Goal: Task Accomplishment & Management: Manage account settings

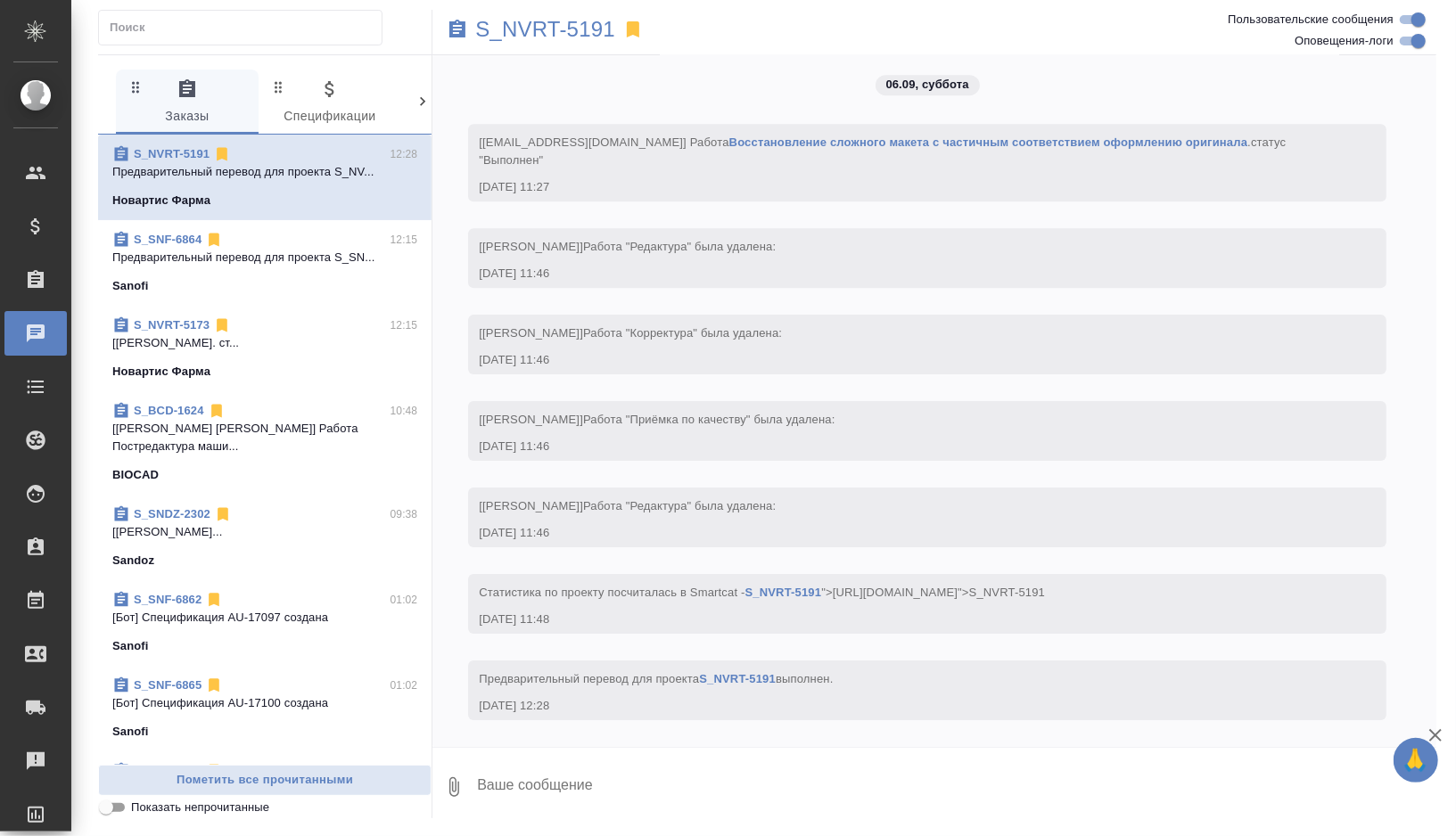
scroll to position [8113, 0]
click at [764, 363] on div "05.09, [DATE] [[PERSON_NAME] оставил комментарий: [DATE] 17:21 [[PERSON_NAME]] …" at bounding box center [935, 401] width 1005 height 691
click at [231, 268] on span "S_SNF-6864 12:15 Предварительный перевод для проекта S_SN... Sanofi" at bounding box center [264, 263] width 305 height 65
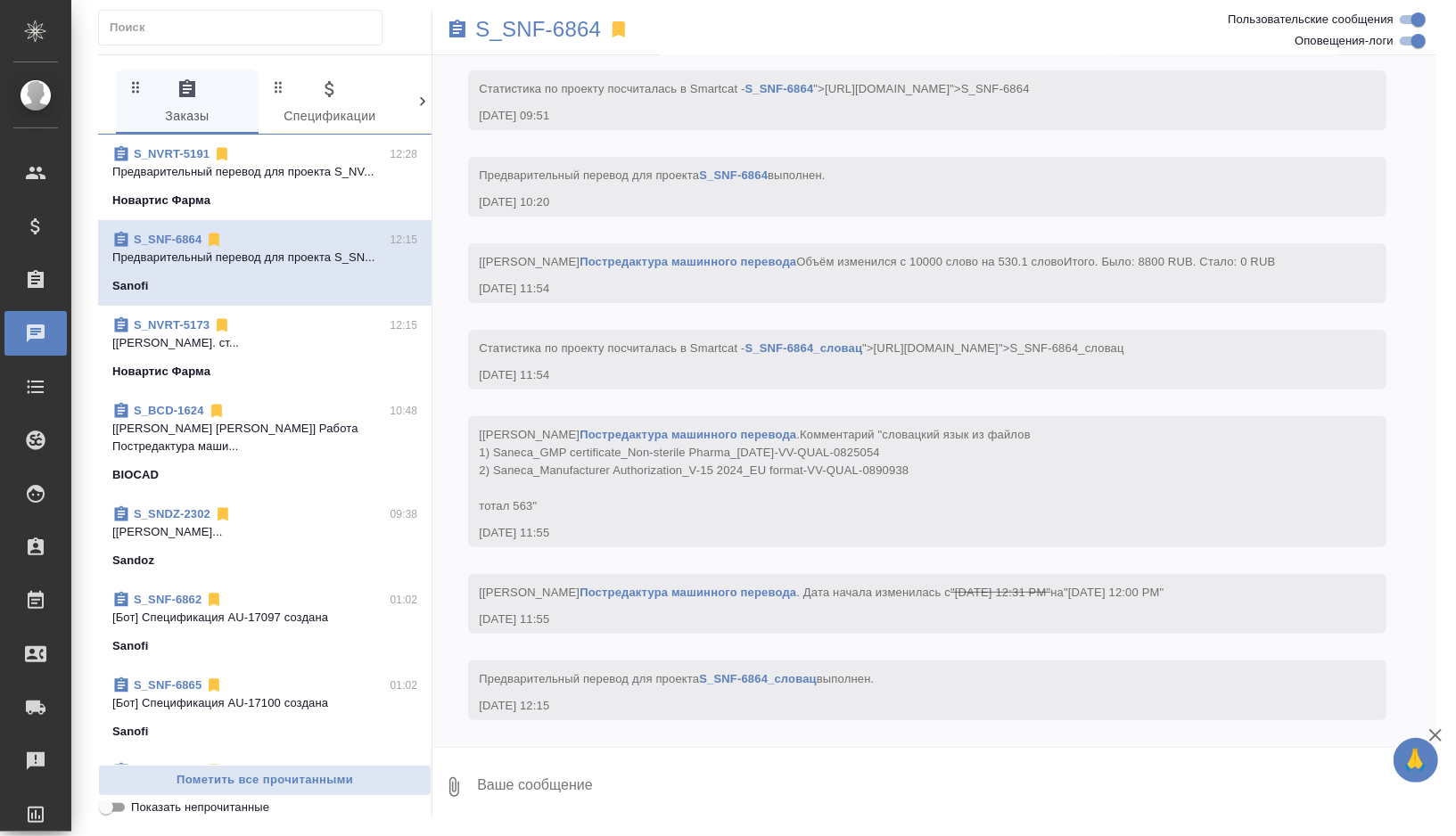
scroll to position [9384, 0]
click at [534, 31] on p "S_SNF-6864" at bounding box center [538, 30] width 126 height 18
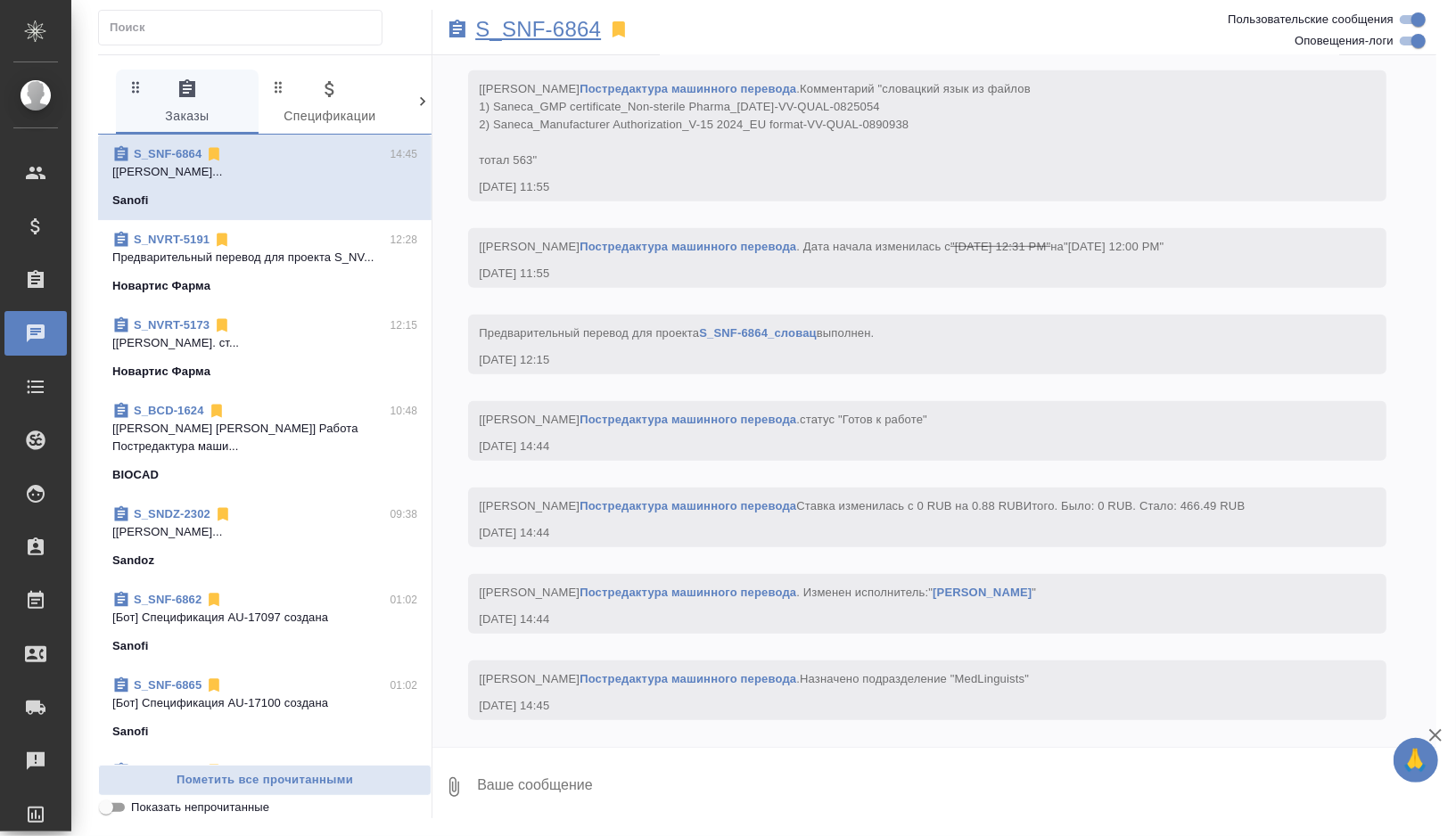
scroll to position [9748, 0]
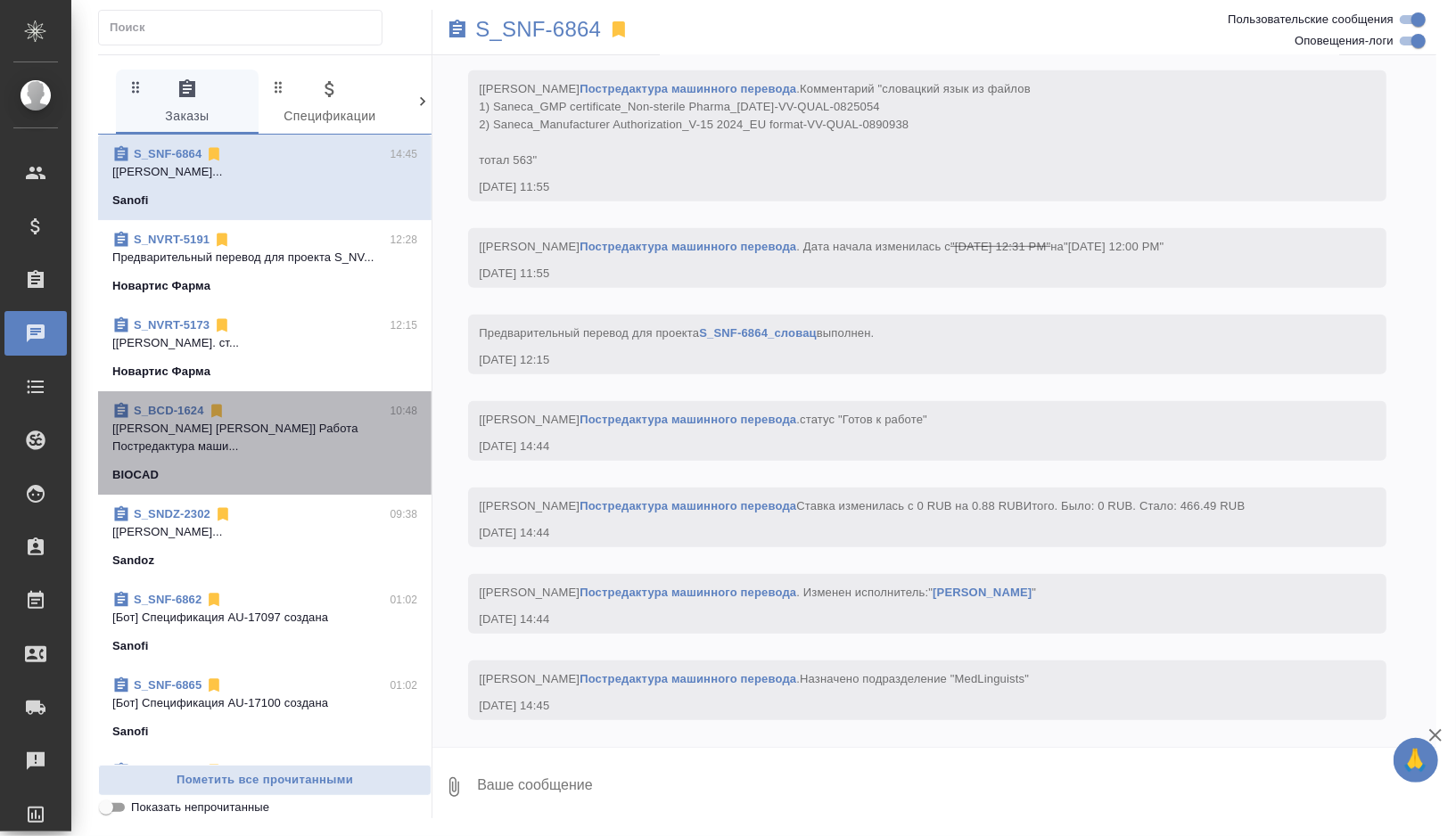
click at [297, 467] on div "BIOCAD" at bounding box center [264, 476] width 305 height 18
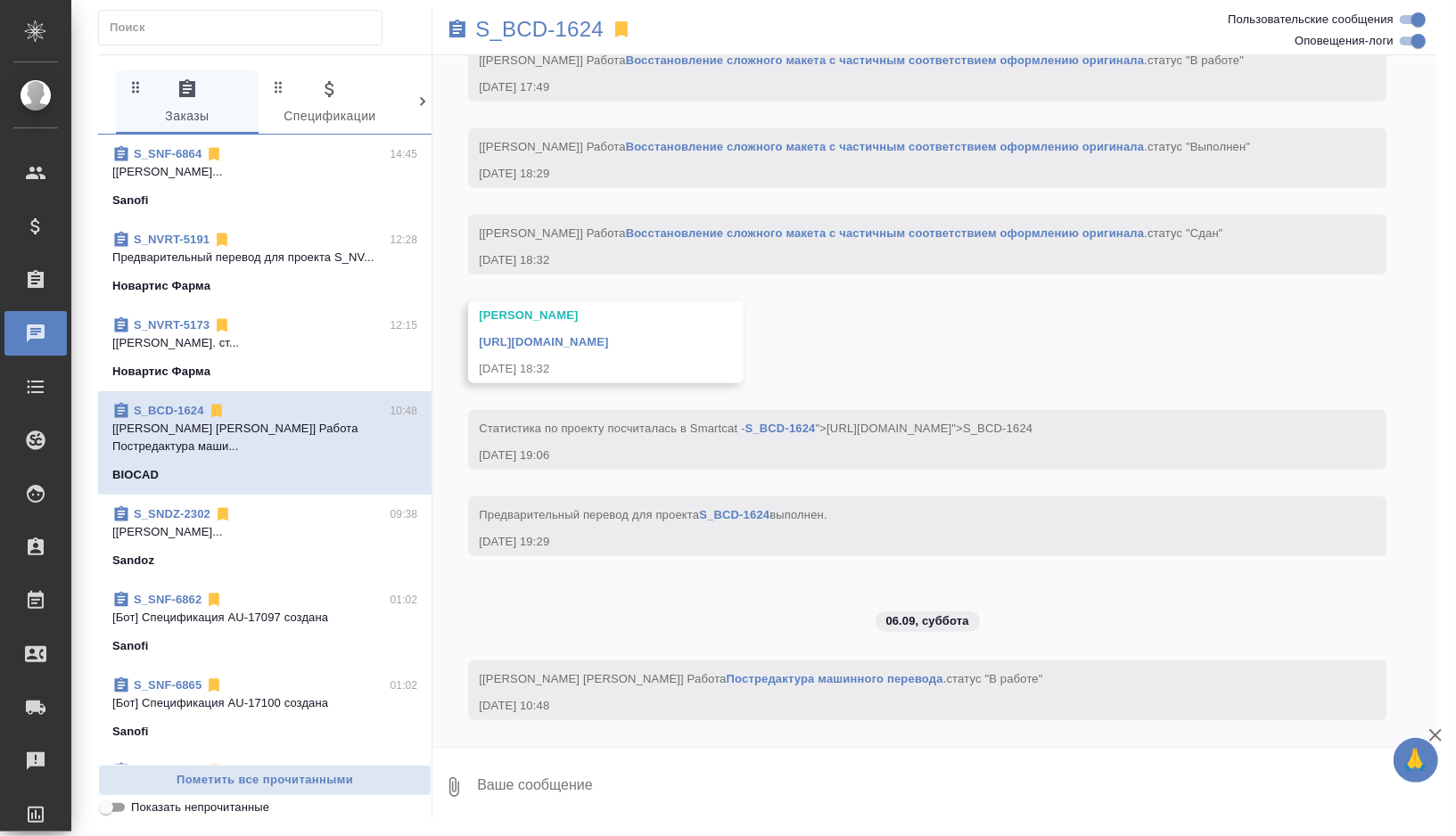
scroll to position [5298, 0]
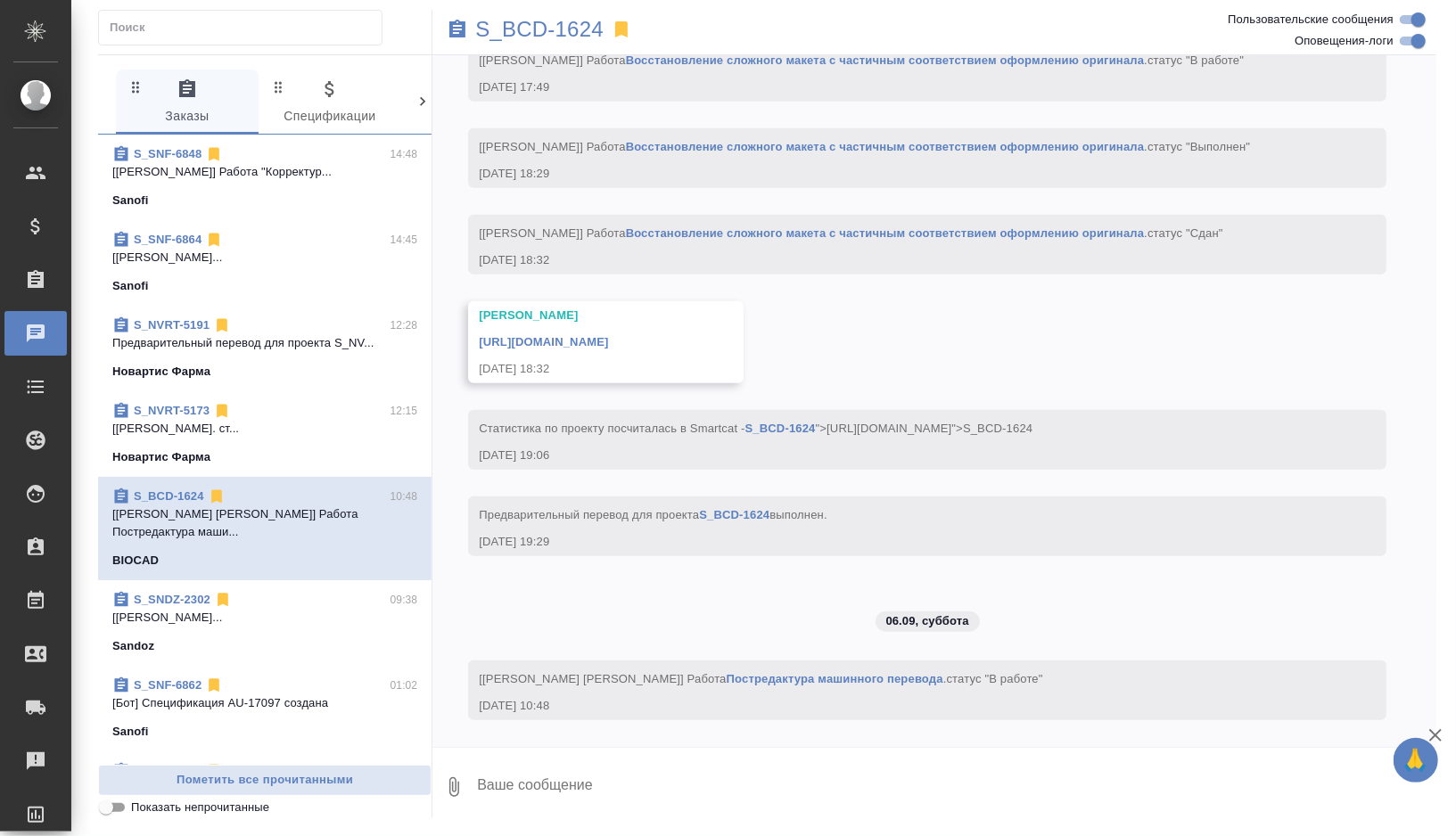
click at [312, 335] on p "Предварительный перевод для проекта S_NV..." at bounding box center [264, 344] width 305 height 18
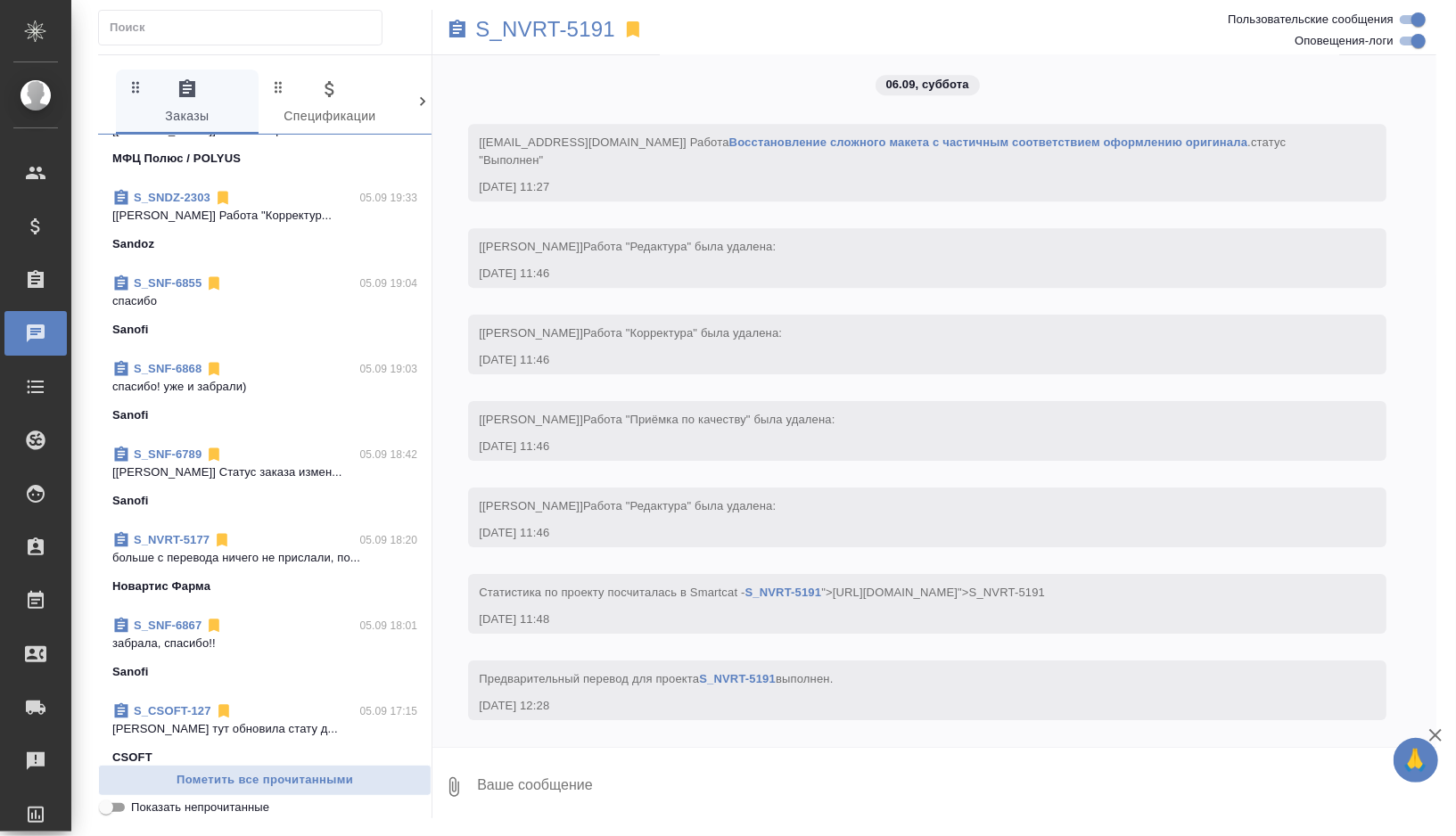
scroll to position [1188, 0]
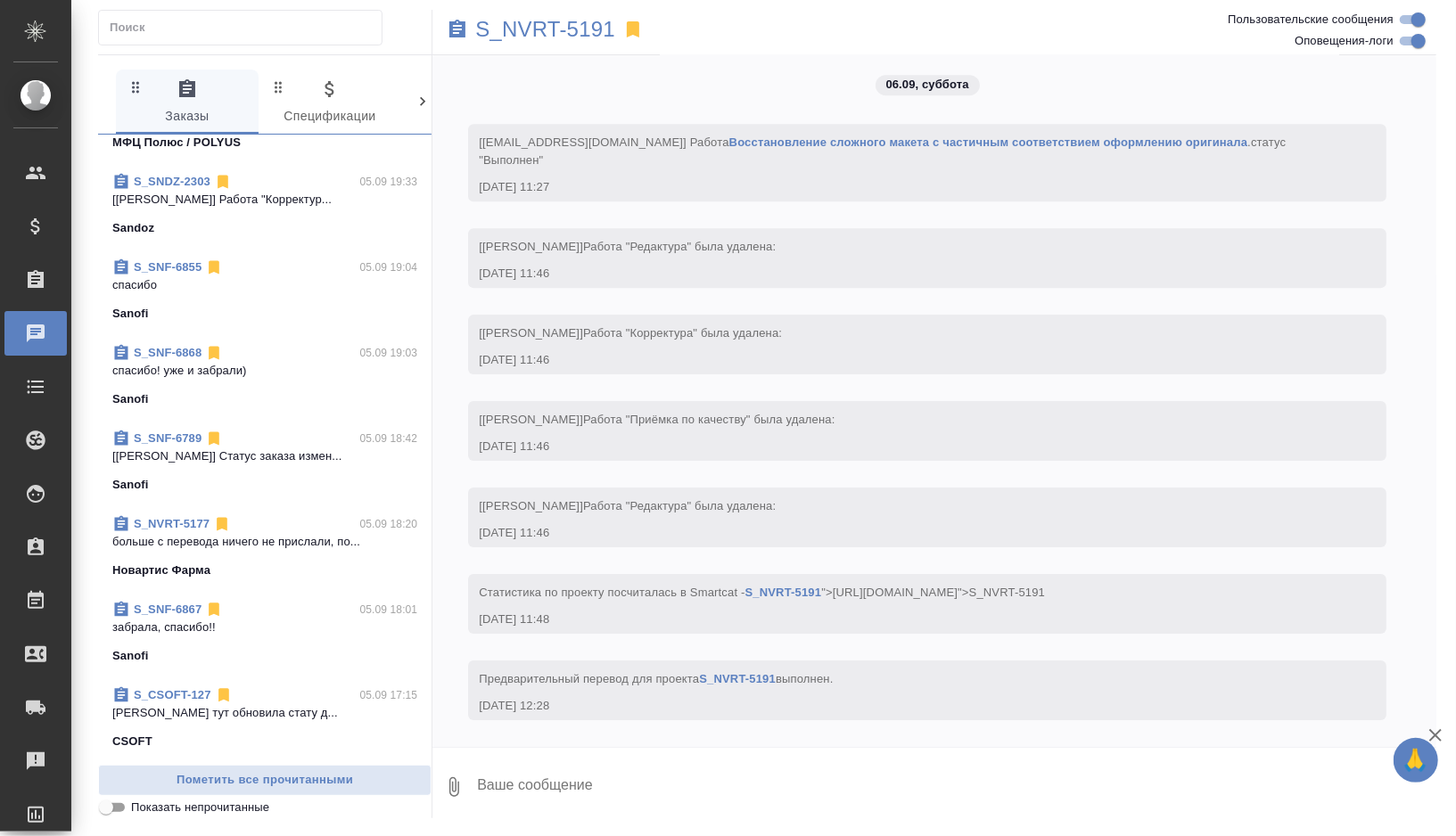
click at [312, 533] on p "больше с перевода ничего не прислали, по..." at bounding box center [264, 542] width 305 height 18
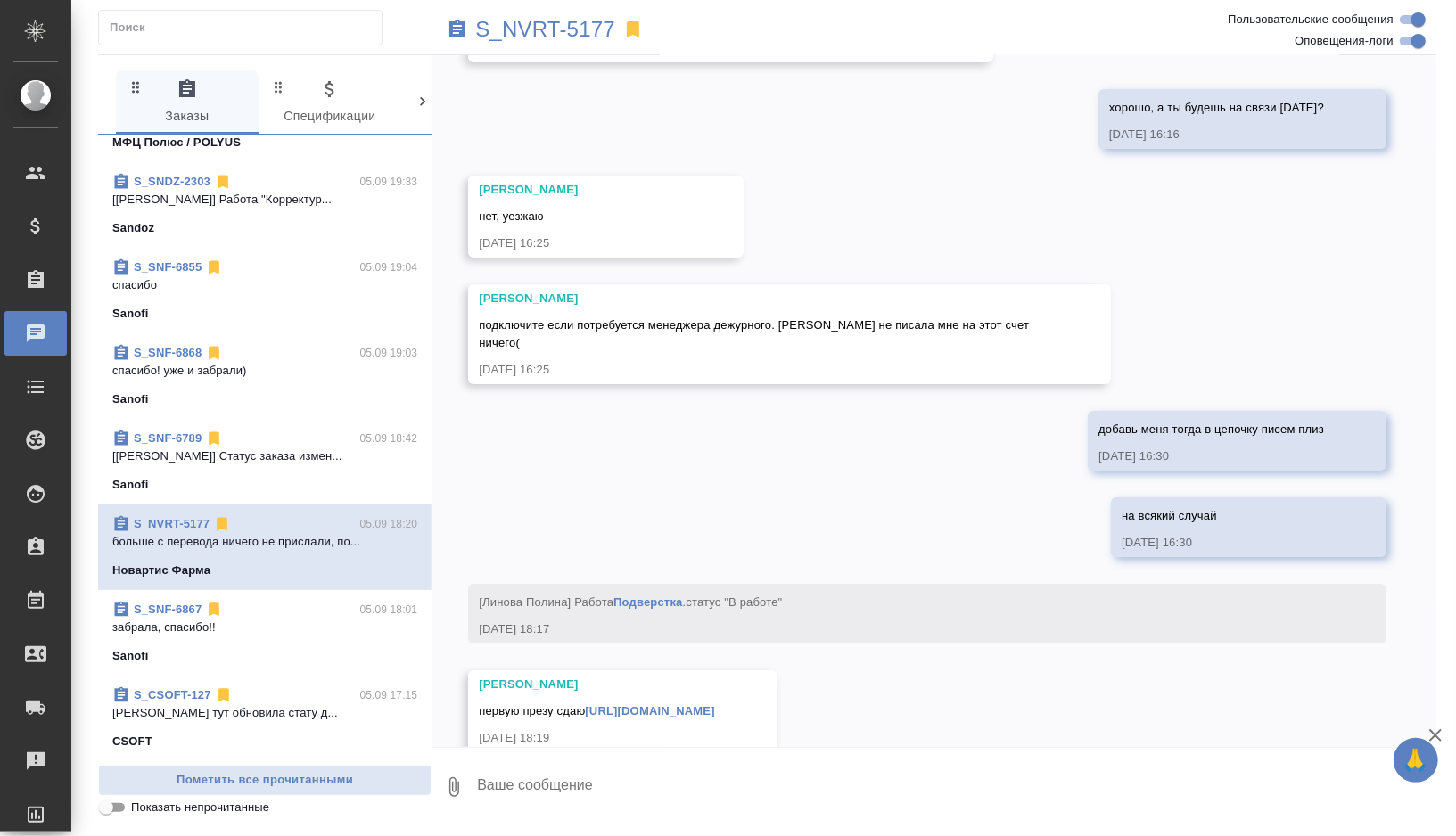
scroll to position [18042, 0]
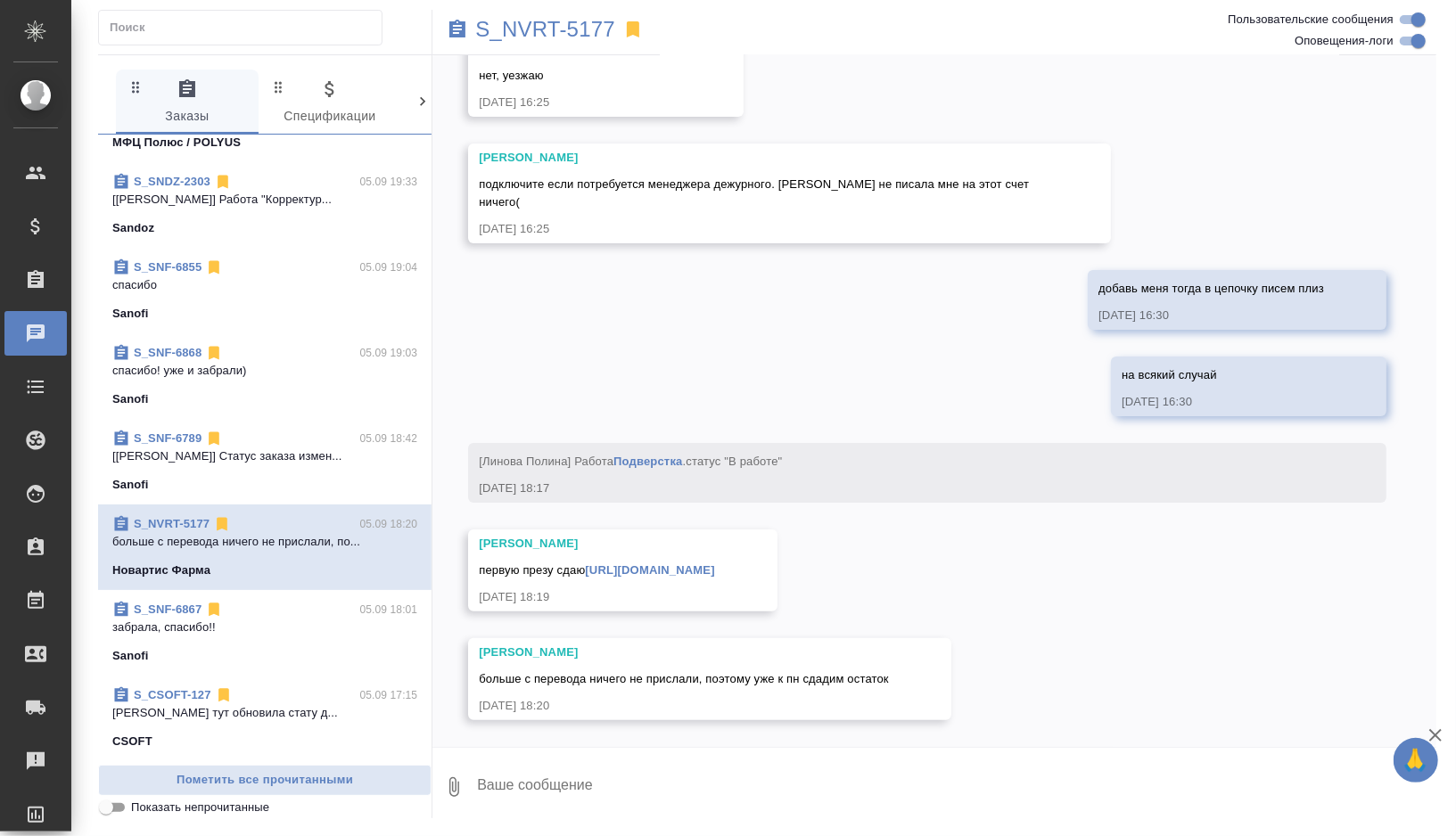
click at [653, 772] on textarea at bounding box center [956, 787] width 961 height 61
paste textarea "Lp(a) symposium-Showfile_JT Global Spain_2025_to translate(ru)"
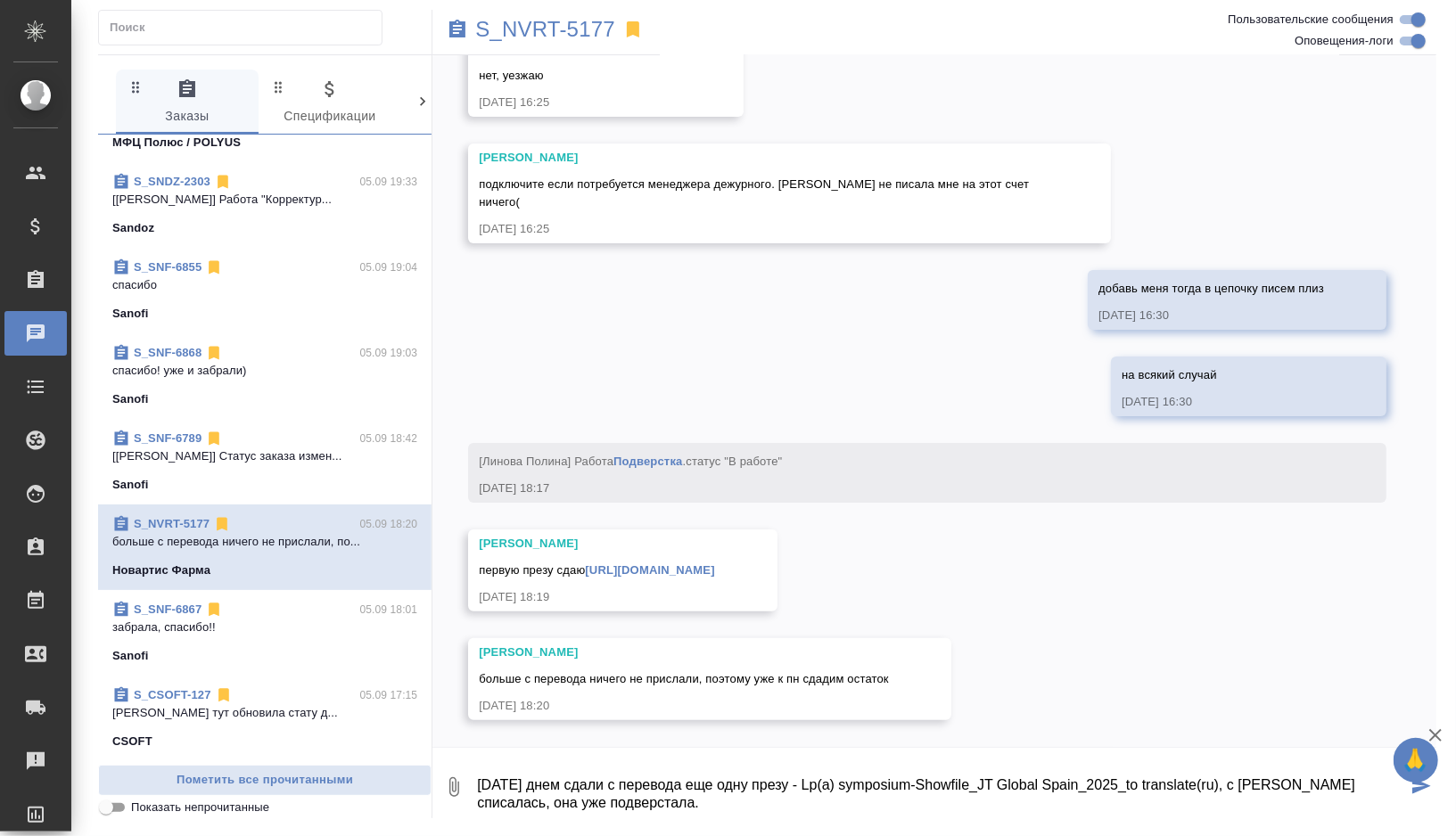
scroll to position [11, 0]
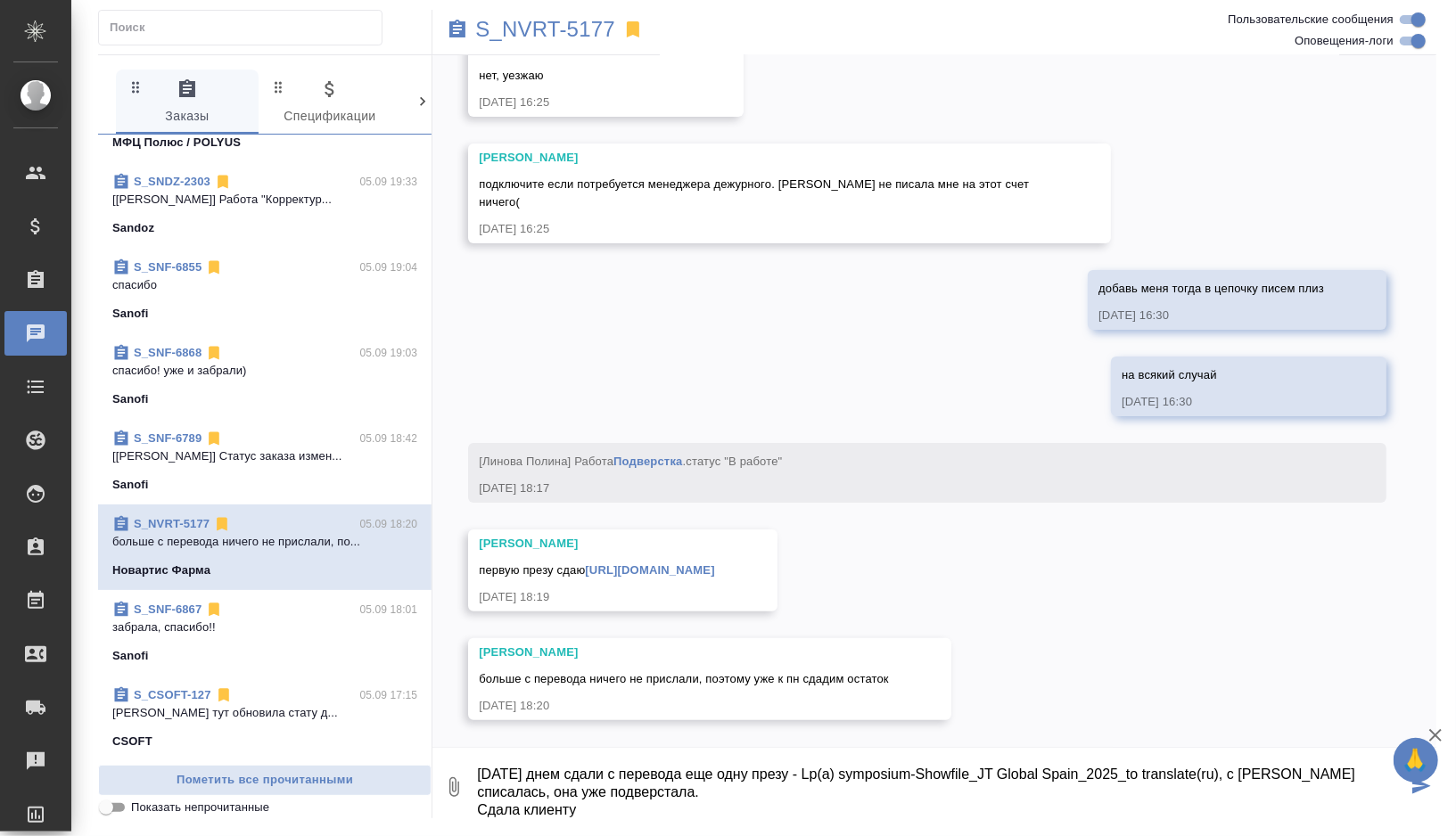
click at [518, 809] on textarea "сегодня днем сдали с перевода еще одну презу - Lp(a) symposium-Showfile_JT Glob…" at bounding box center [941, 787] width 932 height 61
click at [652, 800] on textarea "сегодня днем сдали с перевода еще одну презу - Lp(a) symposium-Showfile_JT Glob…" at bounding box center [941, 787] width 932 height 61
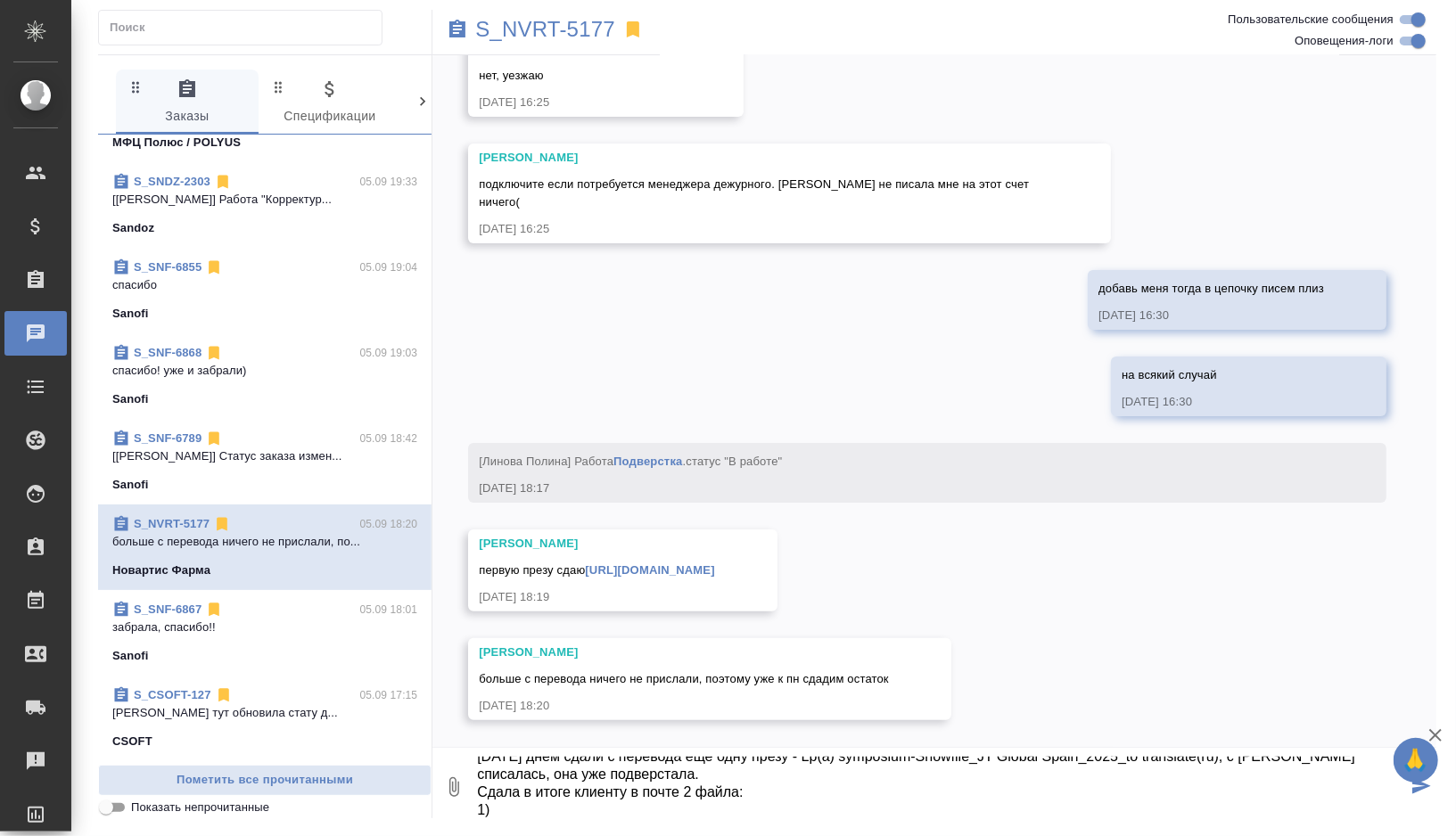
paste textarea "Lp(a) symposium-Showfile_JT Global Spain_2025_to translate(ru)"
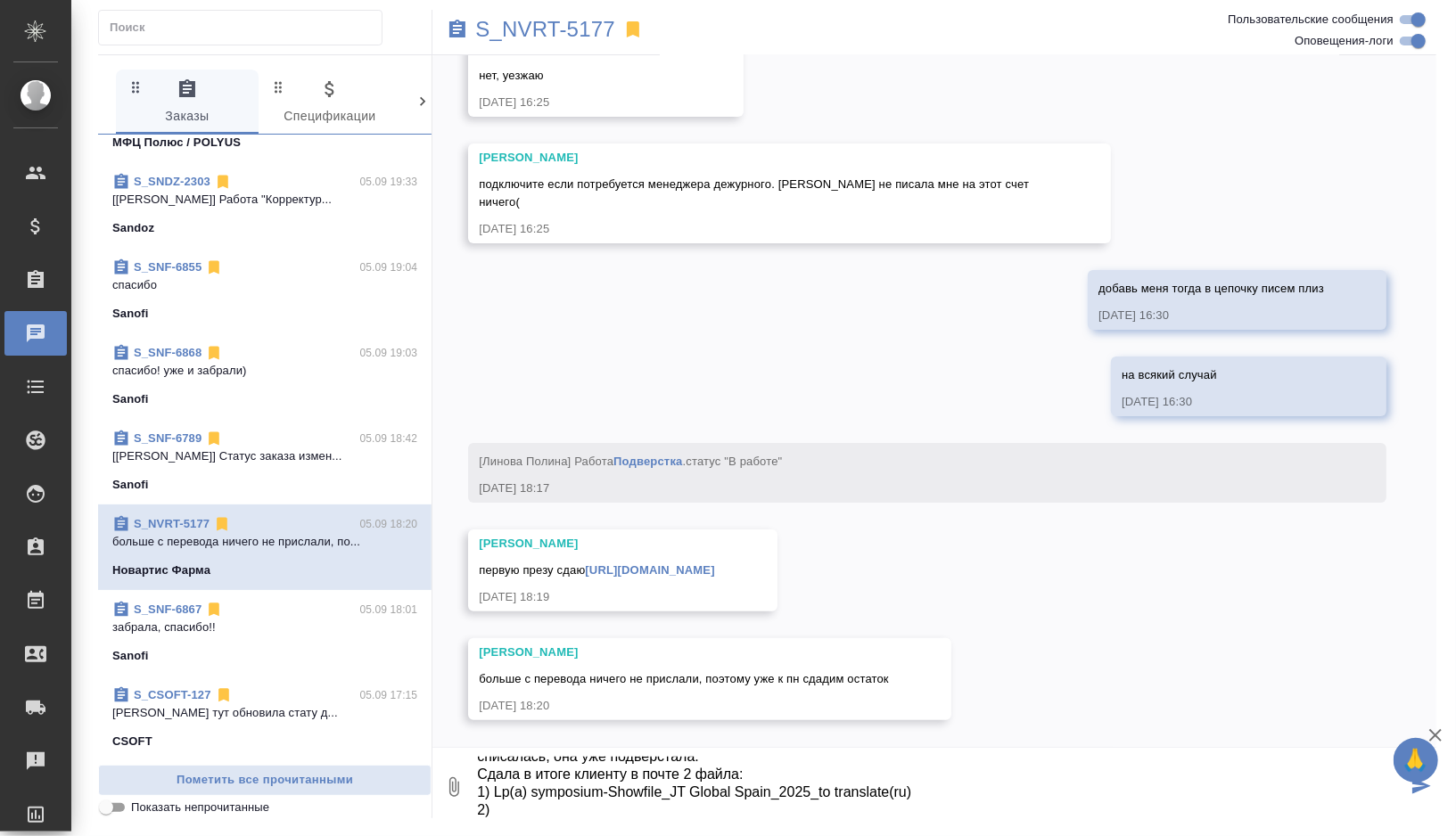
paste textarea "0525_INC_VICTORION Plaque study design slidedeck_11387107External(ru)"
type textarea "сегодня днем сдали с перевода еще одну презу - Lp(a) symposium-Showfile_JT Glob…"
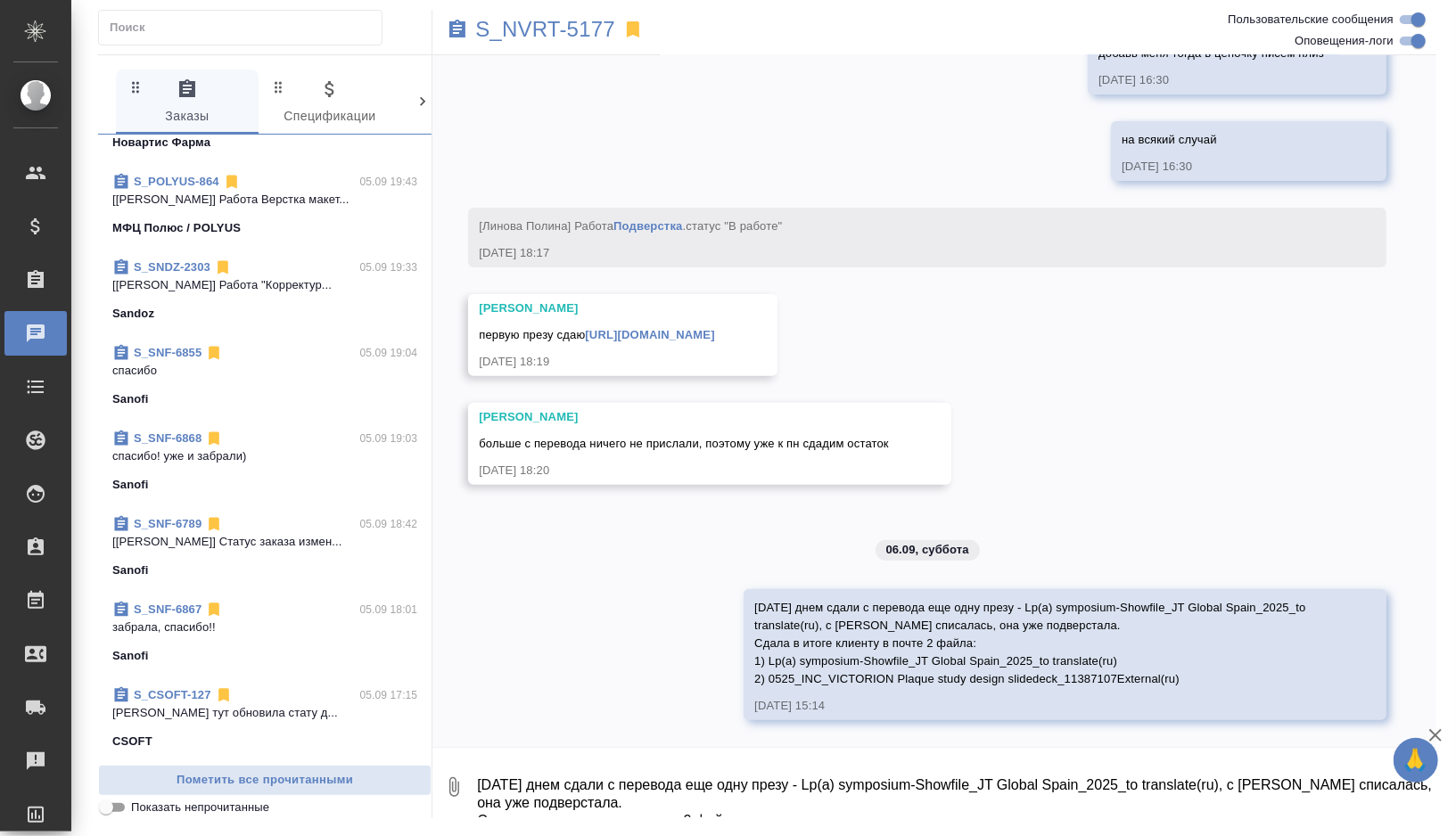
scroll to position [0, 0]
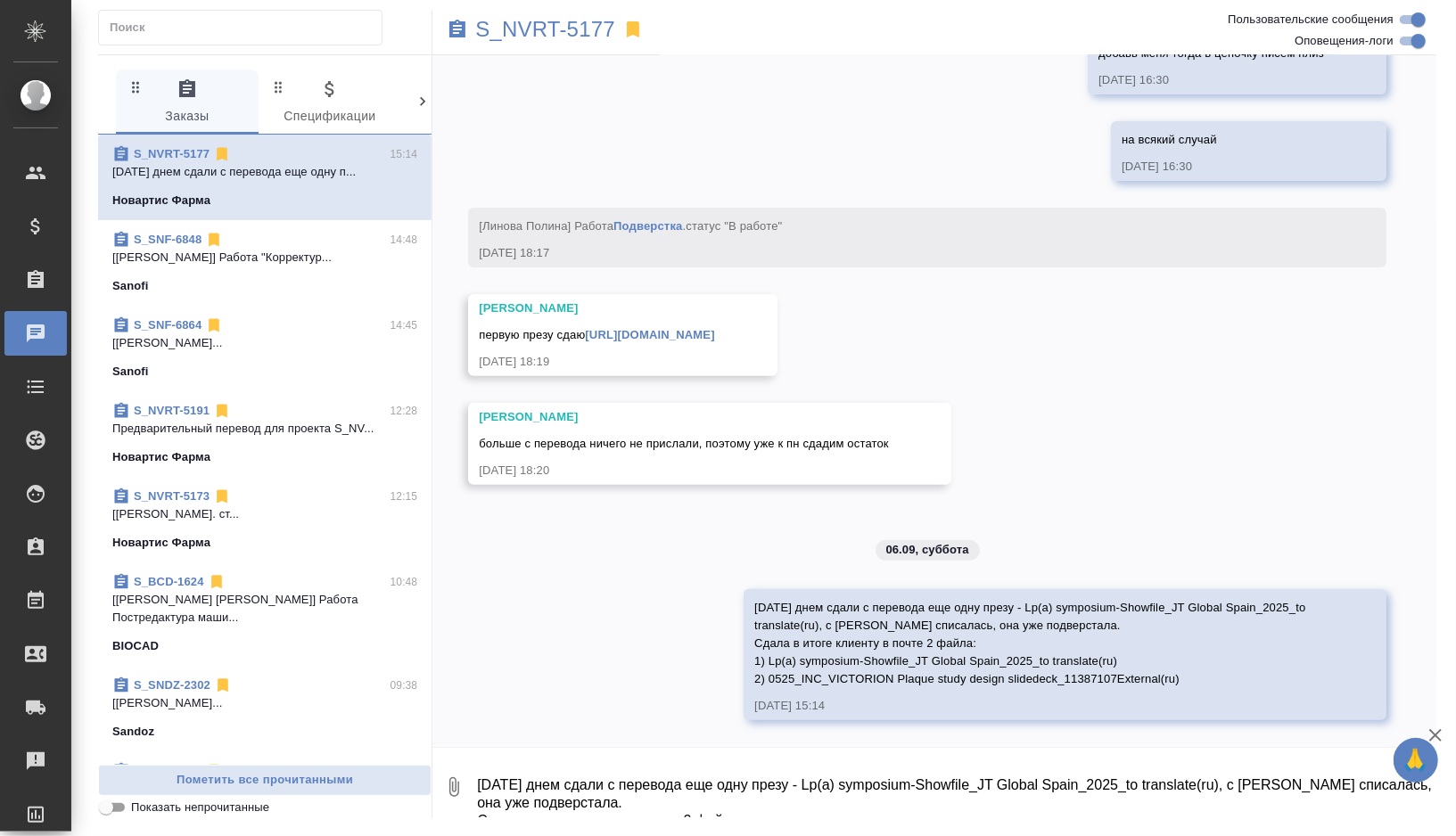
click at [590, 782] on textarea "сегодня днем сдали с перевода еще одну презу - Lp(a) symposium-Showfile_JT Glob…" at bounding box center [956, 787] width 961 height 61
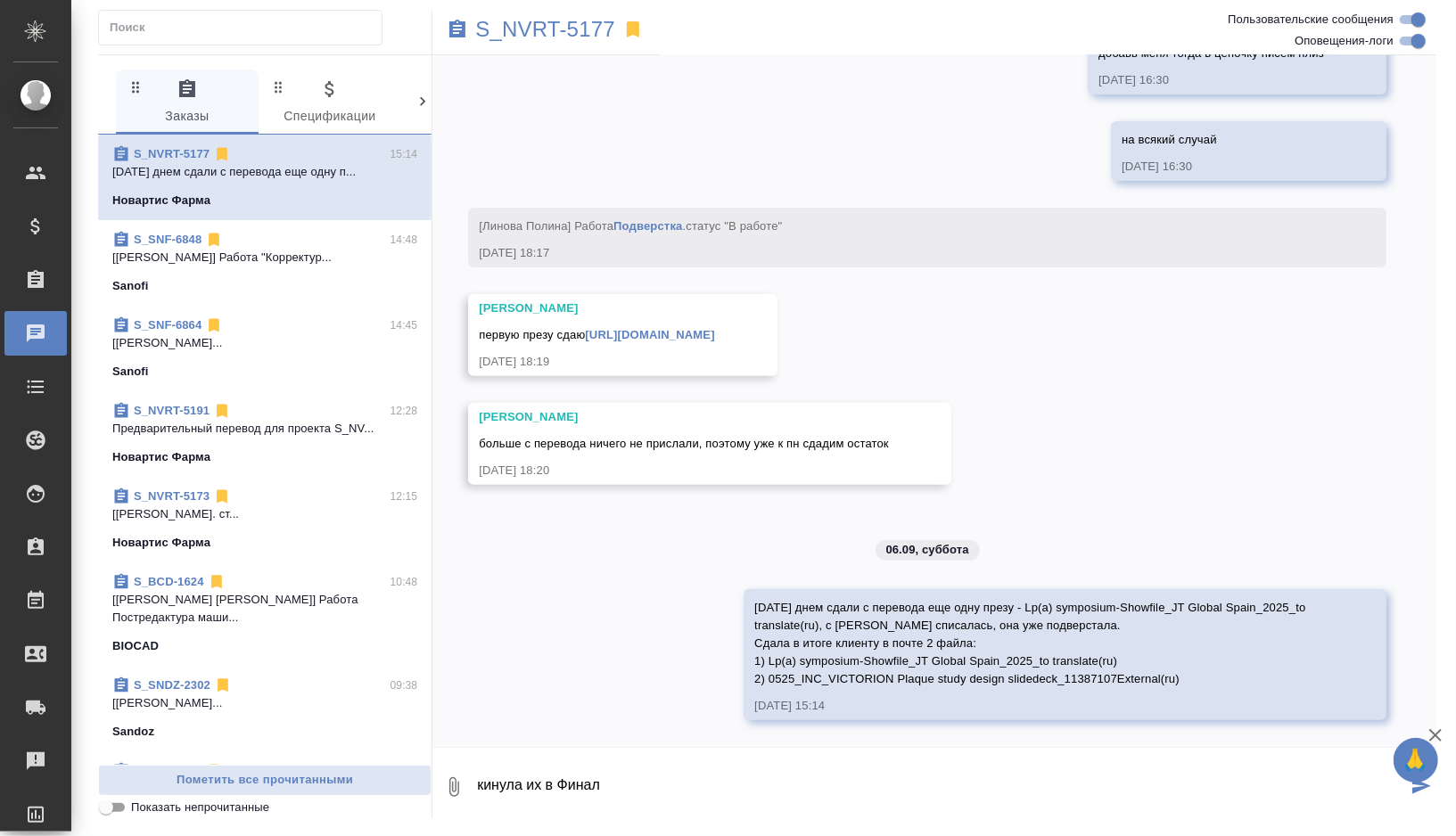
type textarea "кинула их в Финал"
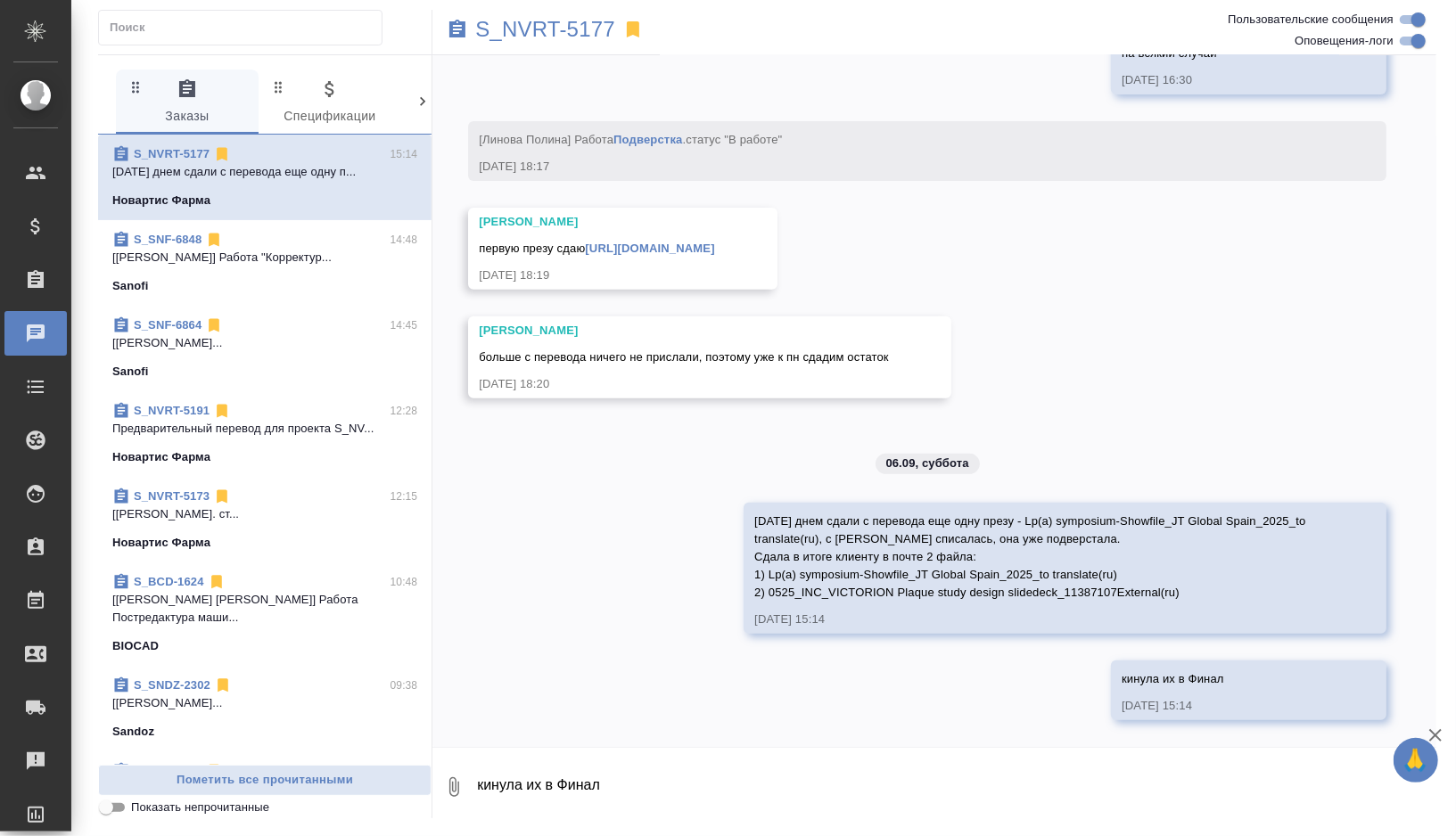
scroll to position [18364, 0]
click at [605, 38] on p "S_NVRT-5177" at bounding box center [545, 30] width 140 height 18
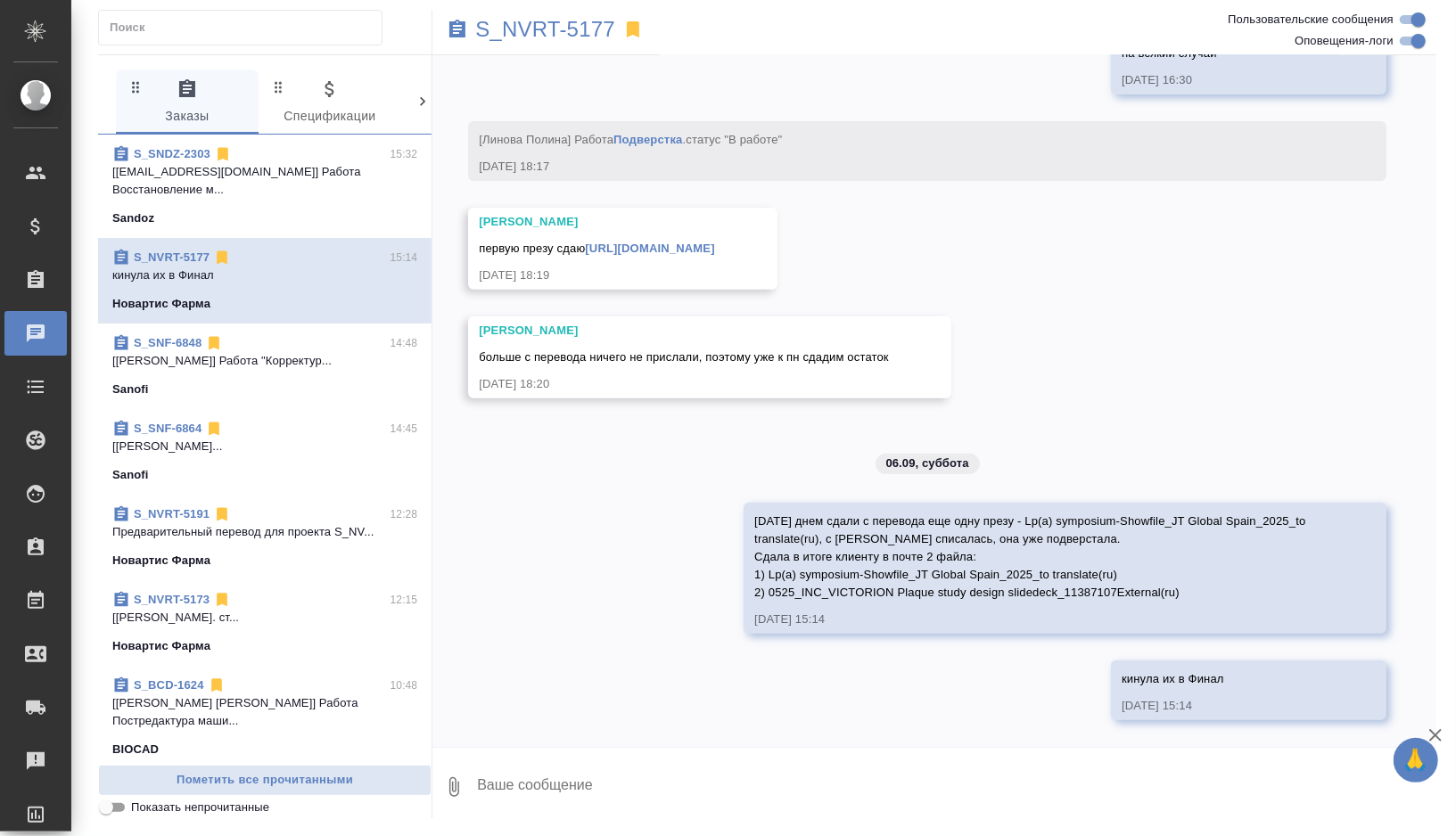
click at [297, 175] on p "[queentat@bk.ru] Работа Восстановление м..." at bounding box center [264, 180] width 305 height 35
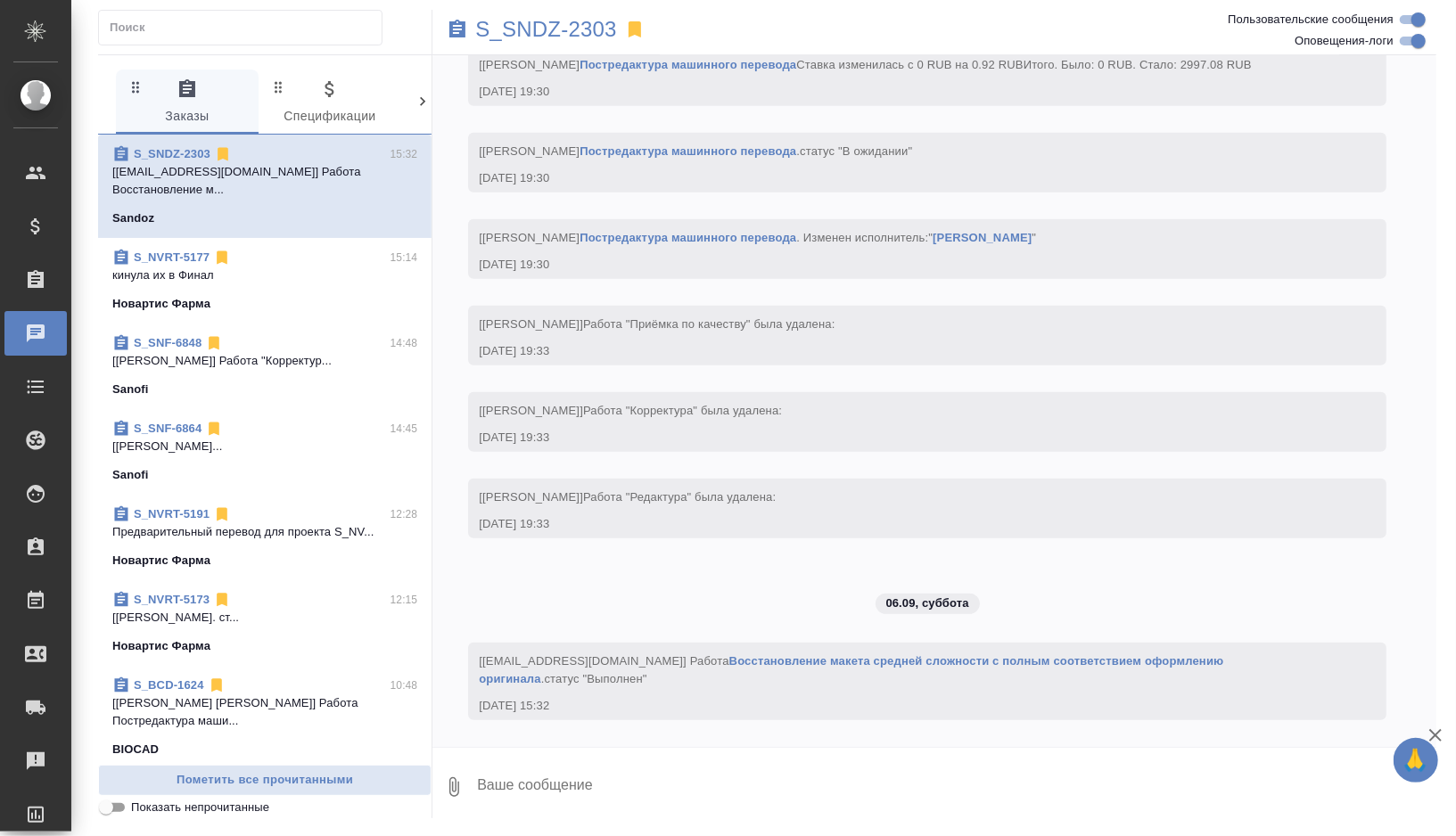
scroll to position [4942, 0]
click at [556, 23] on p "S_SNDZ-2303" at bounding box center [546, 30] width 142 height 18
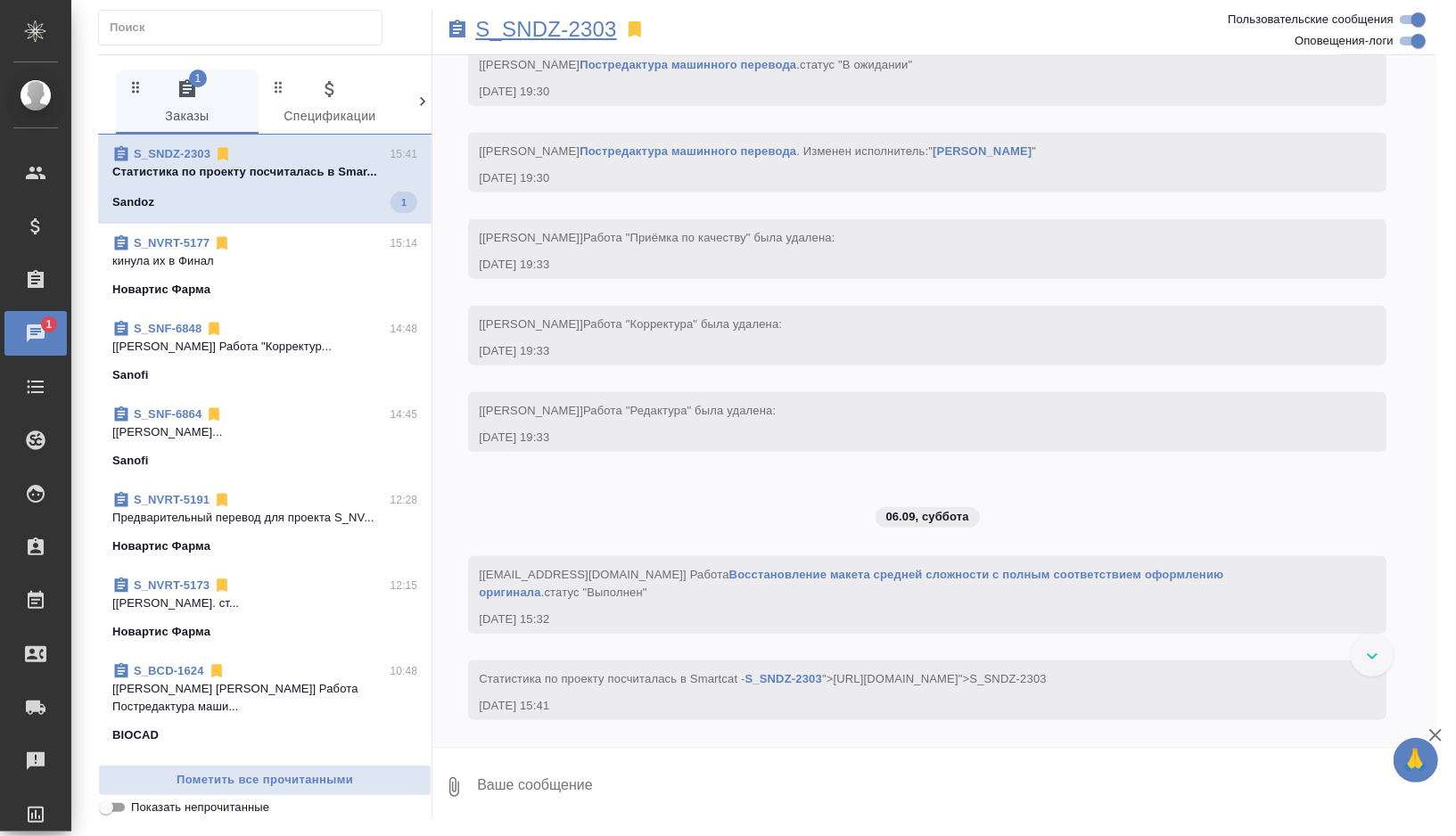
scroll to position [5120, 0]
click at [523, 33] on p "S_SNDZ-2303" at bounding box center [546, 30] width 142 height 18
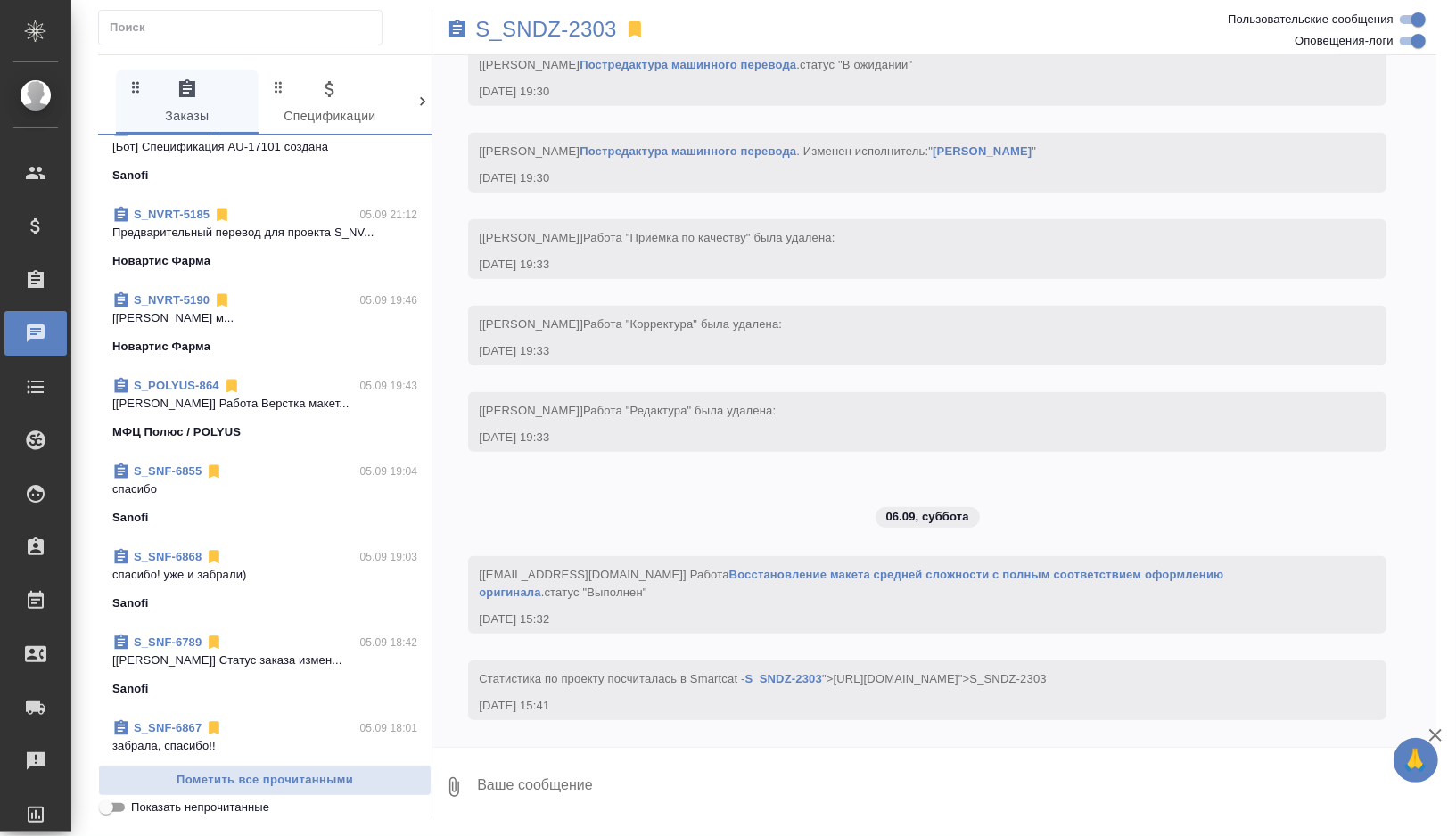
scroll to position [1072, 0]
click at [269, 632] on div "S_SNF-6789 05.09 18:42" at bounding box center [264, 641] width 305 height 18
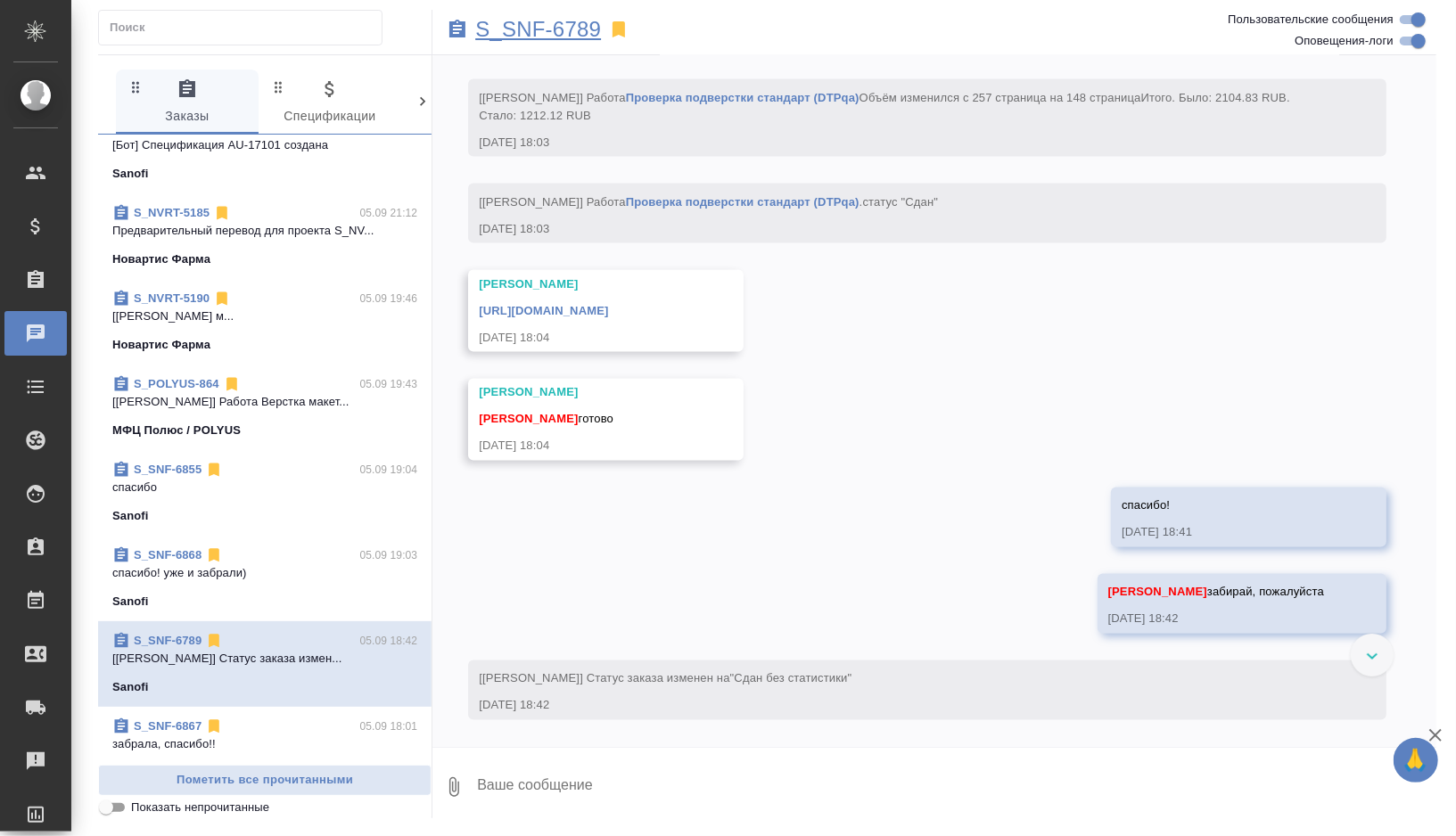
scroll to position [25634, 0]
click at [559, 31] on p "S_SNF-6789" at bounding box center [538, 30] width 126 height 18
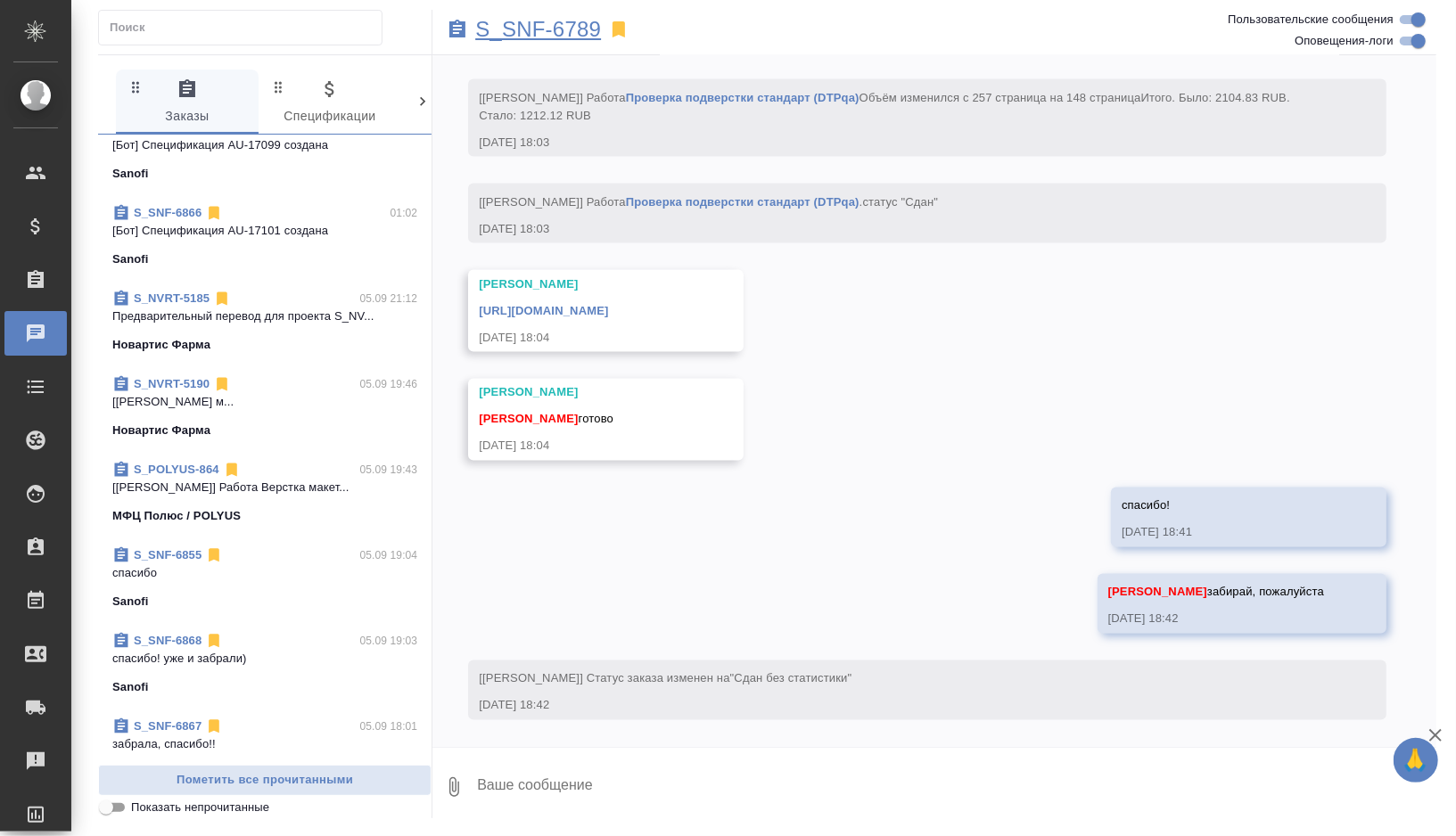
scroll to position [0, 0]
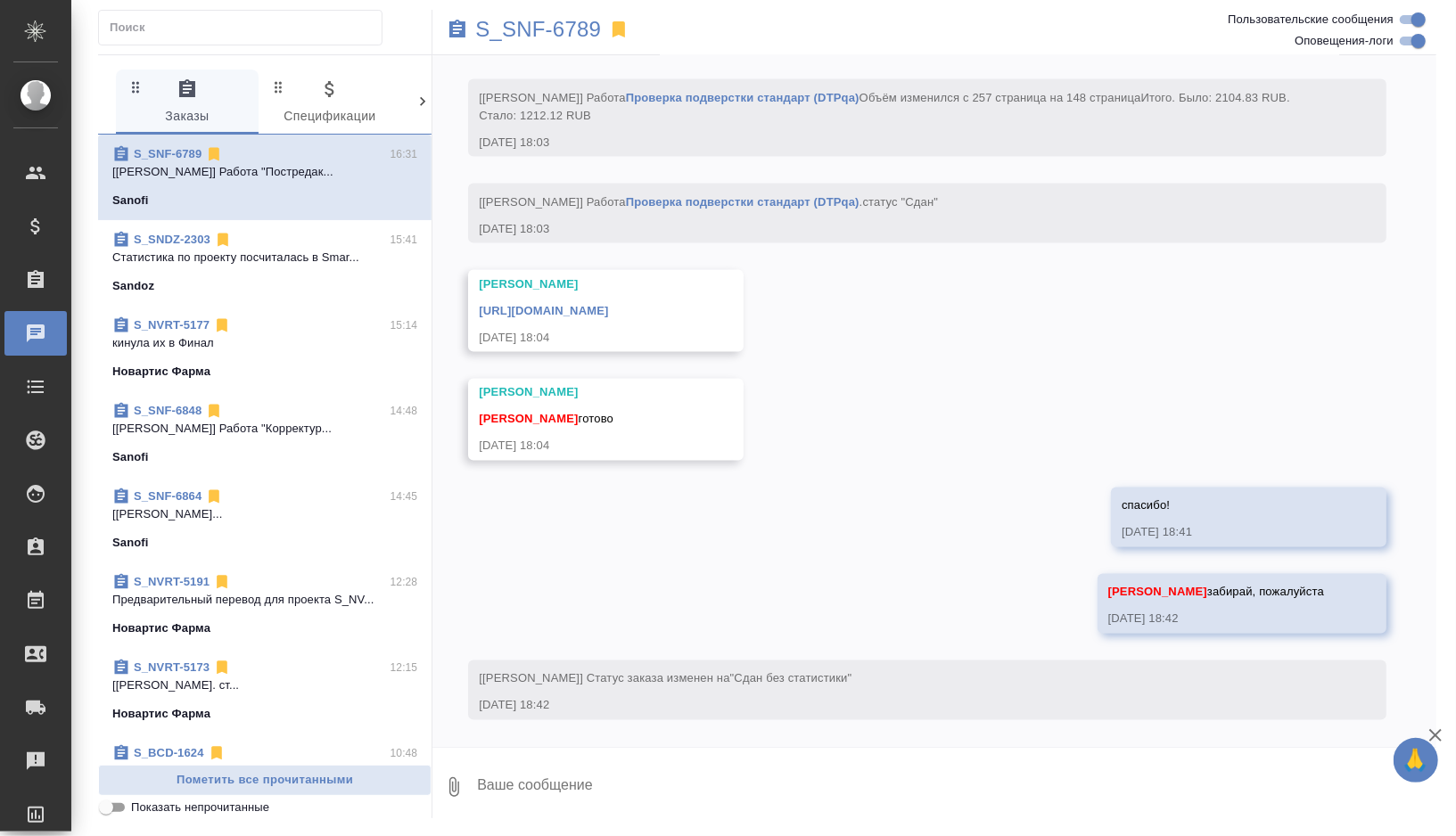
click at [289, 356] on span "S_NVRT-5177 15:14 кинула их в Финал Новартис Фарма" at bounding box center [264, 348] width 305 height 65
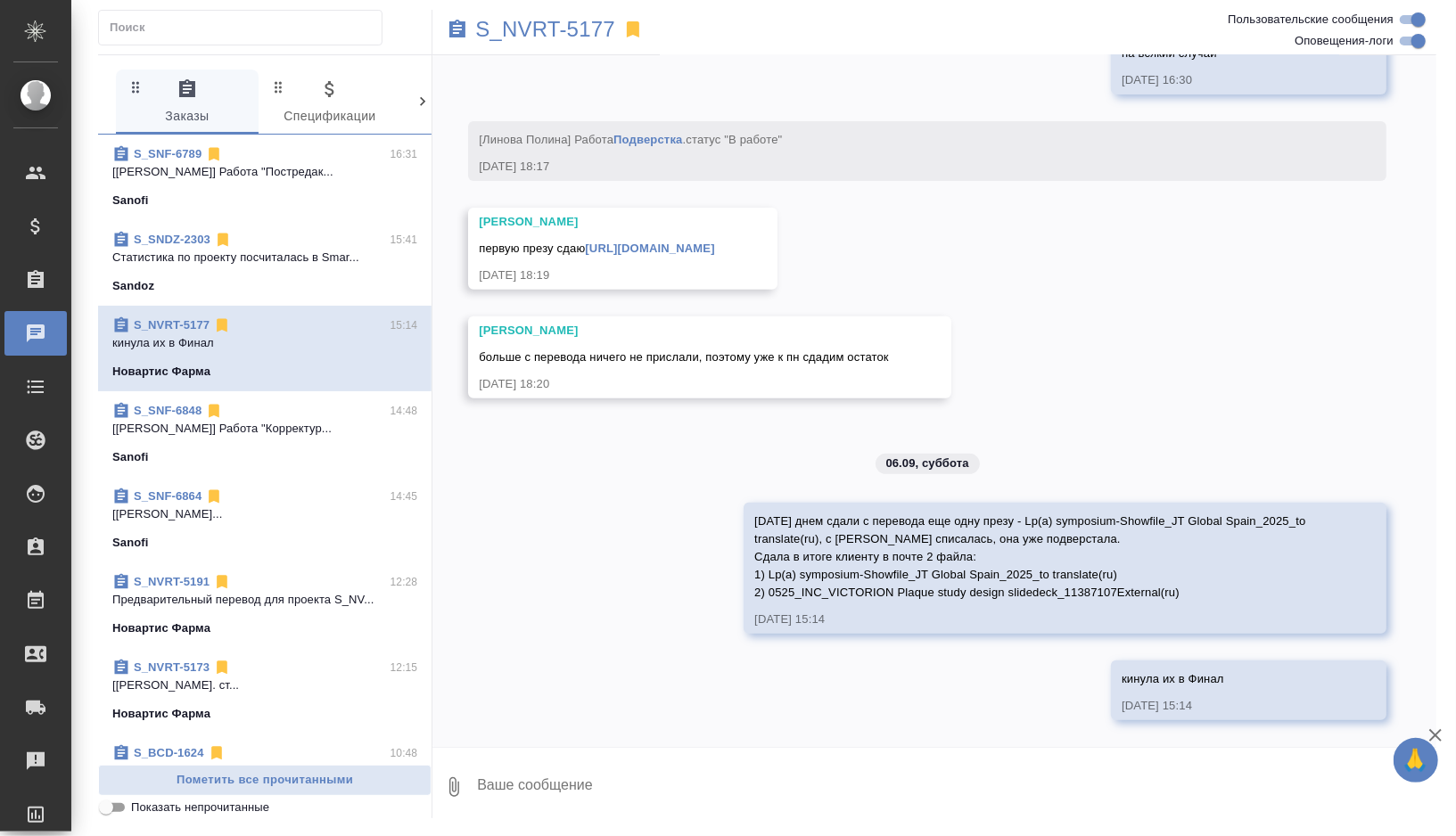
scroll to position [18364, 0]
click at [597, 542] on div "01.09, понедельник [Сайдашева Диляра] Клиент оставил комментарий: 01.09.25, 11:…" at bounding box center [935, 401] width 1005 height 691
click at [542, 33] on p "S_NVRT-5177" at bounding box center [545, 30] width 140 height 18
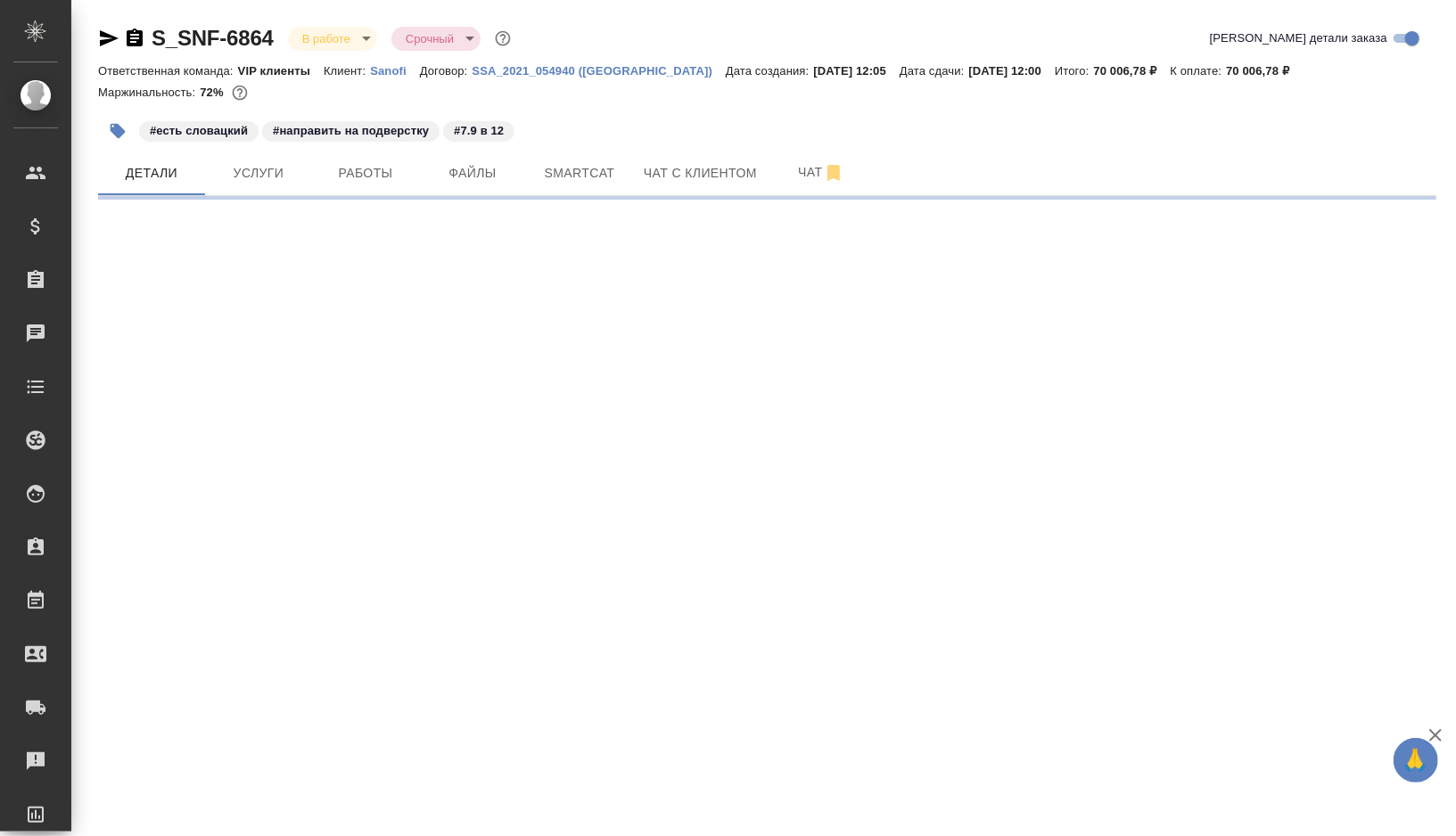
select select "RU"
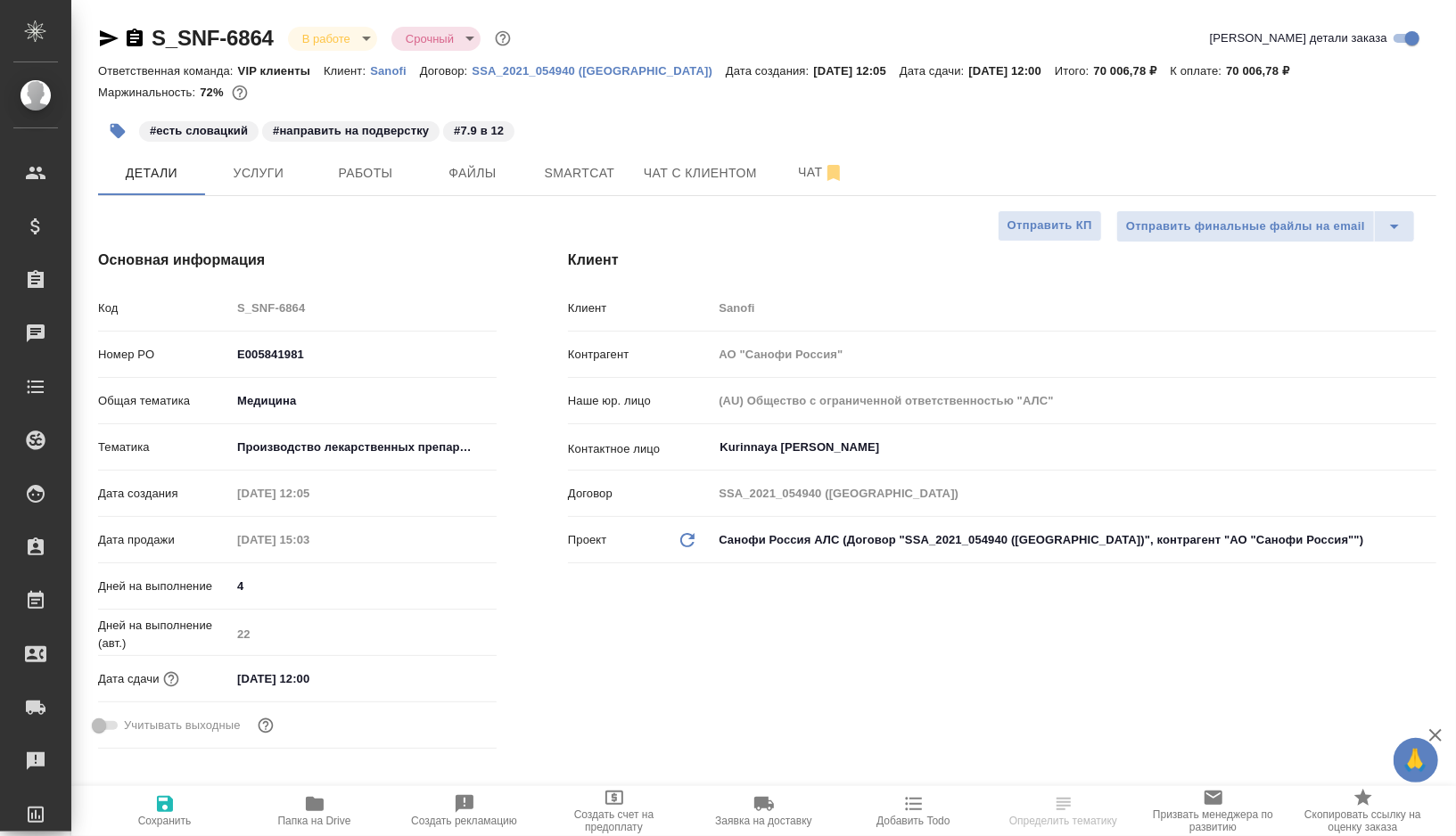
type textarea "x"
click at [349, 169] on span "Работы" at bounding box center [366, 173] width 86 height 23
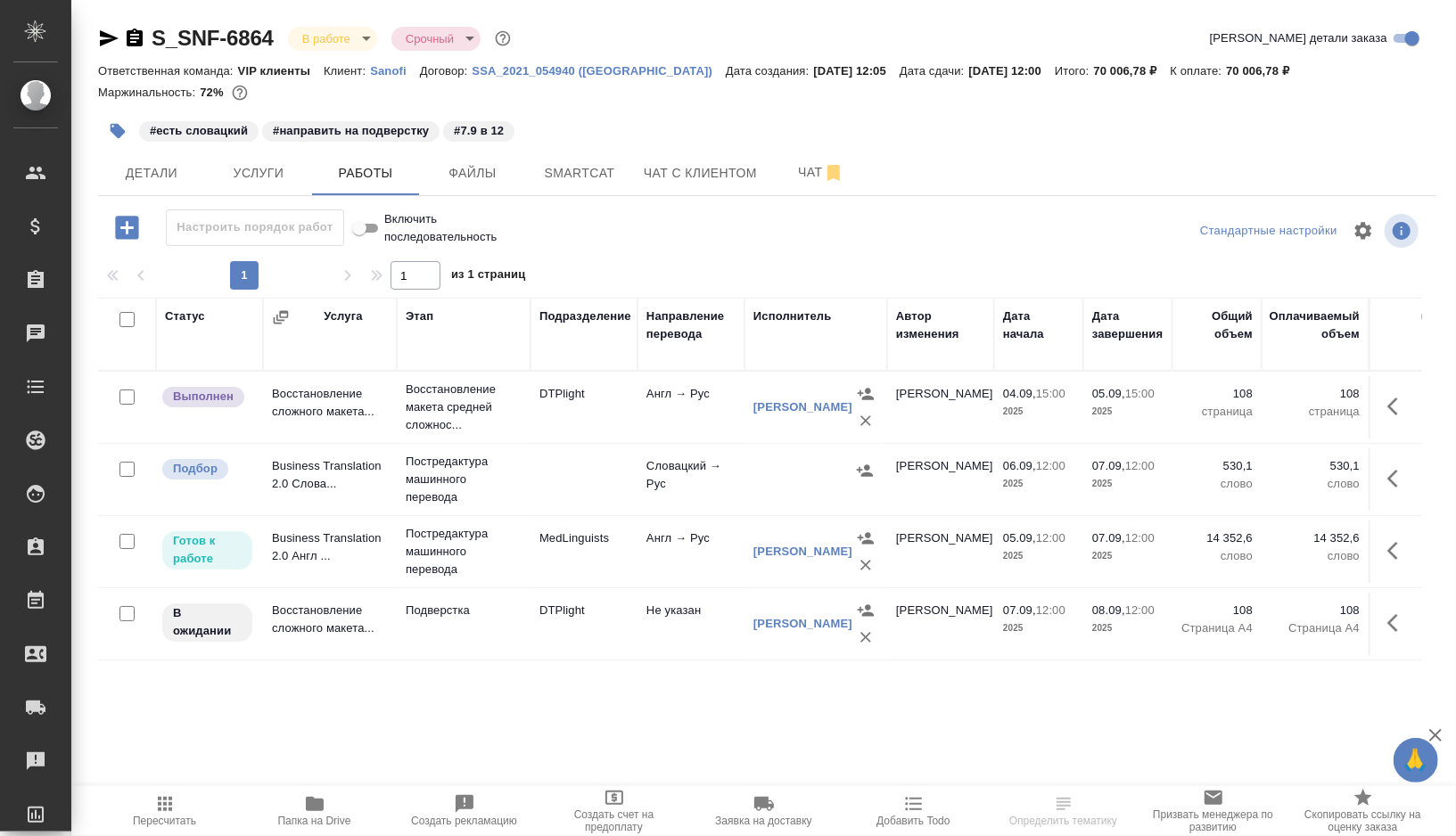
click at [594, 473] on td at bounding box center [584, 479] width 107 height 63
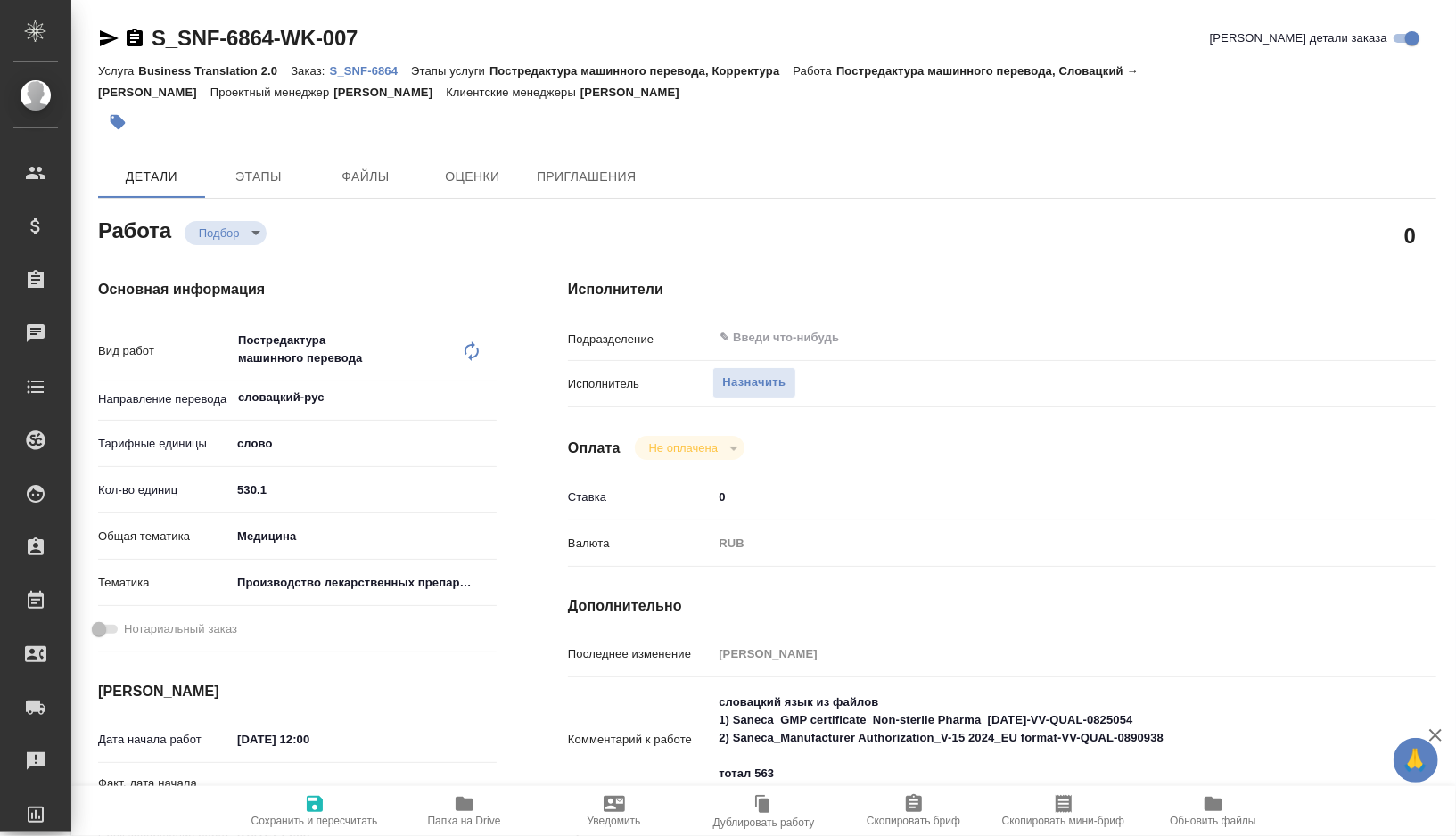
type textarea "x"
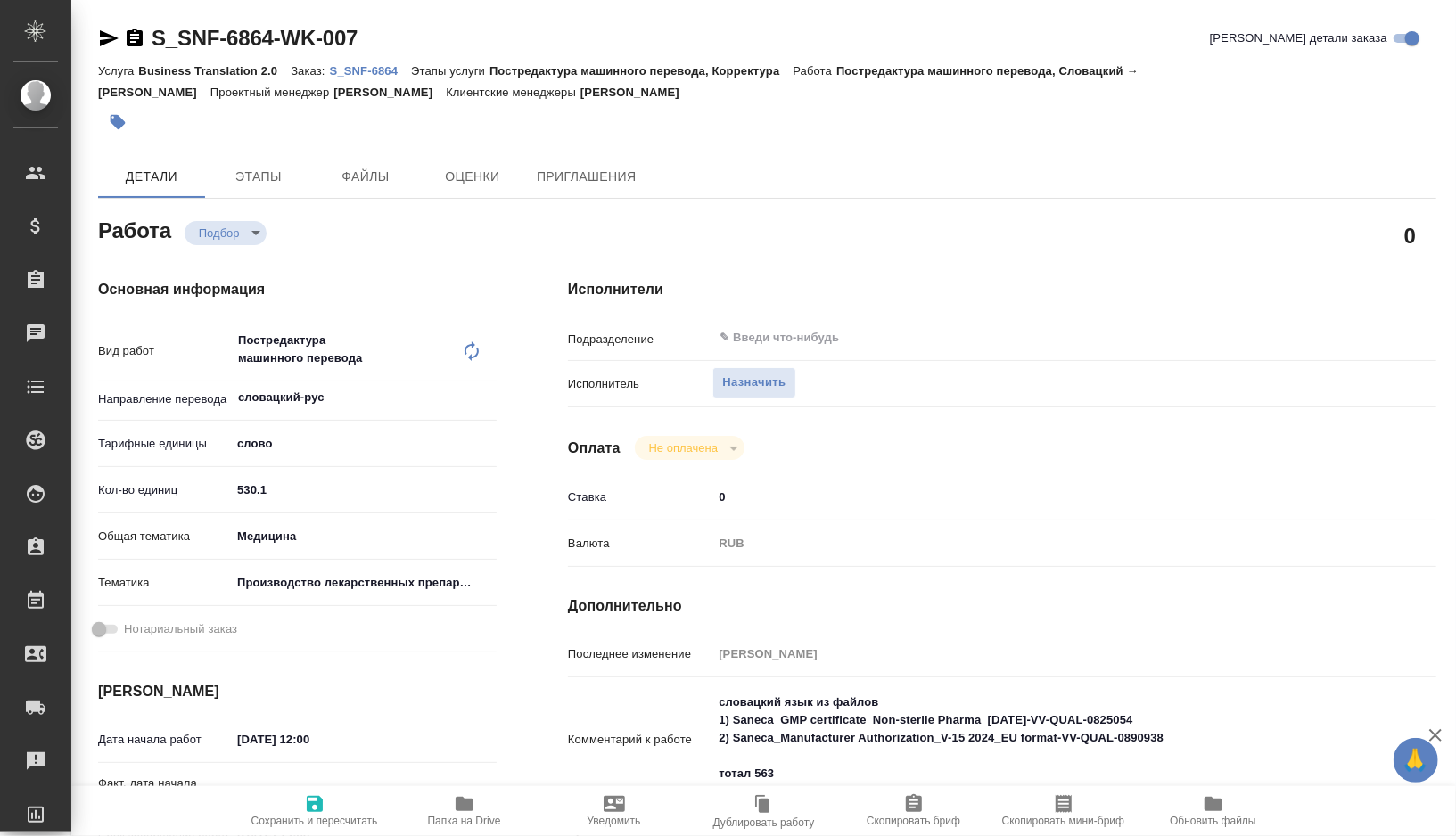
type textarea "x"
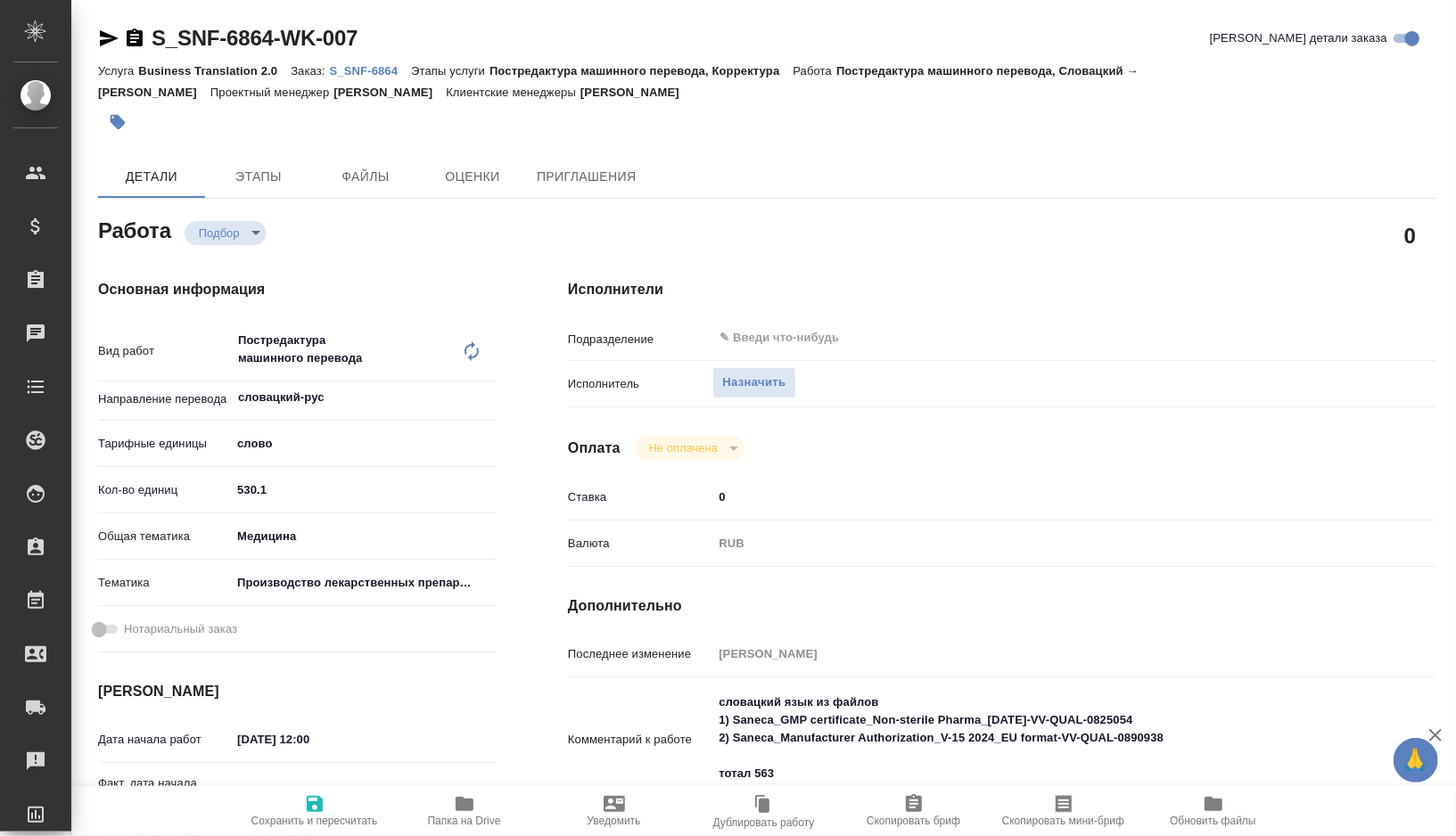
type textarea "x"
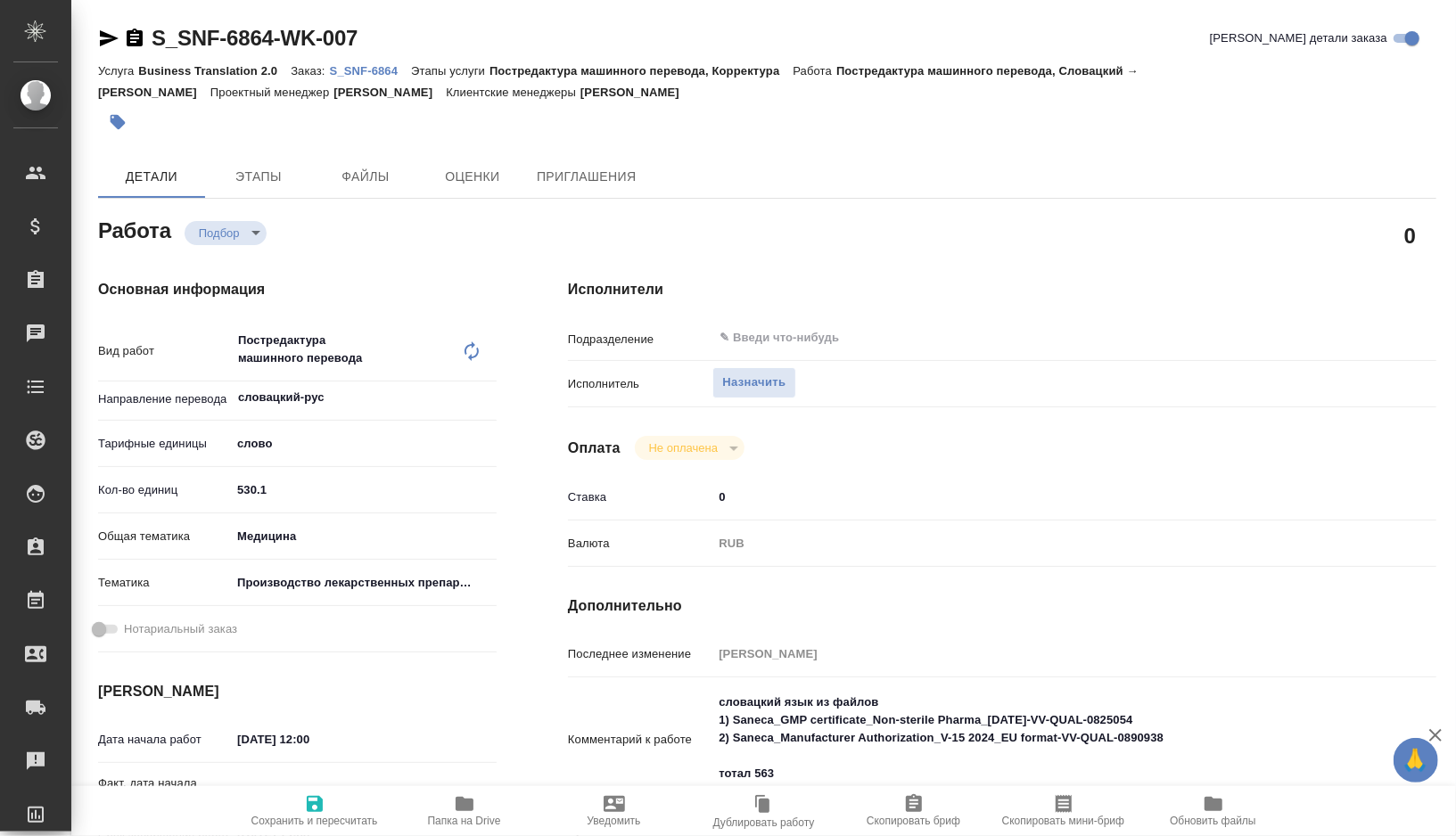
type textarea "x"
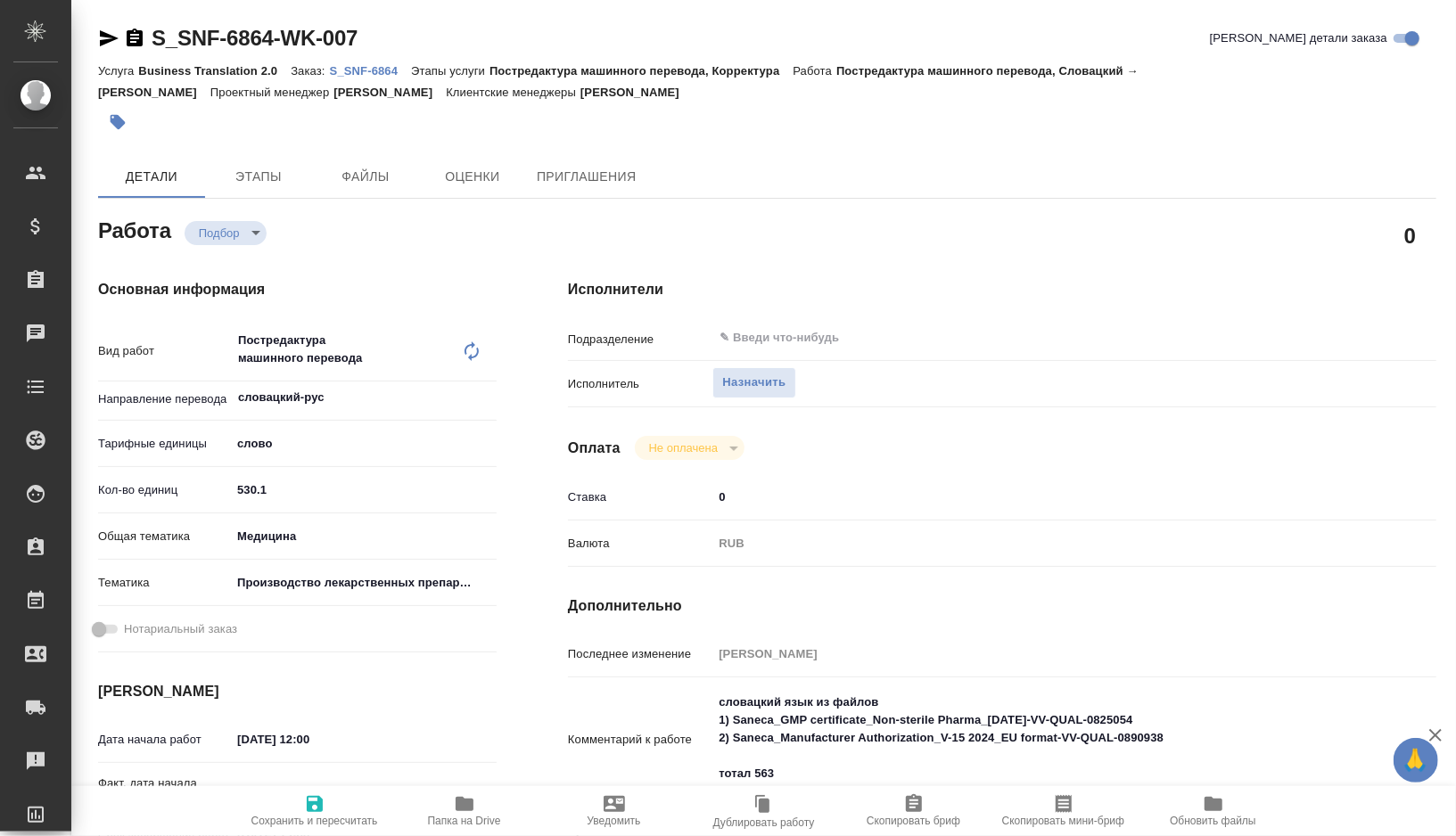
type textarea "x"
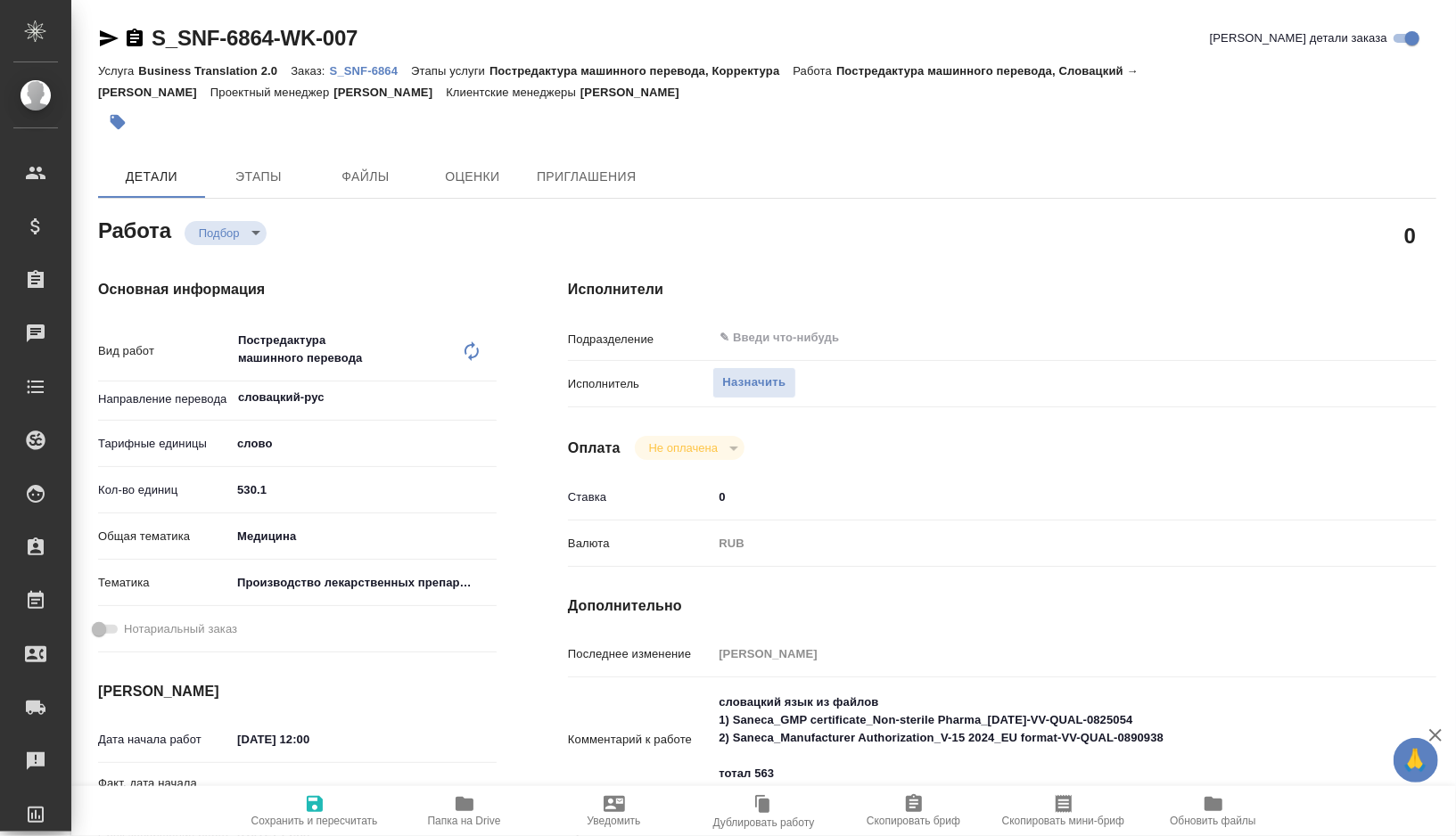
type textarea "x"
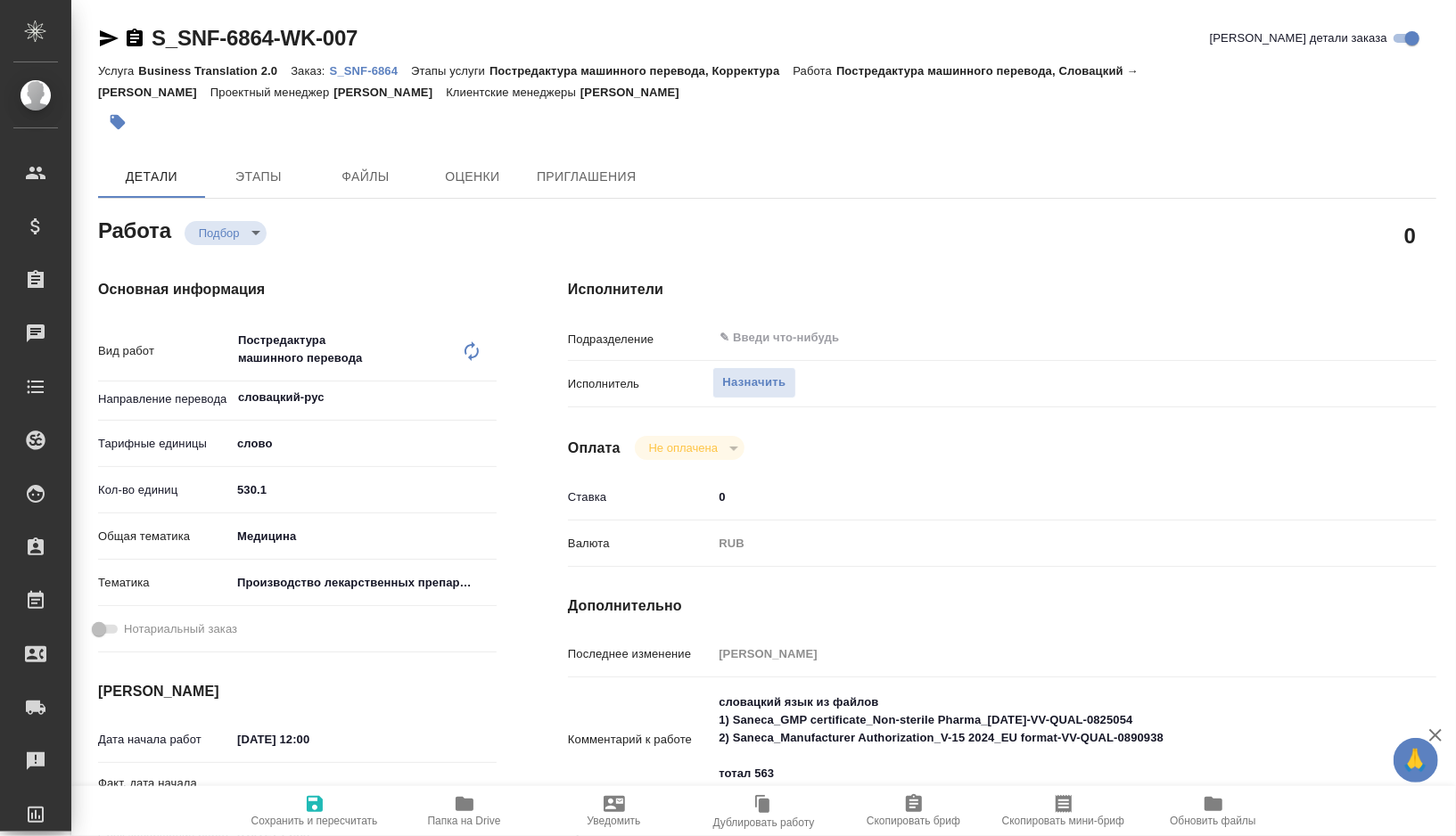
type textarea "x"
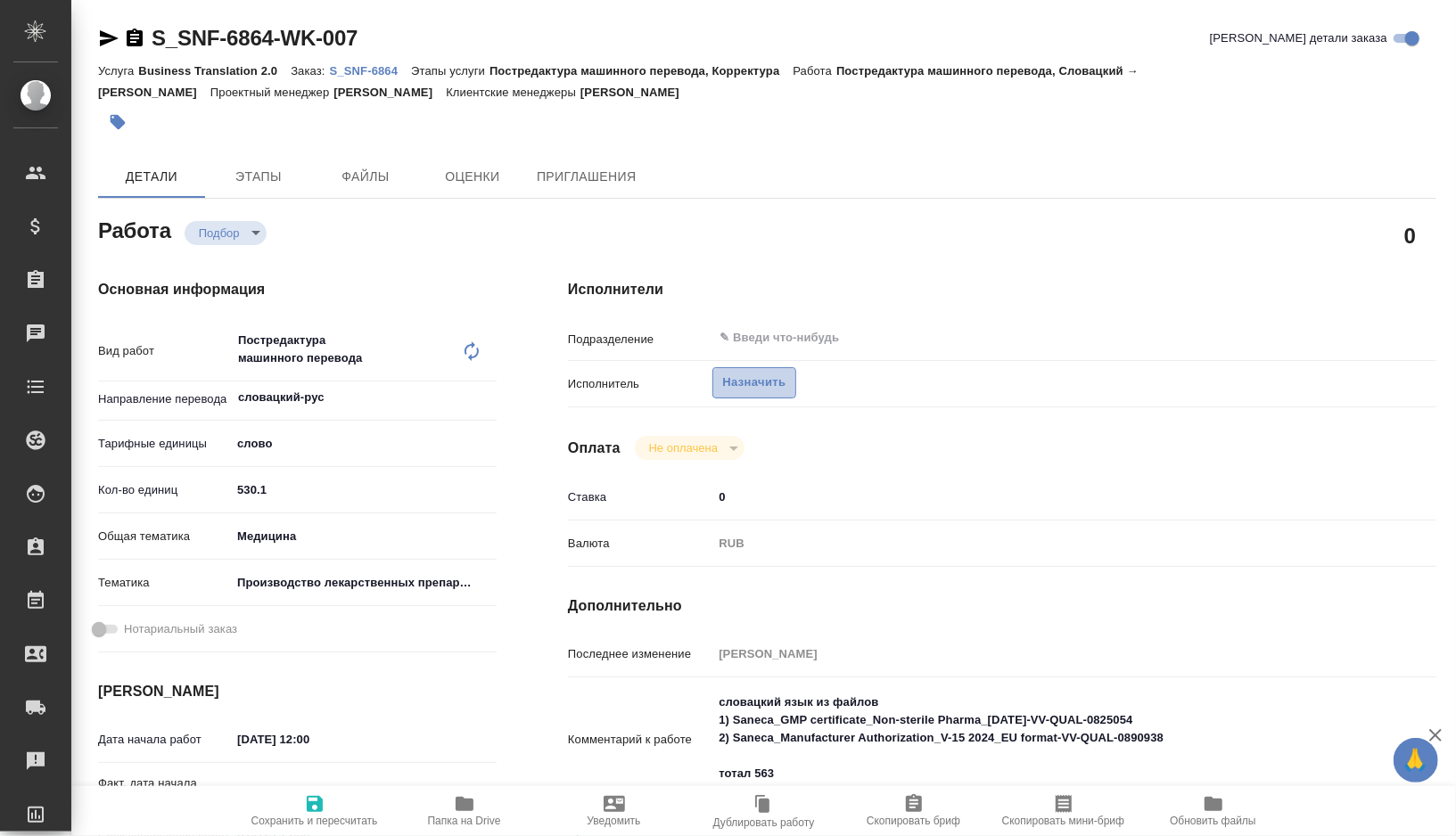
click at [737, 389] on span "Назначить" at bounding box center [754, 383] width 64 height 21
type textarea "x"
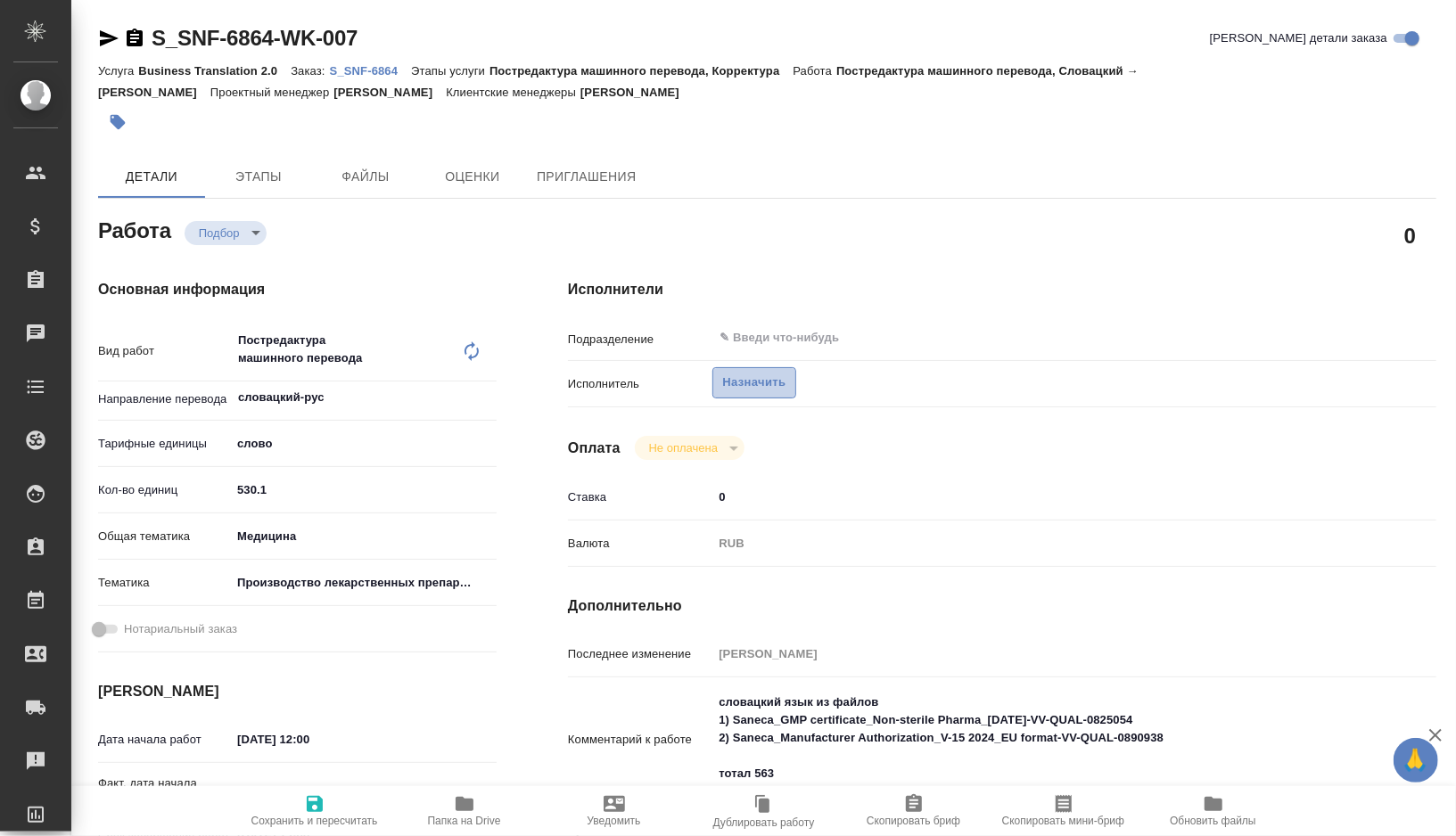
type textarea "x"
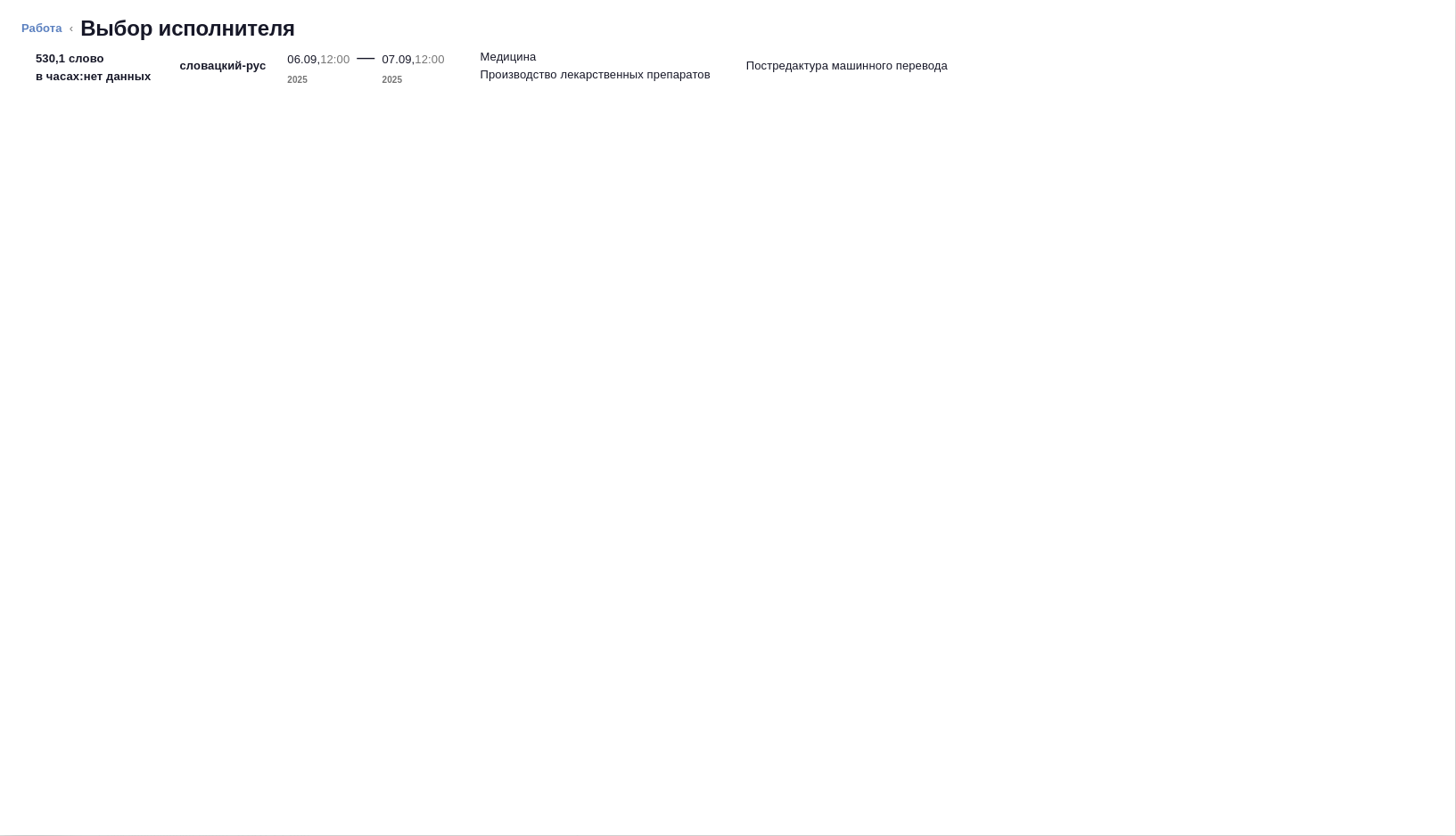
type textarea "x"
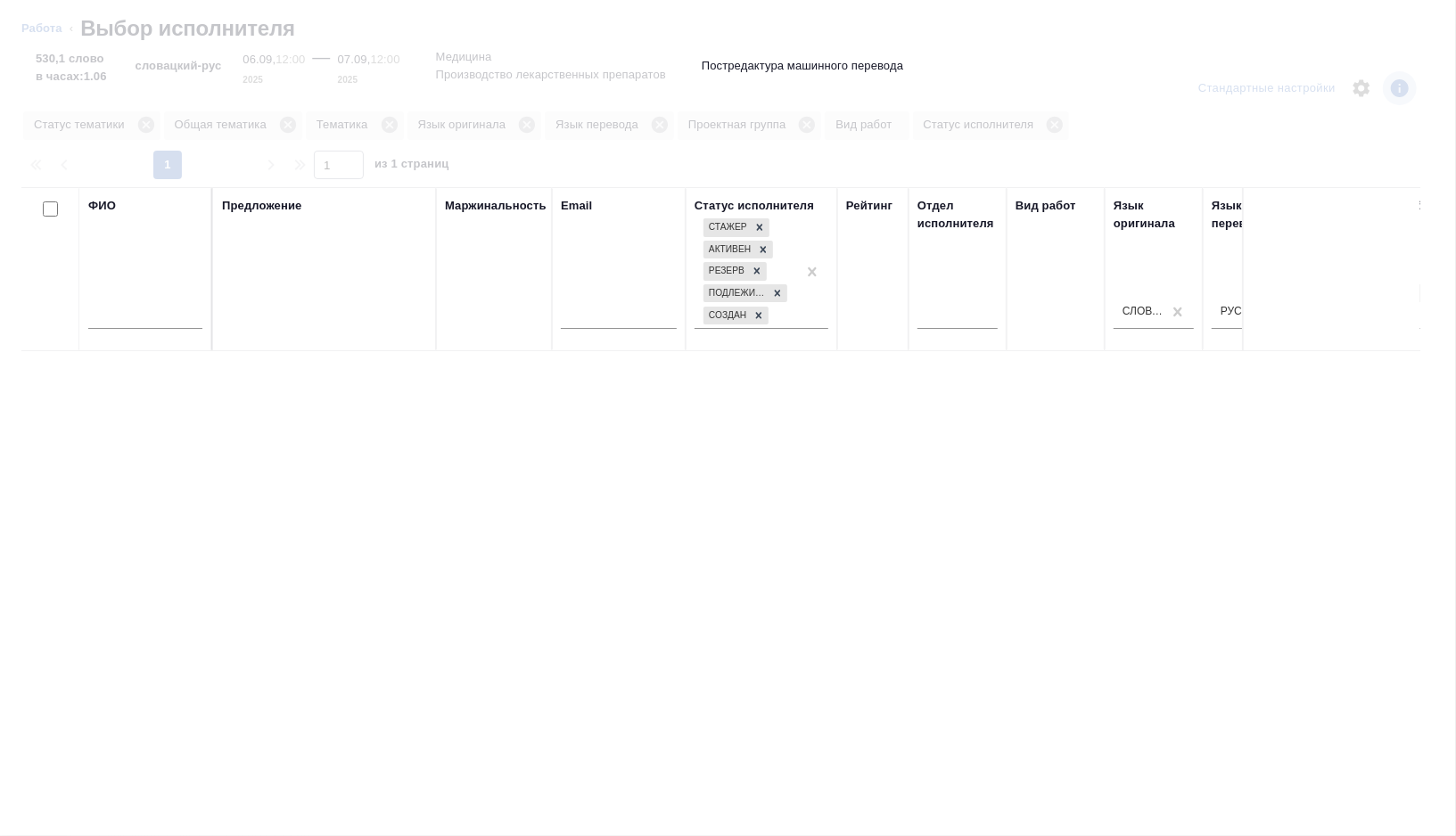
type textarea "x"
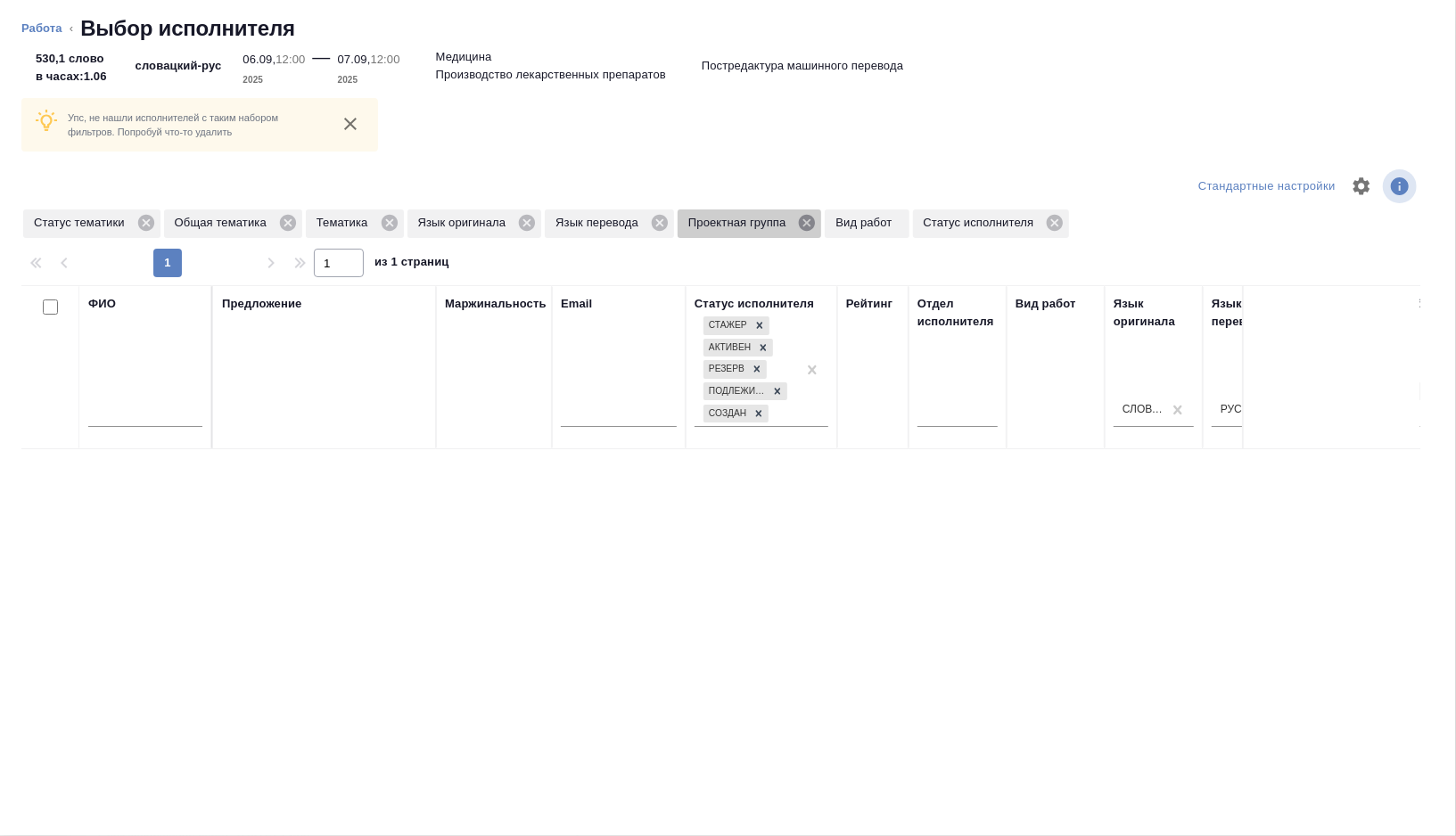
click at [817, 224] on icon at bounding box center [807, 223] width 20 height 20
click at [535, 223] on icon at bounding box center [527, 223] width 16 height 16
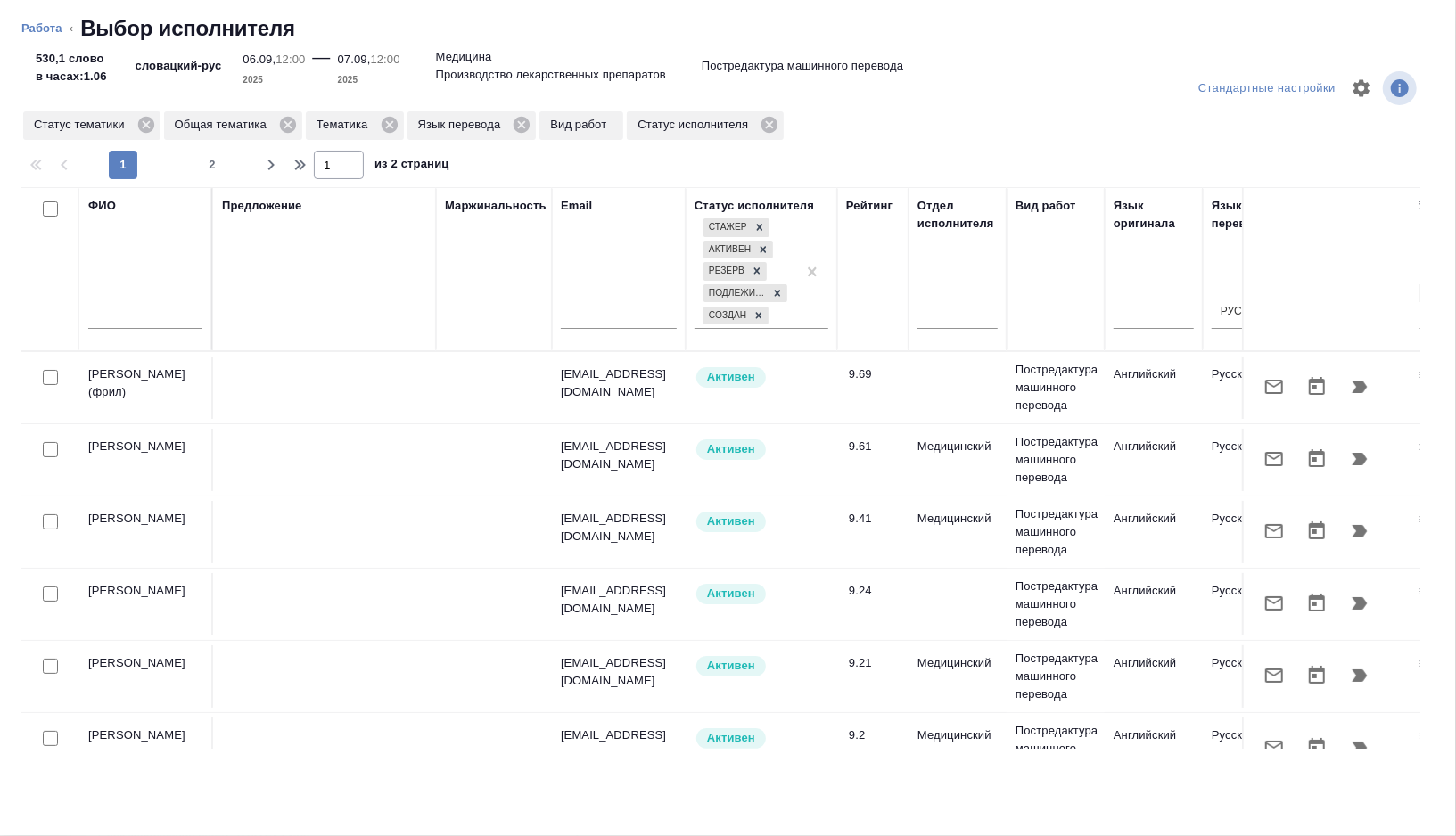
click at [138, 307] on input "text" at bounding box center [145, 317] width 114 height 23
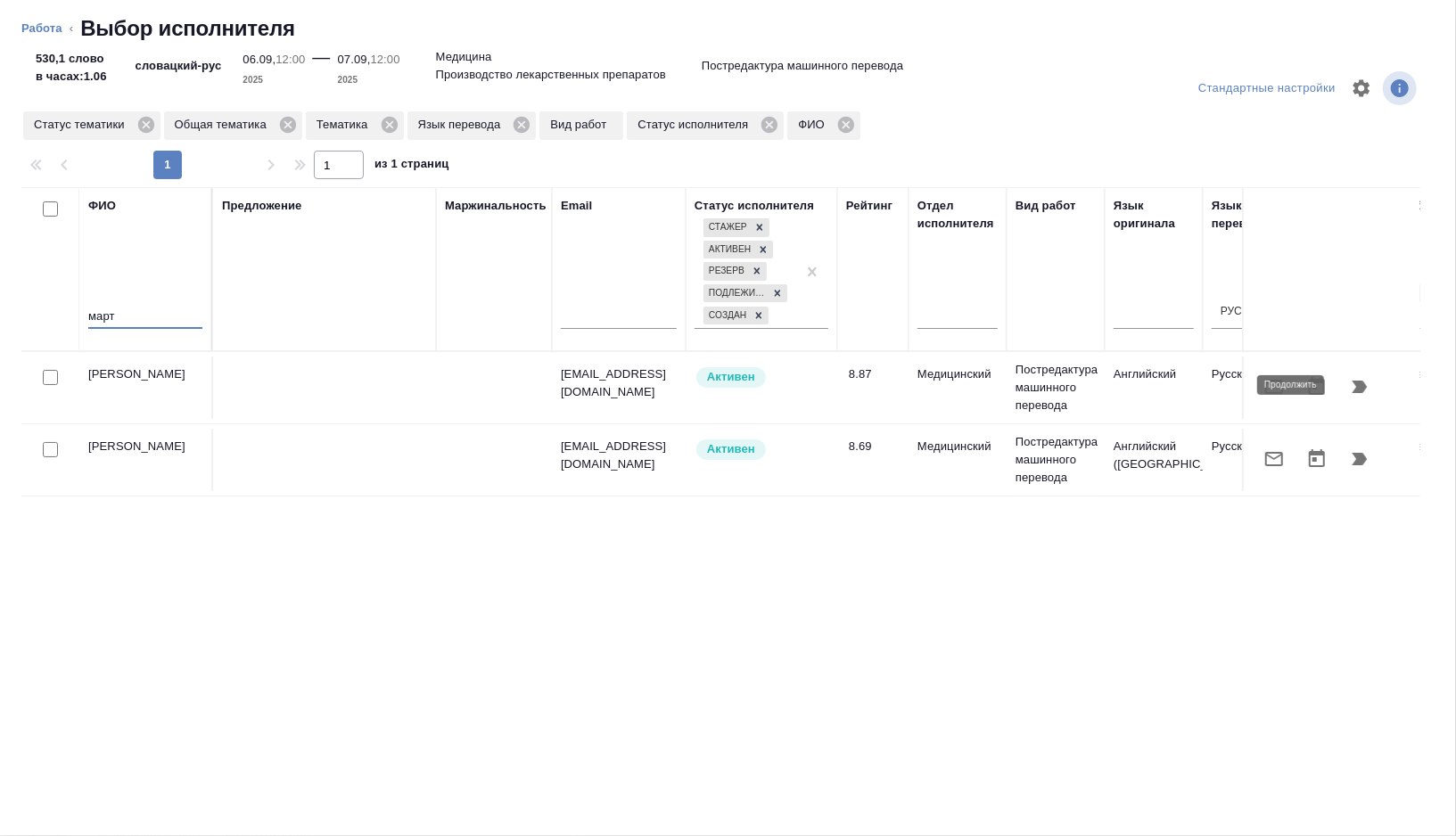
type input "март"
click at [1351, 386] on icon "button" at bounding box center [1360, 388] width 22 height 22
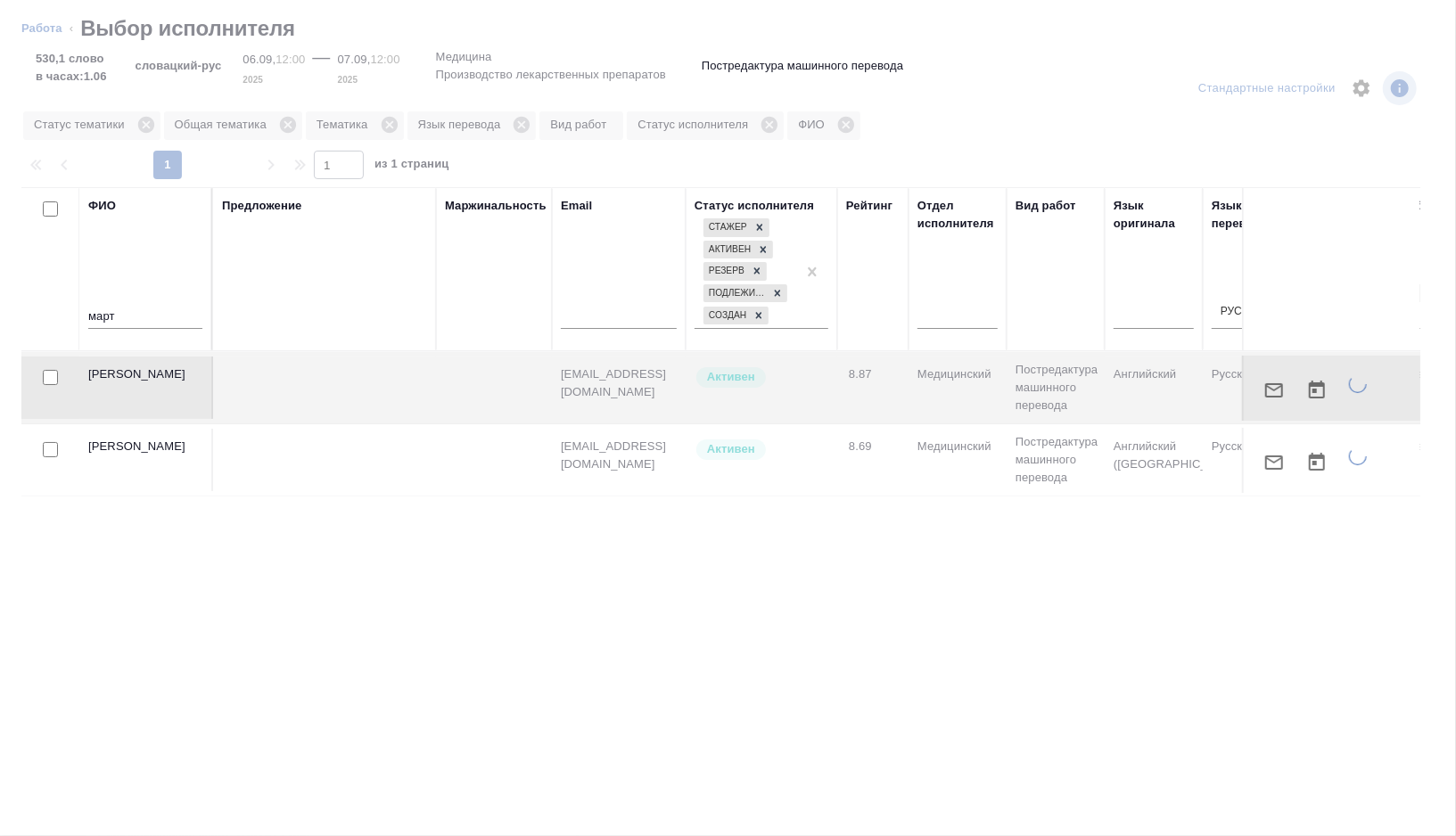
type textarea "x"
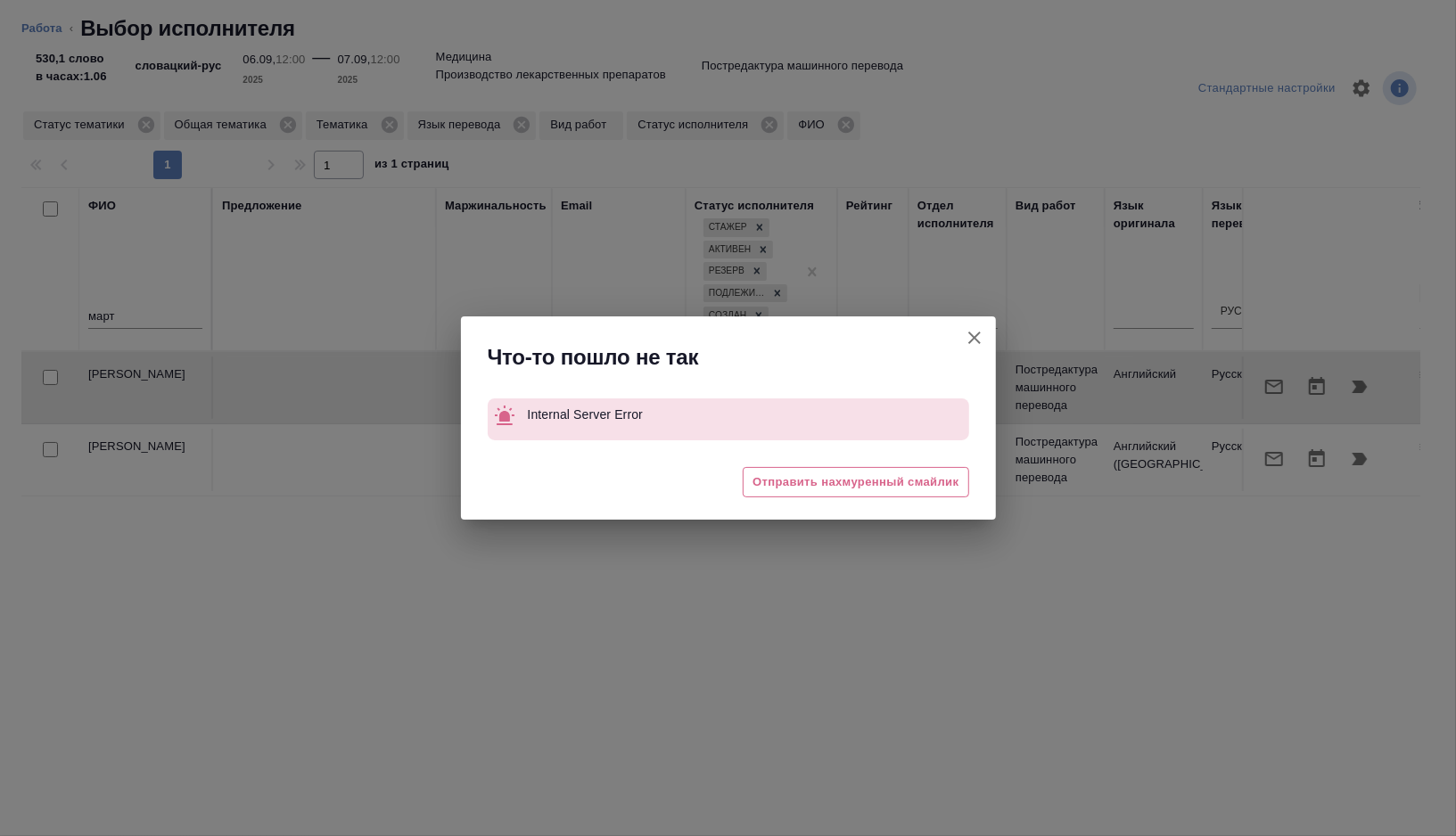
click at [976, 340] on icon "button" at bounding box center [975, 338] width 13 height 13
type textarea "x"
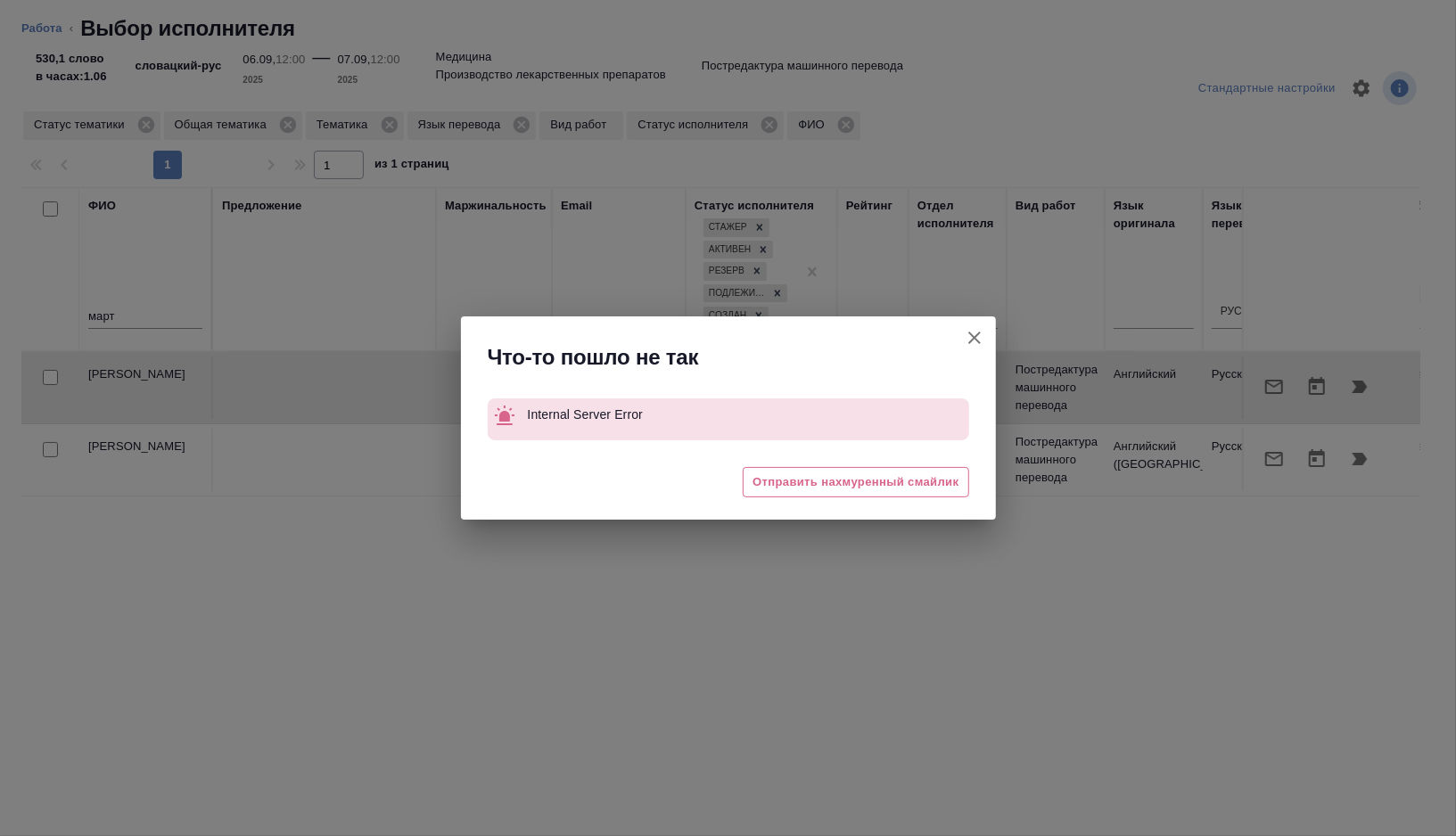
type textarea "x"
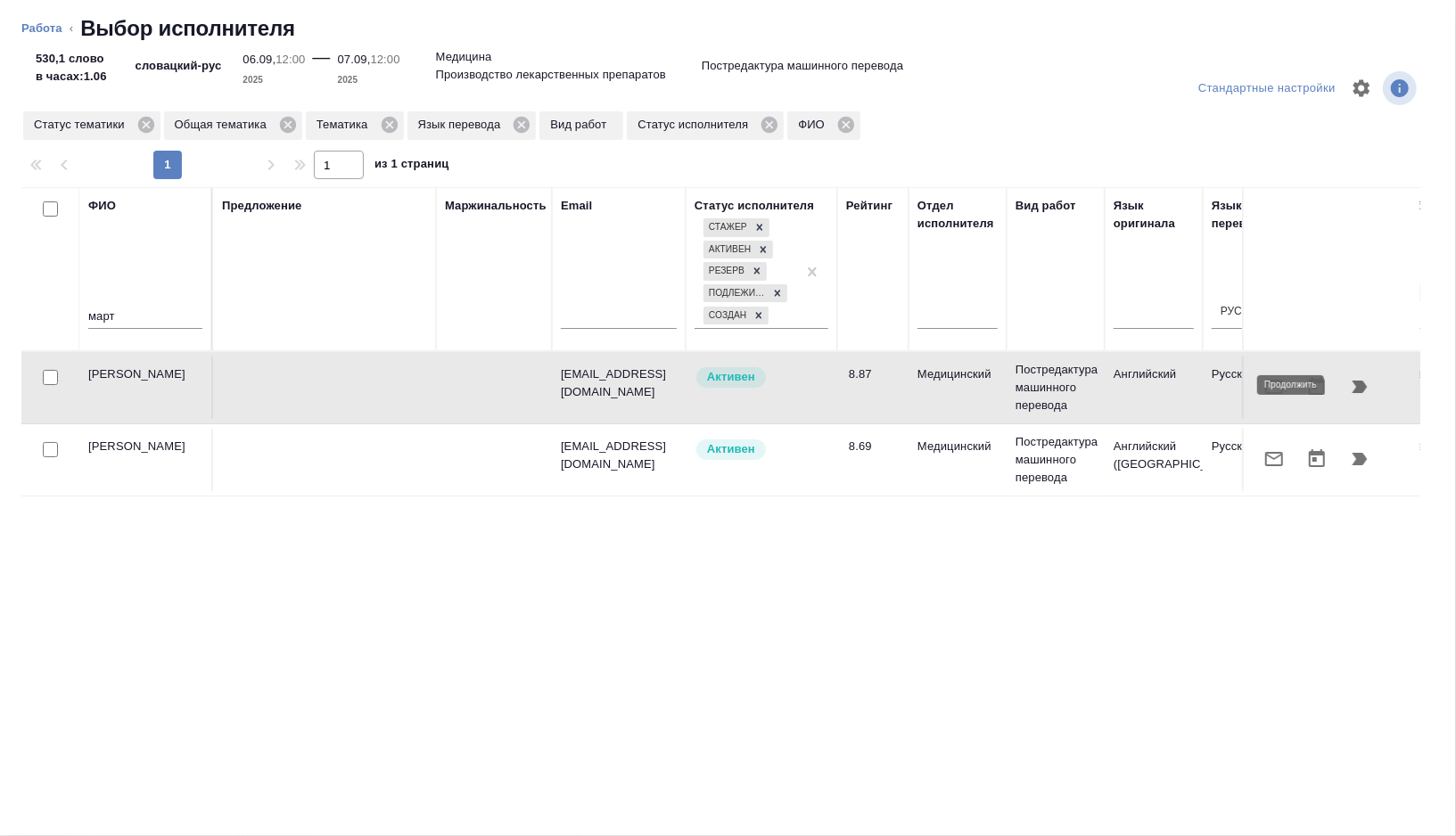
click at [1370, 391] on button "button" at bounding box center [1360, 387] width 43 height 43
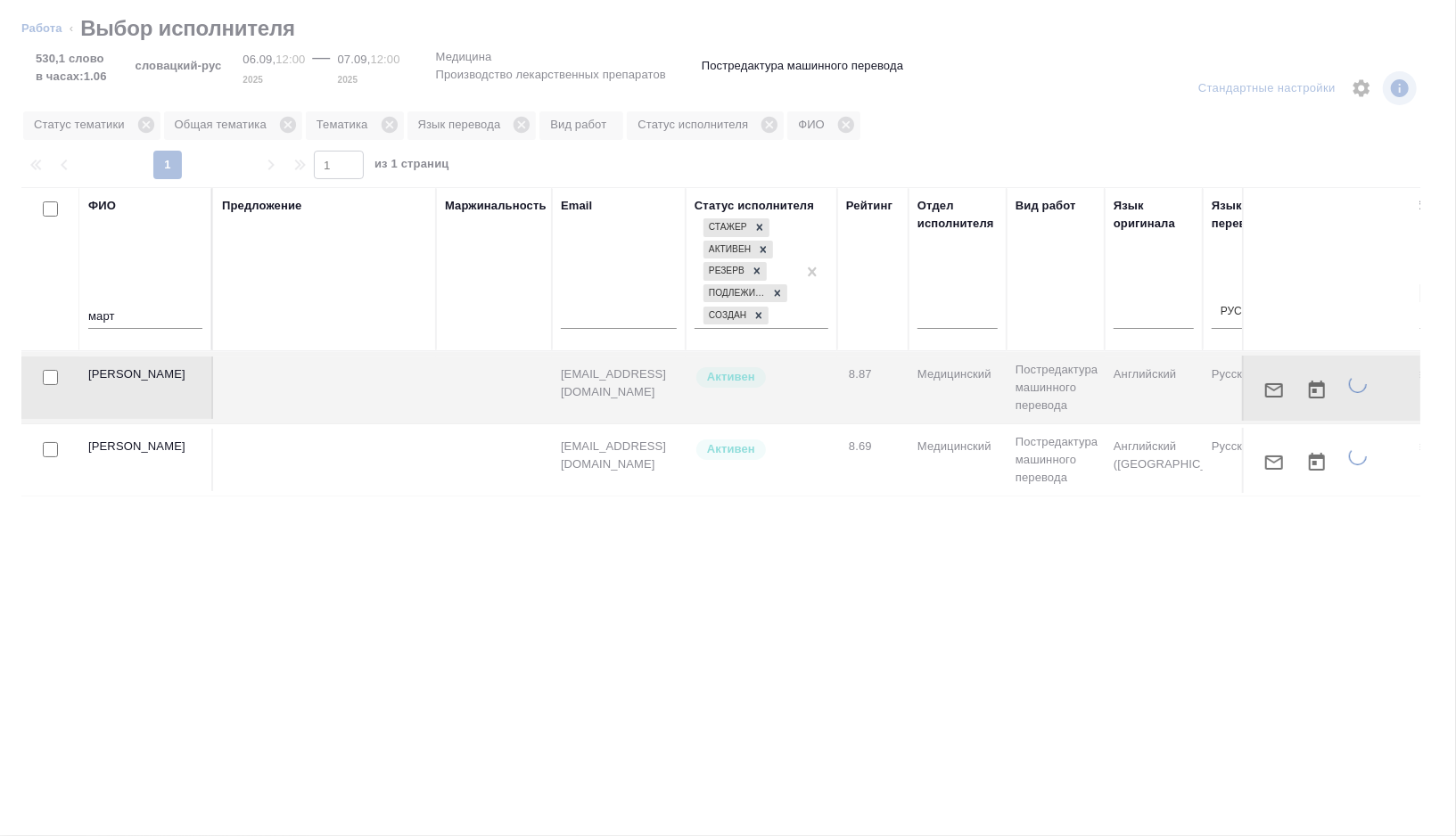
type textarea "x"
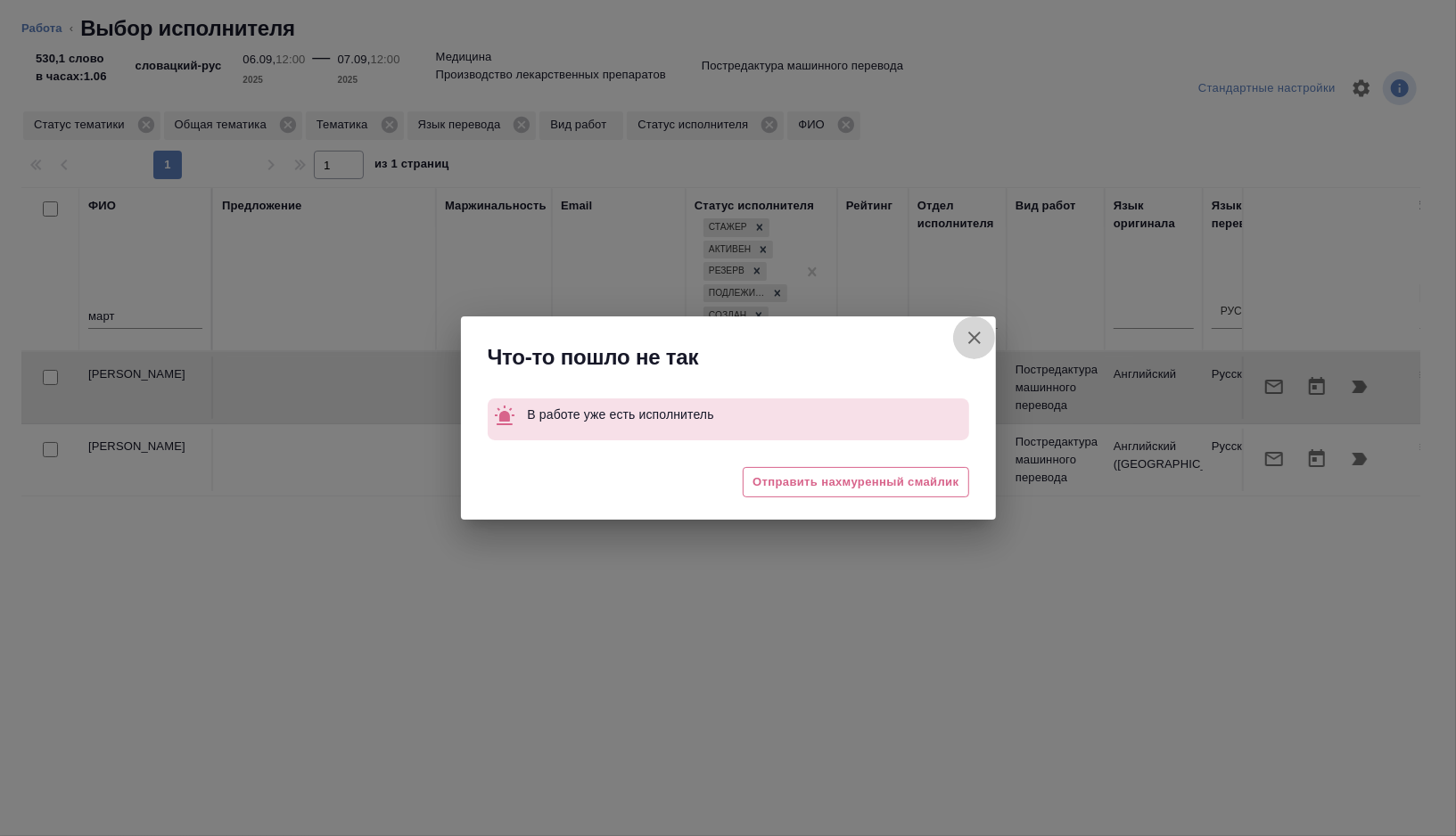
click at [973, 330] on icon "button" at bounding box center [975, 338] width 22 height 22
type textarea "x"
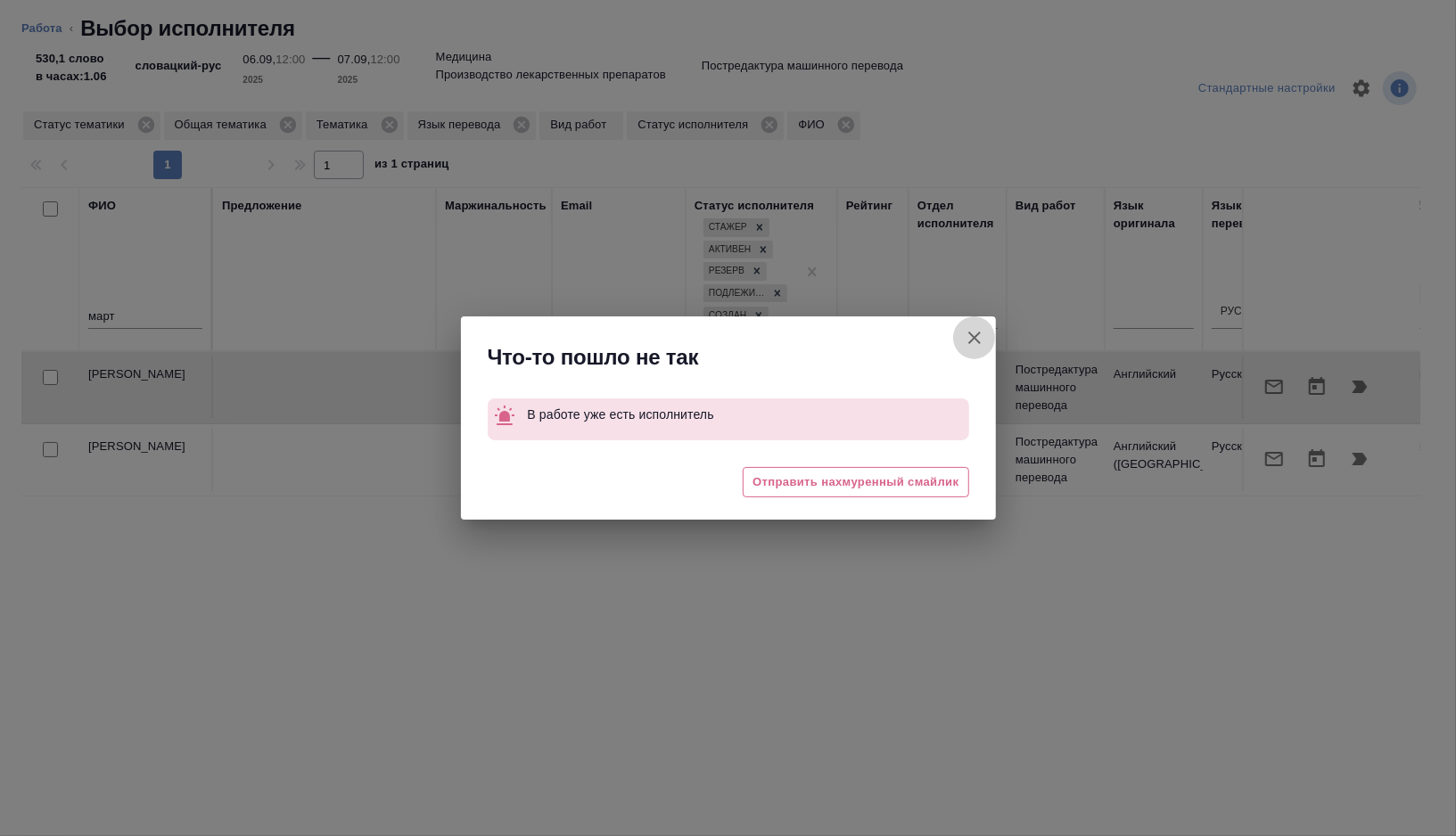
type textarea "x"
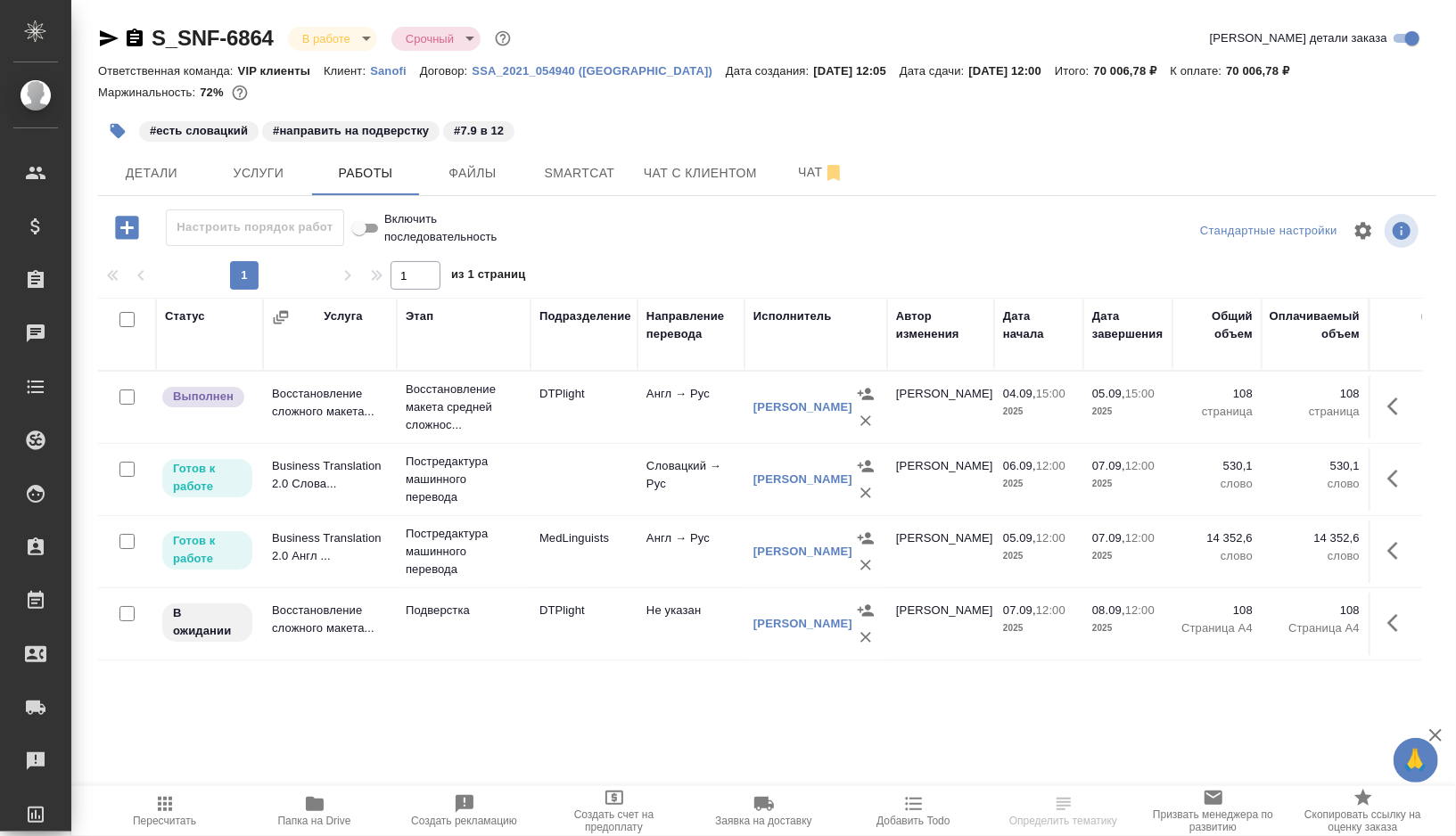
click at [556, 464] on td at bounding box center [584, 479] width 107 height 63
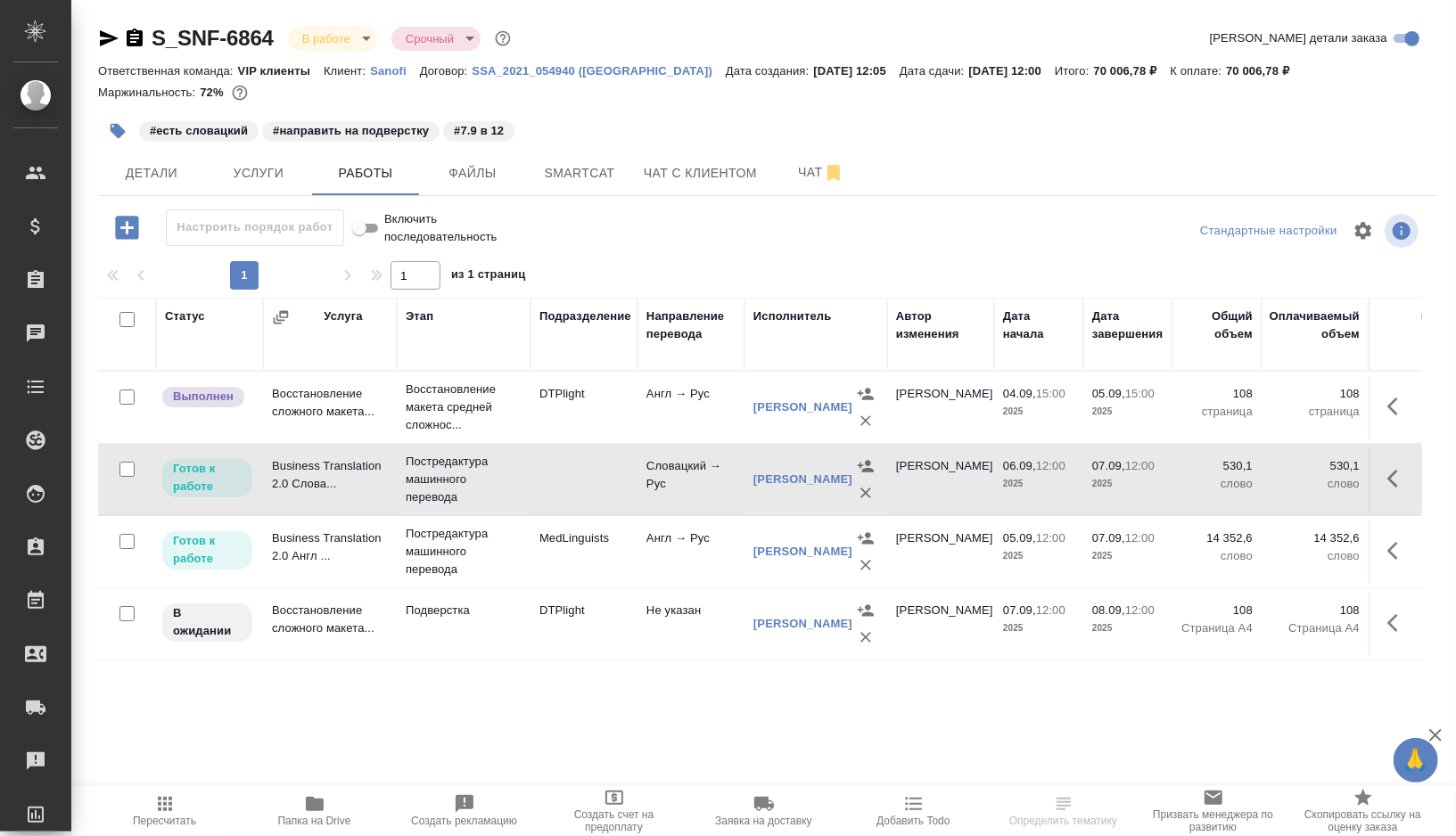
click at [556, 464] on td at bounding box center [584, 479] width 107 height 63
click at [561, 190] on button "Smartcat" at bounding box center [580, 173] width 107 height 45
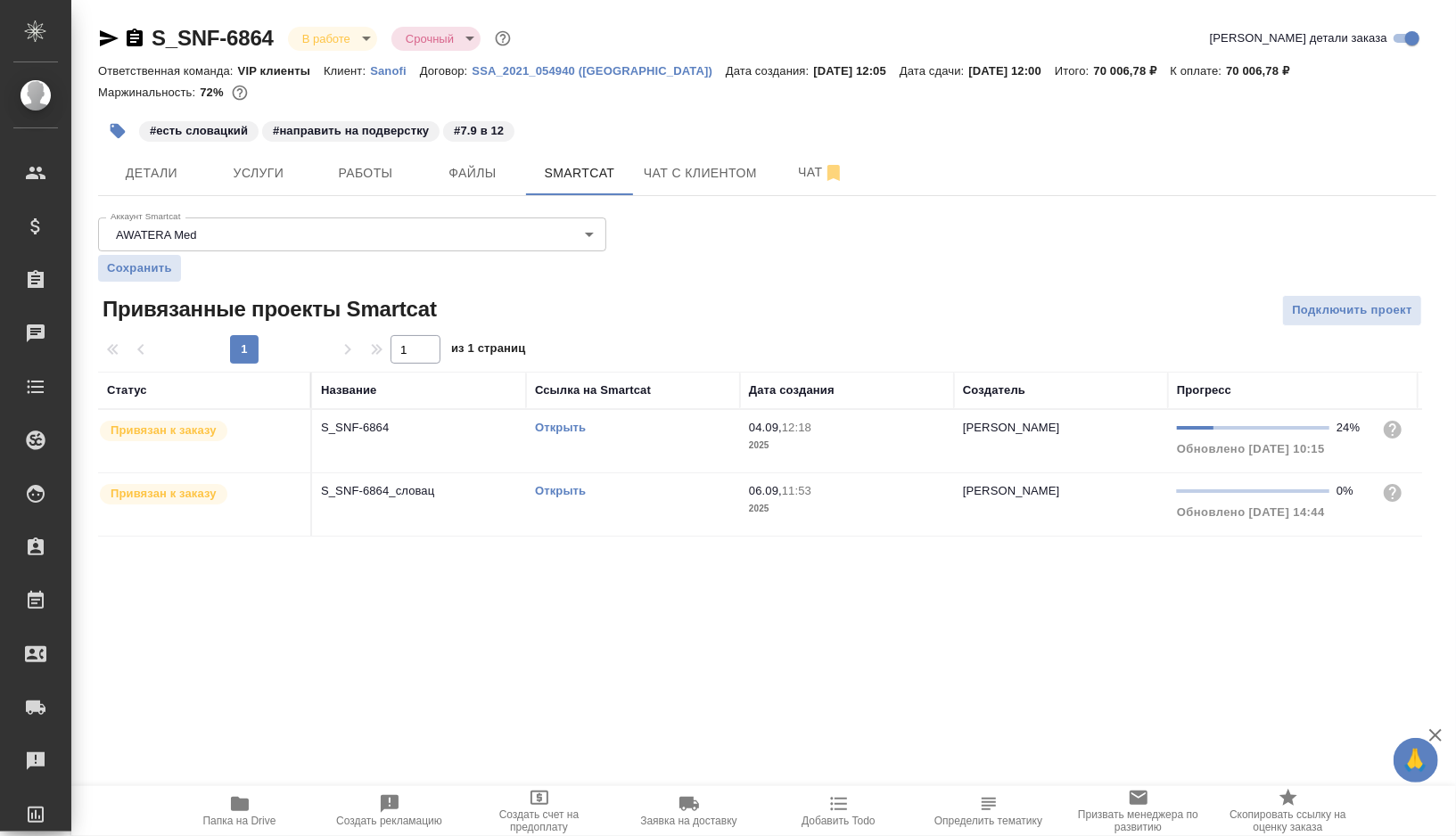
click at [557, 488] on link "Открыть" at bounding box center [561, 490] width 51 height 14
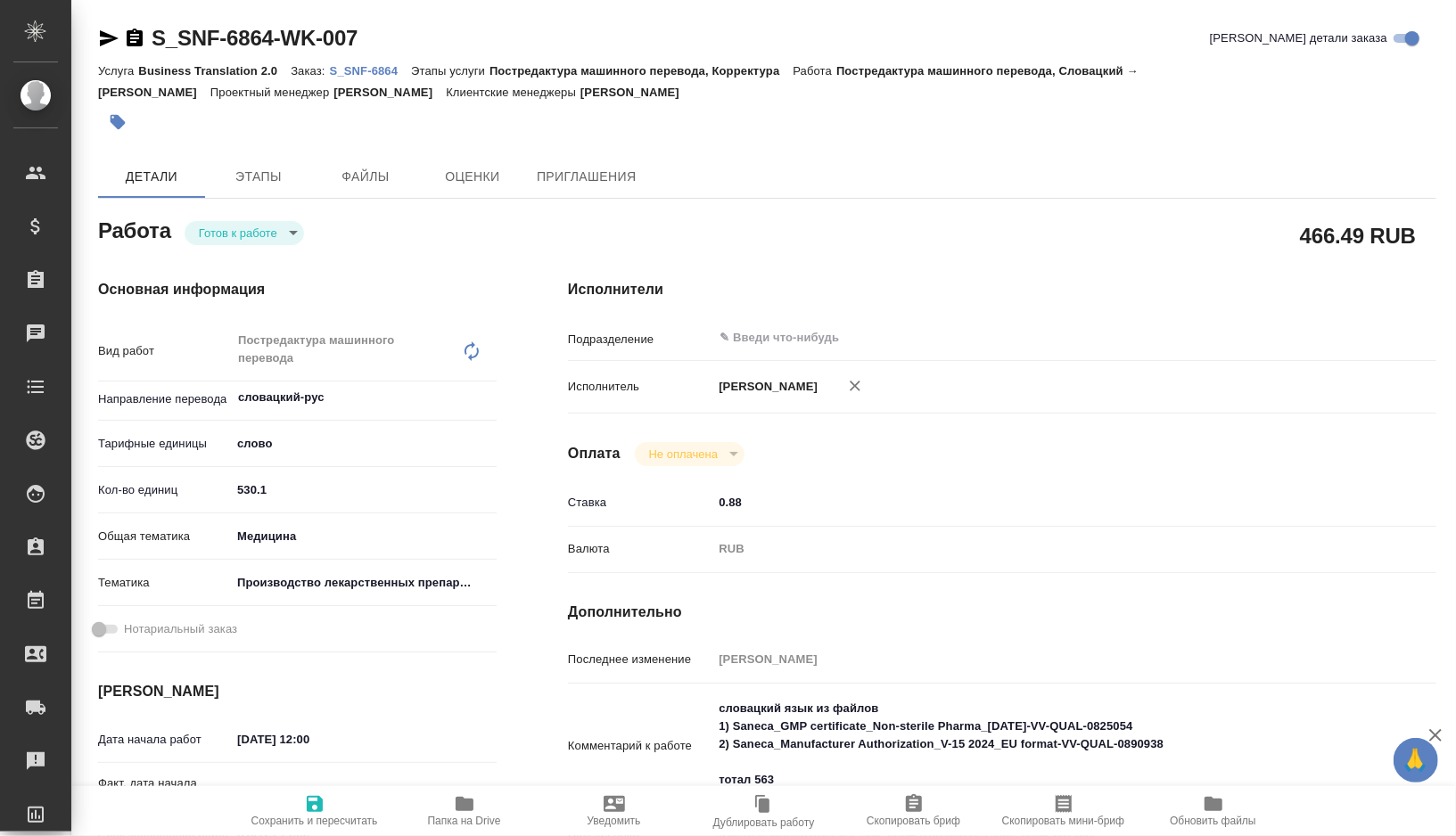
type textarea "x"
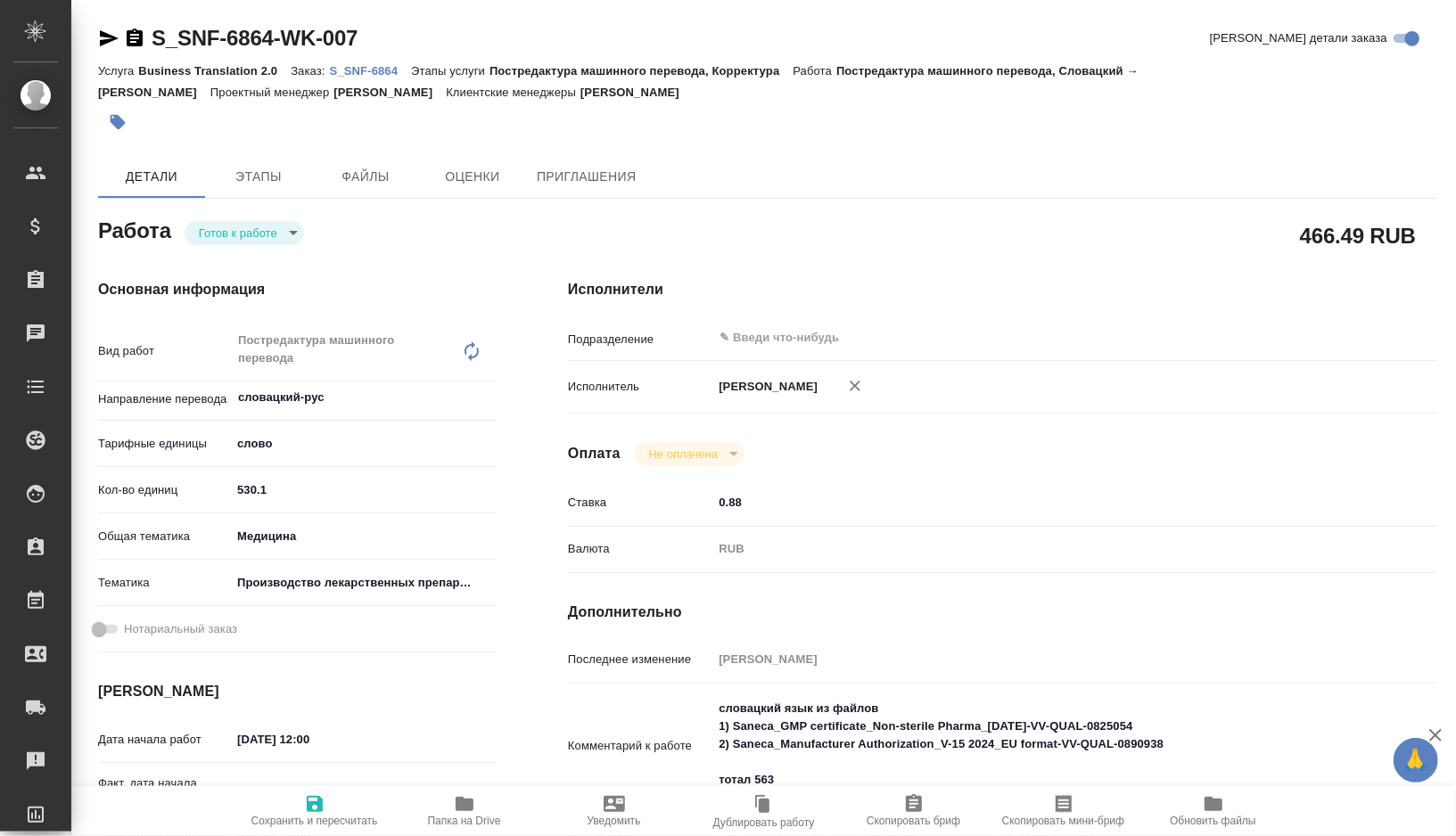
type textarea "x"
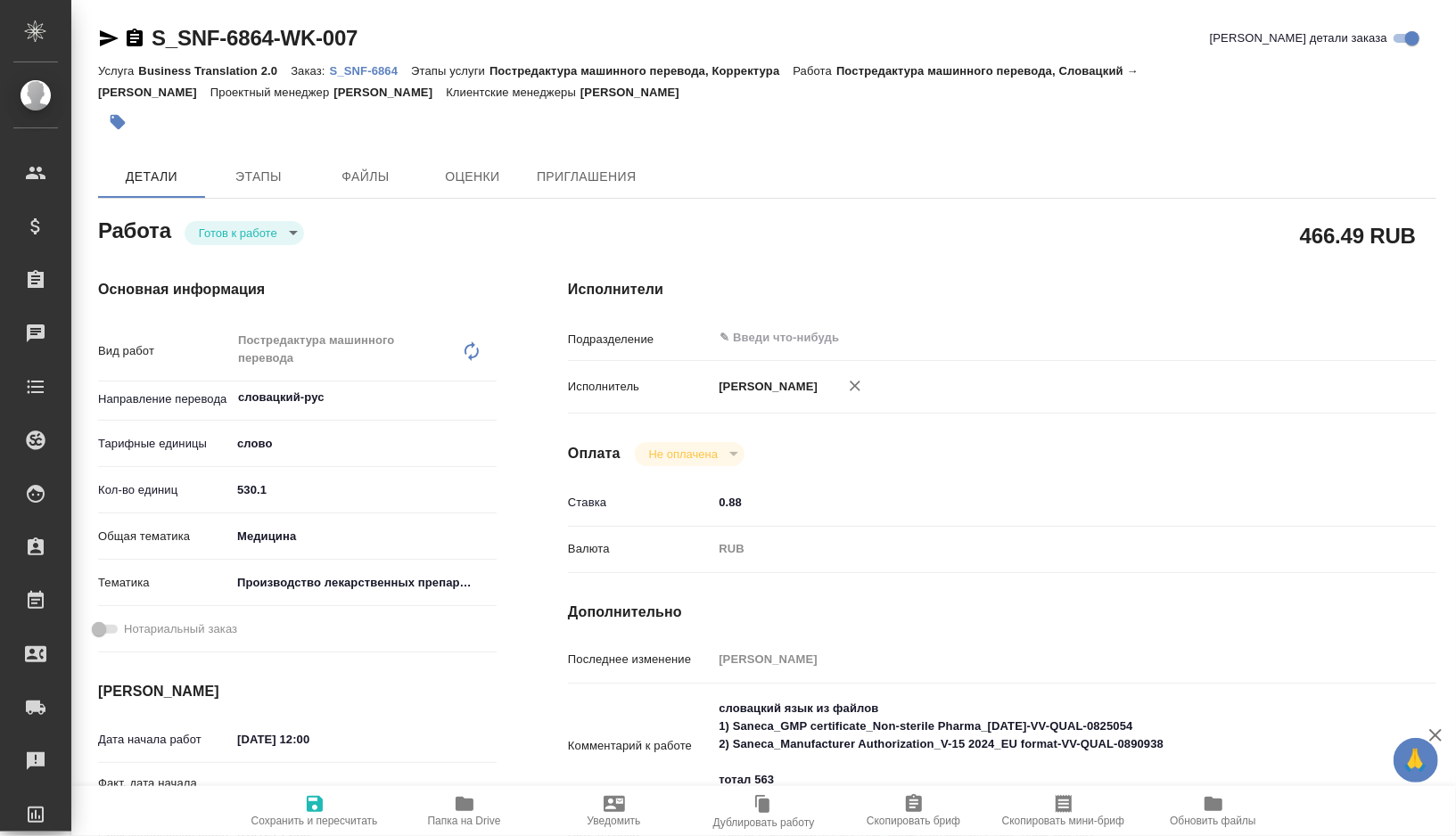
type textarea "x"
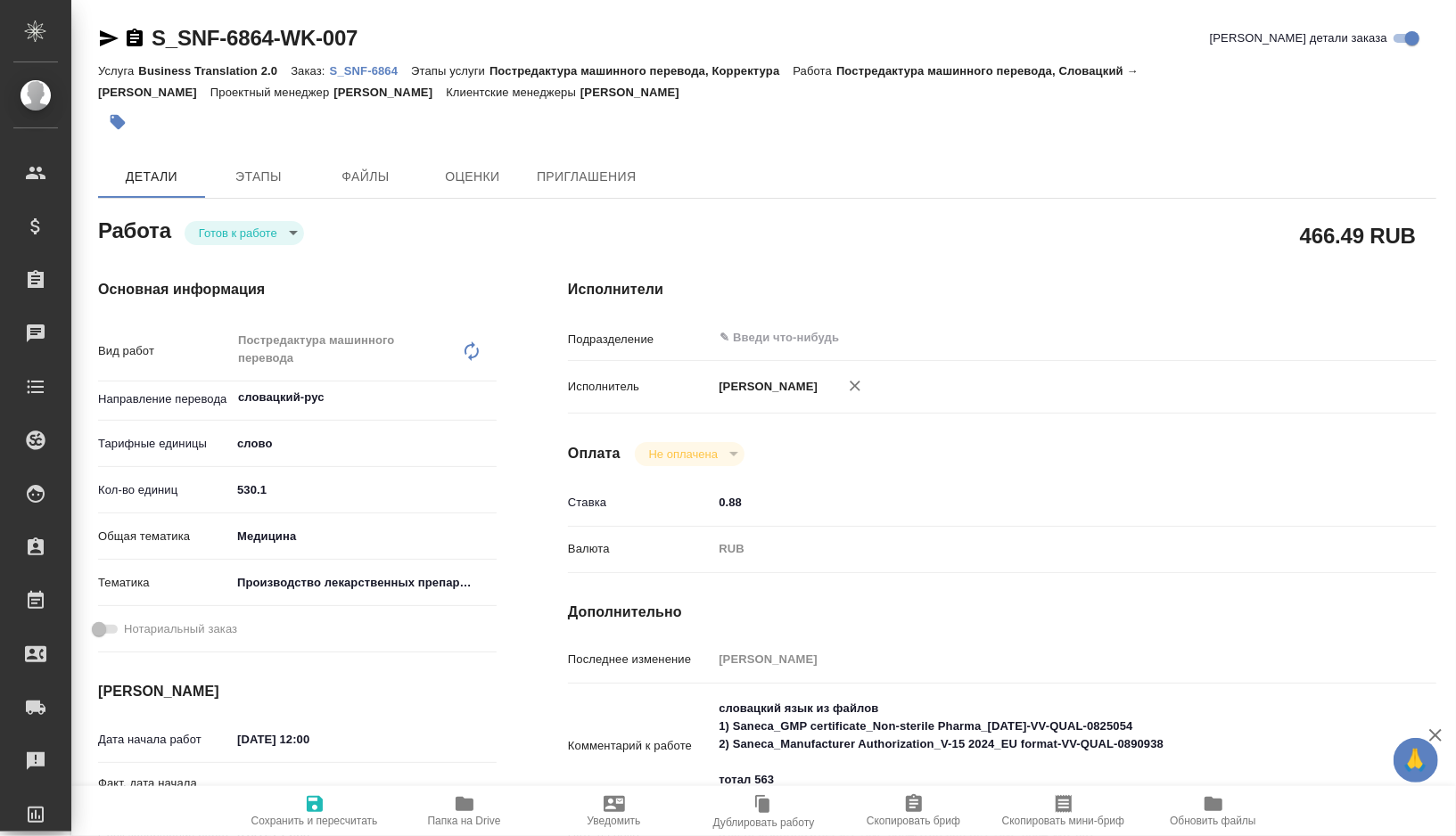
type textarea "x"
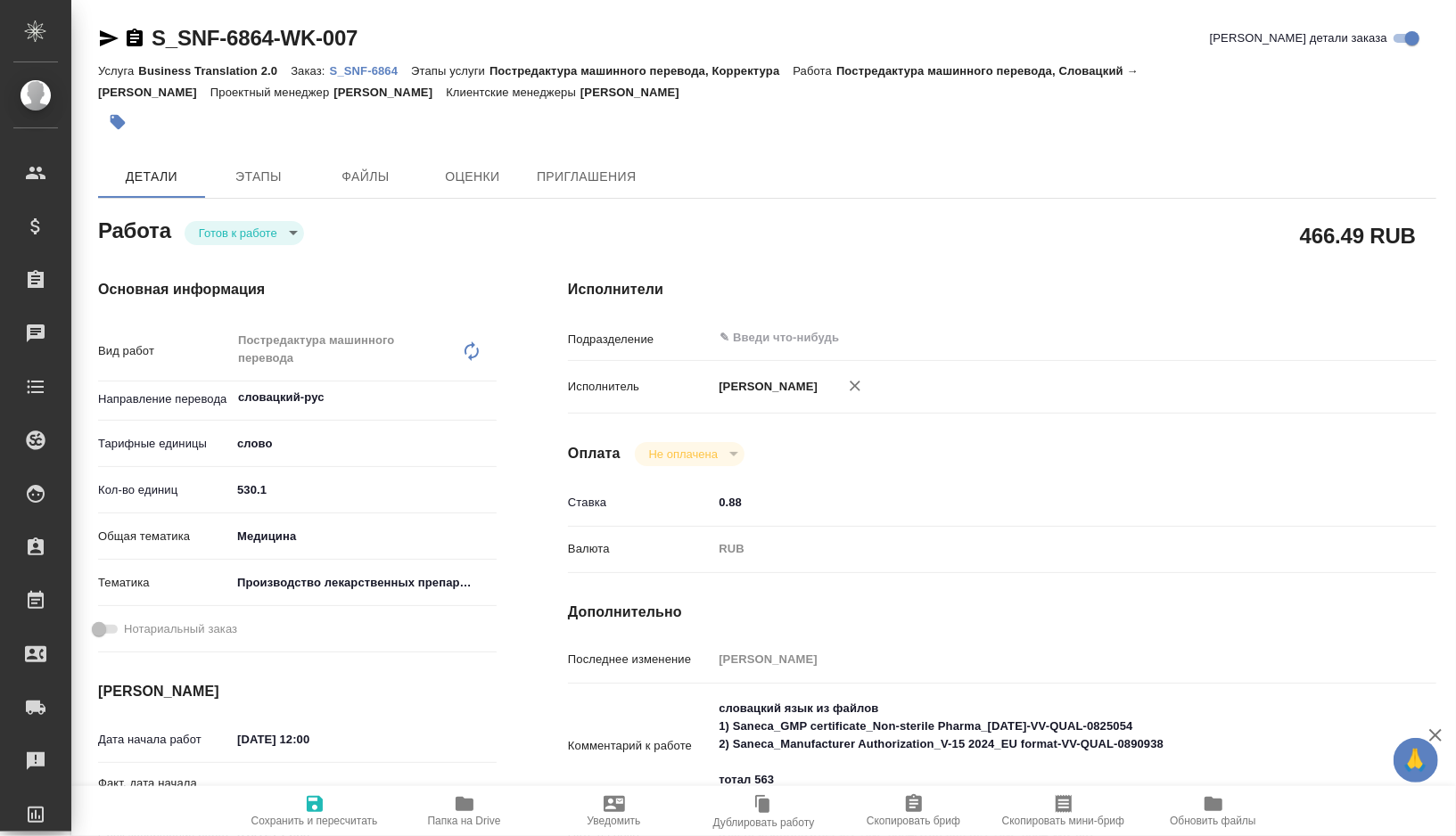
type textarea "x"
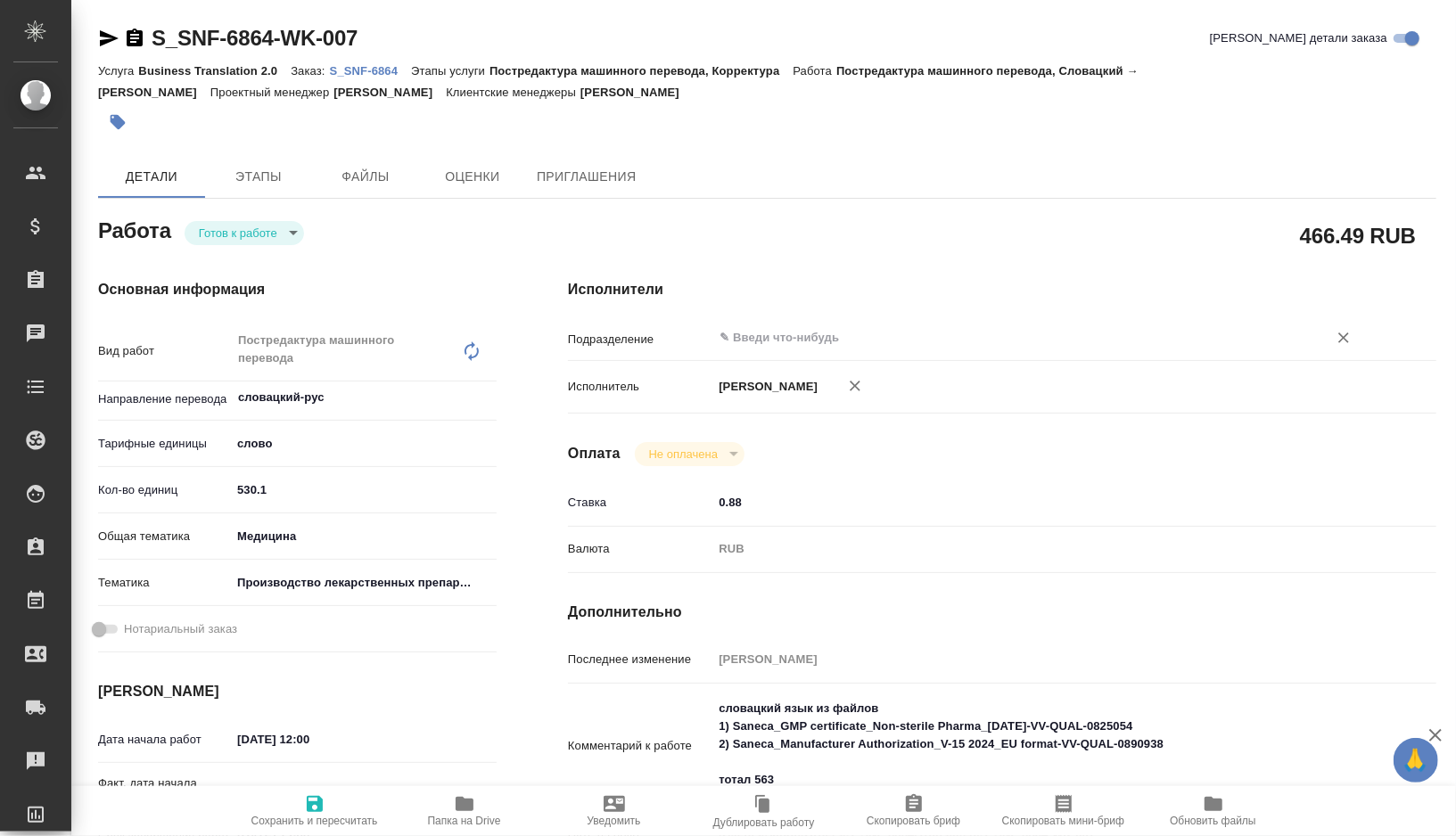
type textarea "x"
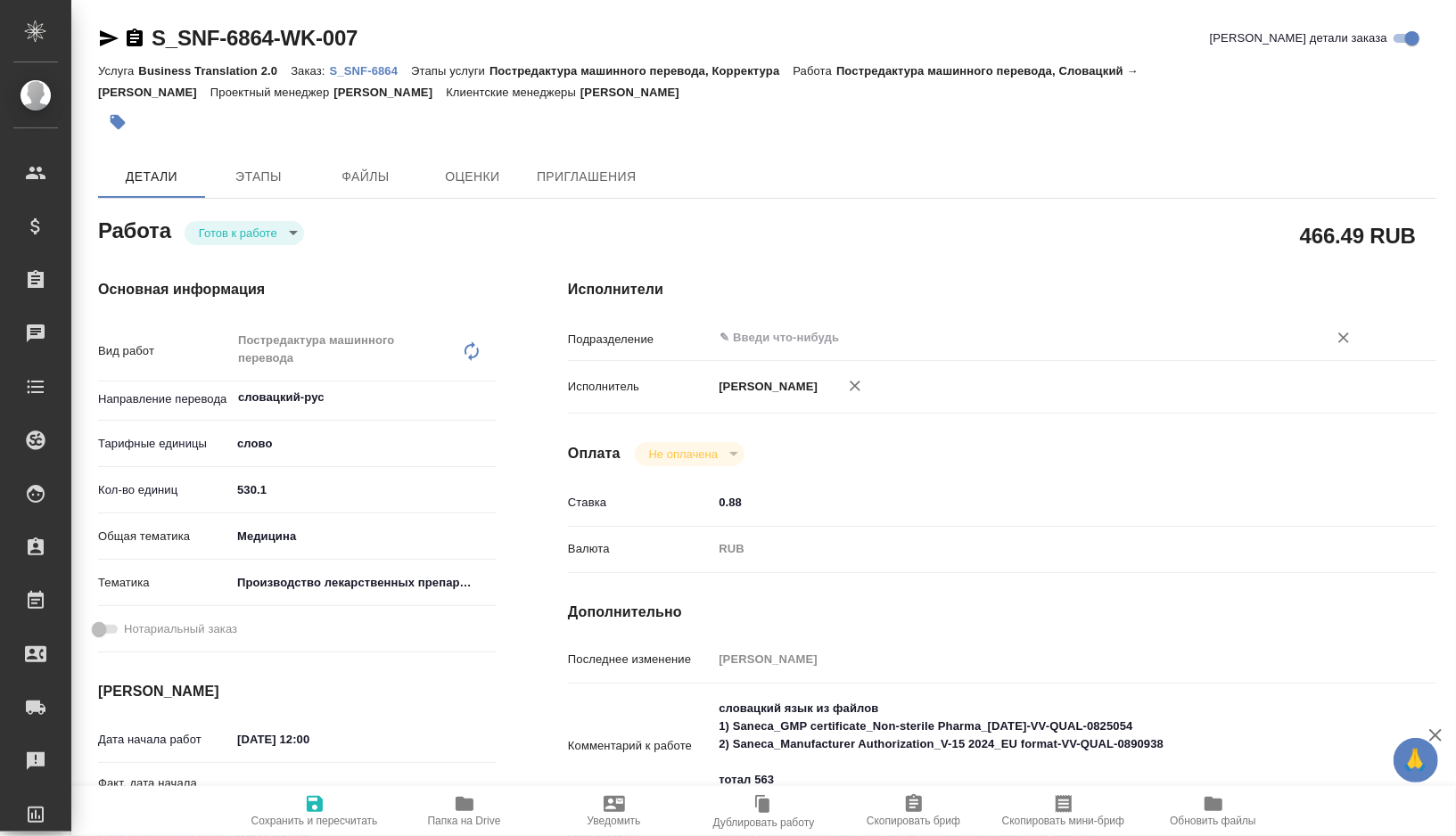
click at [782, 352] on div "​" at bounding box center [1038, 337] width 652 height 32
type textarea "x"
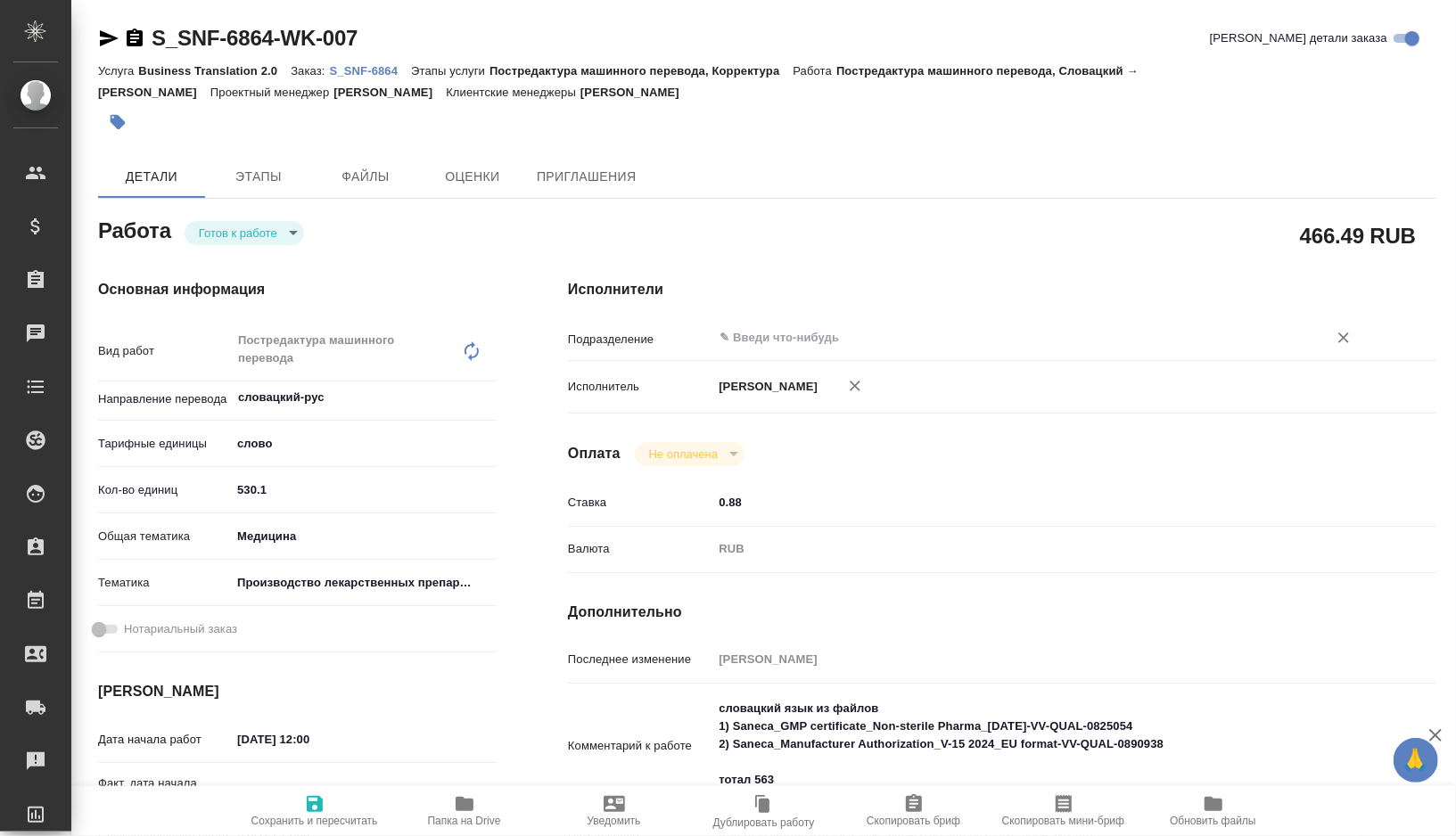
type textarea "x"
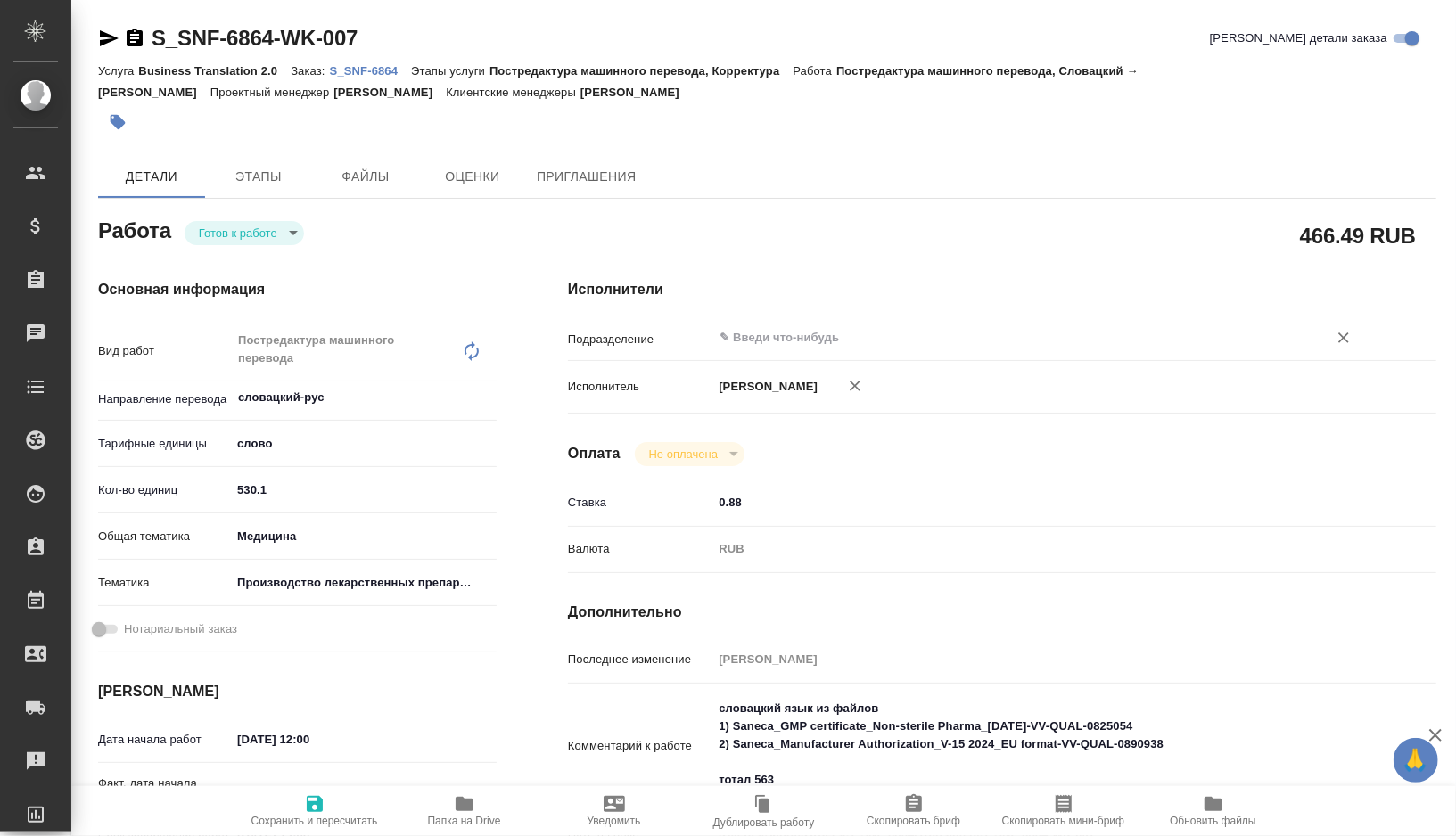
type textarea "x"
click at [774, 344] on input "text" at bounding box center [1008, 338] width 581 height 22
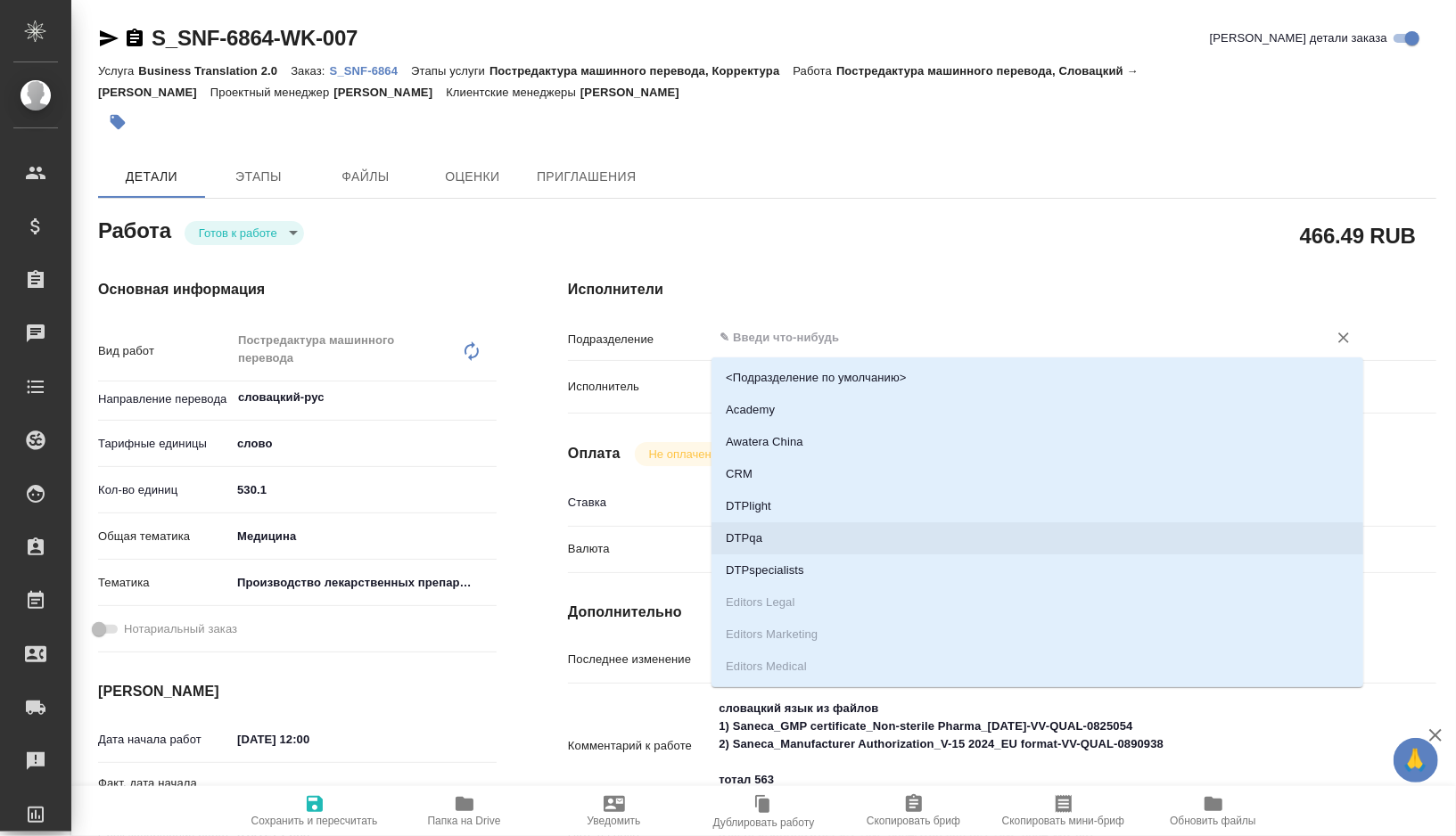
type textarea "x"
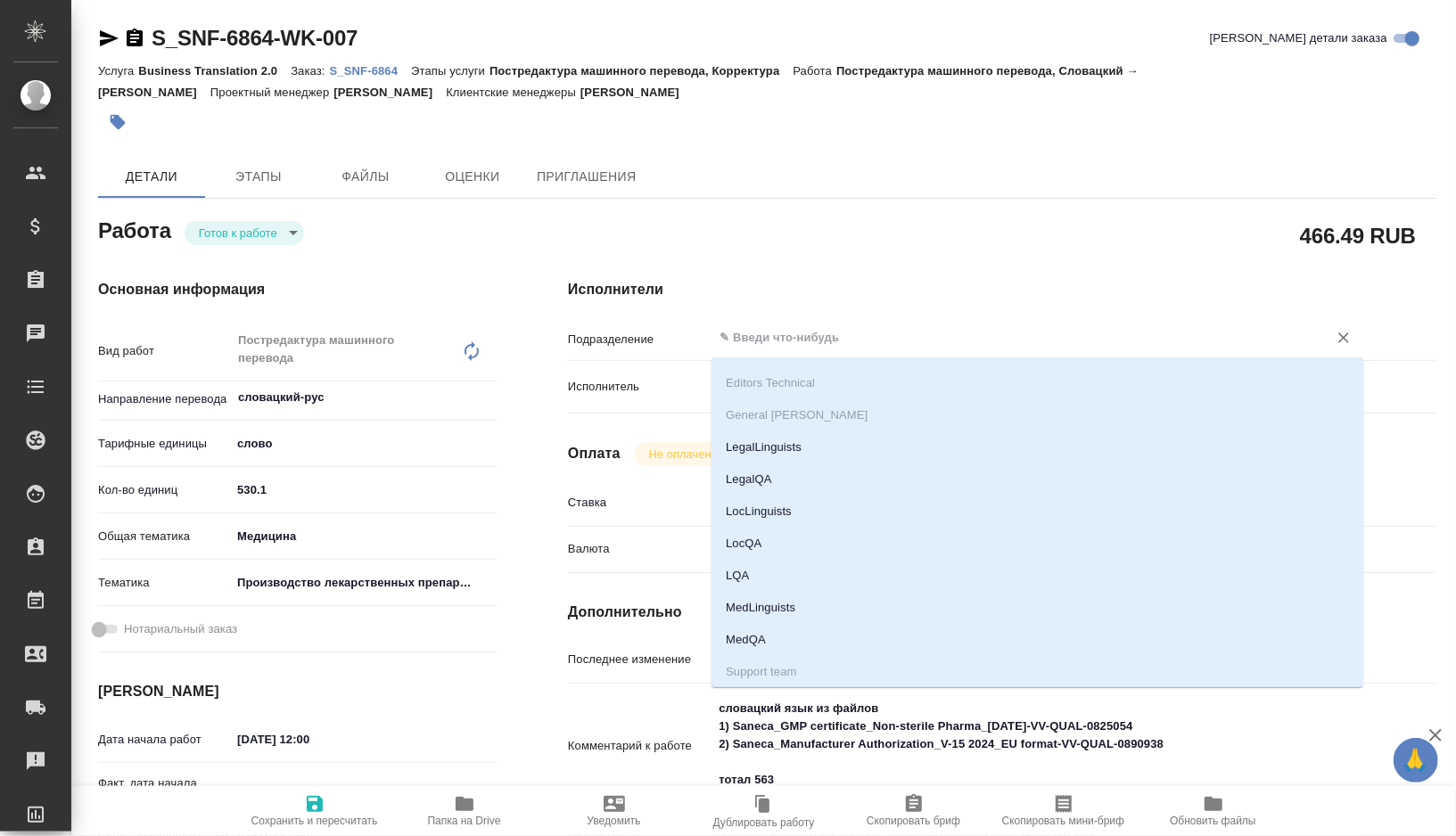
scroll to position [327, 0]
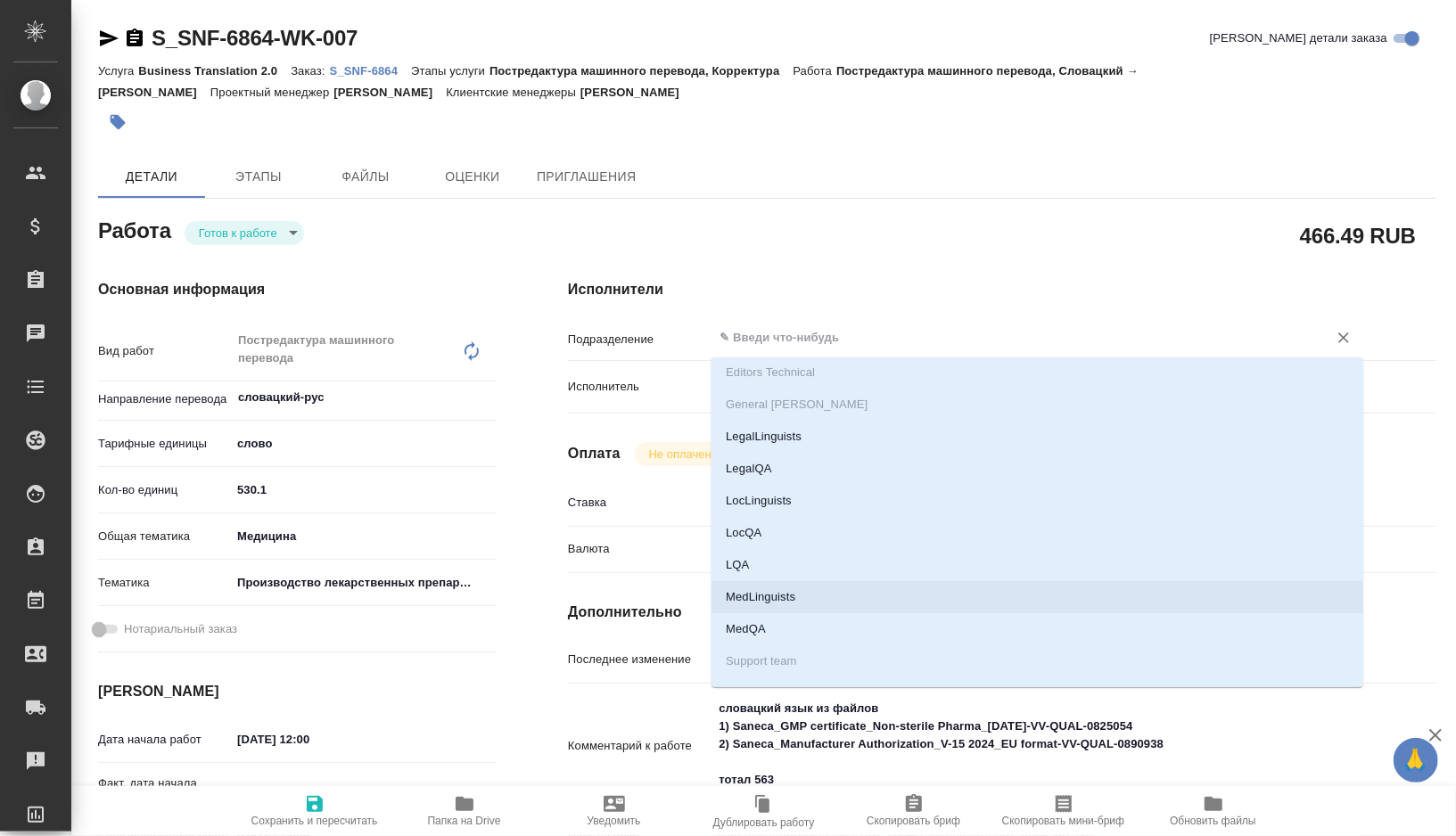
click at [775, 599] on li "MedLinguists" at bounding box center [1037, 597] width 652 height 32
type textarea "x"
type input "MedLinguists"
type textarea "x"
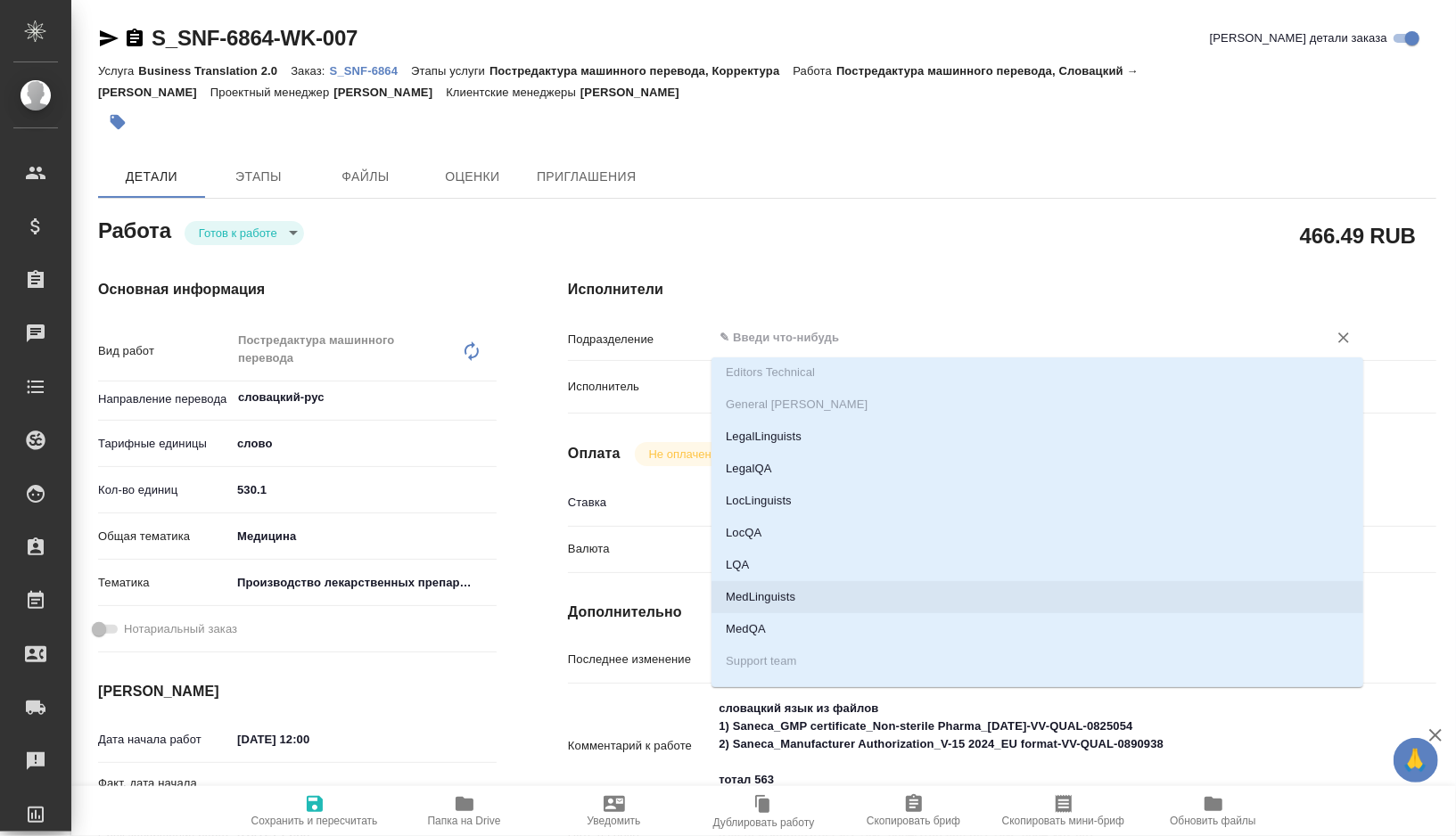
type textarea "x"
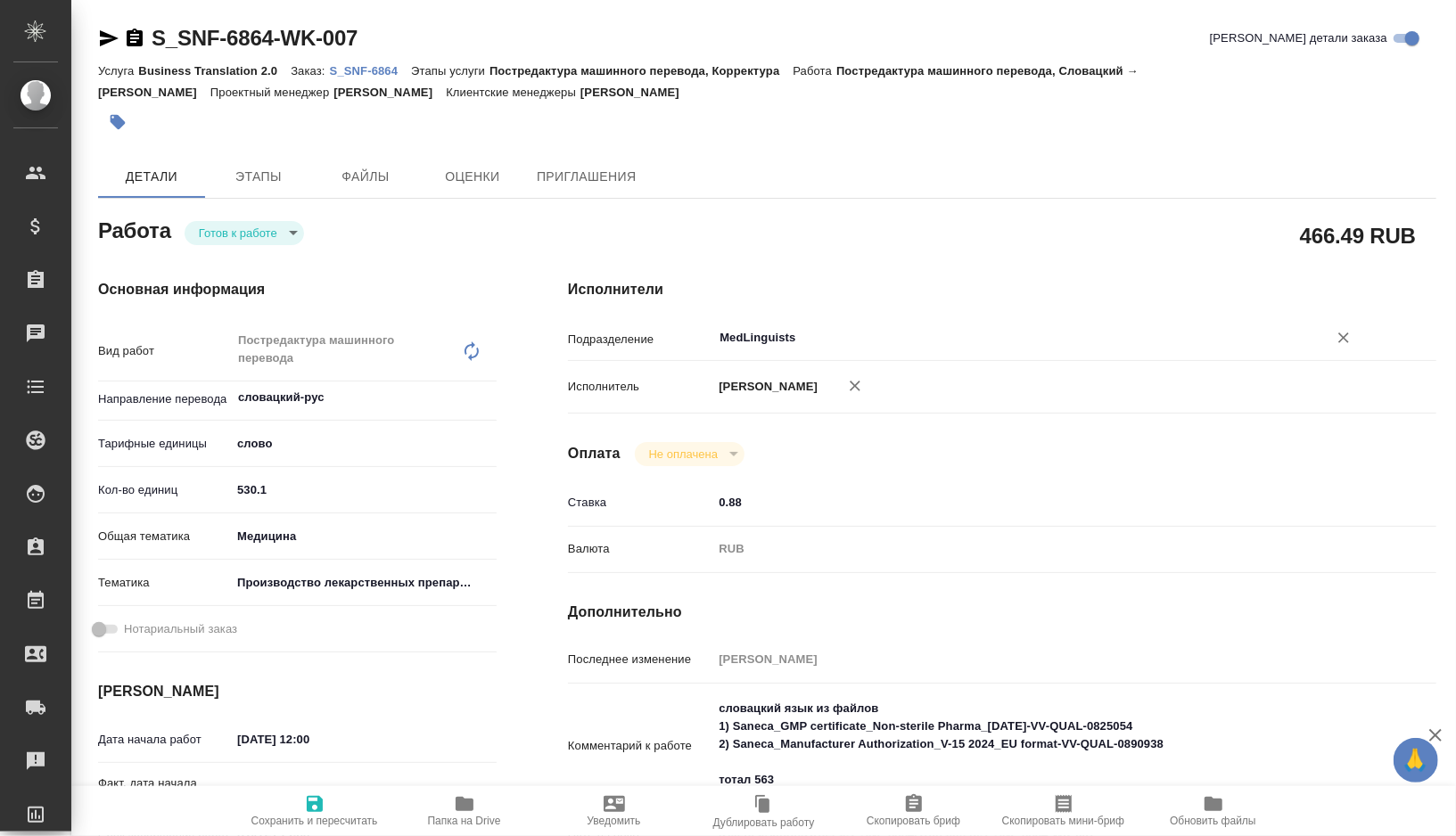
click at [303, 815] on span "Сохранить и пересчитать" at bounding box center [314, 821] width 126 height 13
type textarea "x"
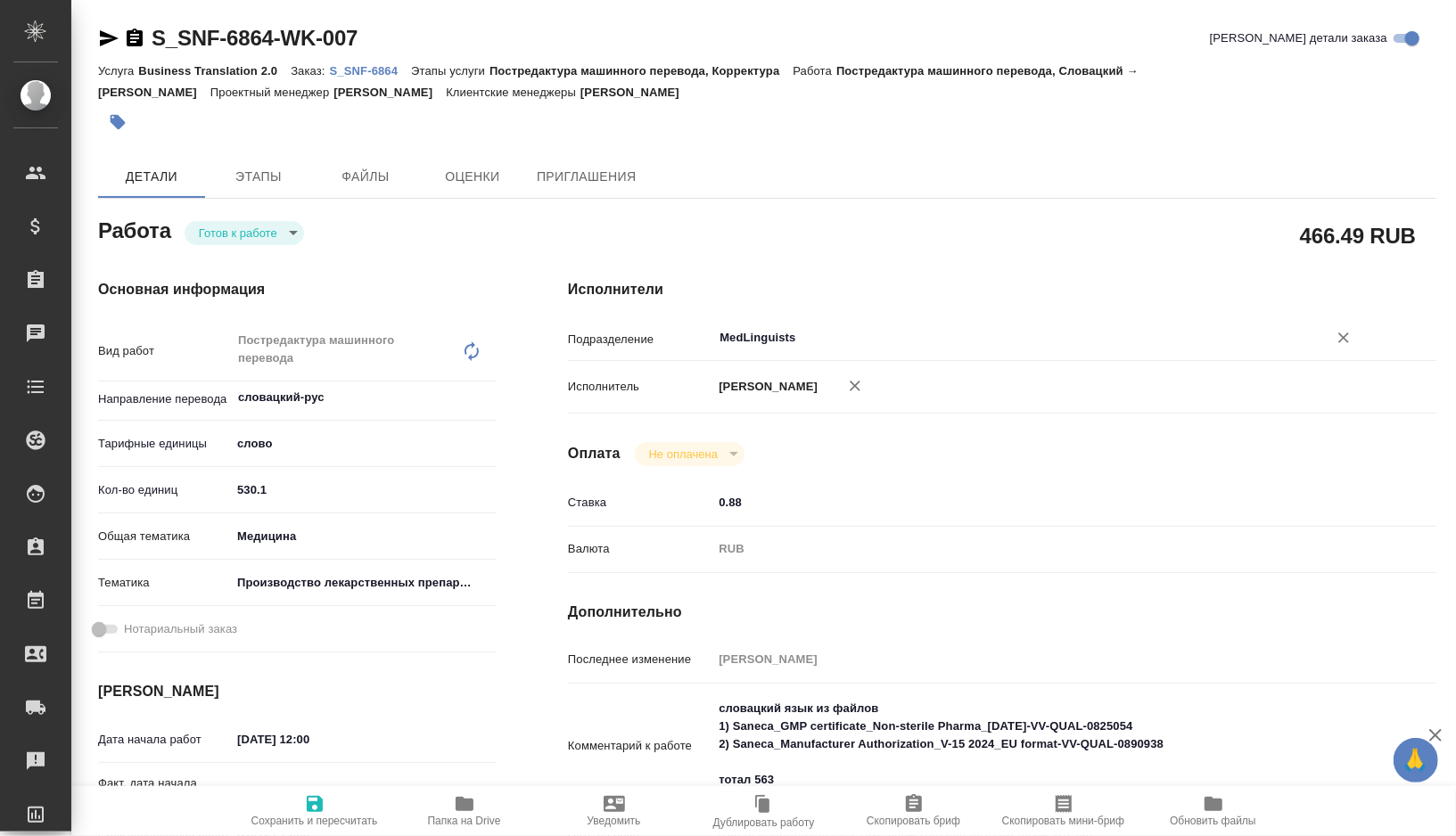
type textarea "x"
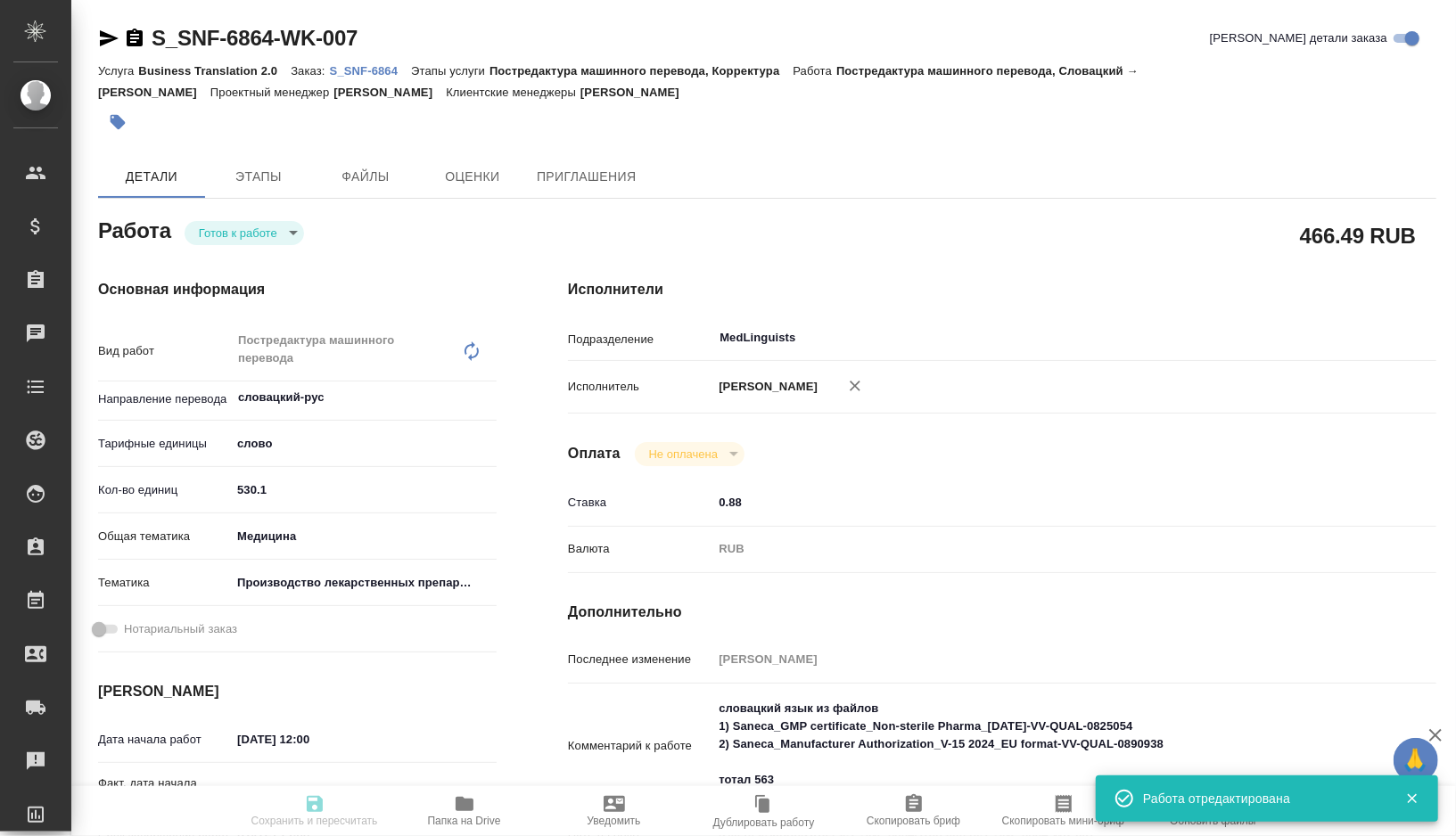
type textarea "x"
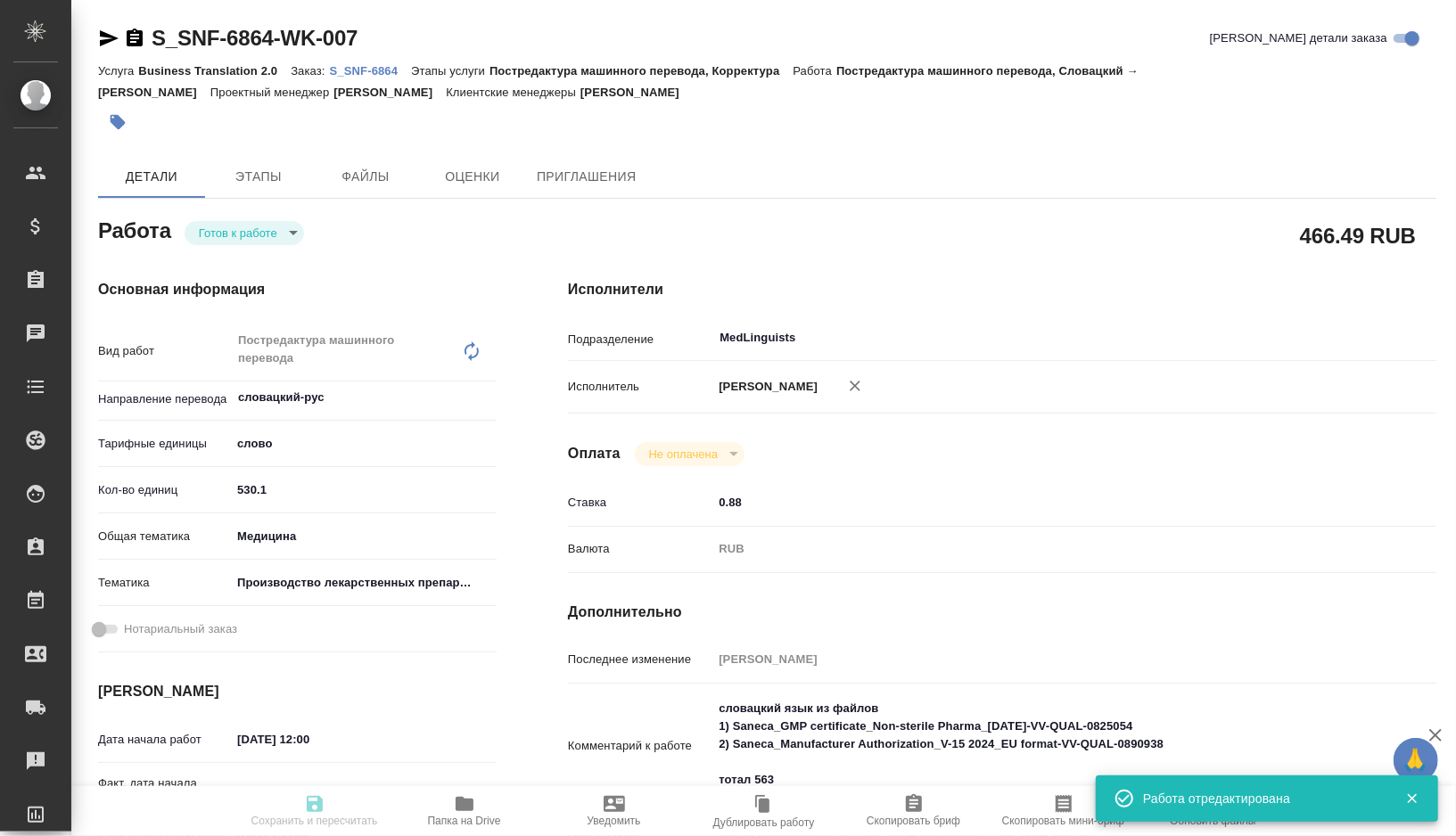
type textarea "x"
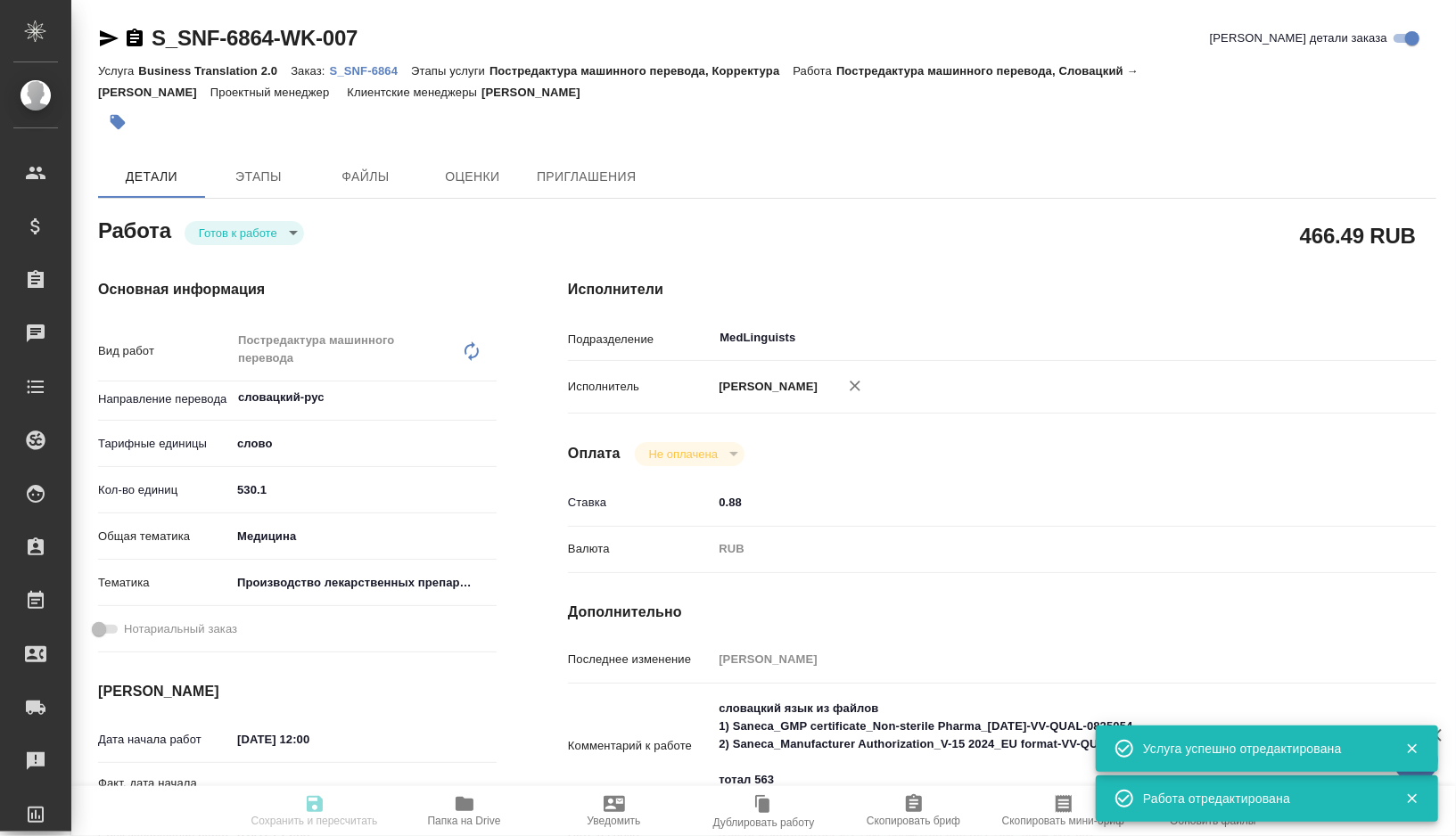
type input "readyForWork"
type textarea "Постредактура машинного перевода"
type textarea "x"
type input "словацкий-рус"
type input "5a8b1489cc6b4906c91bfd90"
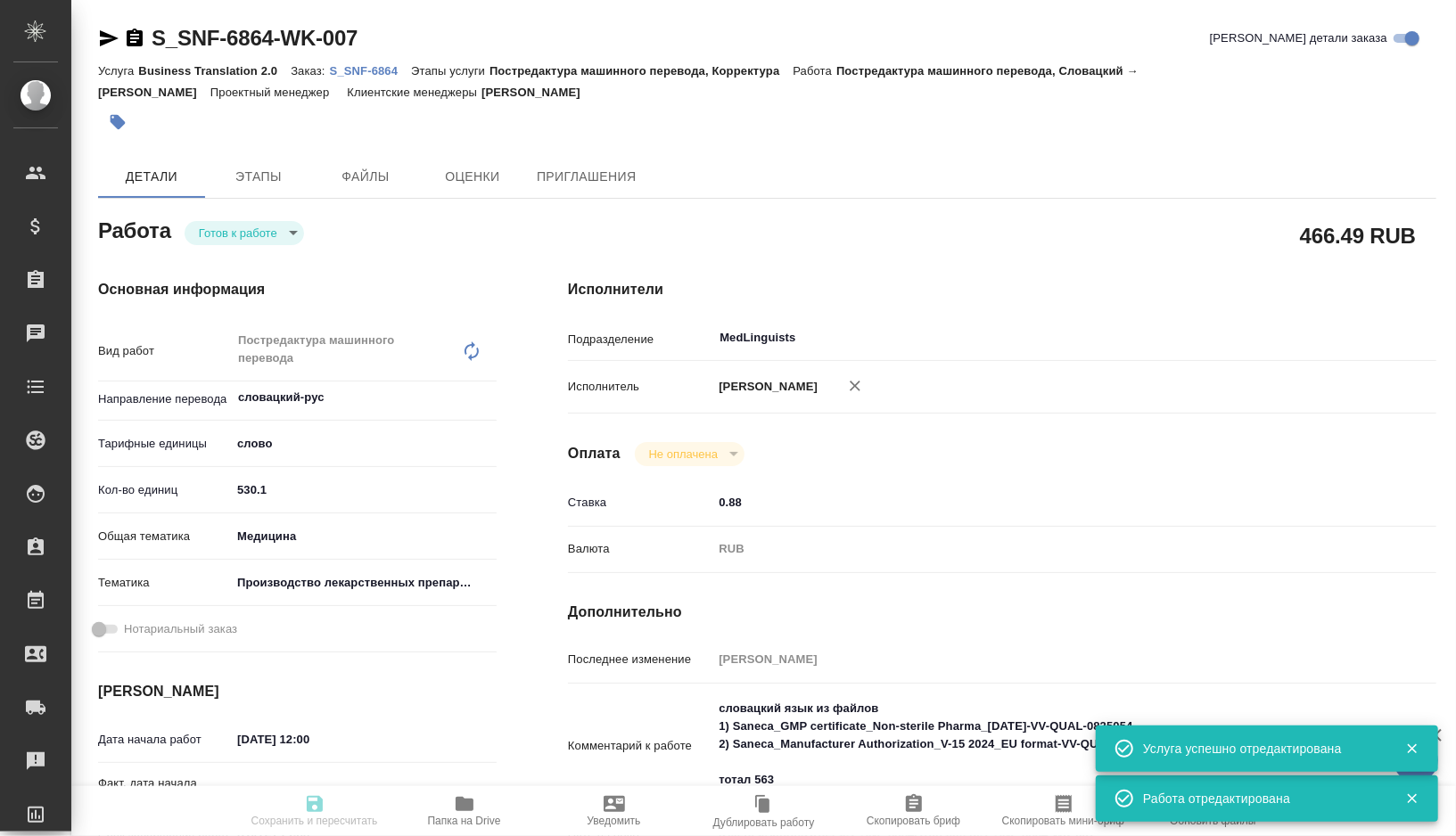
type input "530.1"
type input "med"
type input "614982fec5ecbb70f805293f"
type input "06.09.2025 12:00"
type input "07.09.2025 12:00"
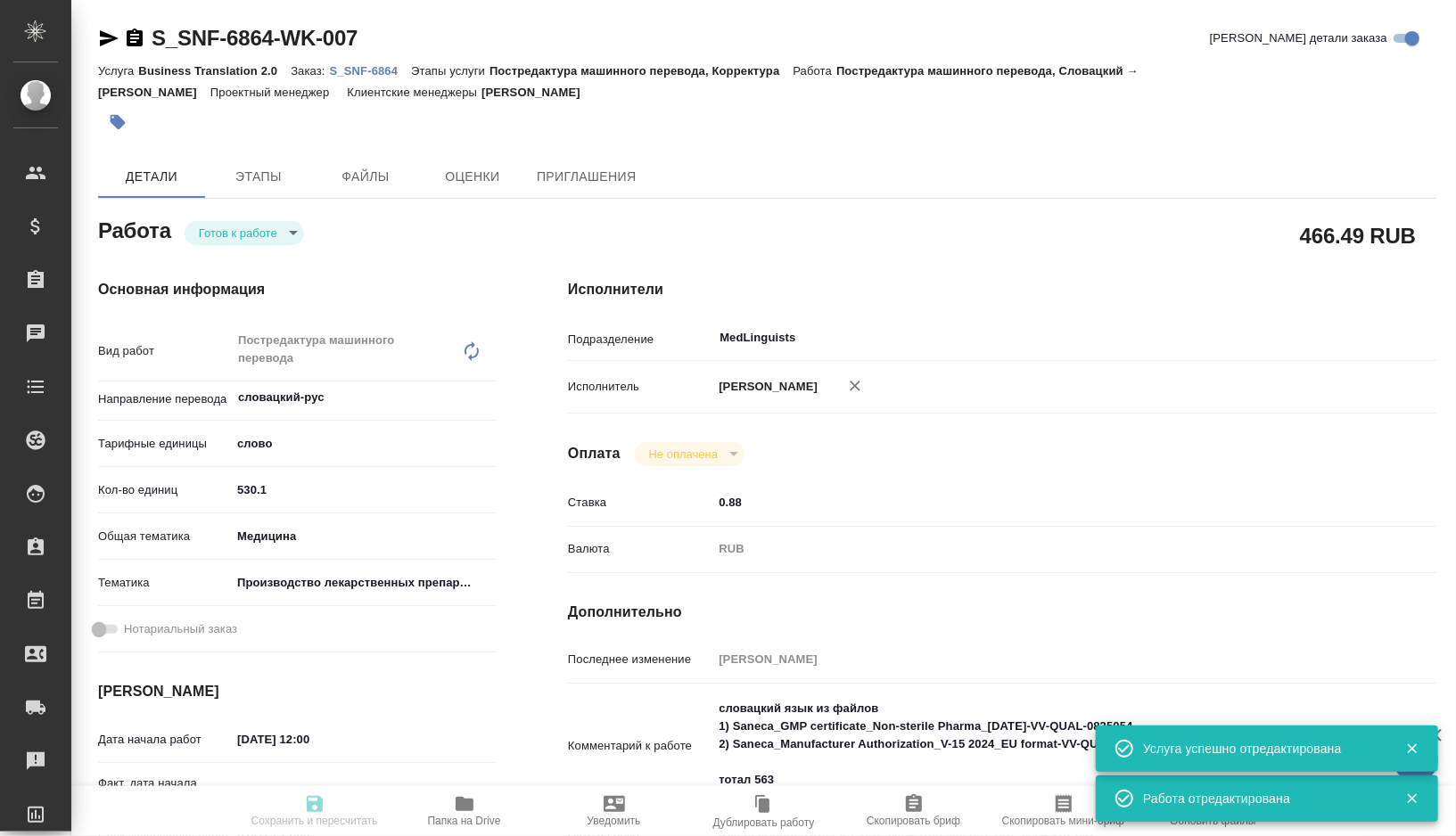
type input "08.09.2025 12:00"
type input "MedLinguists"
type input "notPayed"
type input "0.88"
type input "RUB"
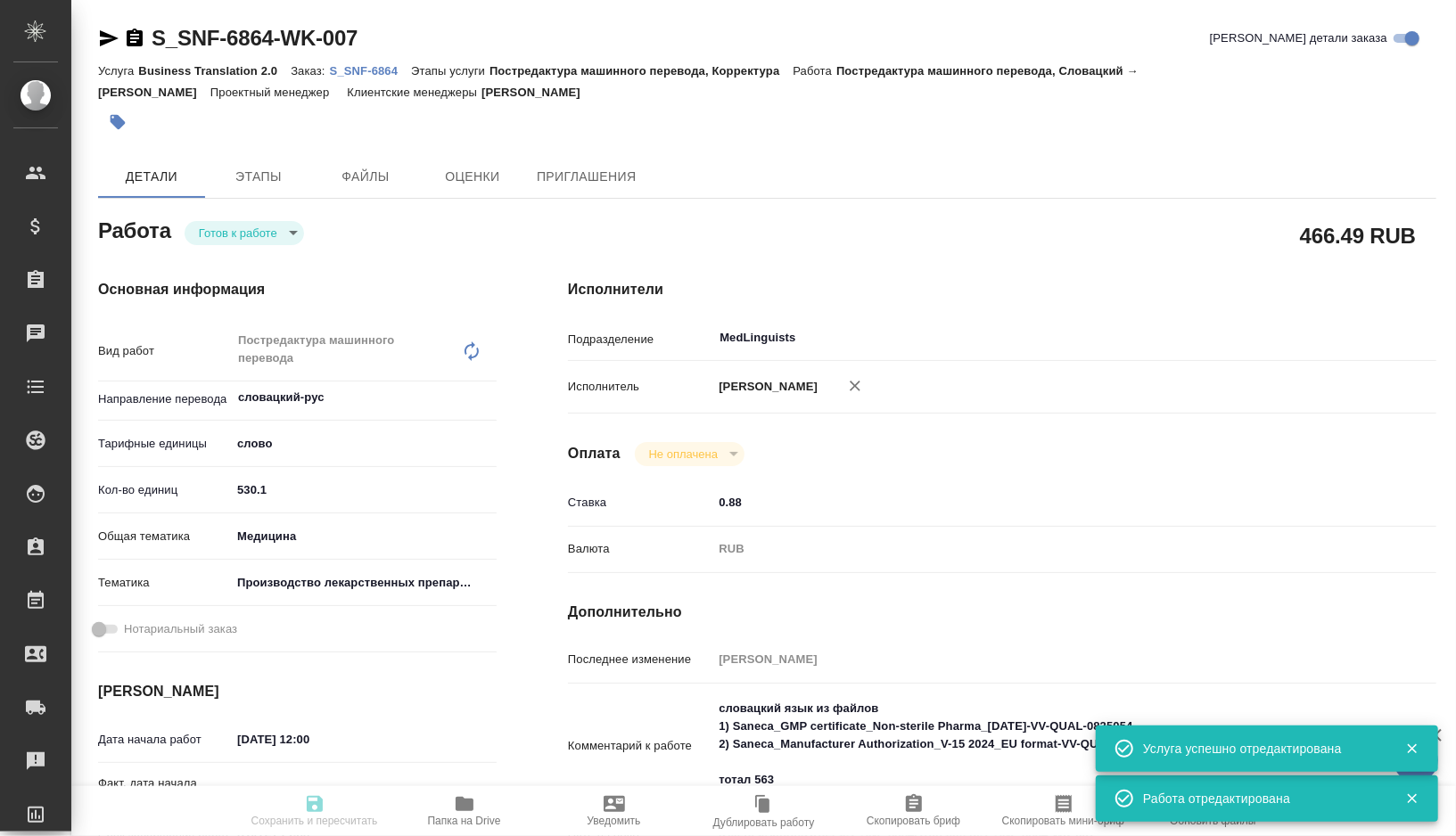
type input "Горшкова Валентина"
type textarea "словацкий язык из файлов 1) Saneca_GMP certificate_Non-sterile Pharma_20-12-202…"
type textarea "x"
type textarea "/Clients/Sanofi/Orders/S_SNF-6864/Translated/S_SNF-6864-WK-007"
type textarea "x"
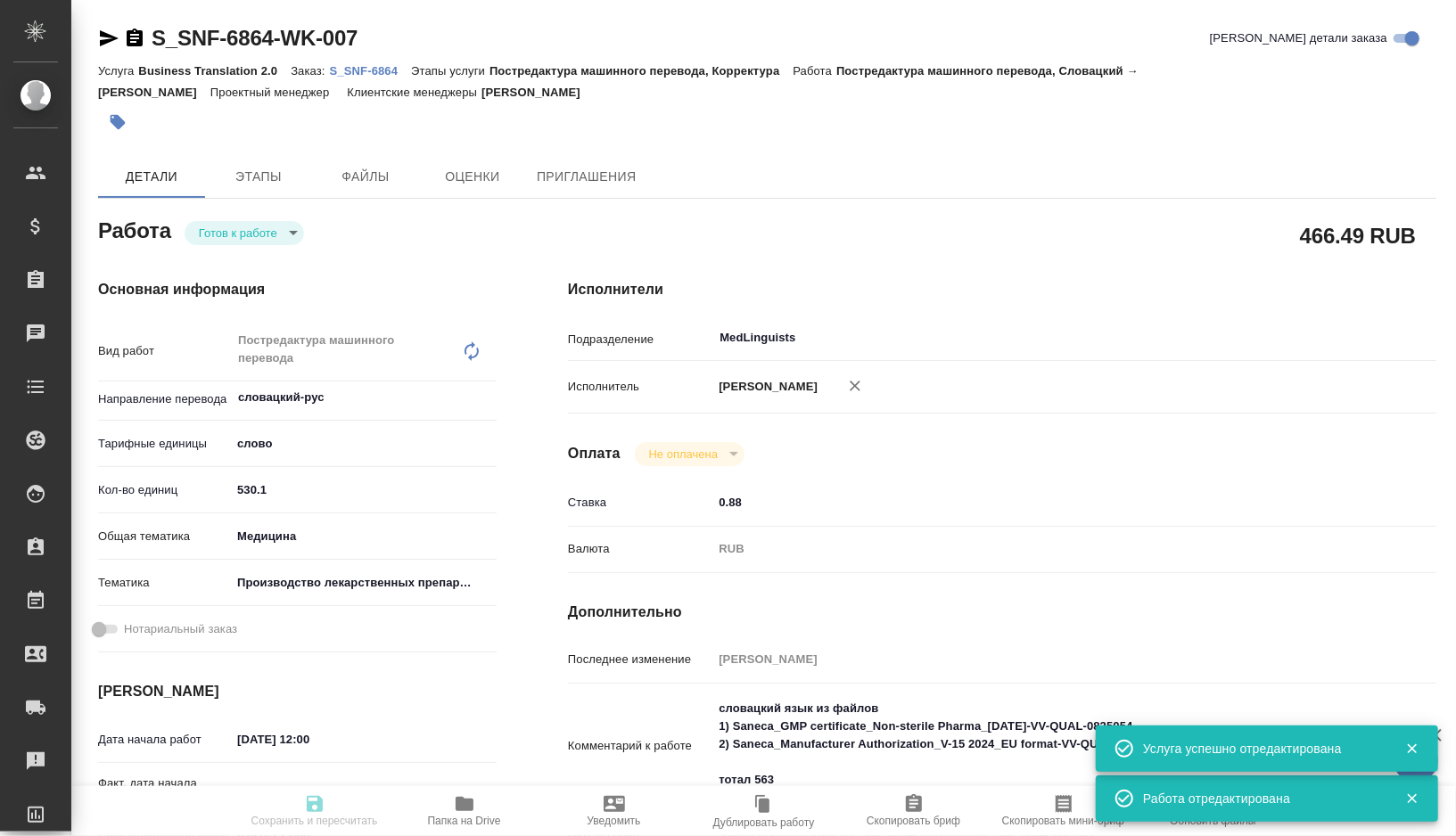
type input "S_SNF-6864"
type input "E005841981"
type input "Business Translation 2.0"
type input "Постредактура машинного перевода, Корректура"
type input "Сайдашева Диляра"
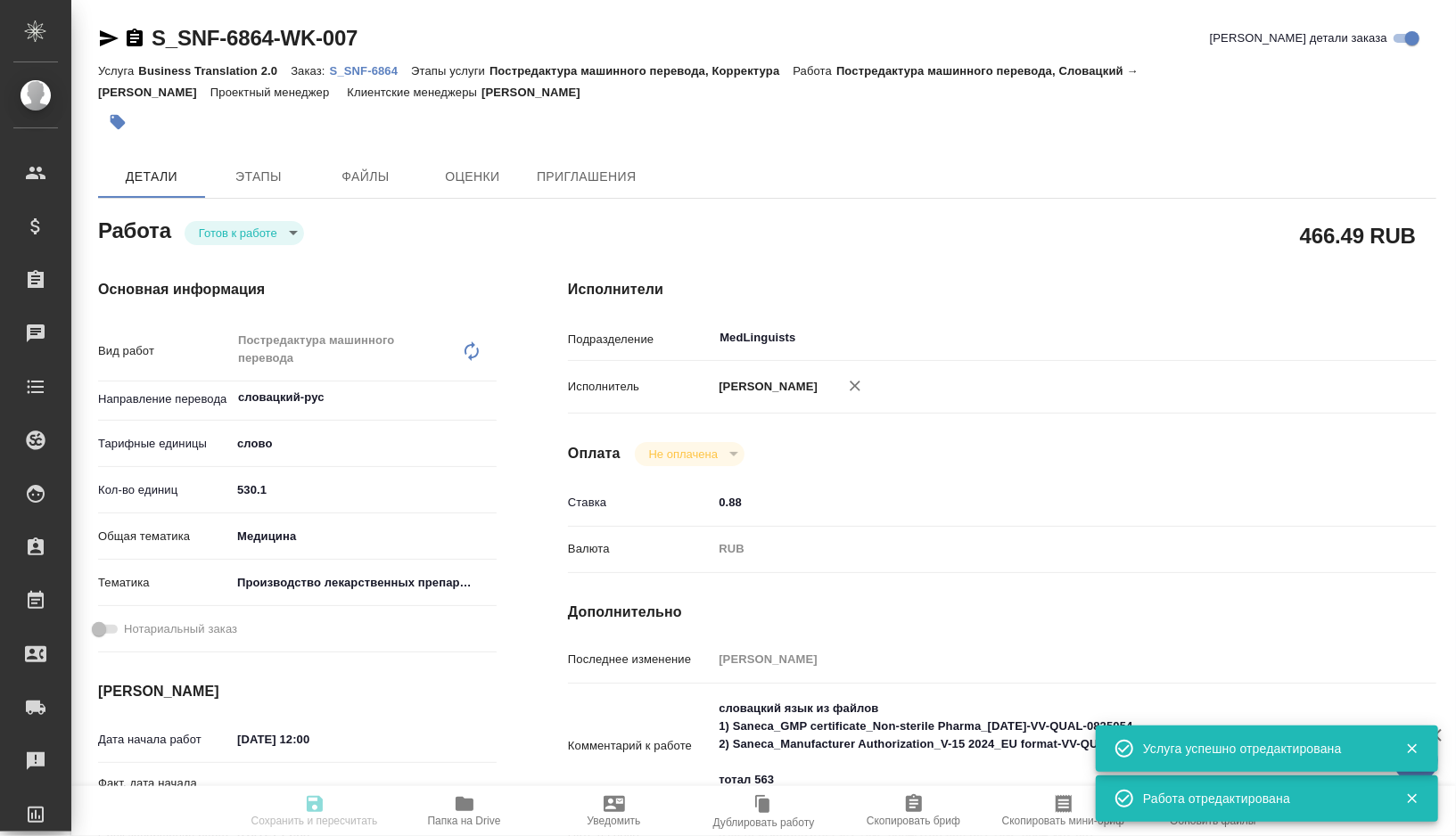
type input "Арсеньева Вера"
type input "/Clients/Sanofi/Orders/S_SNF-6864"
type textarea "x"
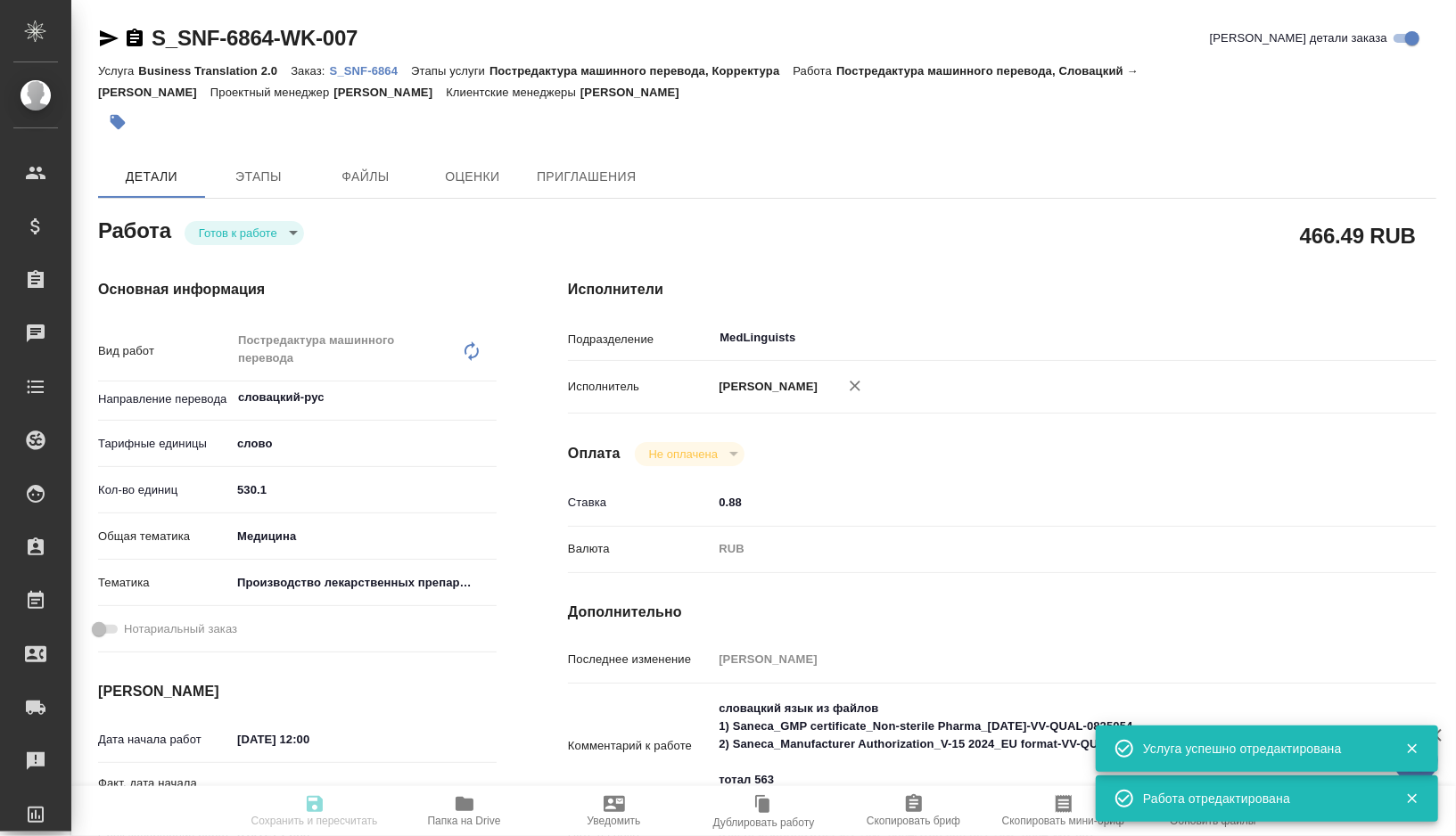
type textarea "x"
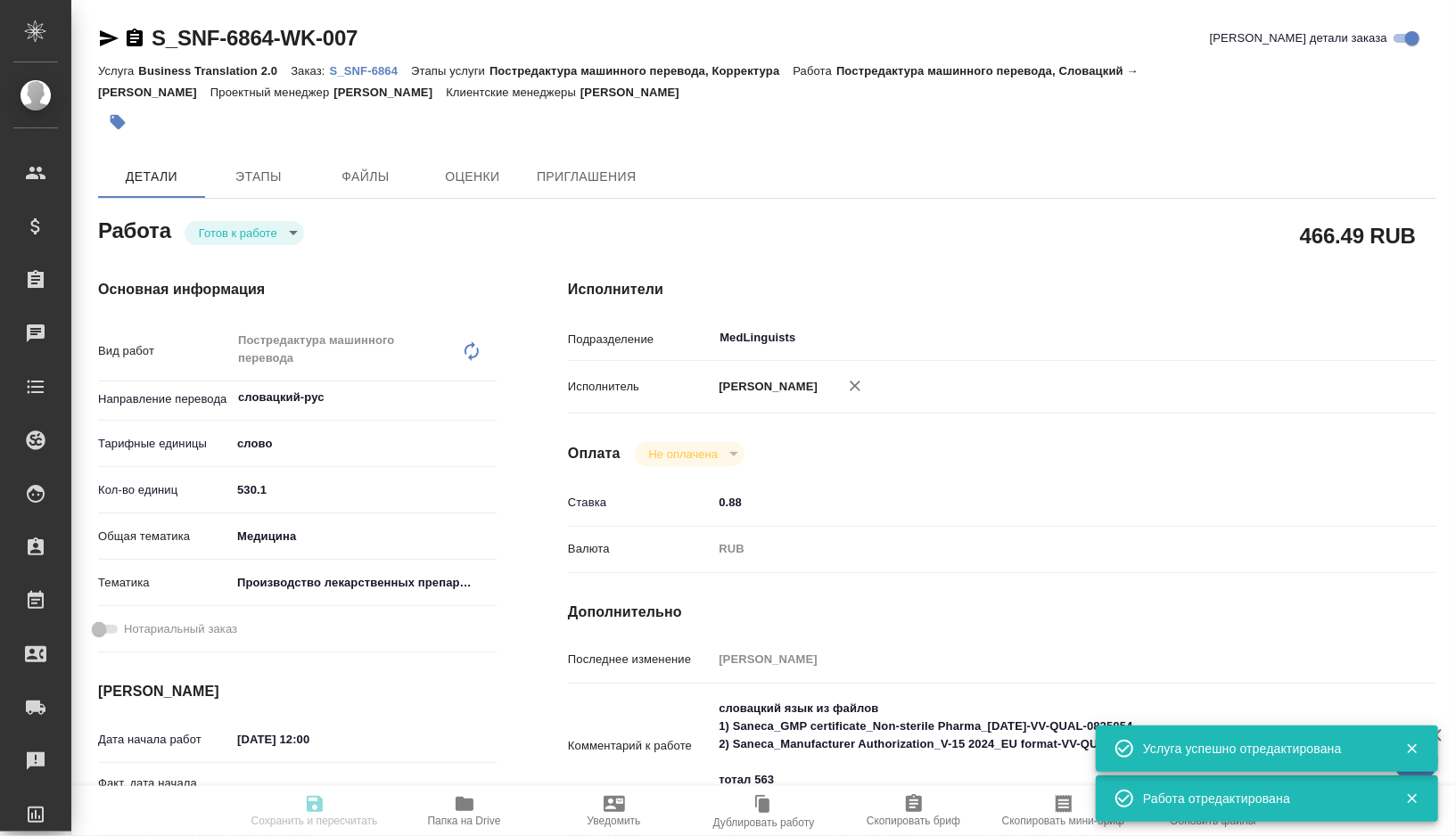
type textarea "x"
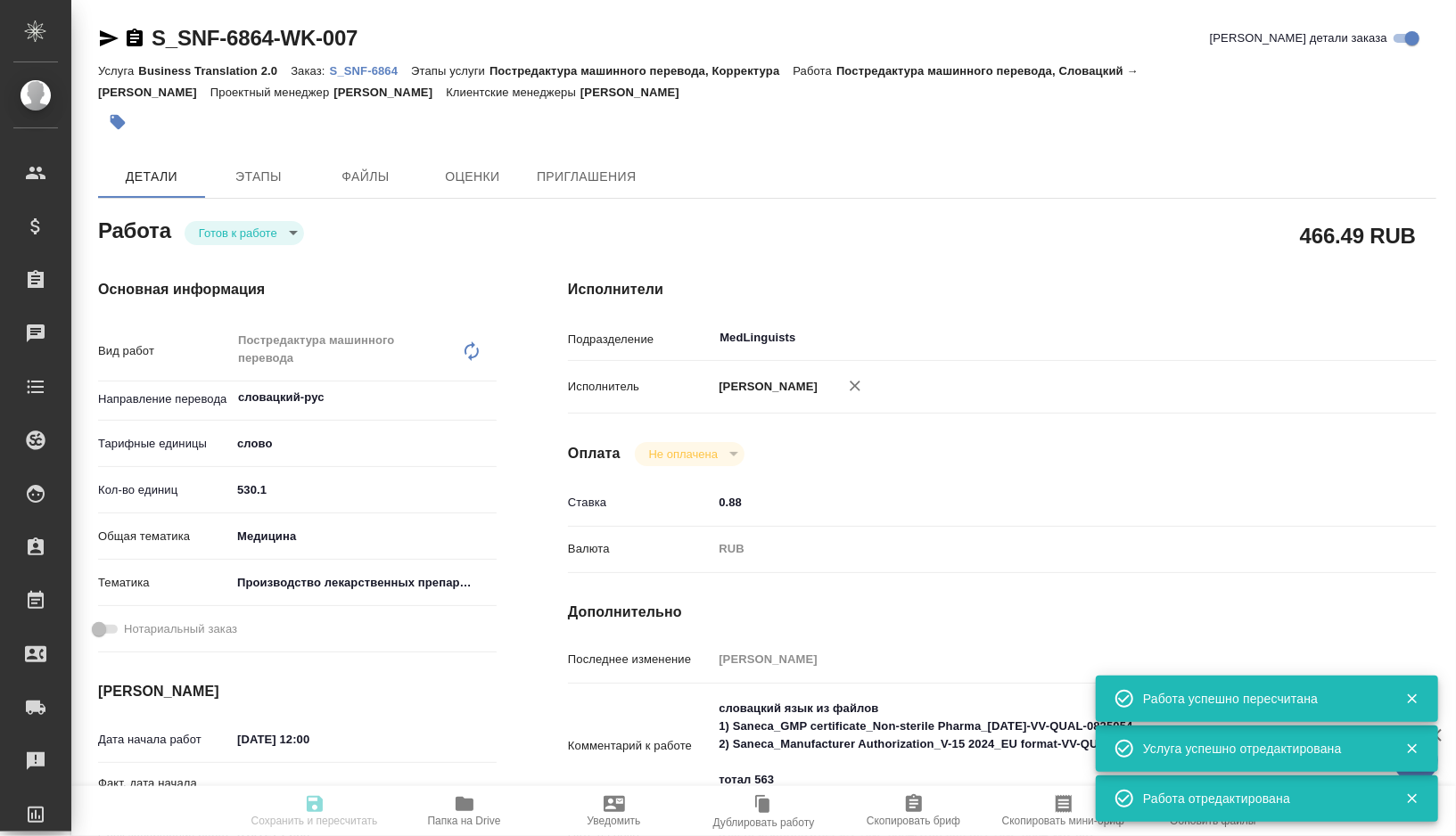
type textarea "x"
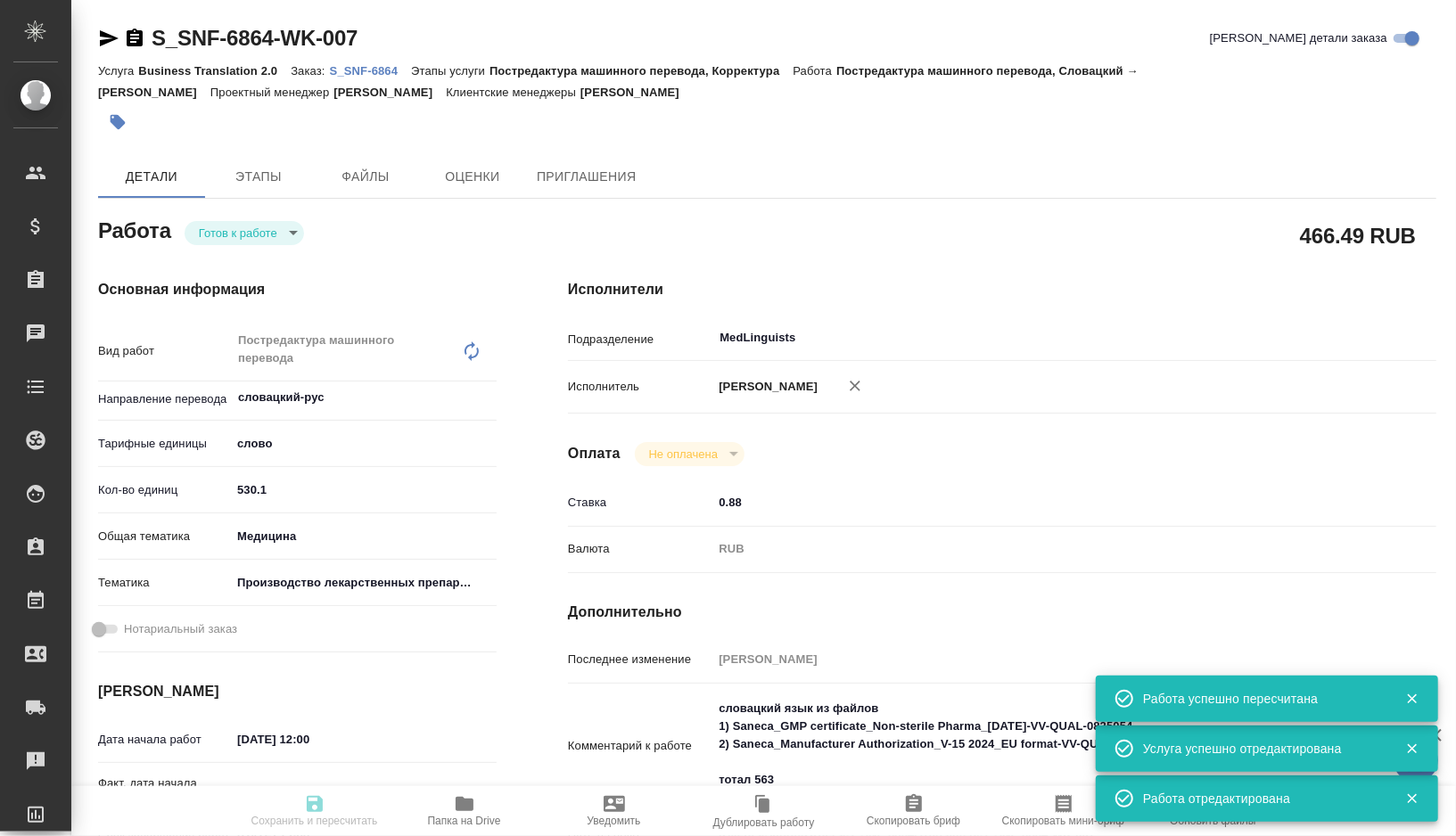
type textarea "x"
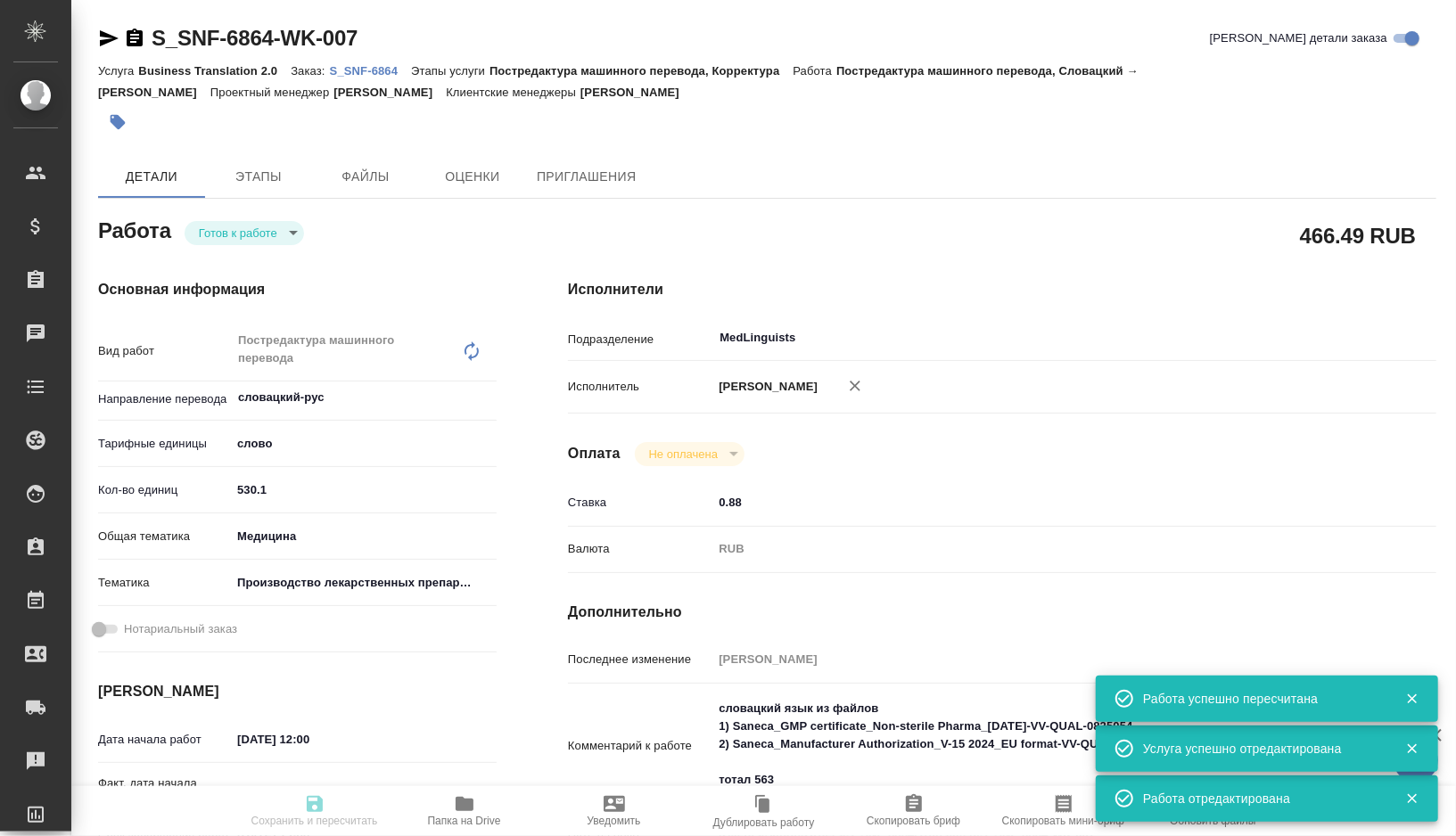
type input "readyForWork"
type textarea "Постредактура машинного перевода"
type textarea "x"
type input "словацкий-рус"
type input "5a8b1489cc6b4906c91bfd90"
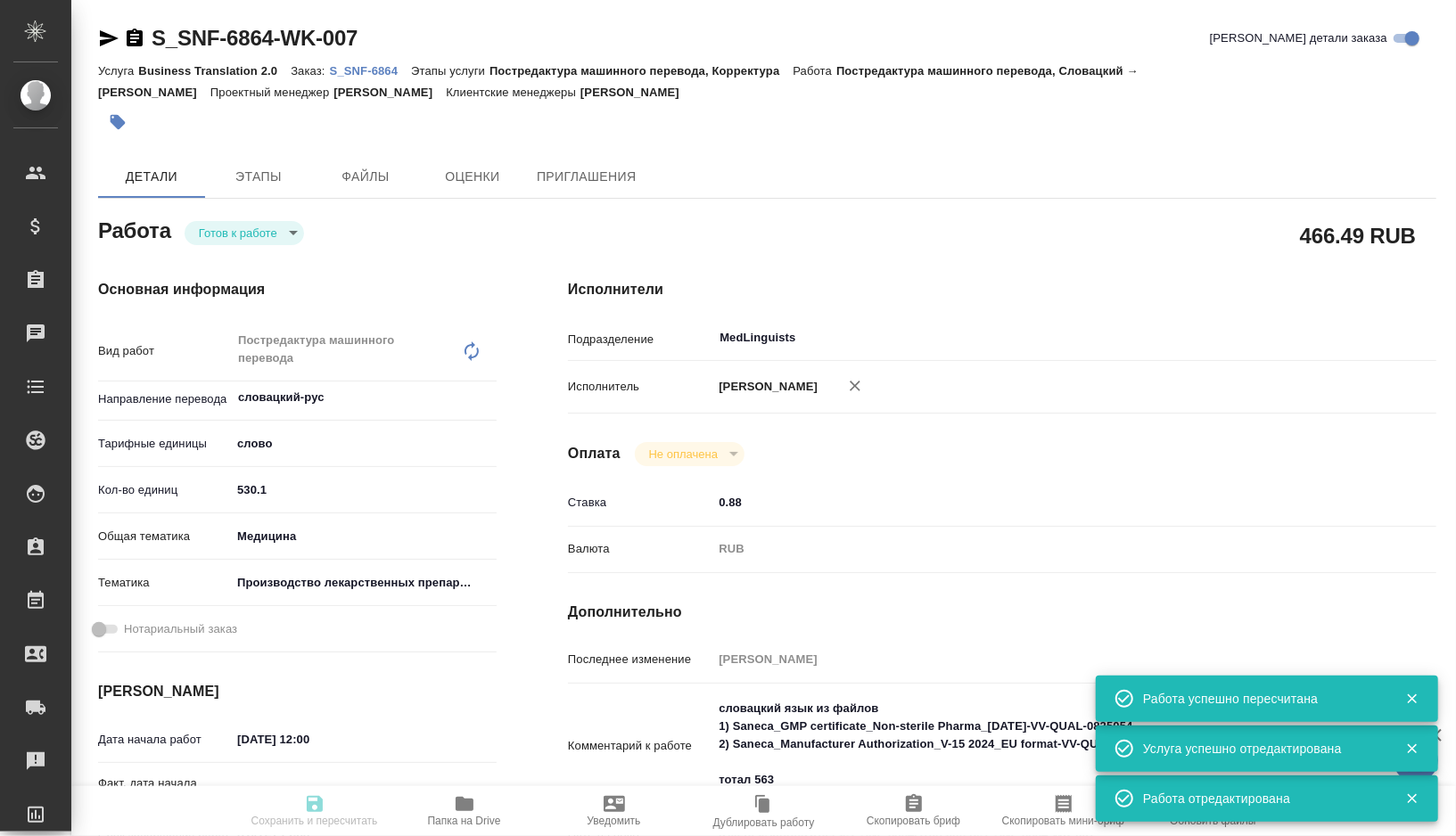
type input "530.1"
type input "med"
type input "614982fec5ecbb70f805293f"
type input "06.09.2025 12:00"
type input "07.09.2025 12:00"
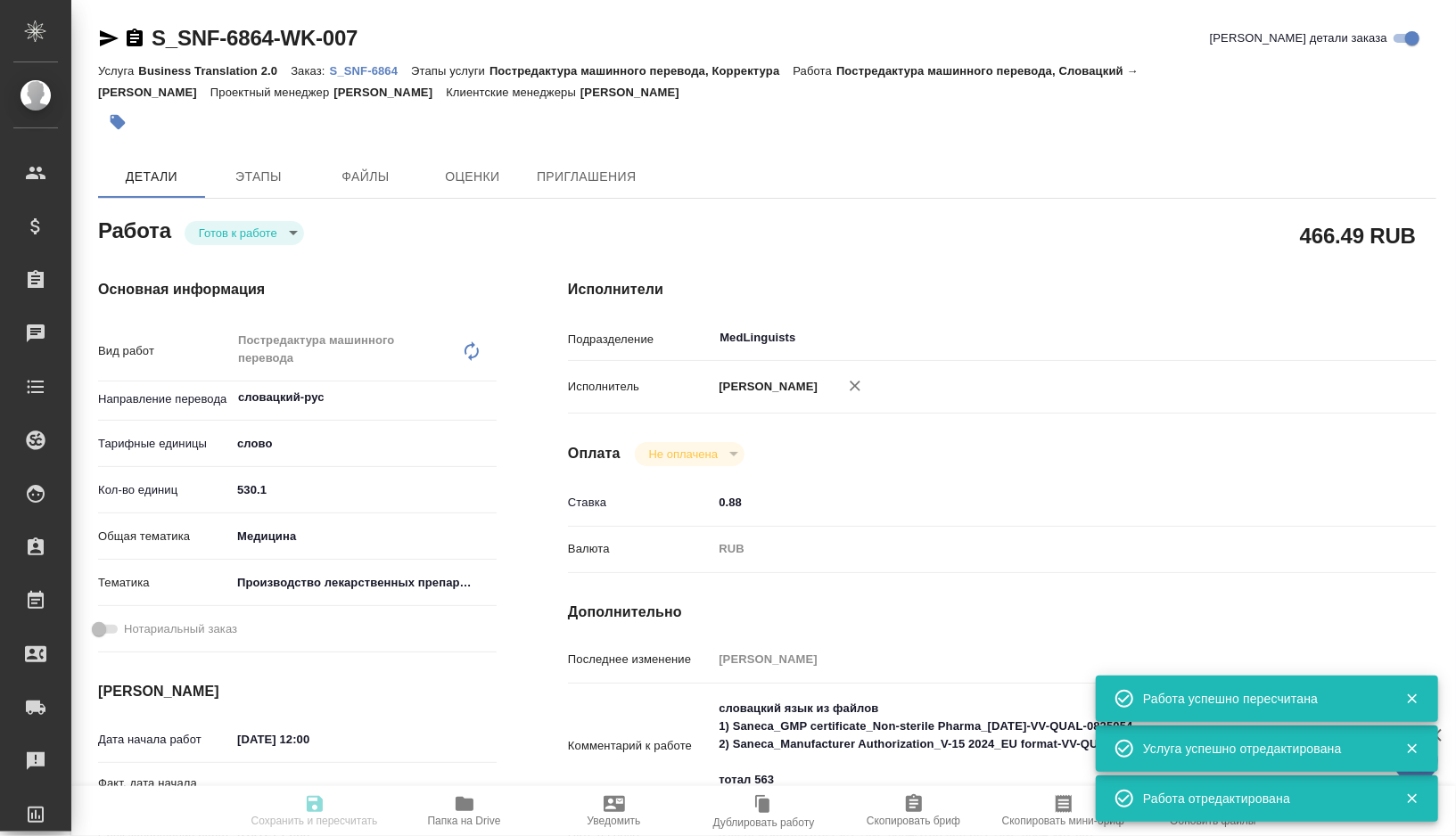
type input "08.09.2025 12:00"
type input "MedLinguists"
type input "notPayed"
type input "0.88"
type input "RUB"
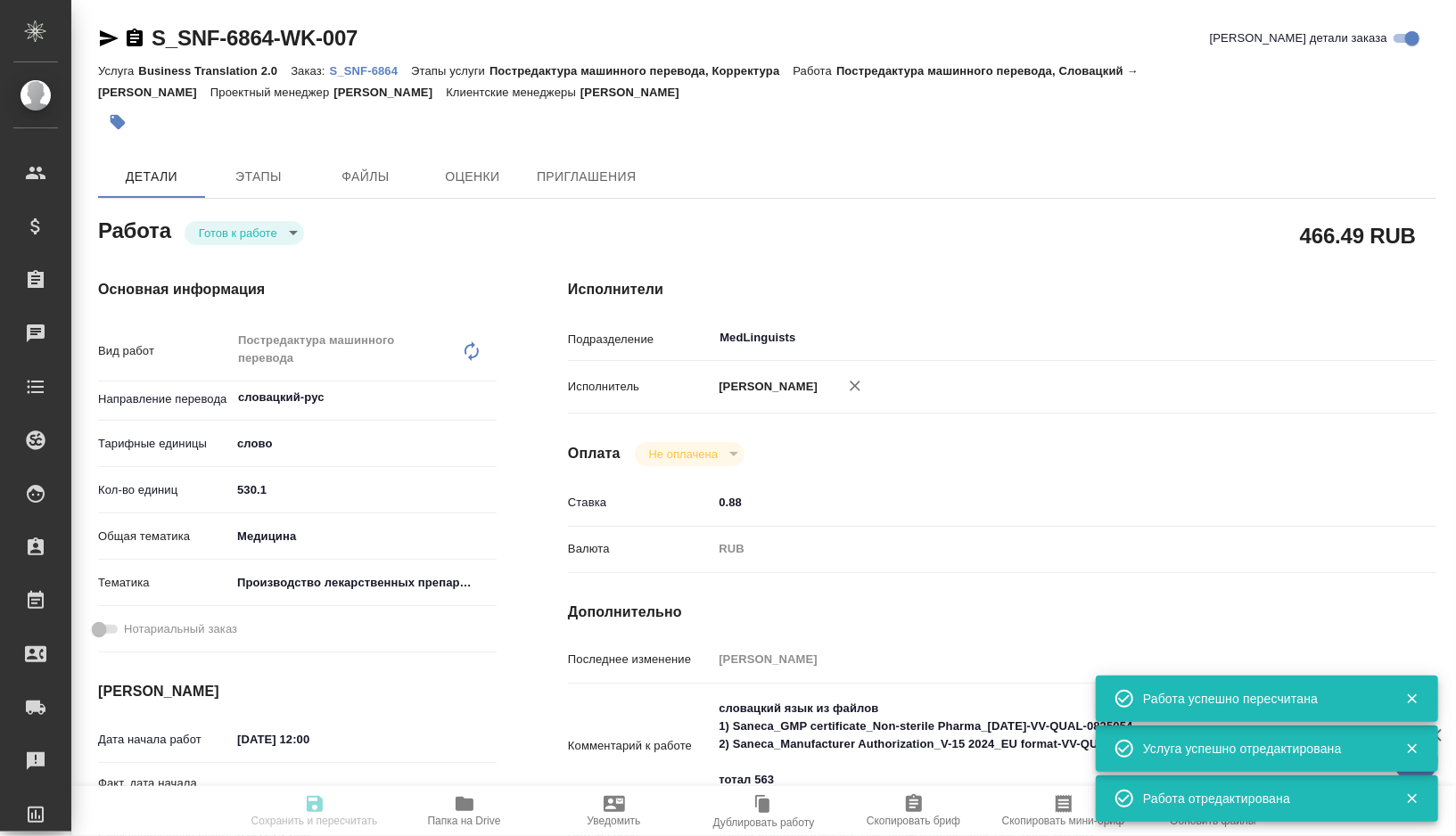
type input "[PERSON_NAME]"
type textarea "словацкий язык из файлов 1) Saneca_GMP certificate_Non-sterile Pharma_20-12-202…"
type textarea "x"
type textarea "/Clients/Sanofi/Orders/S_SNF-6864/Translated/S_SNF-6864-WK-007"
type textarea "x"
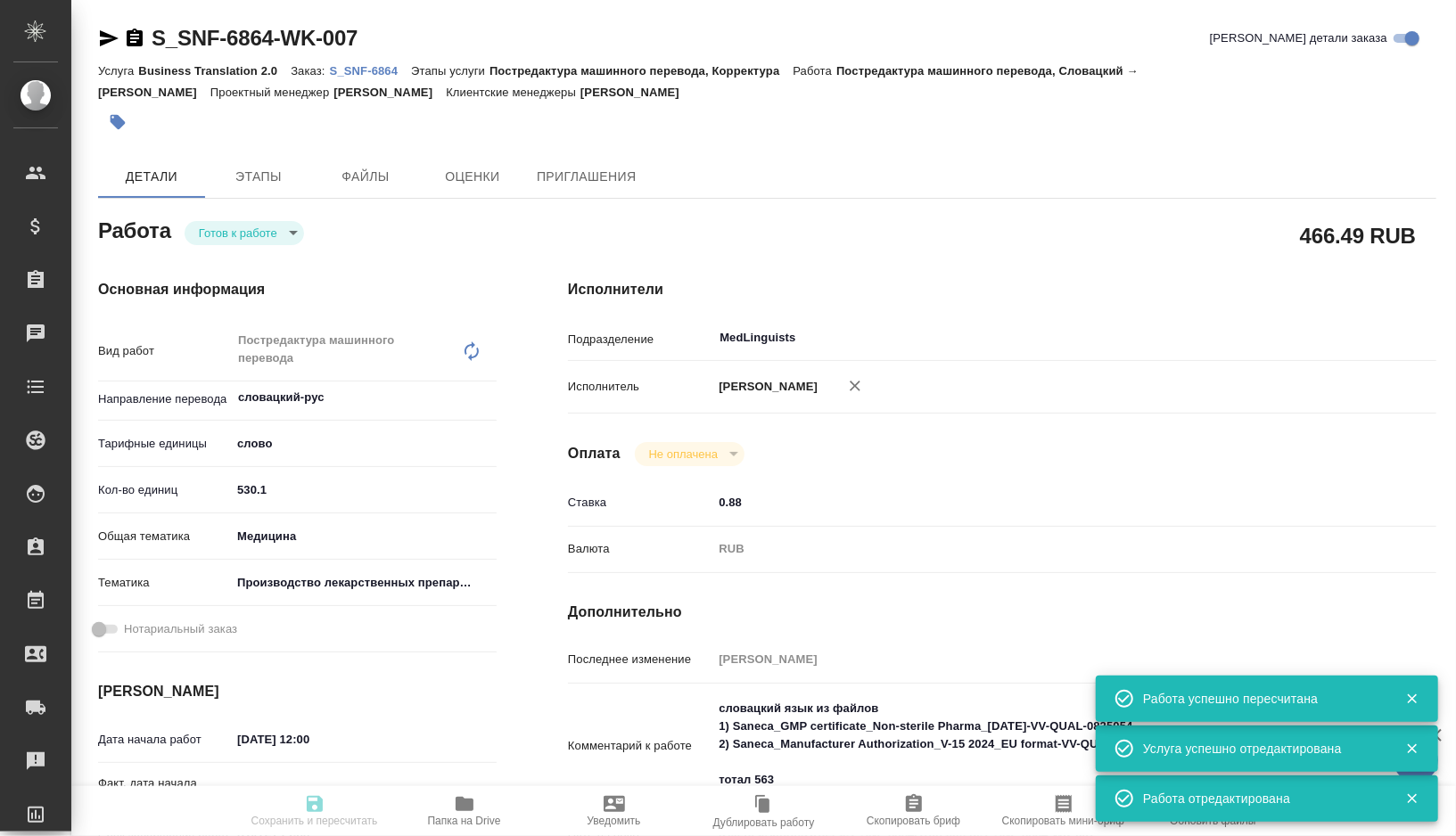
type input "S_SNF-6864"
type input "E005841981"
type input "Business Translation 2.0"
type input "Постредактура машинного перевода, Корректура"
type input "Сайдашева Диляра"
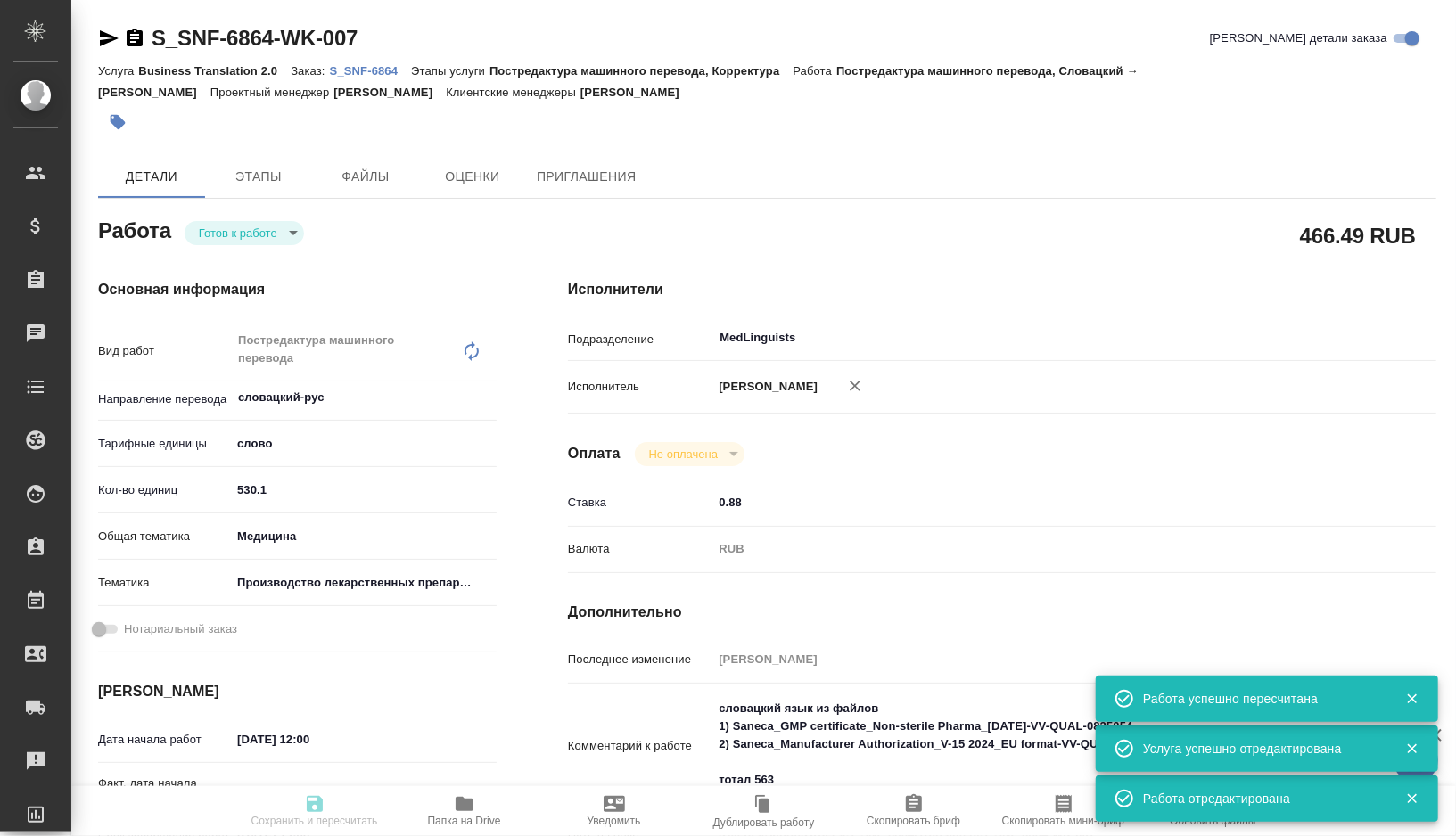
type input "Арсеньева Вера"
type input "/Clients/Sanofi/Orders/S_SNF-6864"
type textarea "x"
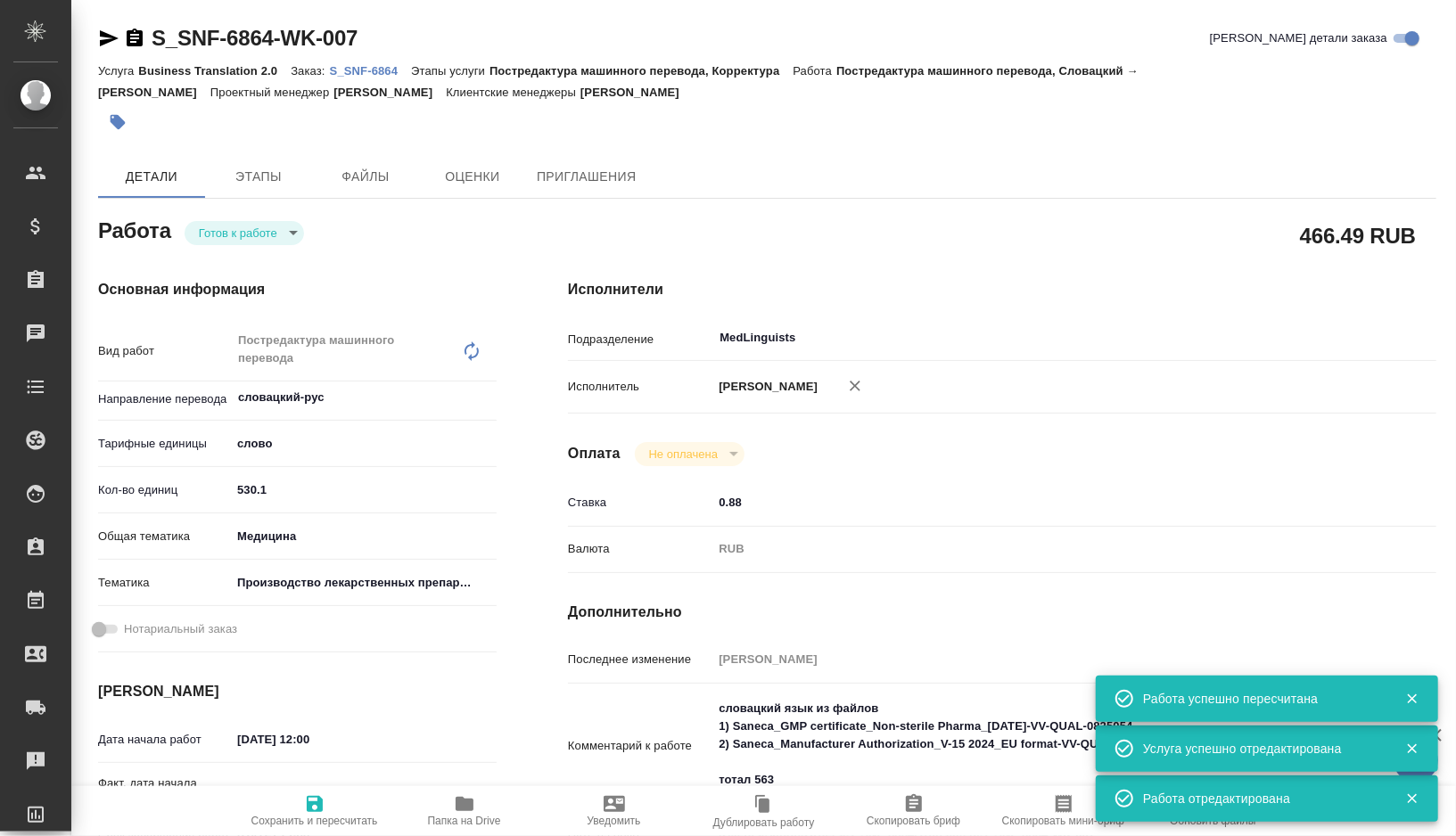
type textarea "x"
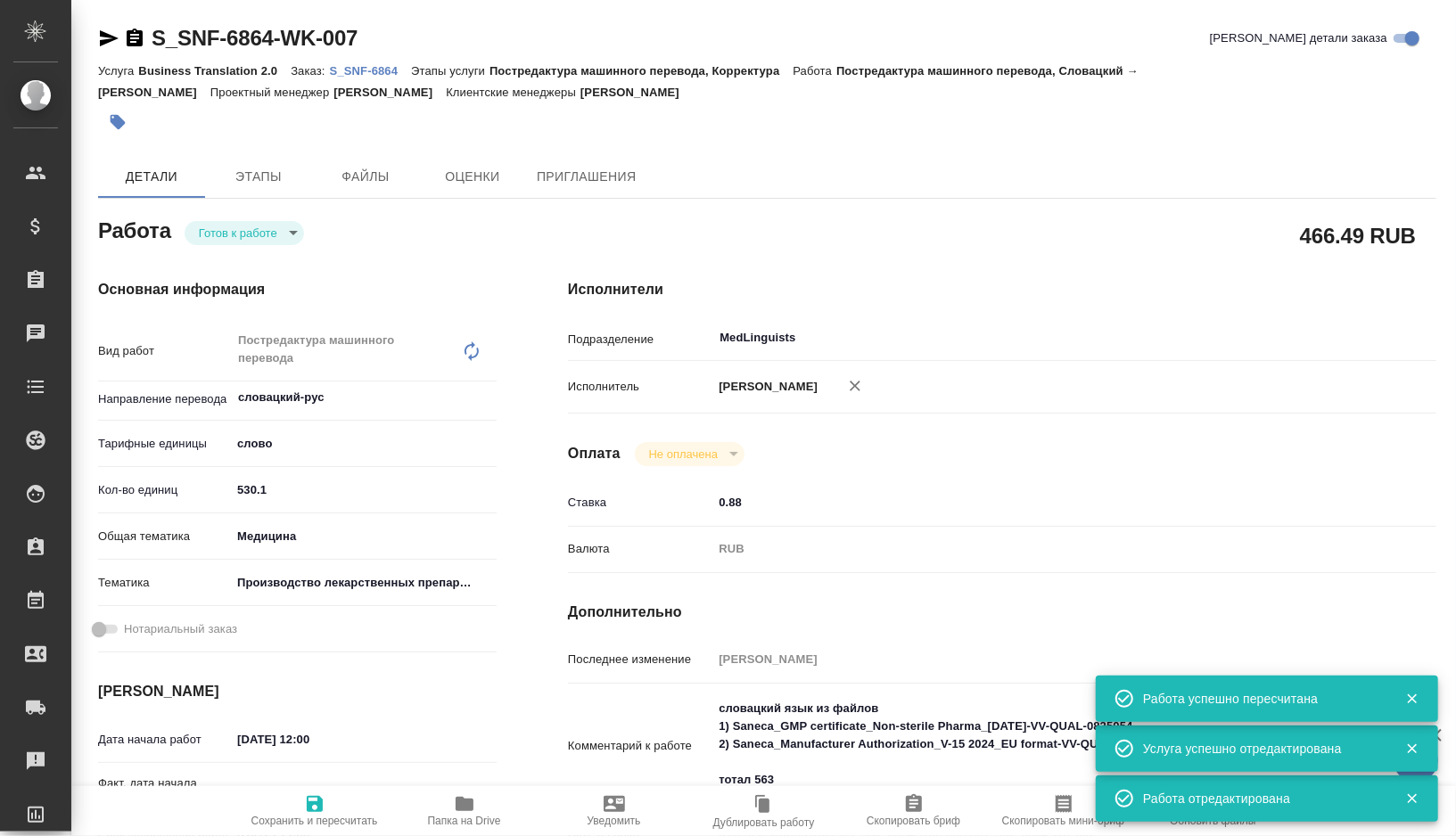
type textarea "x"
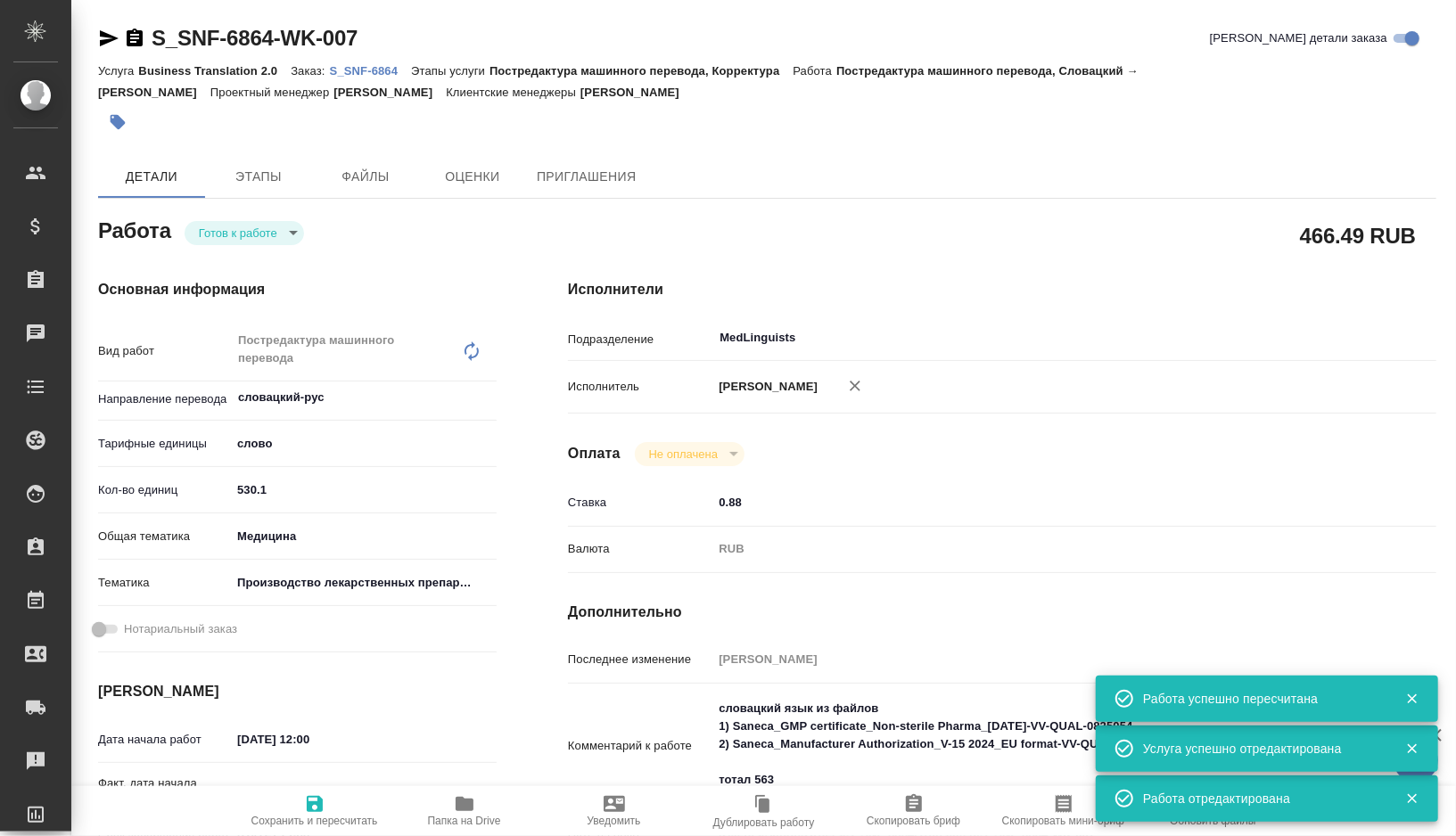
type textarea "x"
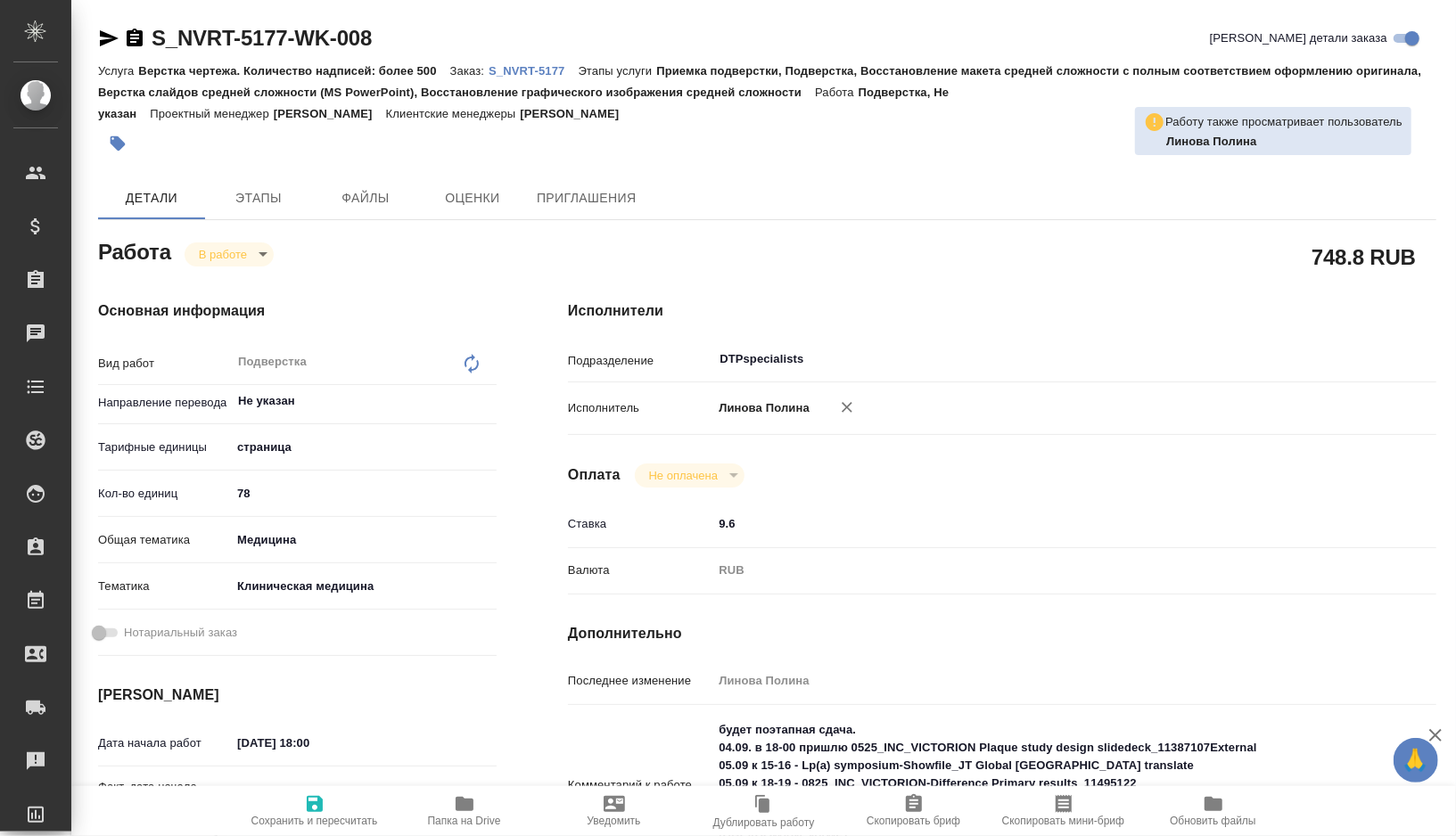
type textarea "x"
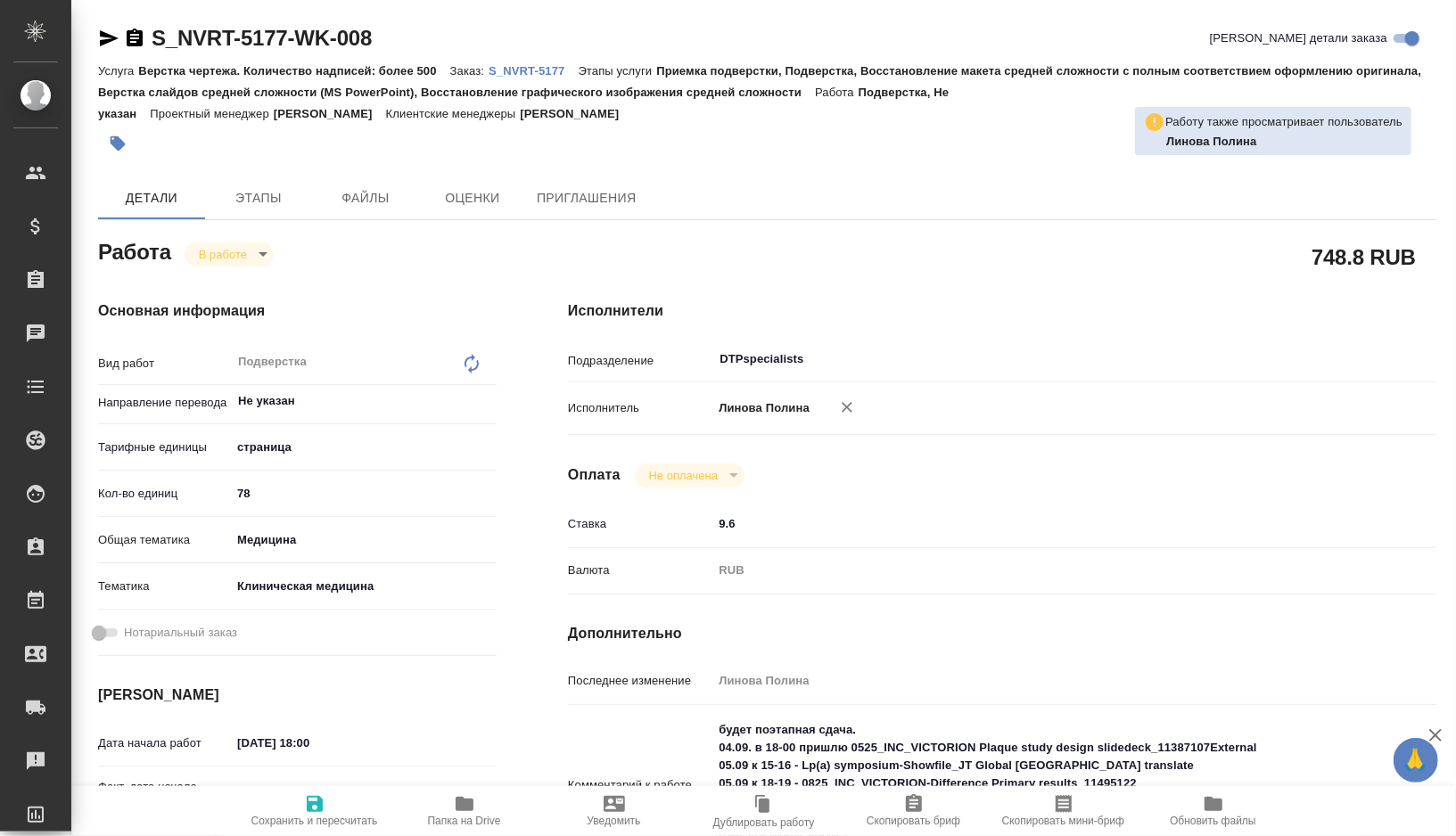
type textarea "x"
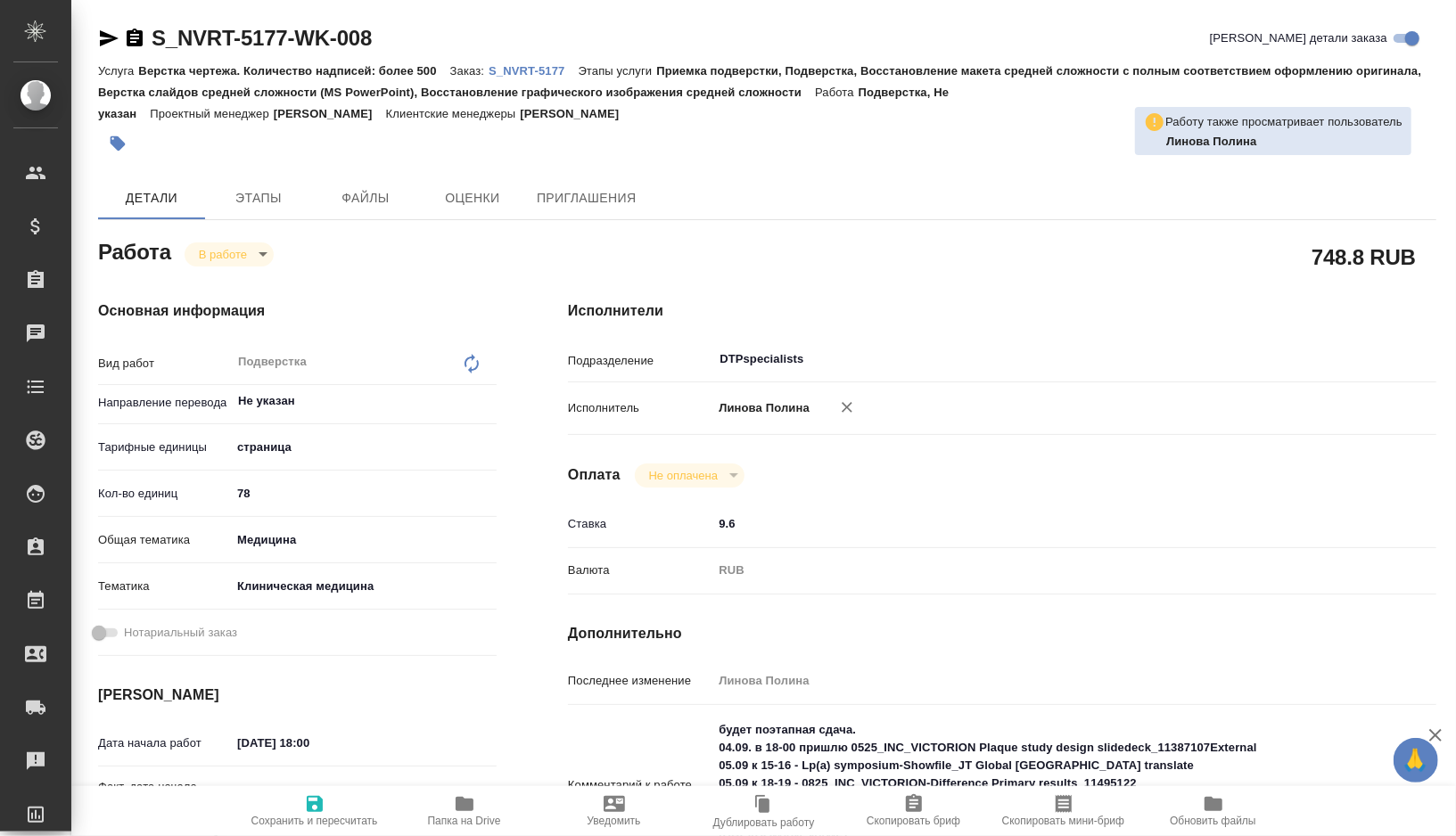
type textarea "x"
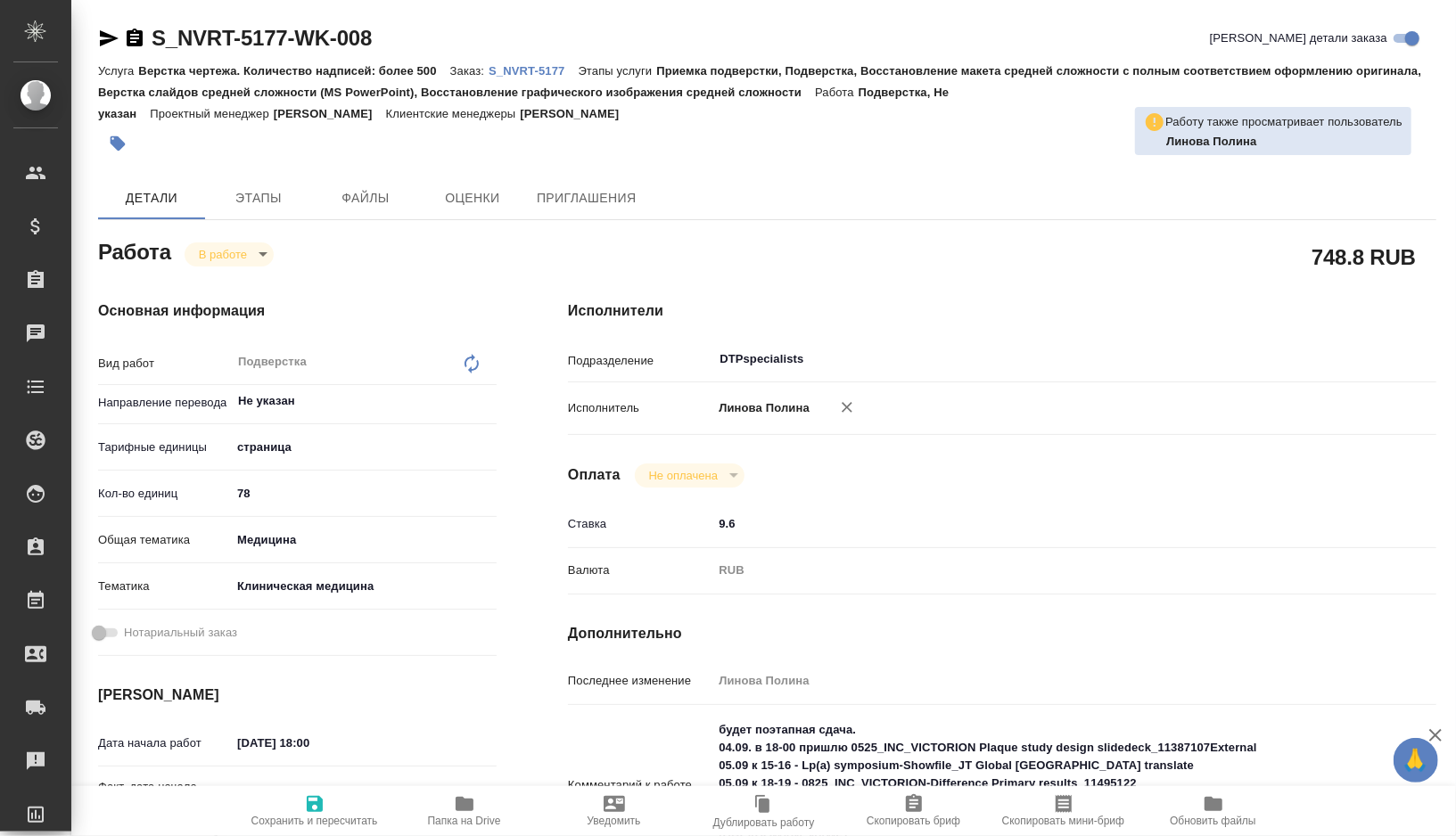
type textarea "x"
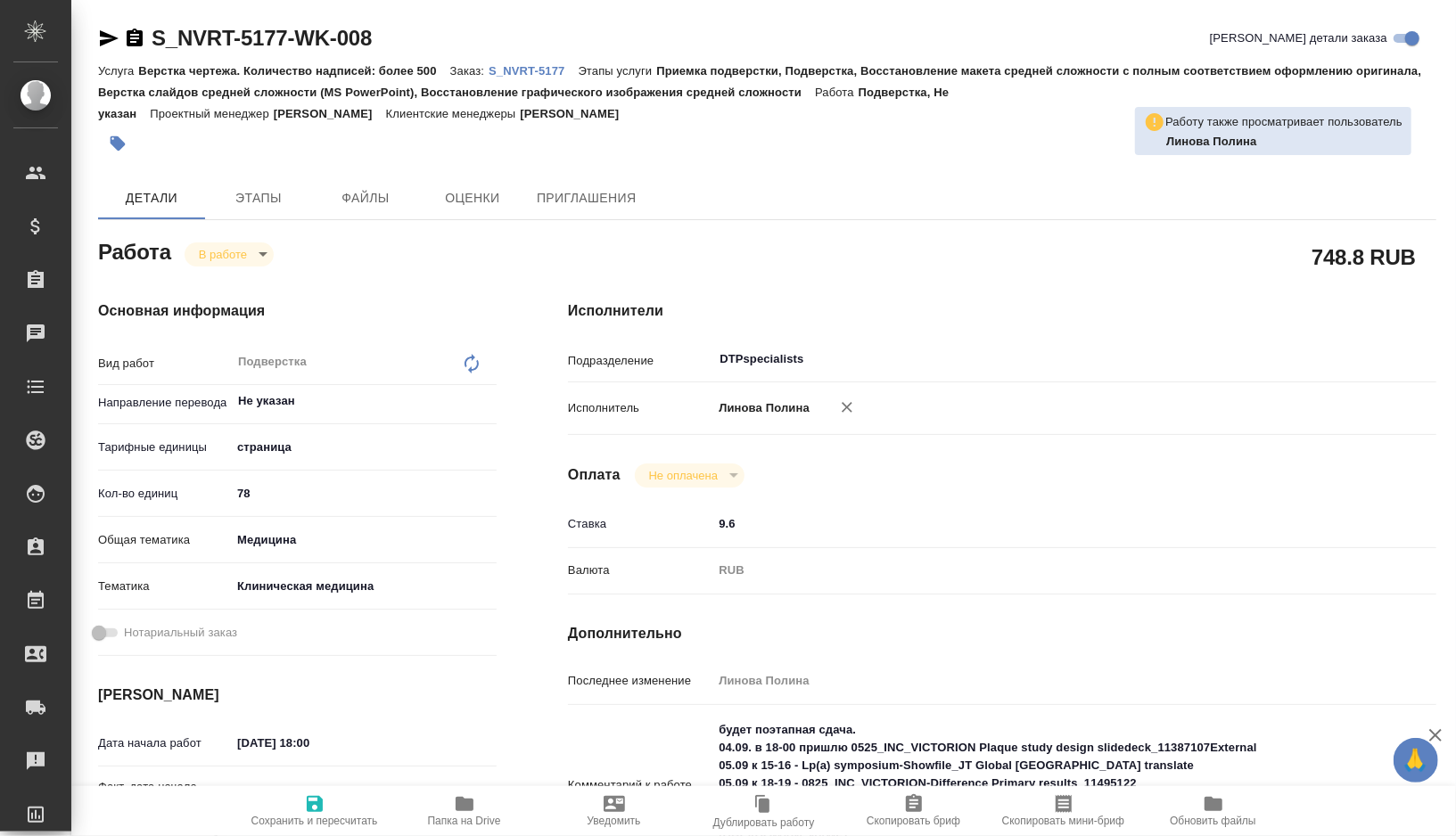
type textarea "x"
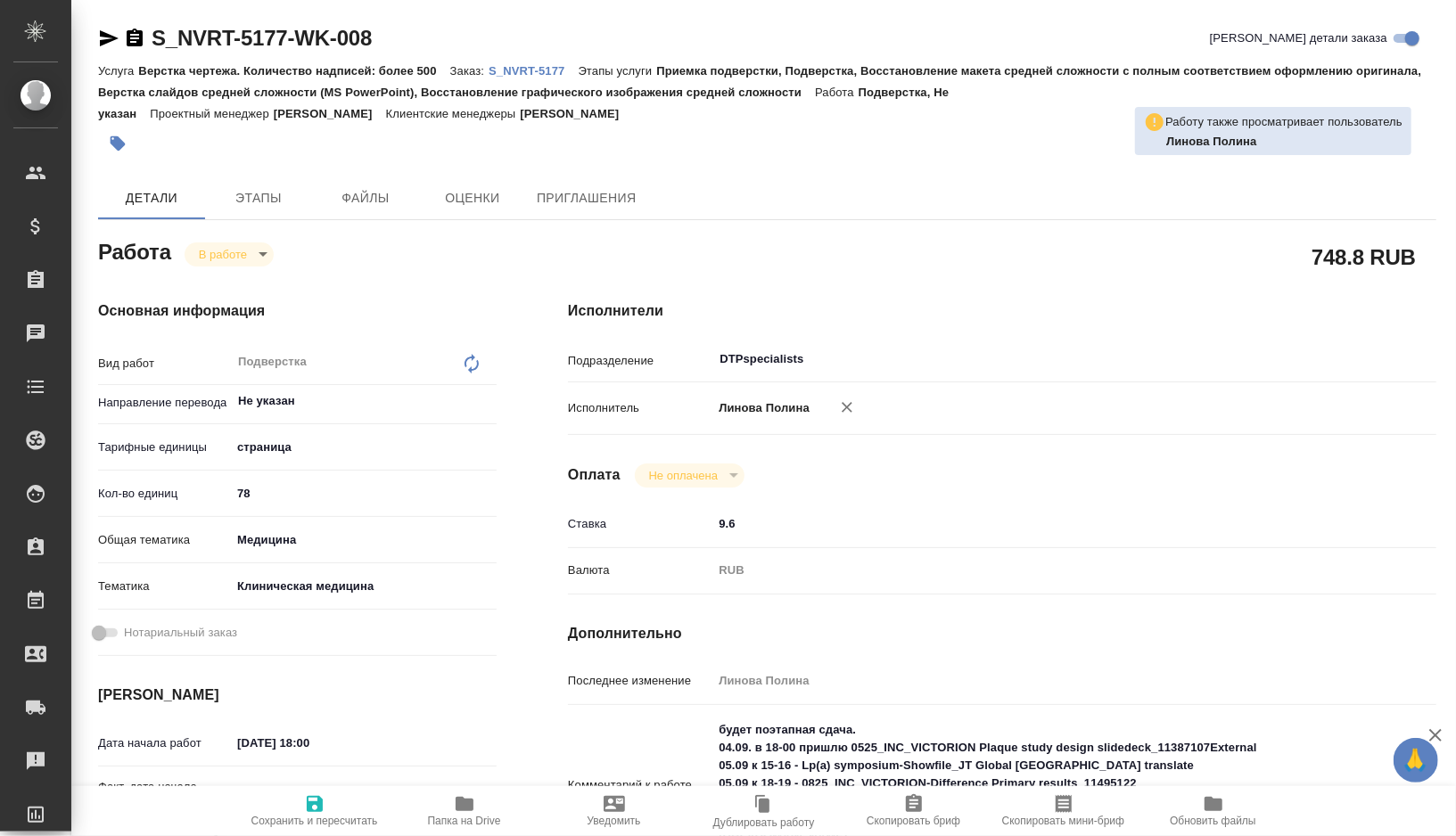
type textarea "x"
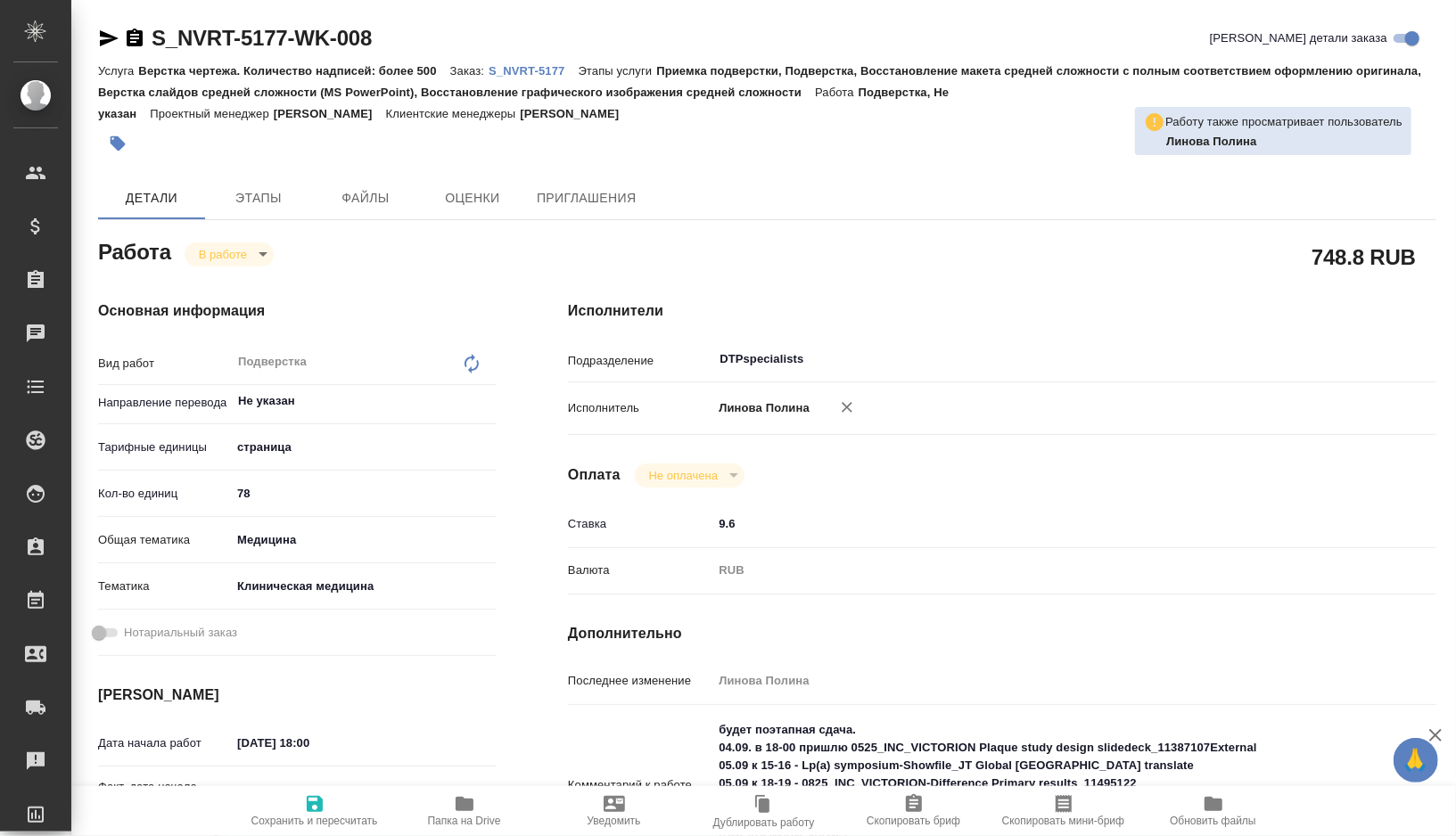
type textarea "x"
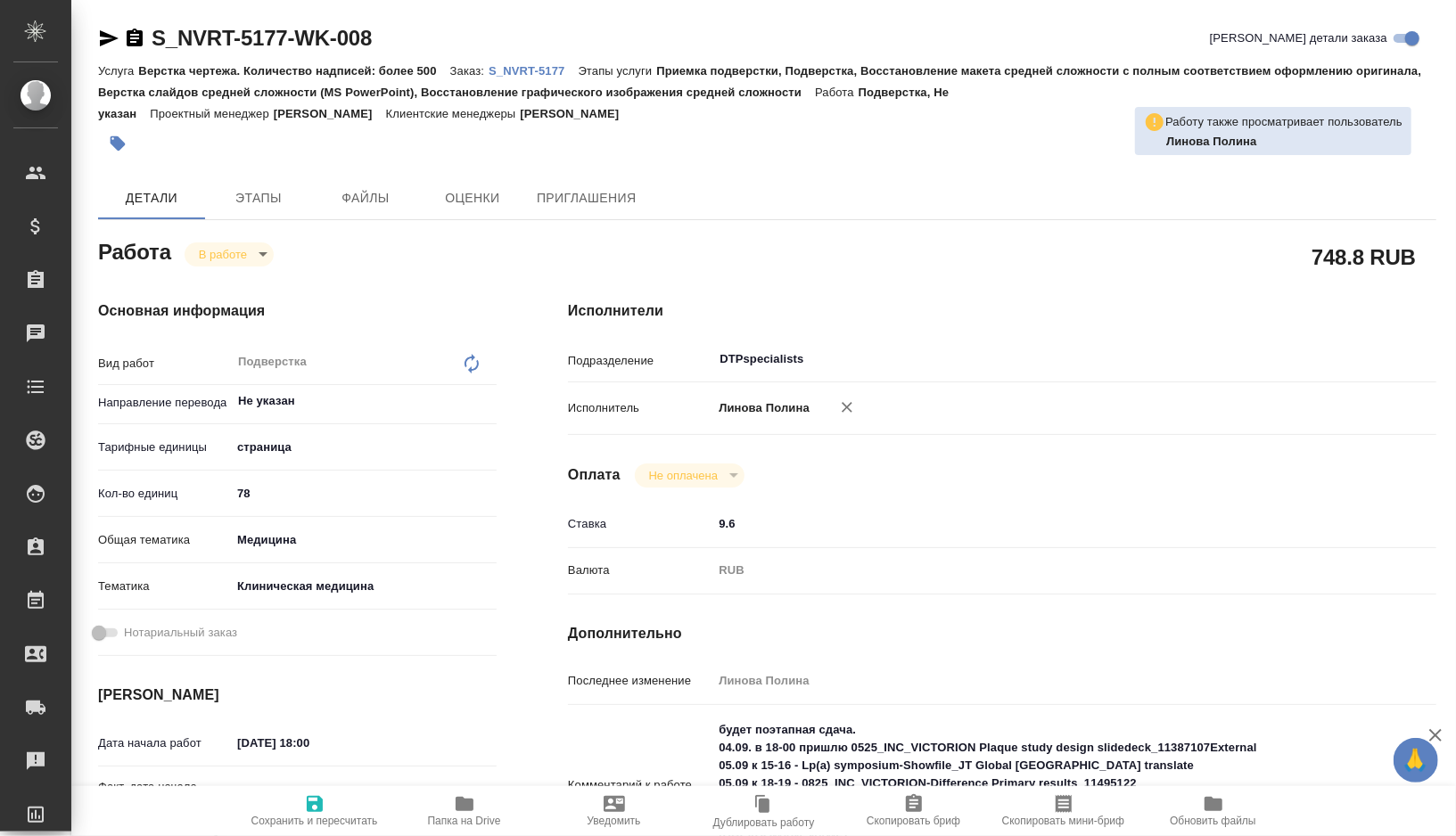
click at [452, 816] on span "Папка на Drive" at bounding box center [464, 821] width 73 height 13
type textarea "x"
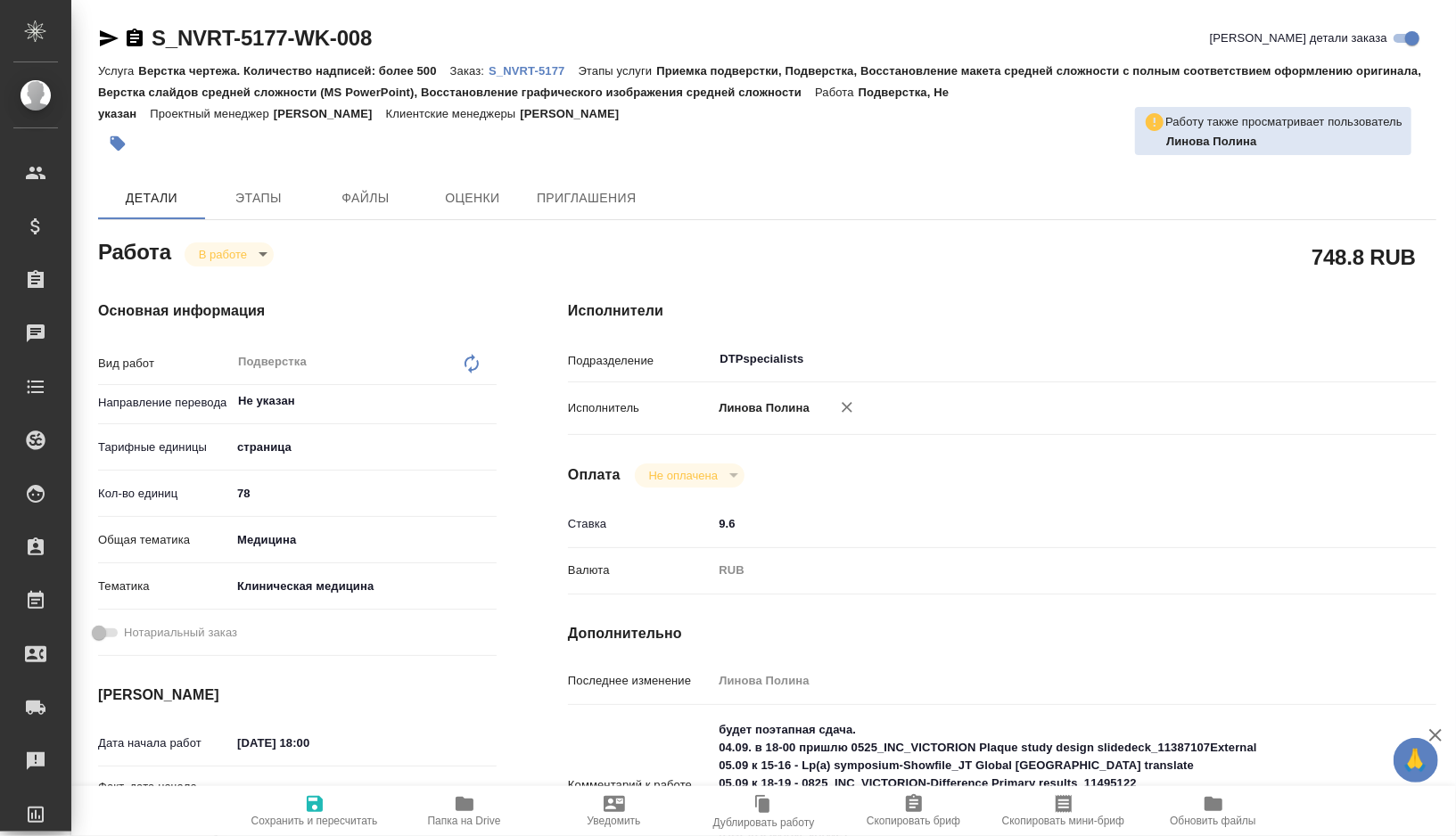
type textarea "x"
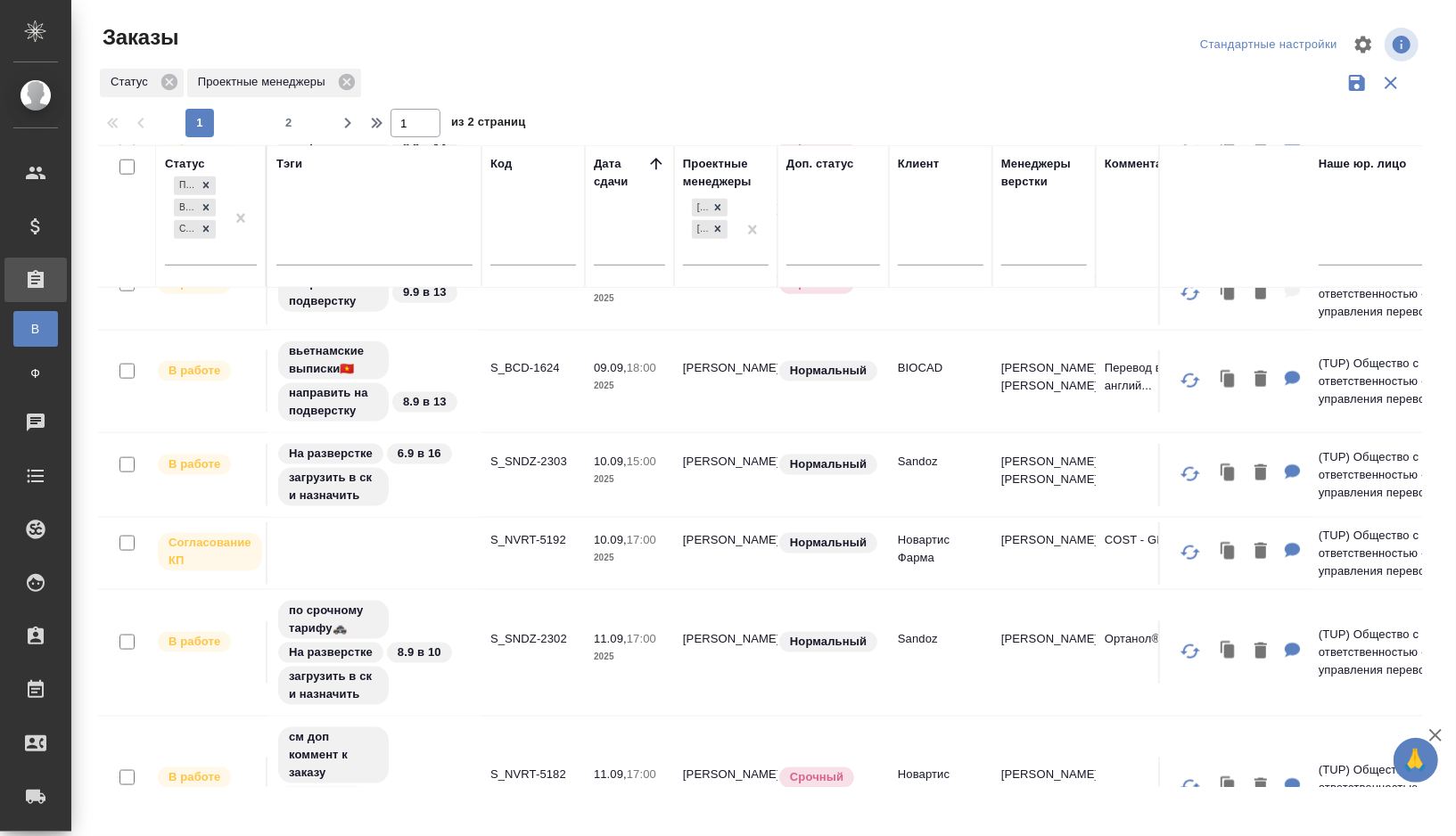
scroll to position [1412, 0]
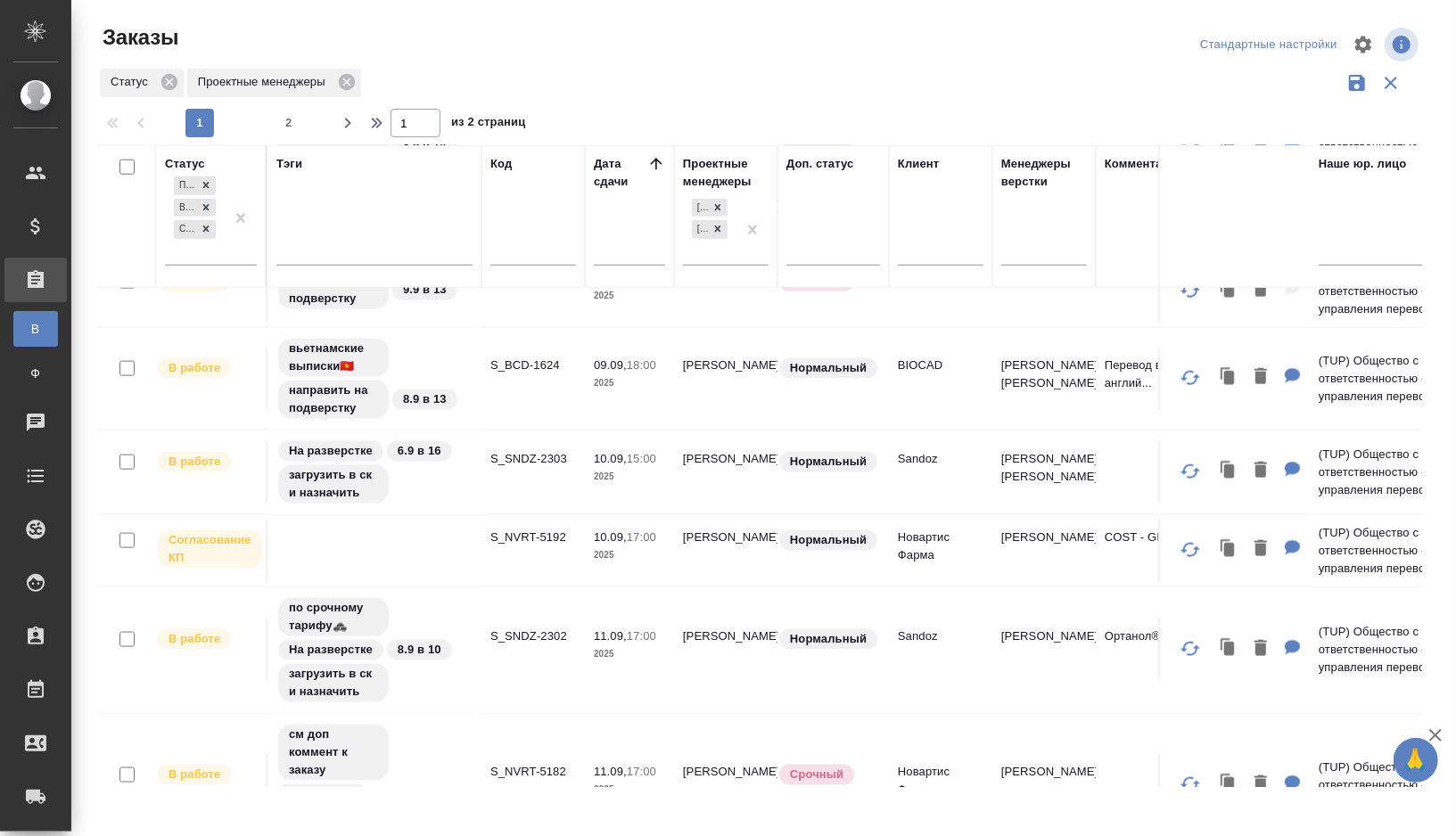
click at [459, 488] on div "На разверстке 6.9 в 16 загрузить в ск и назначить" at bounding box center [375, 472] width 197 height 66
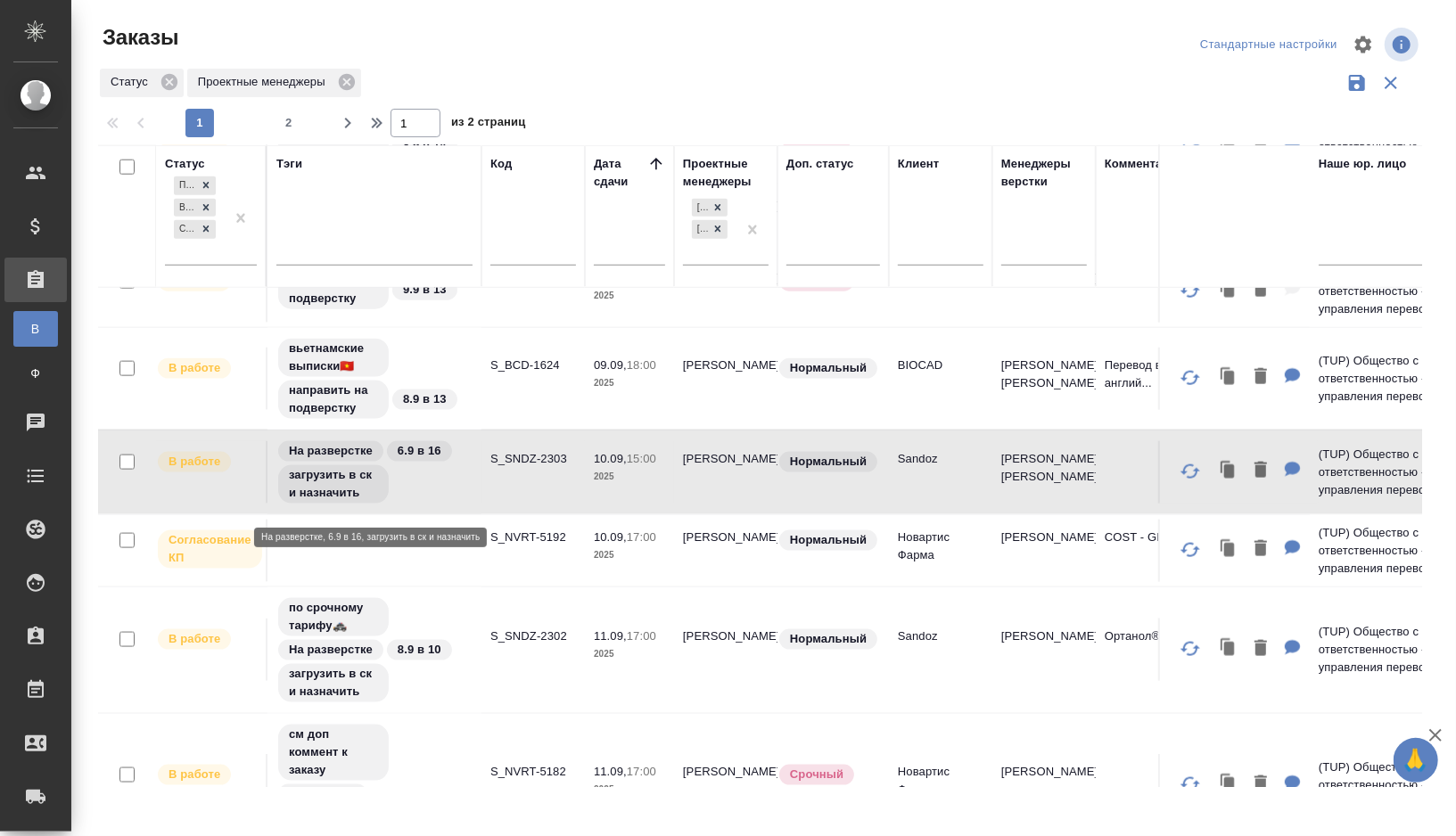
click at [459, 488] on div "На разверстке 6.9 в 16 загрузить в ск и назначить" at bounding box center [375, 472] width 197 height 66
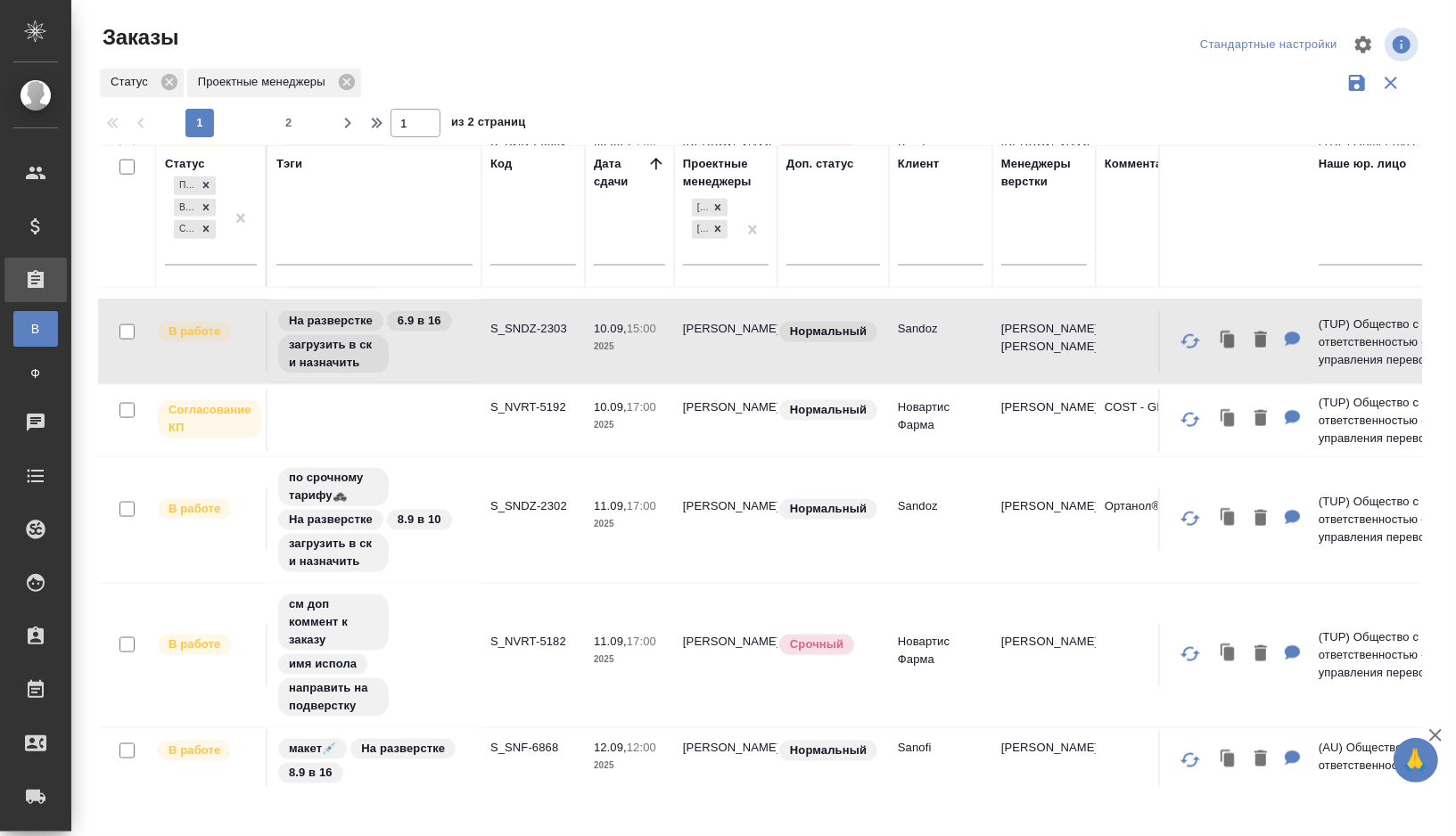
scroll to position [1561, 0]
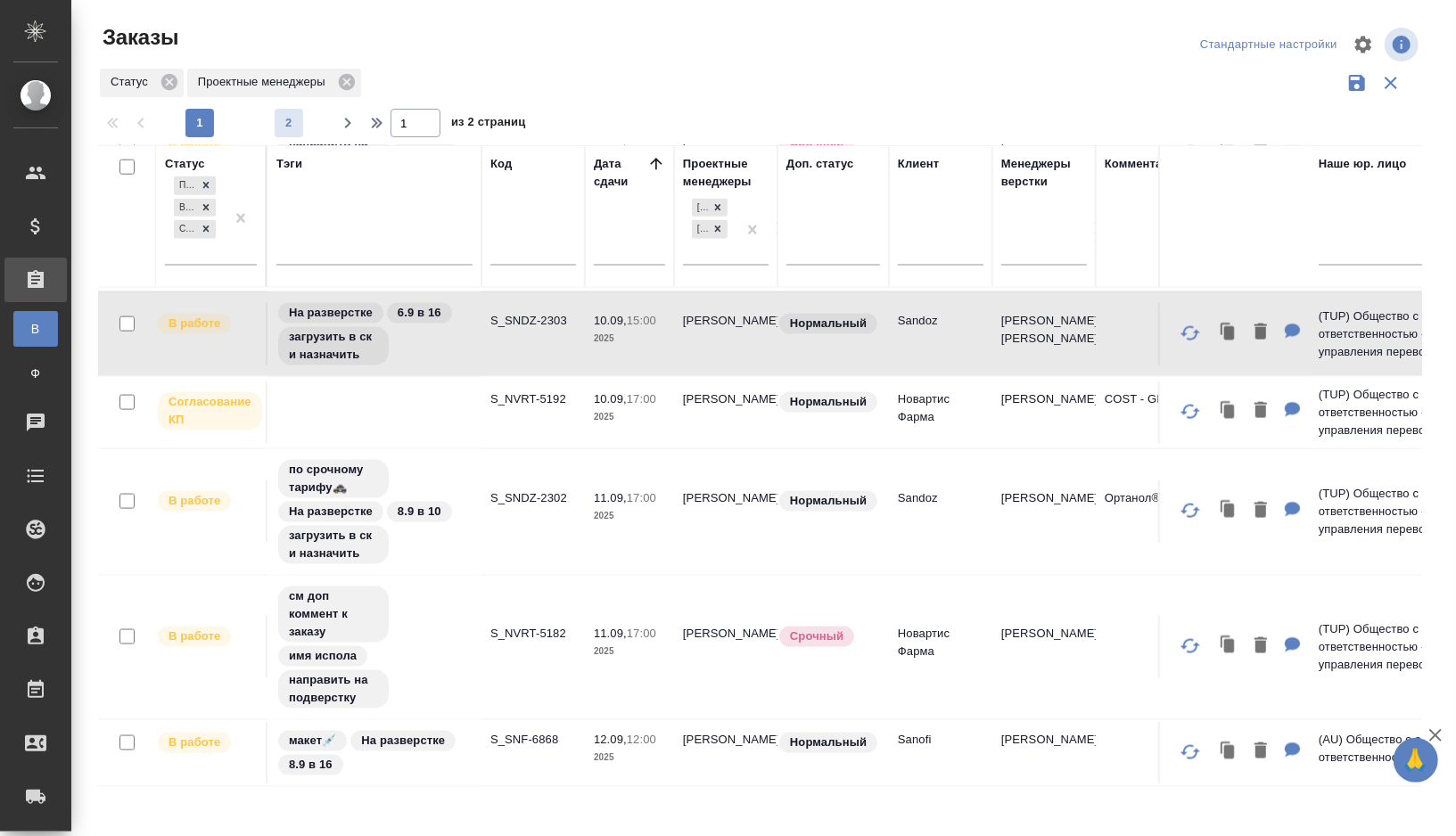
click at [288, 129] on span "2" at bounding box center [288, 123] width 28 height 18
type input "2"
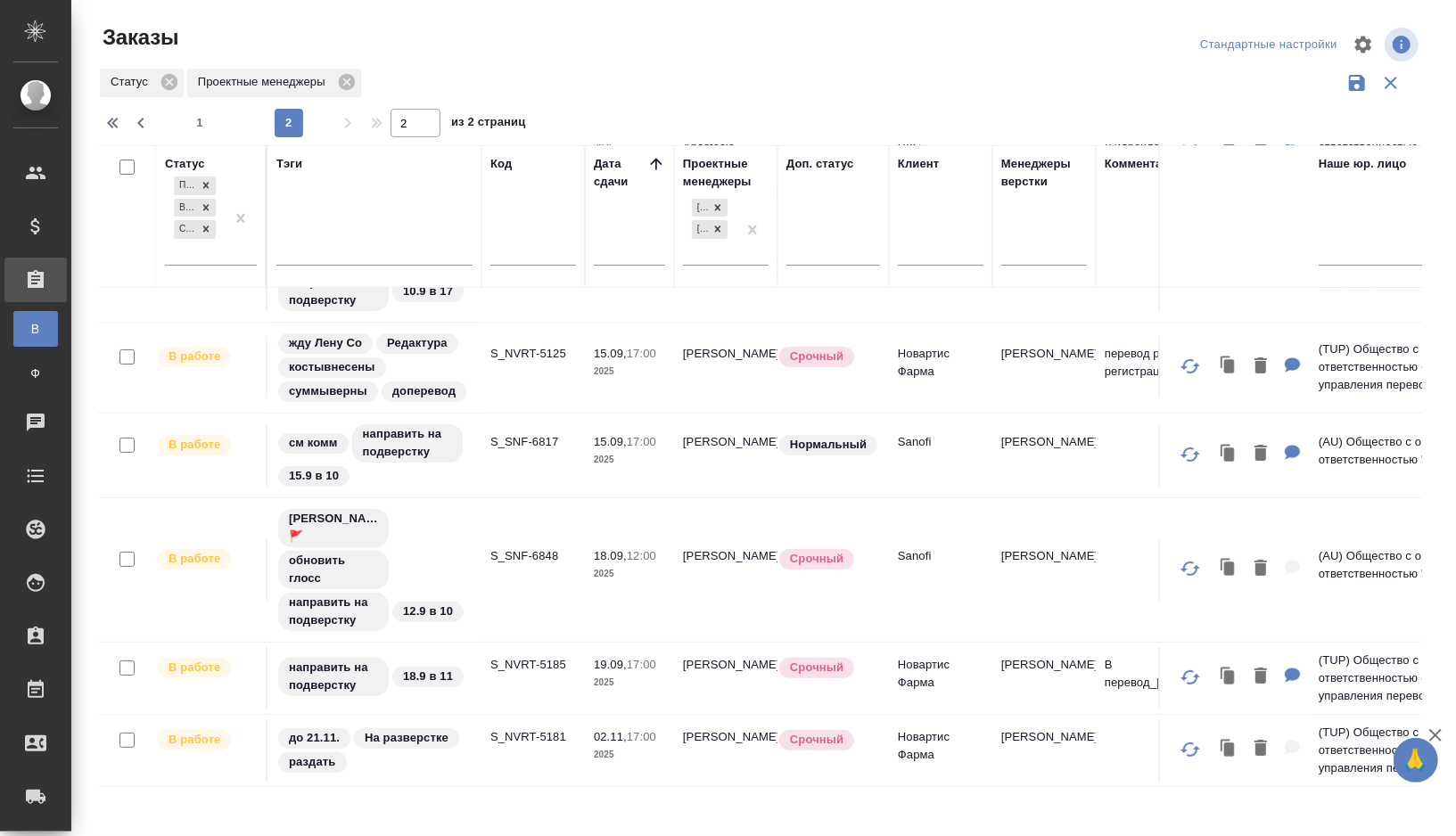
scroll to position [172, 0]
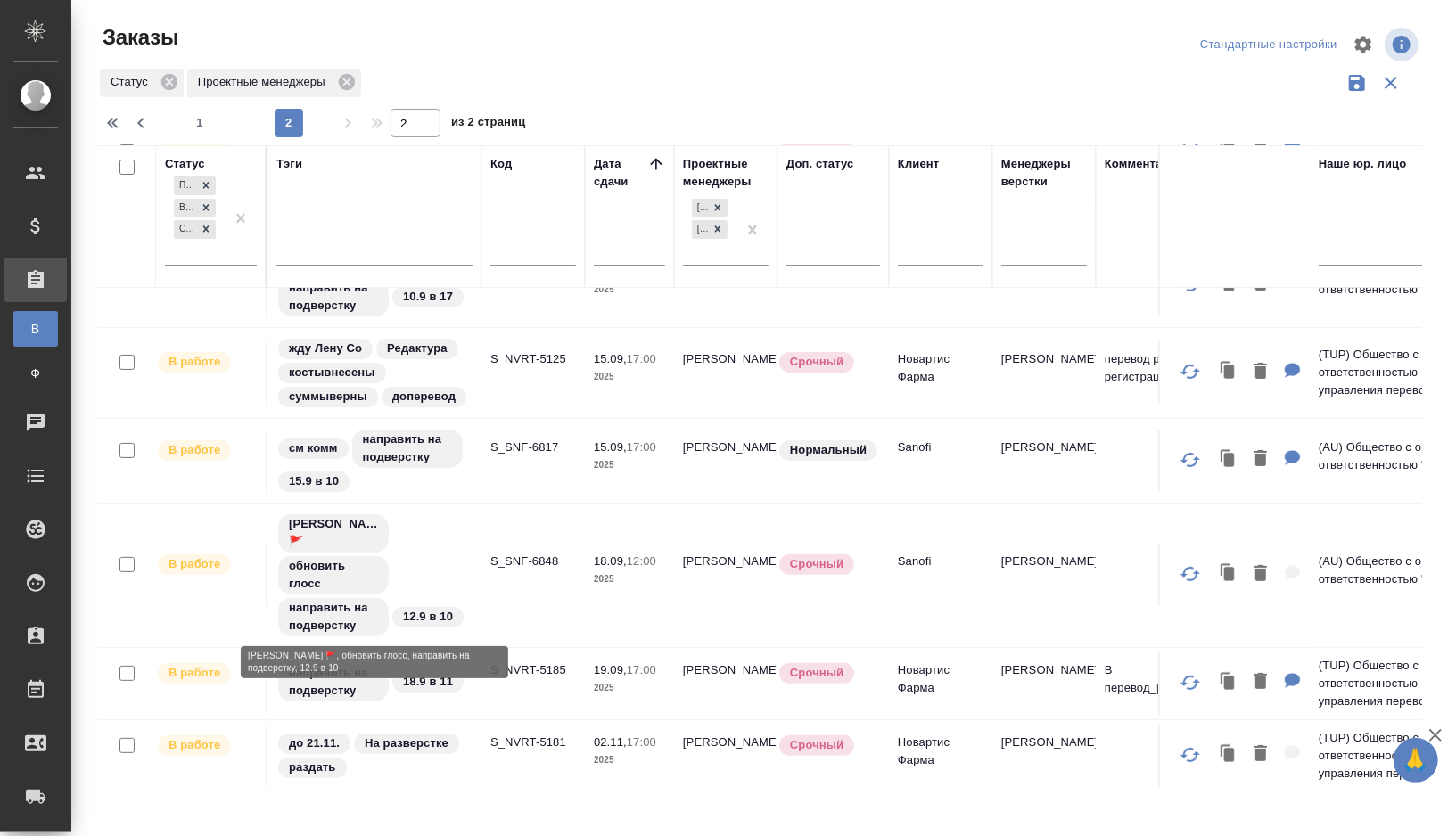
click at [441, 550] on div "Оля Дмитриева 🚩 обновить глосс направить на подверстку 12.9 в 10" at bounding box center [375, 576] width 197 height 126
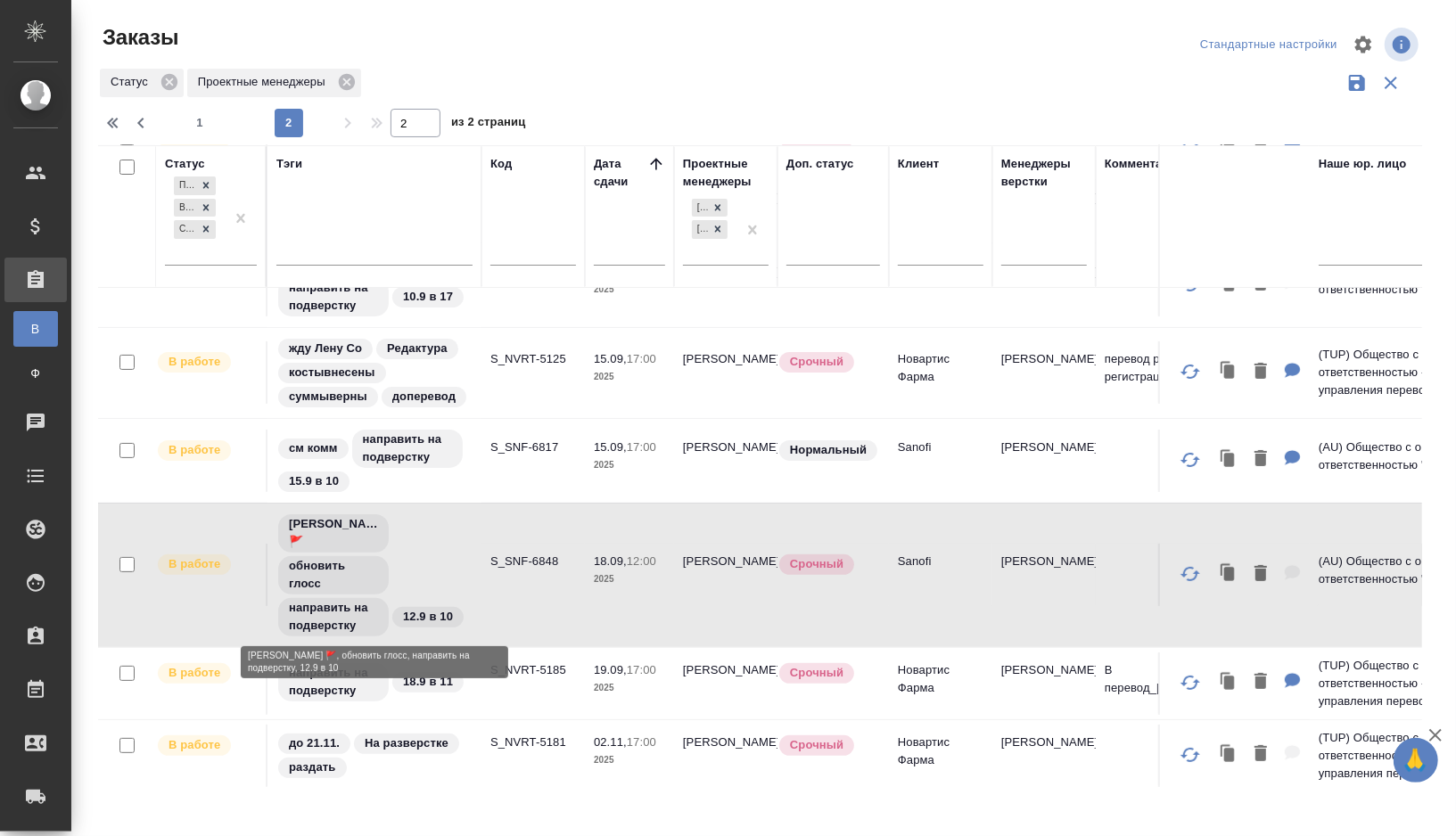
click at [441, 550] on div "Оля Дмитриева 🚩 обновить глосс направить на подверстку 12.9 в 10" at bounding box center [375, 576] width 197 height 126
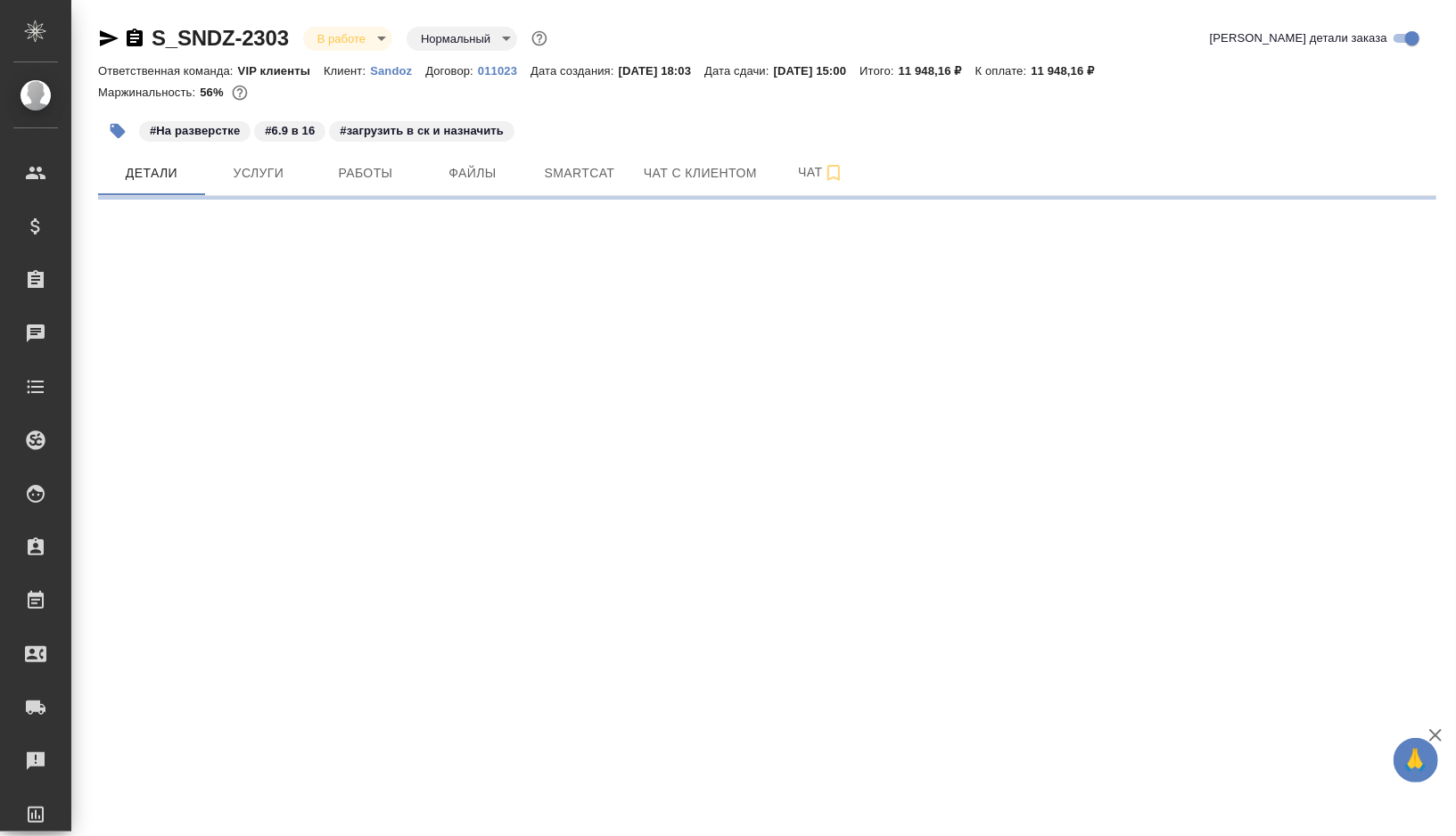
select select "RU"
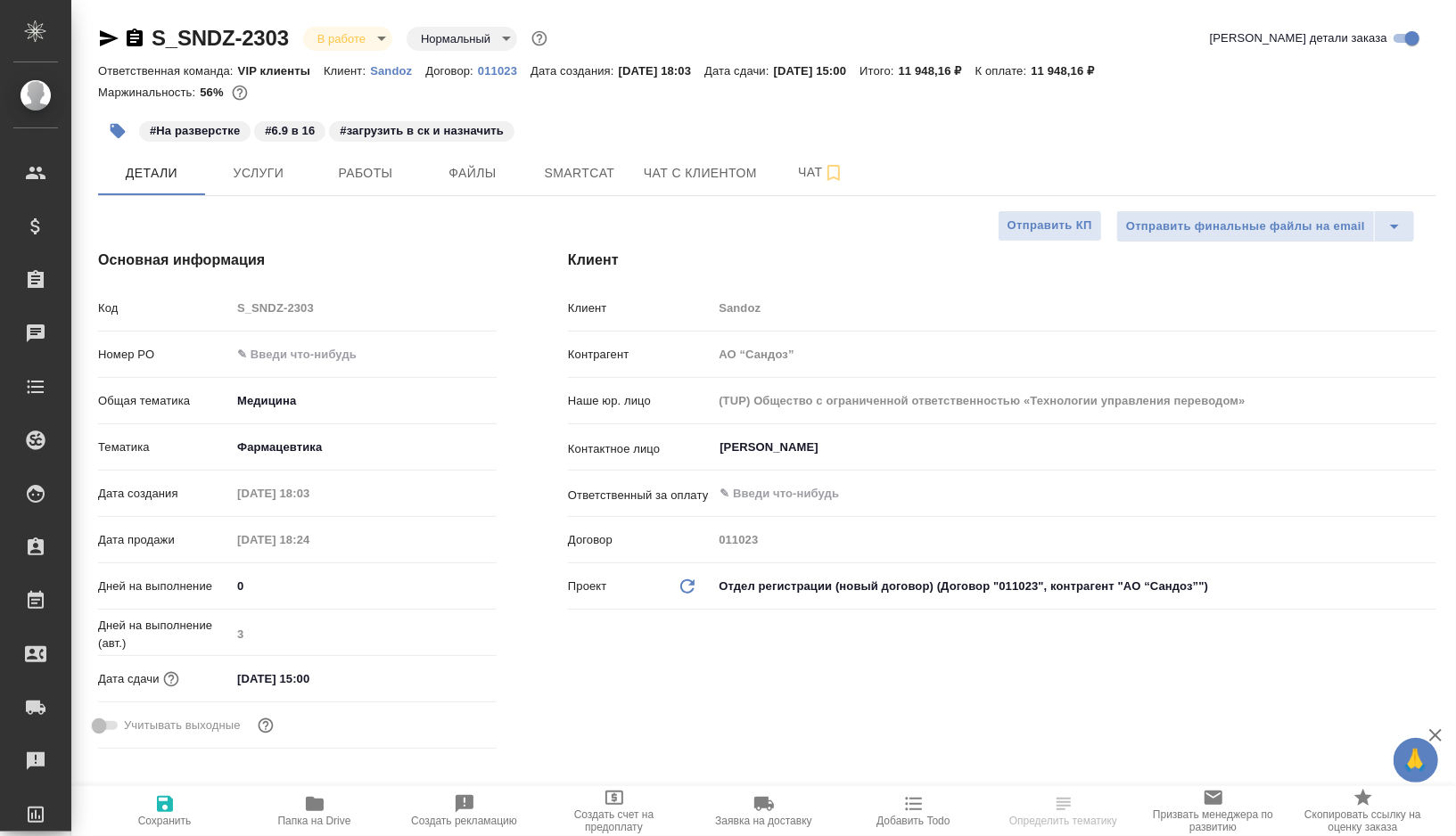
type textarea "x"
click at [359, 177] on span "Работы" at bounding box center [366, 173] width 86 height 23
type textarea "x"
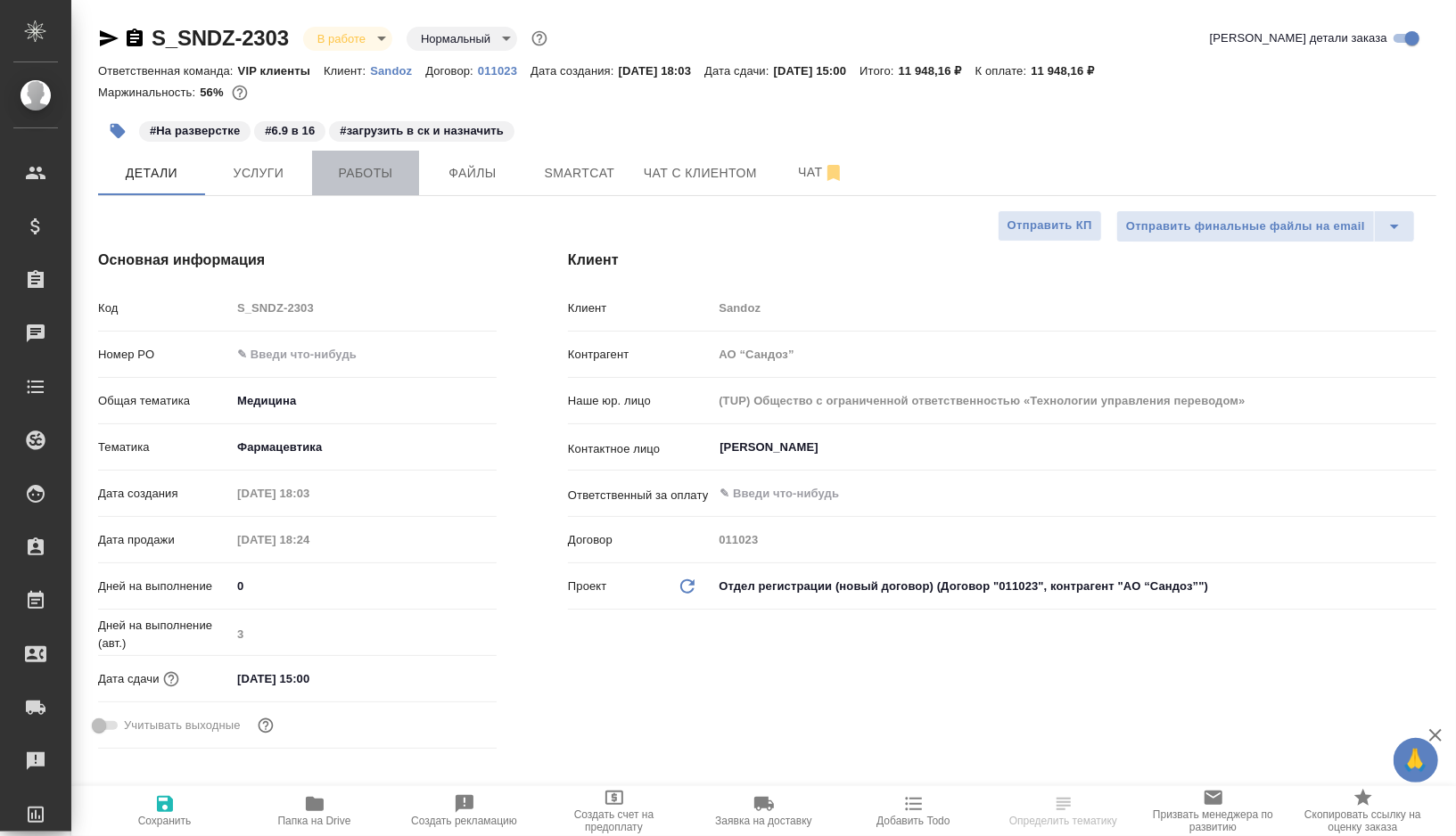
type textarea "x"
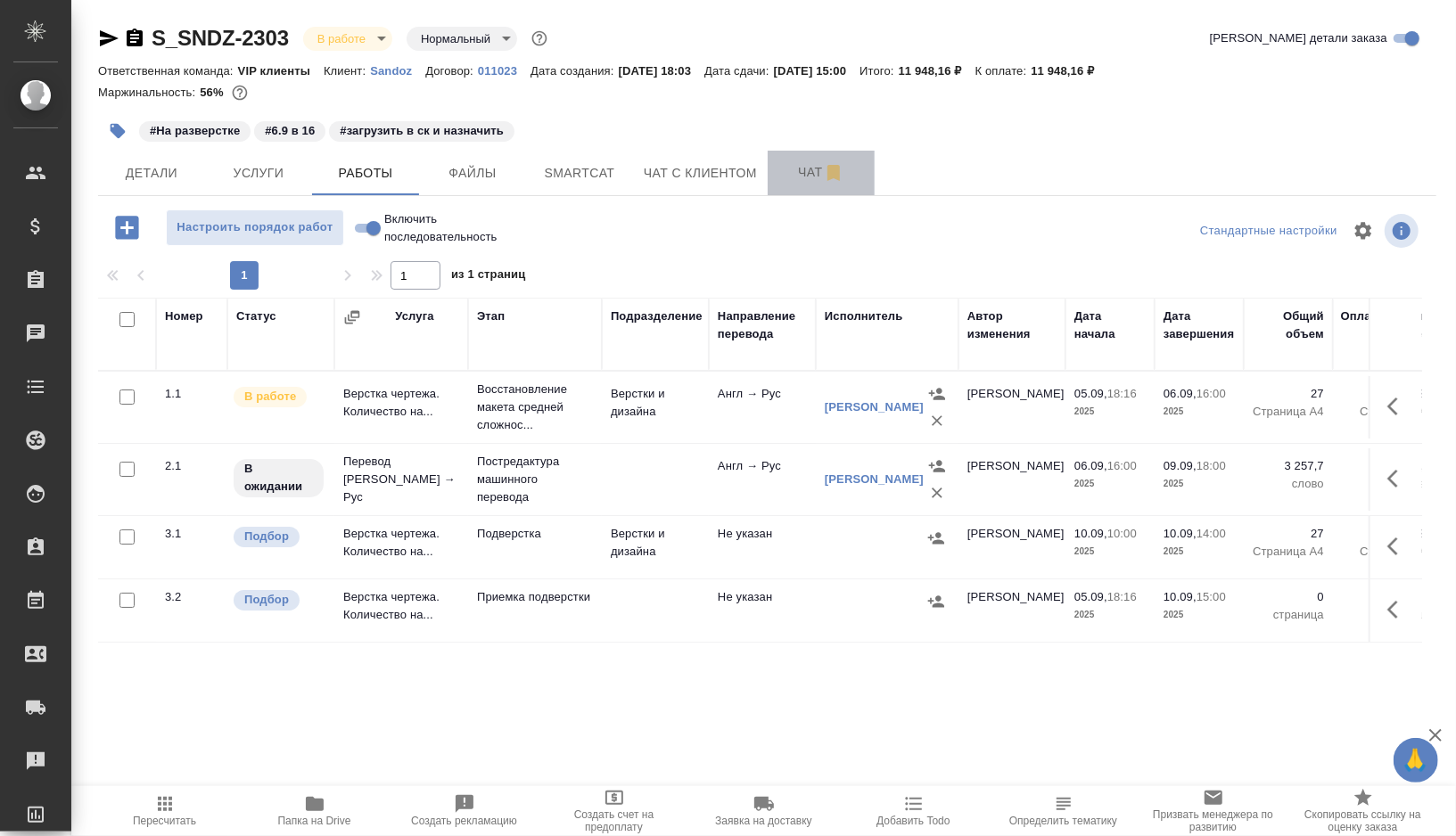
click at [804, 163] on span "Чат" at bounding box center [822, 172] width 86 height 23
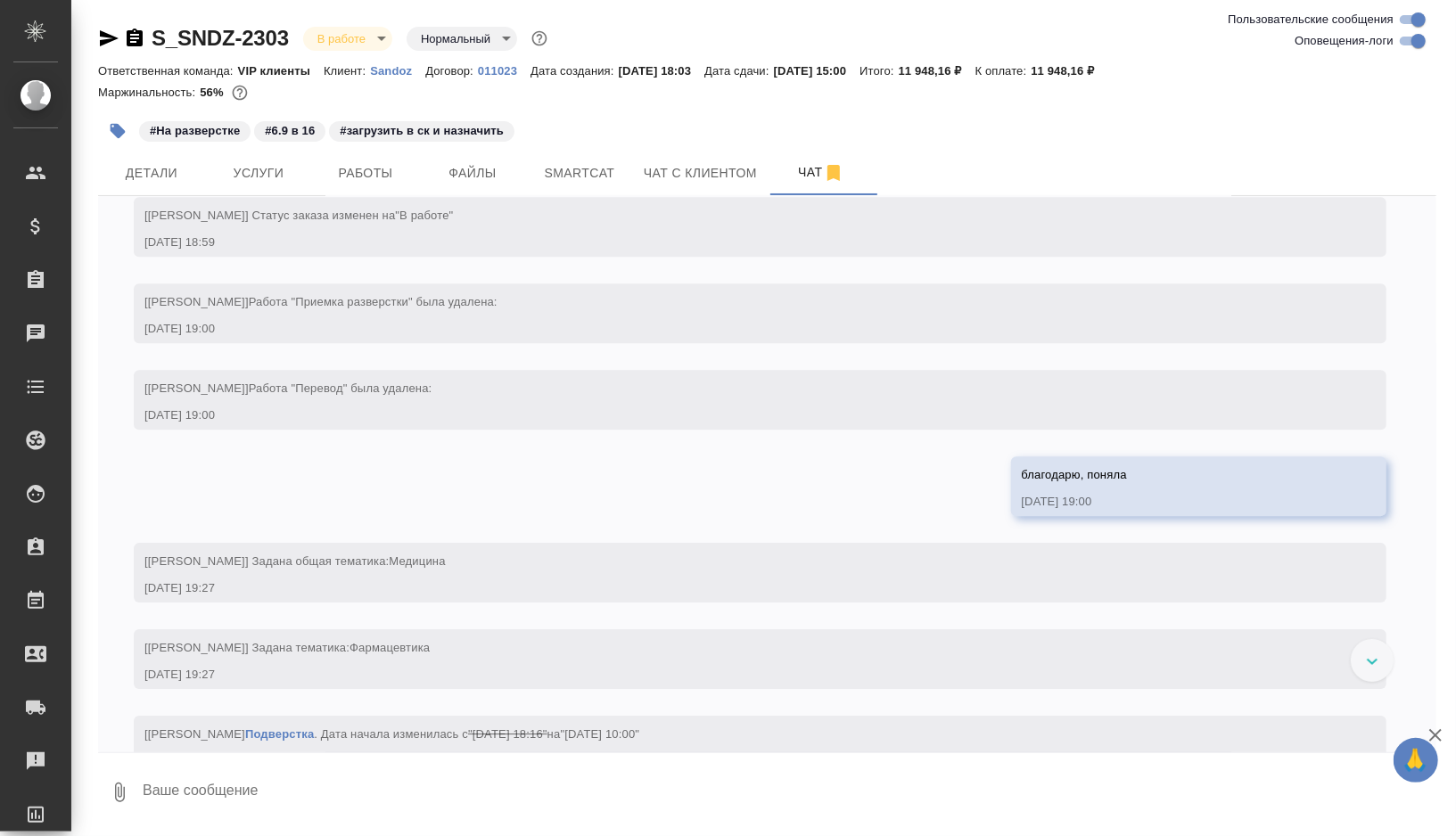
scroll to position [3413, 0]
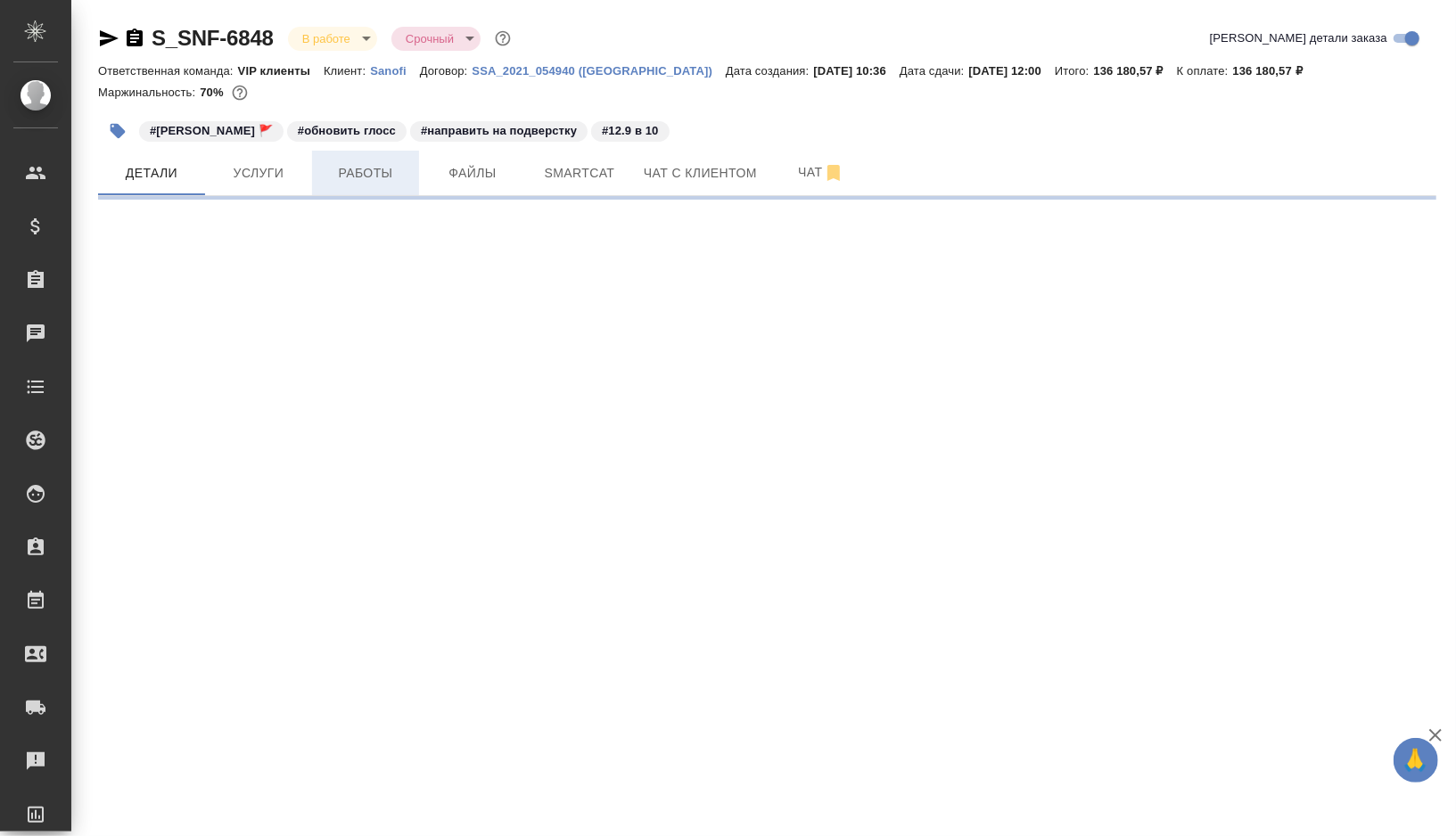
select select "RU"
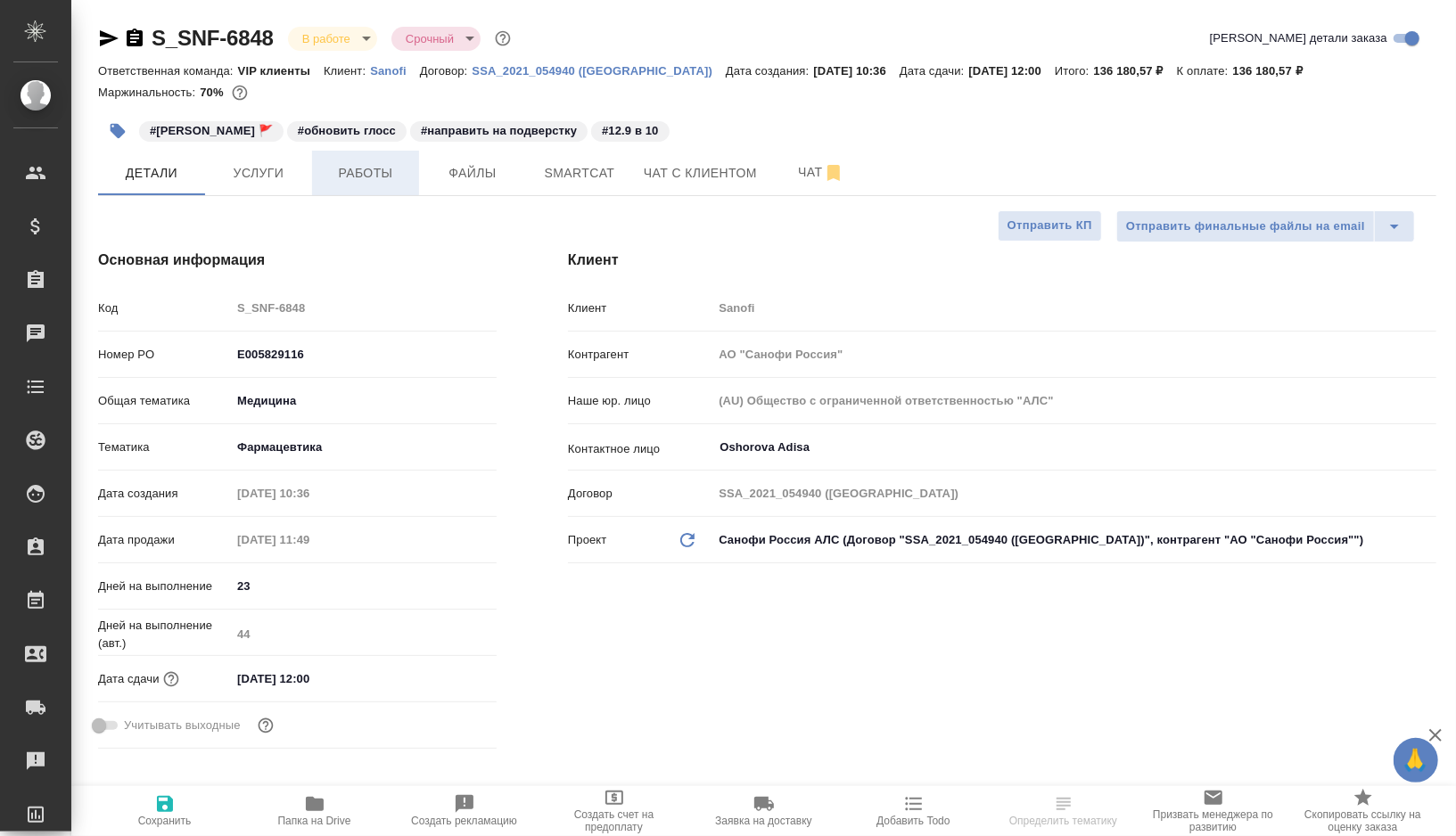
click at [340, 176] on span "Работы" at bounding box center [366, 173] width 86 height 23
type textarea "x"
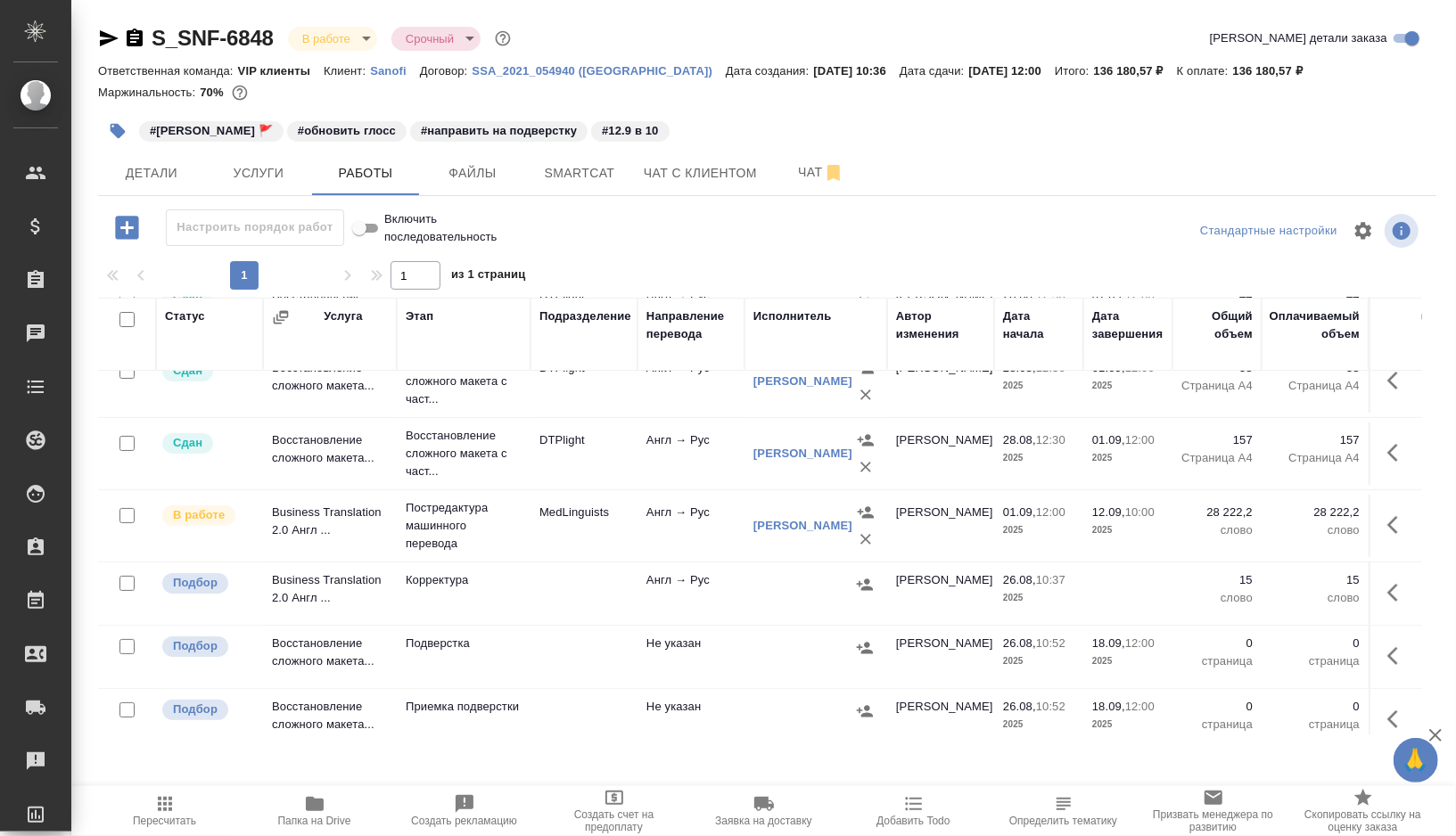
scroll to position [184, 0]
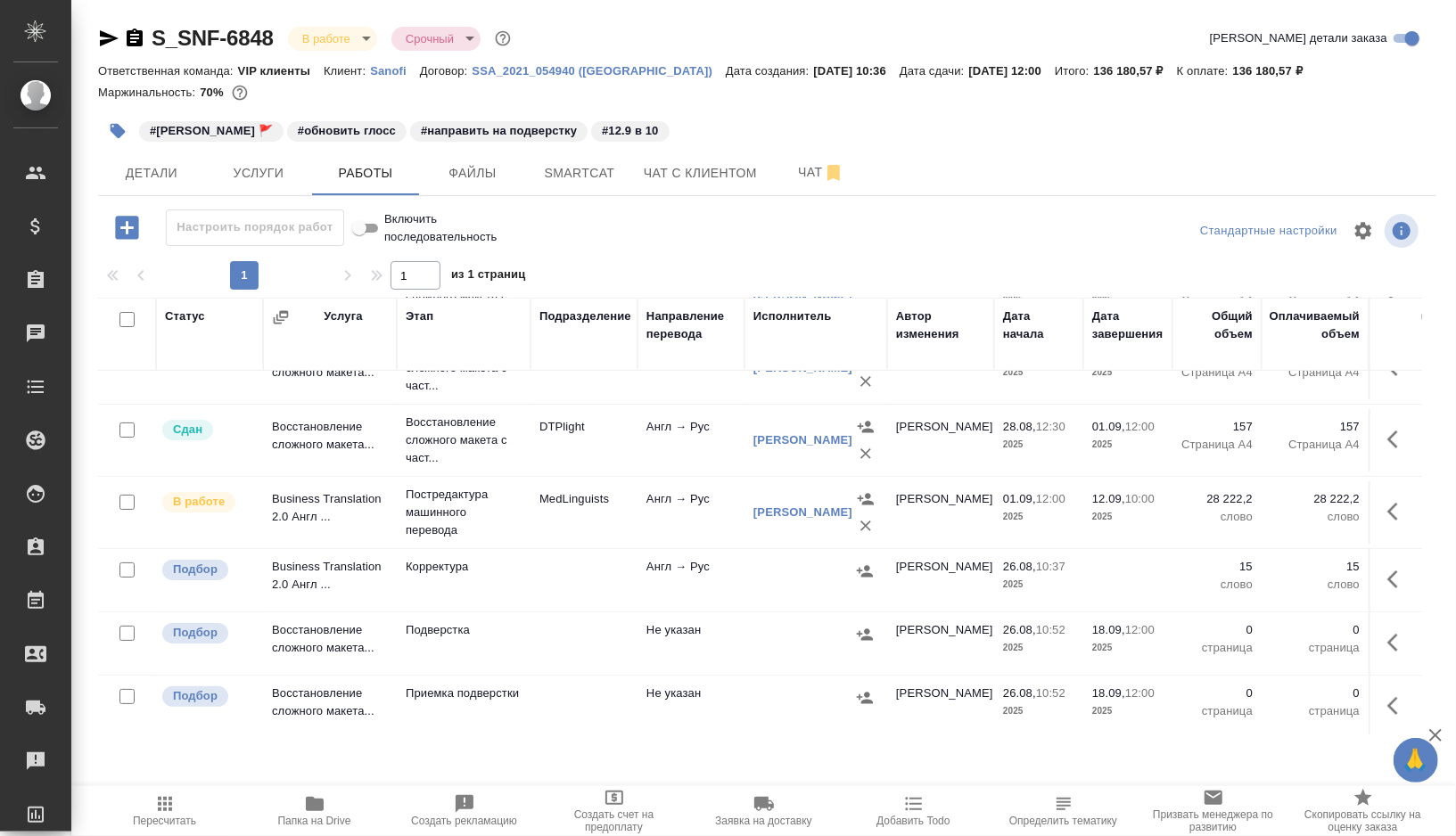
click at [126, 569] on input "checkbox" at bounding box center [126, 569] width 15 height 15
checkbox input "true"
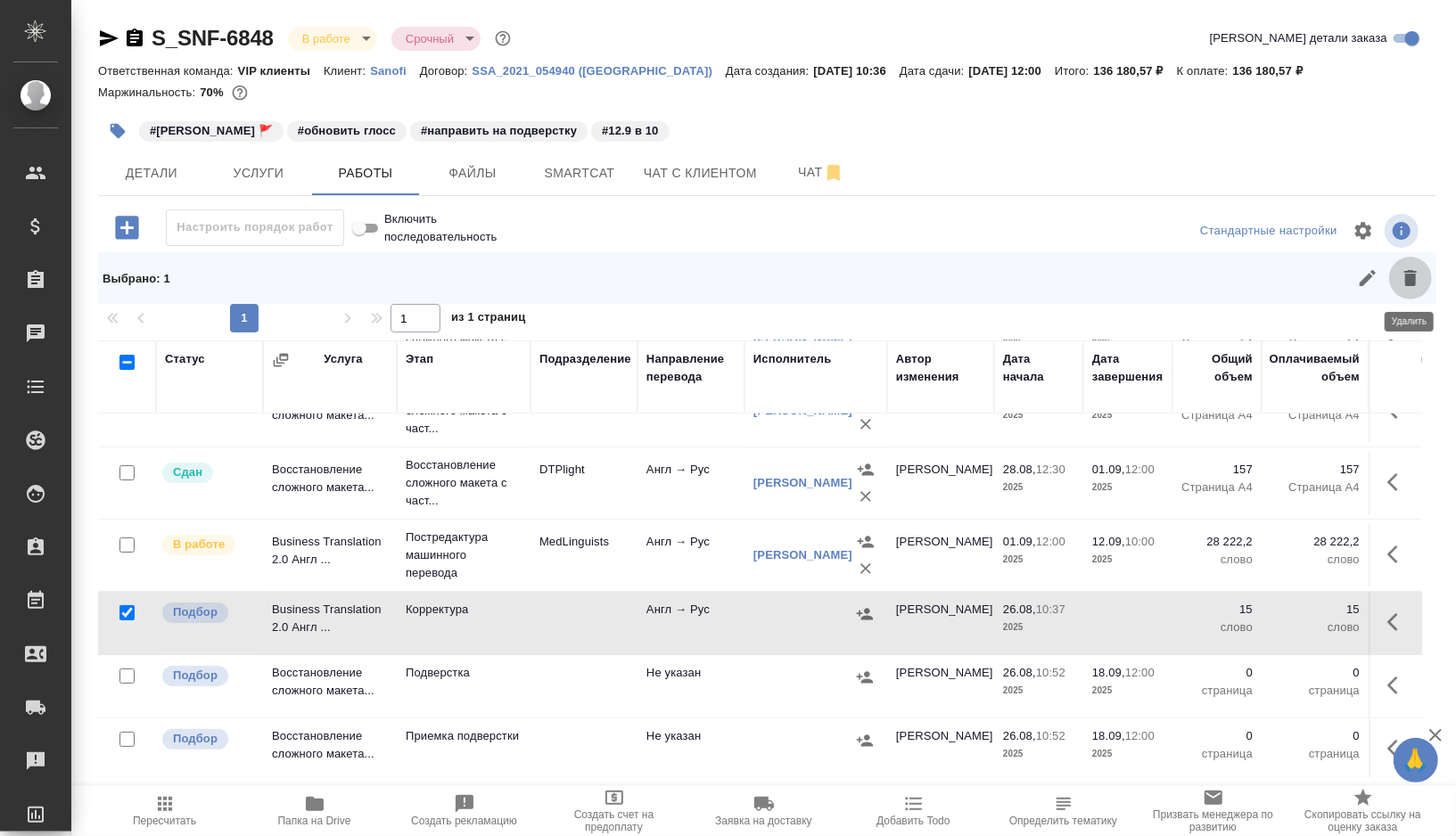
click at [1412, 284] on icon "button" at bounding box center [1411, 278] width 13 height 16
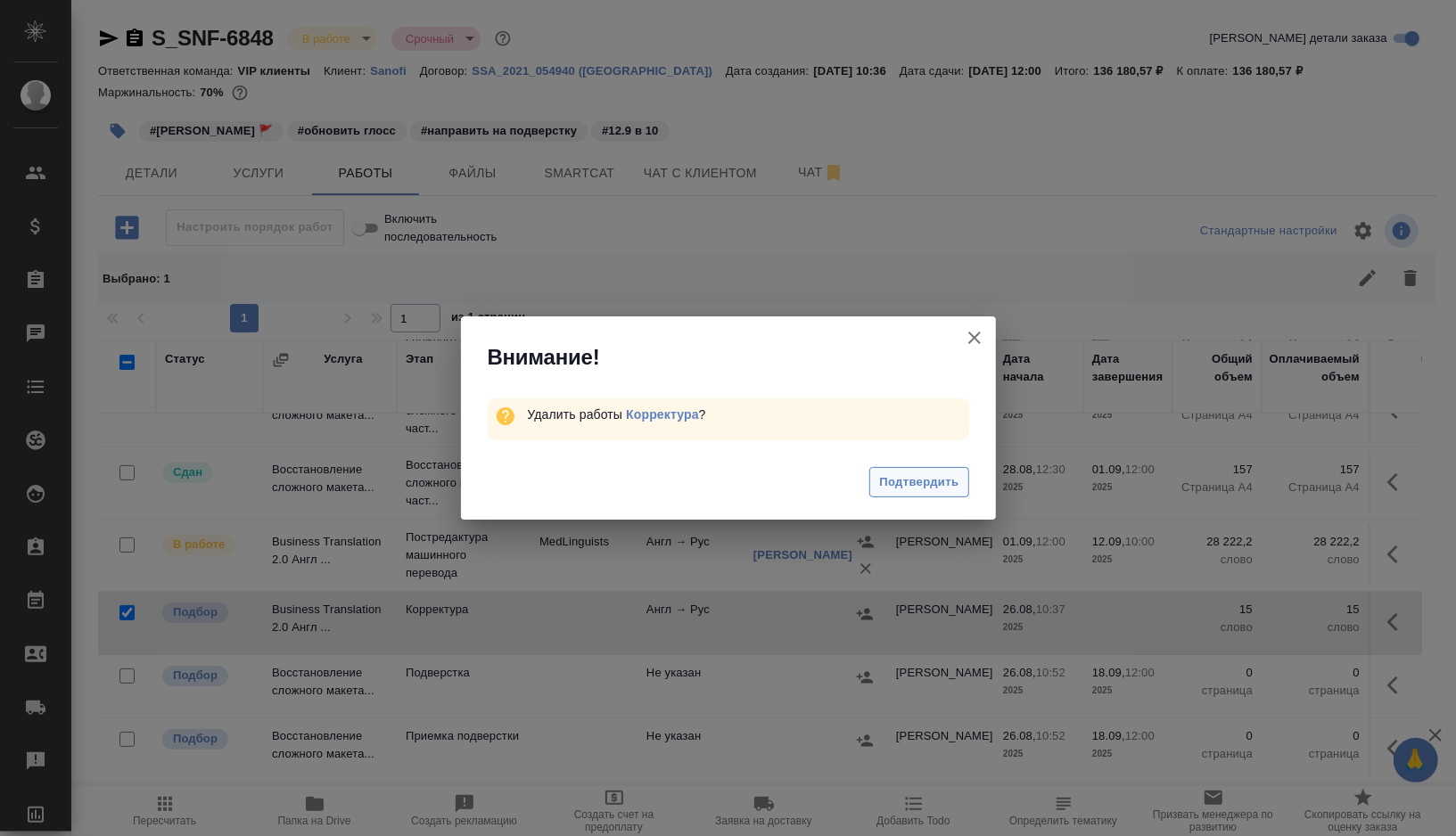
click at [923, 480] on span "Подтвердить" at bounding box center [918, 482] width 79 height 21
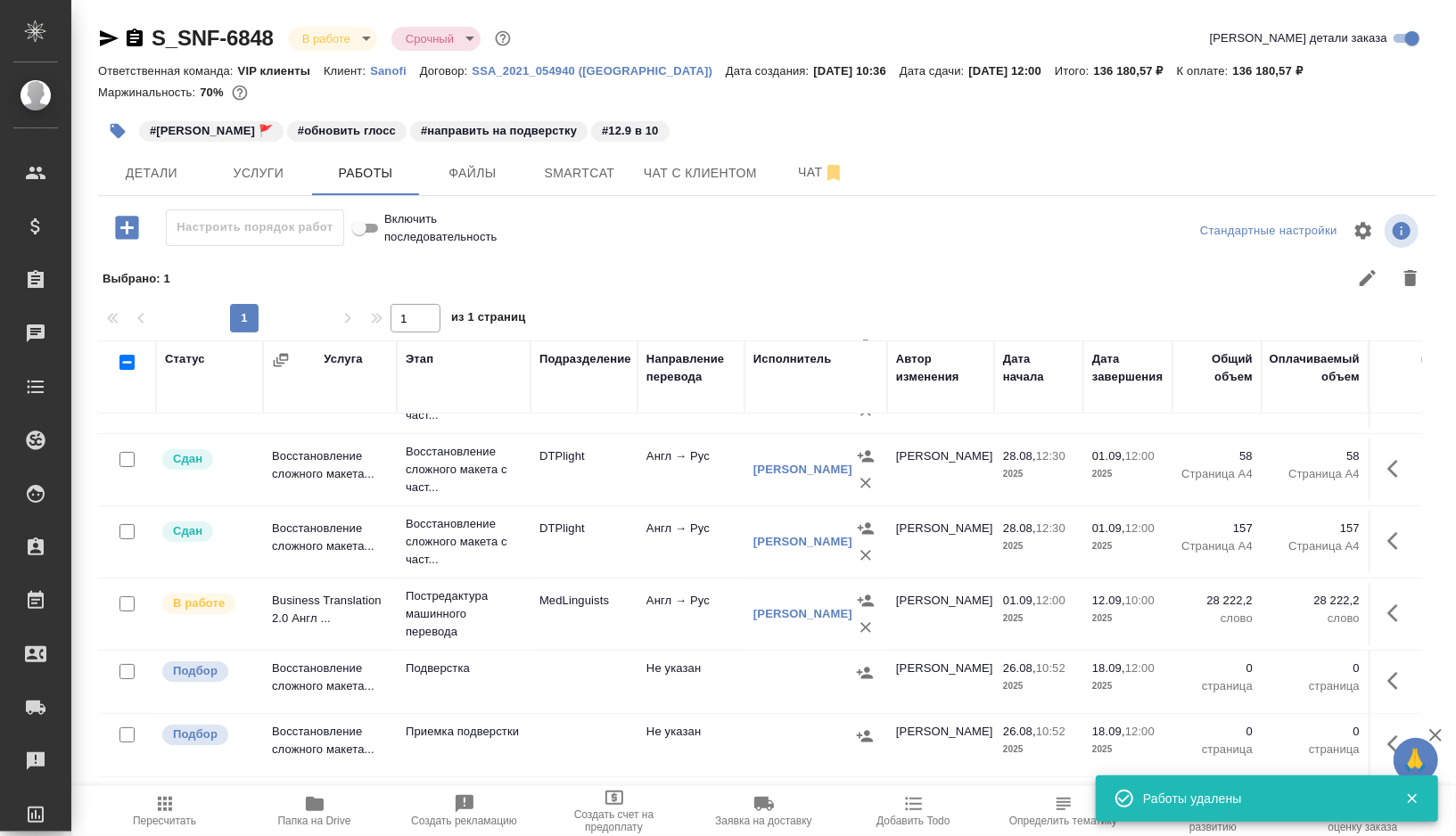
scroll to position [120, 0]
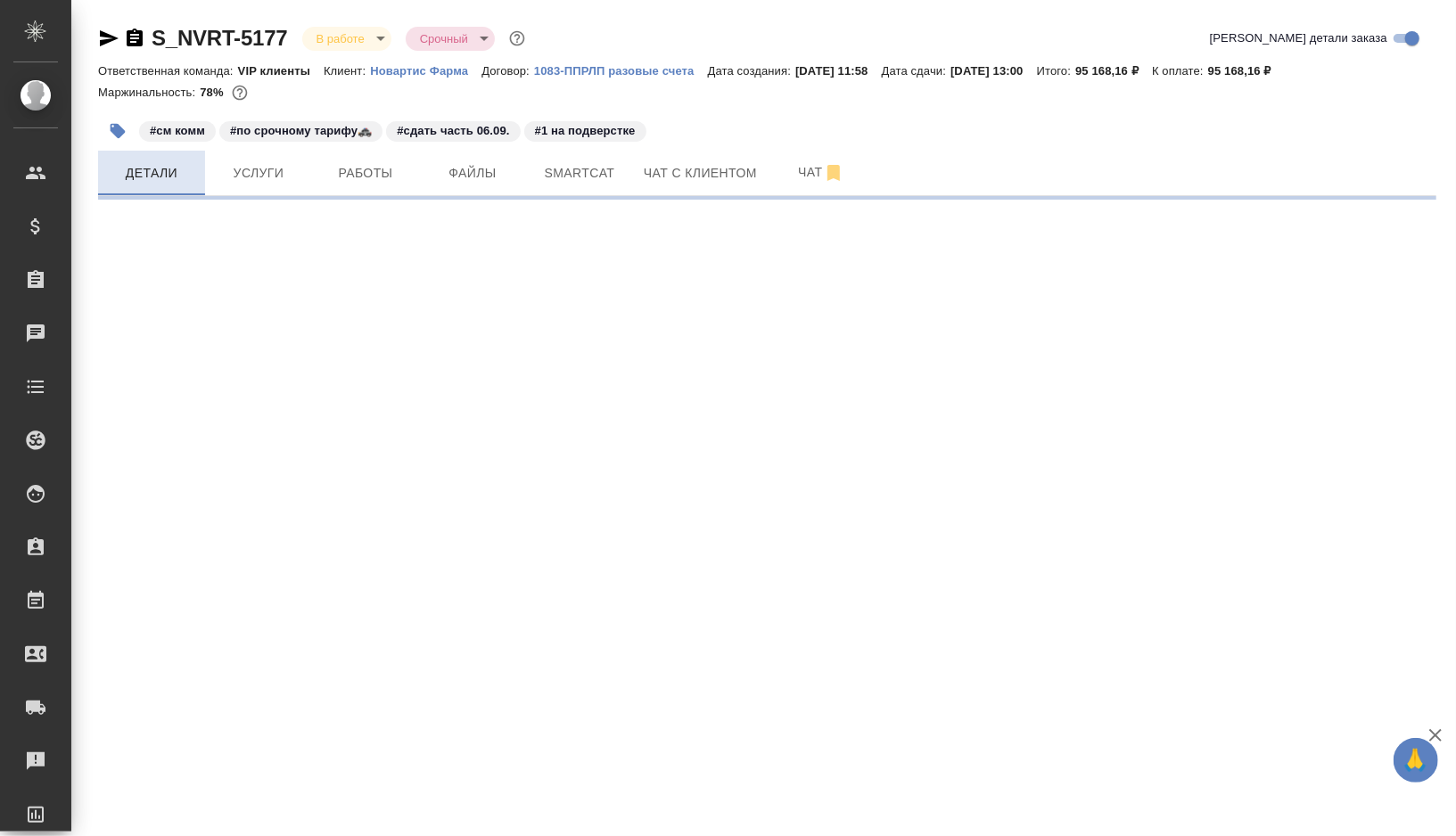
select select "RU"
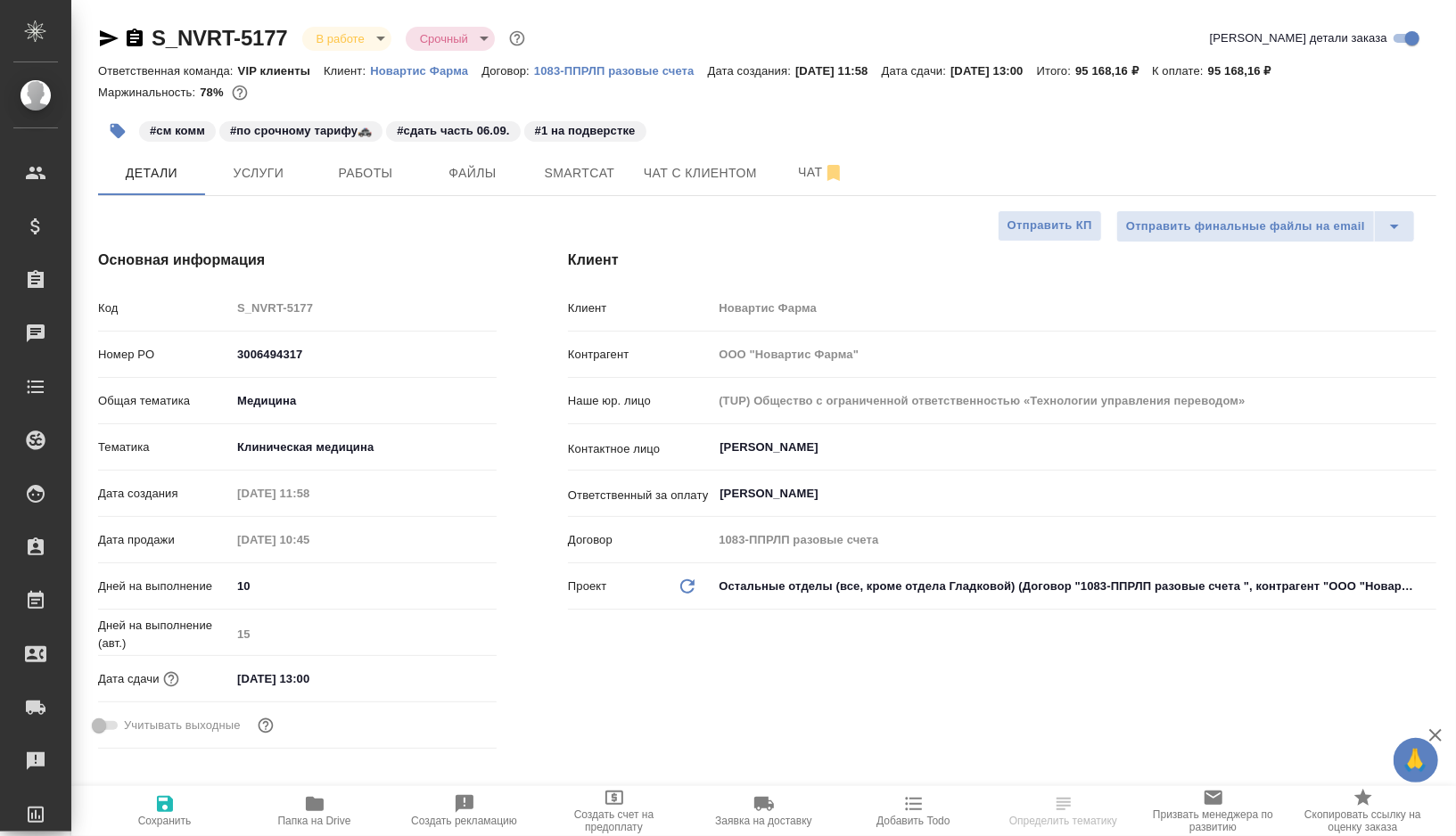
click at [119, 131] on icon "button" at bounding box center [118, 131] width 15 height 15
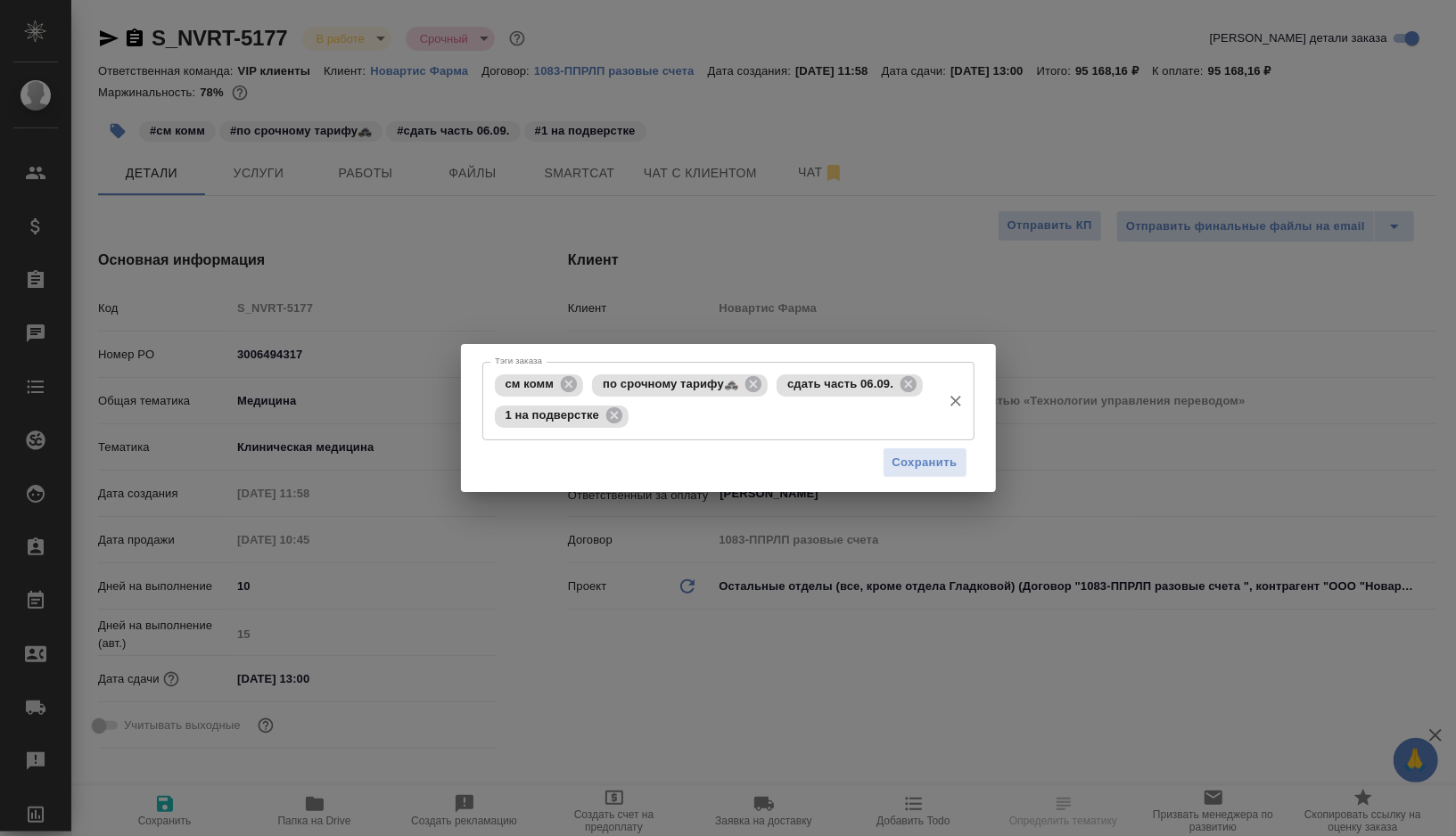
type textarea "x"
click at [905, 388] on icon at bounding box center [909, 385] width 16 height 16
click at [899, 387] on icon at bounding box center [897, 385] width 20 height 20
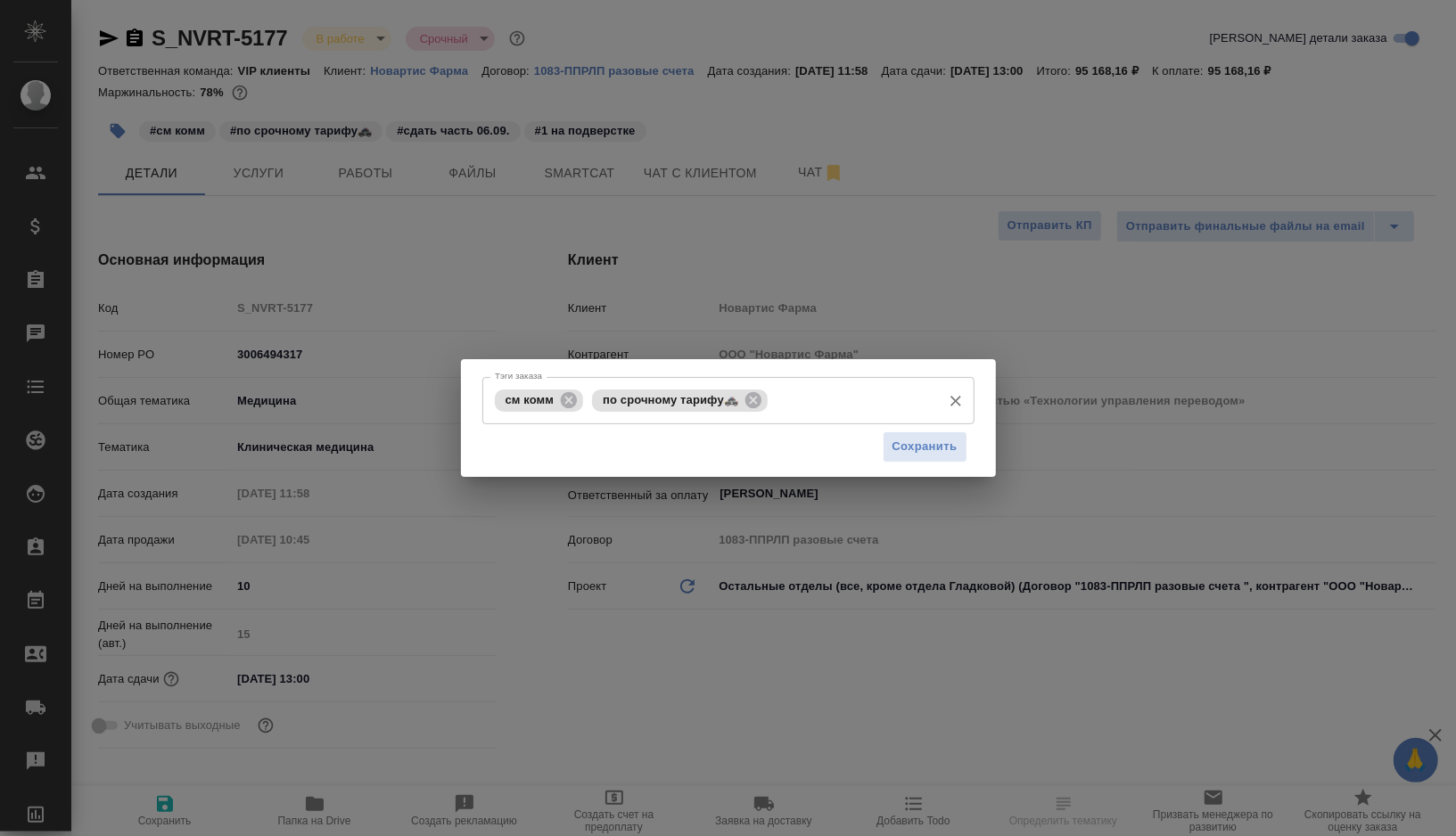
click at [825, 401] on input "Тэги заказа" at bounding box center [852, 399] width 159 height 30
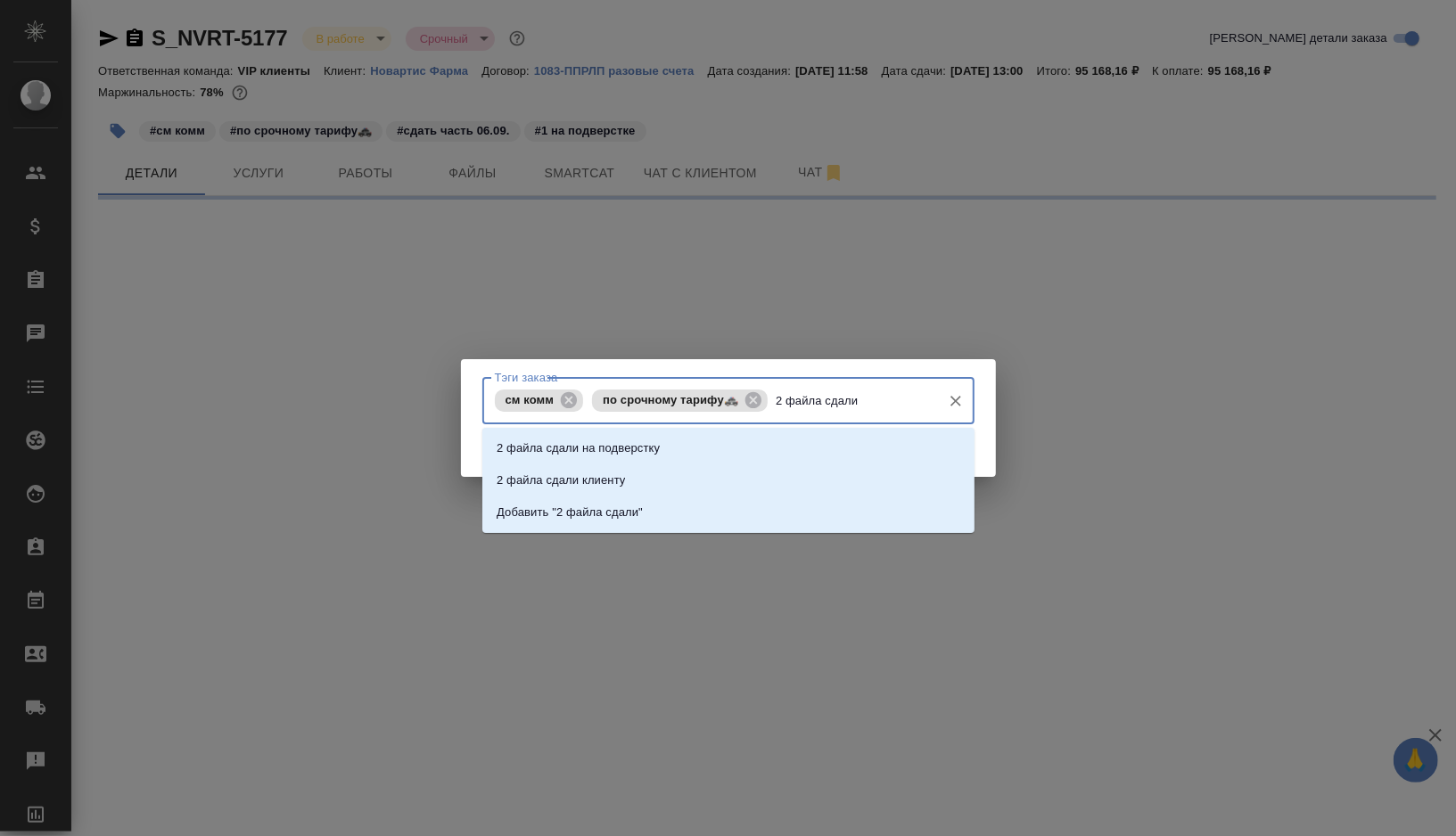
type input "2 файла сдали"
select select "RU"
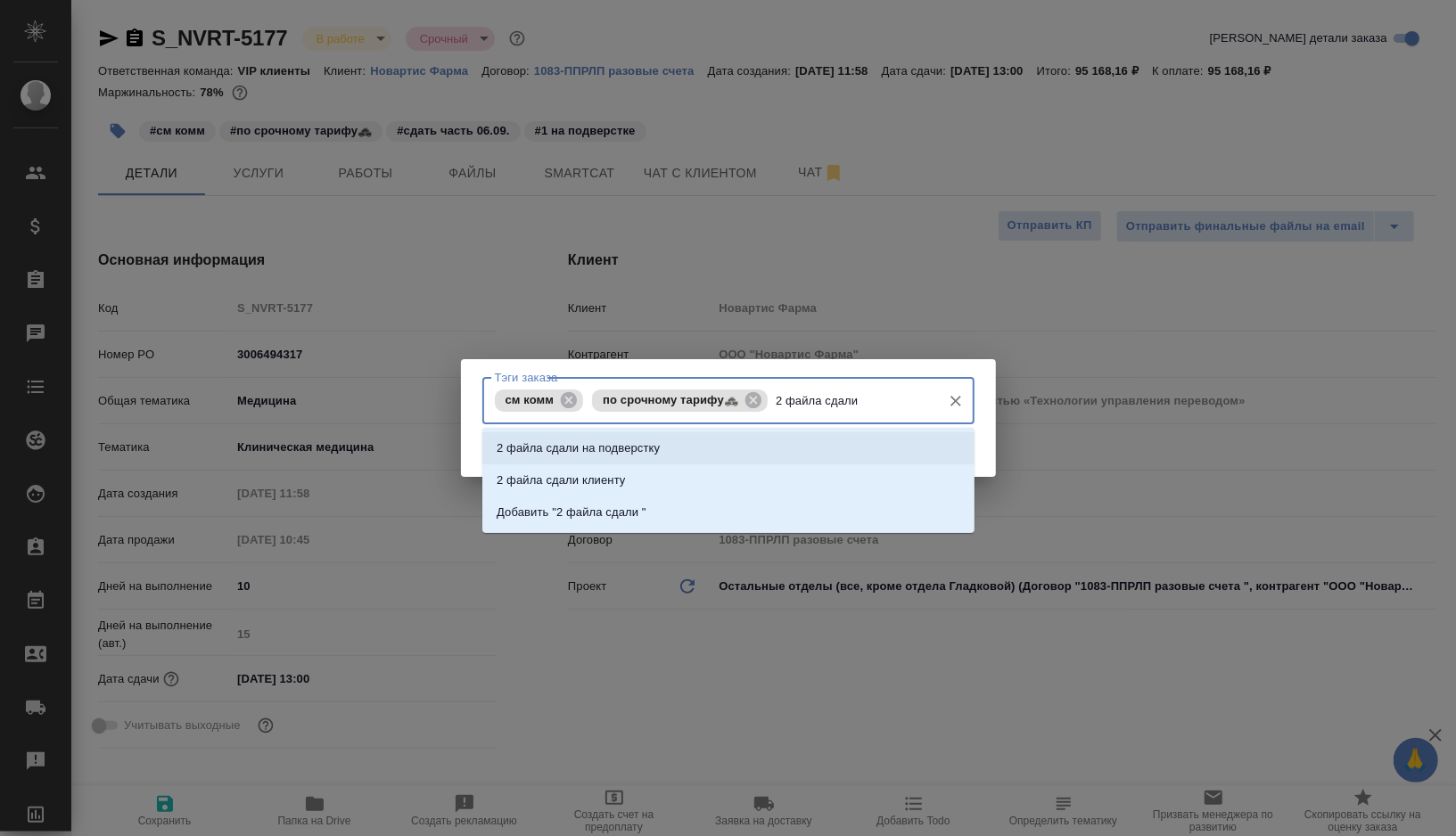
type textarea "x"
click at [660, 484] on li "2 файла сдали клиенту" at bounding box center [728, 480] width 492 height 32
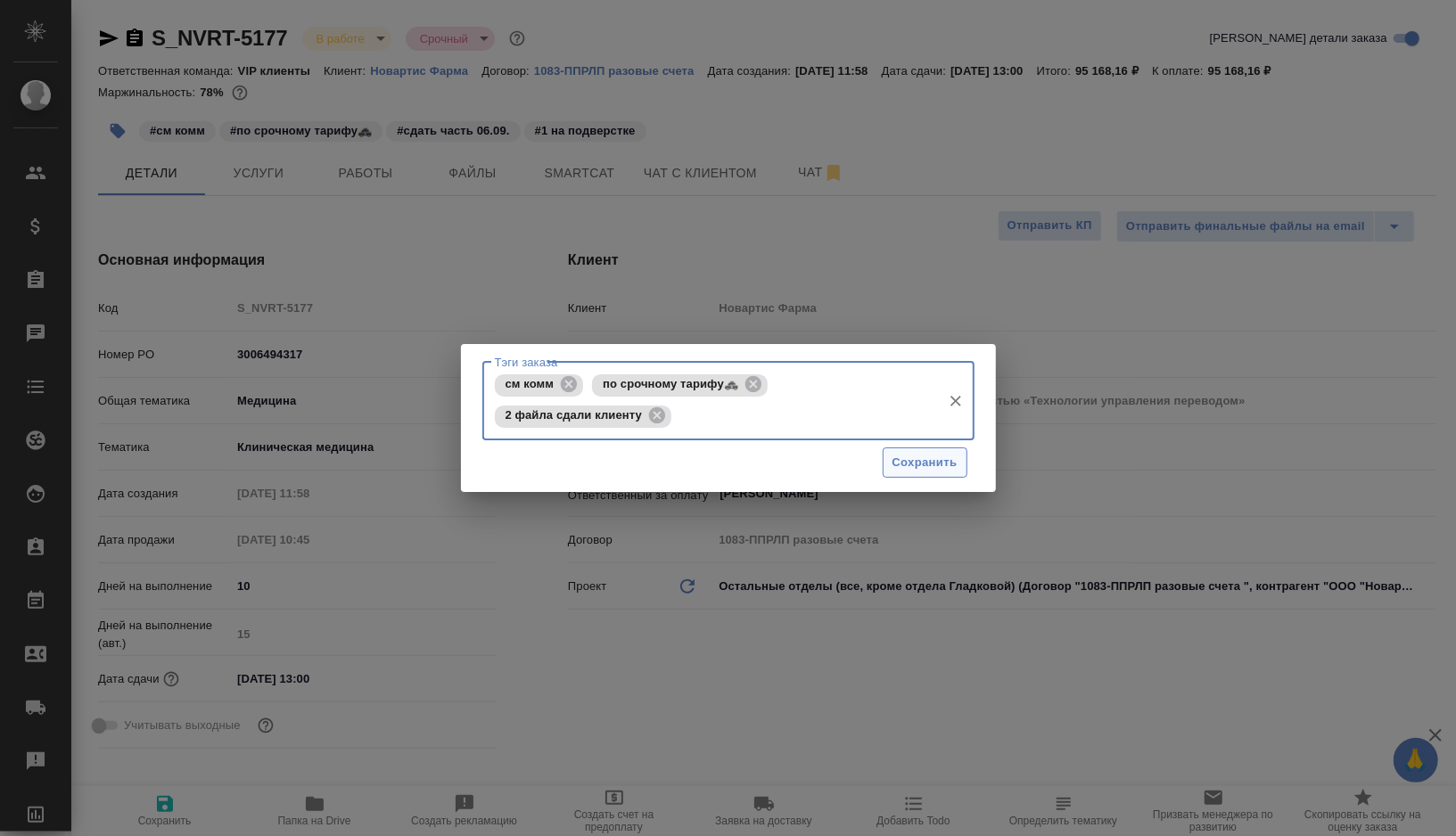
click at [896, 466] on span "Сохранить" at bounding box center [925, 463] width 66 height 21
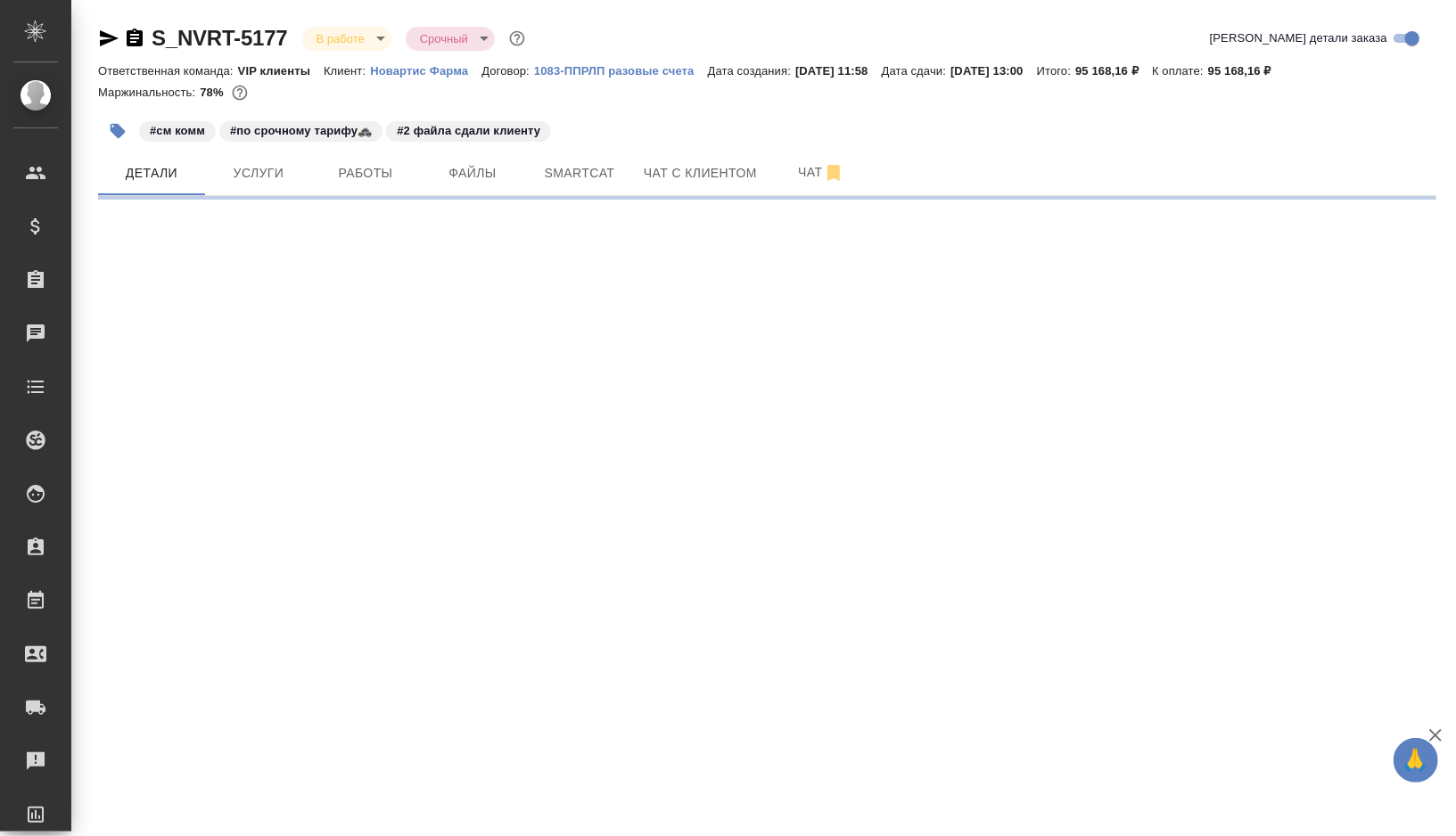
select select "RU"
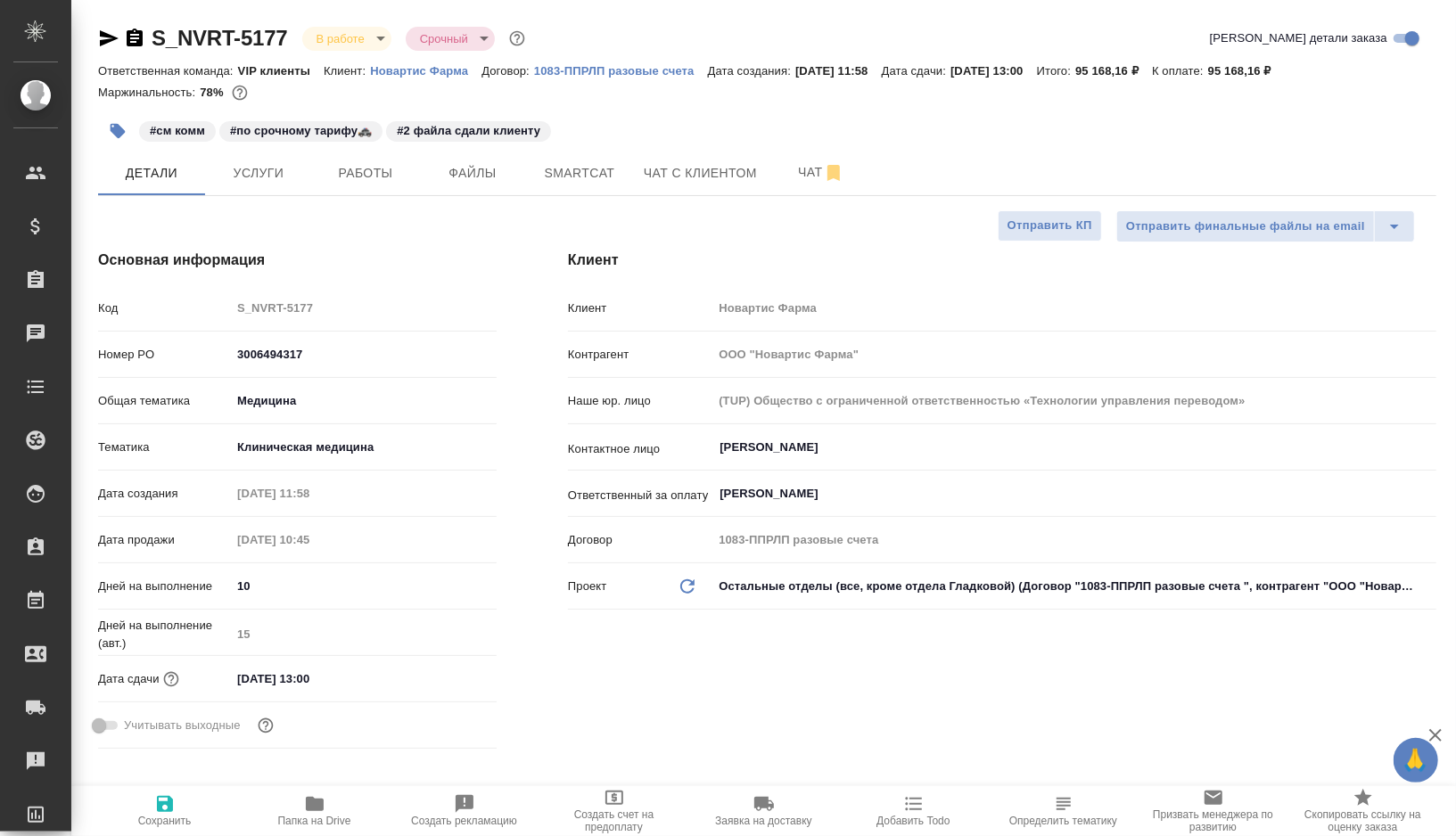
type textarea "x"
click at [308, 801] on icon "button" at bounding box center [315, 804] width 18 height 15
type textarea "x"
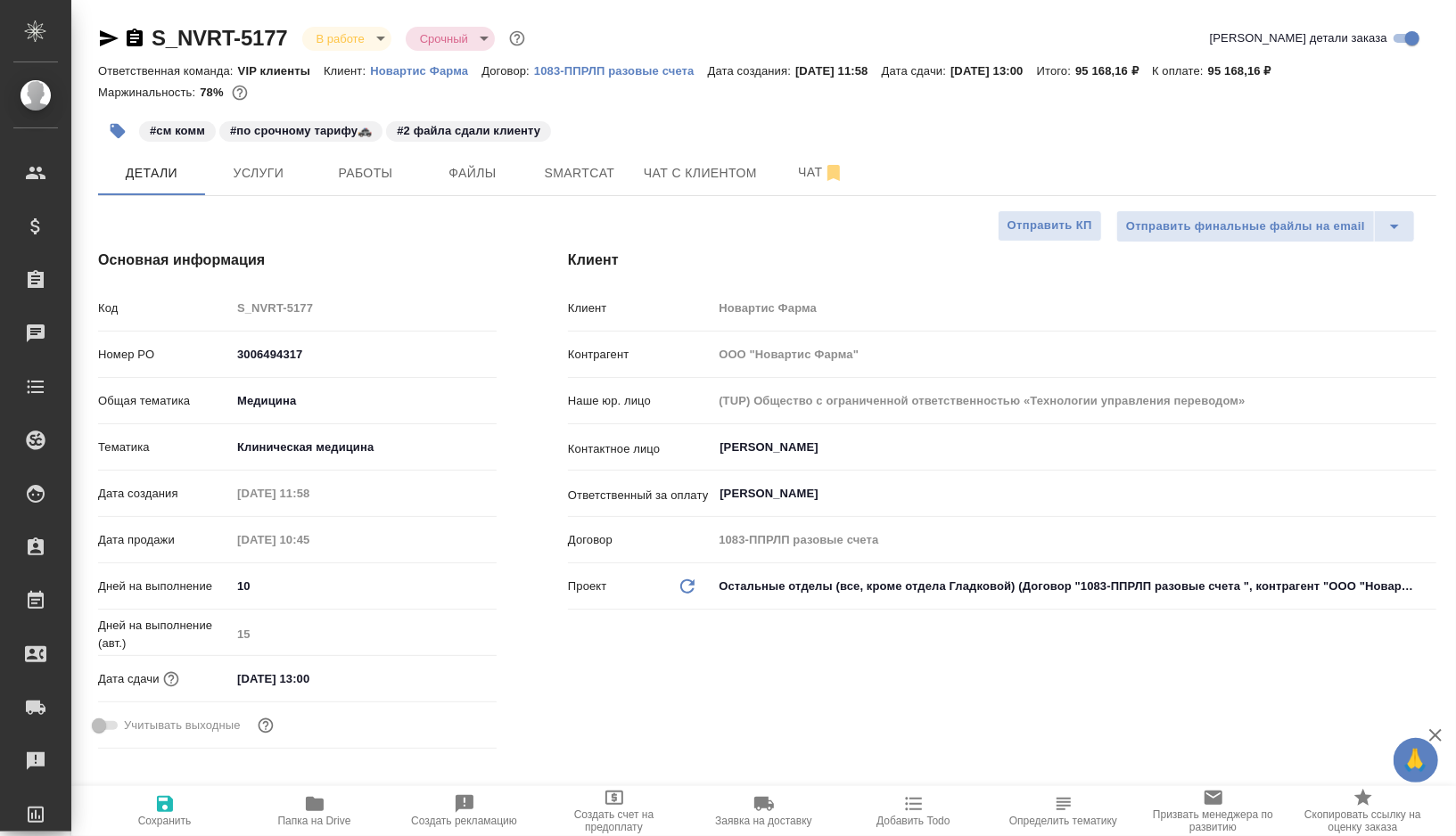
type textarea "x"
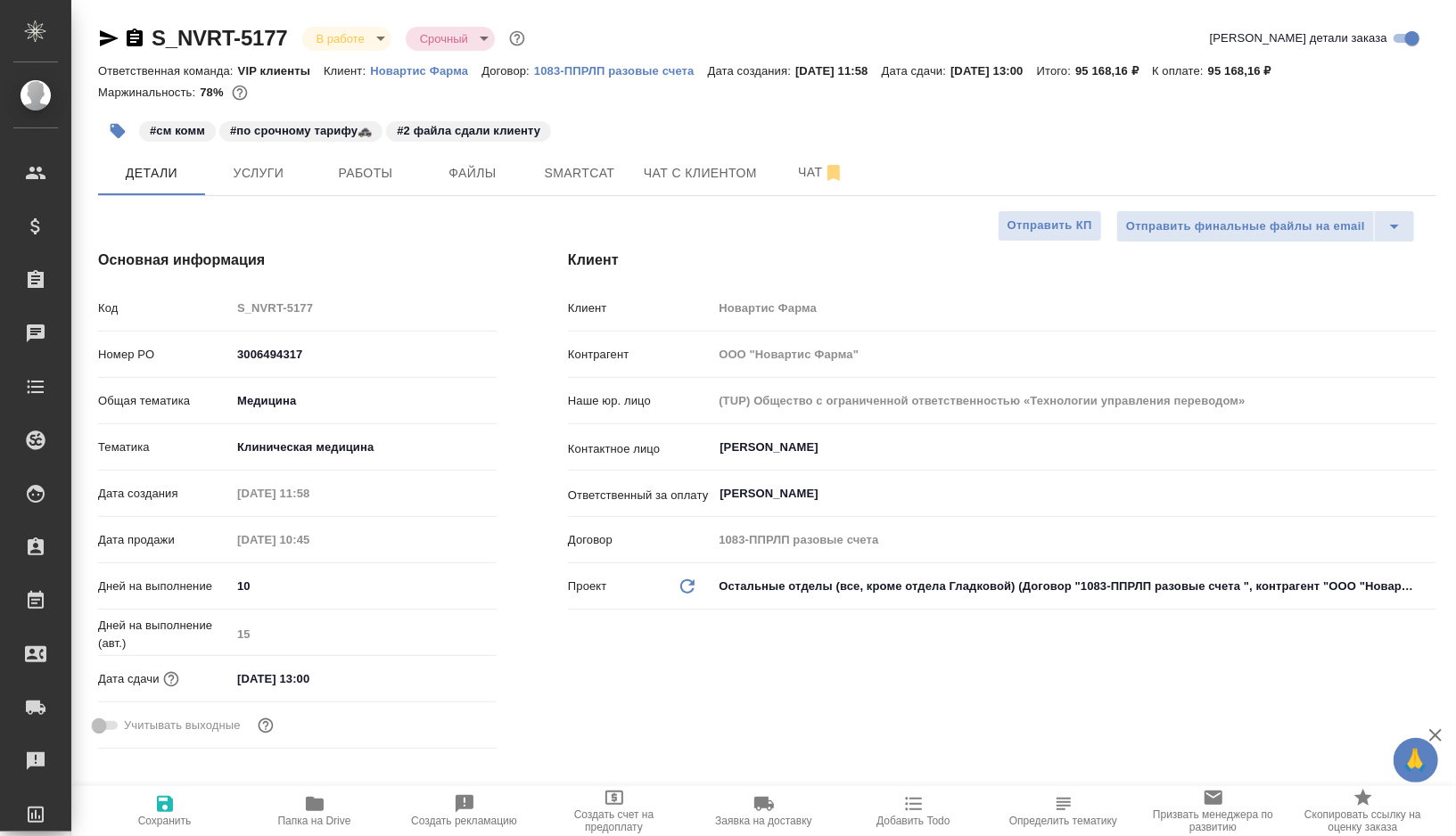
type textarea "x"
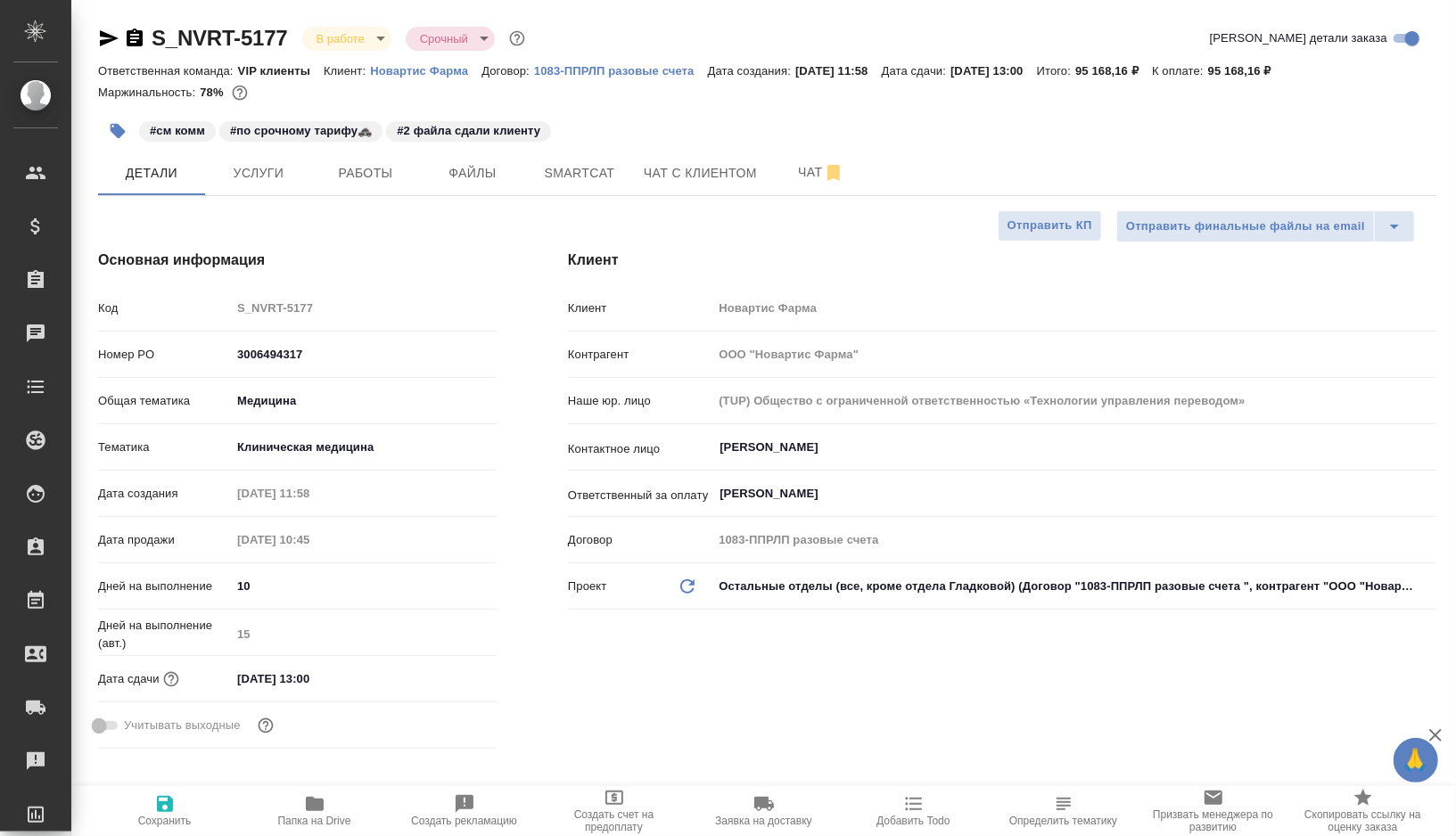
type textarea "x"
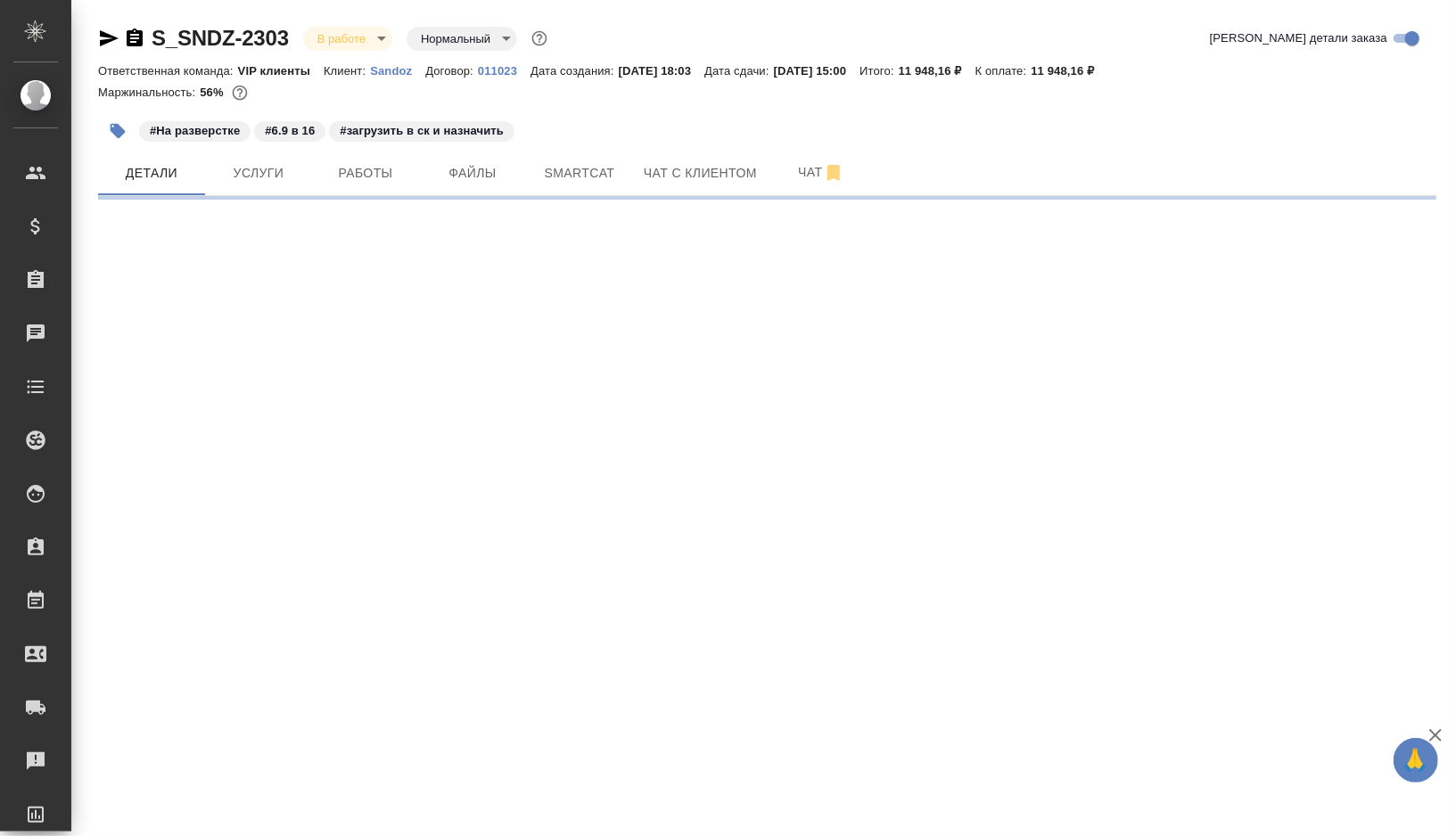
select select "RU"
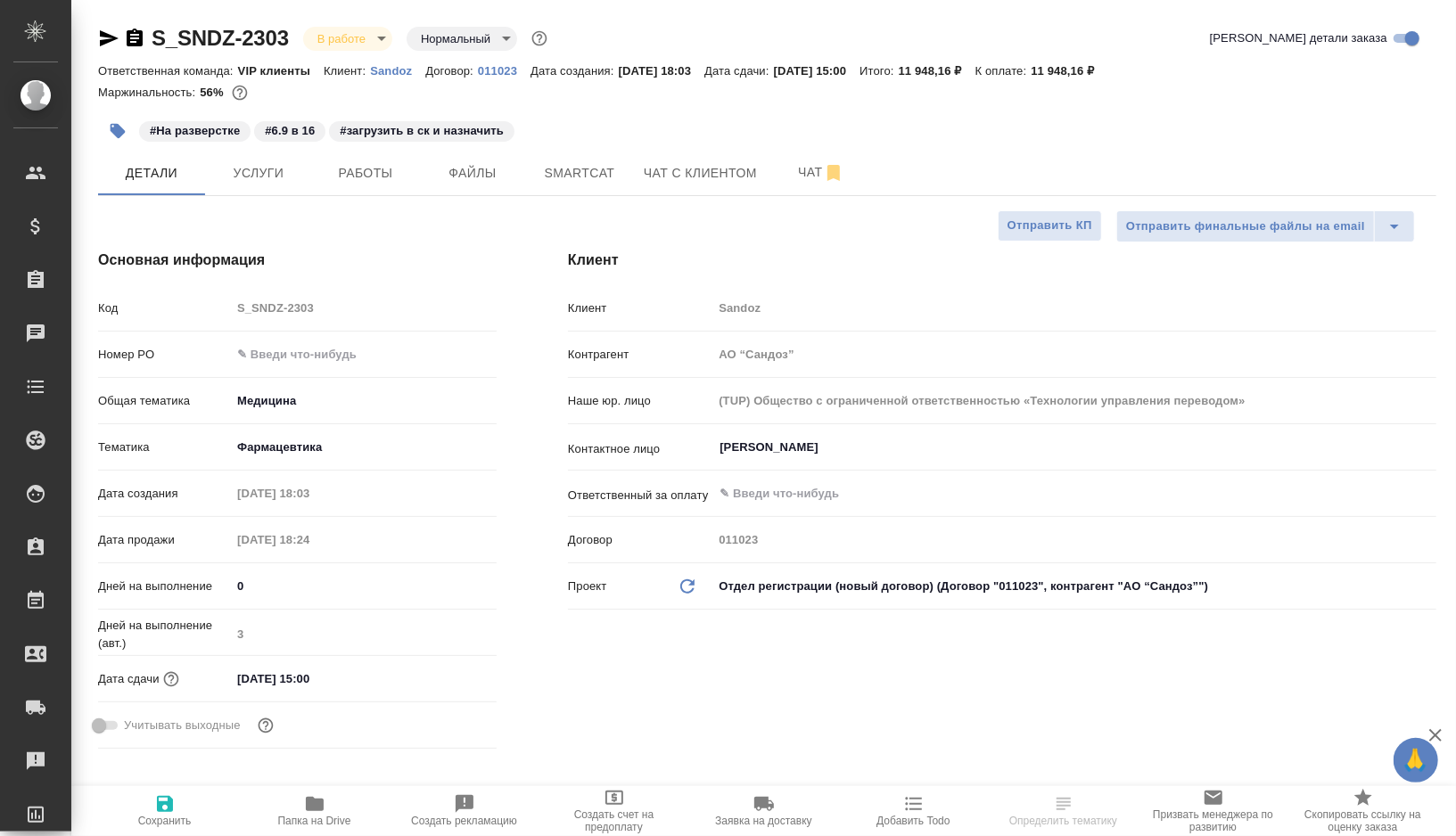
type textarea "x"
click at [316, 807] on icon "button" at bounding box center [315, 804] width 18 height 15
type textarea "x"
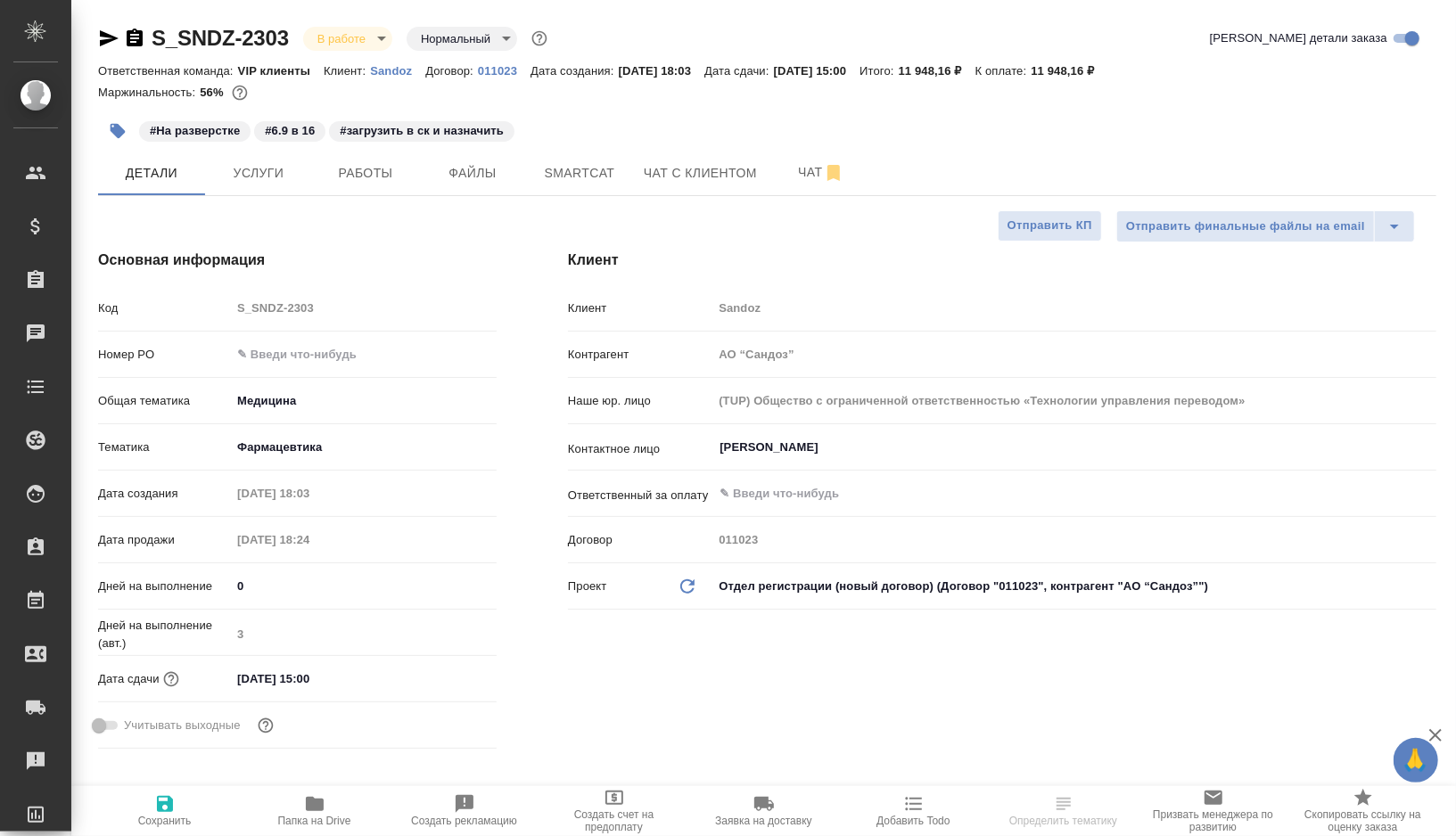
type textarea "x"
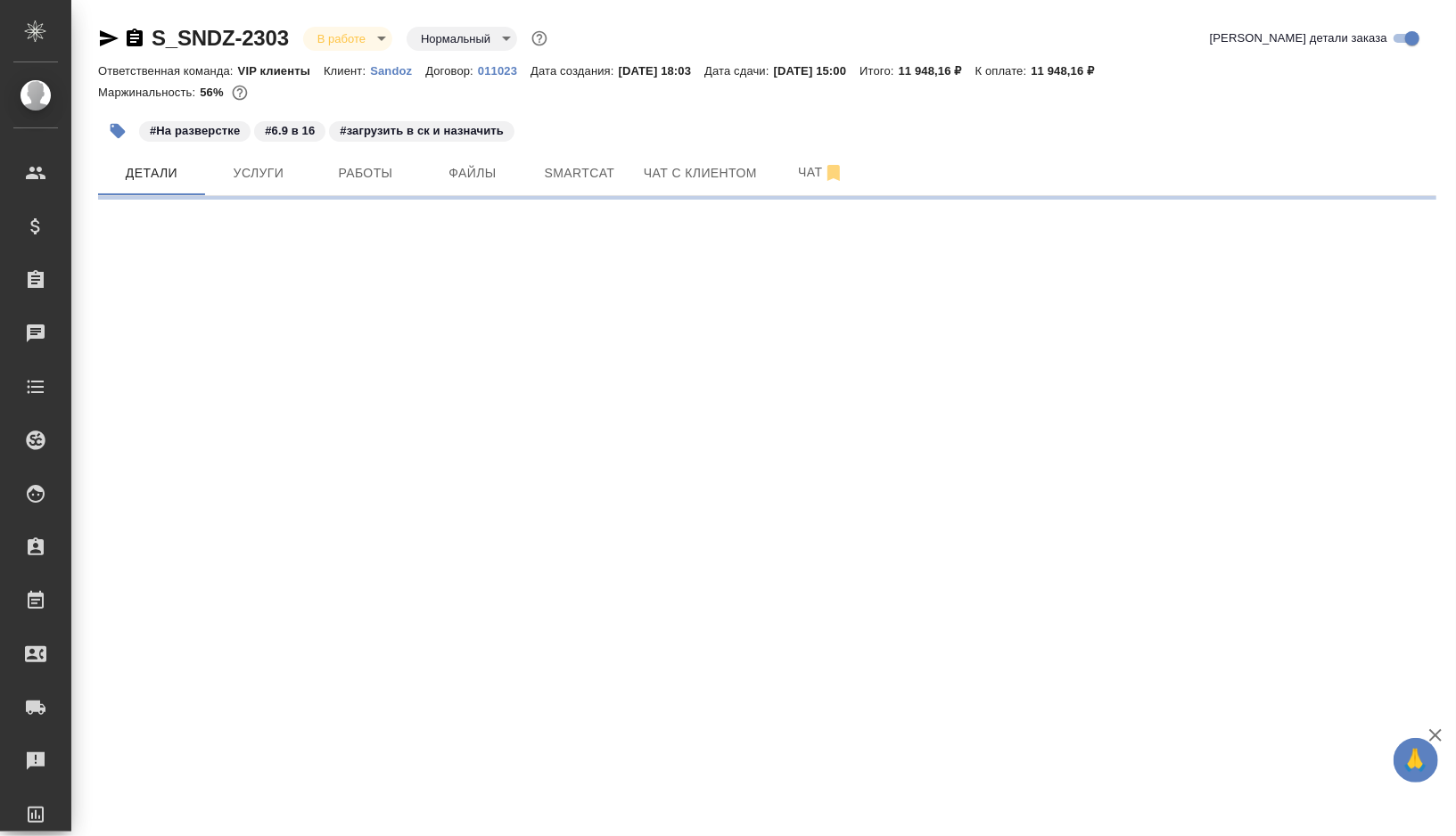
select select "RU"
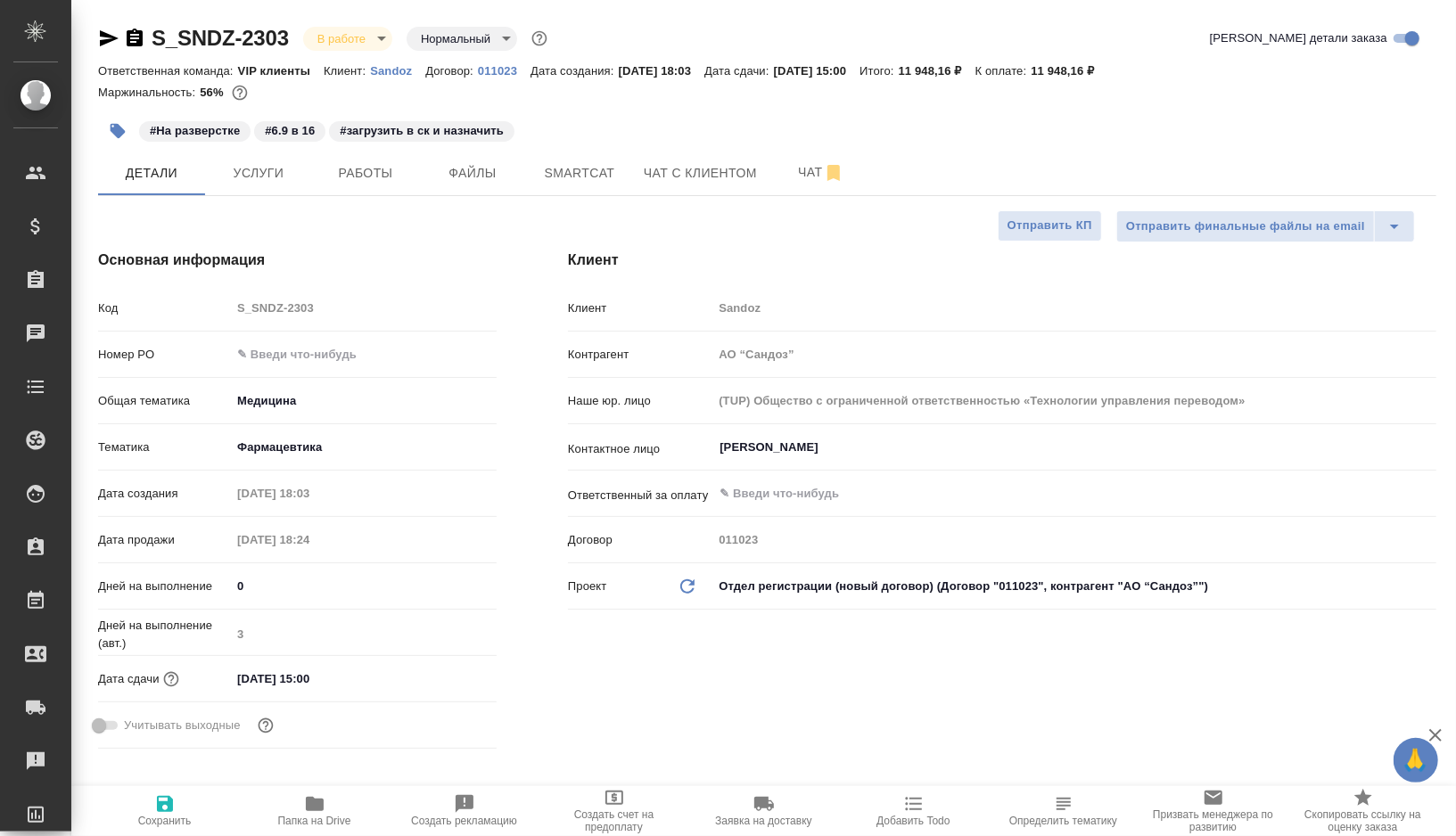
type textarea "x"
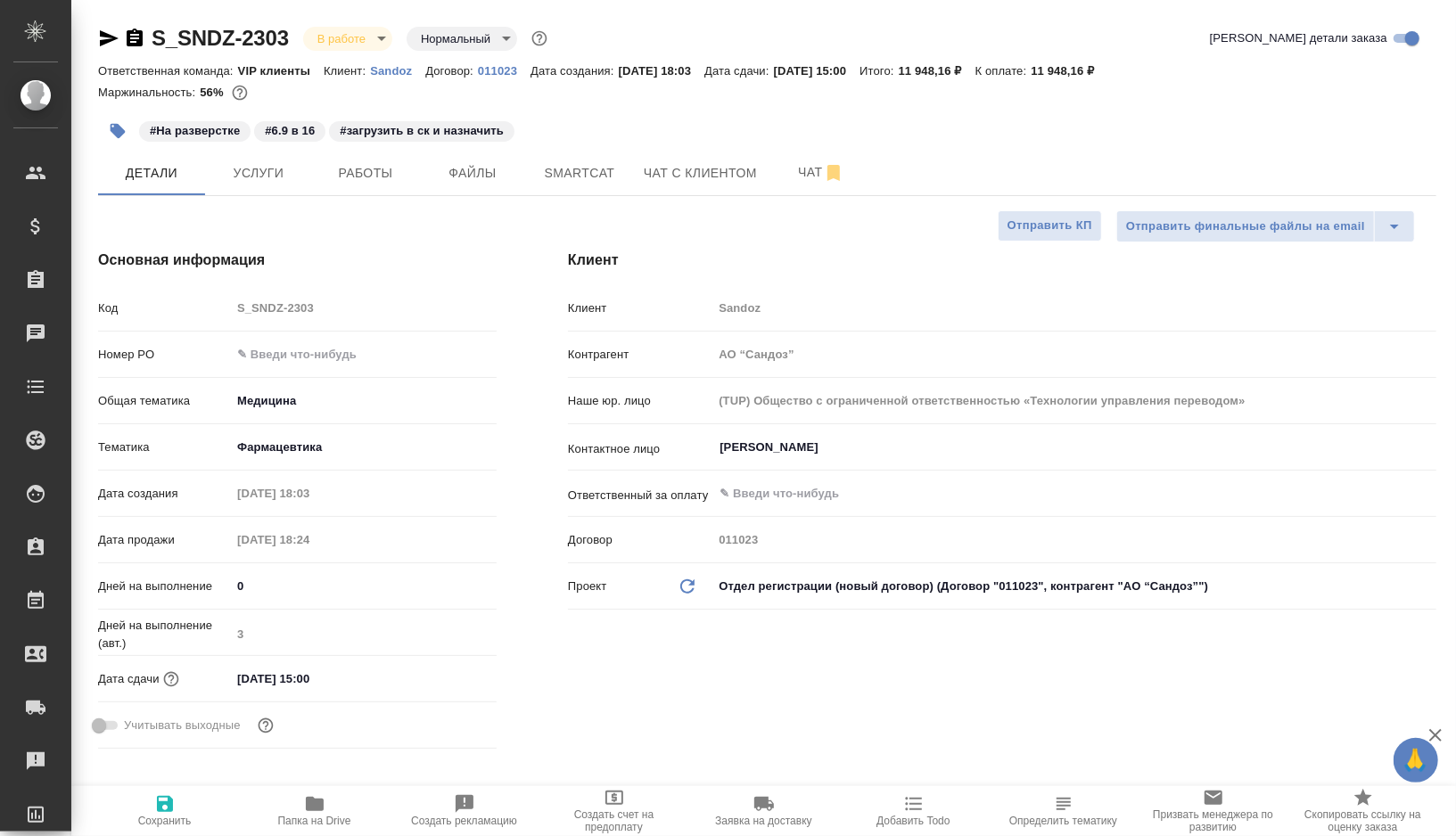
type textarea "x"
click at [117, 133] on icon "button" at bounding box center [118, 131] width 15 height 15
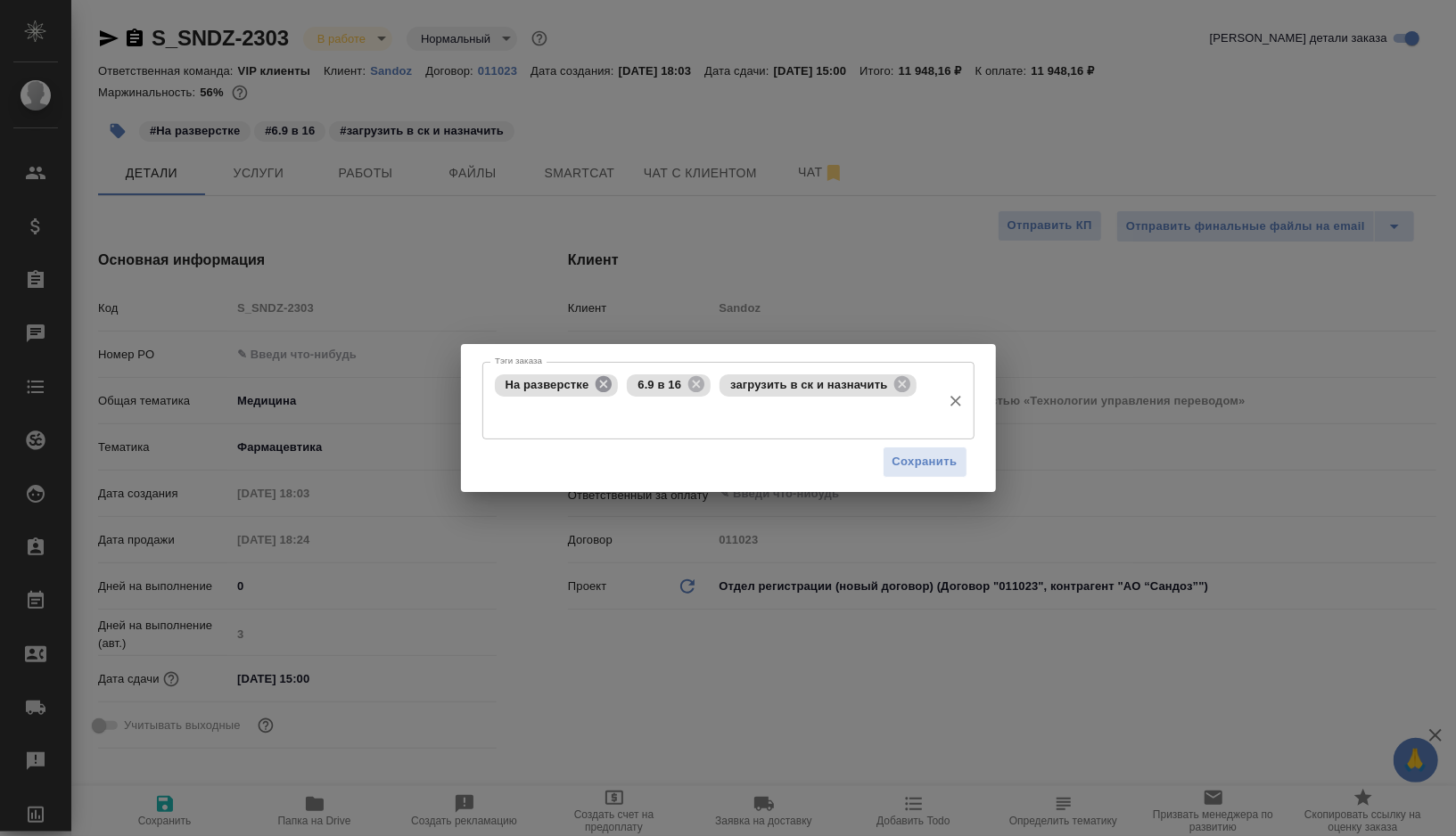
click at [602, 383] on icon at bounding box center [604, 385] width 16 height 16
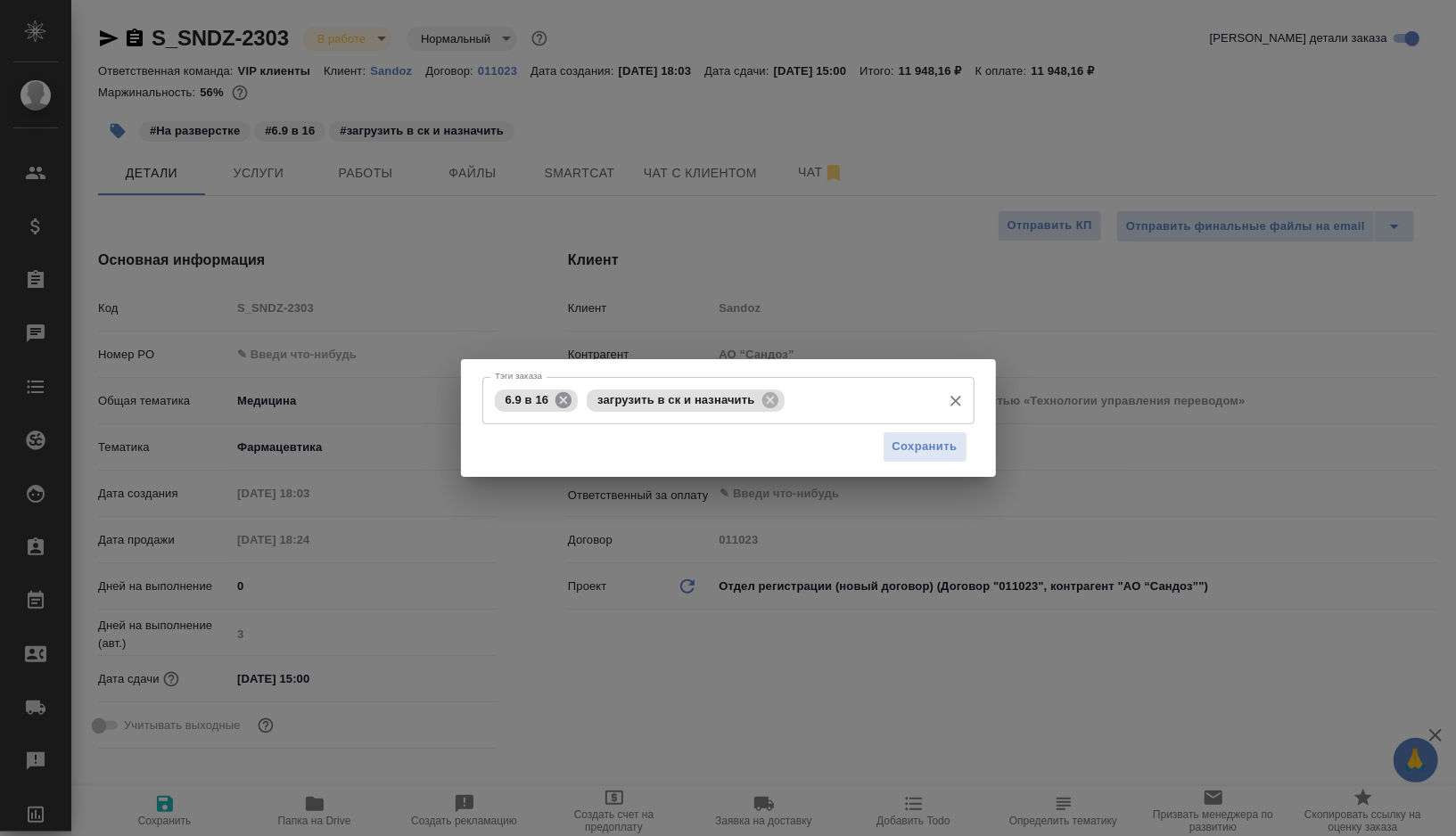
click at [559, 404] on icon at bounding box center [564, 399] width 16 height 16
click at [925, 451] on span "Сохранить" at bounding box center [925, 447] width 66 height 21
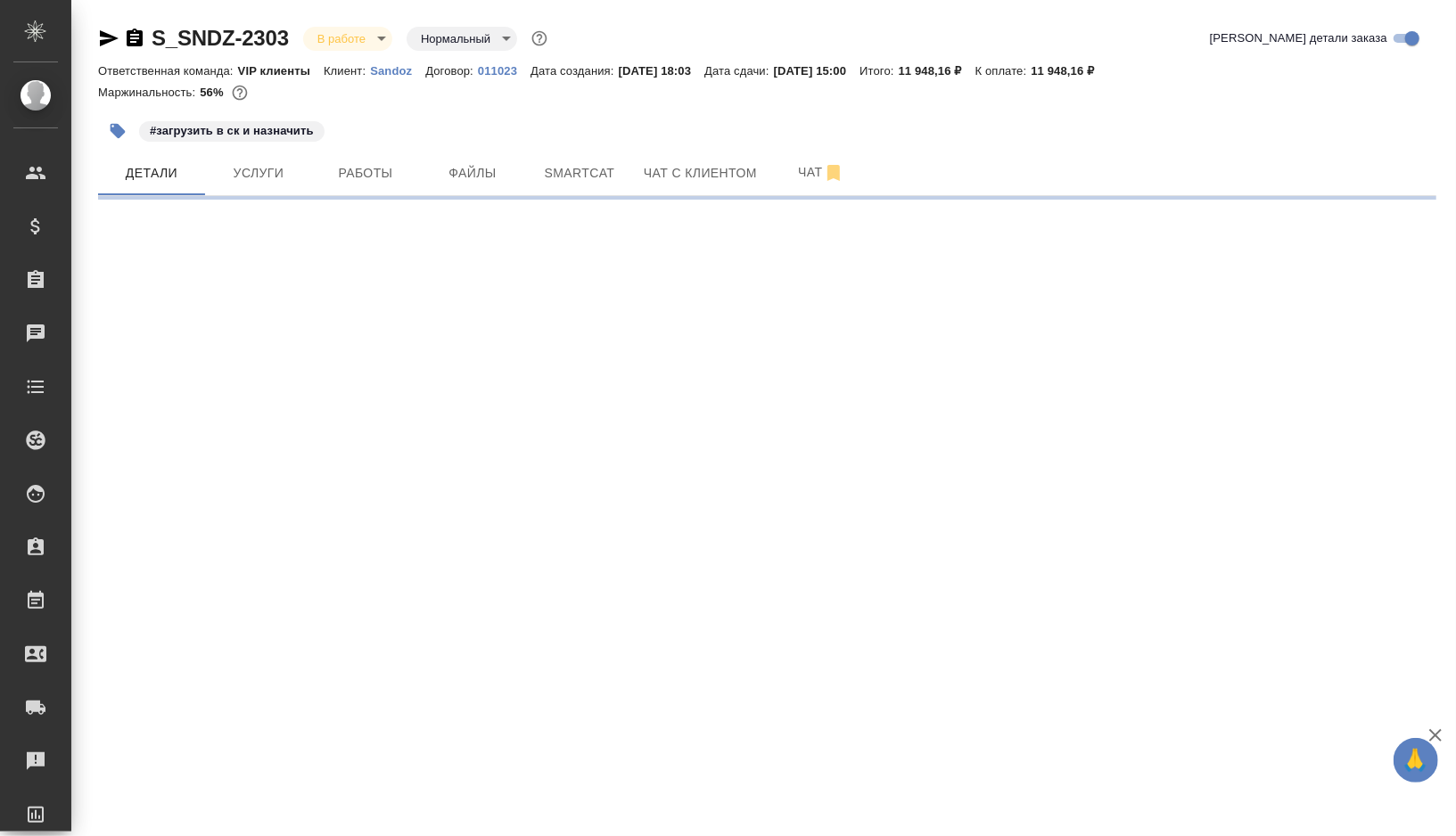
select select "RU"
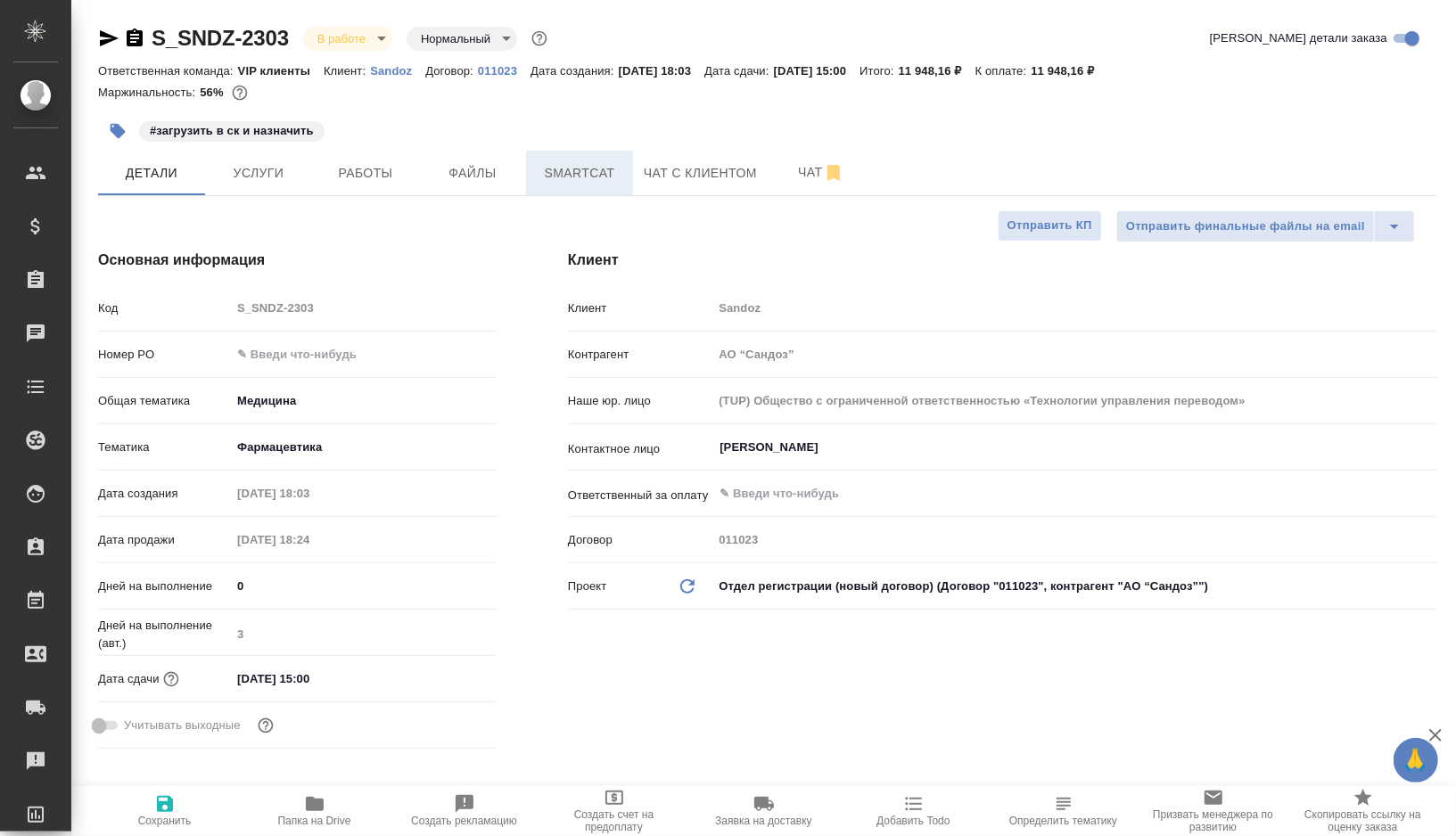
type textarea "x"
click at [561, 169] on span "Smartcat" at bounding box center [580, 173] width 86 height 23
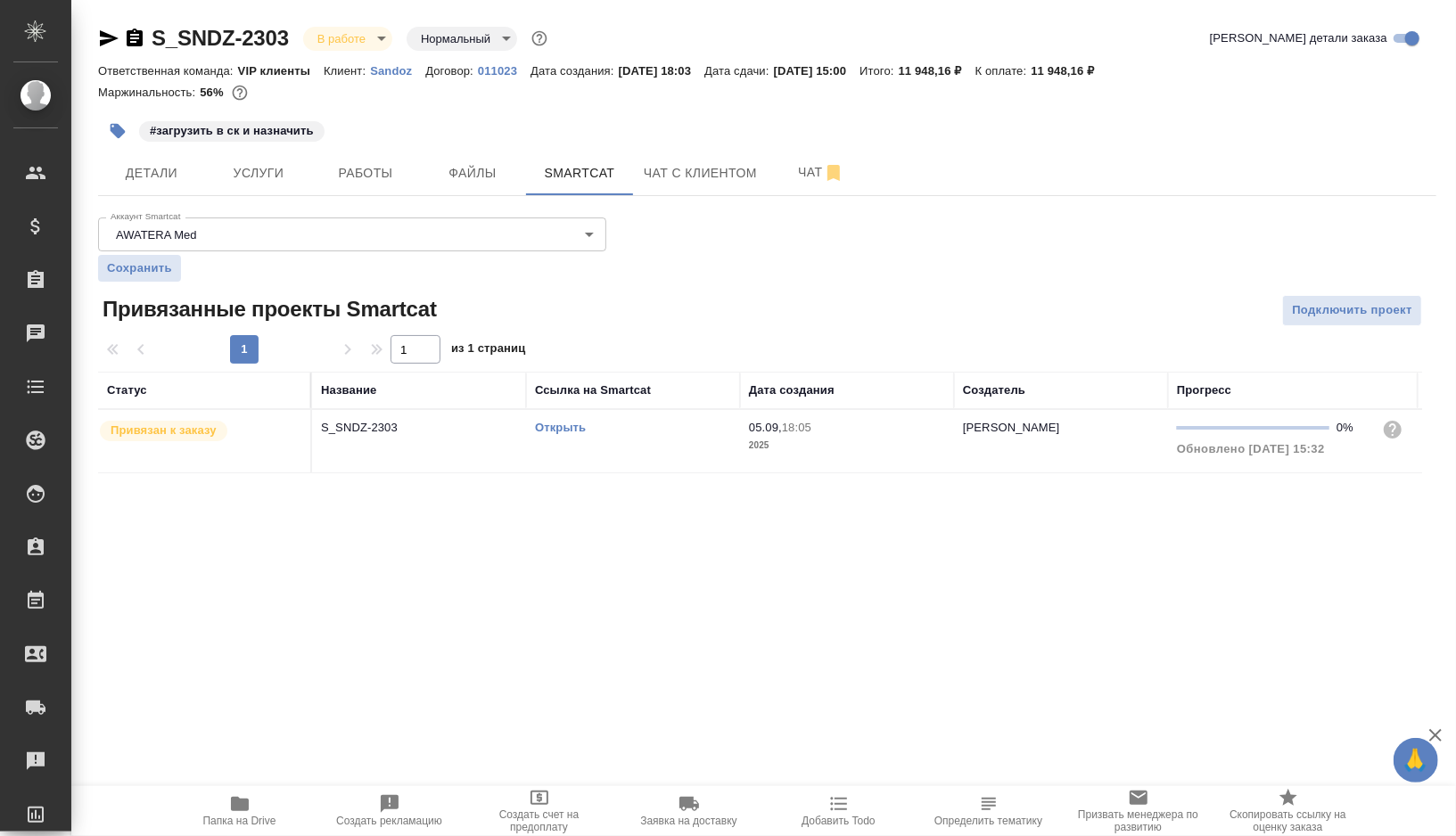
click at [563, 427] on link "Открыть" at bounding box center [561, 428] width 51 height 14
click at [164, 166] on span "Детали" at bounding box center [152, 173] width 86 height 23
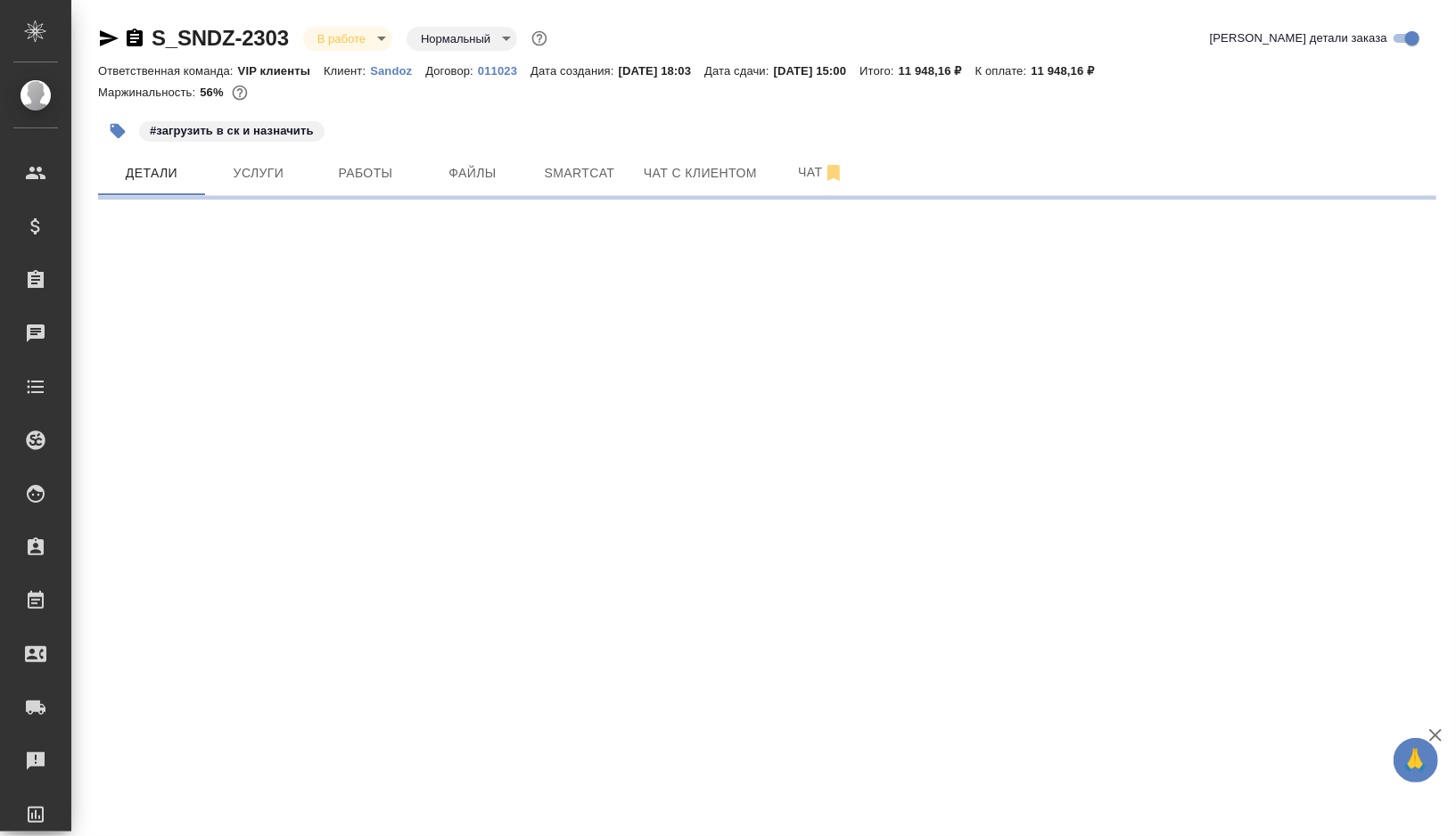
select select "RU"
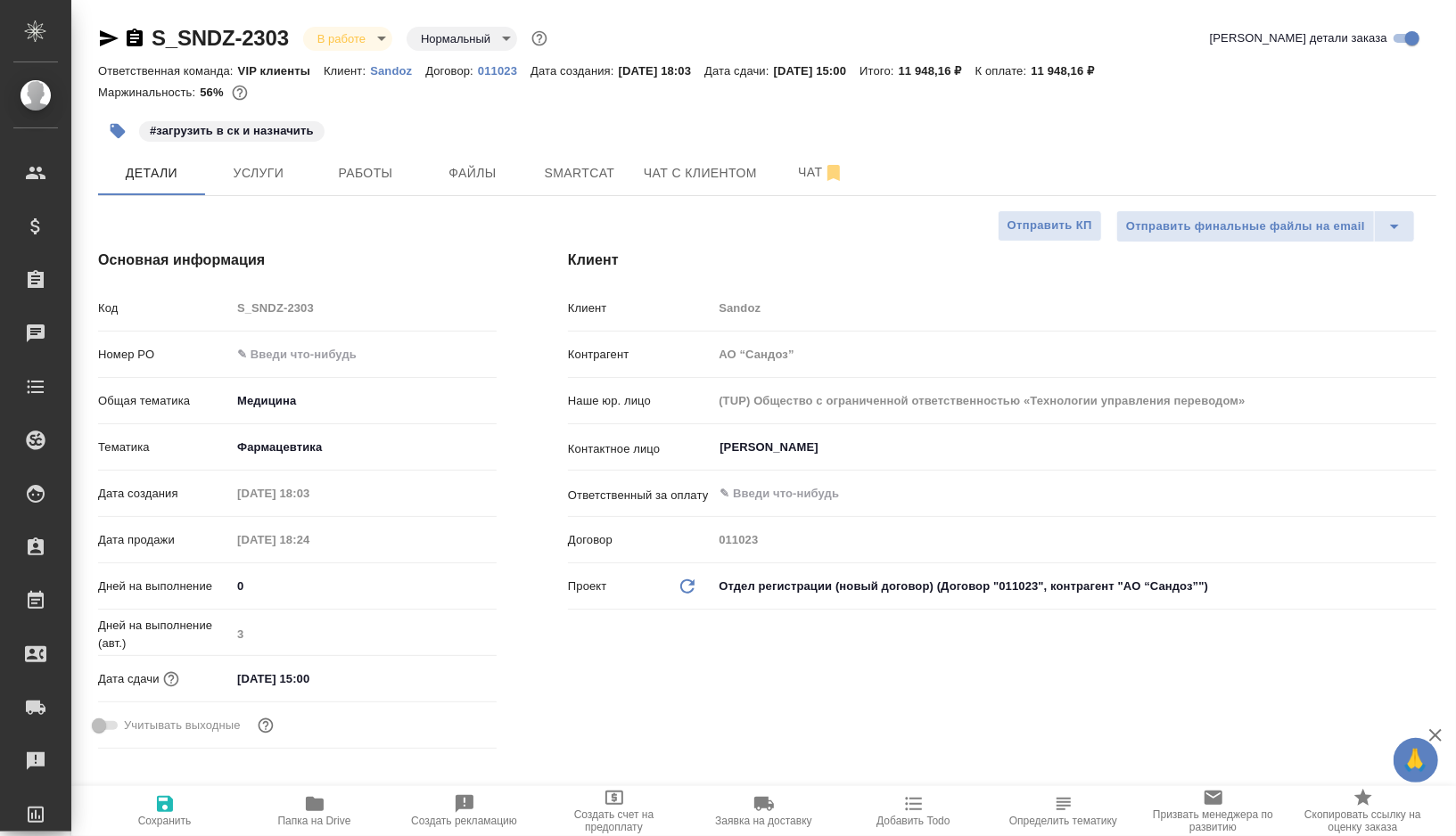
type textarea "x"
click at [564, 174] on span "Smartcat" at bounding box center [580, 173] width 86 height 23
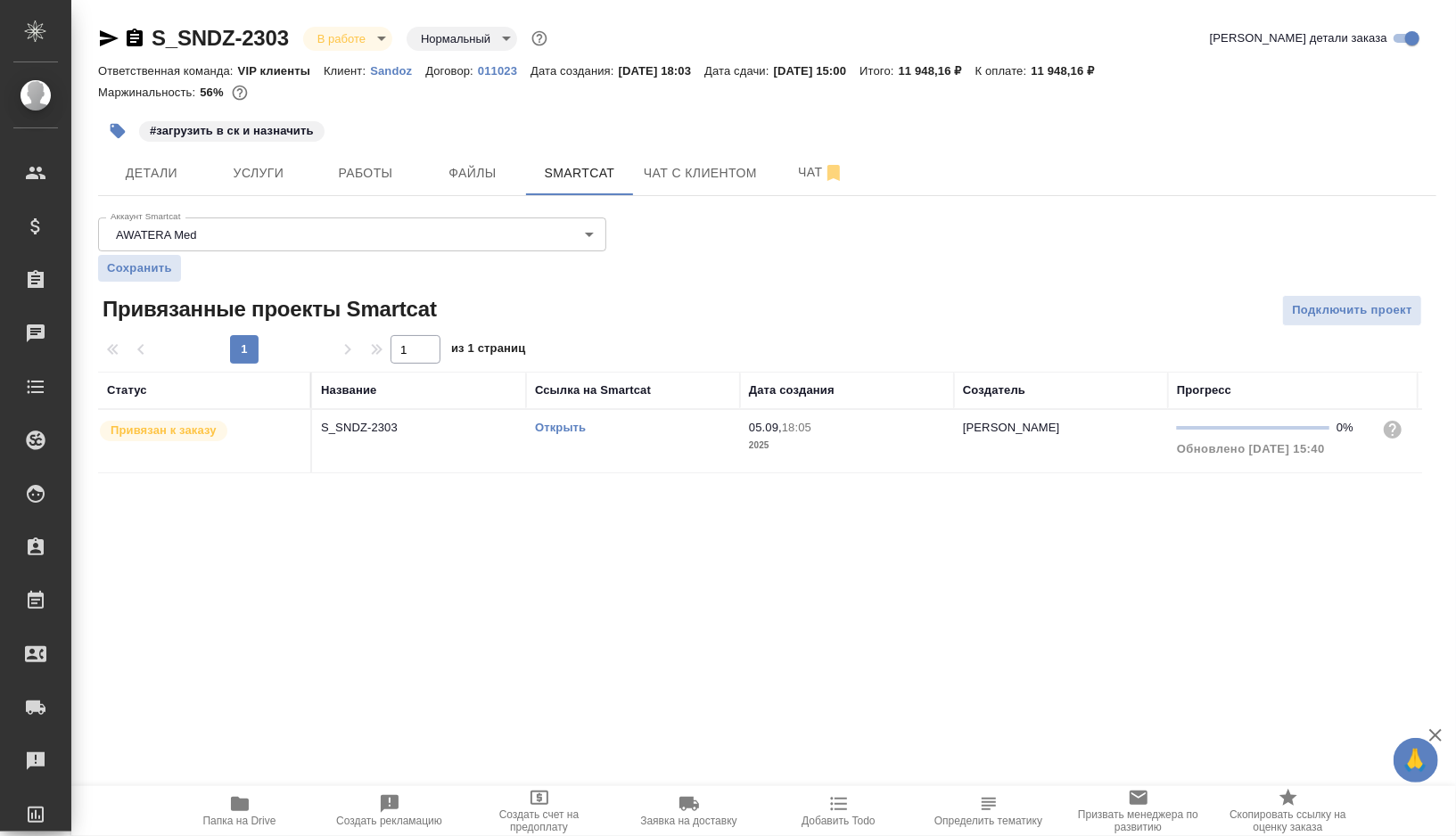
click at [659, 446] on td "Открыть" at bounding box center [632, 441] width 214 height 63
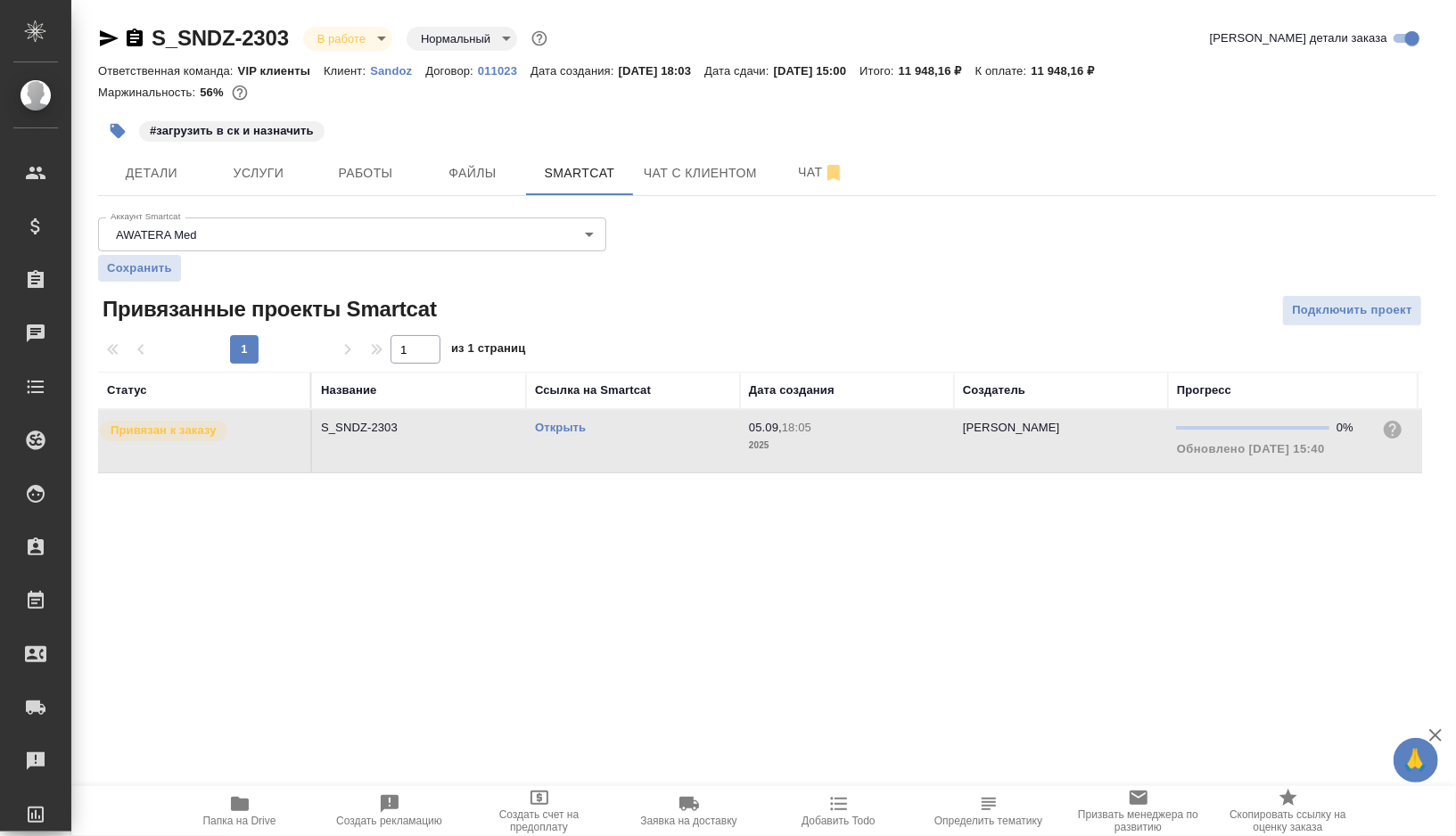
click at [659, 446] on td "Открыть" at bounding box center [632, 441] width 214 height 63
click at [117, 128] on icon "button" at bounding box center [118, 131] width 15 height 15
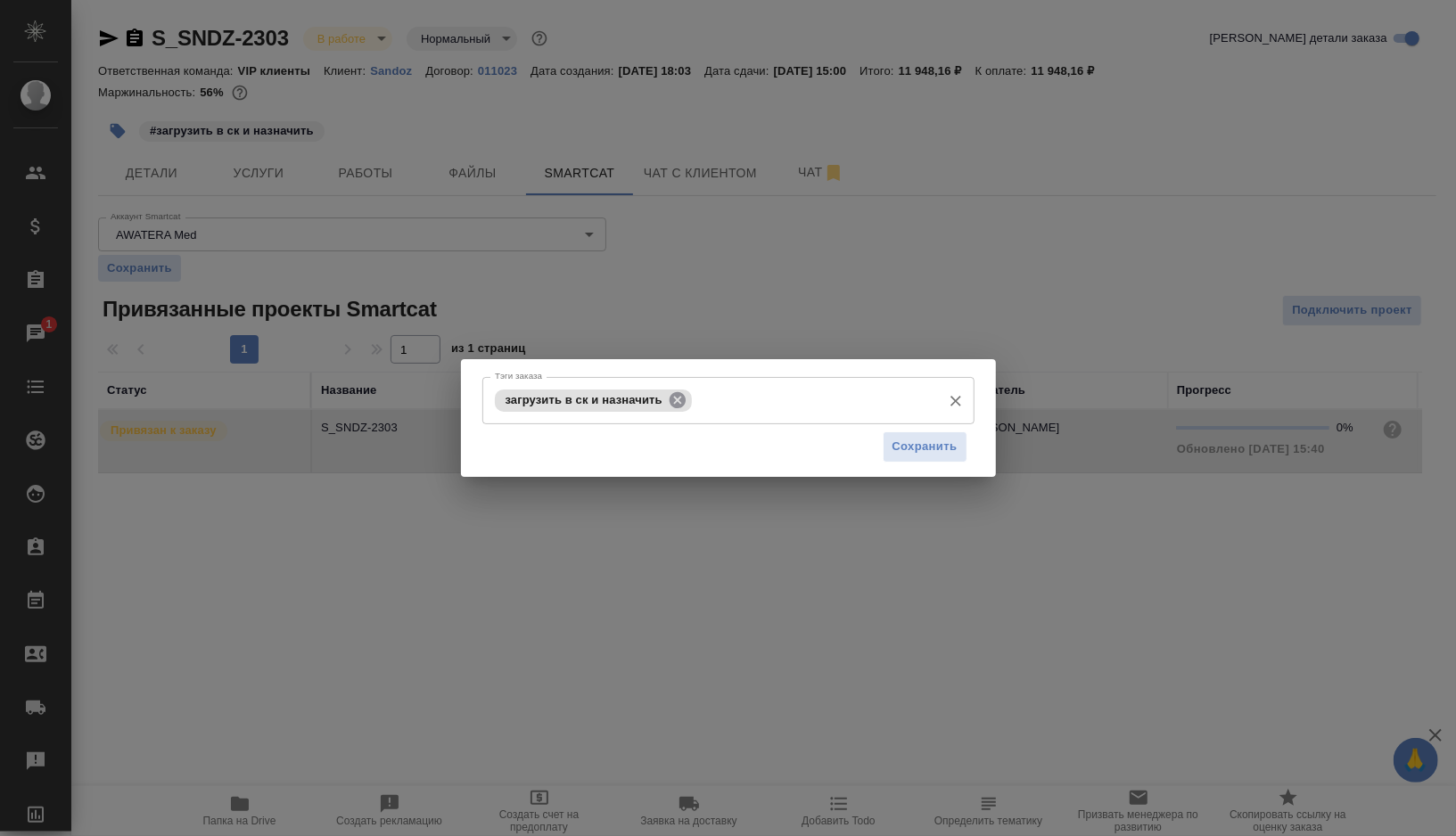
click at [681, 397] on icon at bounding box center [678, 400] width 20 height 20
click at [681, 397] on input "Тэги заказа" at bounding box center [712, 399] width 442 height 30
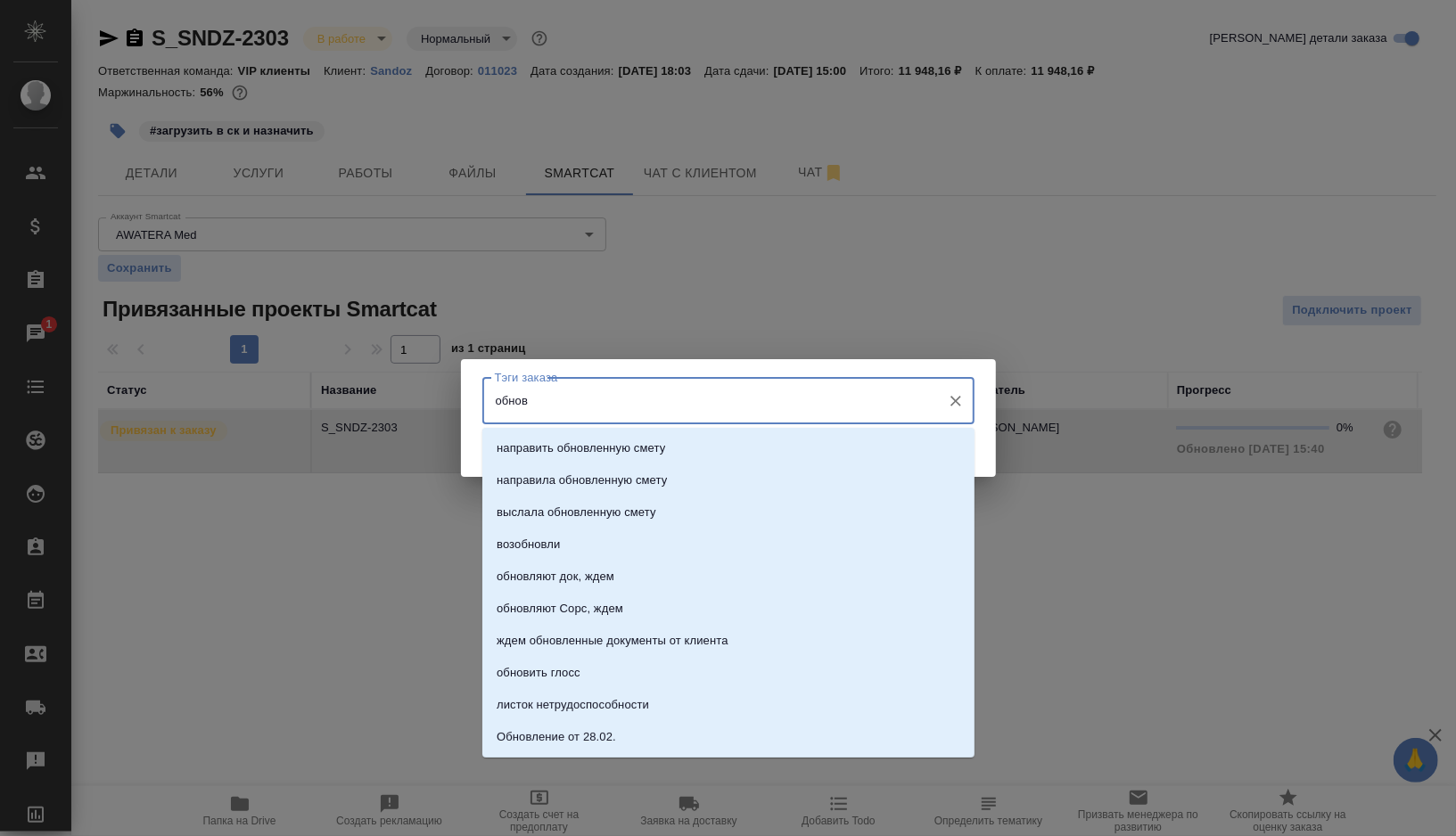
type input "обнови"
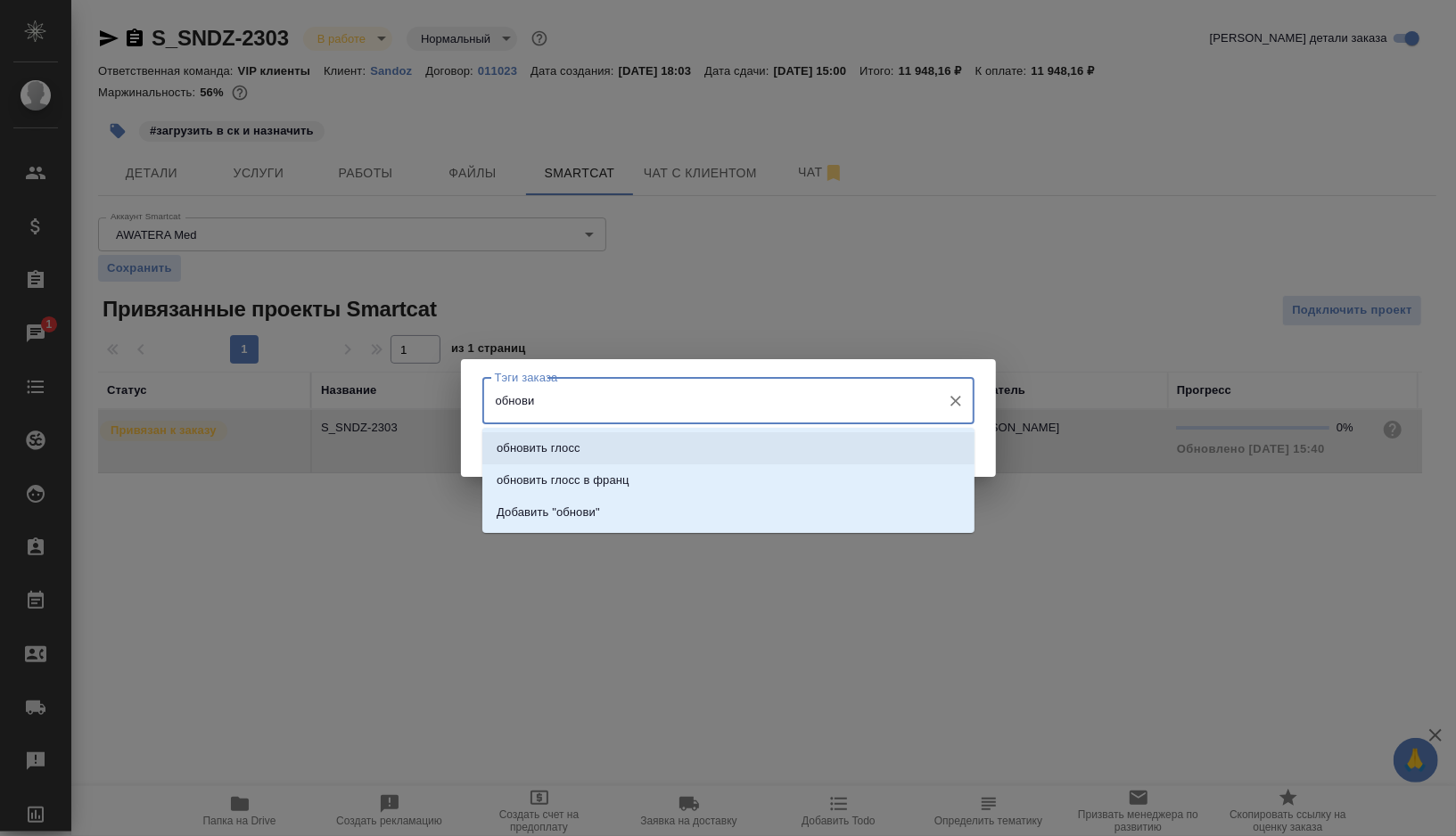
click at [620, 442] on li "обновить глосс" at bounding box center [728, 448] width 492 height 32
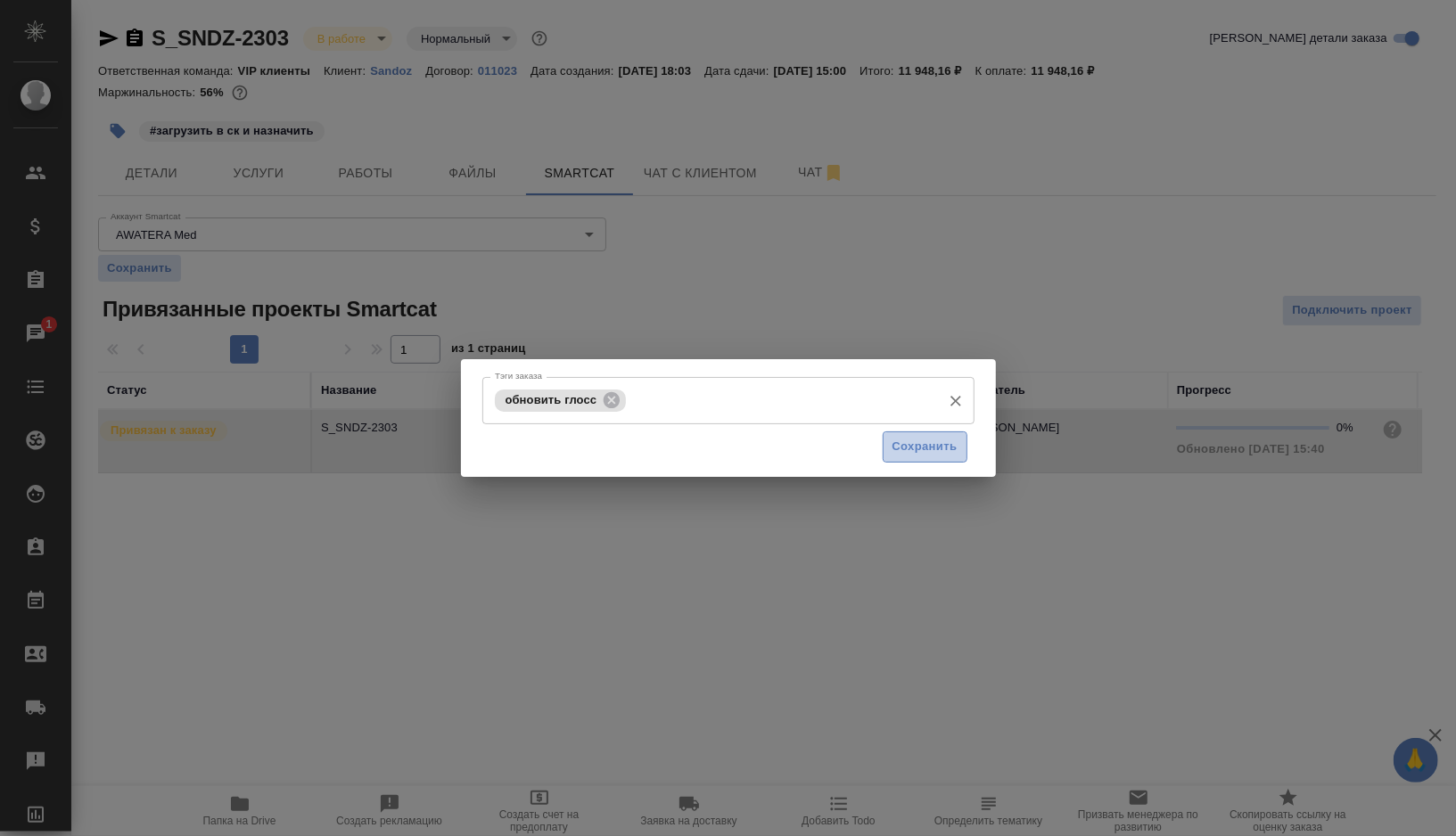
click at [927, 452] on span "Сохранить" at bounding box center [925, 447] width 66 height 21
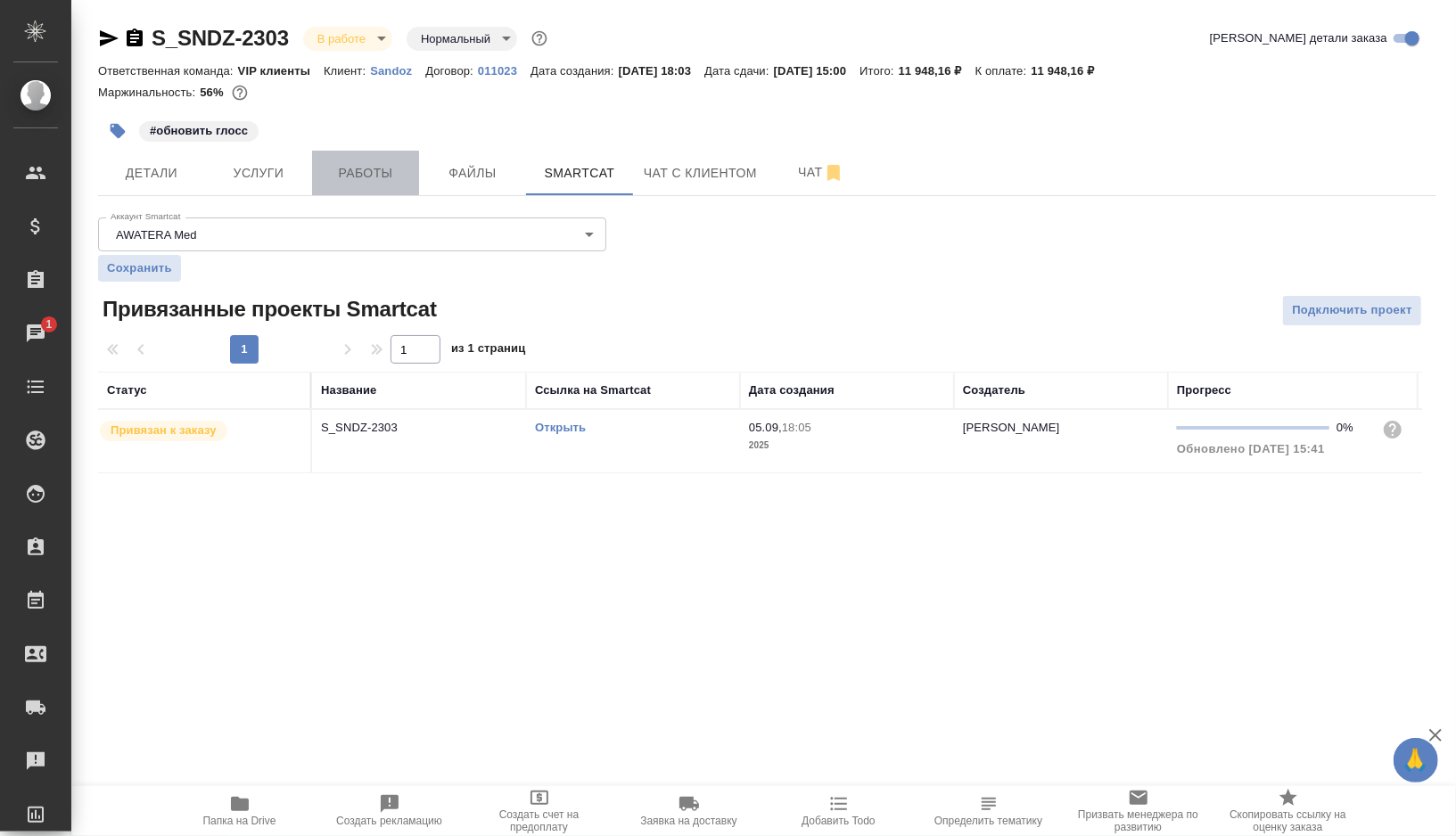
click at [371, 177] on span "Работы" at bounding box center [366, 173] width 86 height 23
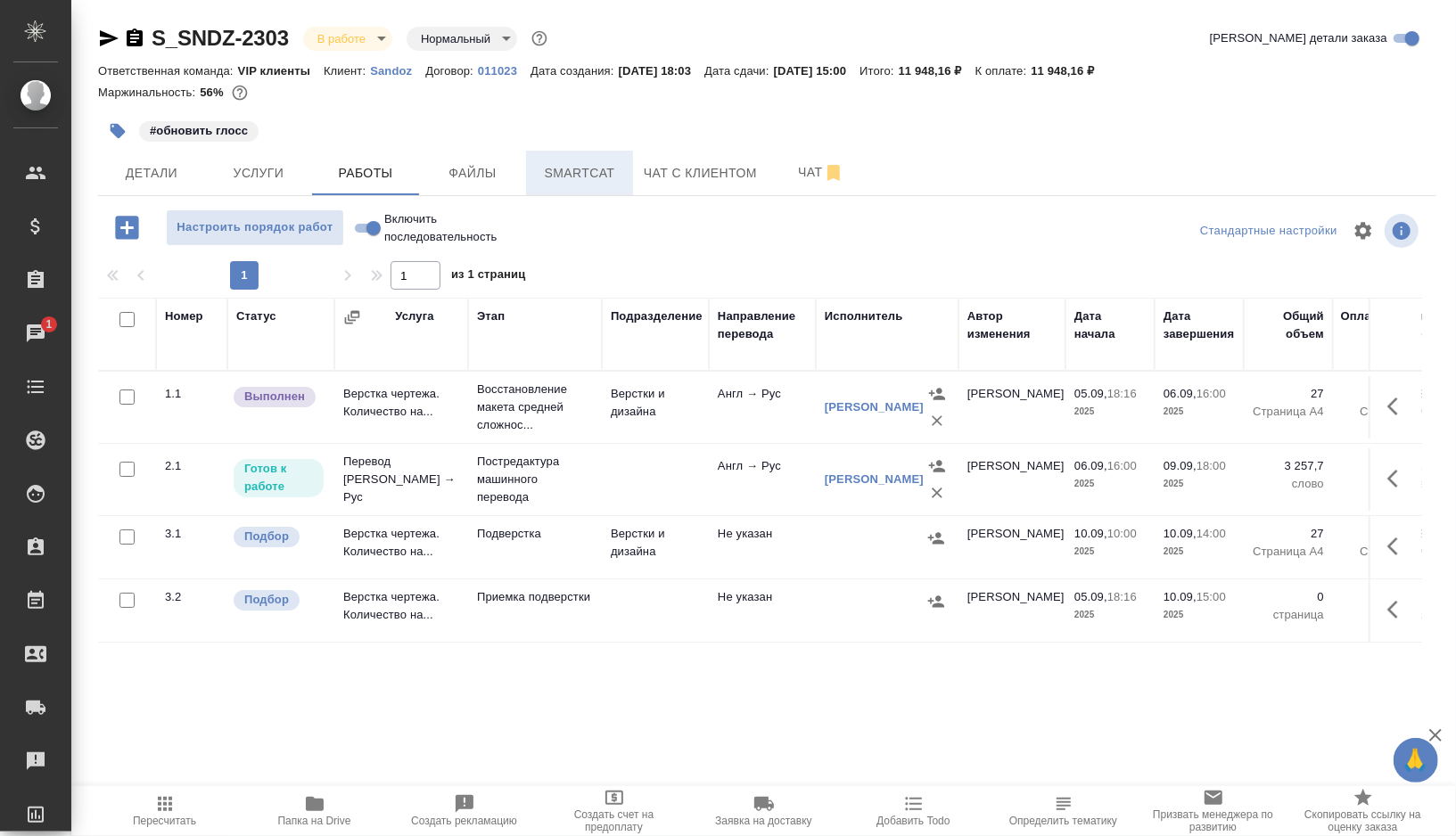
click at [566, 166] on span "Smartcat" at bounding box center [580, 173] width 86 height 23
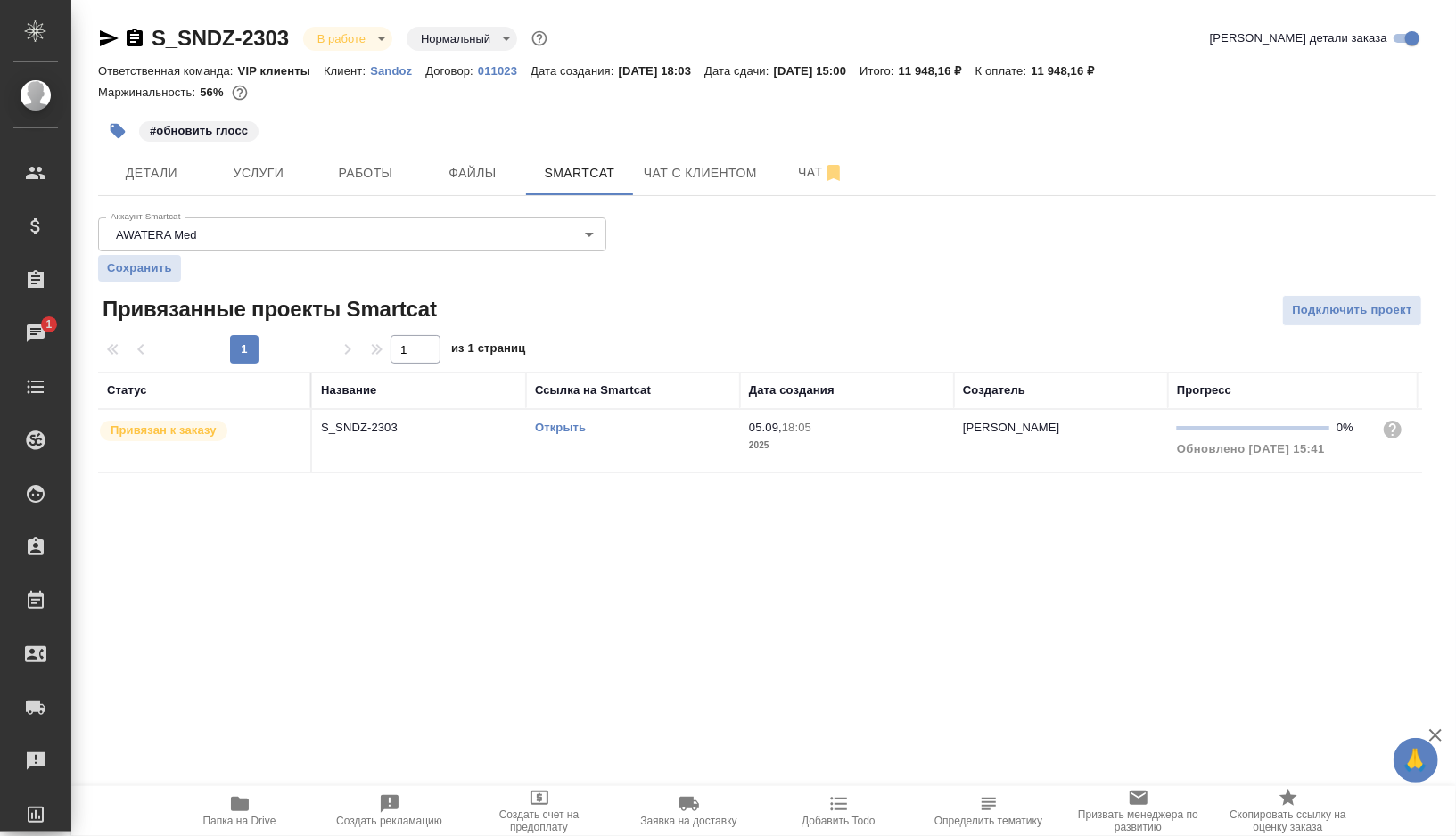
click at [551, 428] on link "Открыть" at bounding box center [561, 428] width 51 height 14
click at [352, 166] on span "Работы" at bounding box center [366, 173] width 86 height 23
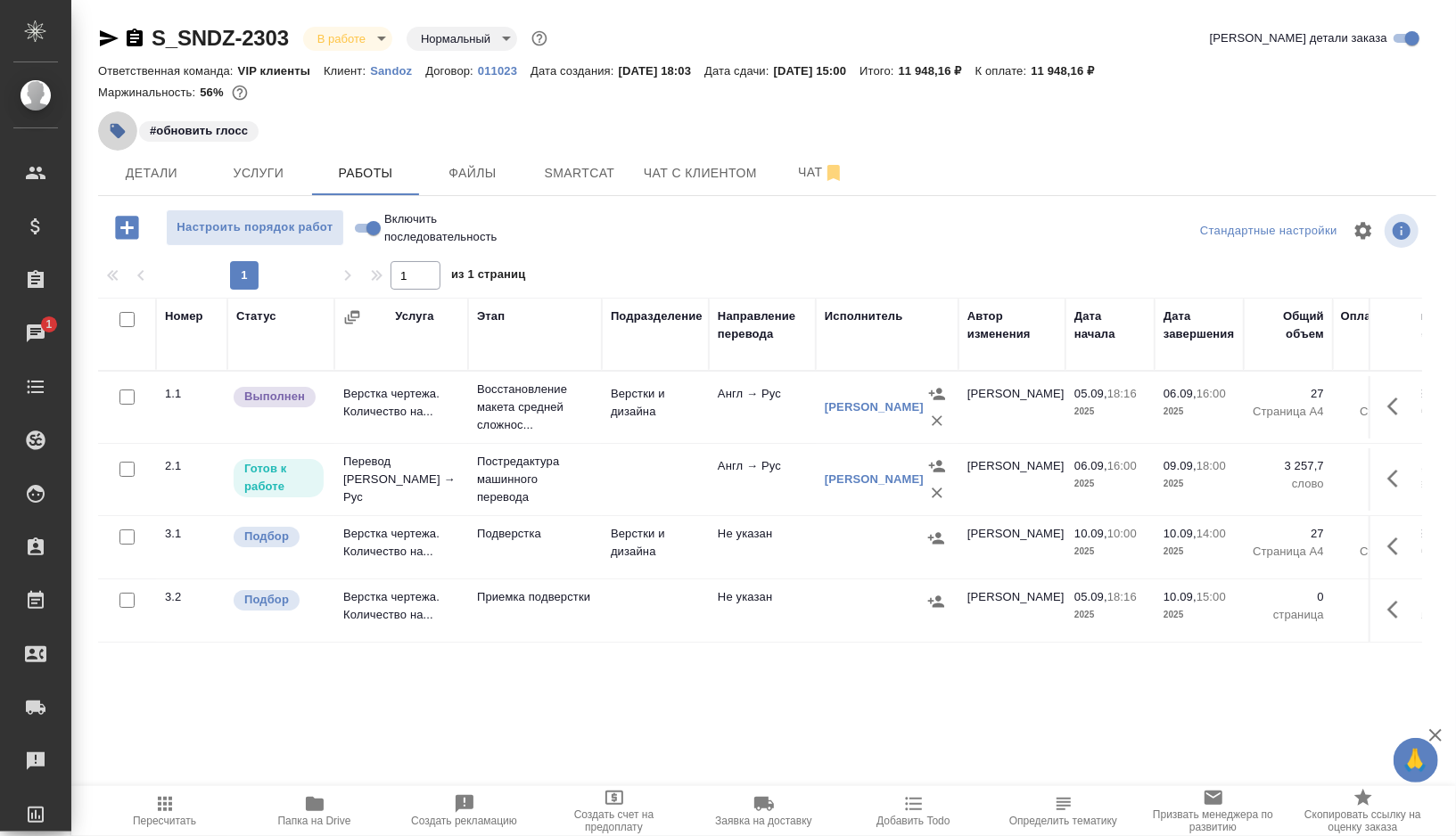
click at [114, 118] on button "button" at bounding box center [117, 131] width 39 height 39
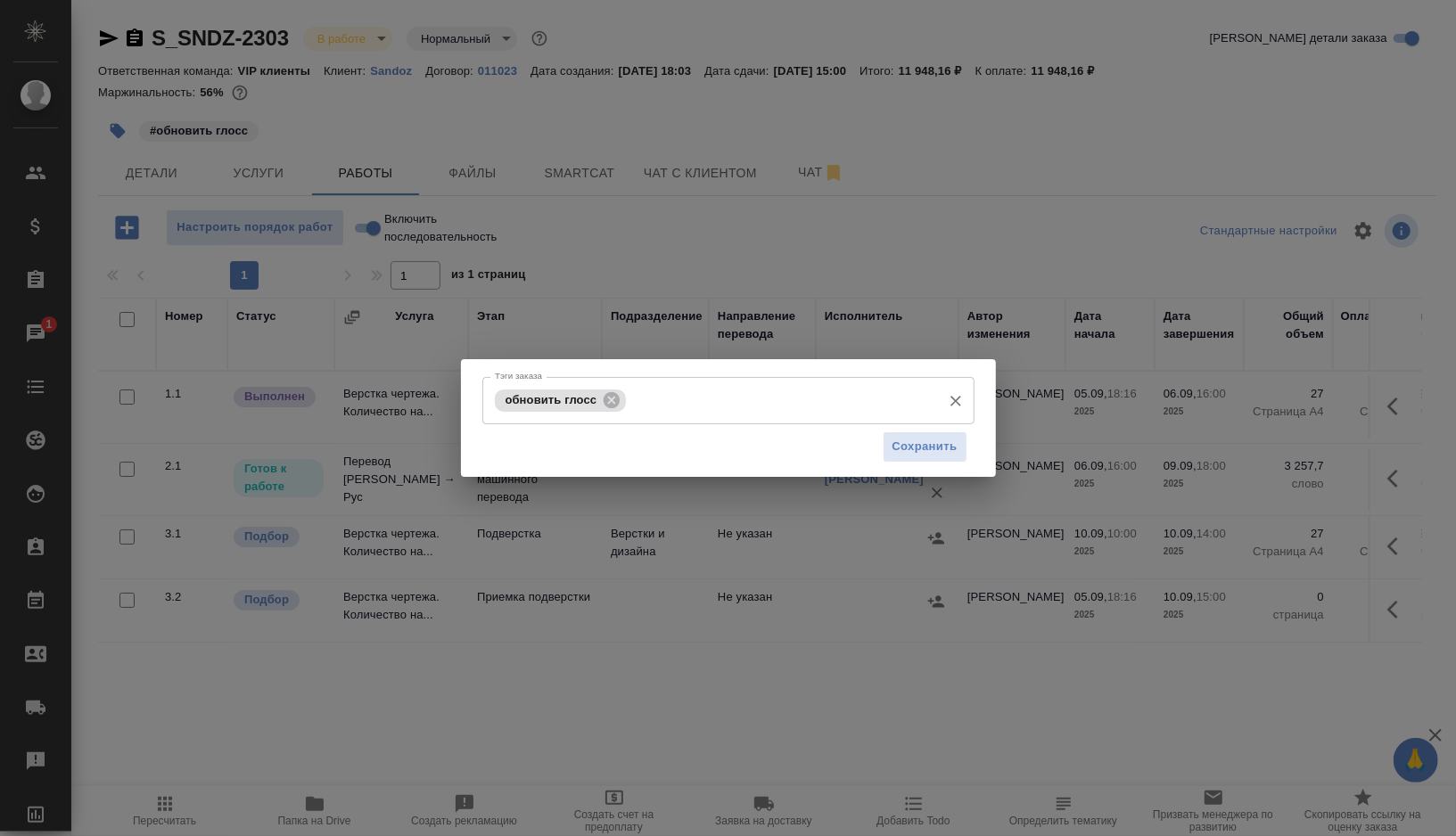
click at [672, 406] on input "Тэги заказа" at bounding box center [781, 399] width 301 height 30
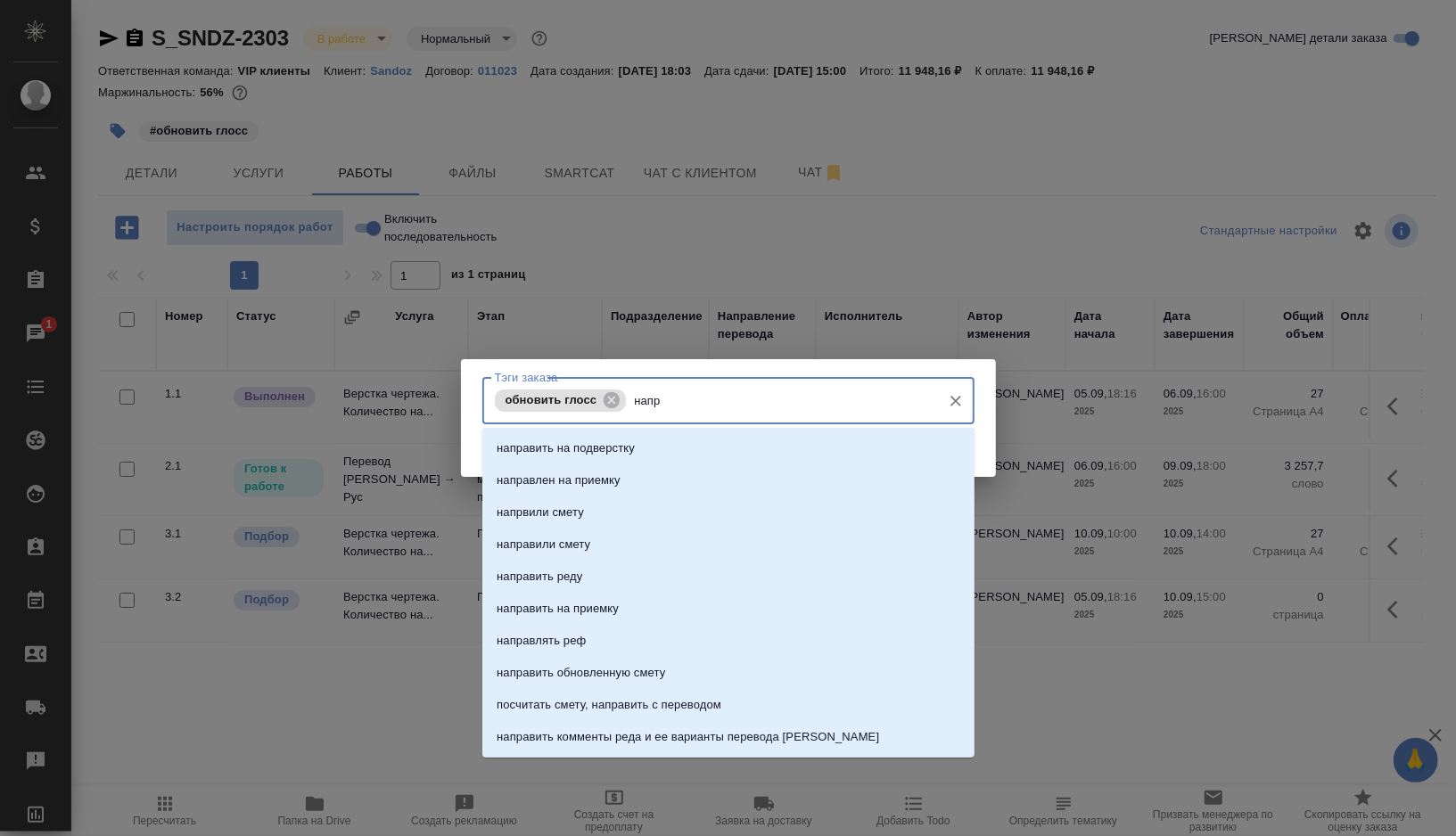
type input "напра"
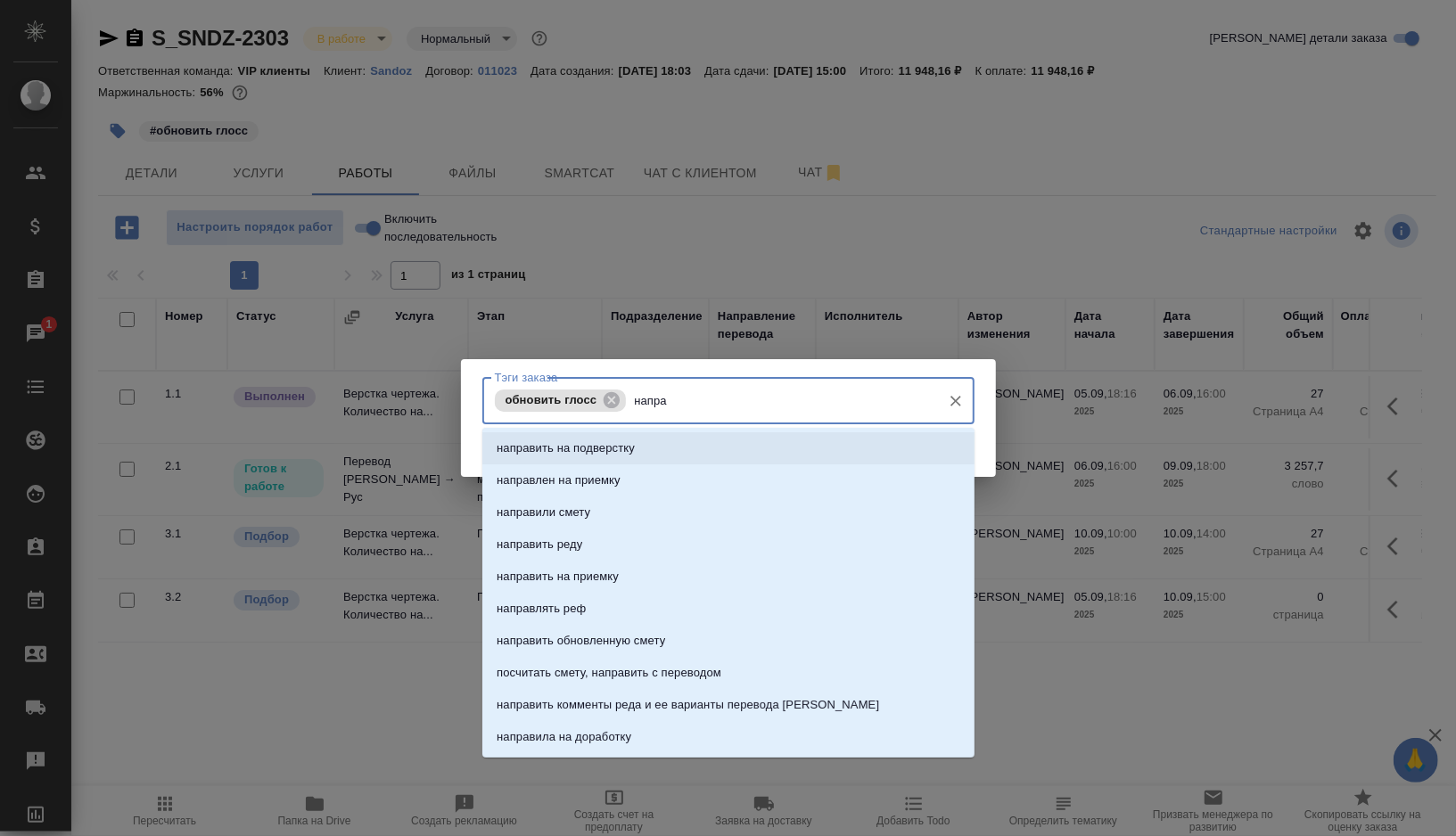
click at [635, 446] on p "направить на подверстку" at bounding box center [566, 448] width 138 height 18
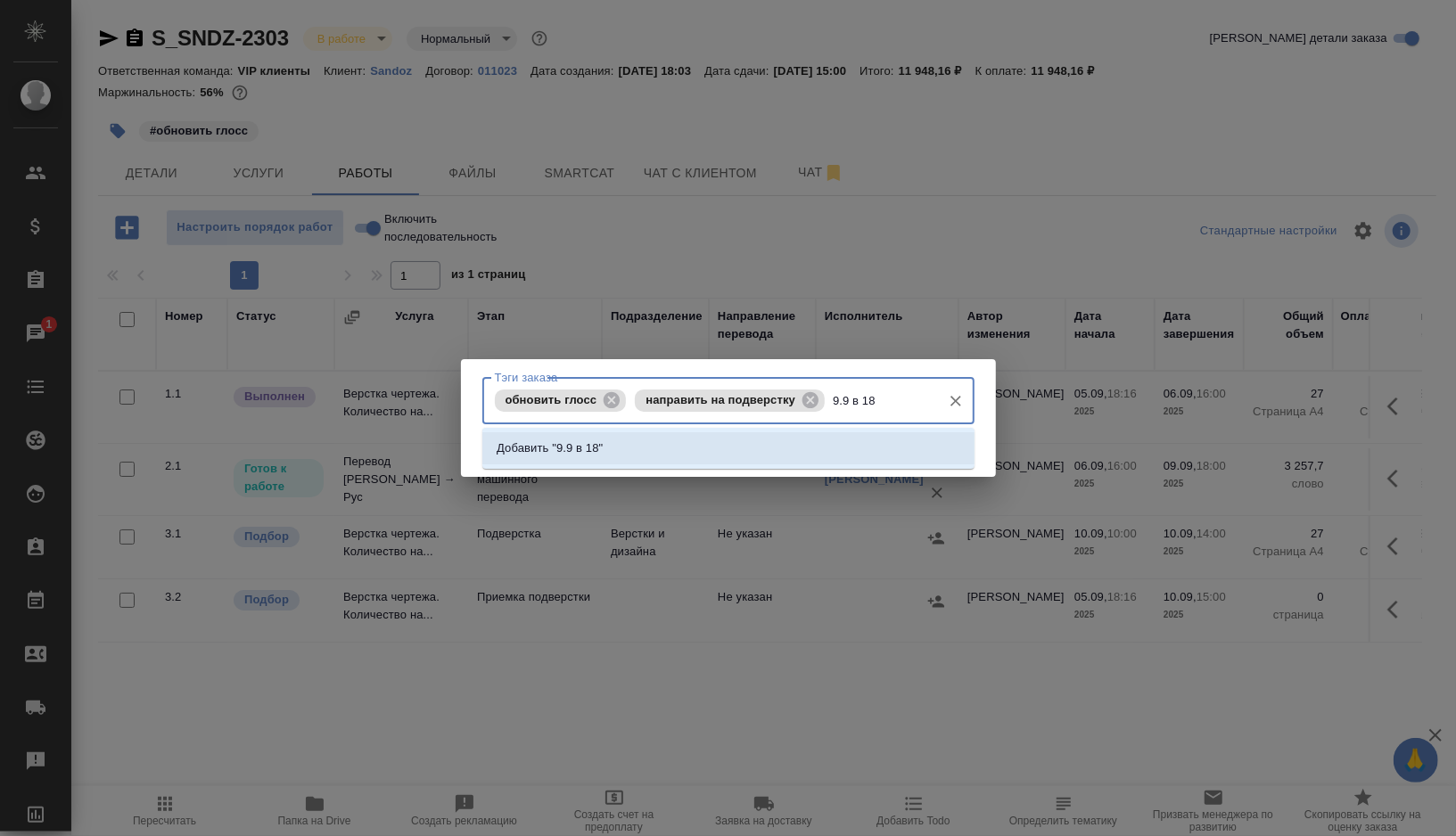
click at [868, 399] on input "9.9 в 18" at bounding box center [880, 399] width 103 height 30
type input "9.9 в 18"
click at [627, 450] on li "Добавить "9.9 в 18"" at bounding box center [728, 448] width 492 height 32
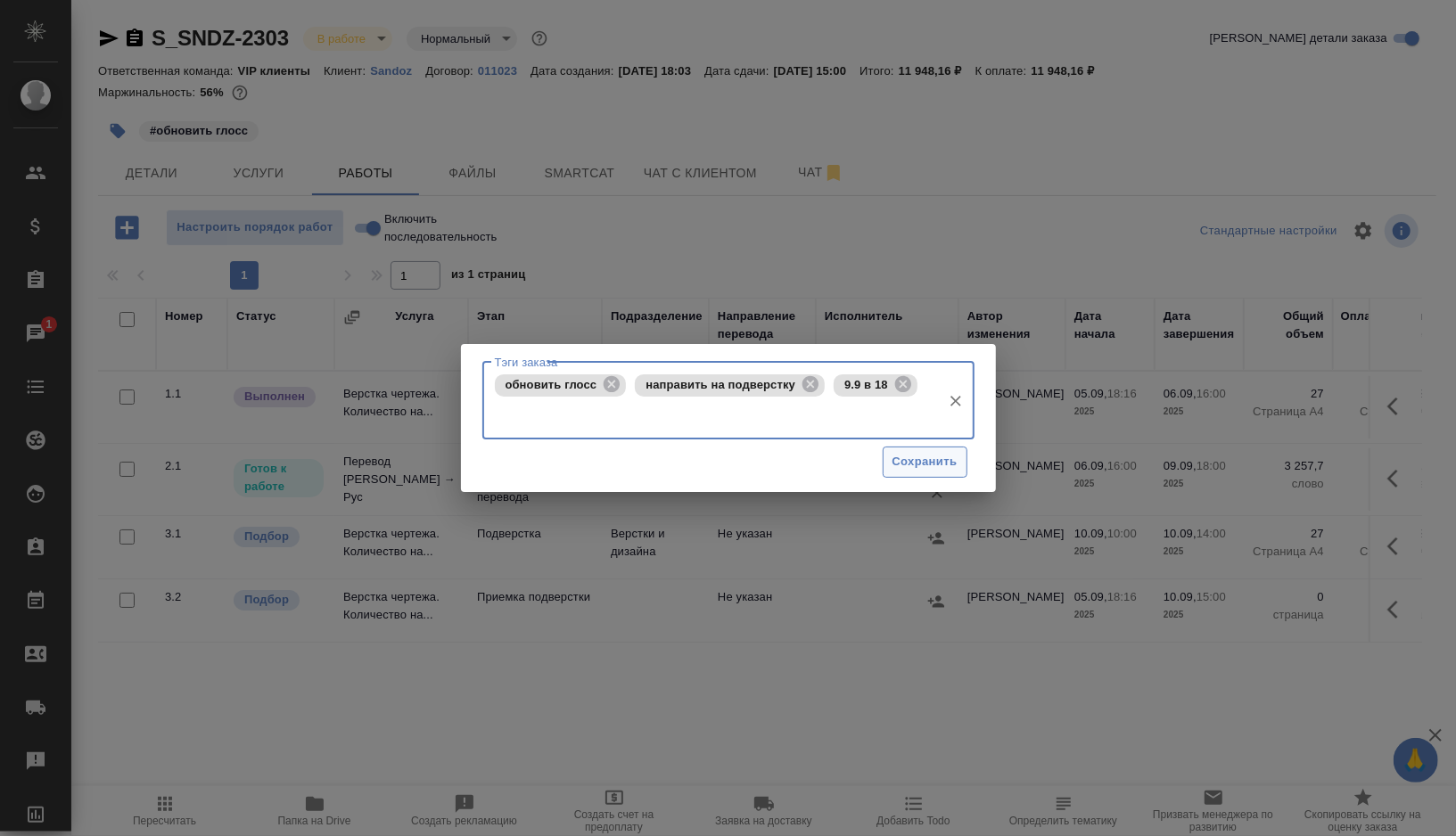
click at [898, 468] on span "Сохранить" at bounding box center [925, 462] width 66 height 21
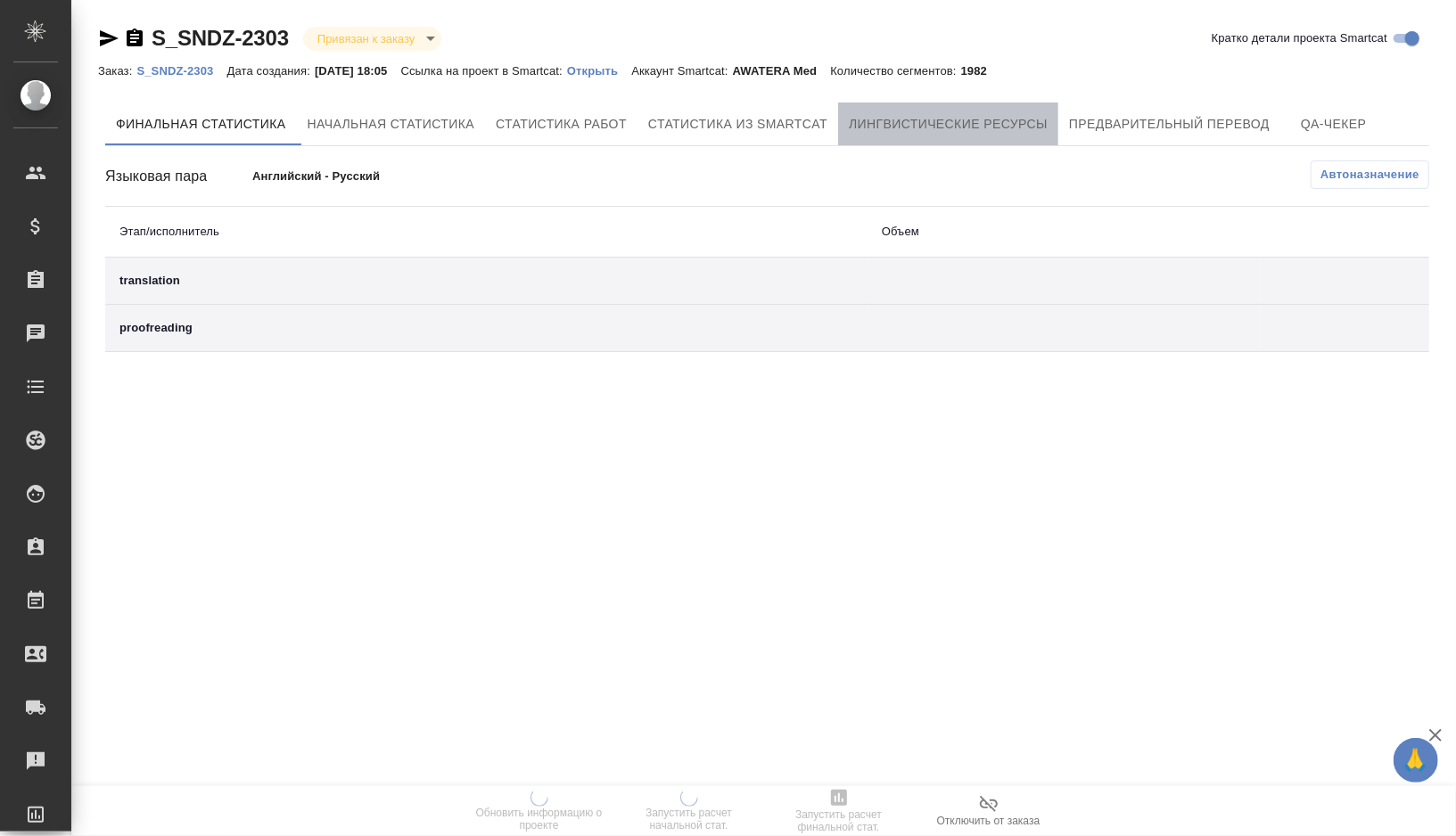
click at [971, 134] on span "Лингвистические ресурсы" at bounding box center [948, 124] width 199 height 23
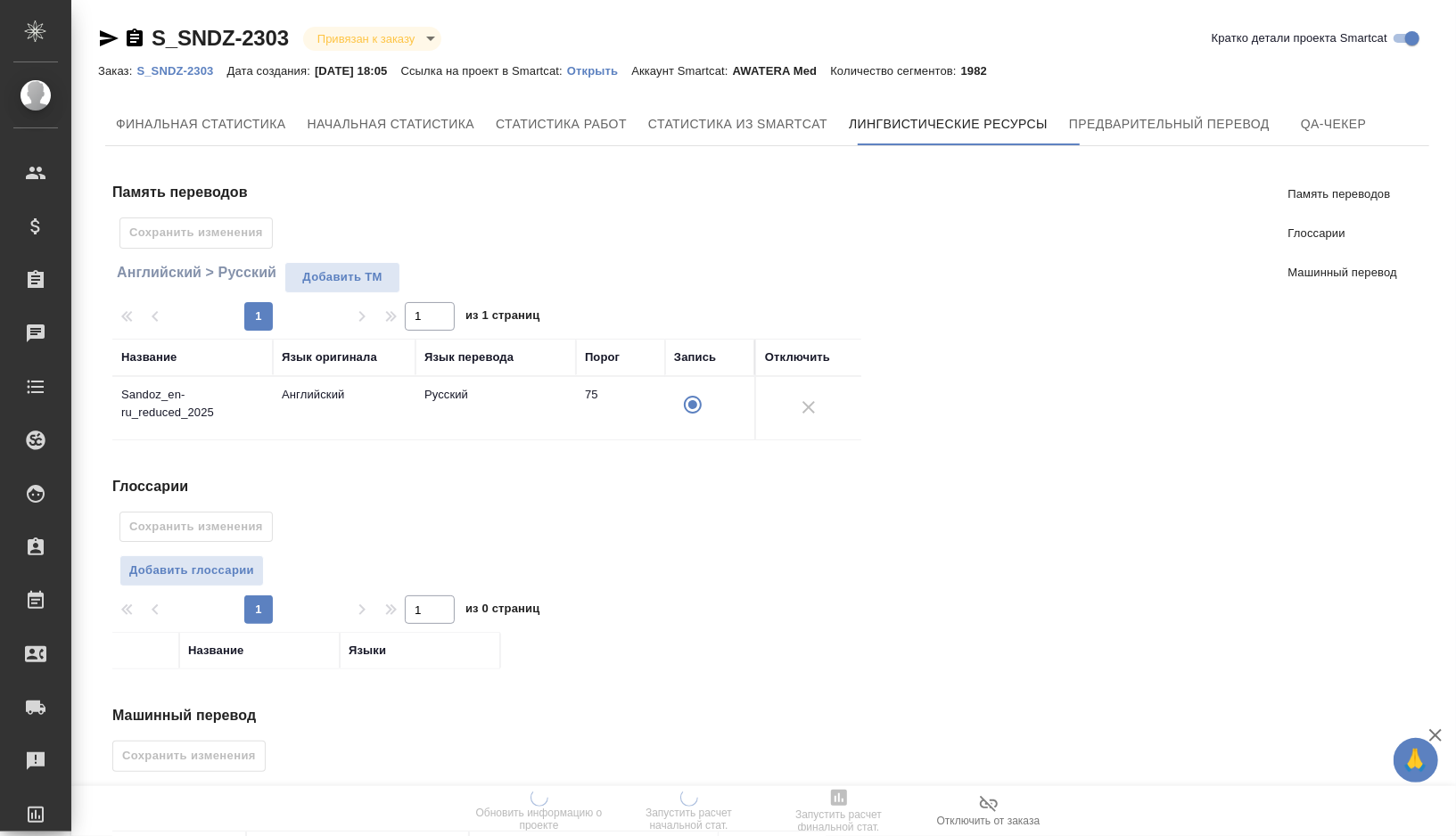
scroll to position [132, 0]
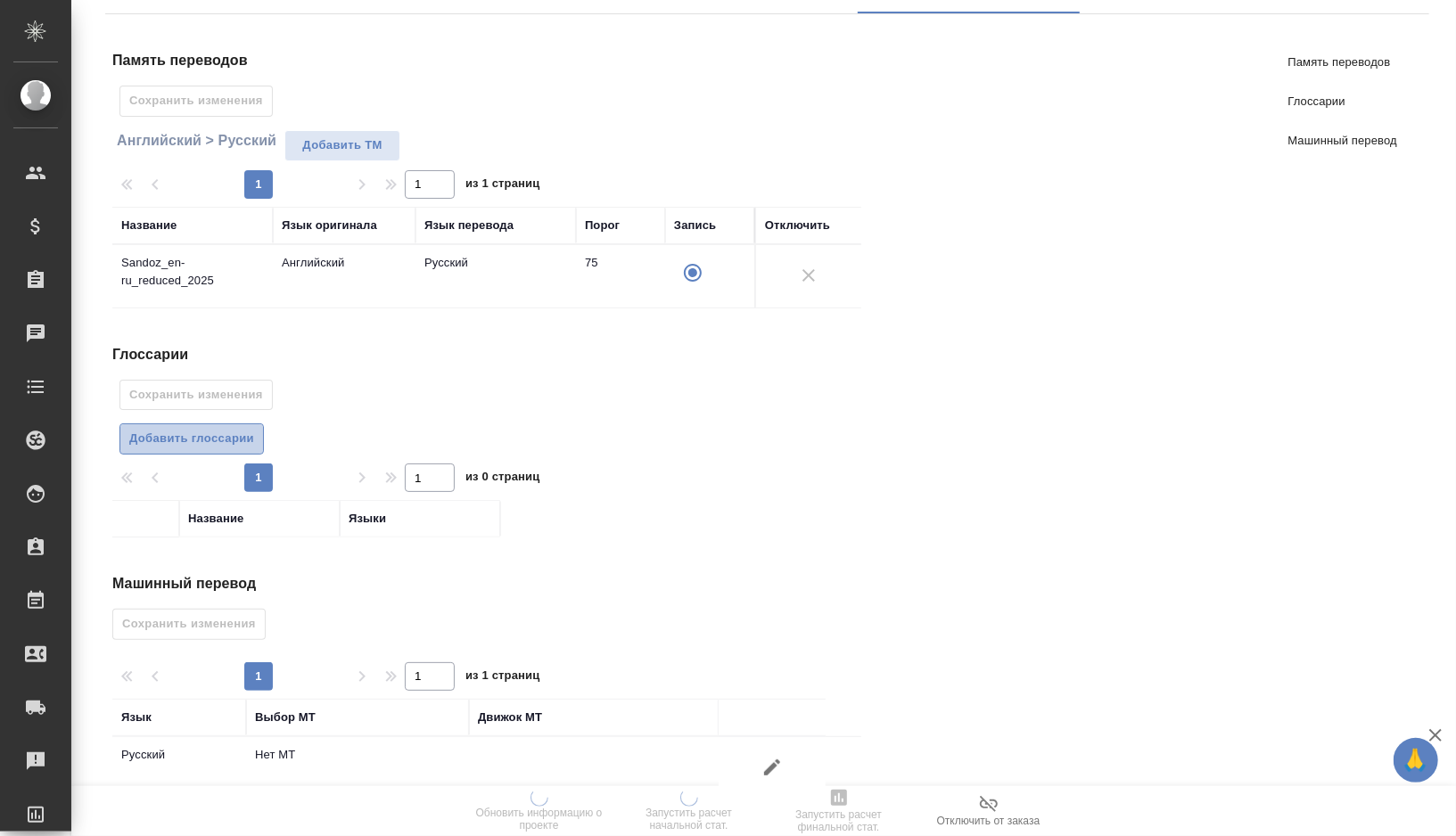
click at [209, 444] on button "Добавить глоссарии" at bounding box center [191, 439] width 145 height 31
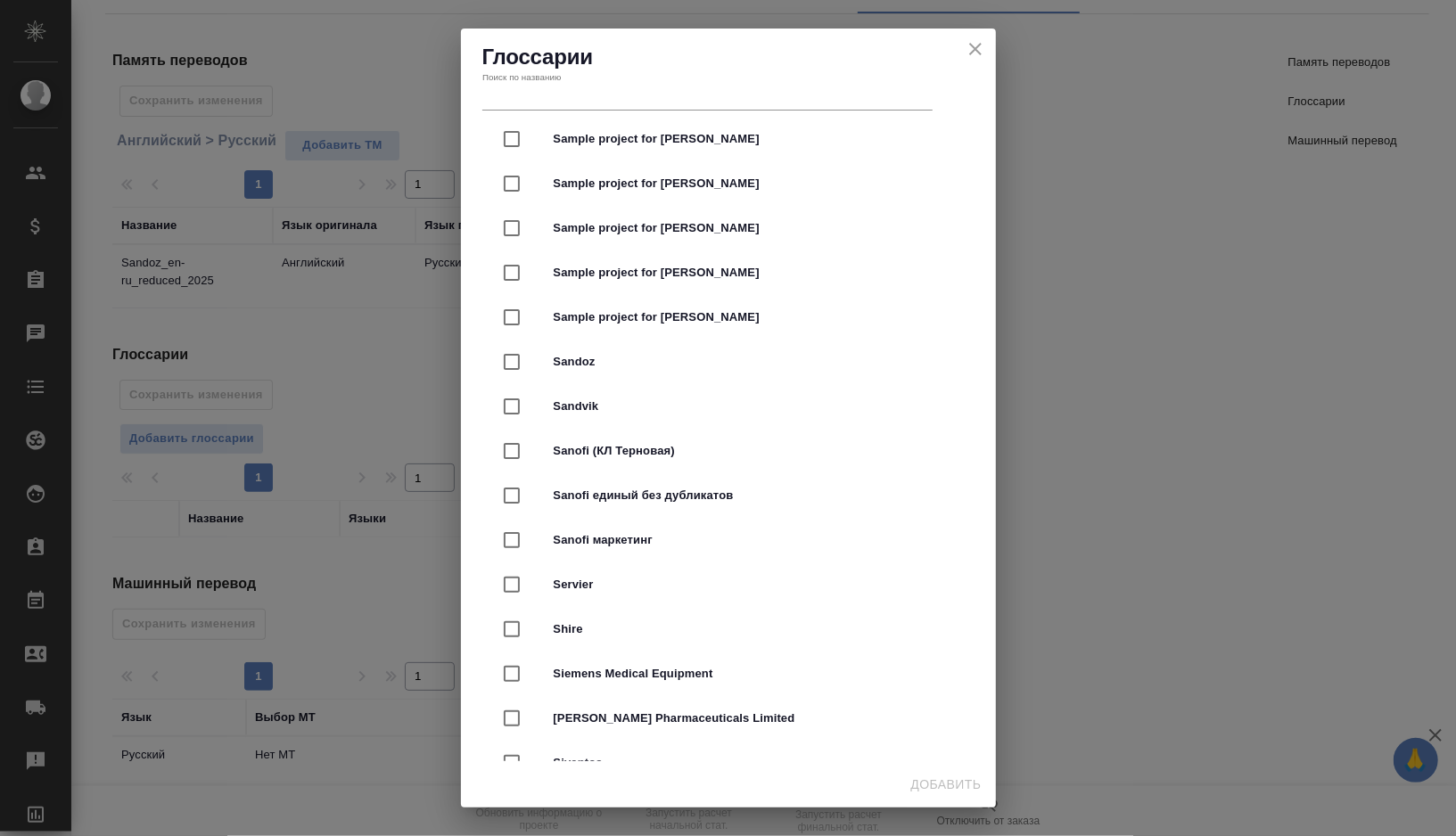
scroll to position [3432, 0]
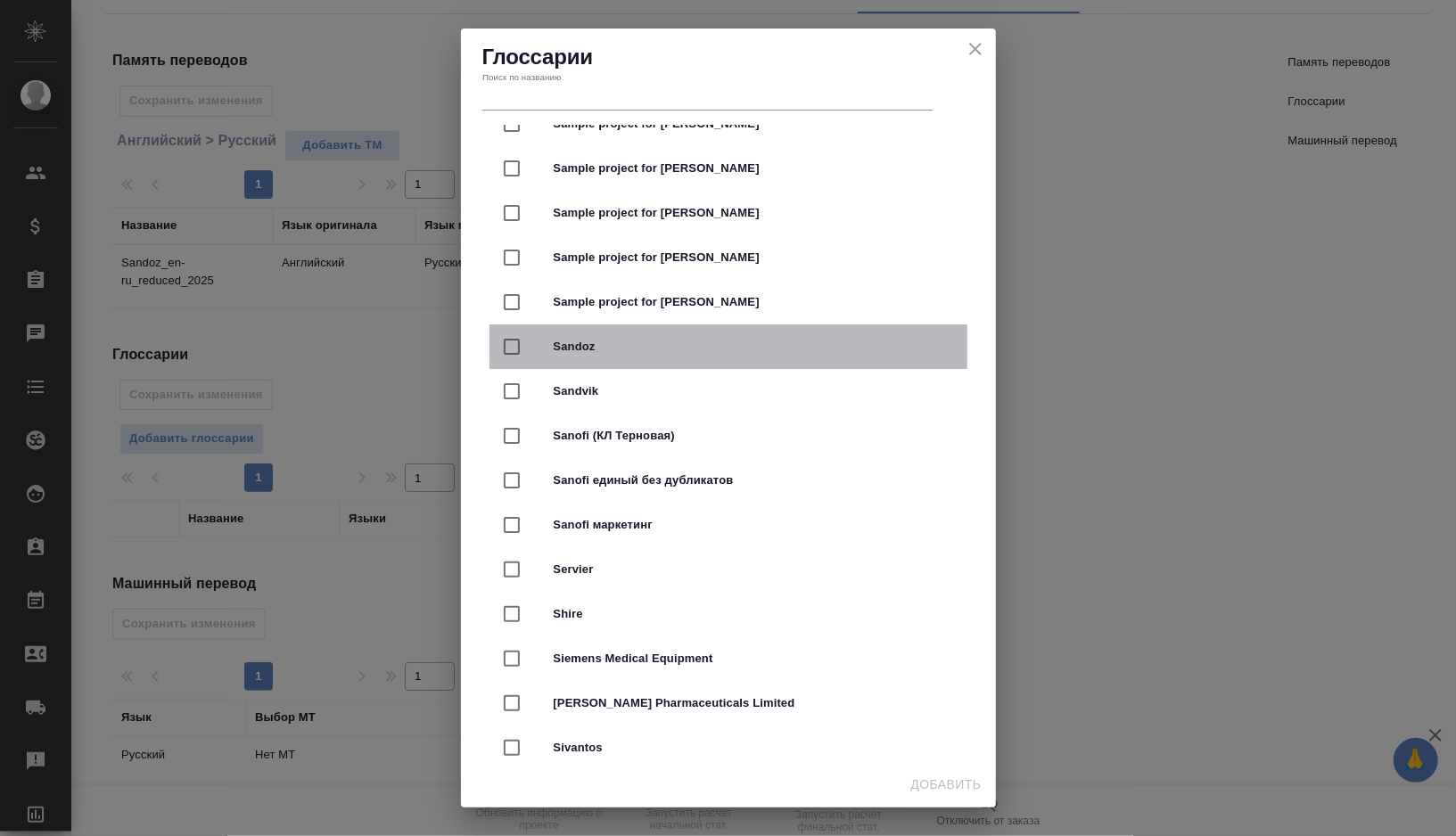
click at [643, 353] on span "Sandoz" at bounding box center [753, 347] width 399 height 18
checkbox input "true"
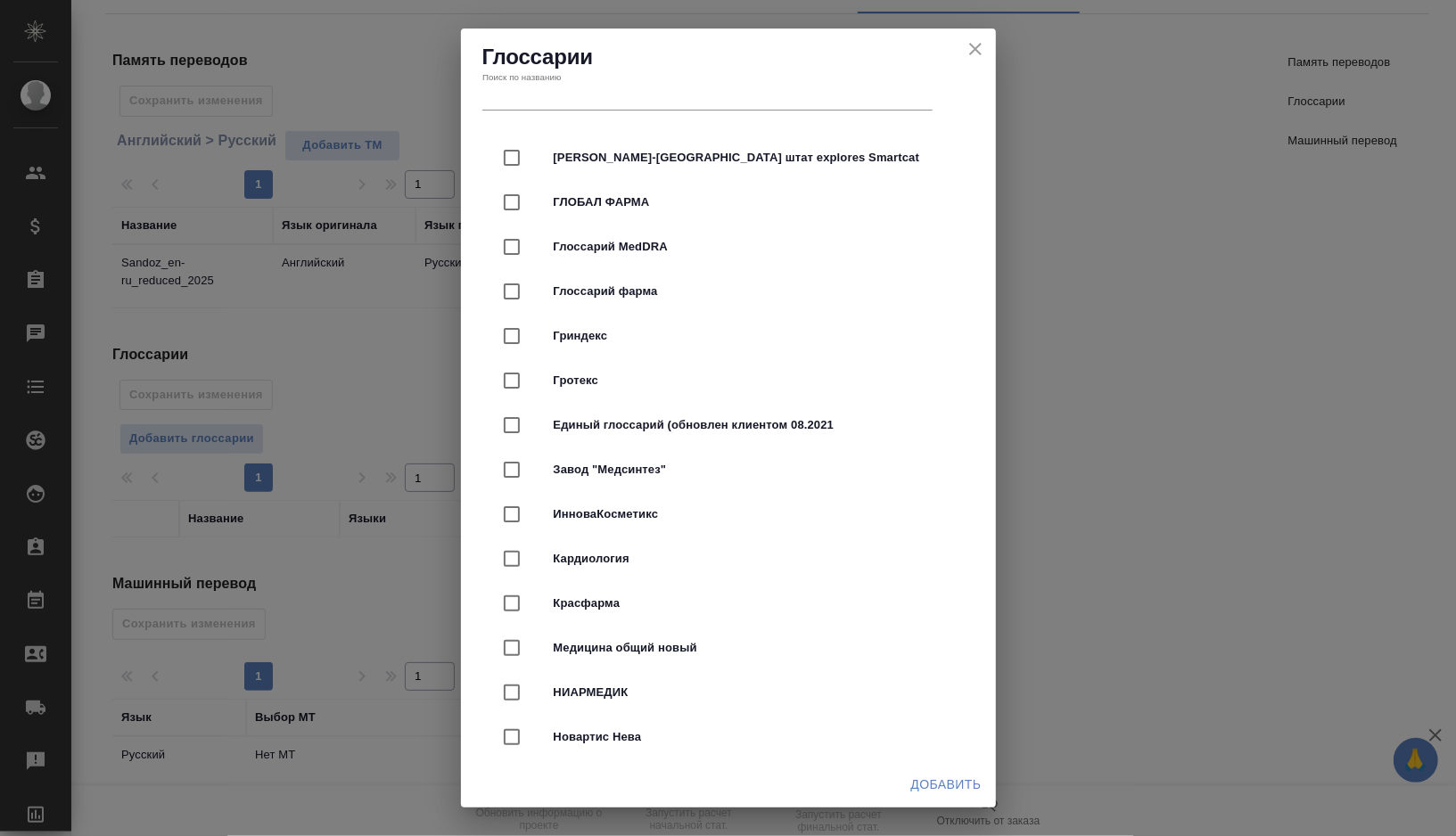
scroll to position [4588, 0]
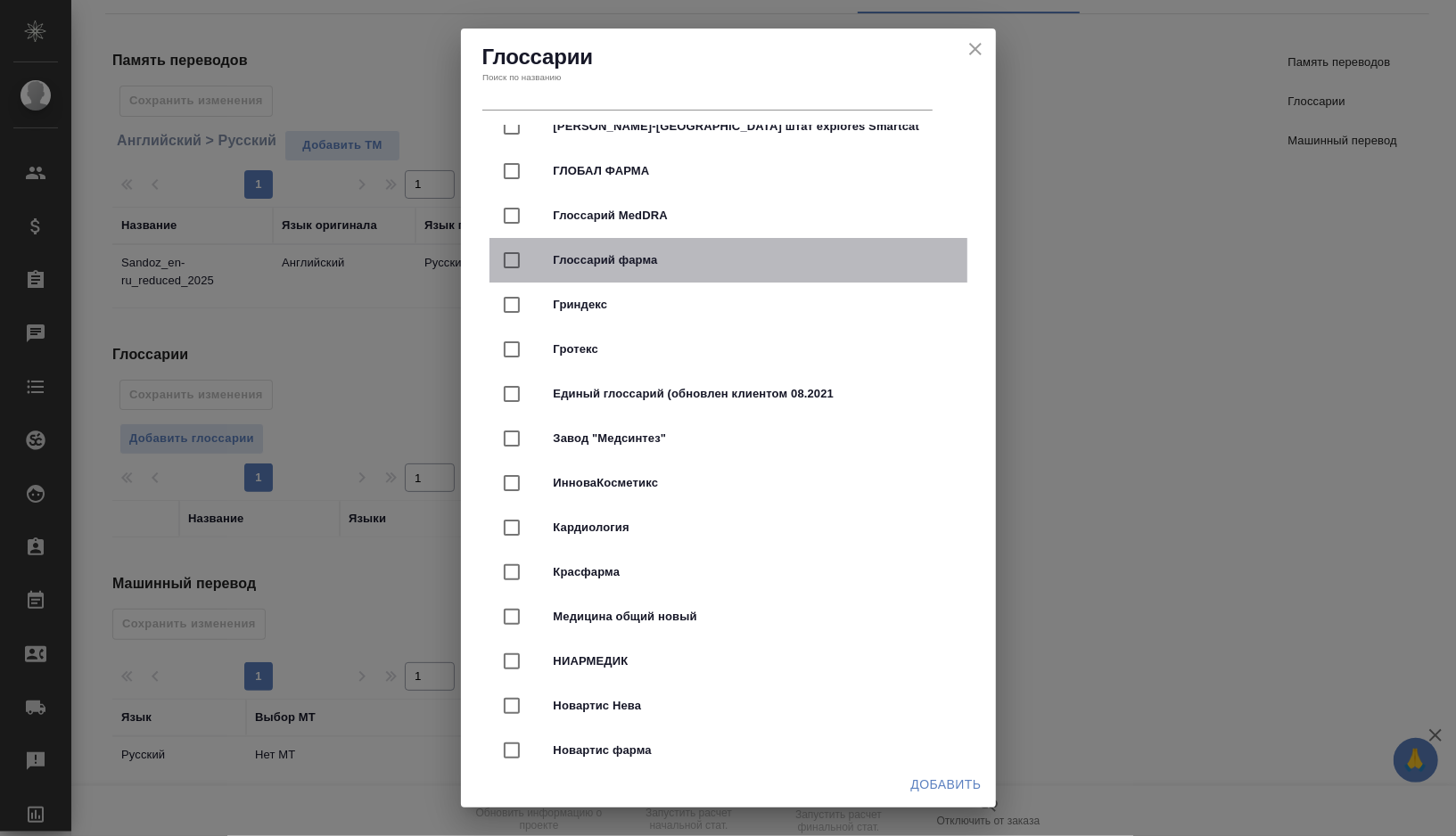
click at [628, 257] on span "Глоссарий фарма" at bounding box center [753, 260] width 399 height 18
checkbox input "true"
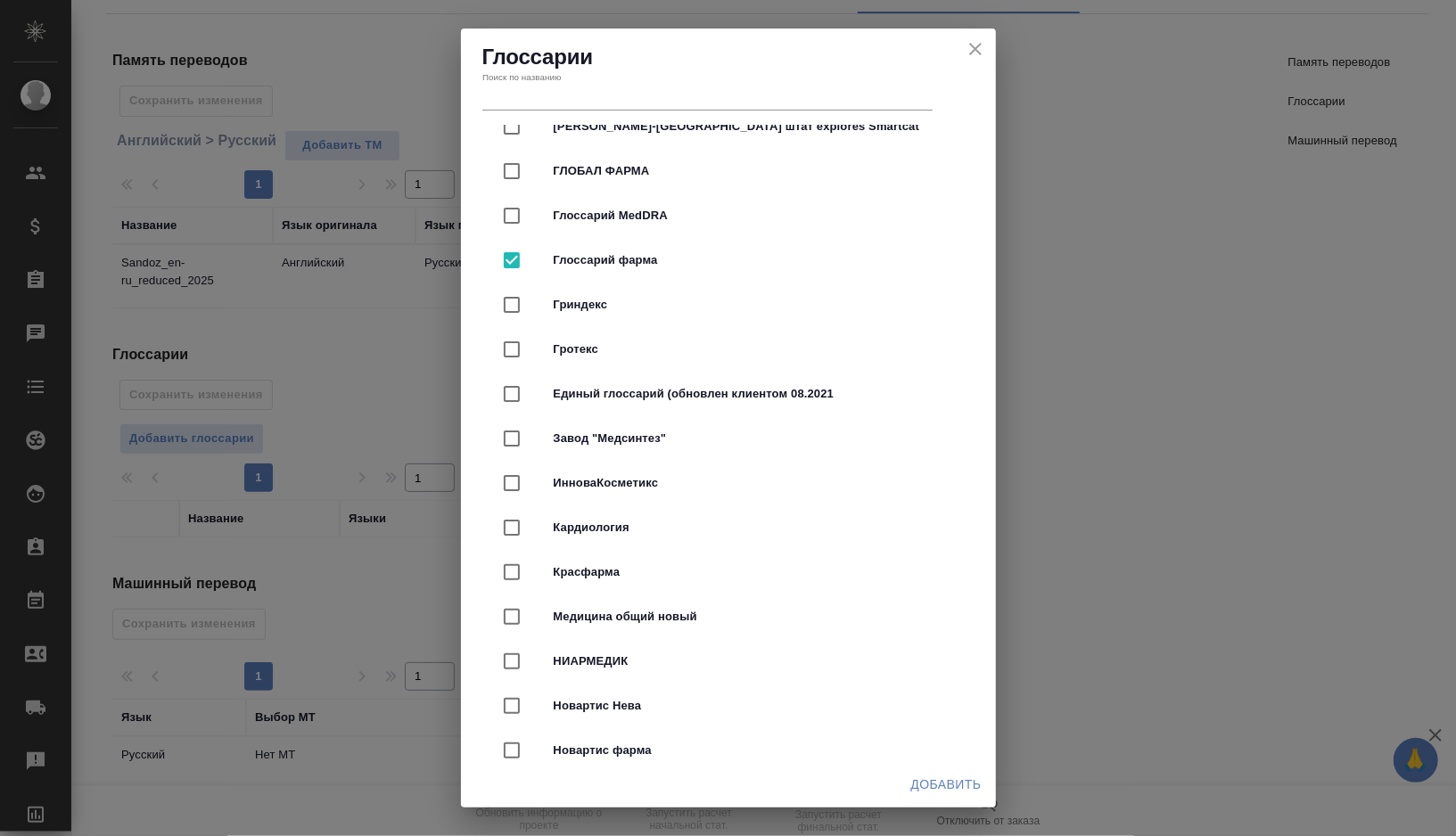
click at [943, 788] on span "Добавить" at bounding box center [946, 785] width 70 height 23
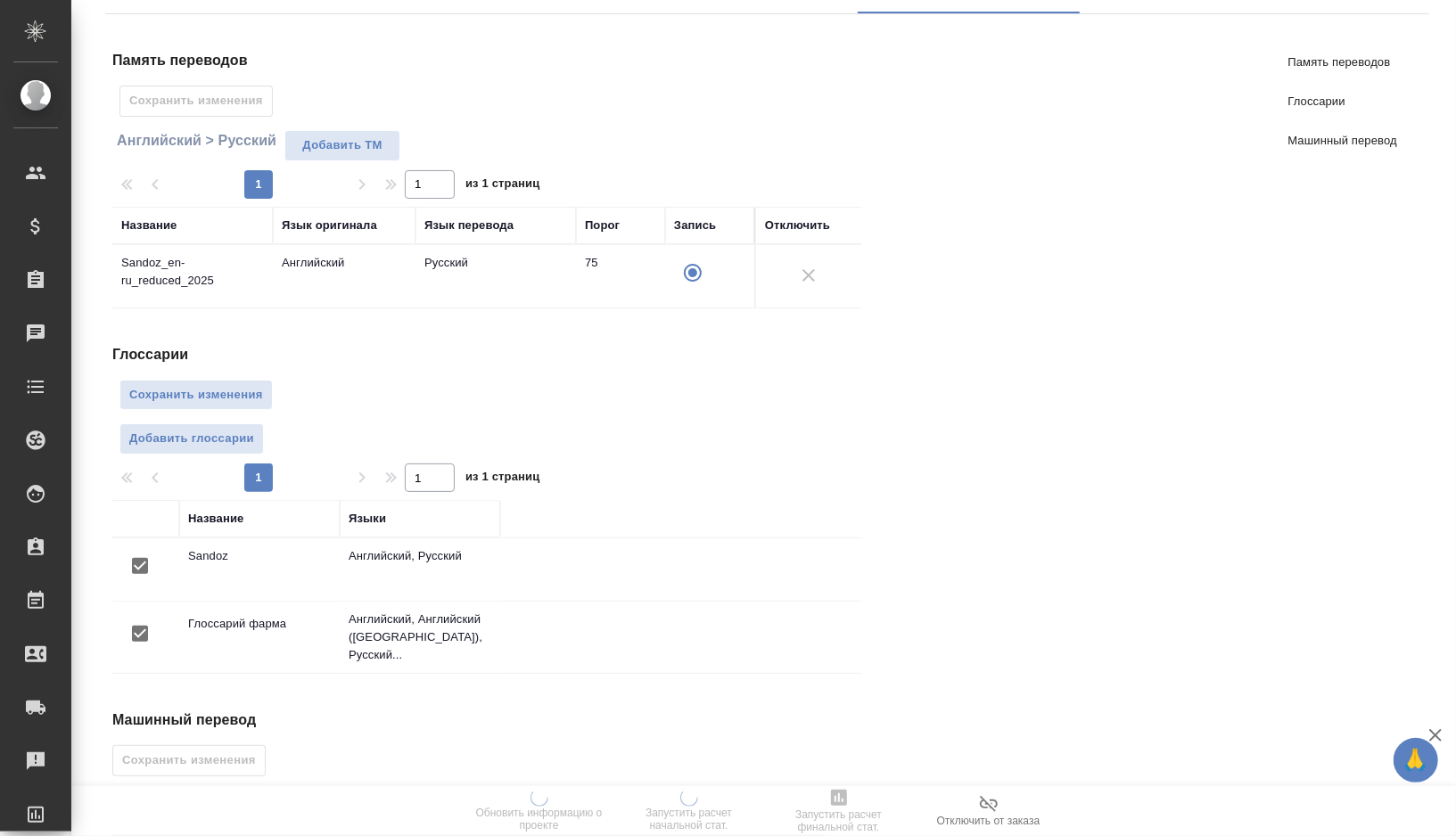
scroll to position [0, 0]
click at [220, 403] on button "Сохранить изменения" at bounding box center [196, 395] width 154 height 31
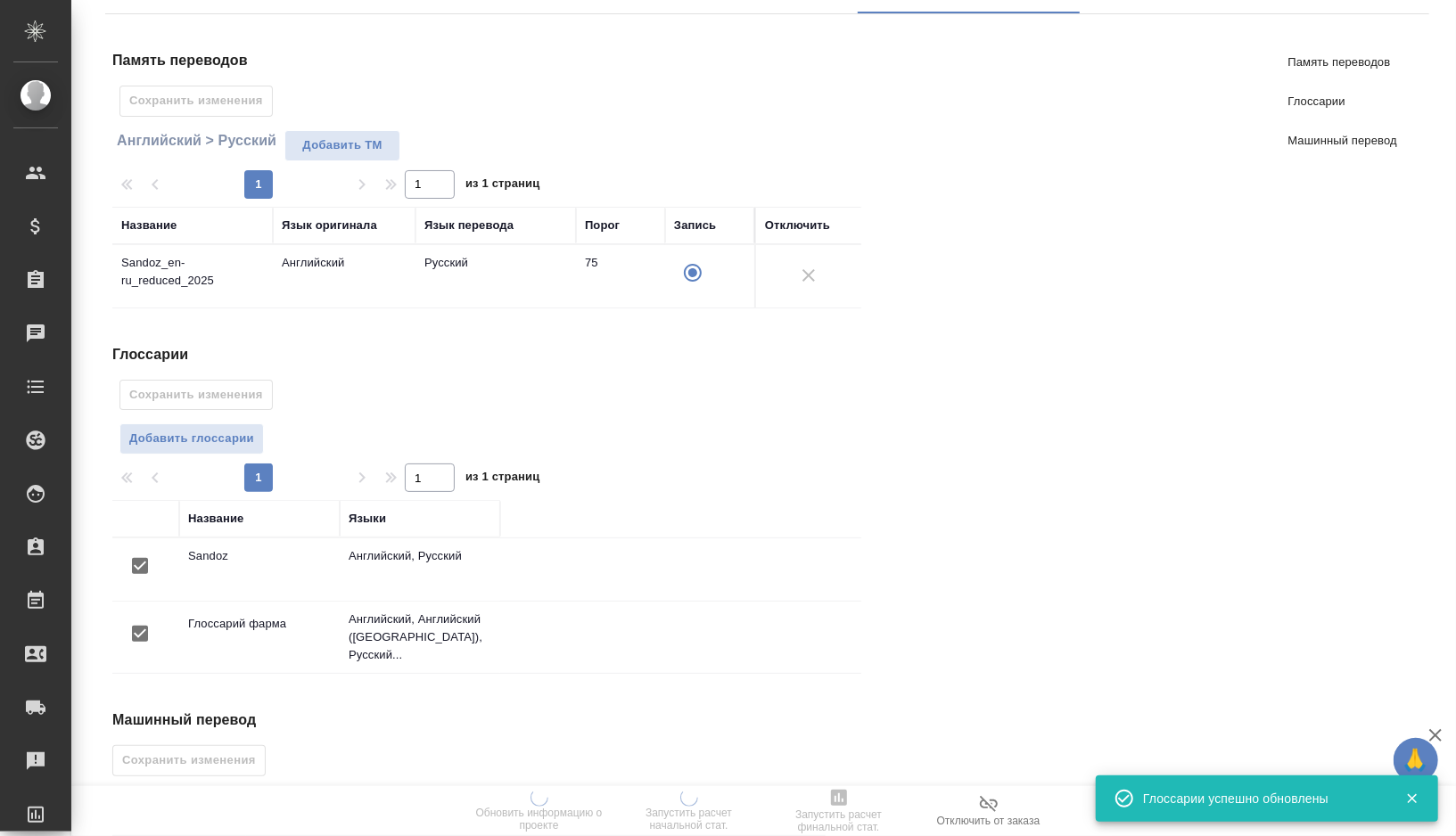
scroll to position [288, 0]
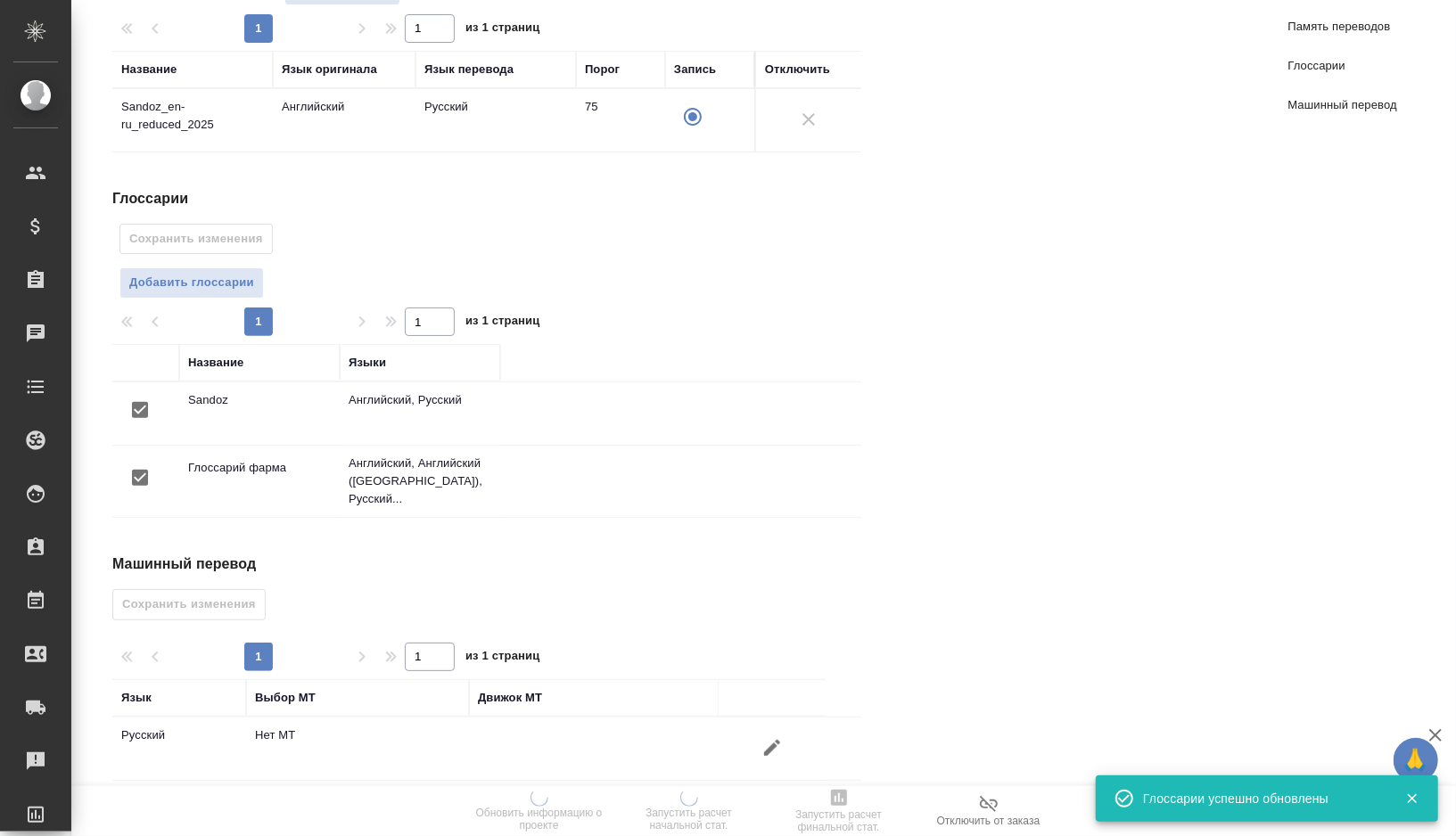
click at [751, 736] on span at bounding box center [772, 748] width 43 height 43
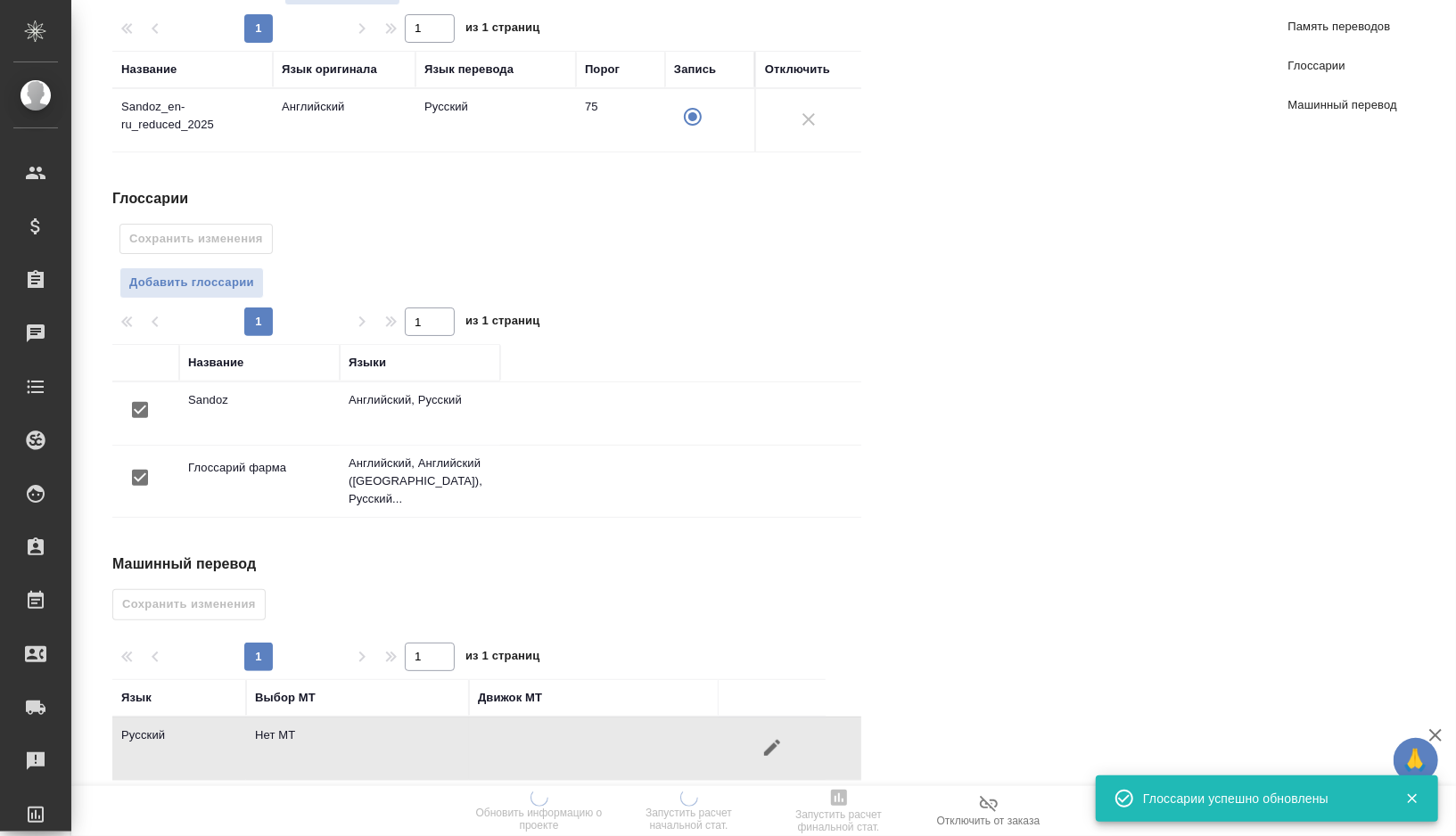
click at [769, 740] on icon "button" at bounding box center [773, 748] width 16 height 16
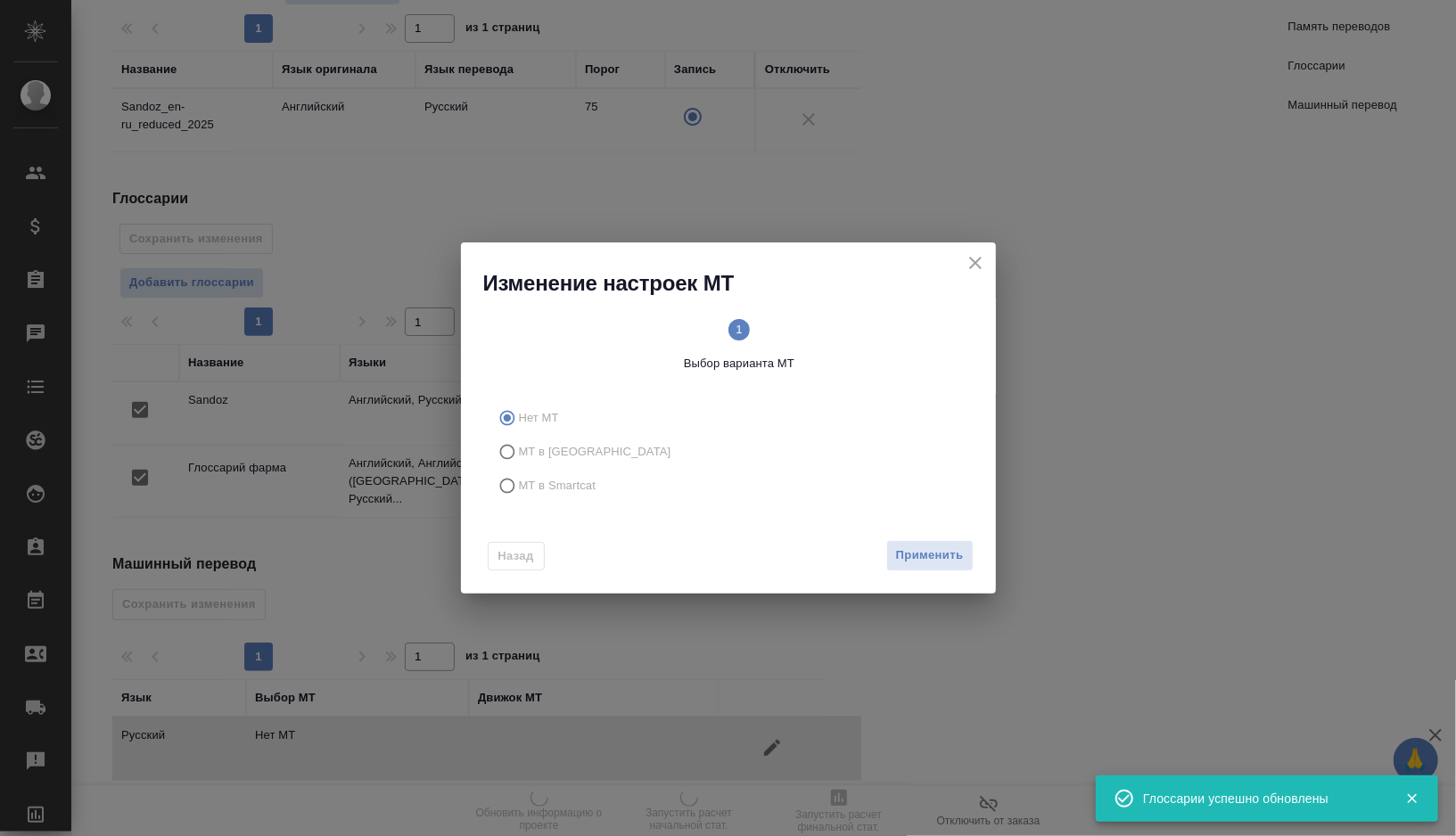
click at [515, 489] on input "МТ в Smartcat" at bounding box center [504, 485] width 28 height 34
radio input "true"
click at [849, 344] on span "Выбор движка Smartcat" at bounding box center [856, 356] width 221 height 32
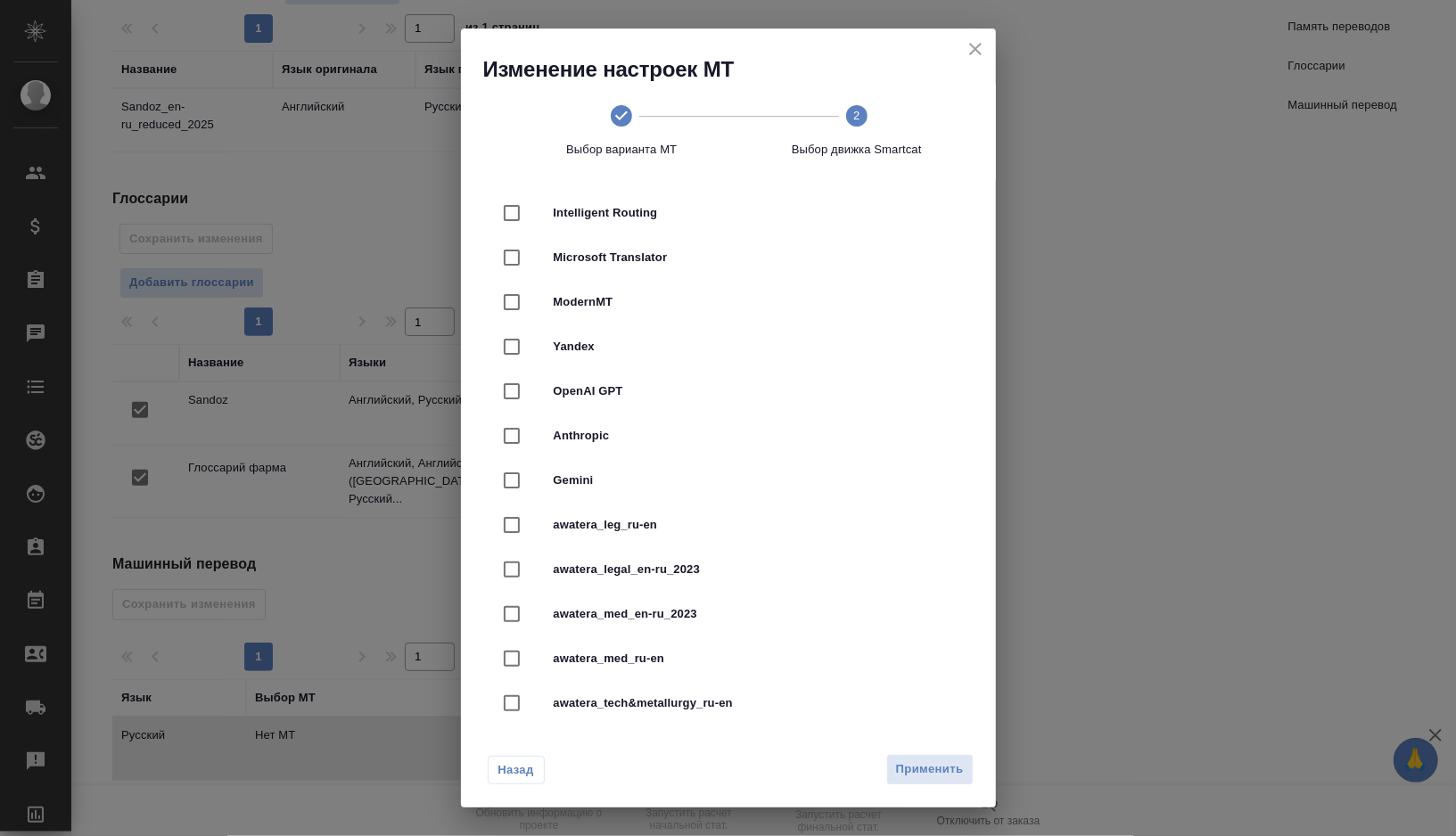
scroll to position [330, 0]
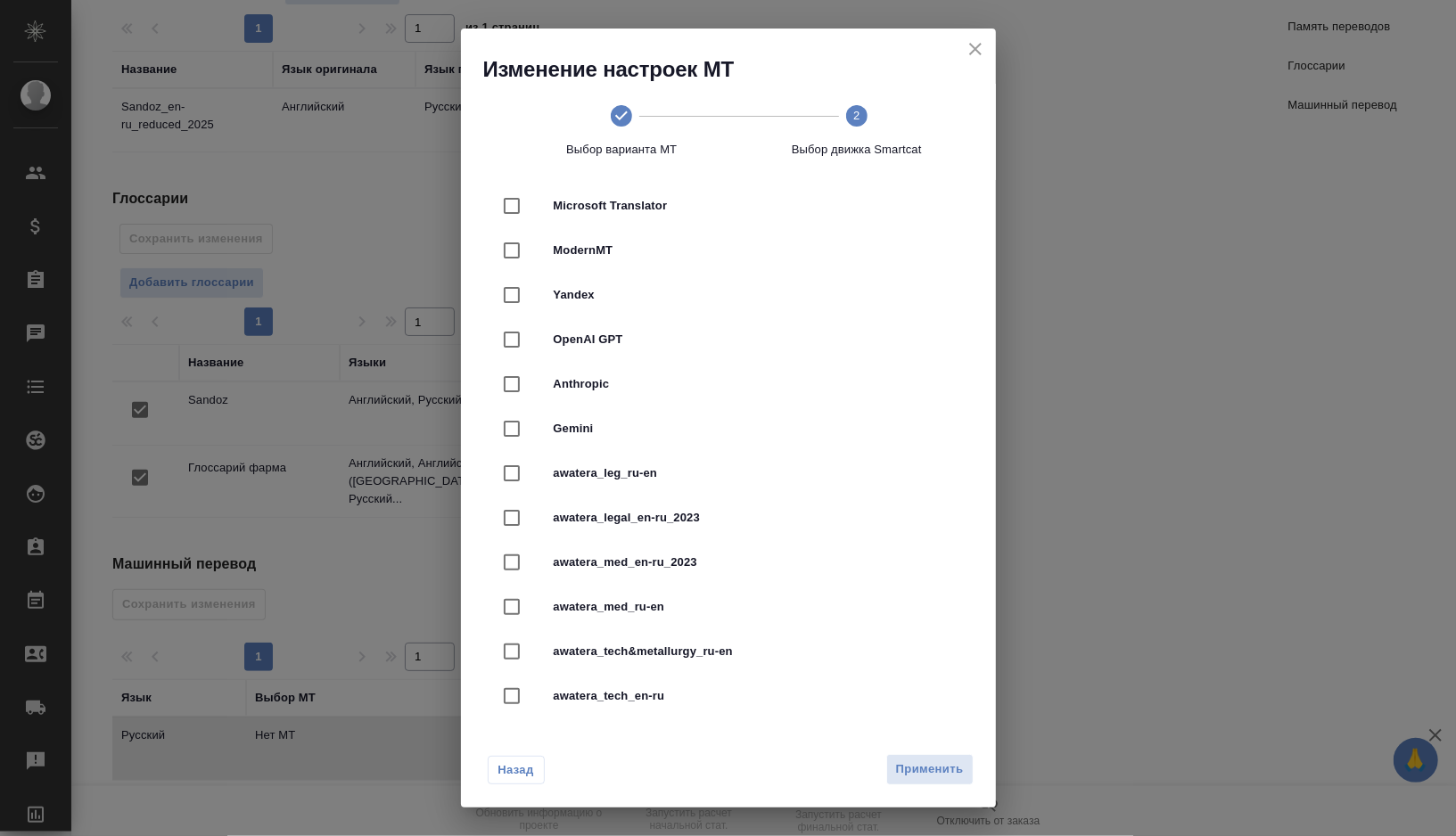
click at [664, 551] on div "awatera_med_en-ru_2023" at bounding box center [728, 562] width 478 height 45
checkbox input "true"
click at [939, 764] on span "Применить" at bounding box center [930, 770] width 67 height 21
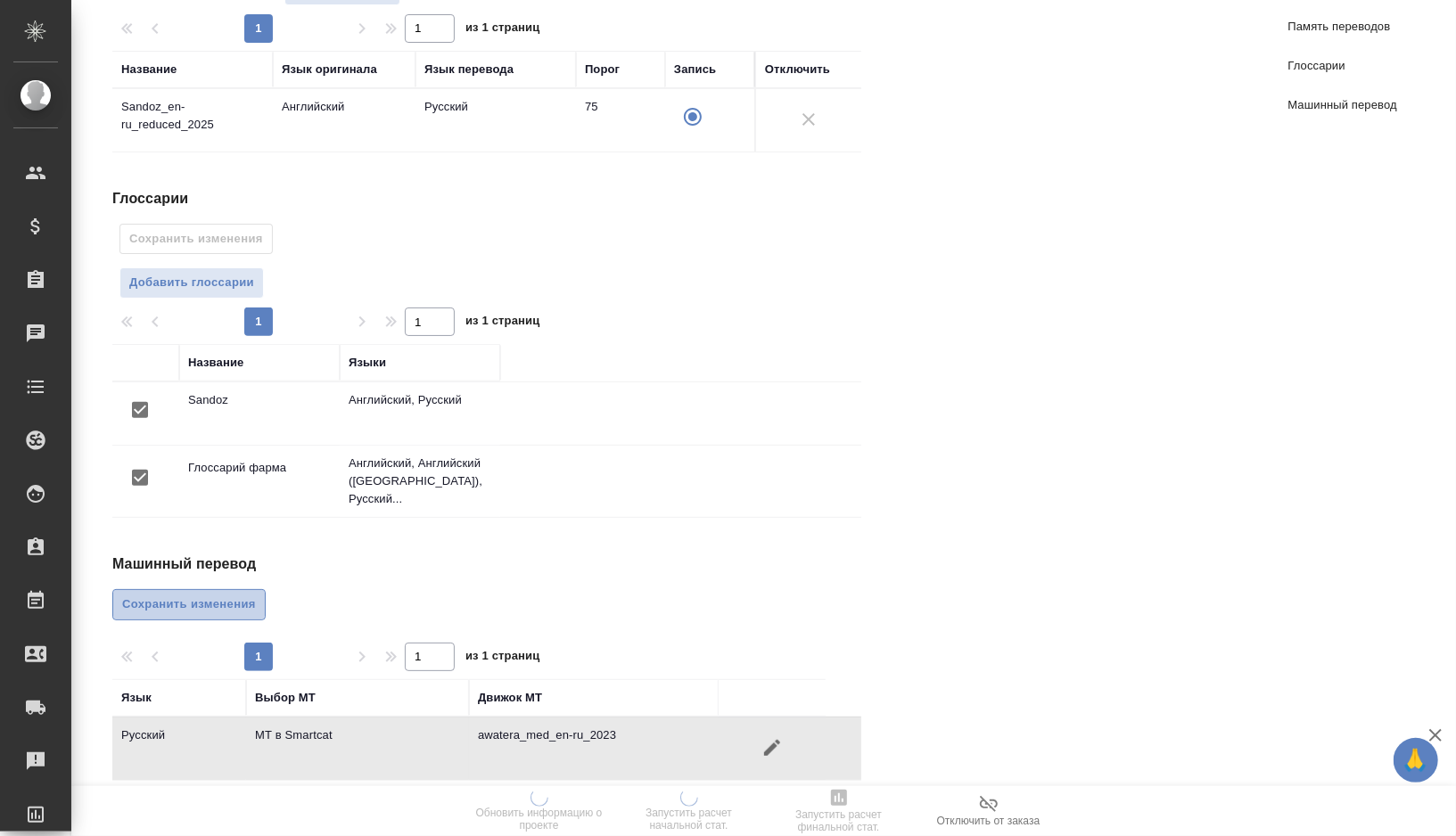
click at [215, 595] on span "Сохранить изменения" at bounding box center [188, 605] width 134 height 21
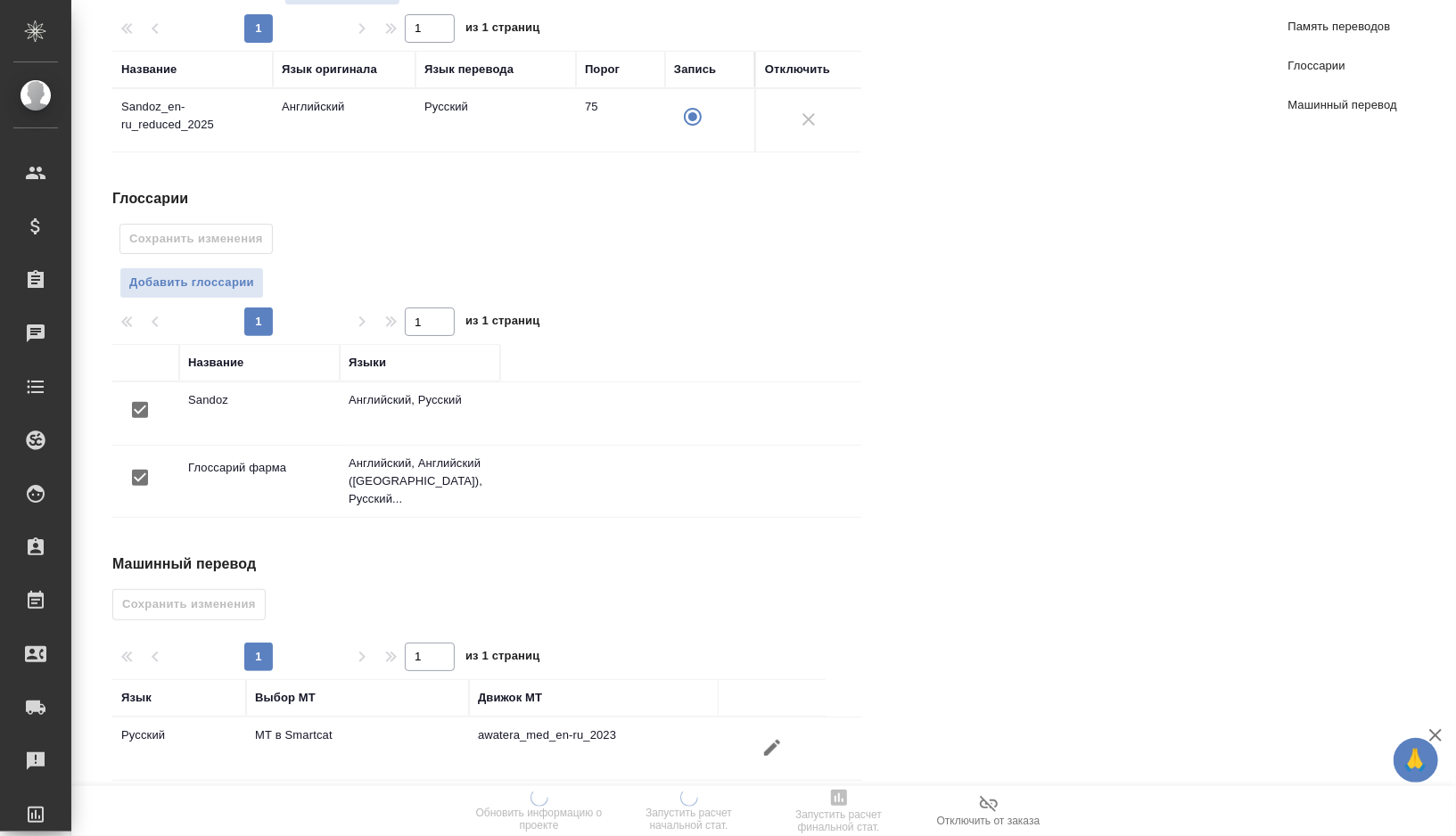
scroll to position [0, 0]
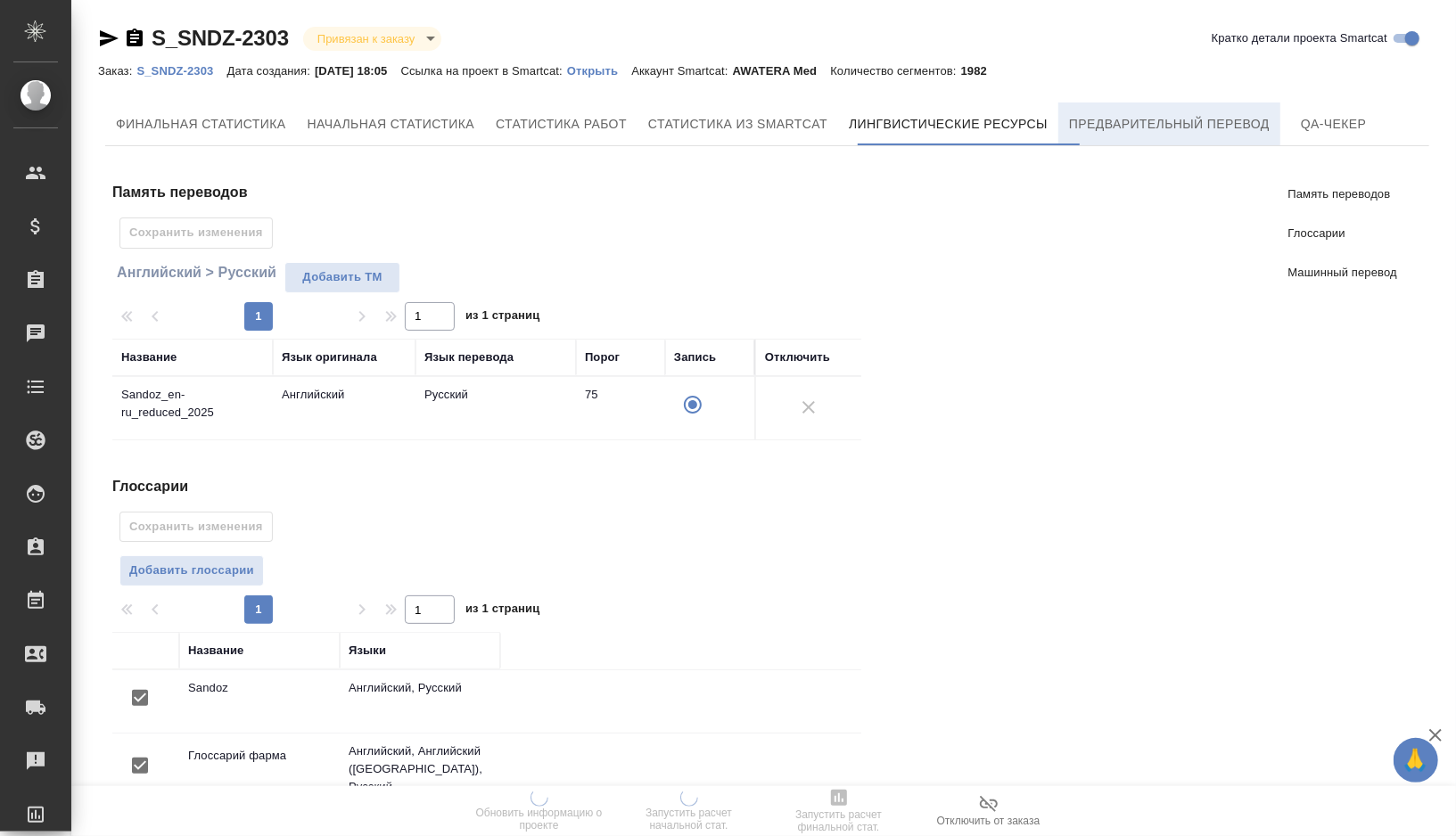
click at [1135, 142] on button "Предварительный перевод" at bounding box center [1169, 124] width 222 height 43
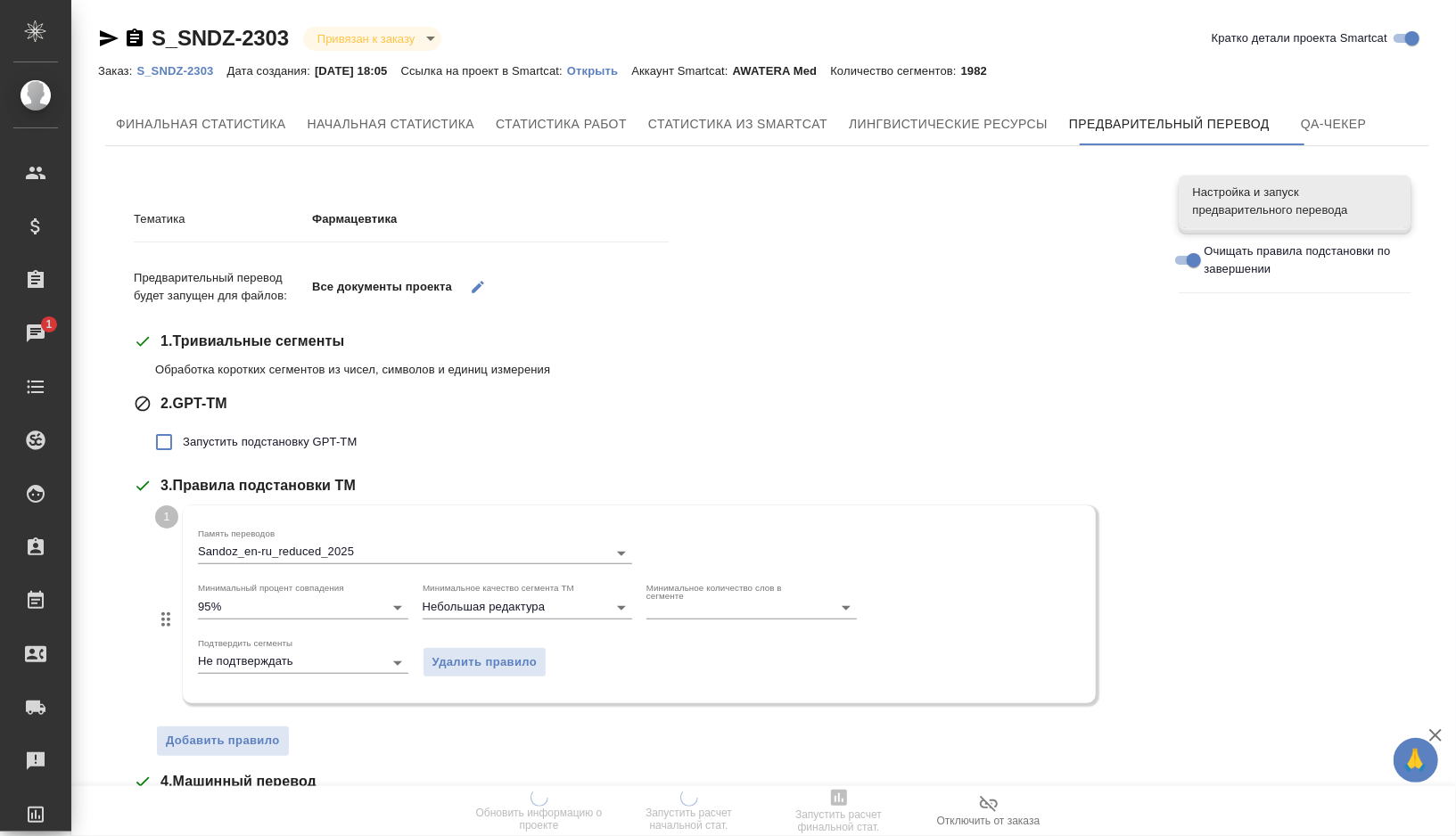
click at [248, 443] on span "Запустить подстановку GPT-TM" at bounding box center [269, 442] width 174 height 18
click at [183, 443] on input "Запустить подстановку GPT-TM" at bounding box center [164, 442] width 37 height 37
checkbox input "true"
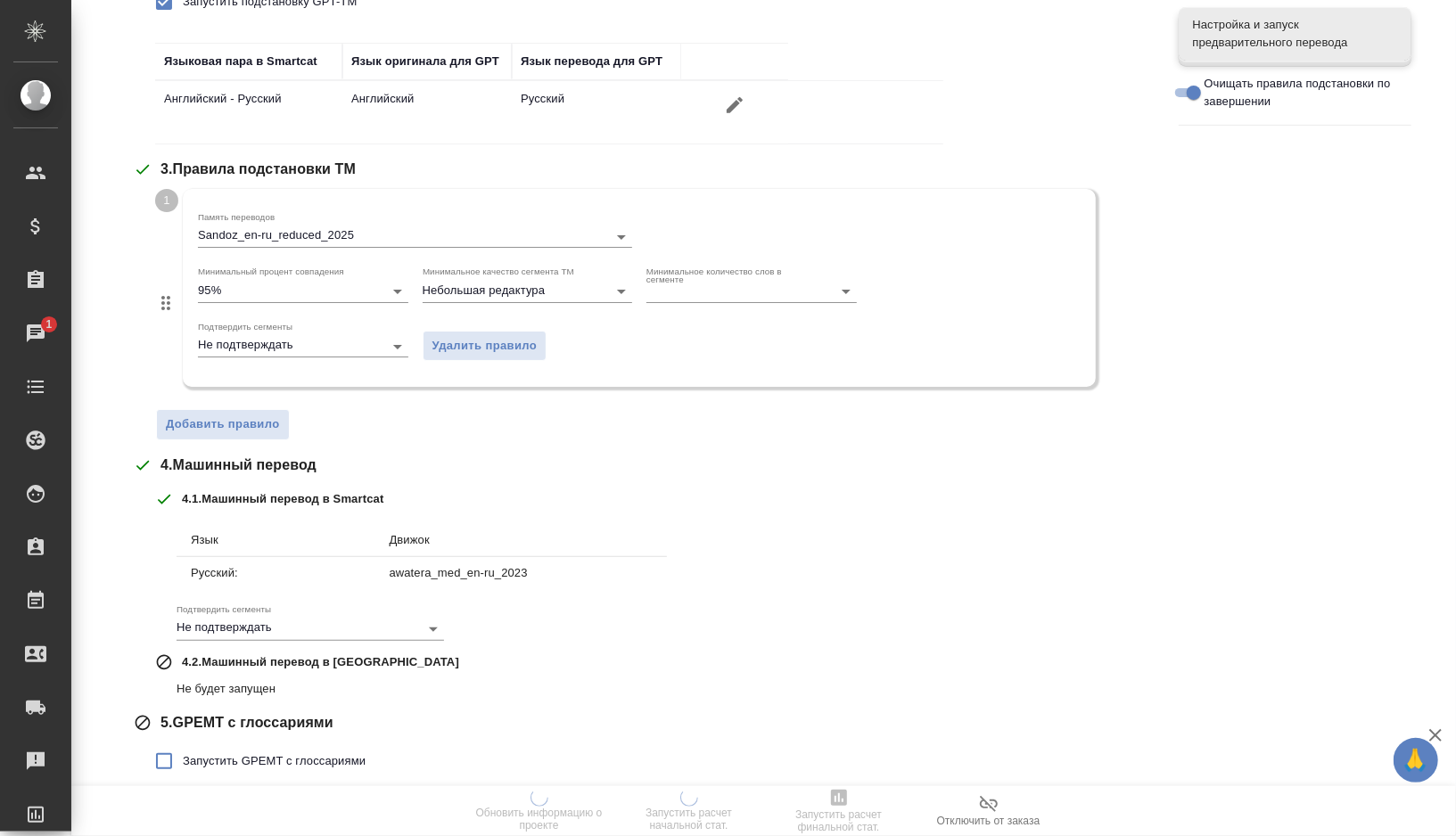
scroll to position [499, 0]
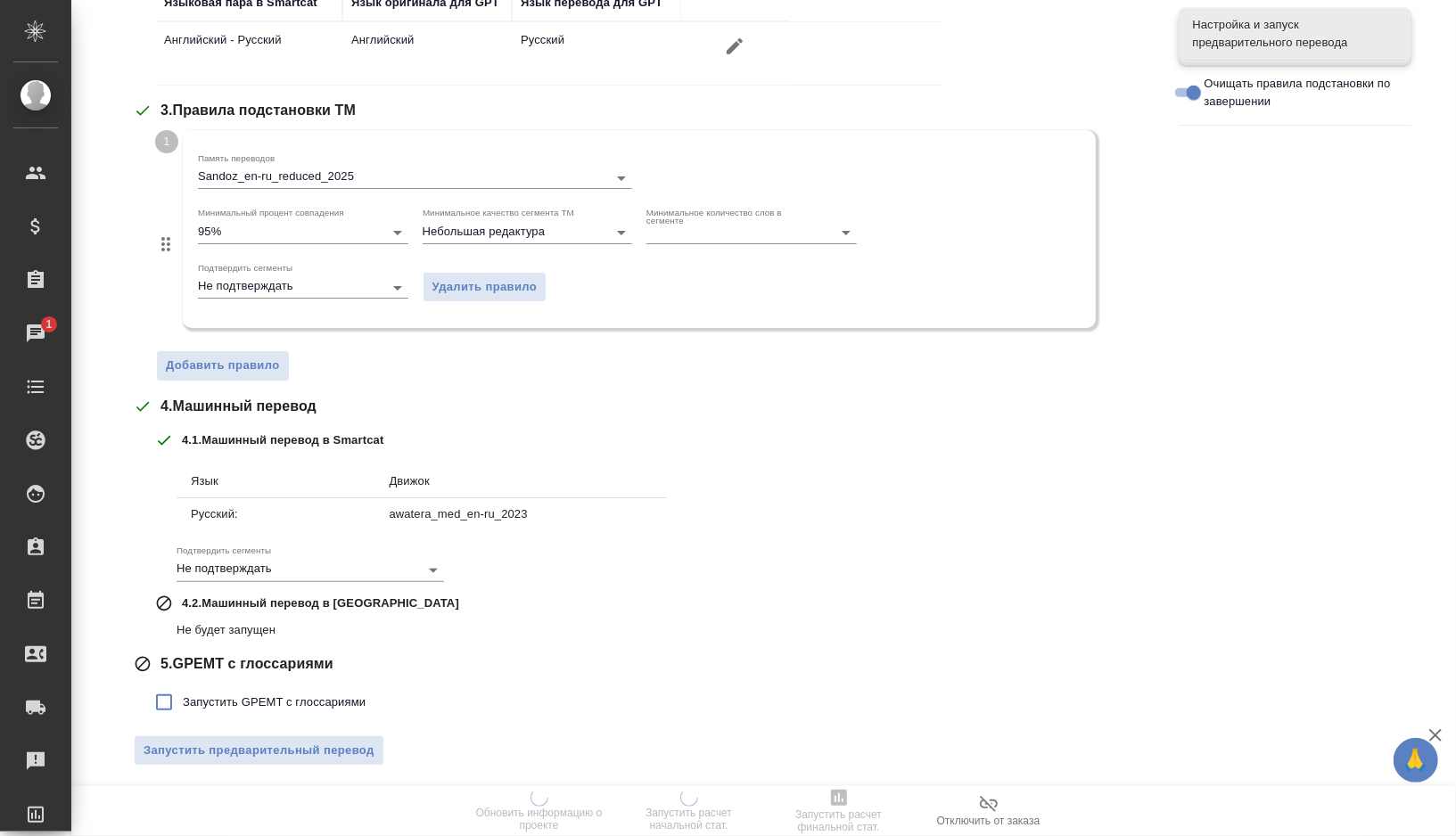
click at [201, 695] on span "Запустить GPEMT с глоссариями" at bounding box center [274, 702] width 183 height 18
click at [183, 695] on input "Запустить GPEMT с глоссариями" at bounding box center [164, 702] width 37 height 37
checkbox input "true"
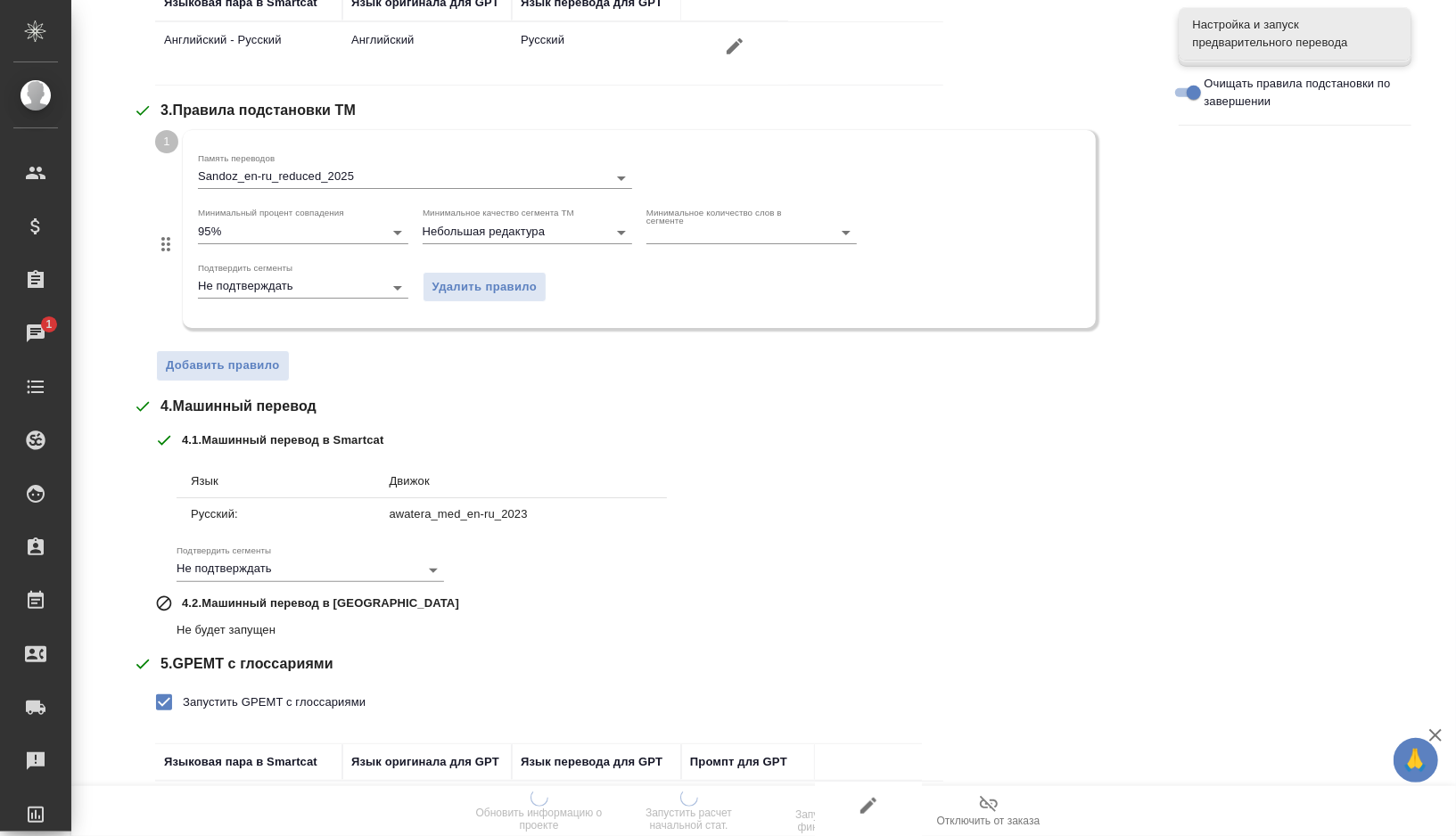
scroll to position [621, 0]
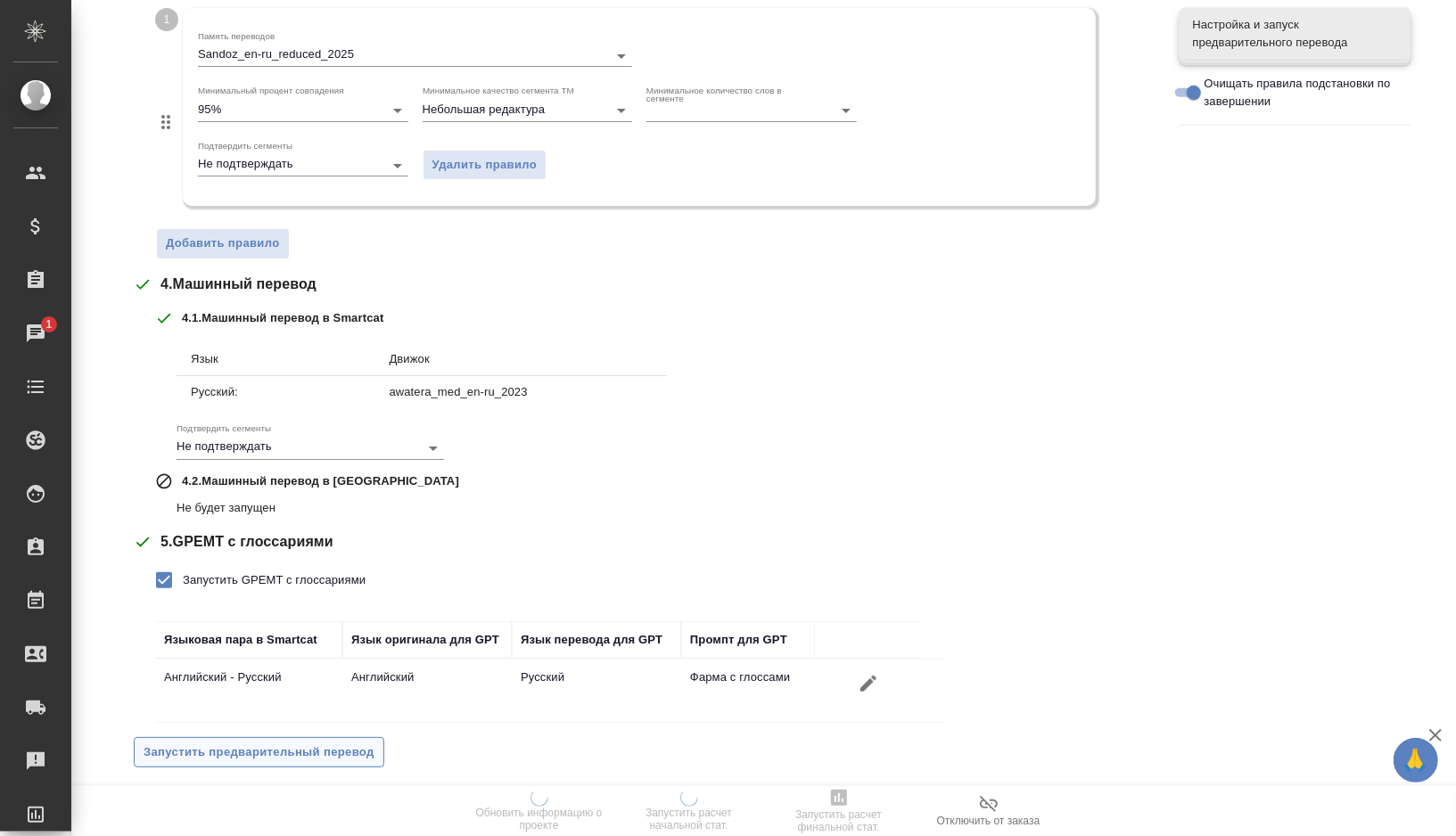
click at [204, 750] on span "Запустить предварительный перевод" at bounding box center [259, 752] width 231 height 21
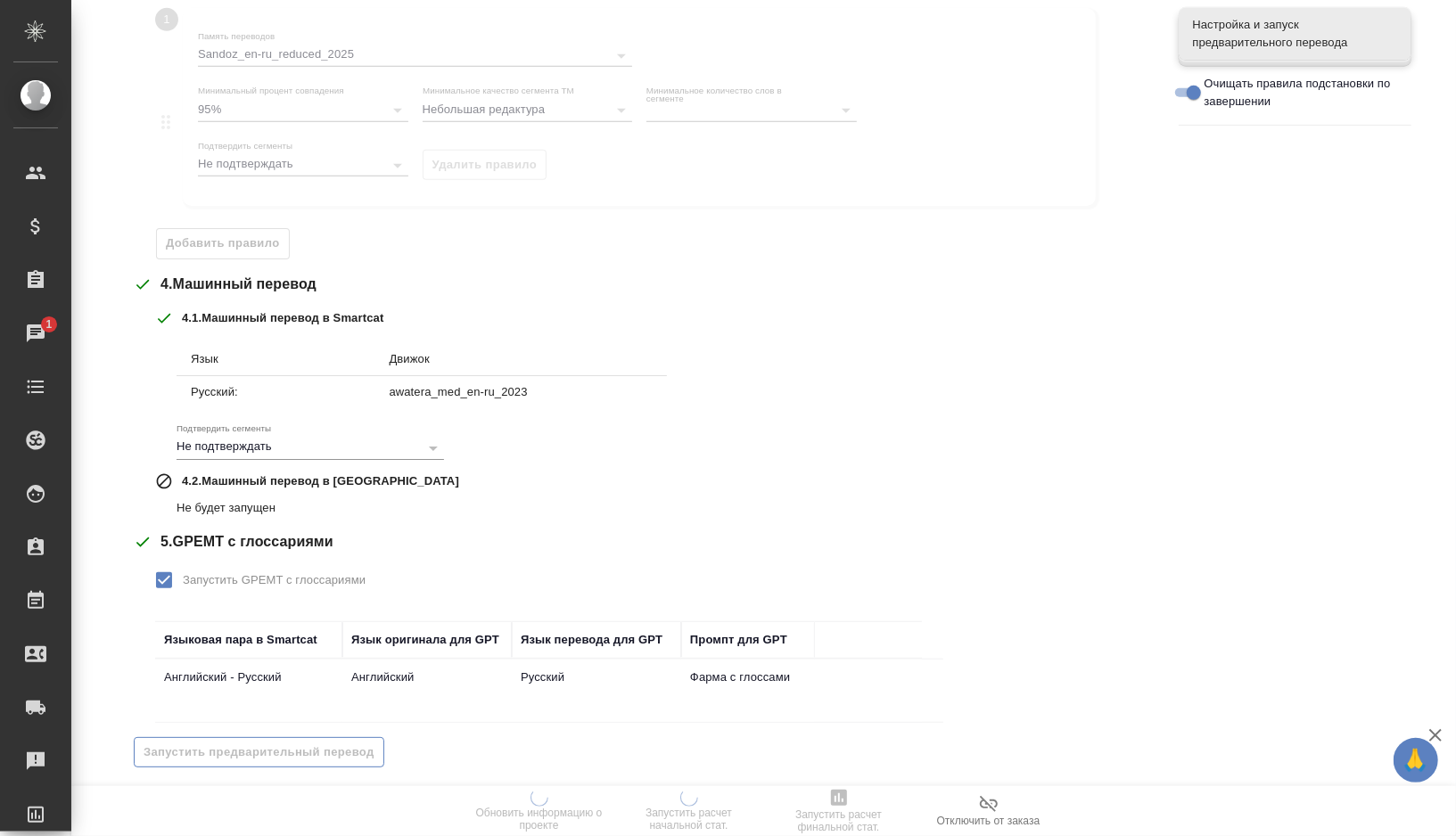
scroll to position [0, 0]
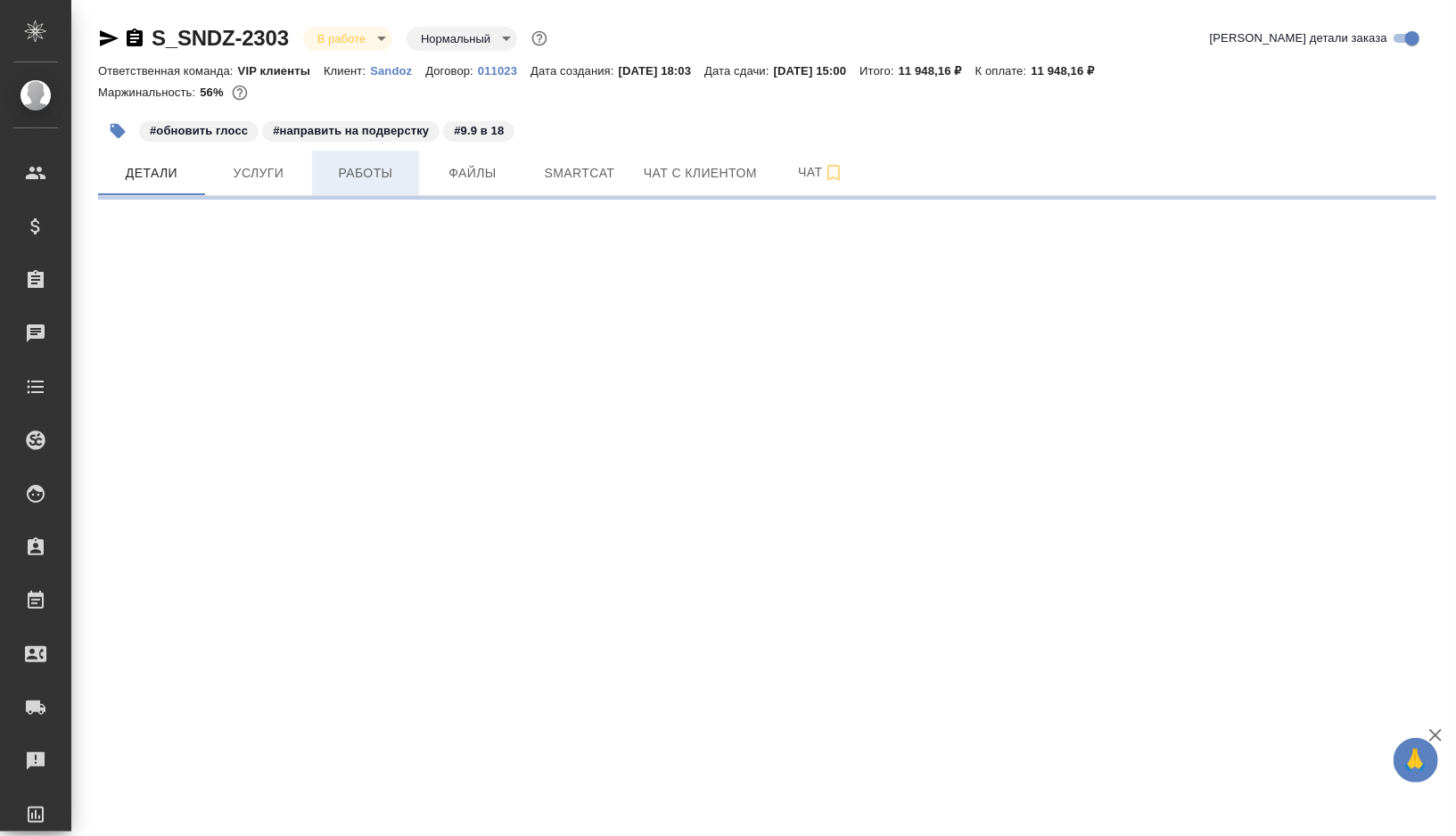
click at [361, 178] on span "Работы" at bounding box center [366, 173] width 86 height 23
select select "RU"
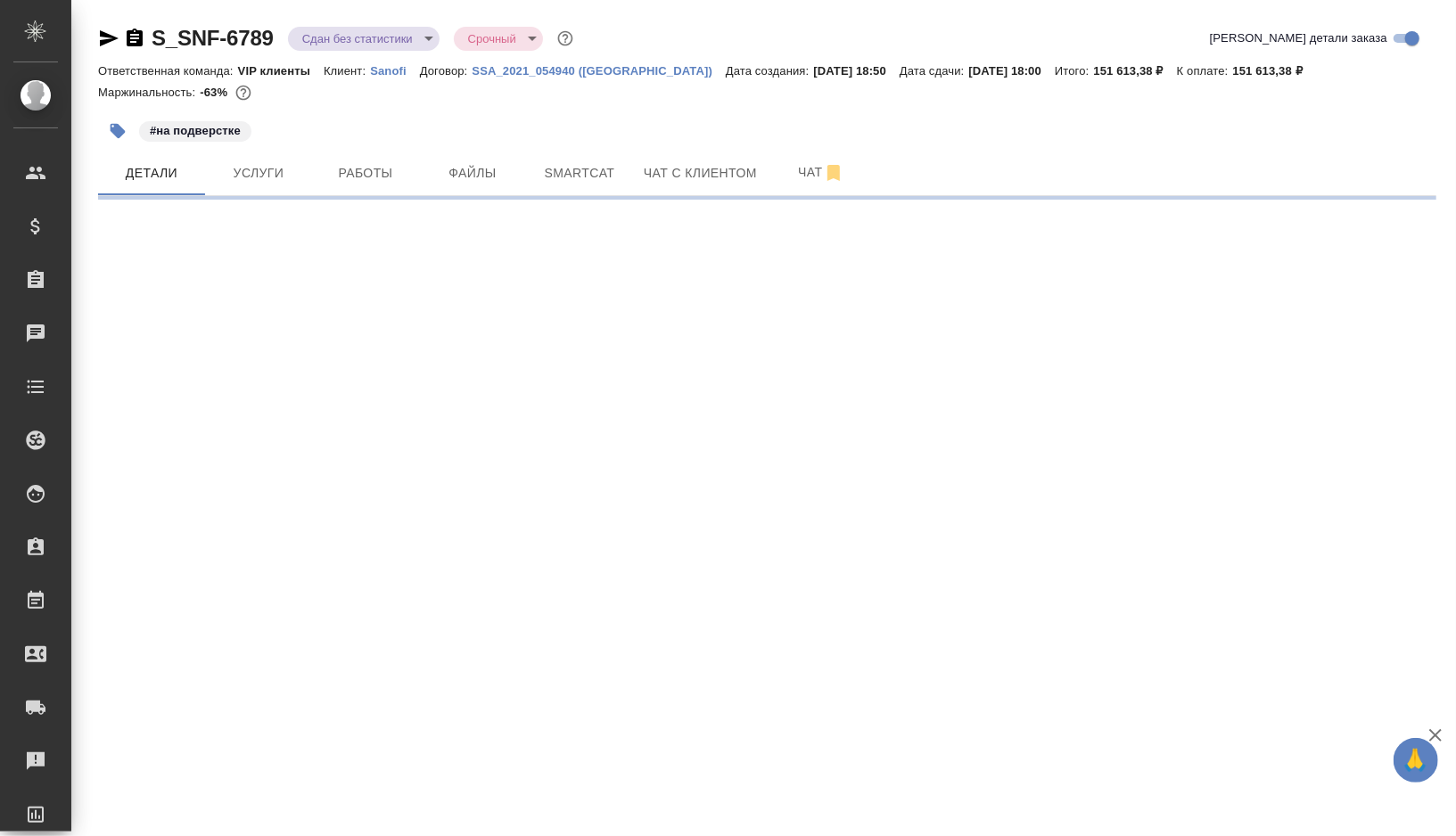
select select "RU"
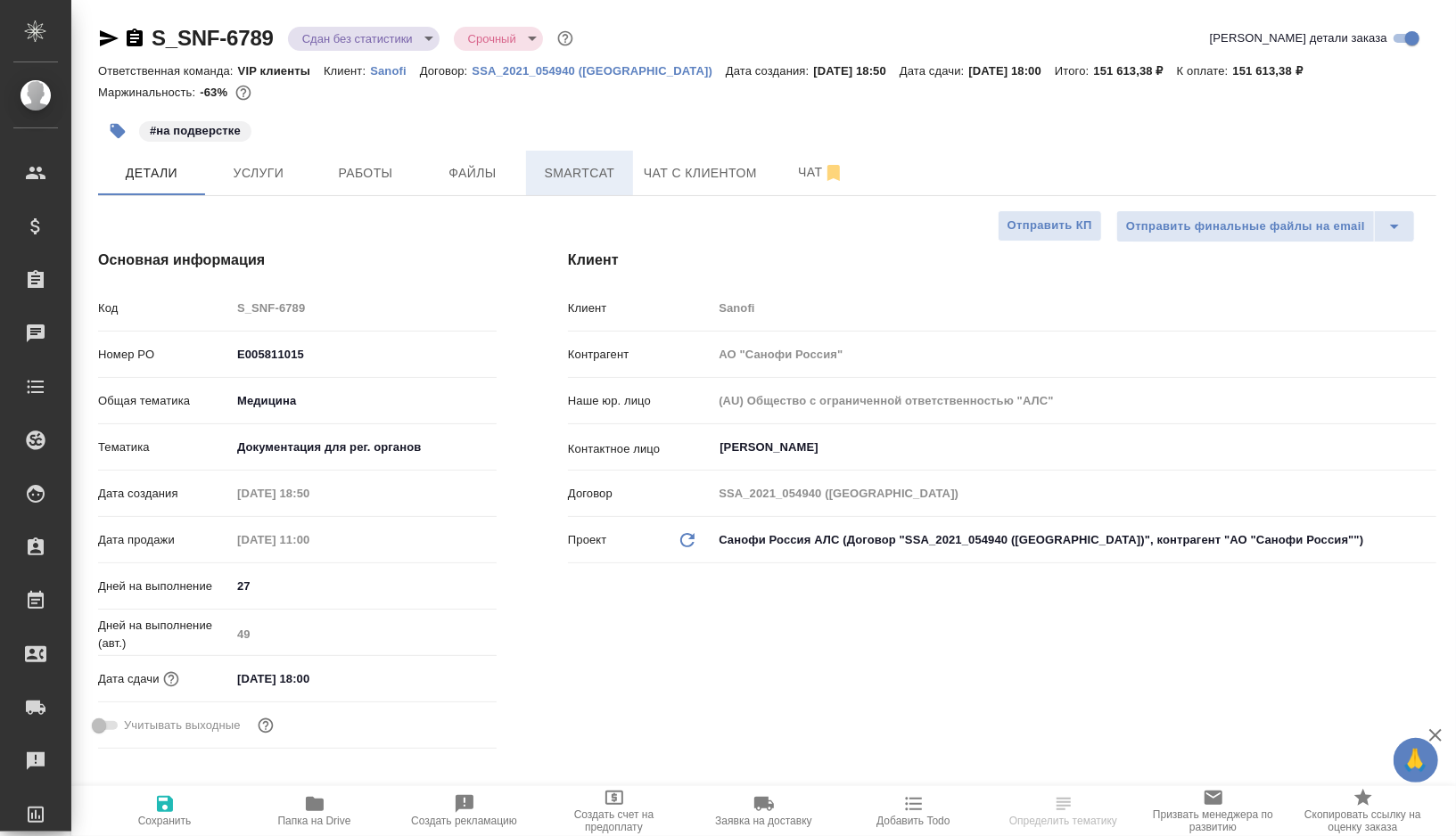
type input "[PERSON_NAME]"
click at [593, 171] on span "Smartcat" at bounding box center [580, 173] width 86 height 23
type textarea "x"
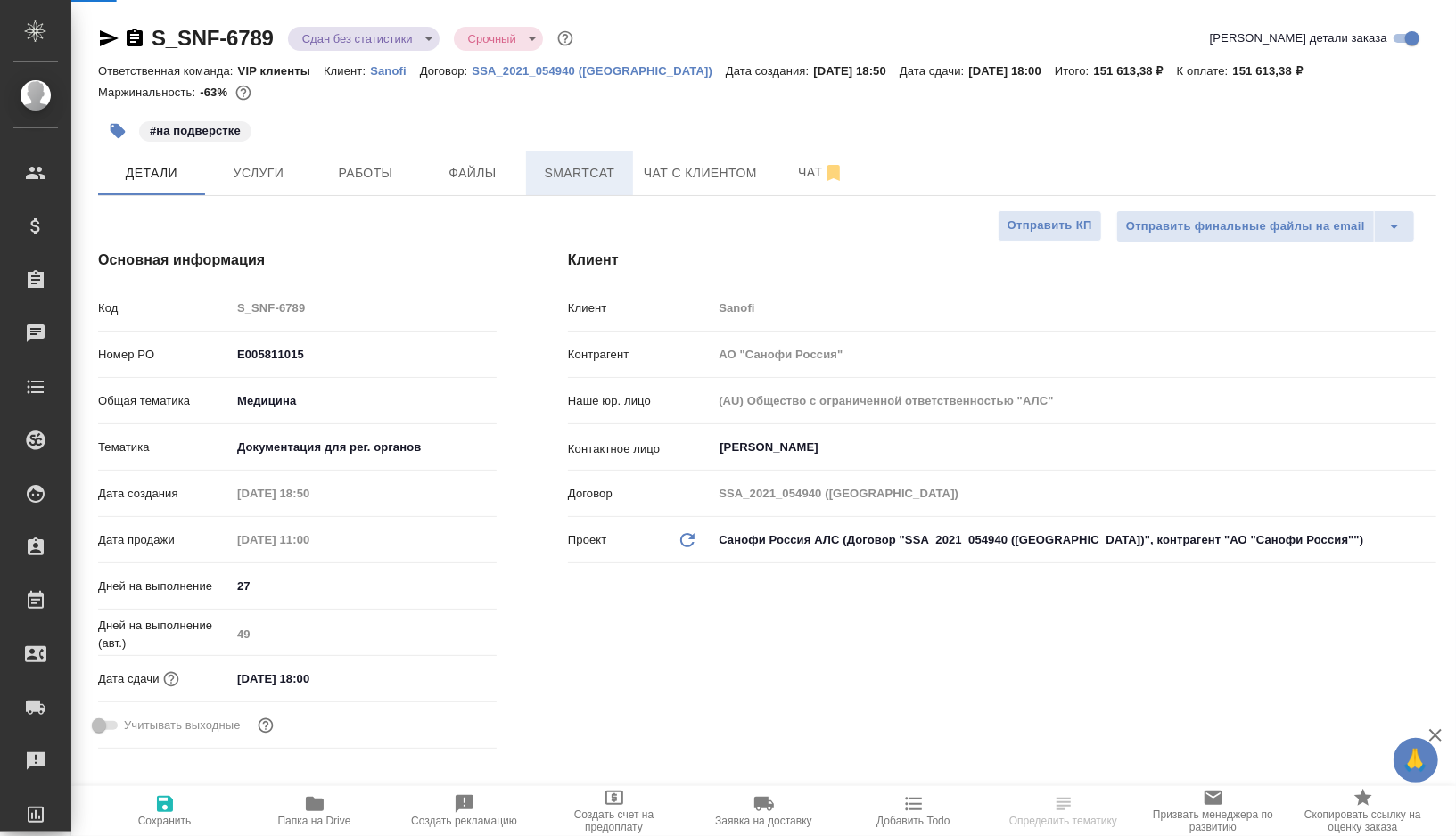
type textarea "x"
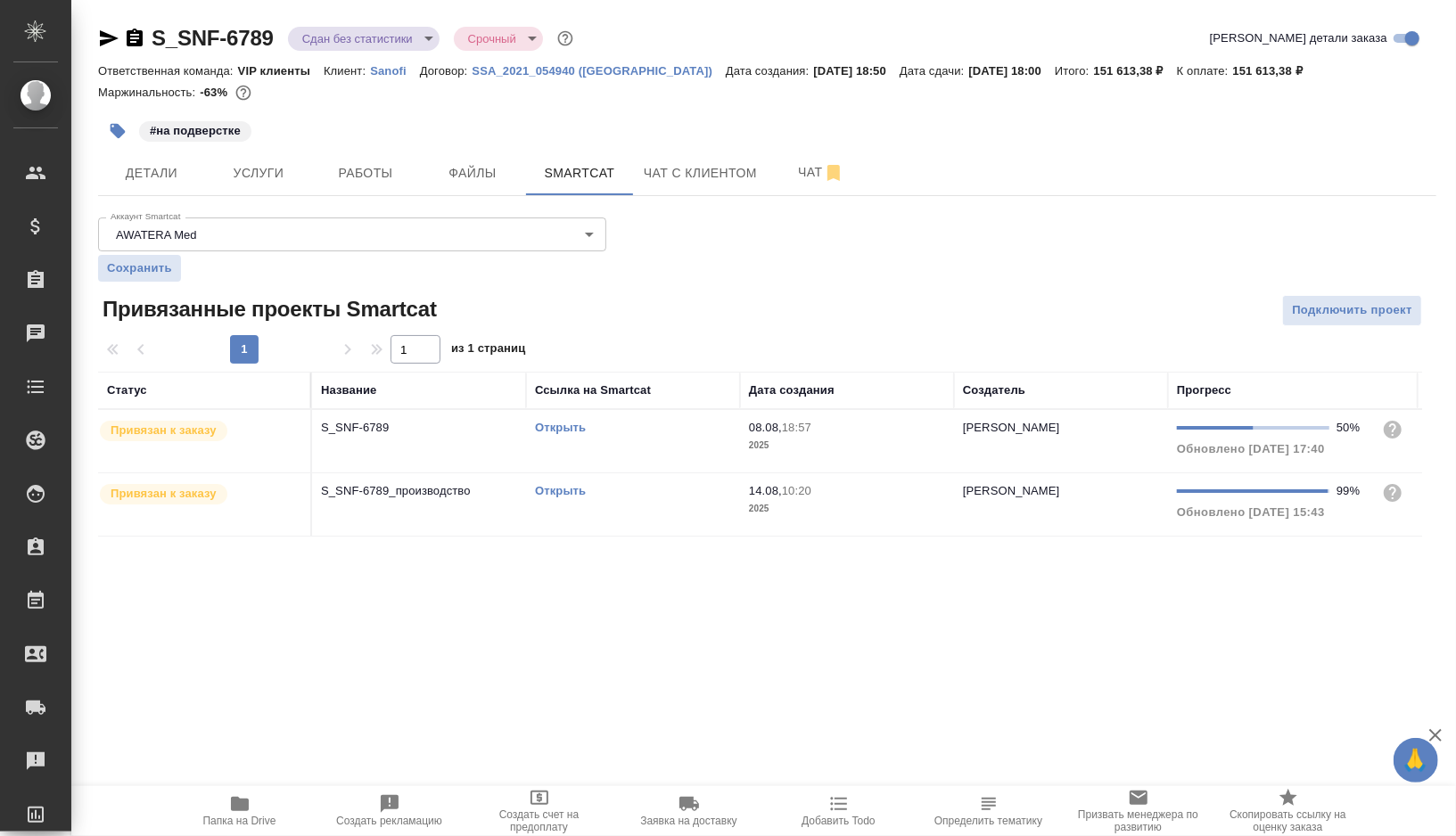
click at [559, 425] on link "Открыть" at bounding box center [561, 428] width 51 height 14
click at [573, 487] on link "Открыть" at bounding box center [561, 490] width 51 height 14
click at [657, 443] on td "Открыть" at bounding box center [632, 441] width 214 height 63
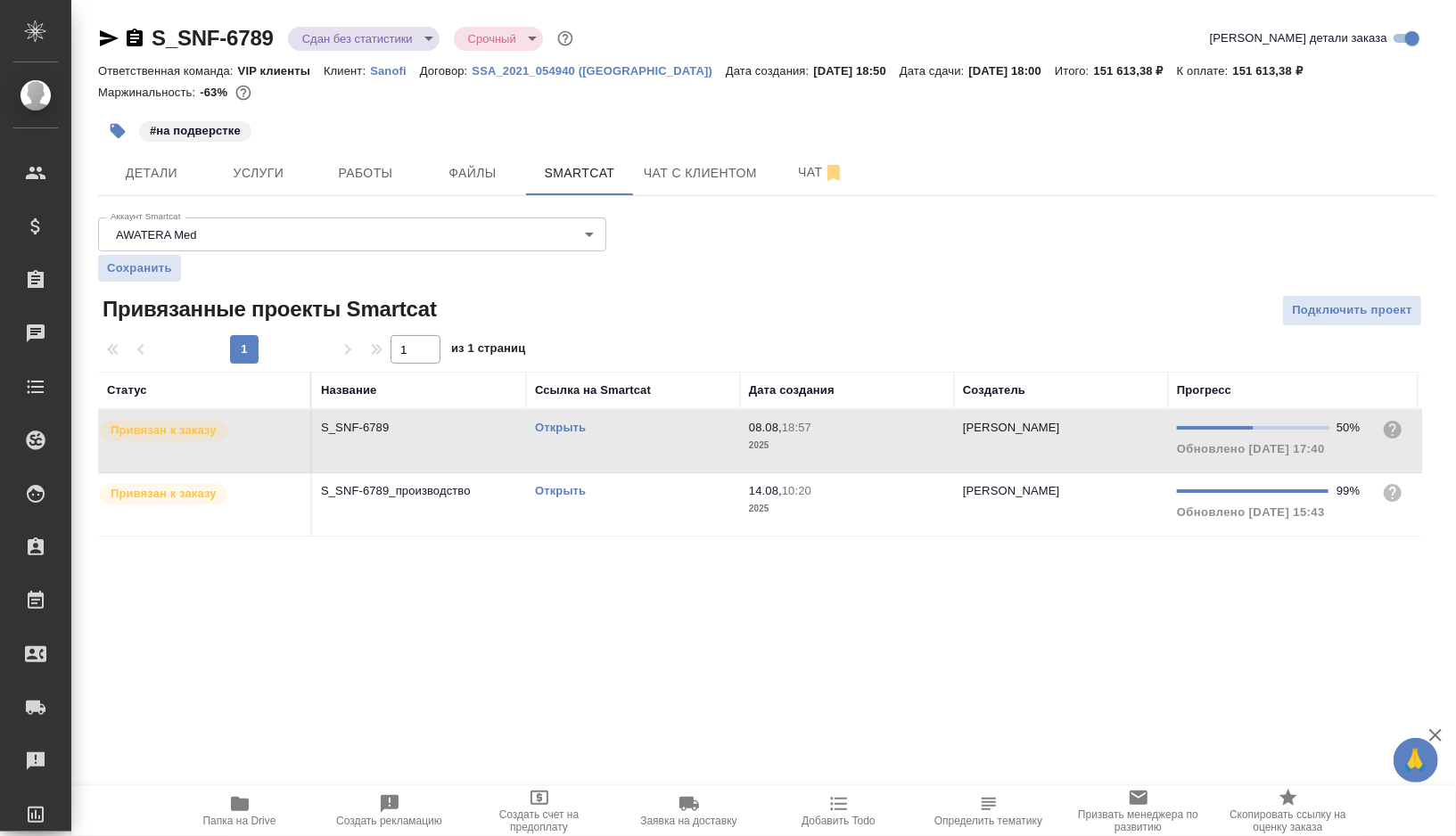
click at [657, 443] on td "Открыть" at bounding box center [632, 441] width 214 height 63
click at [568, 428] on link "Открыть" at bounding box center [561, 428] width 51 height 14
click at [652, 503] on td "Открыть" at bounding box center [632, 504] width 214 height 63
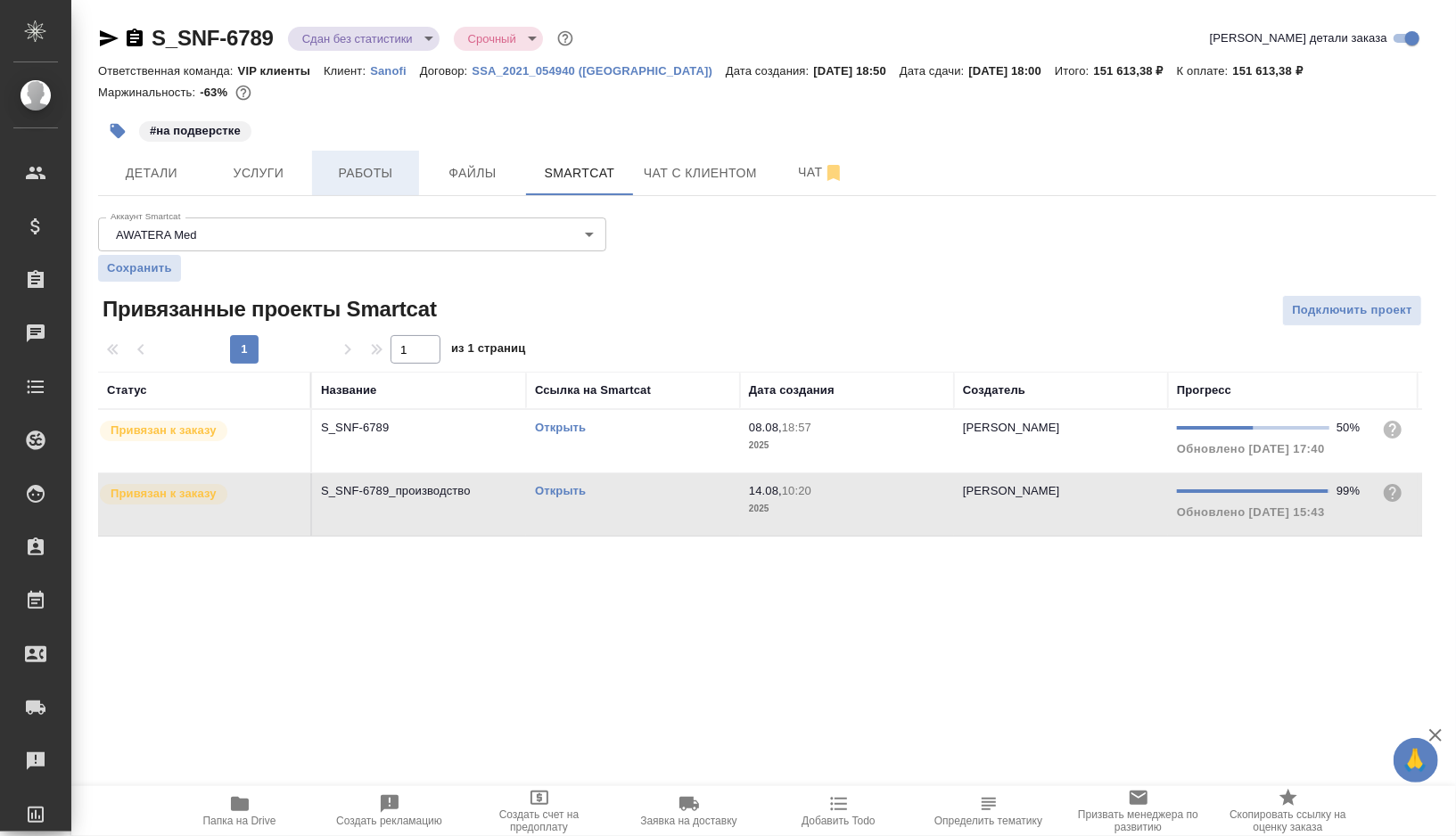
click at [391, 168] on span "Работы" at bounding box center [366, 173] width 86 height 23
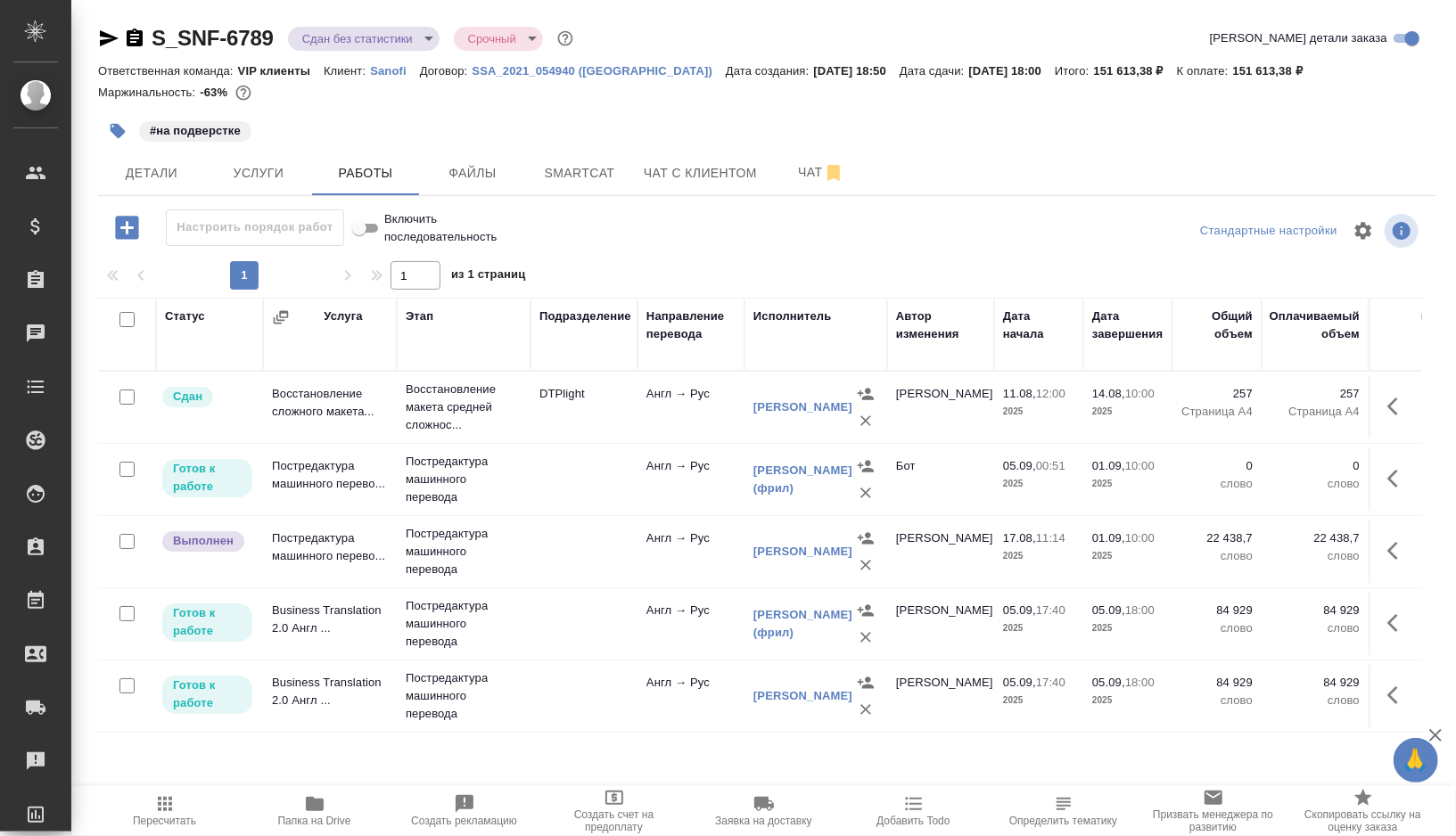
click at [864, 490] on icon "button" at bounding box center [866, 493] width 11 height 11
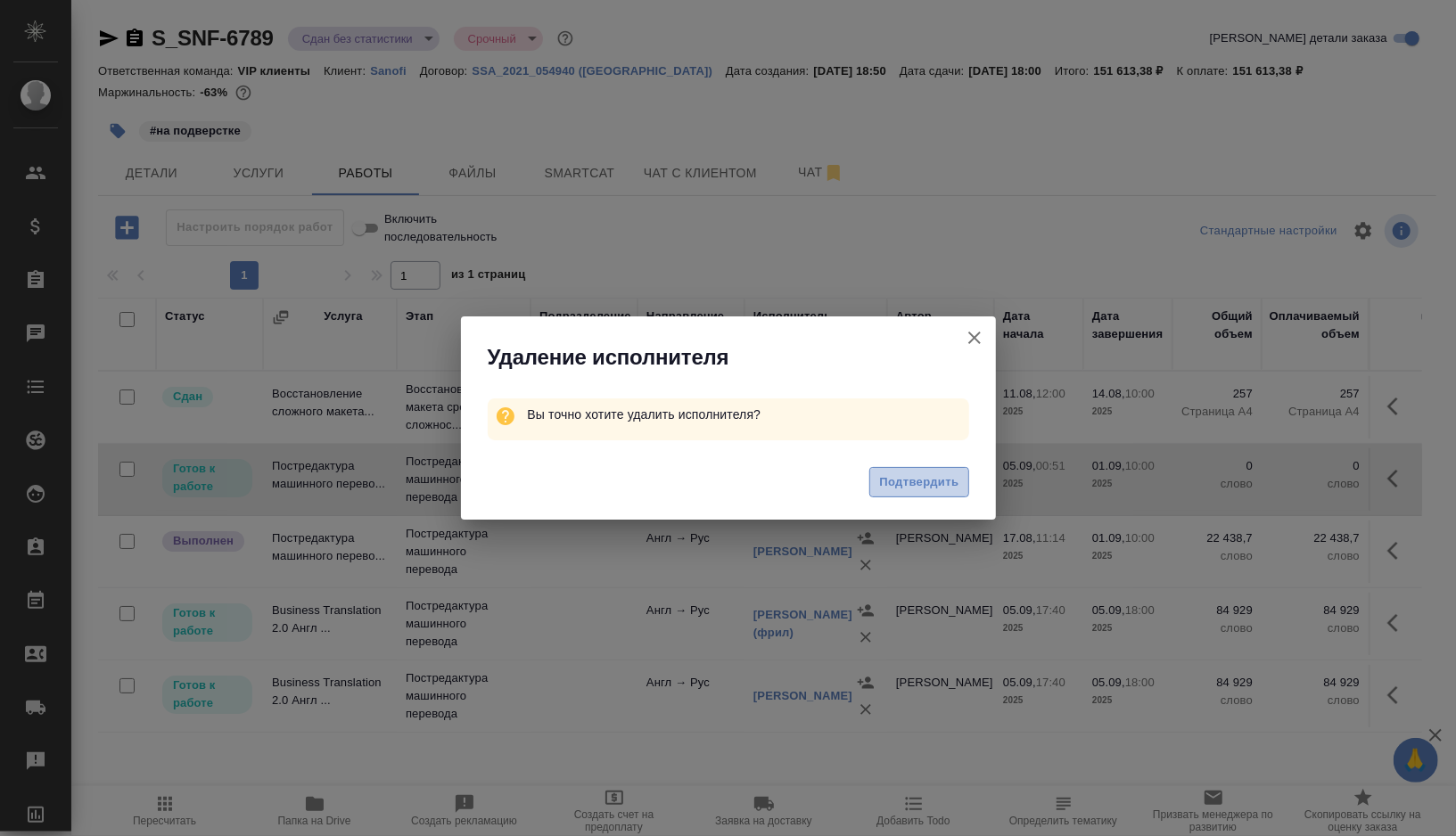
click at [908, 485] on span "Подтвердить" at bounding box center [918, 482] width 79 height 21
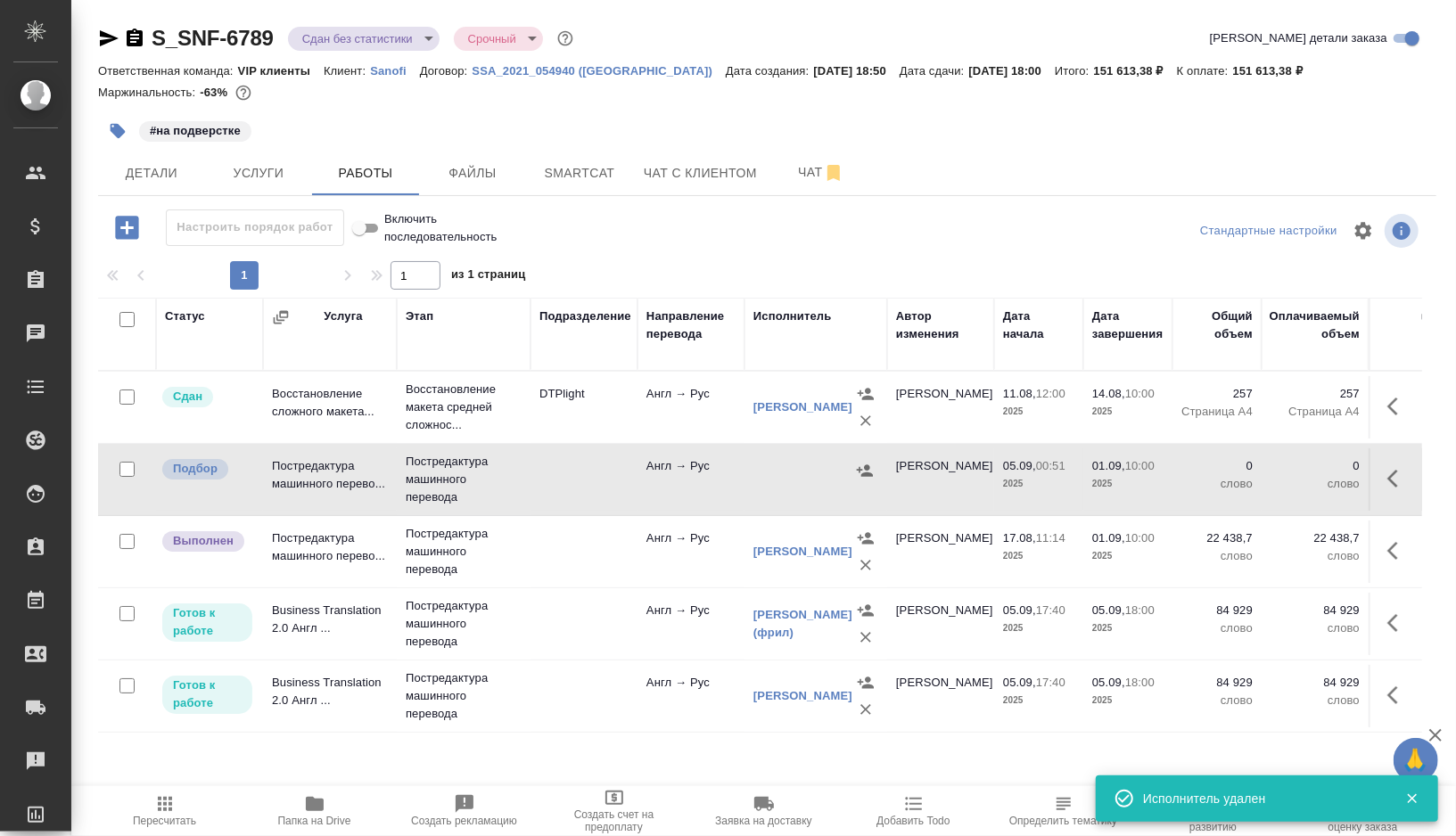
click at [551, 548] on td at bounding box center [584, 551] width 107 height 63
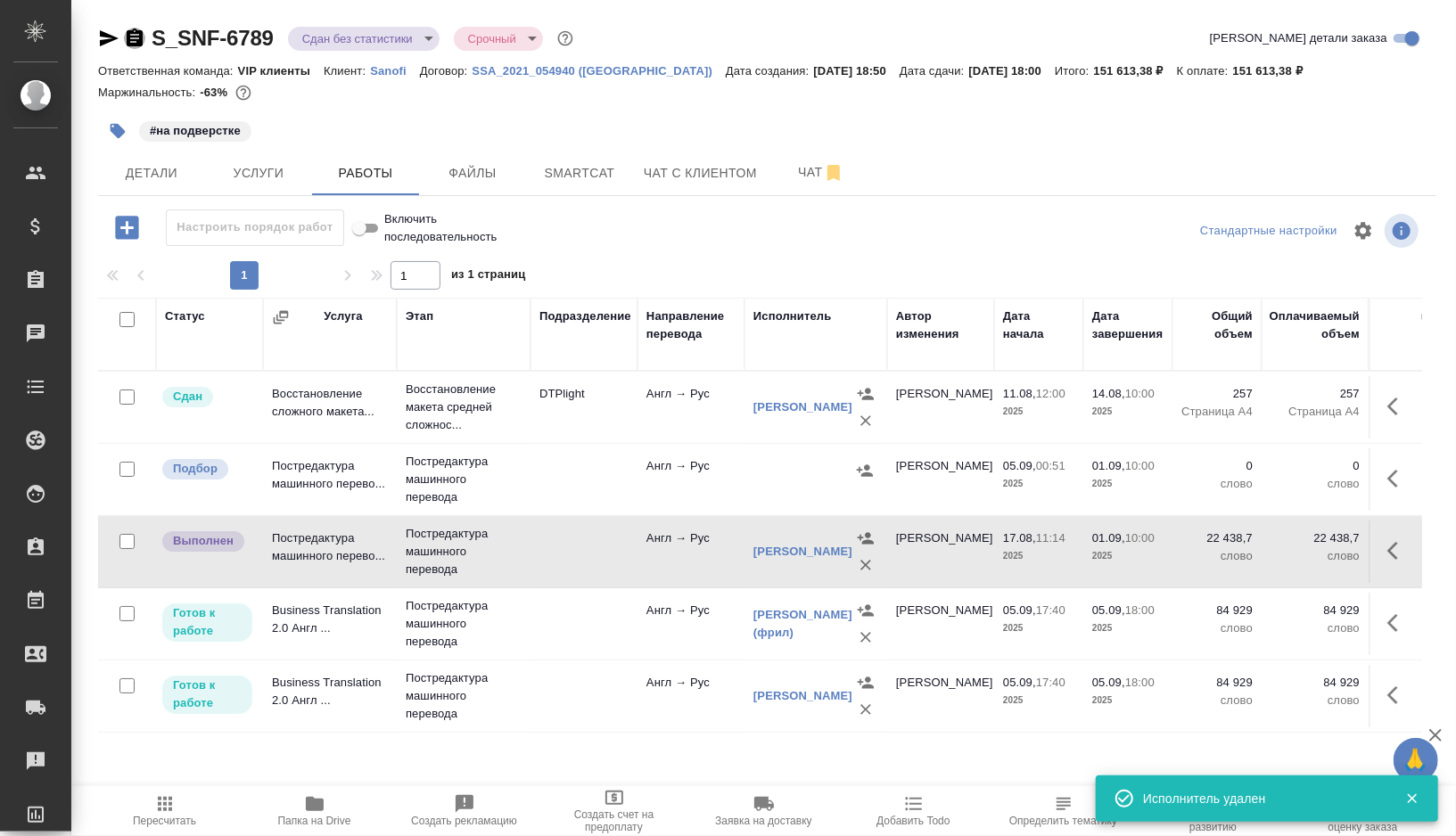
click at [127, 40] on icon "button" at bounding box center [135, 37] width 16 height 18
click at [166, 794] on icon "button" at bounding box center [166, 804] width 22 height 22
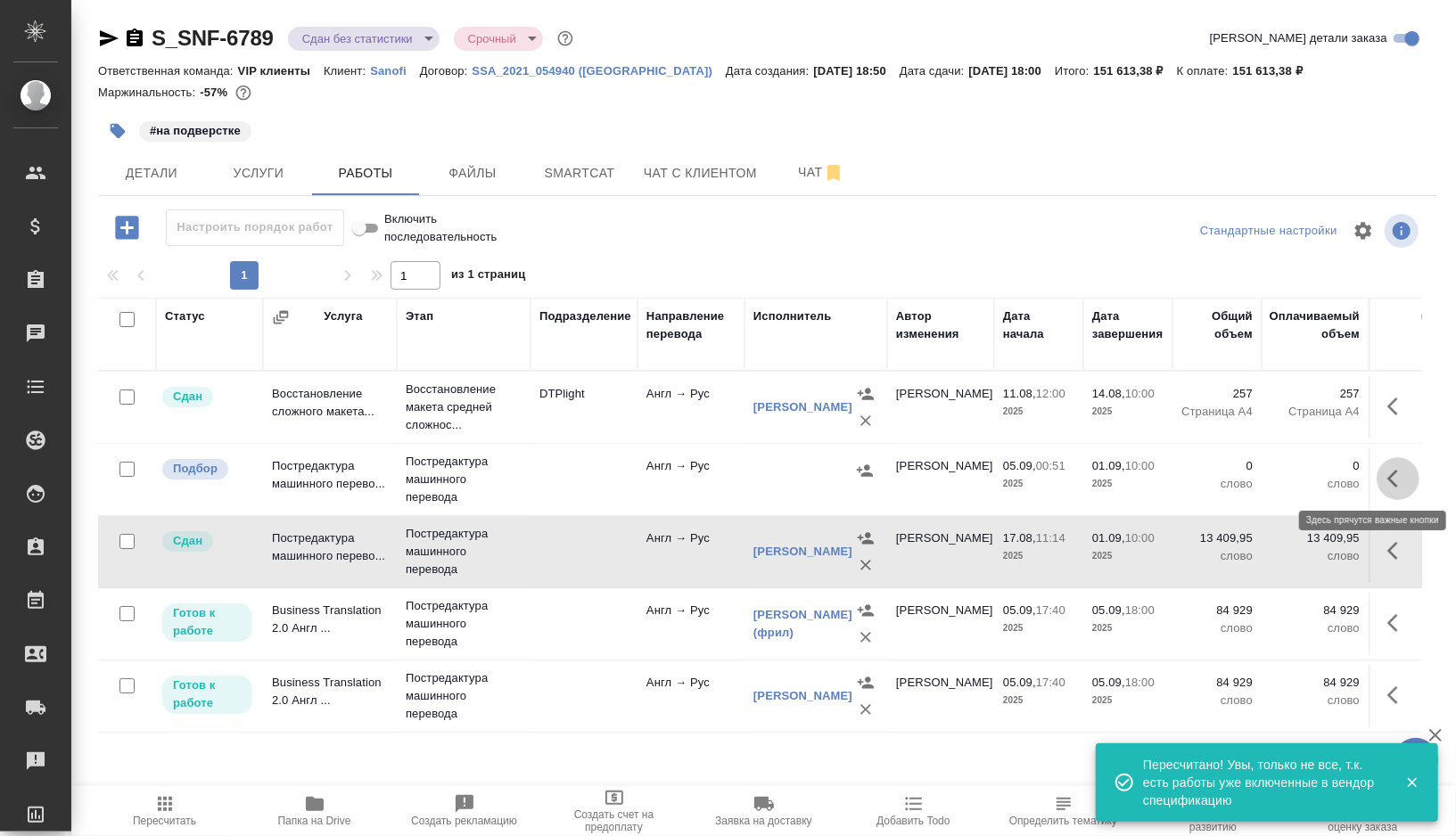
click at [1388, 472] on icon "button" at bounding box center [1399, 479] width 22 height 22
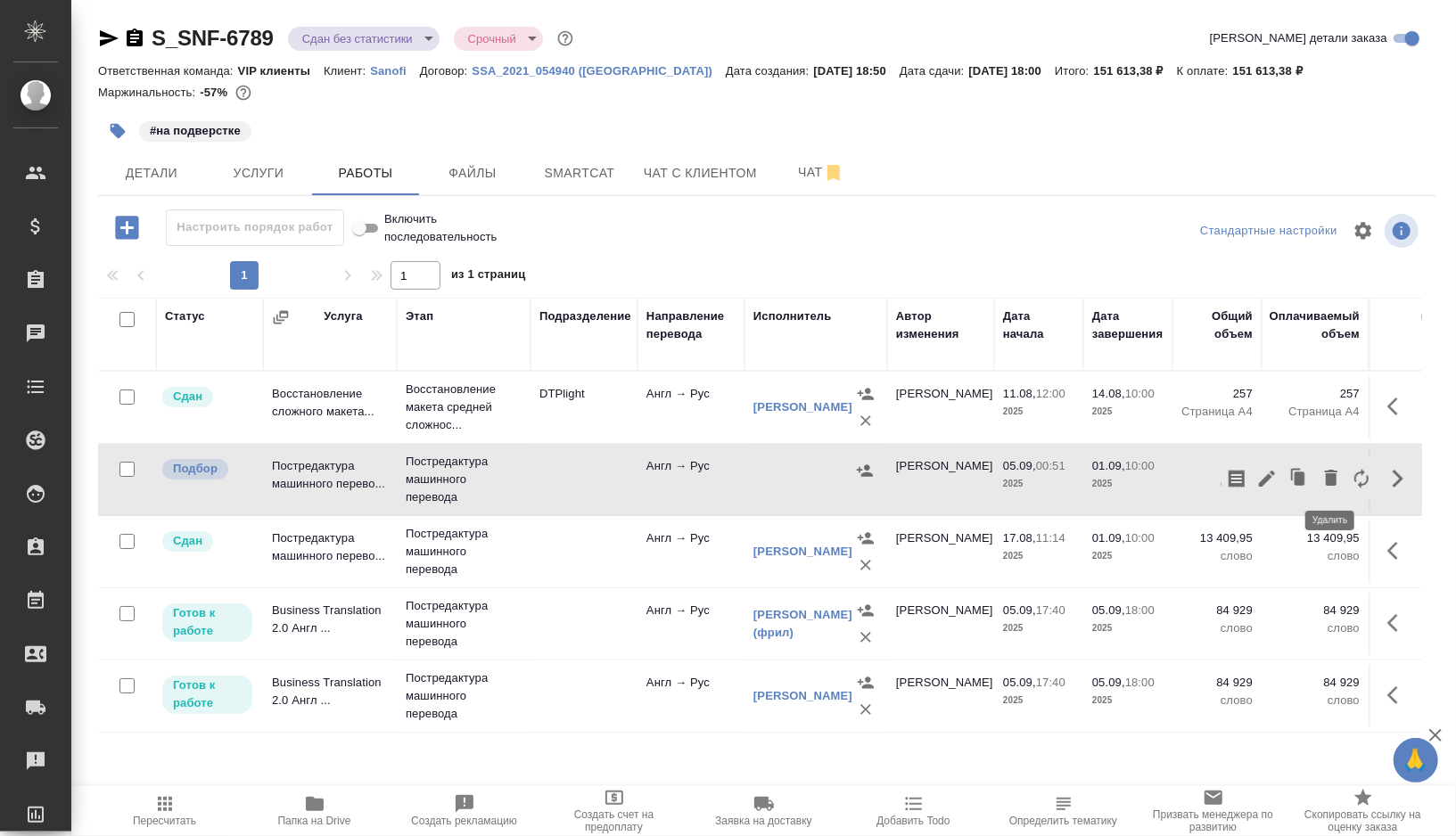
click at [1332, 472] on icon "button" at bounding box center [1331, 478] width 13 height 16
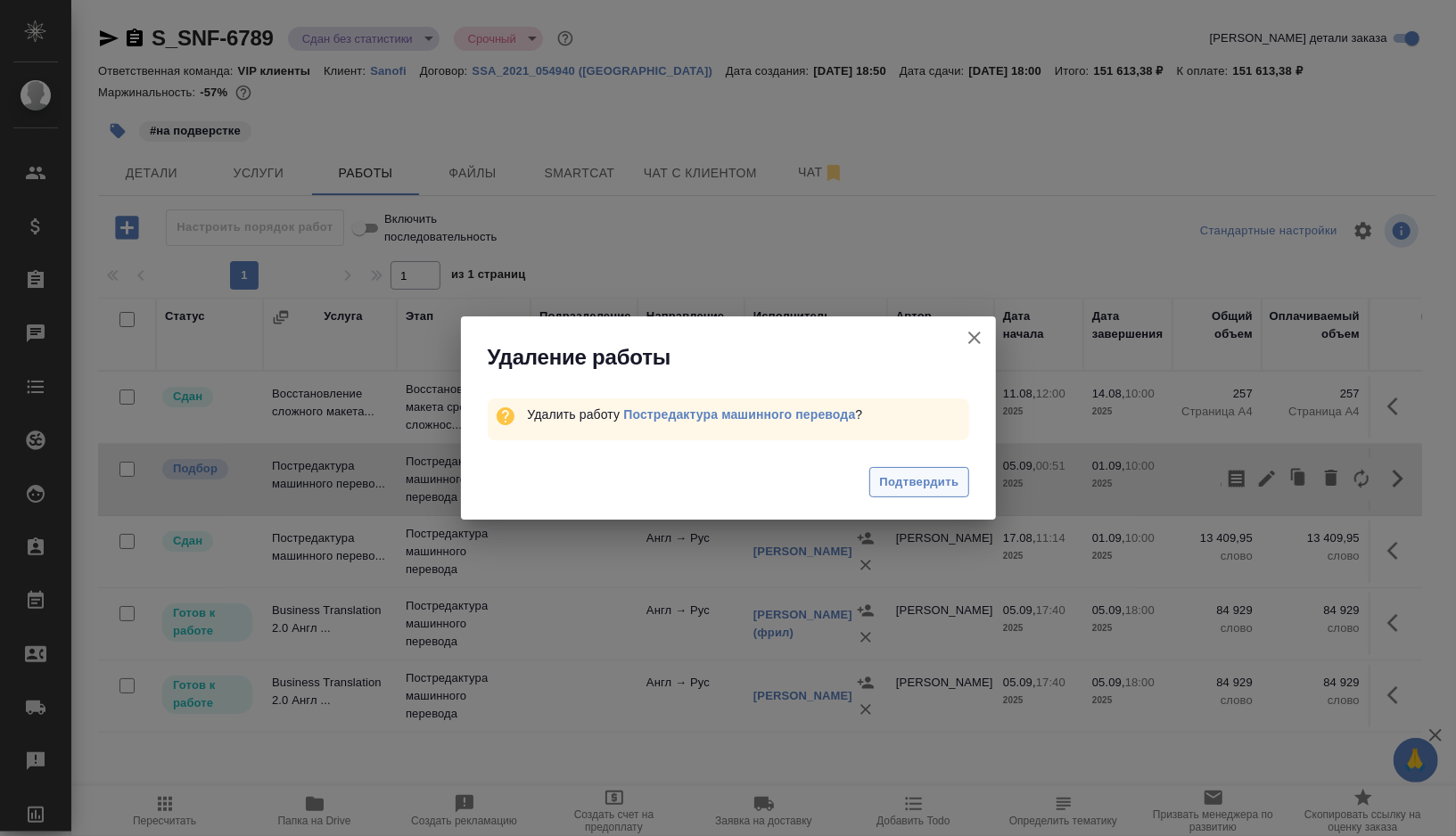
click at [939, 487] on span "Подтвердить" at bounding box center [918, 482] width 79 height 21
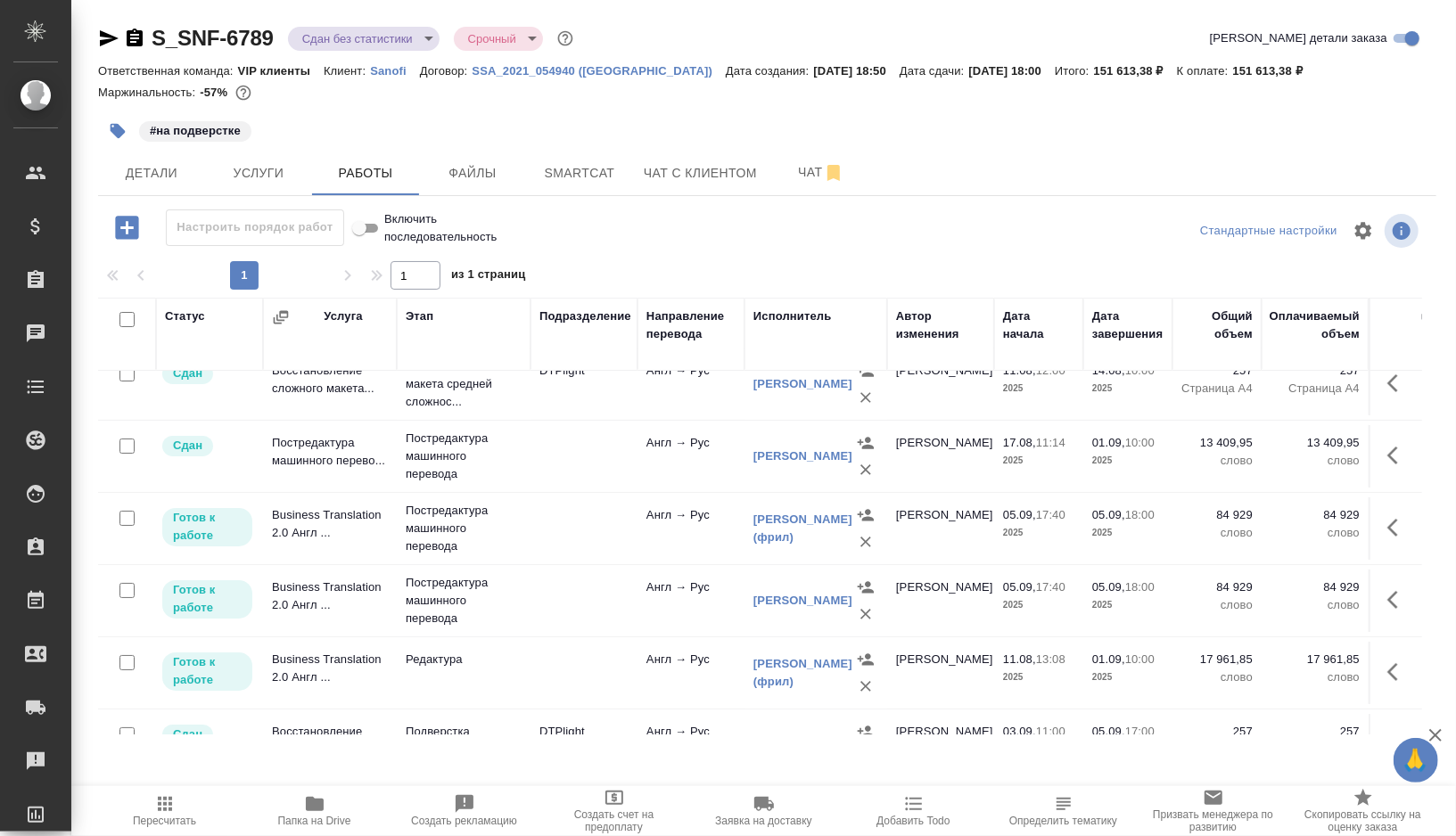
scroll to position [32, 0]
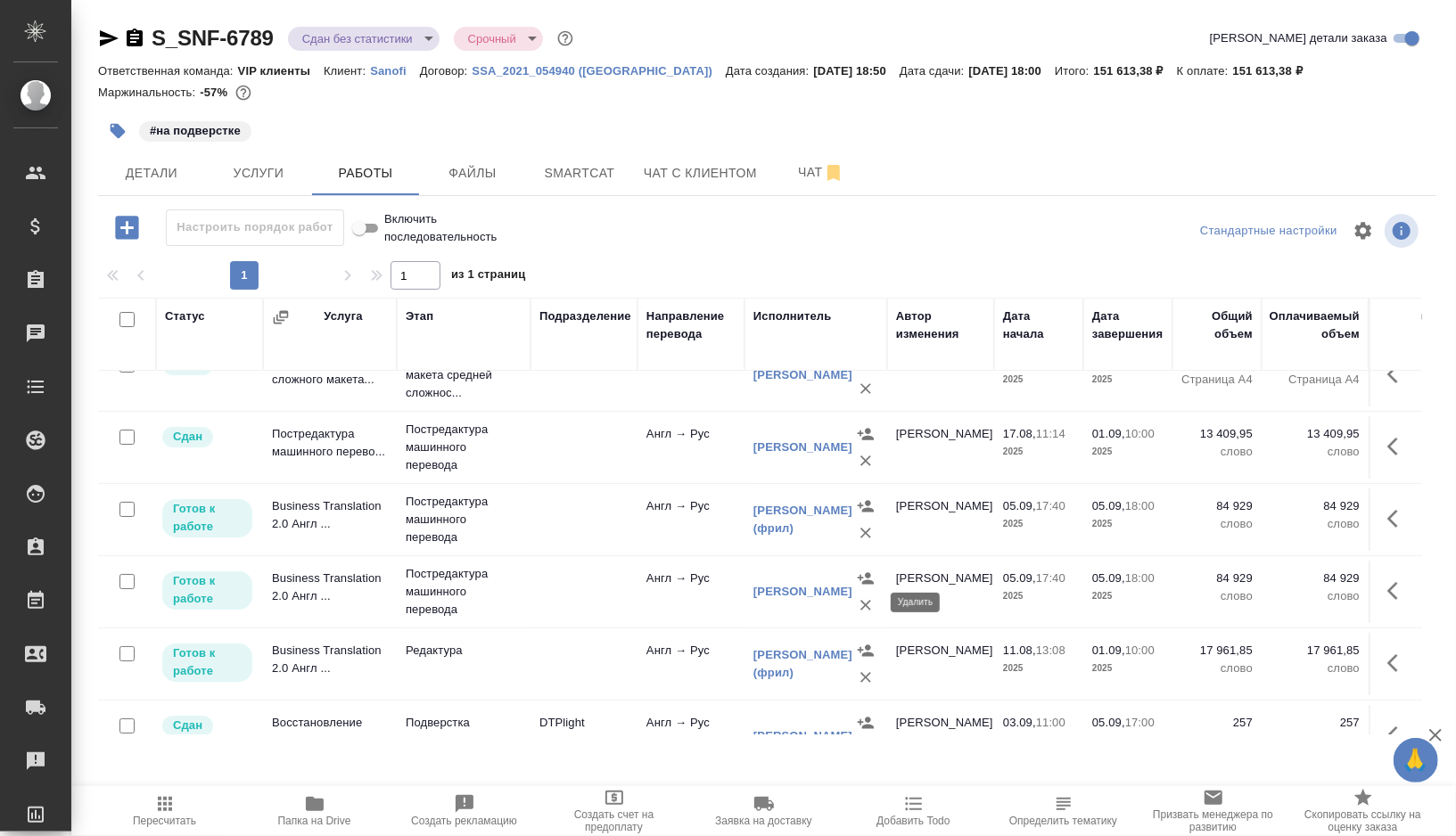
click at [865, 602] on icon "button" at bounding box center [866, 606] width 11 height 11
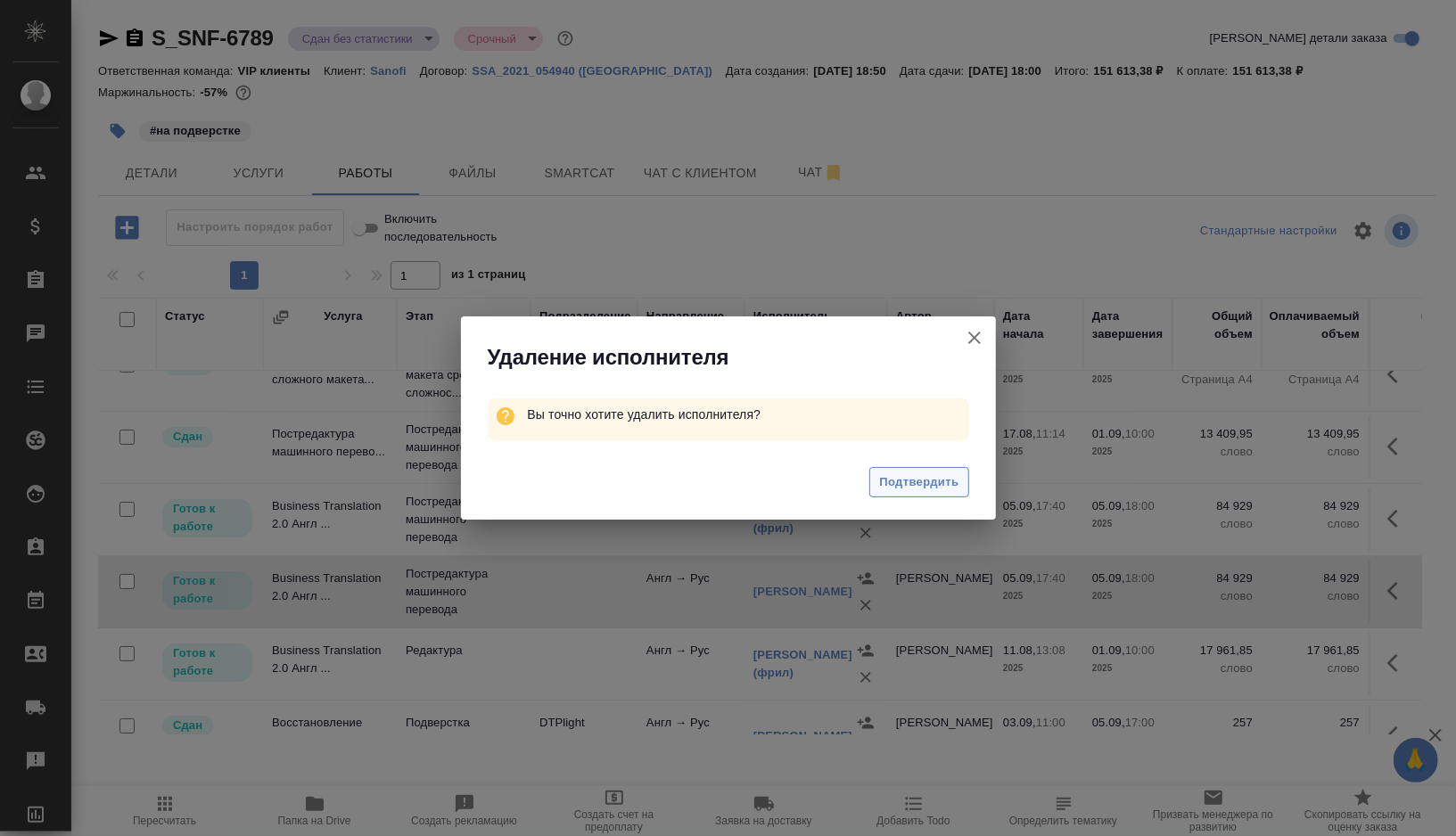
click at [895, 489] on span "Подтвердить" at bounding box center [918, 482] width 79 height 21
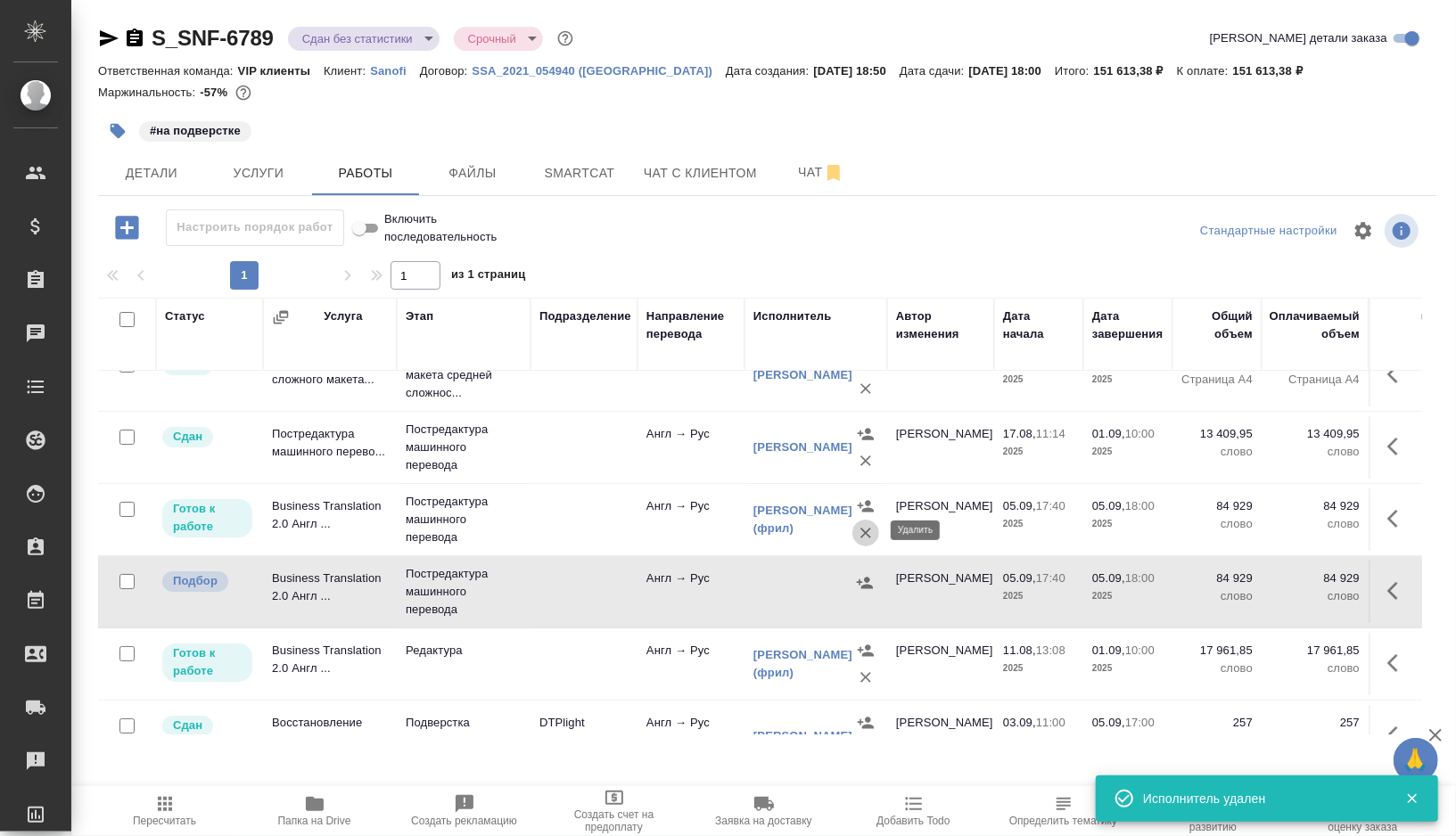
click at [863, 531] on icon "button" at bounding box center [866, 533] width 11 height 11
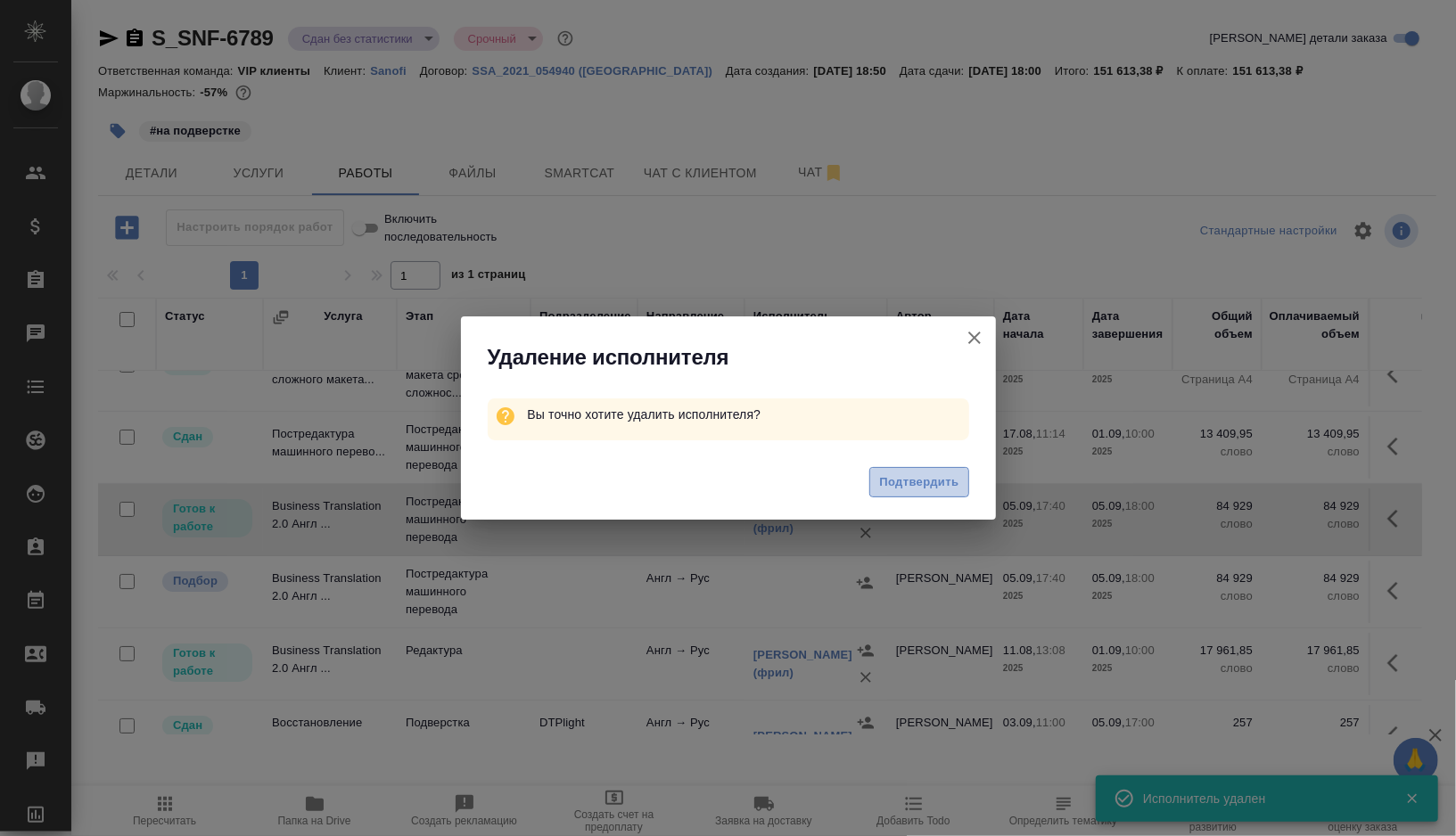
click at [922, 479] on span "Подтвердить" at bounding box center [918, 482] width 79 height 21
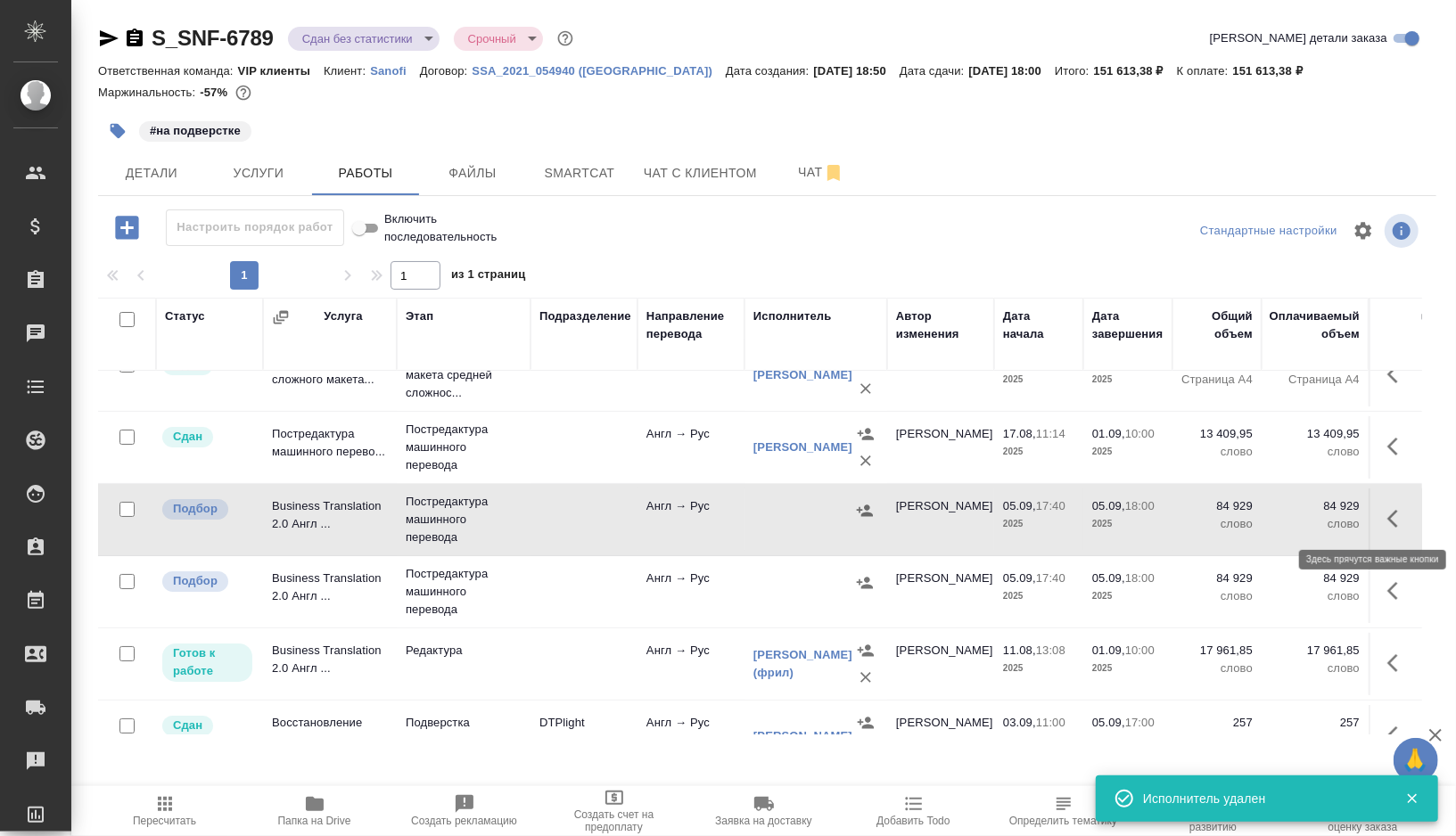
click at [1398, 521] on icon "button" at bounding box center [1399, 519] width 22 height 22
click at [1336, 515] on icon "button" at bounding box center [1331, 519] width 13 height 16
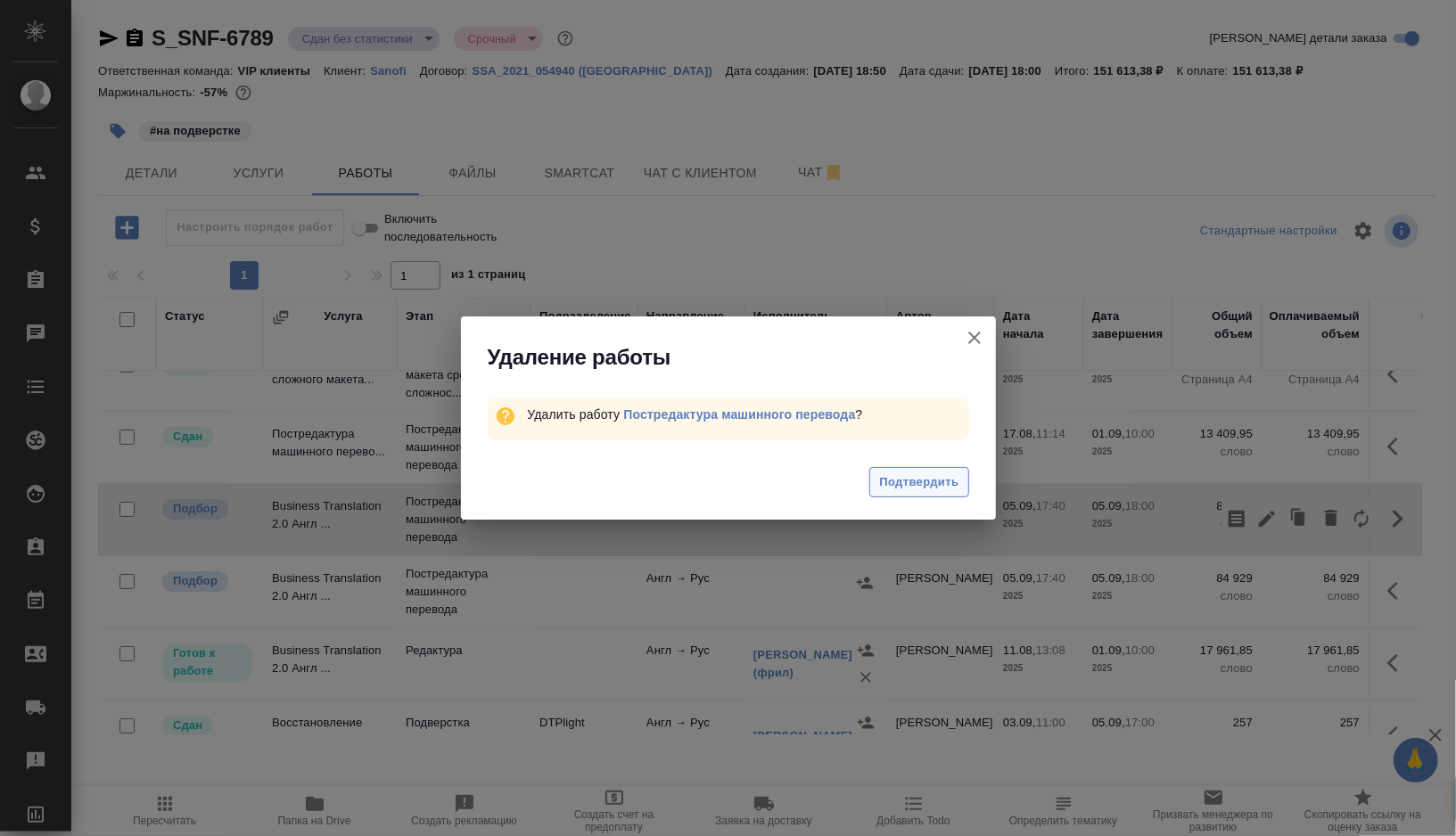
click at [916, 477] on span "Подтвердить" at bounding box center [918, 482] width 79 height 21
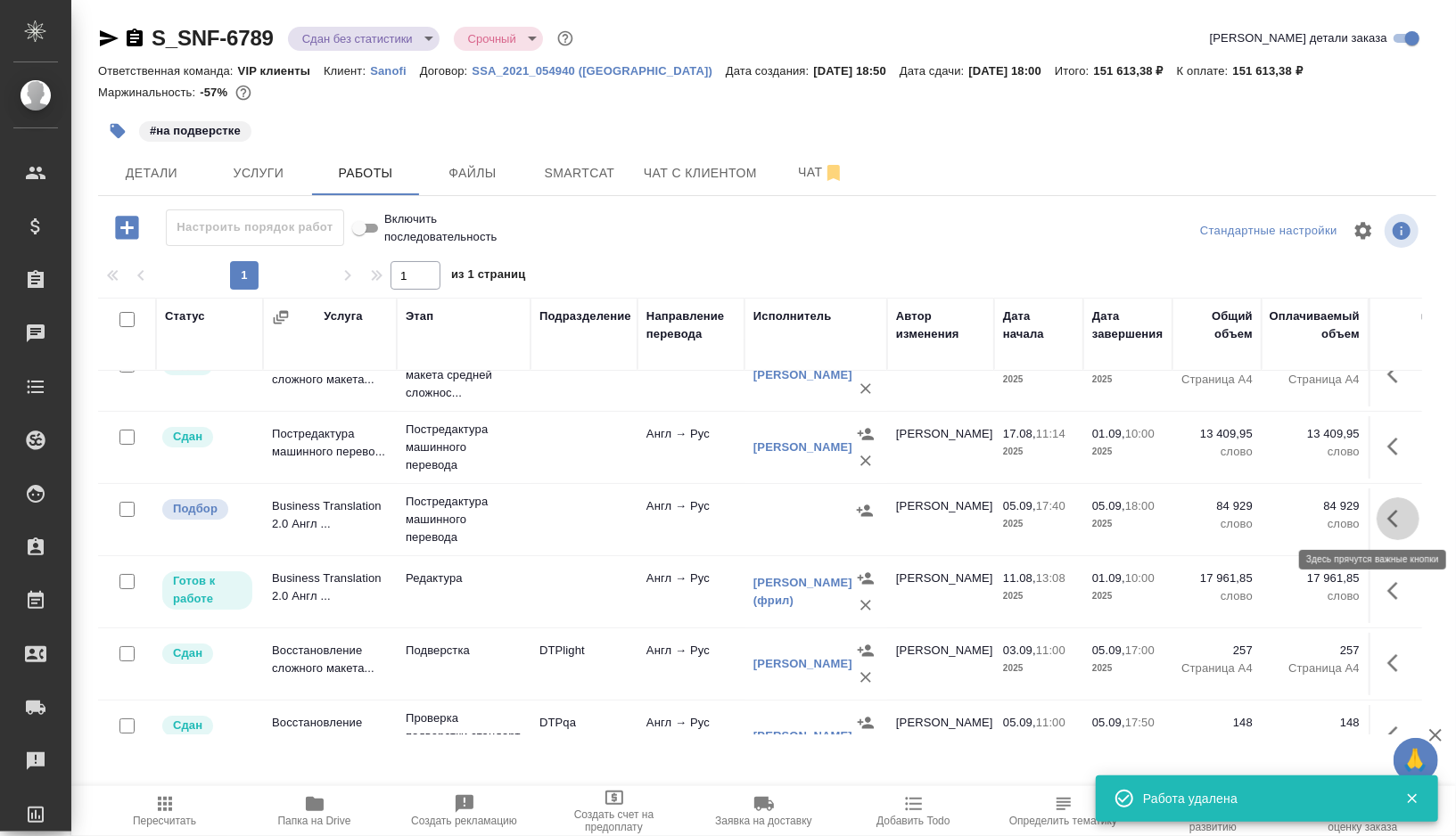
click at [1397, 519] on icon "button" at bounding box center [1399, 519] width 22 height 22
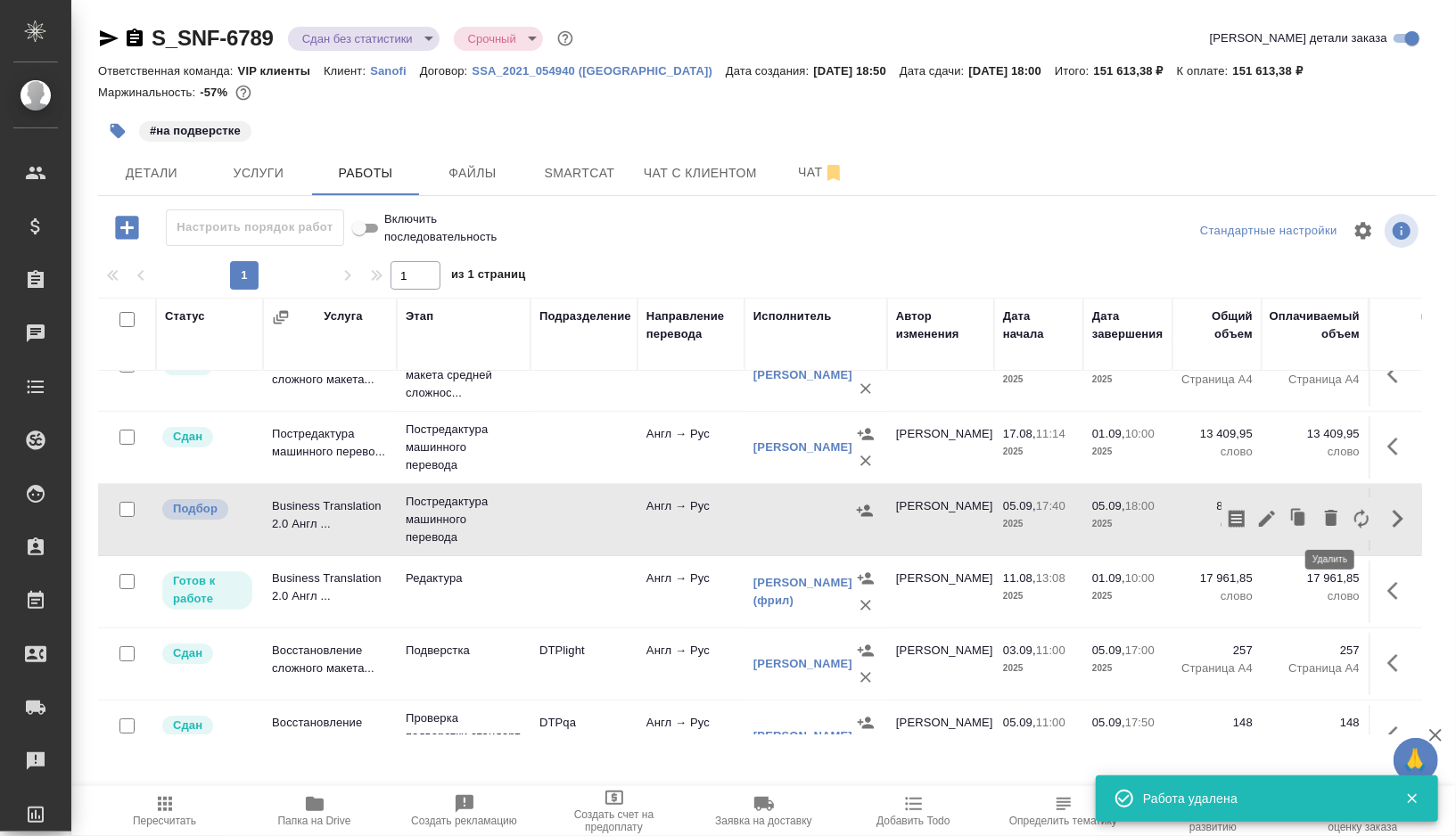
click at [1333, 514] on icon "button" at bounding box center [1331, 519] width 13 height 16
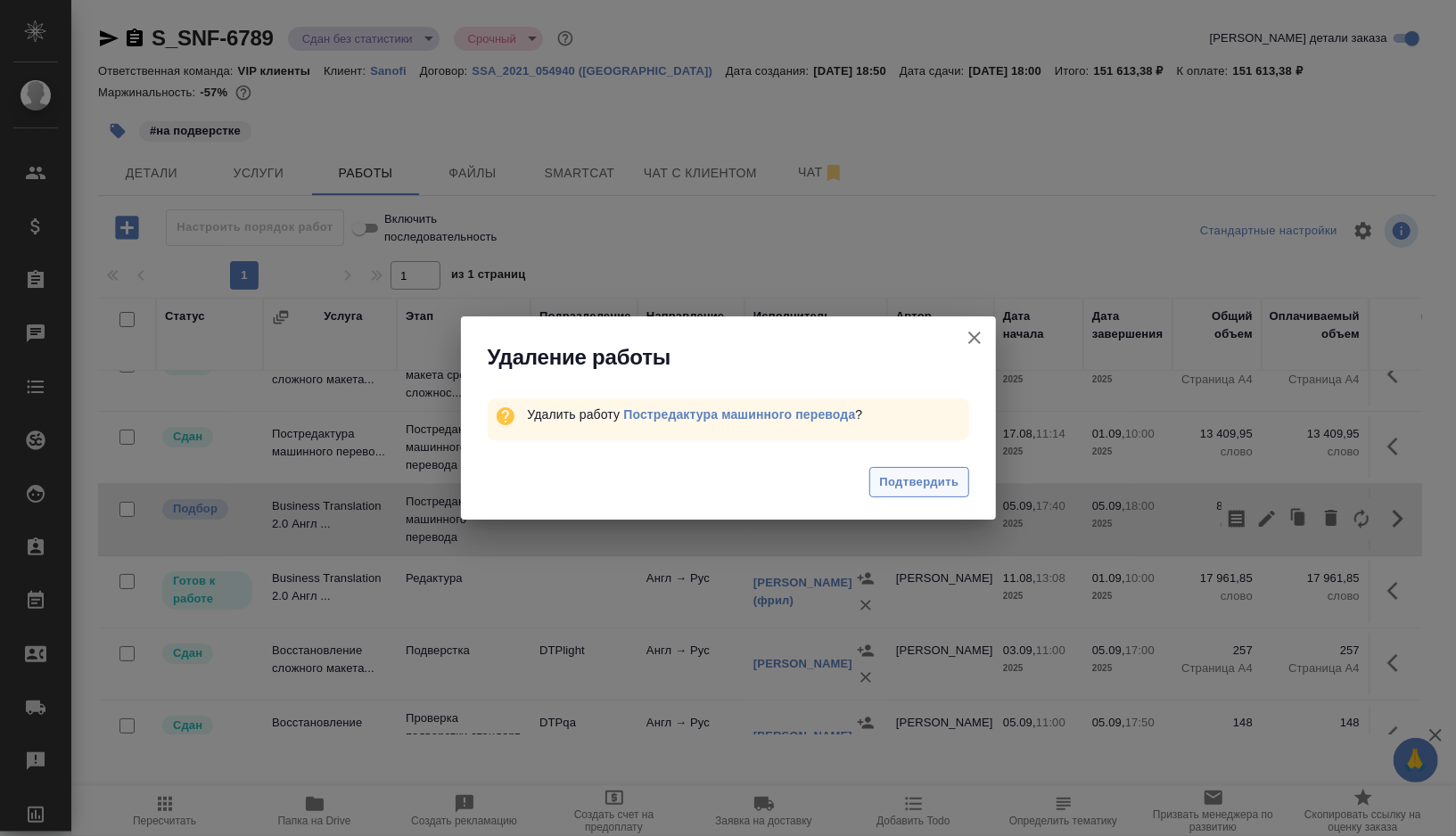
click at [924, 482] on span "Подтвердить" at bounding box center [918, 482] width 79 height 21
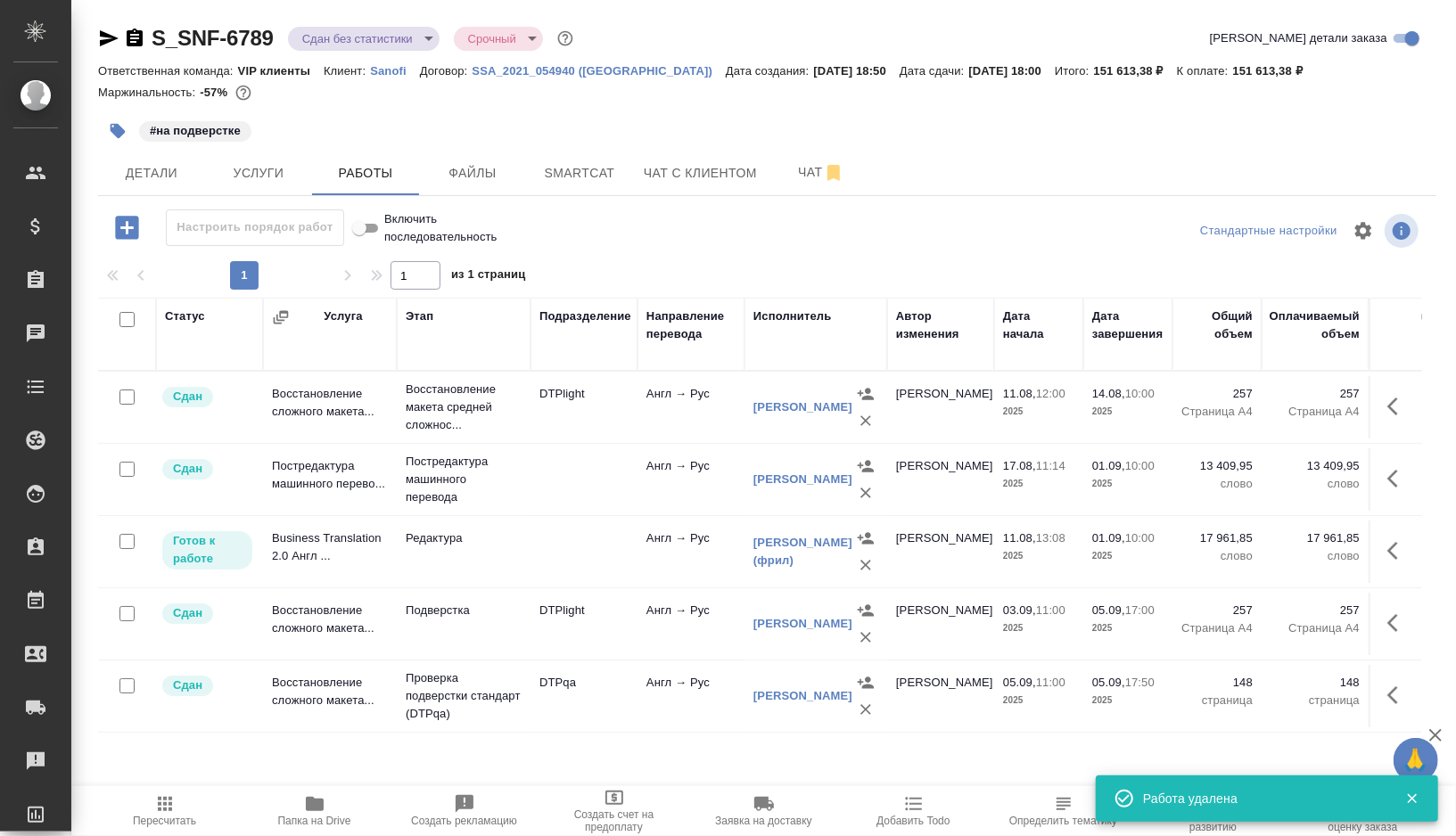
scroll to position [0, 0]
click at [157, 812] on icon "button" at bounding box center [166, 804] width 22 height 22
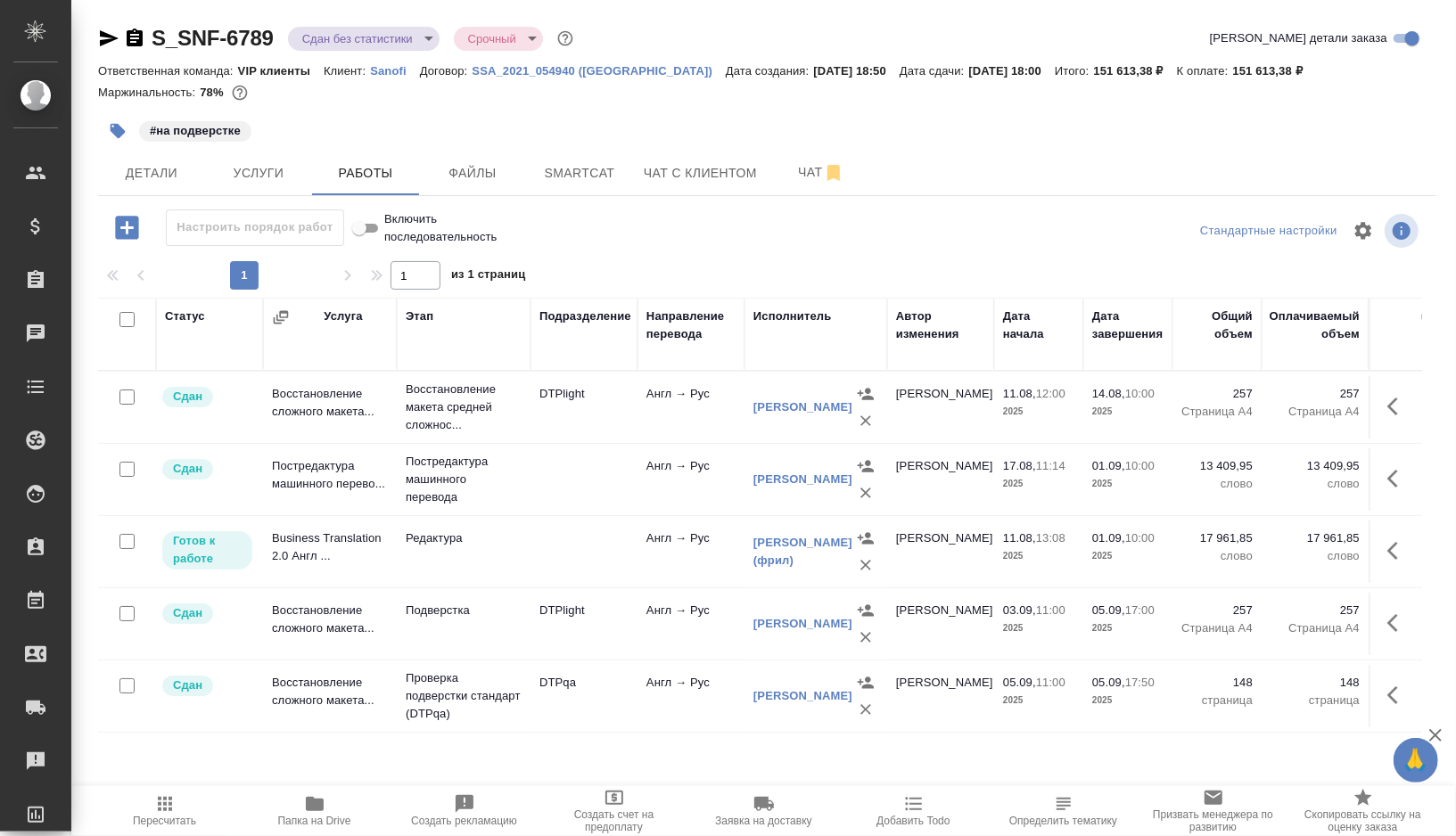
click at [564, 549] on td at bounding box center [584, 551] width 107 height 63
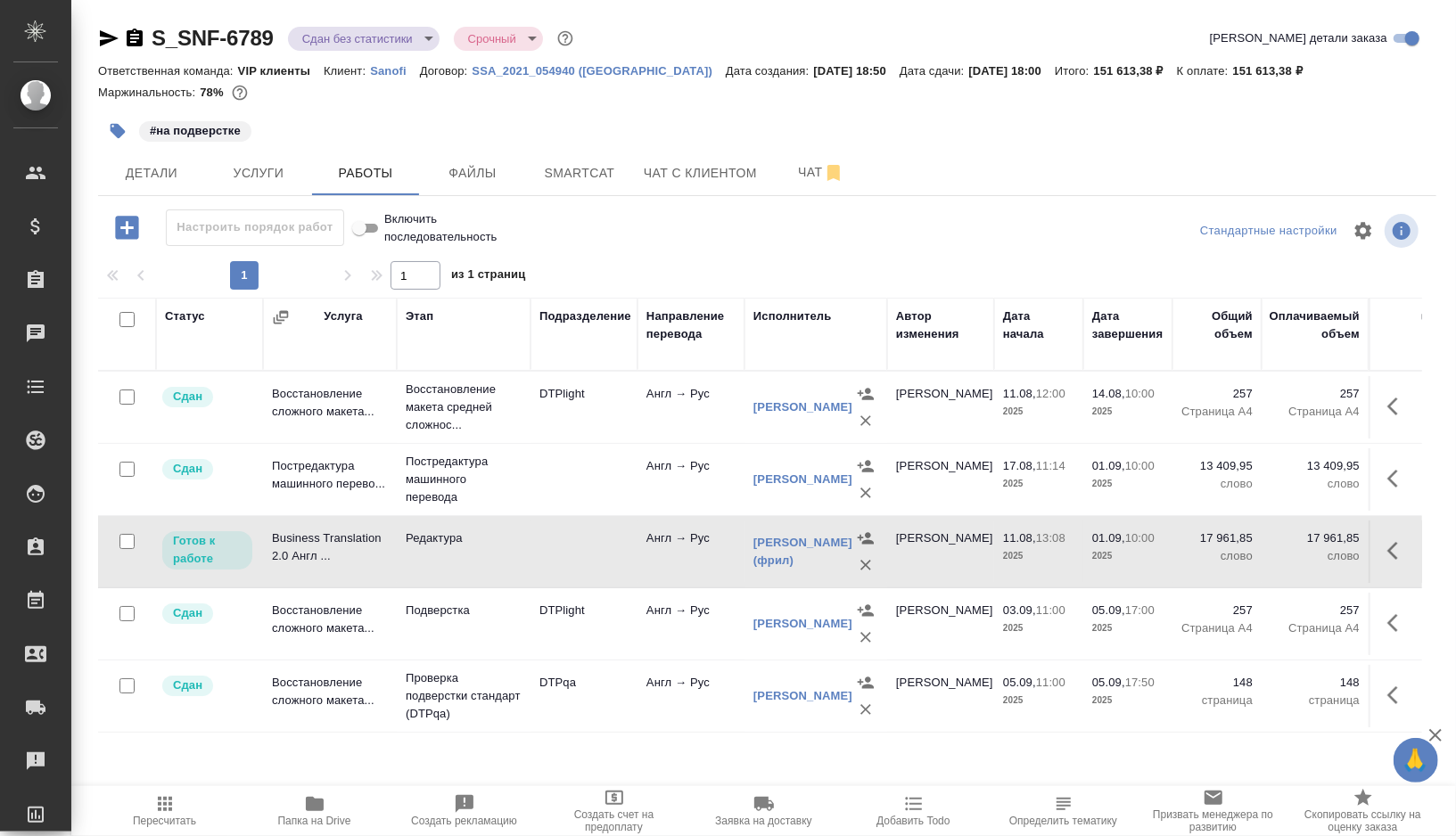
click at [564, 549] on td at bounding box center [584, 551] width 107 height 63
click at [585, 475] on td at bounding box center [584, 479] width 107 height 63
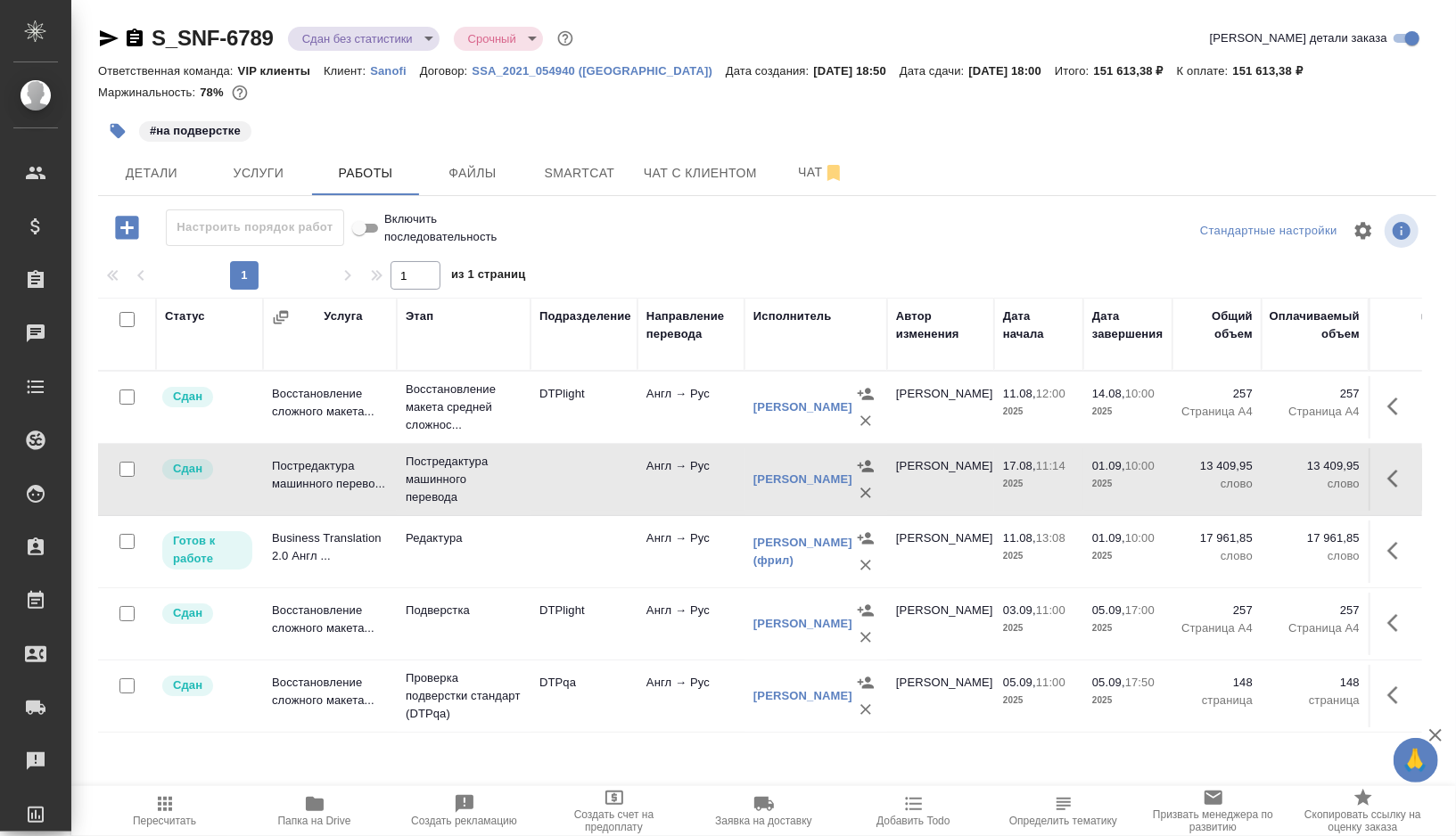
click at [558, 562] on td at bounding box center [584, 551] width 107 height 63
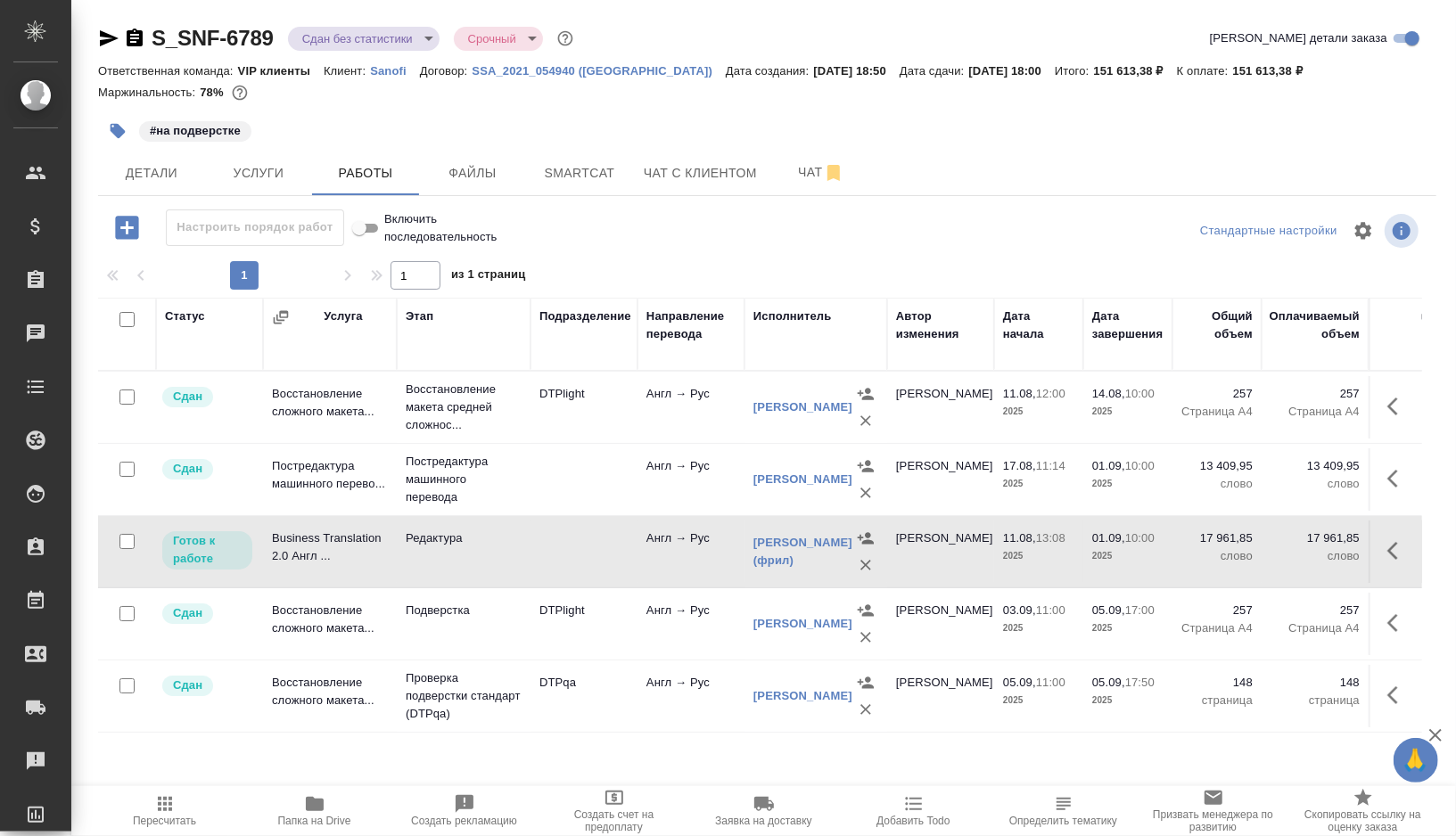
click at [558, 562] on td at bounding box center [584, 551] width 107 height 63
click at [569, 179] on span "Smartcat" at bounding box center [580, 173] width 86 height 23
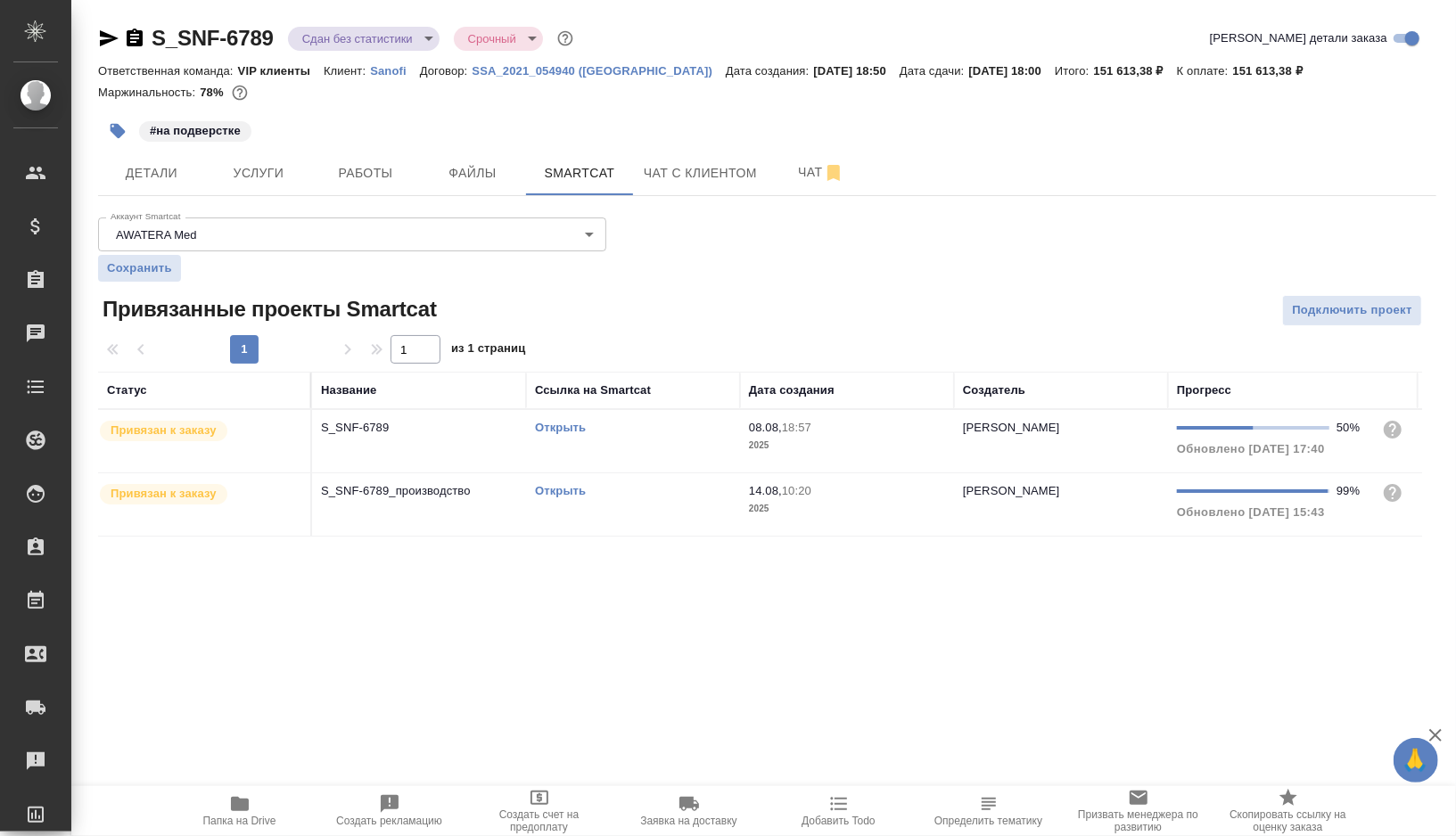
click at [555, 423] on link "Открыть" at bounding box center [561, 428] width 51 height 14
click at [566, 489] on link "Открыть" at bounding box center [561, 490] width 51 height 14
click at [391, 176] on span "Работы" at bounding box center [366, 173] width 86 height 23
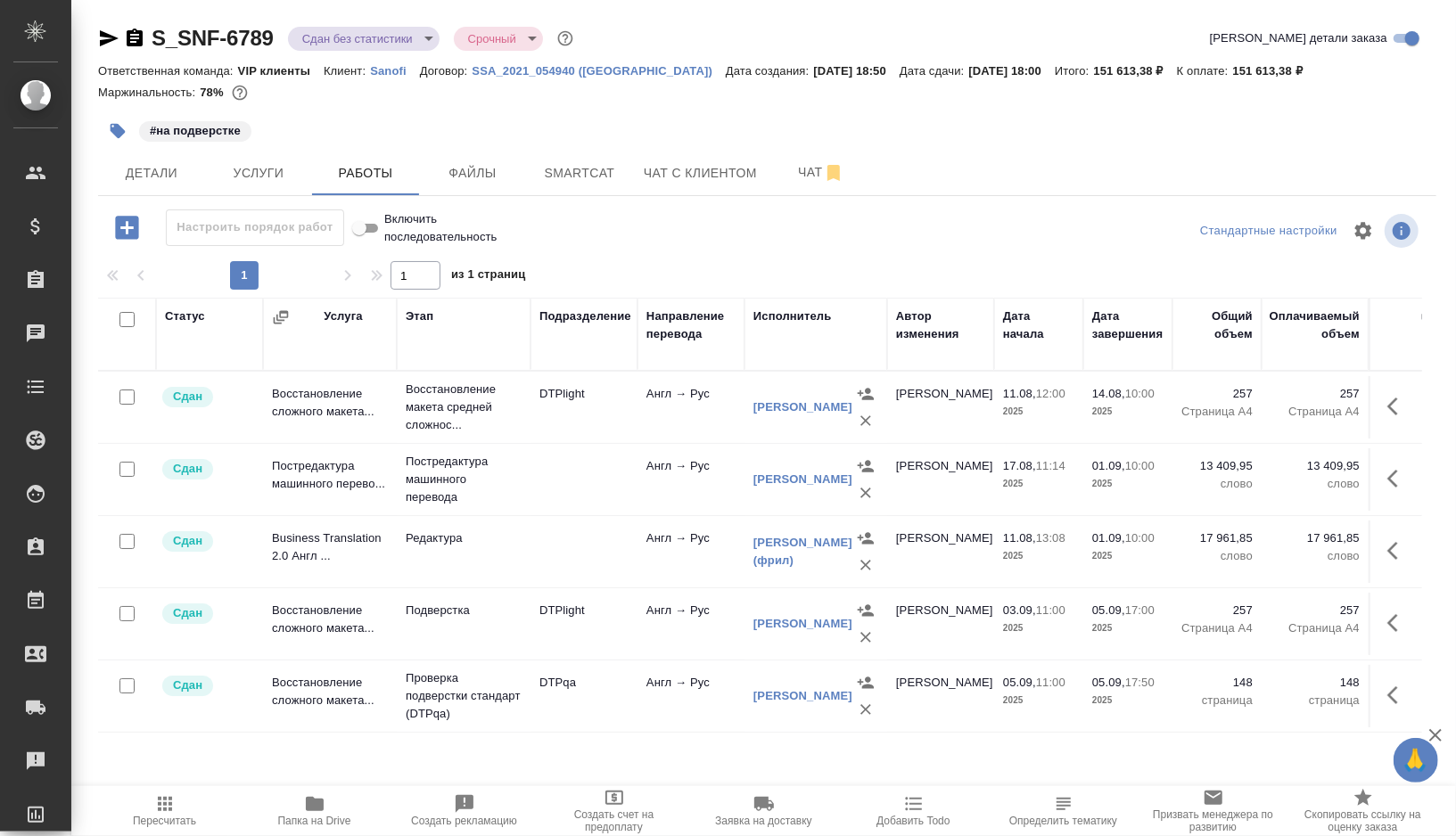
click at [167, 812] on icon "button" at bounding box center [166, 804] width 22 height 22
click at [430, 35] on body "🙏 .cls-1 fill:#fff; AWATERA Gorshkova Valentina Клиенты Спецификации Заказы 0 Ч…" at bounding box center [728, 418] width 1456 height 836
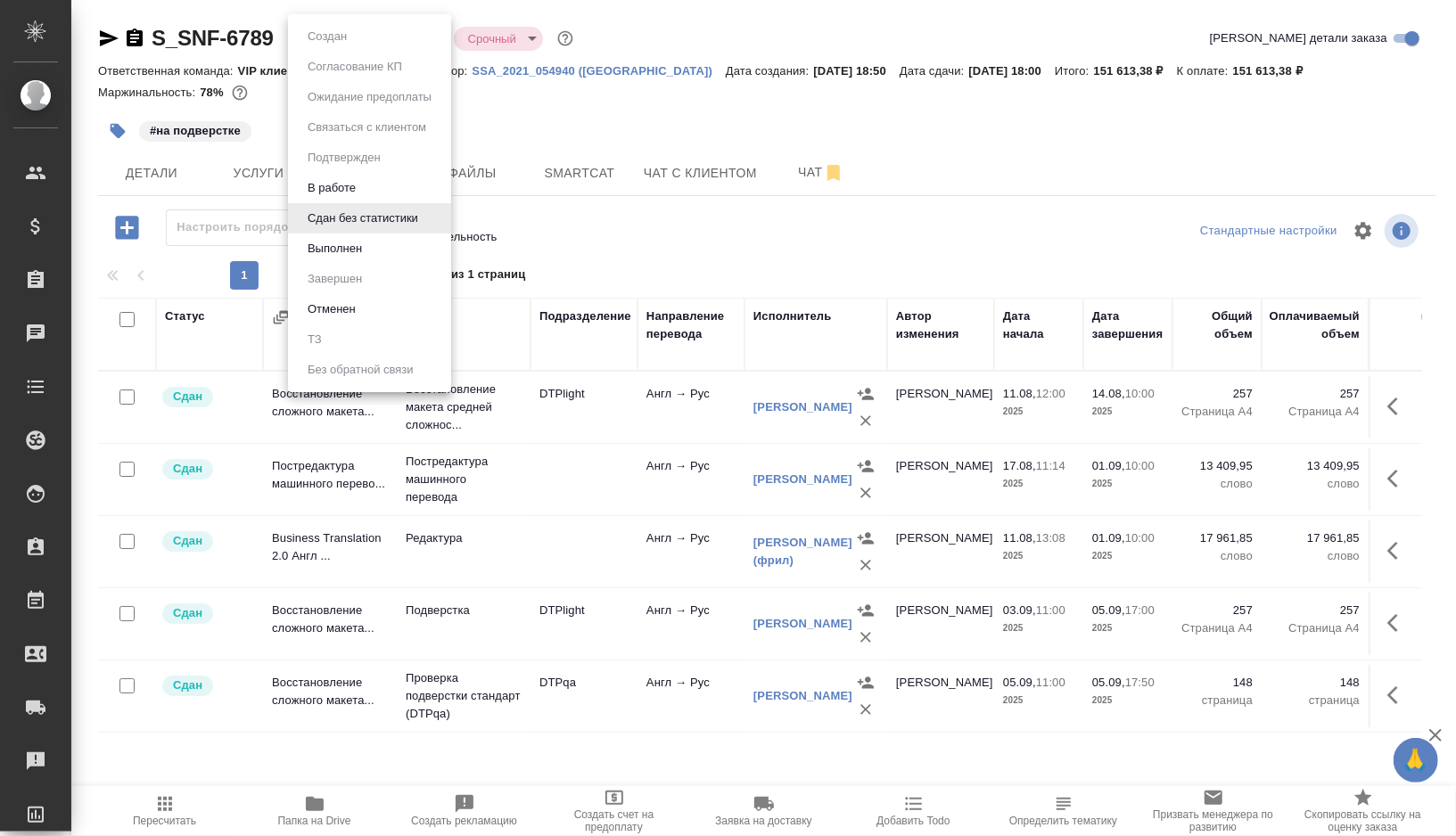
click at [372, 247] on li "Выполнен" at bounding box center [369, 248] width 163 height 30
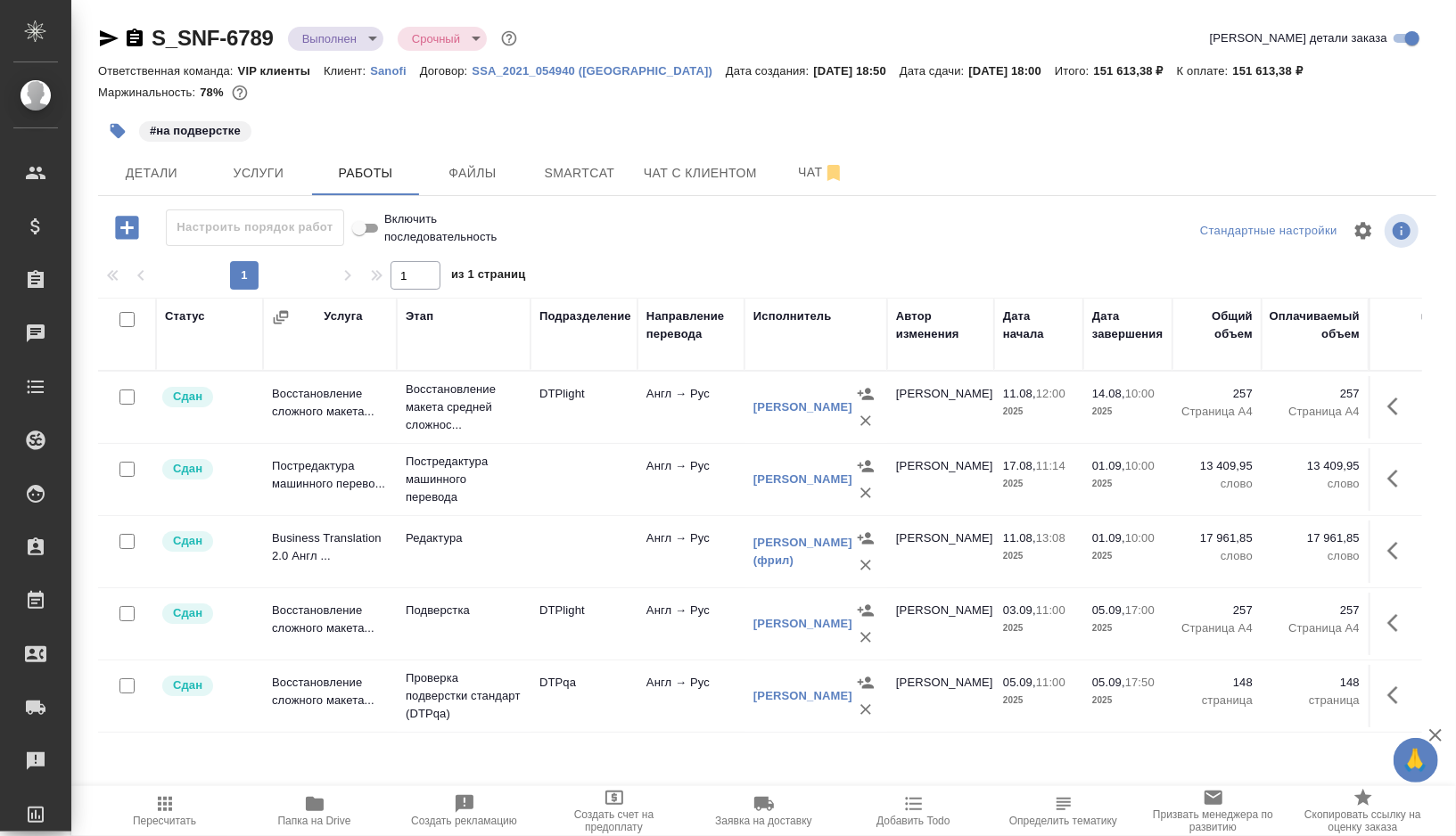
click at [111, 132] on icon "button" at bounding box center [118, 131] width 18 height 18
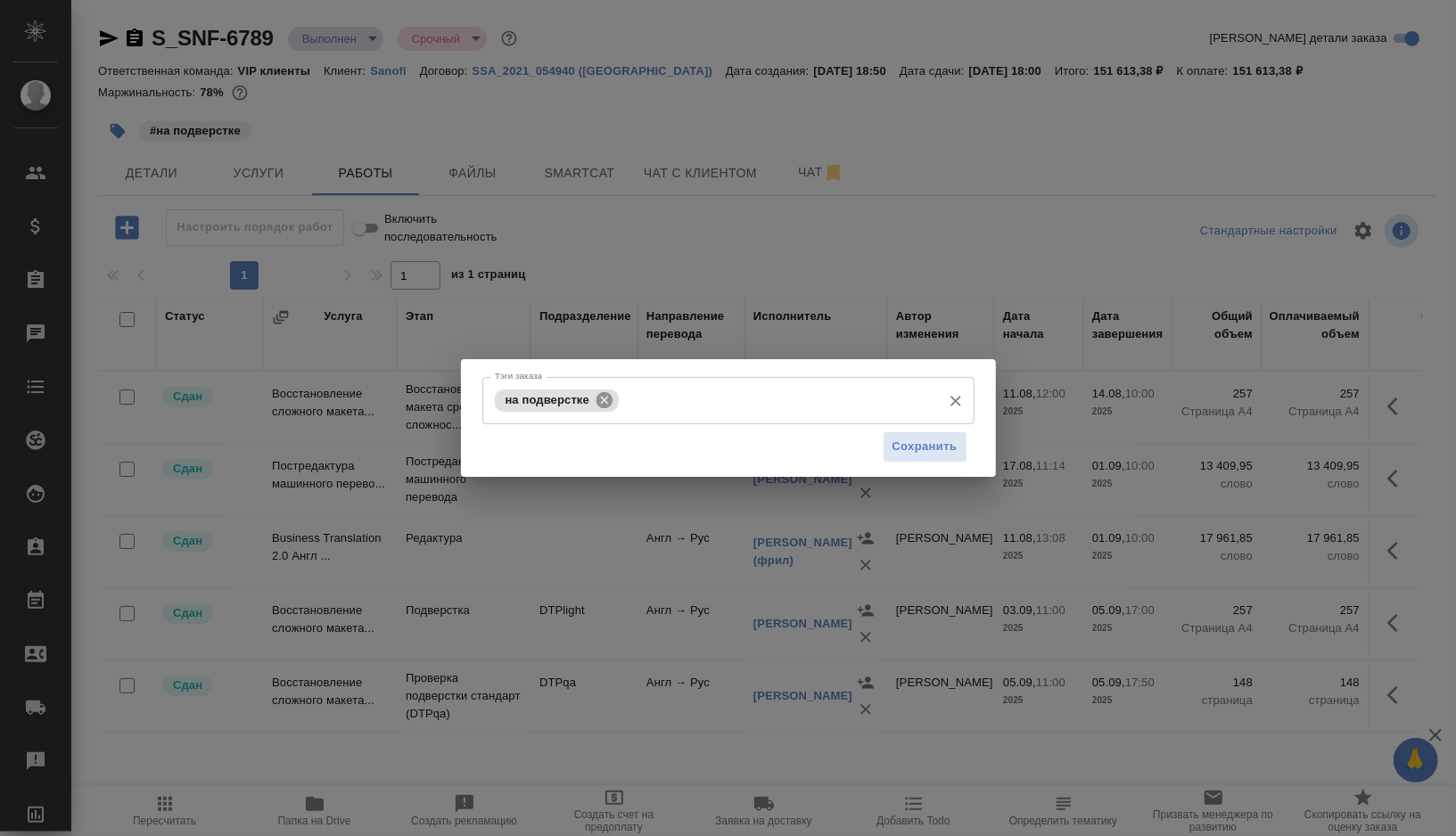
click at [612, 392] on icon at bounding box center [605, 400] width 20 height 20
click at [956, 454] on span "Сохранить" at bounding box center [925, 447] width 66 height 21
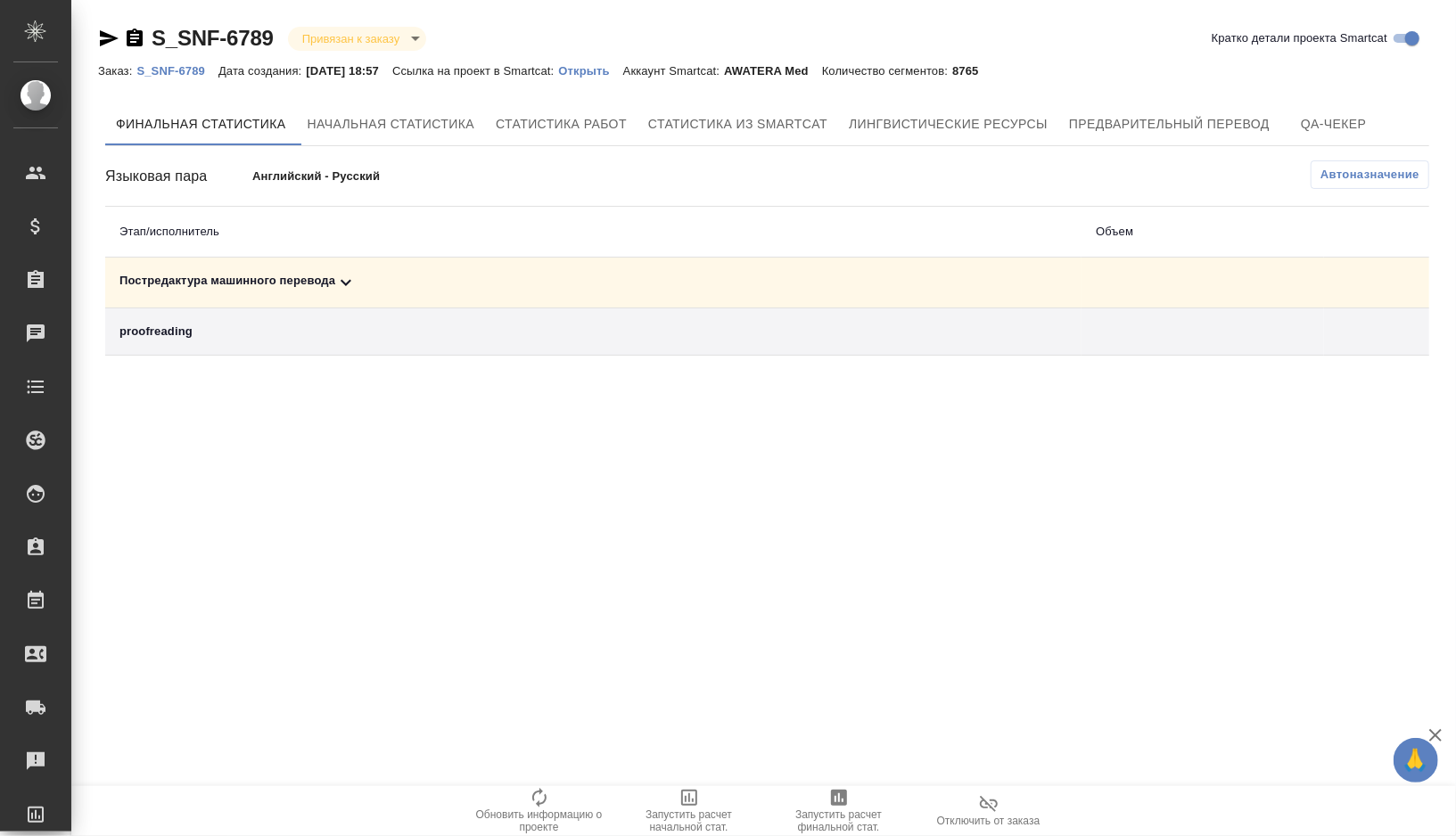
click at [421, 286] on div "Постредактура машинного перевода" at bounding box center [593, 283] width 948 height 22
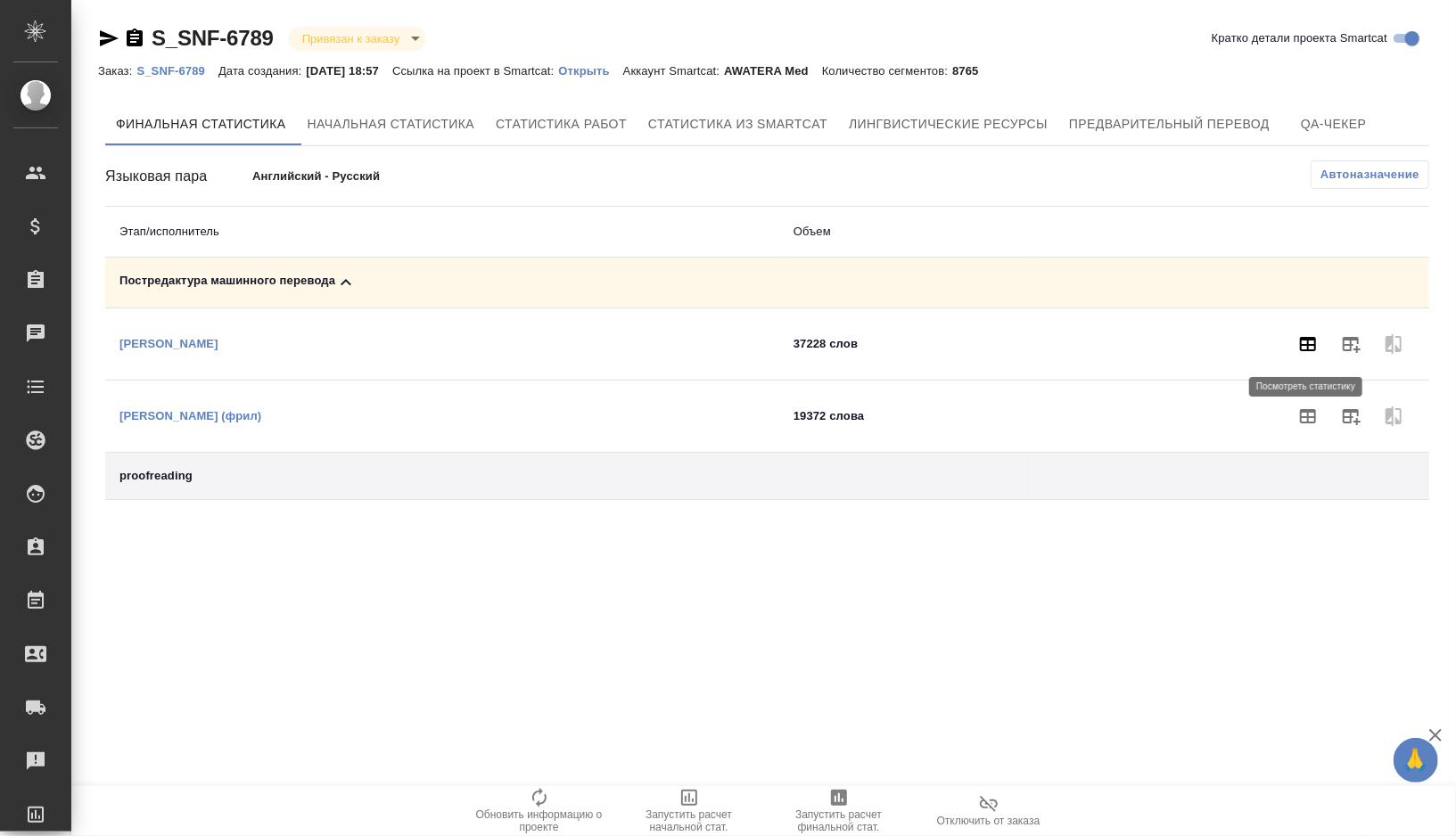
click at [1309, 350] on icon "button" at bounding box center [1309, 345] width 22 height 22
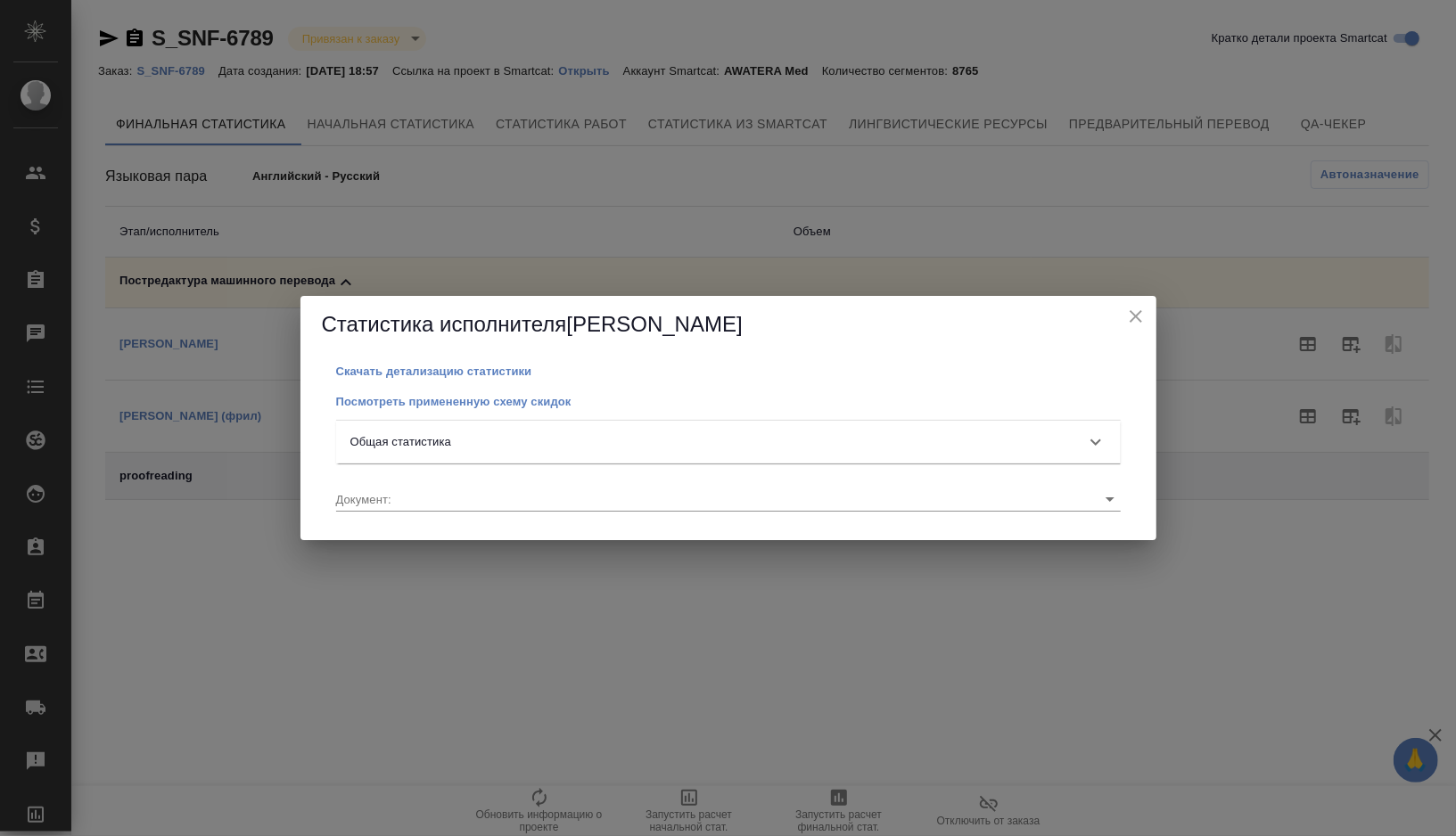
click at [1084, 431] on div at bounding box center [1096, 442] width 43 height 43
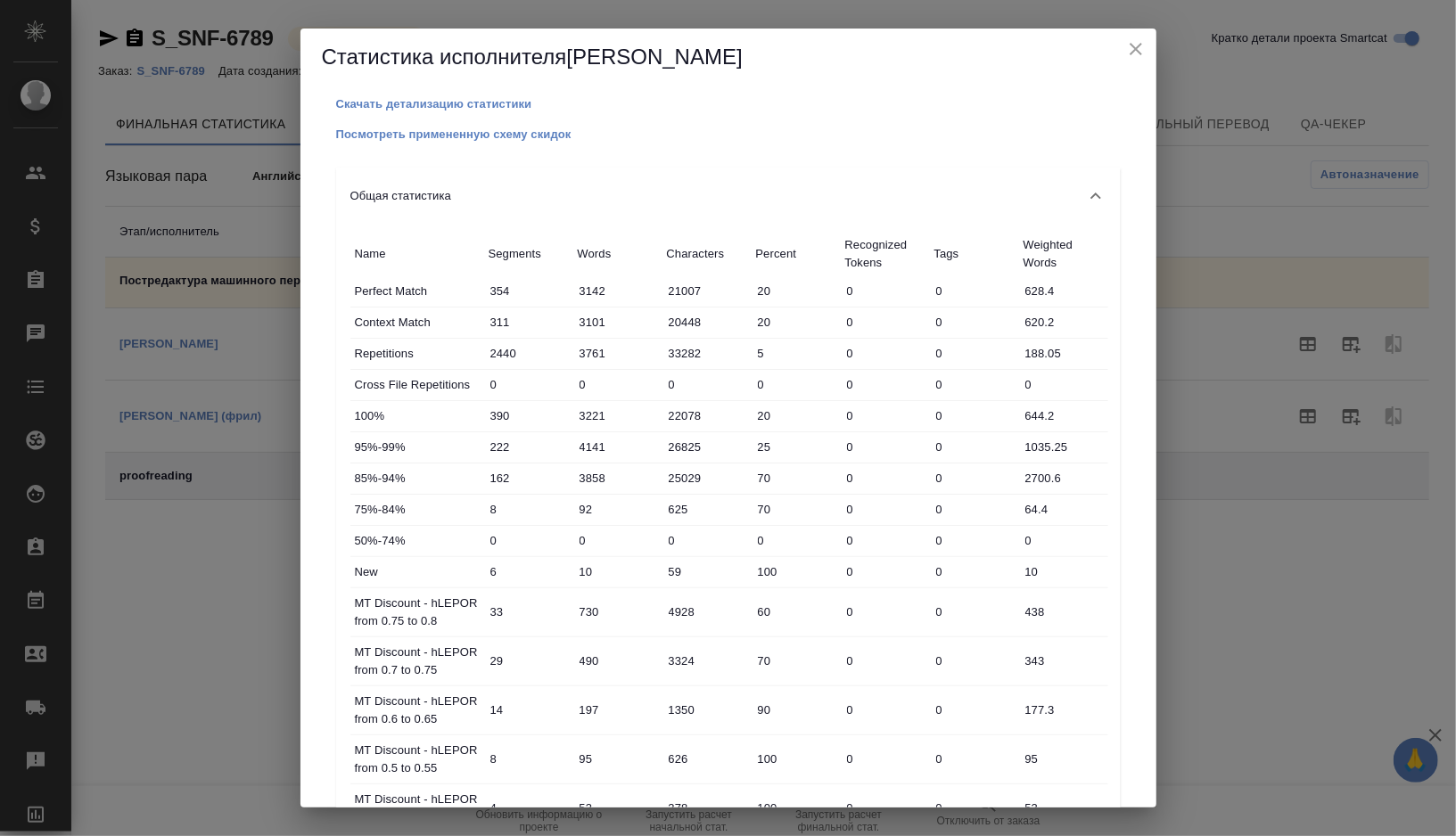
scroll to position [867, 0]
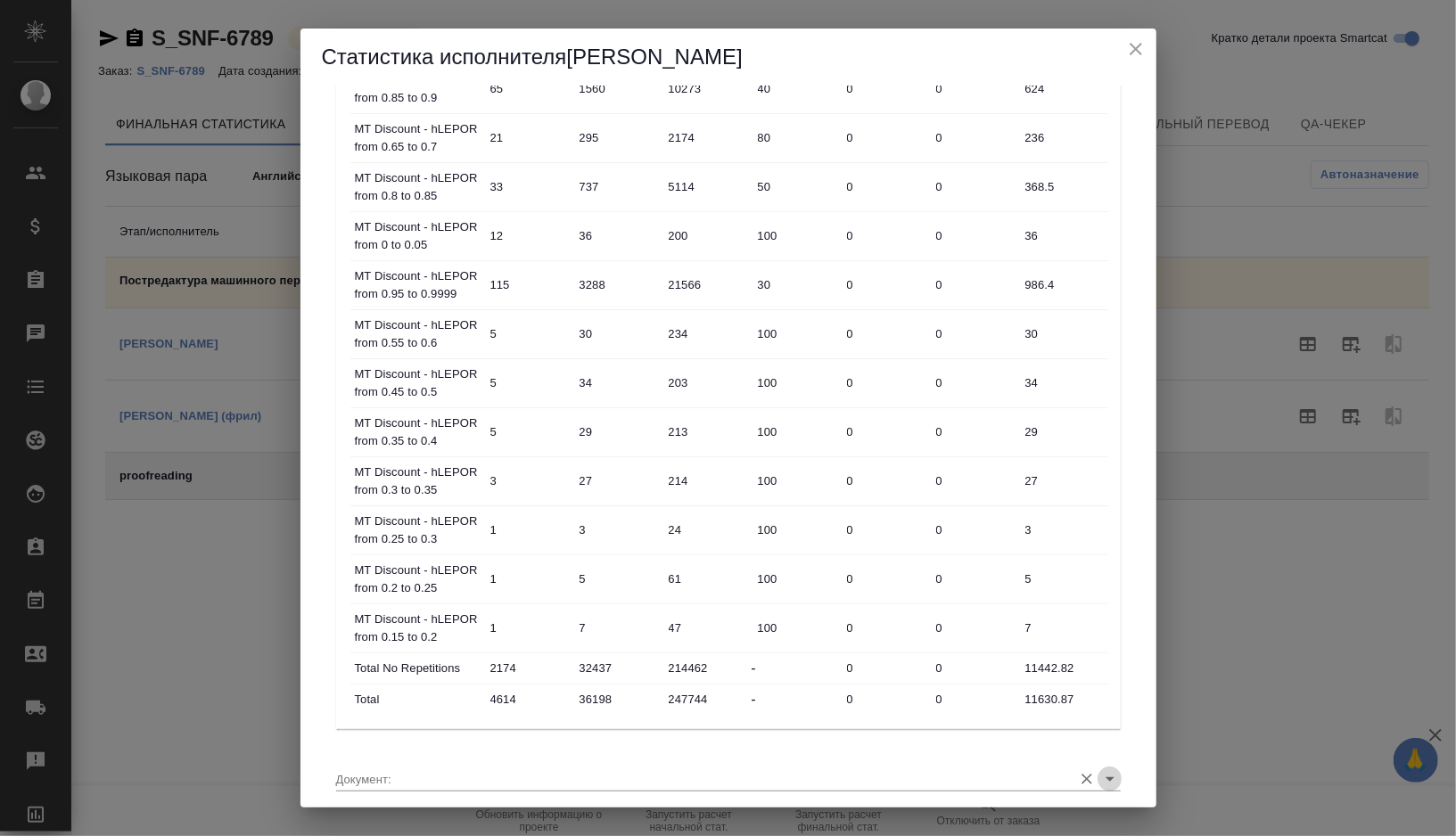
click at [1107, 769] on icon "Open" at bounding box center [1110, 780] width 22 height 22
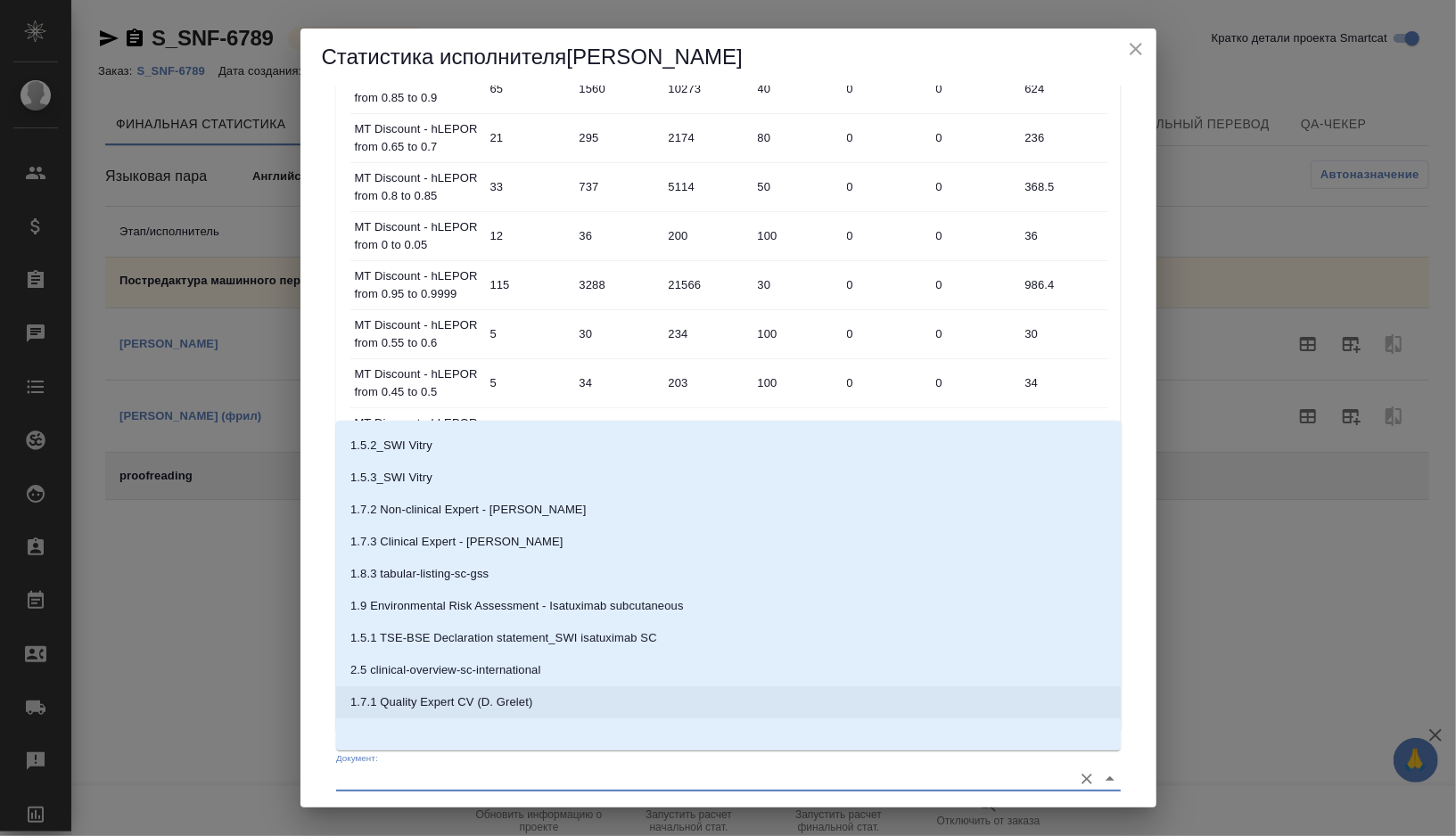
scroll to position [0, 0]
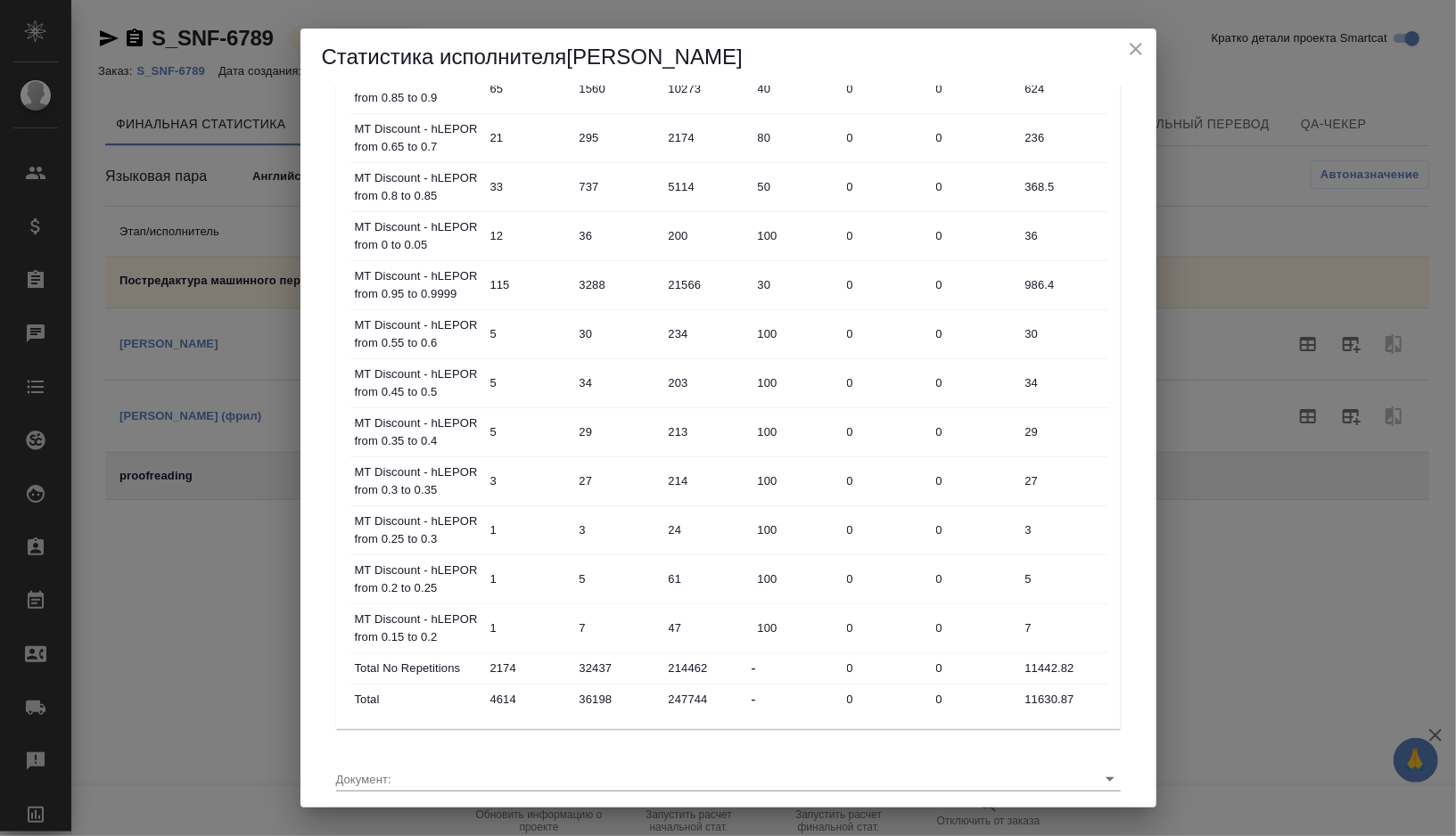
click at [315, 521] on div "Скачать детализацию статистики Посмотреть примененную схему скидок Общая статис…" at bounding box center [728, 447] width 856 height 722
click at [885, 767] on input "Документ:" at bounding box center [700, 779] width 728 height 24
click at [1111, 771] on icon "Open" at bounding box center [1110, 780] width 22 height 22
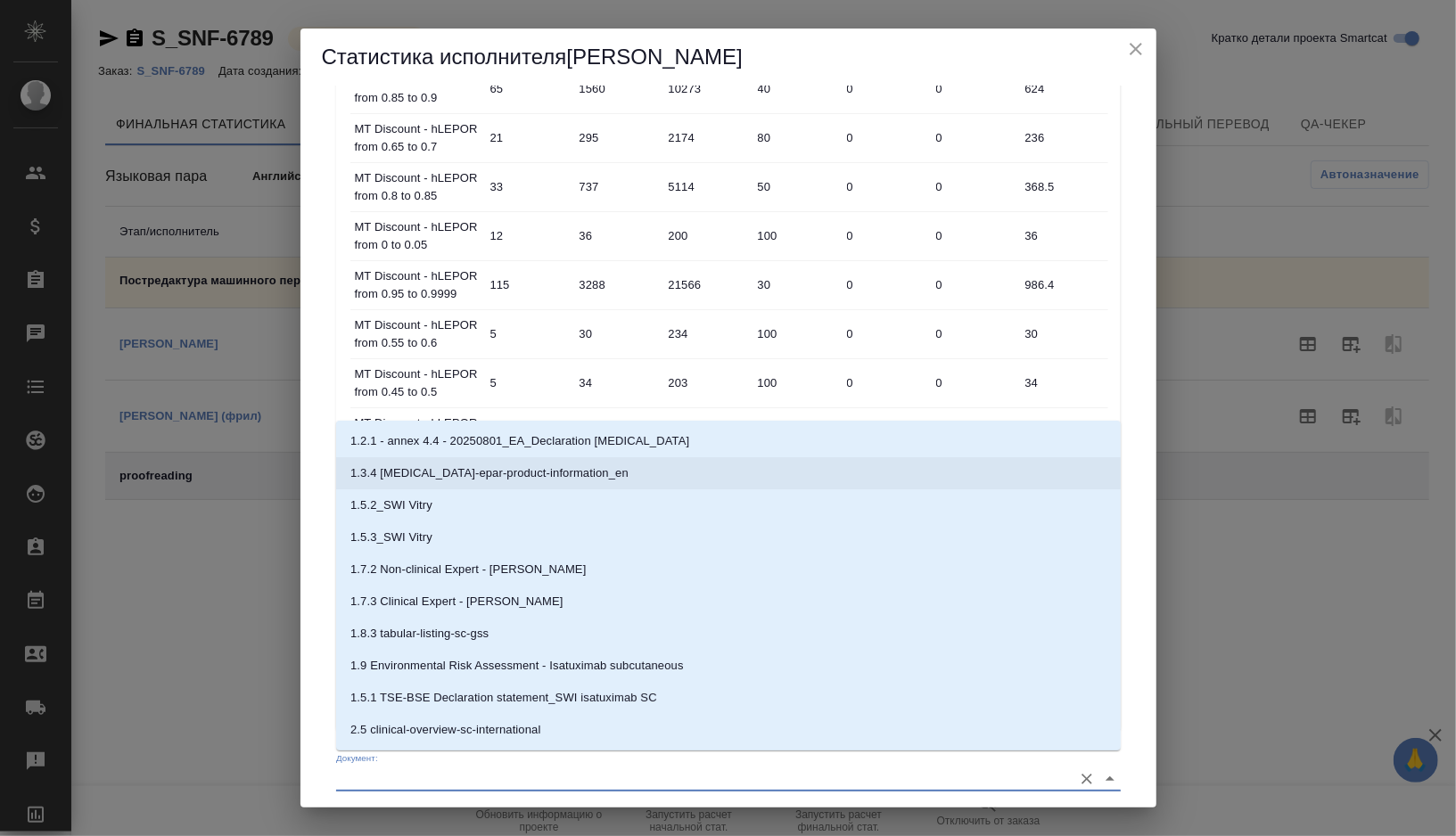
click at [401, 480] on p "1.3.4 [MEDICAL_DATA]-epar-product-information_en" at bounding box center [490, 474] width 278 height 18
type input "1.3.4 [MEDICAL_DATA]-epar-product-information_en"
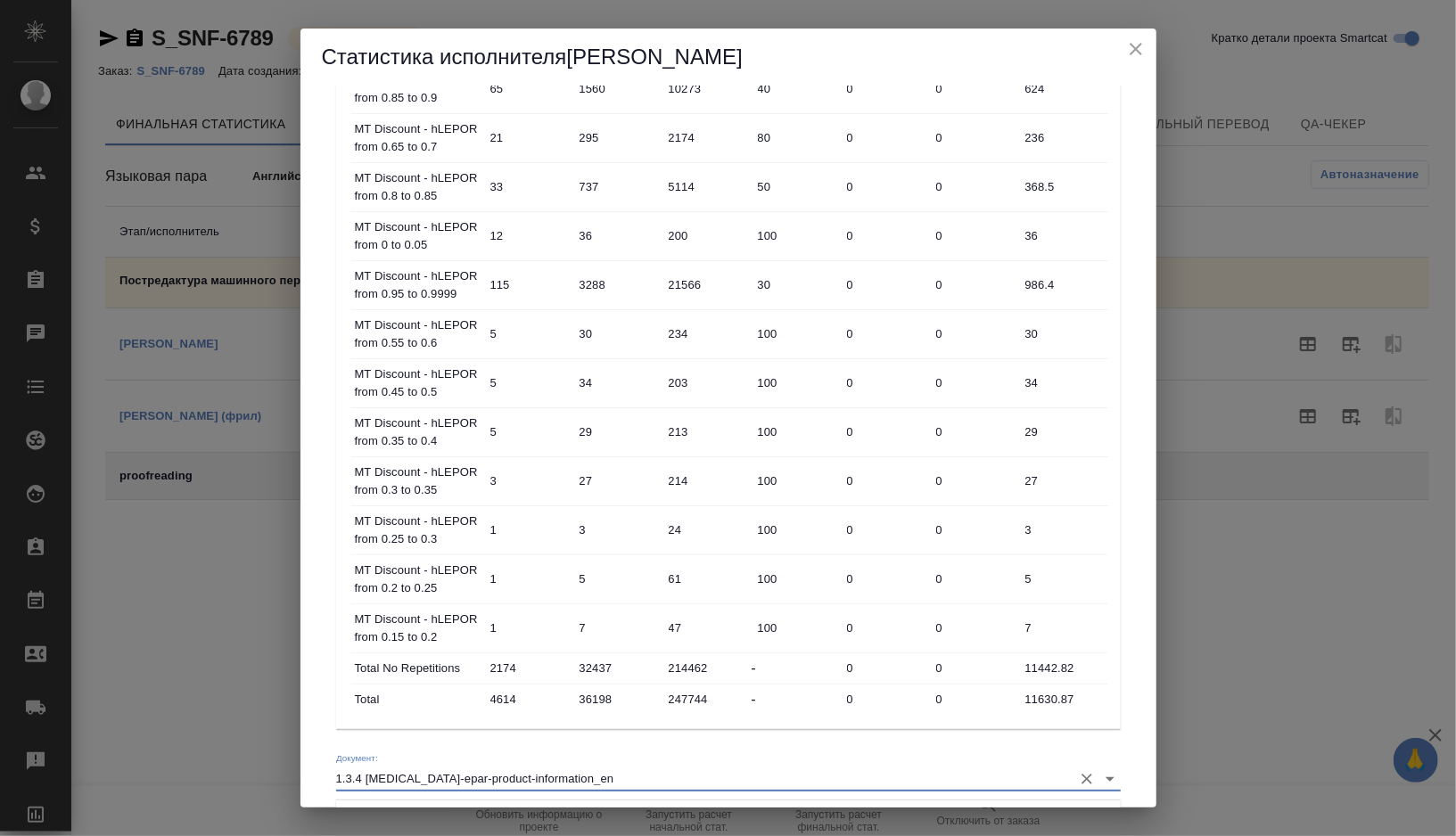
scroll to position [919, 0]
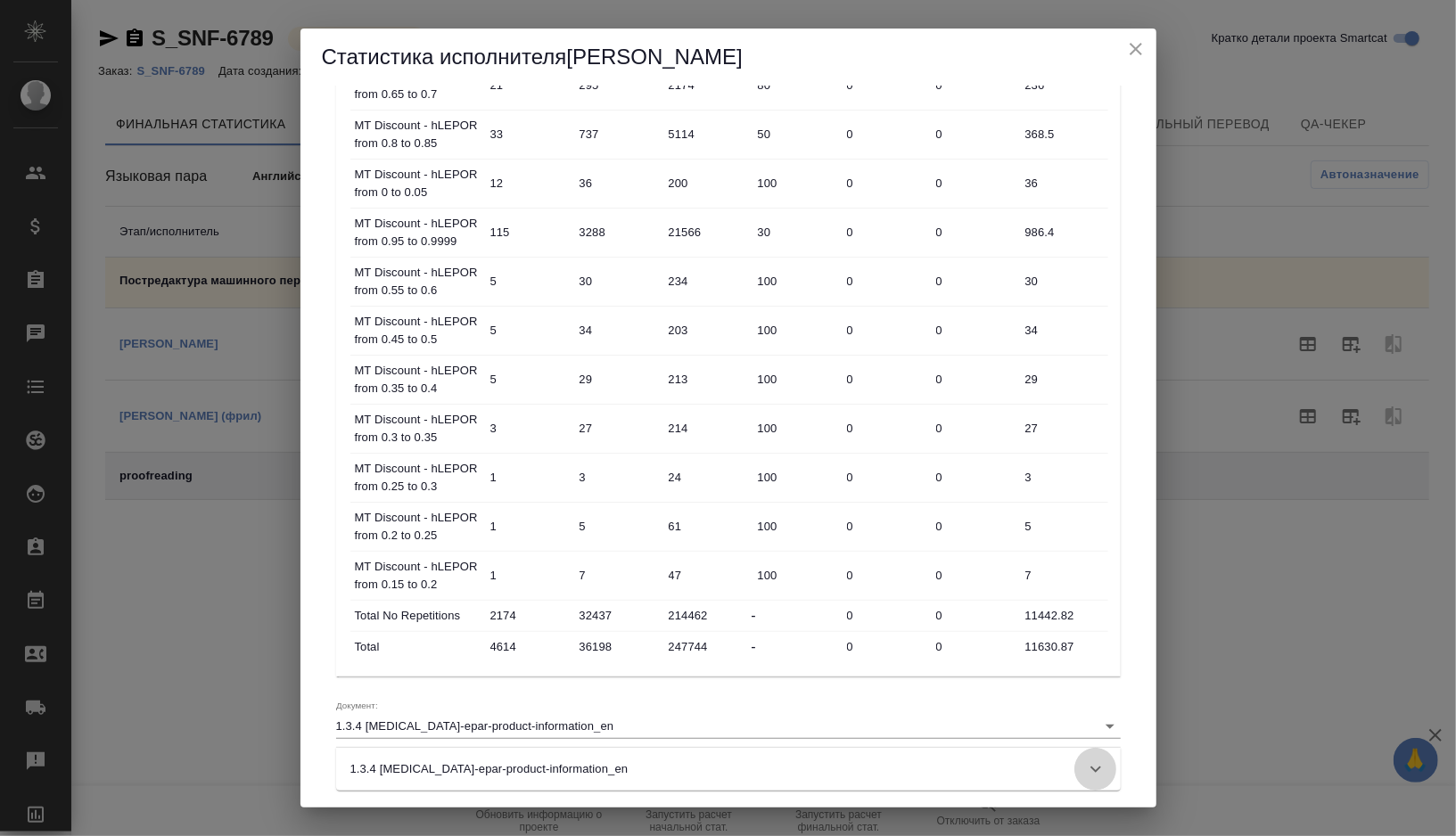
click at [1084, 755] on div at bounding box center [1096, 769] width 43 height 43
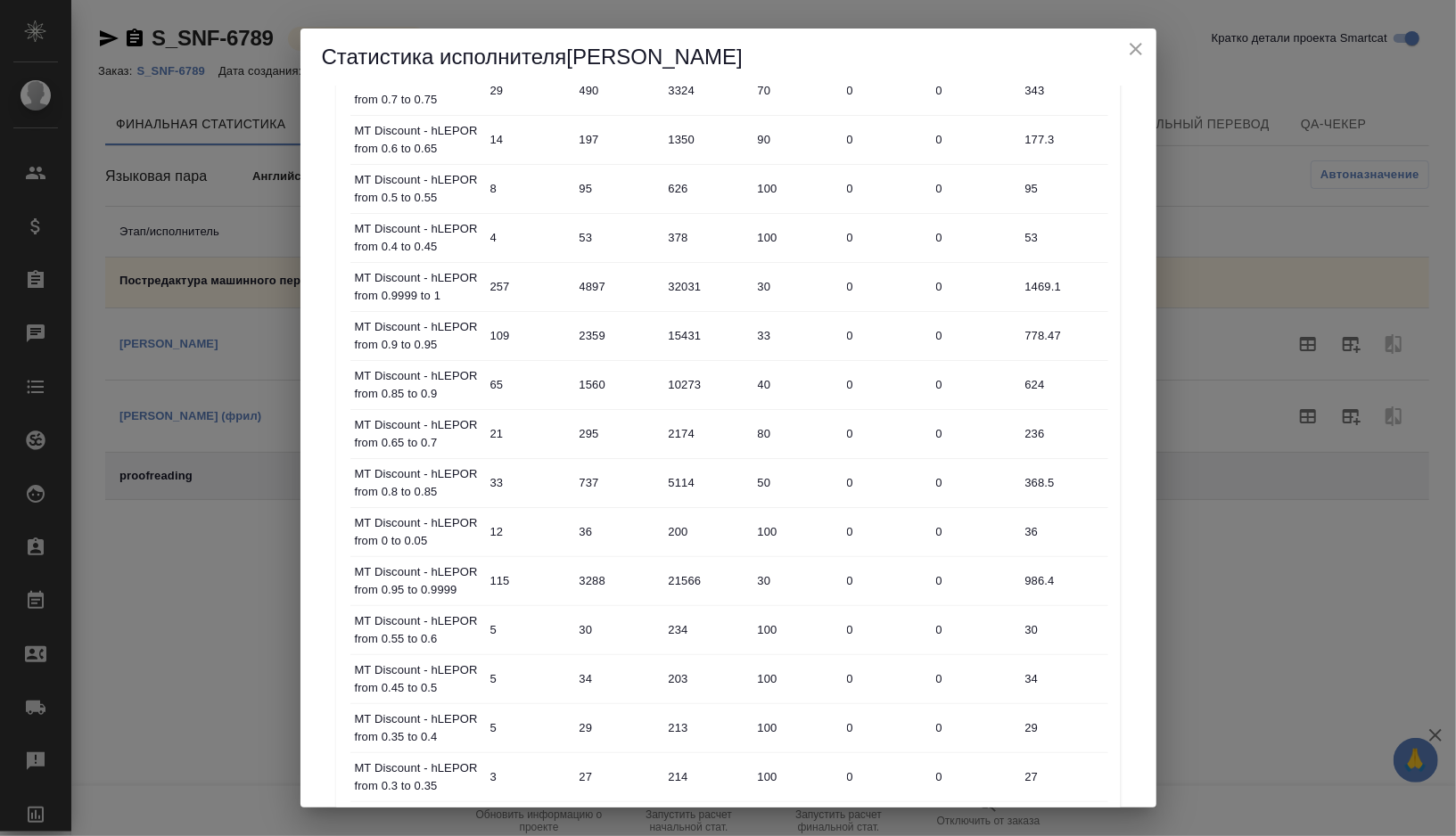
scroll to position [782, 0]
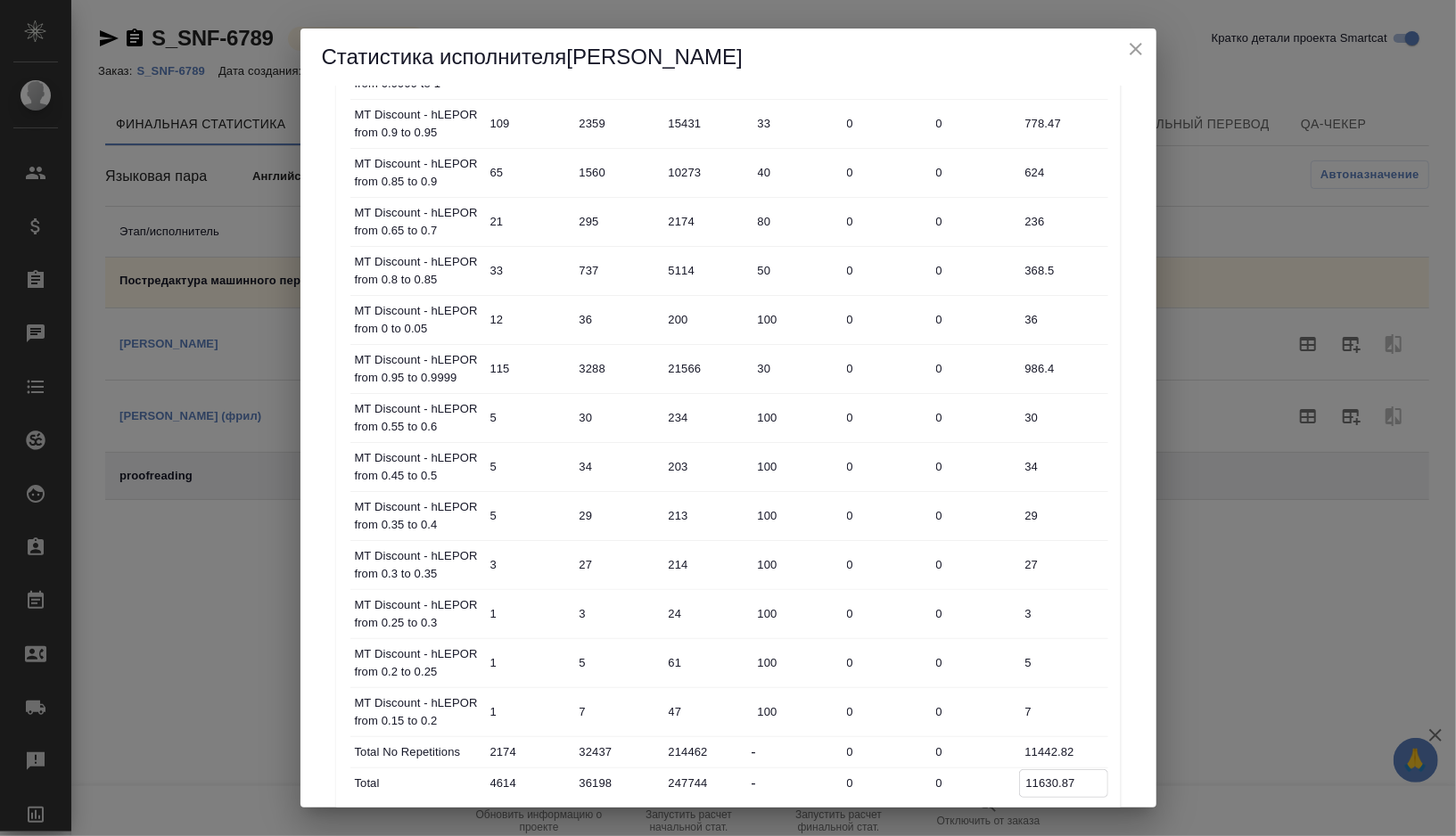
drag, startPoint x: 1083, startPoint y: 766, endPoint x: 1026, endPoint y: 768, distance: 57.0
click at [1026, 771] on input "11630.87" at bounding box center [1064, 783] width 87 height 25
click at [1207, 149] on div "Статистика исполнителя [PERSON_NAME] детализацию статистики Посмотреть применен…" at bounding box center [728, 418] width 1456 height 836
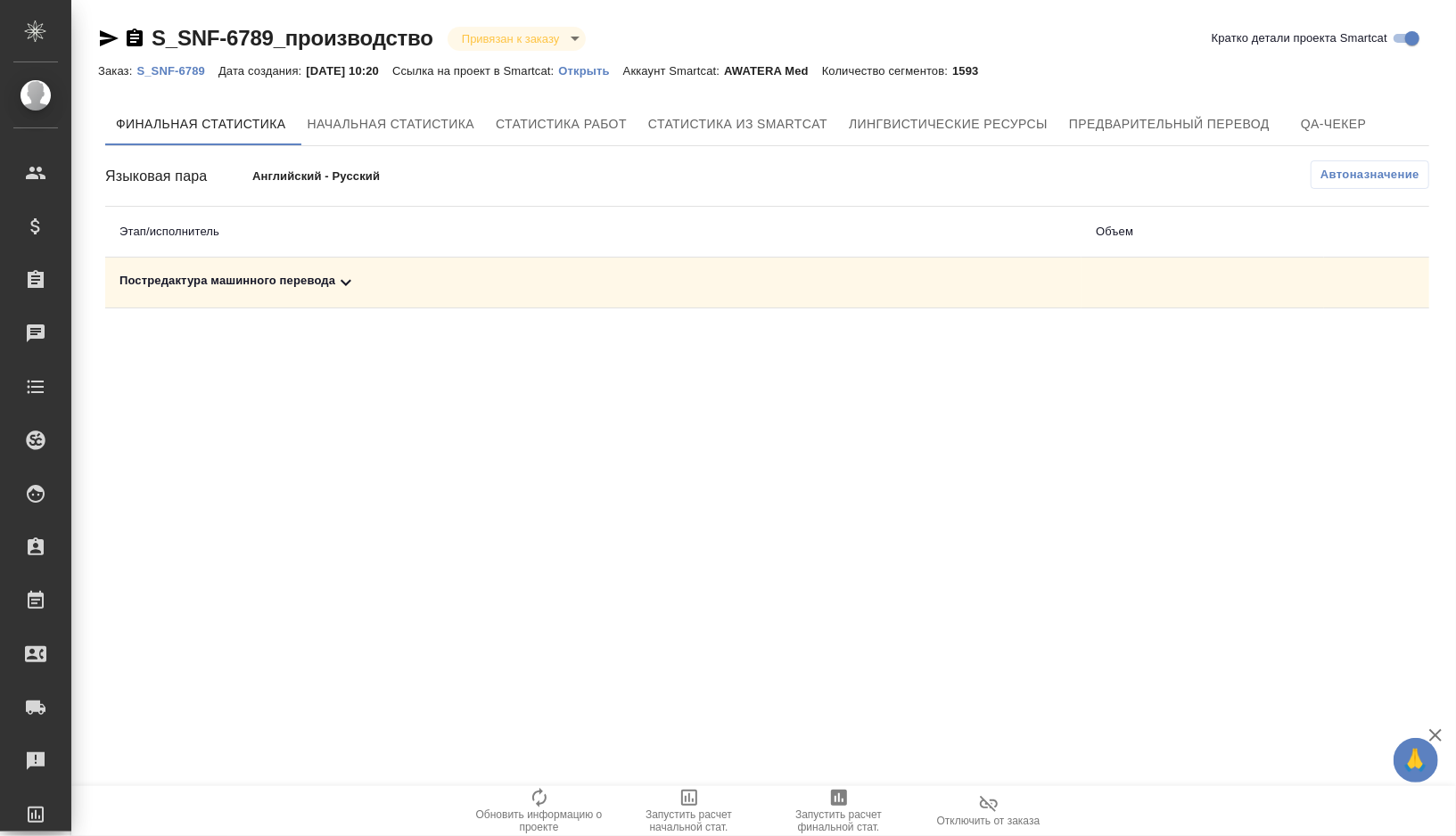
click at [450, 288] on div "Постредактура машинного перевода" at bounding box center [593, 283] width 948 height 22
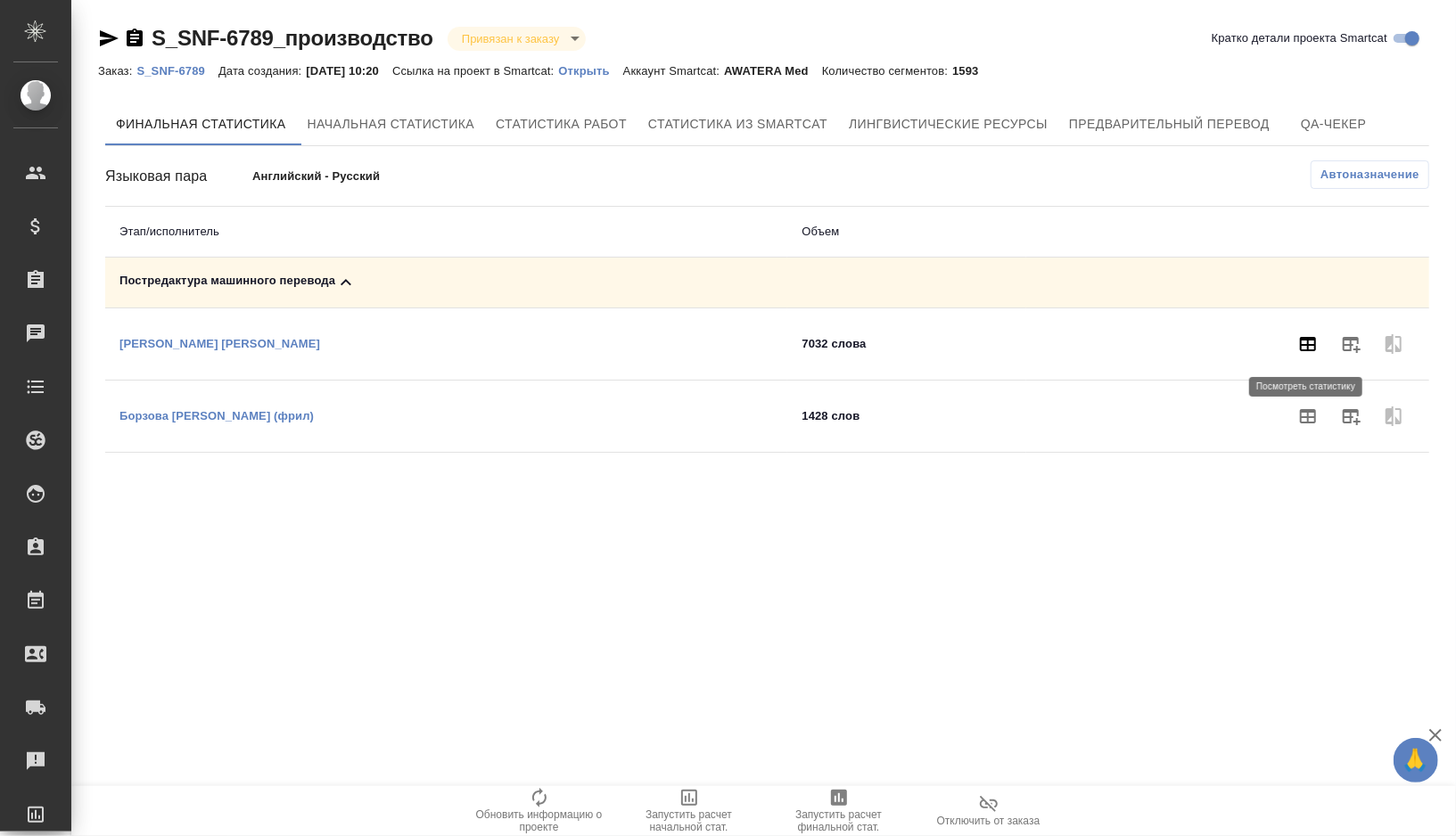
click at [1299, 349] on icon "button" at bounding box center [1309, 345] width 22 height 22
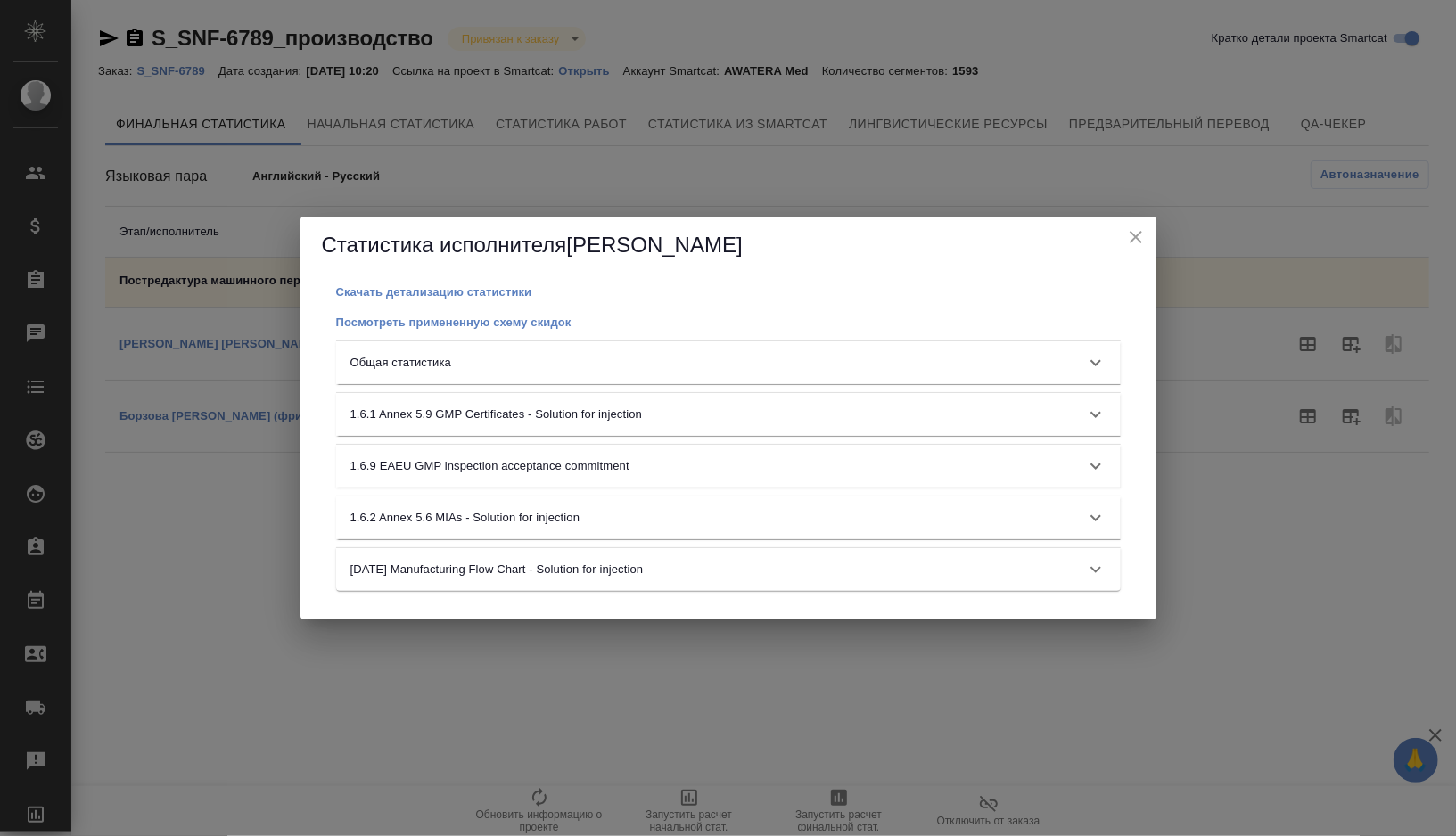
click at [1102, 359] on icon at bounding box center [1097, 363] width 22 height 22
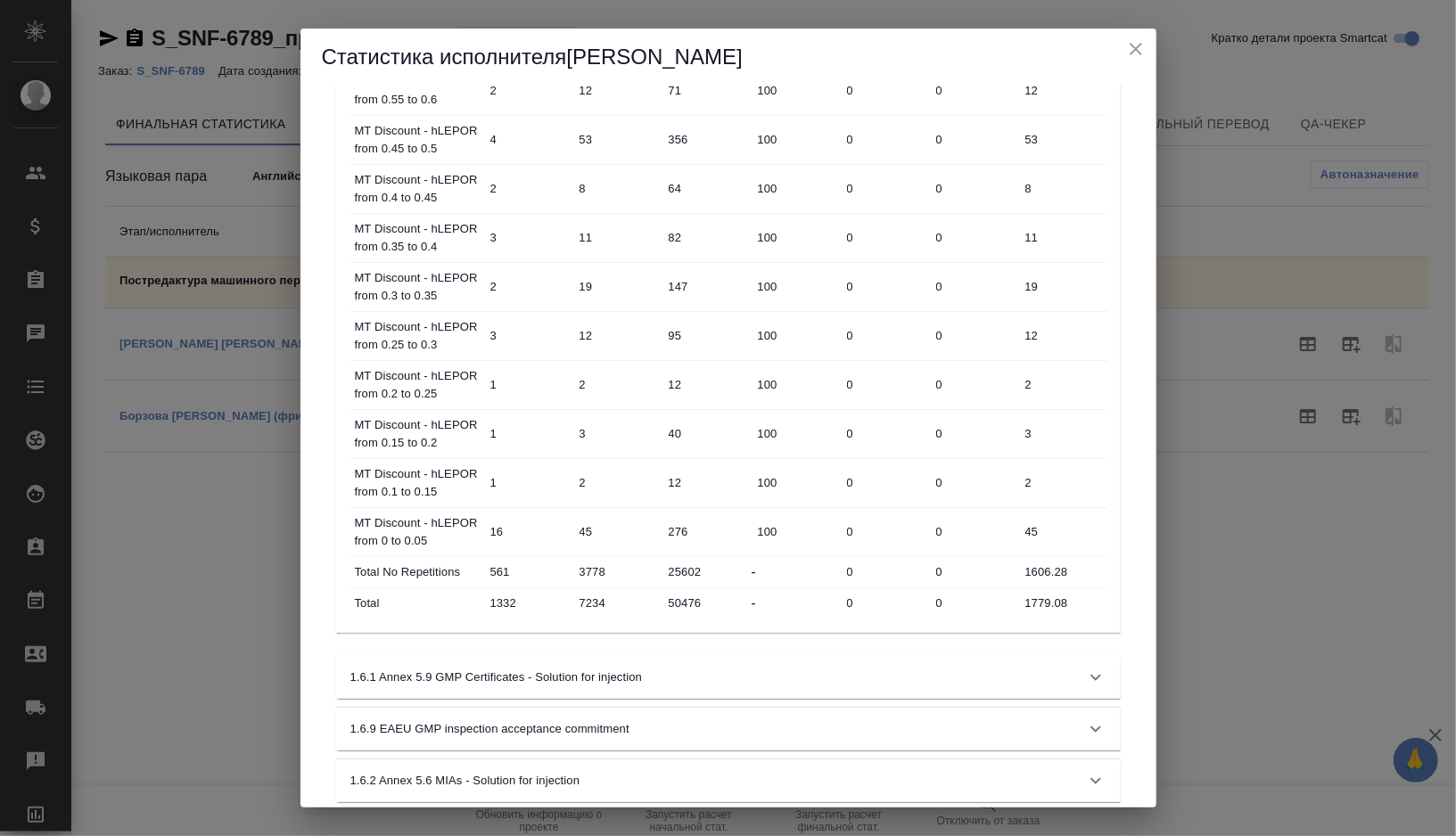
scroll to position [1013, 0]
click at [1046, 589] on input "1779.08" at bounding box center [1064, 601] width 87 height 25
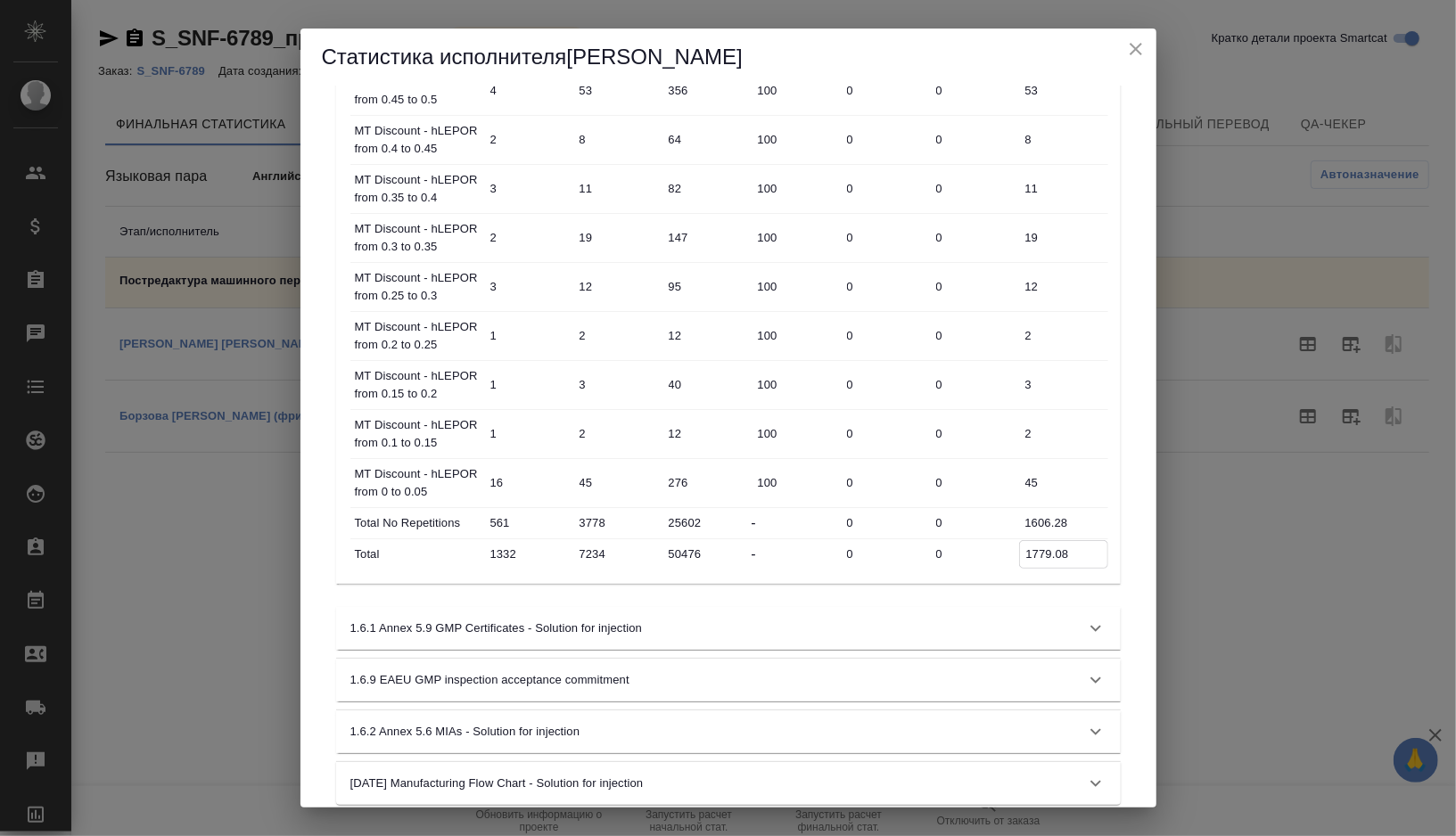
scroll to position [1074, 0]
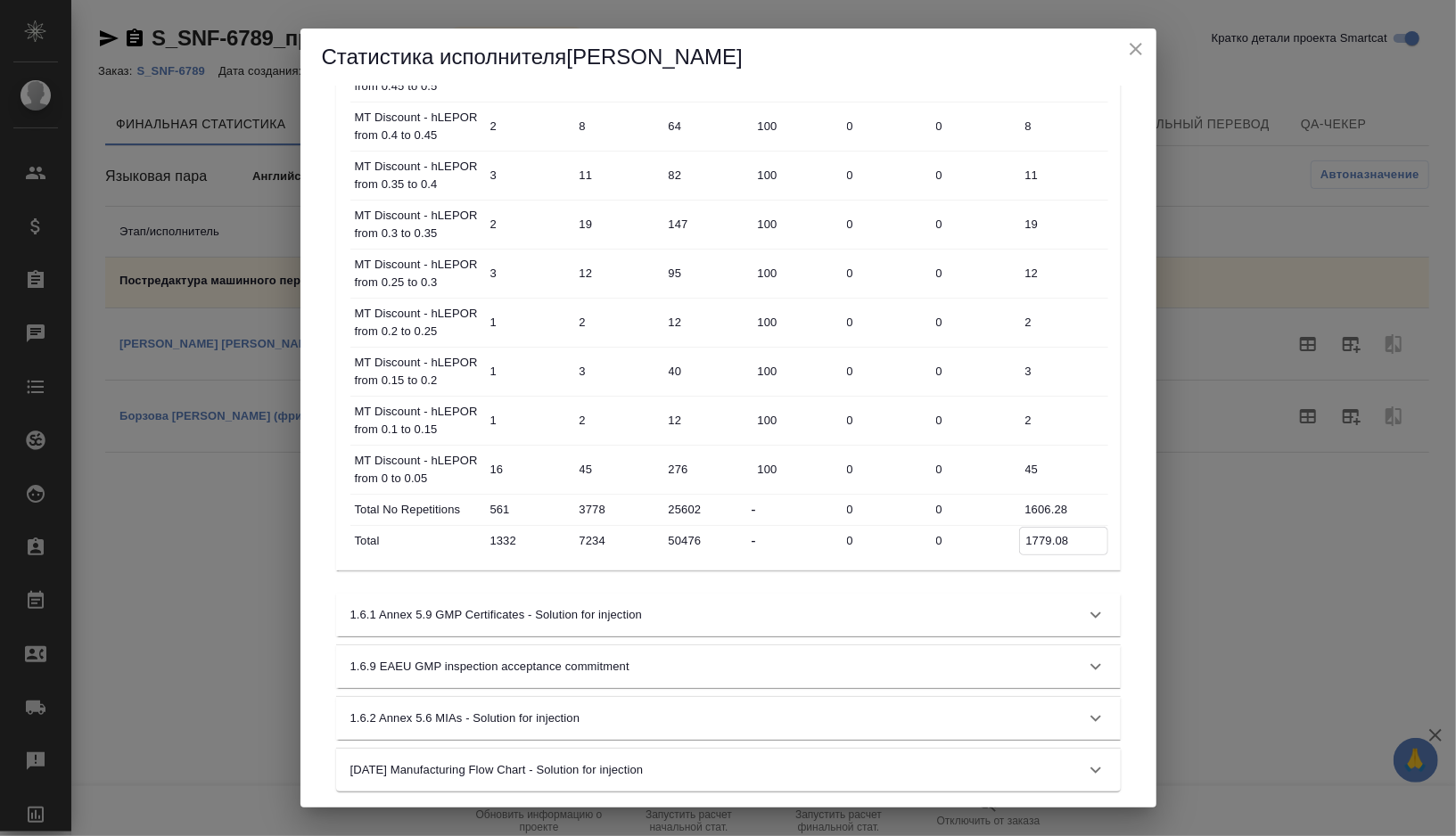
click at [1086, 760] on icon at bounding box center [1097, 771] width 22 height 22
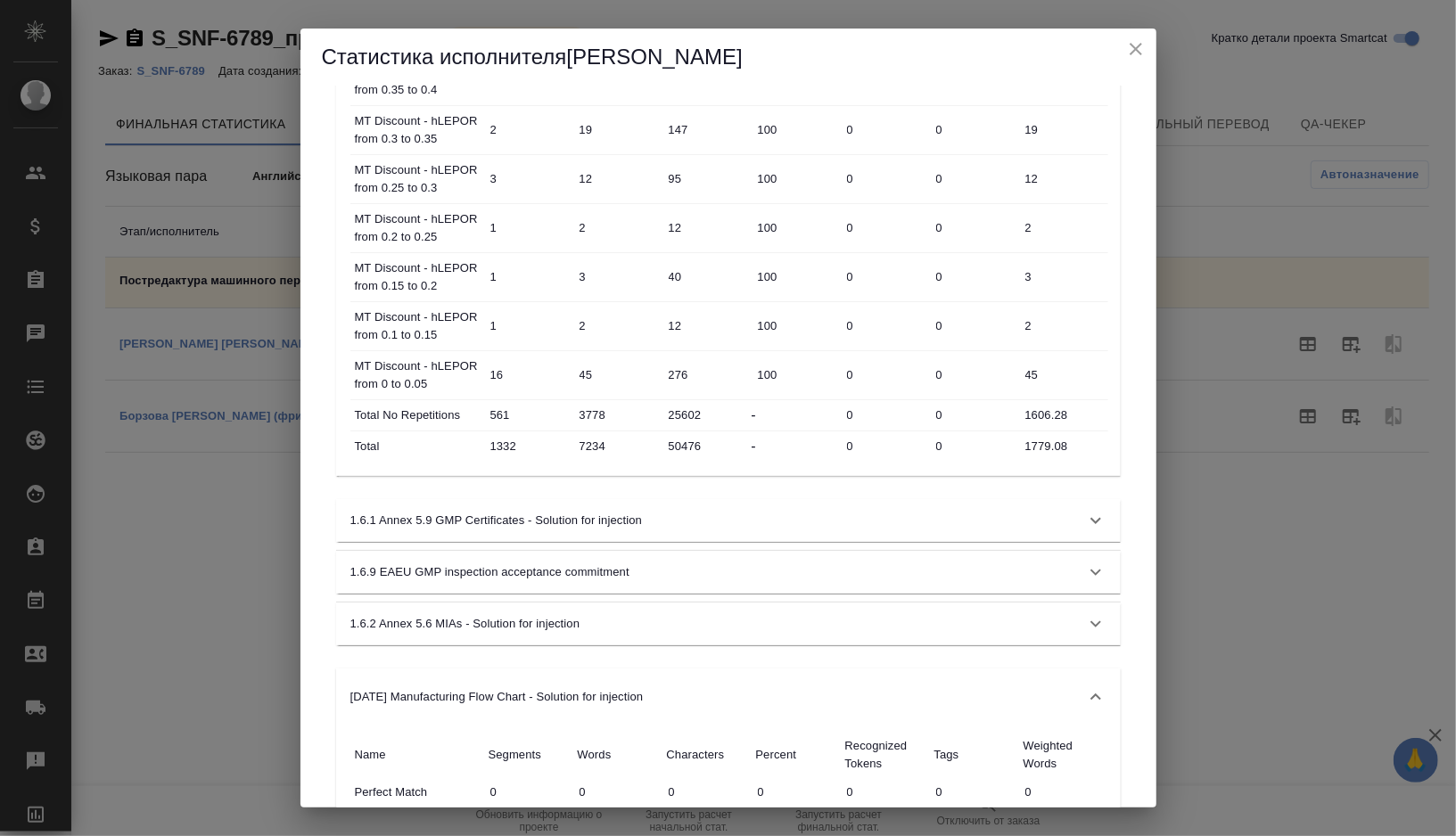
scroll to position [1538, 0]
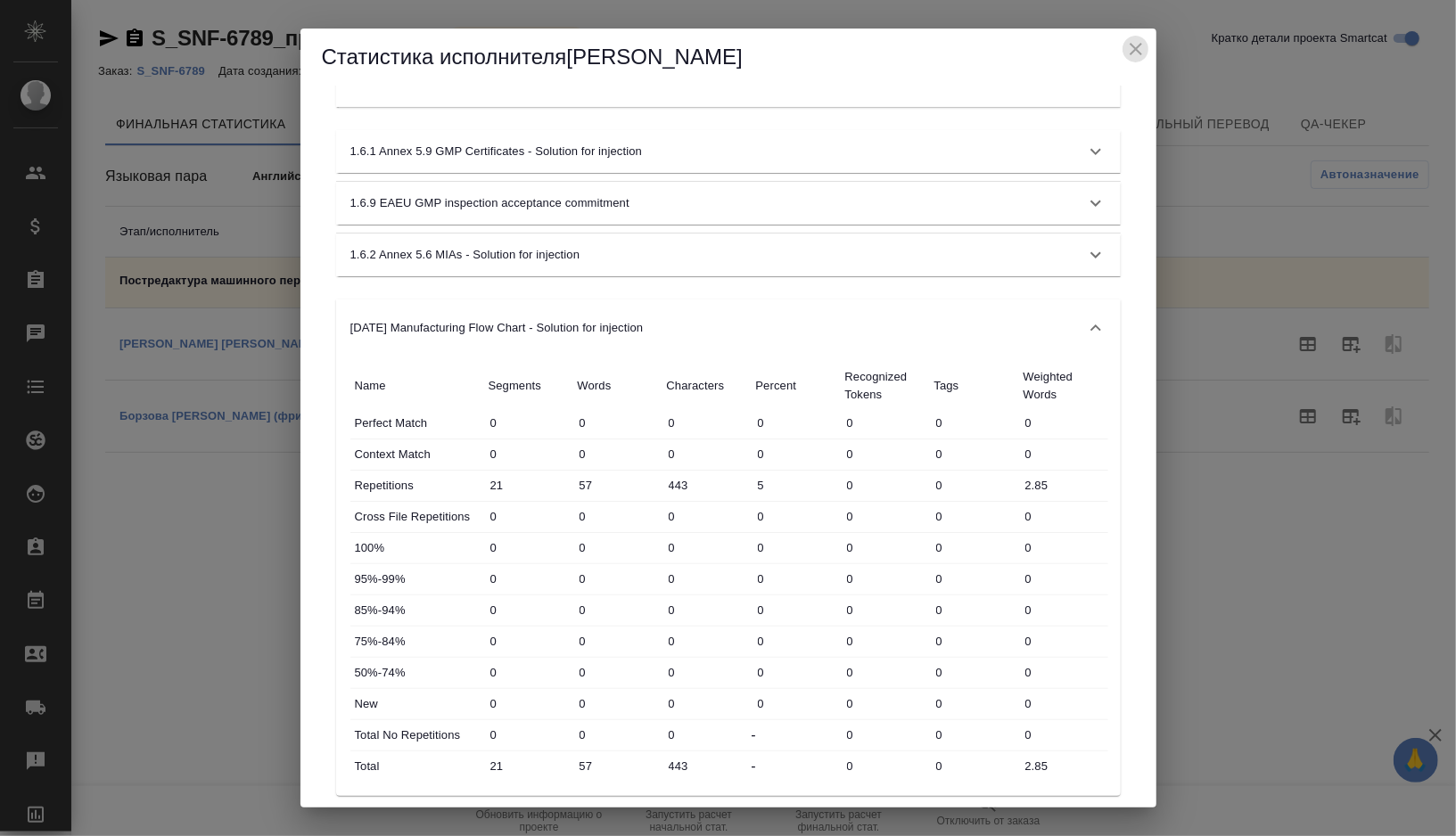
click at [1127, 57] on icon "close" at bounding box center [1137, 49] width 22 height 22
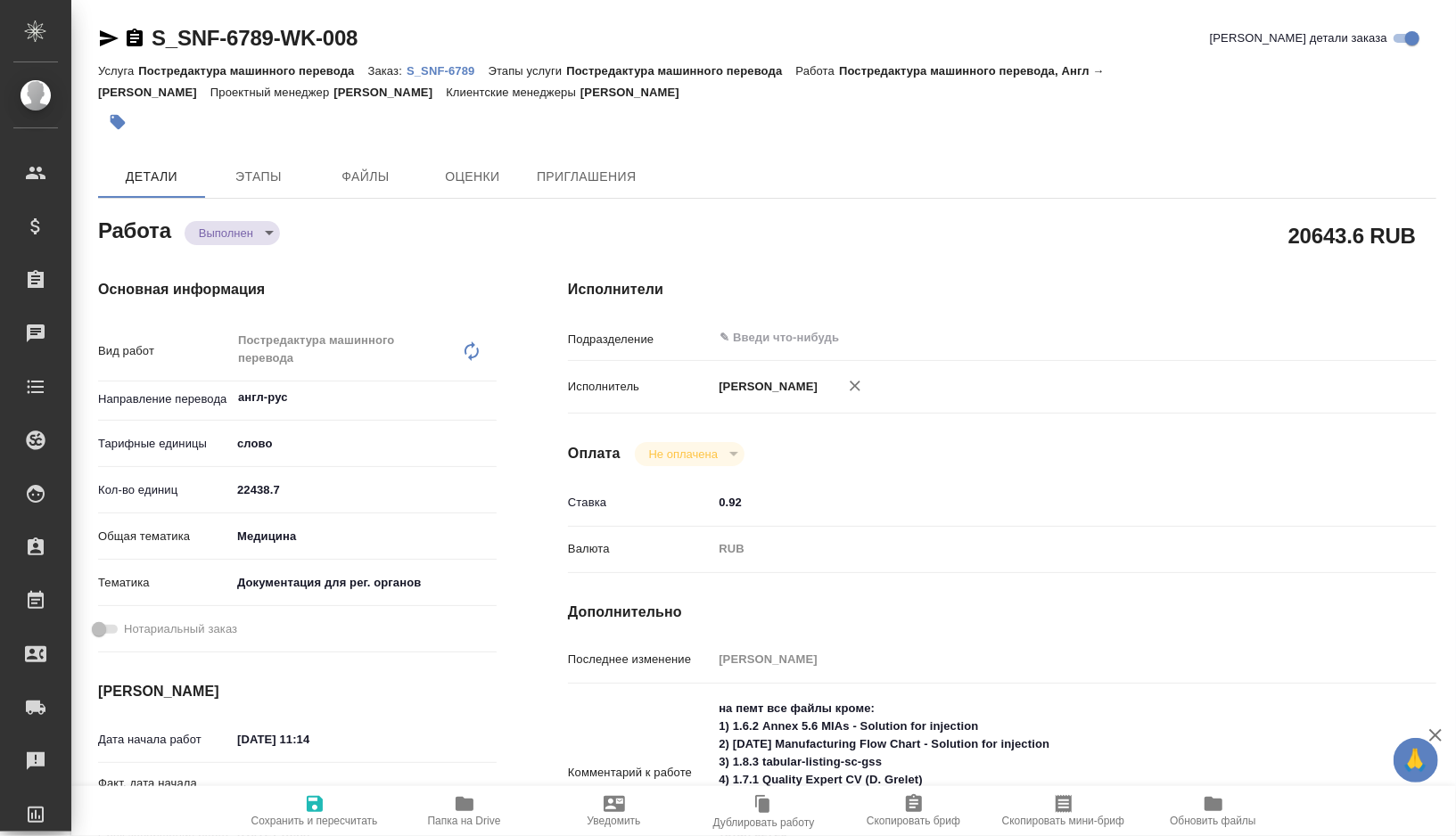
type textarea "x"
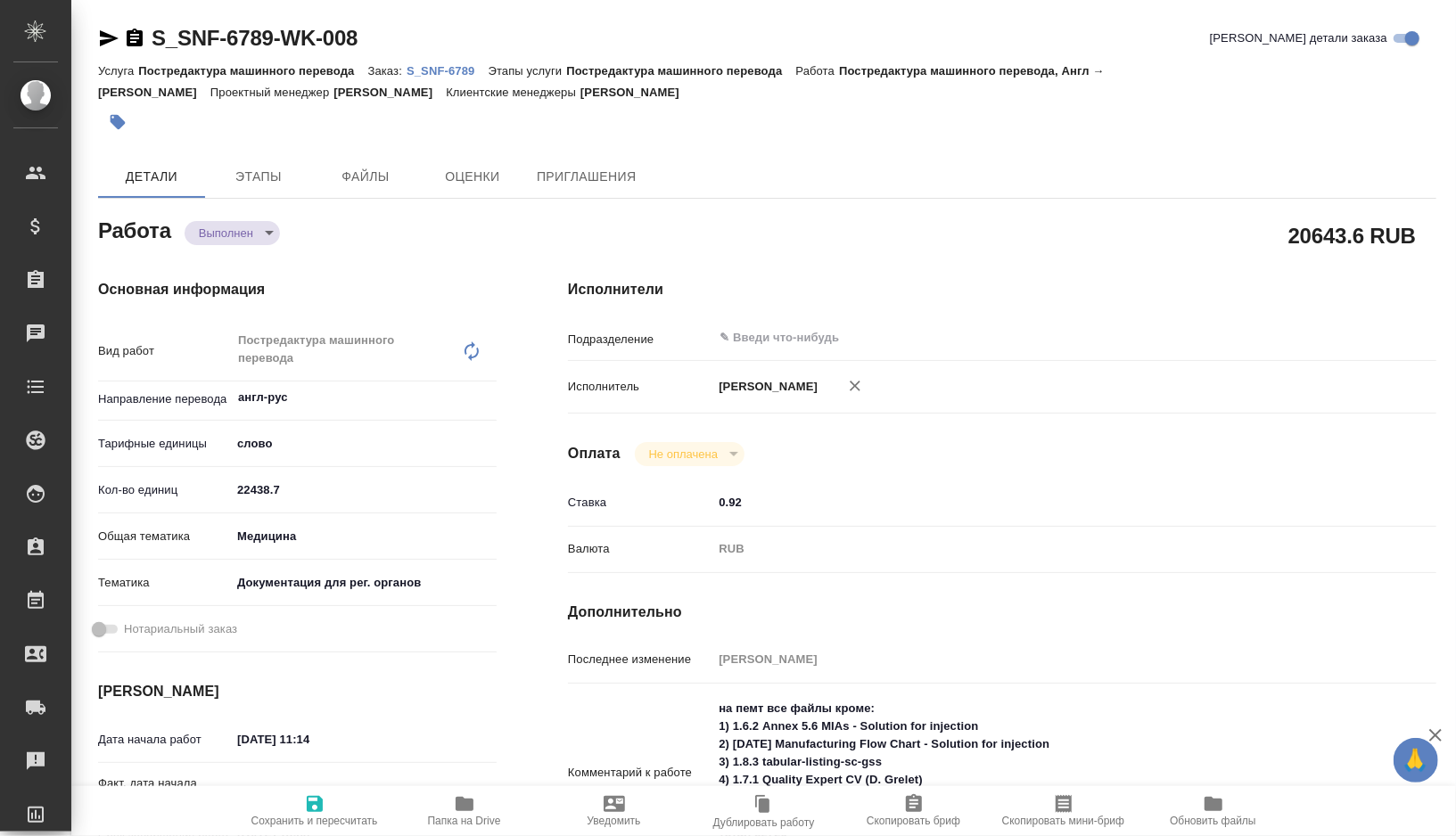
type textarea "x"
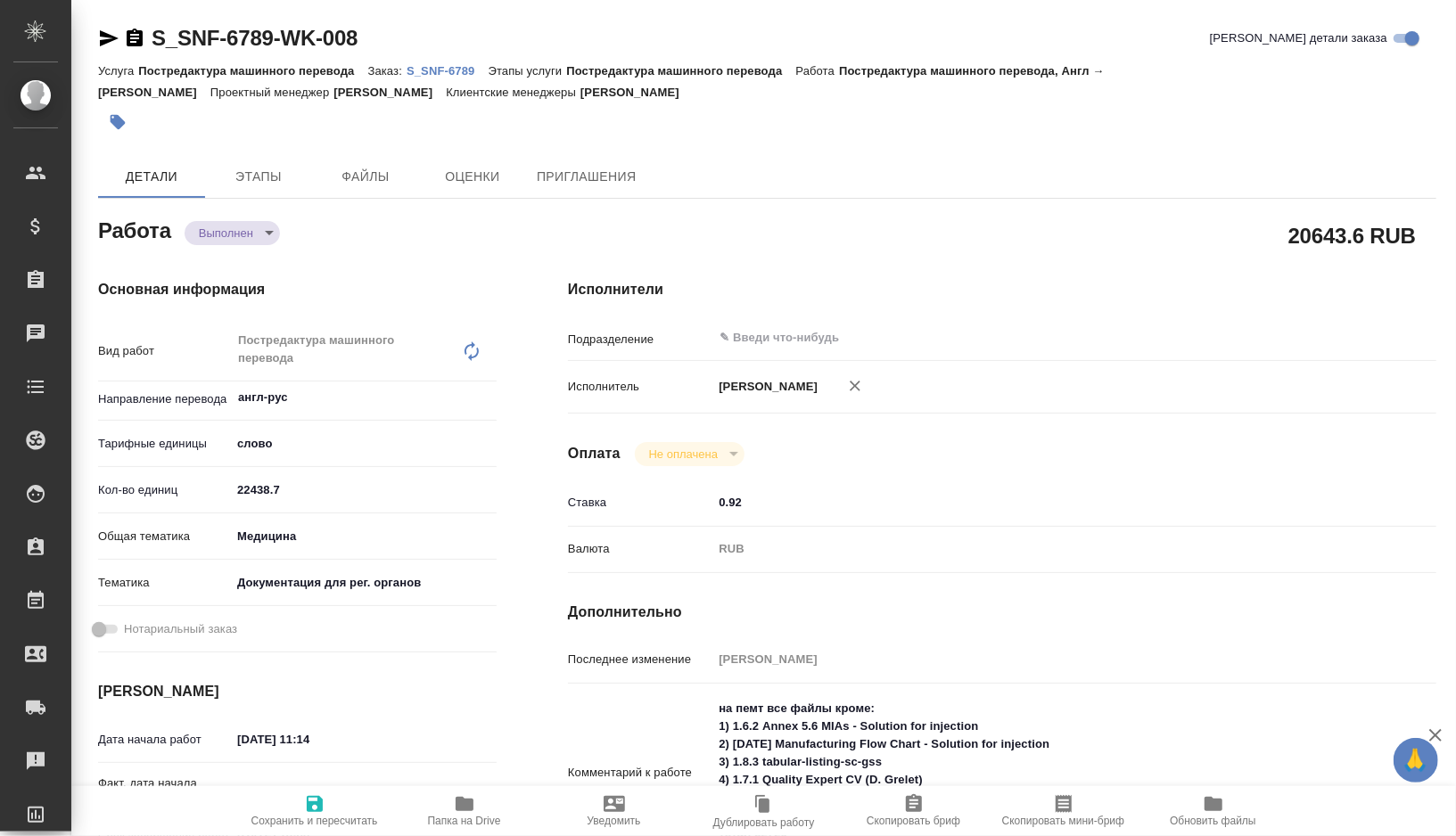
type textarea "x"
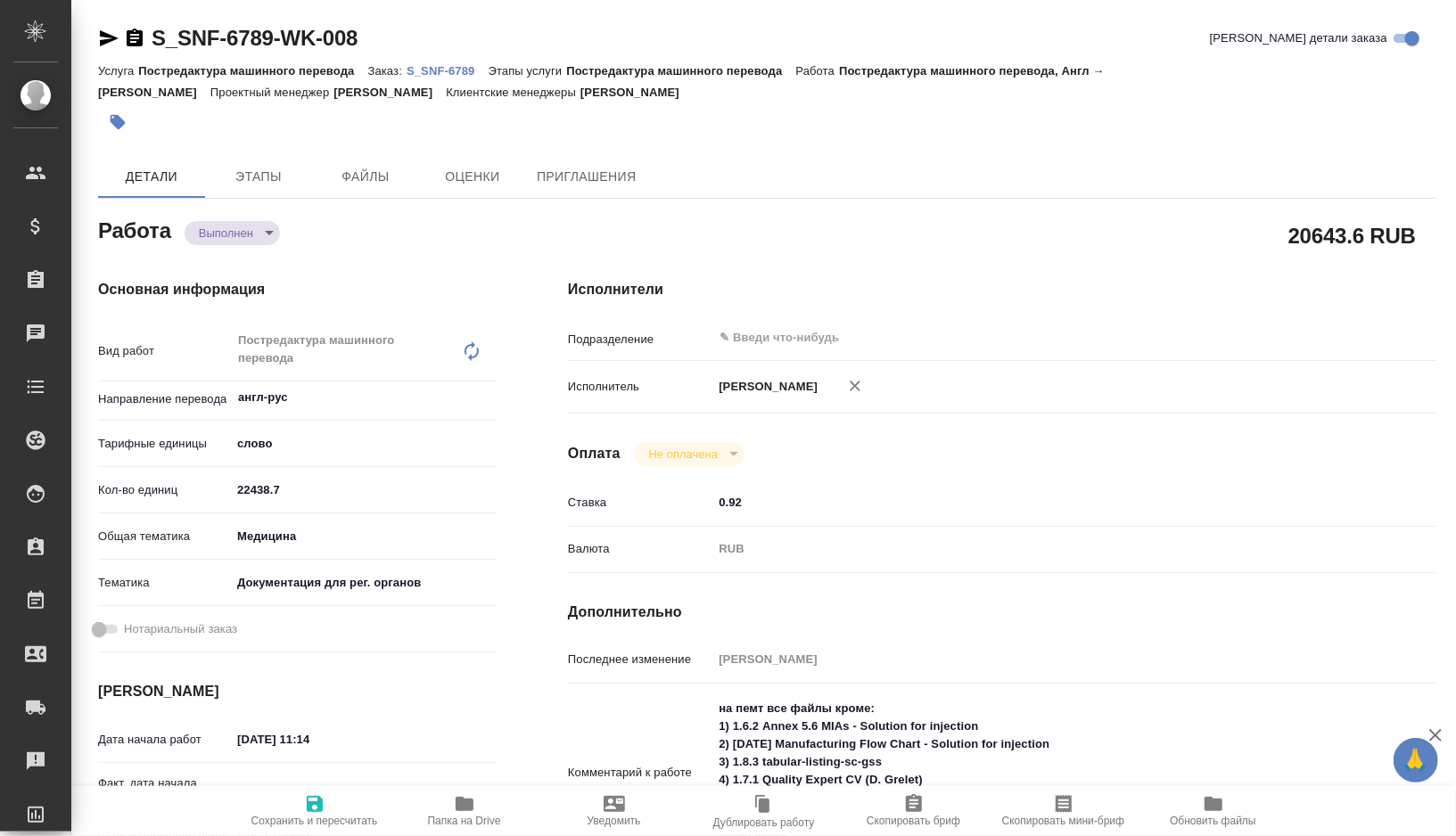
type textarea "x"
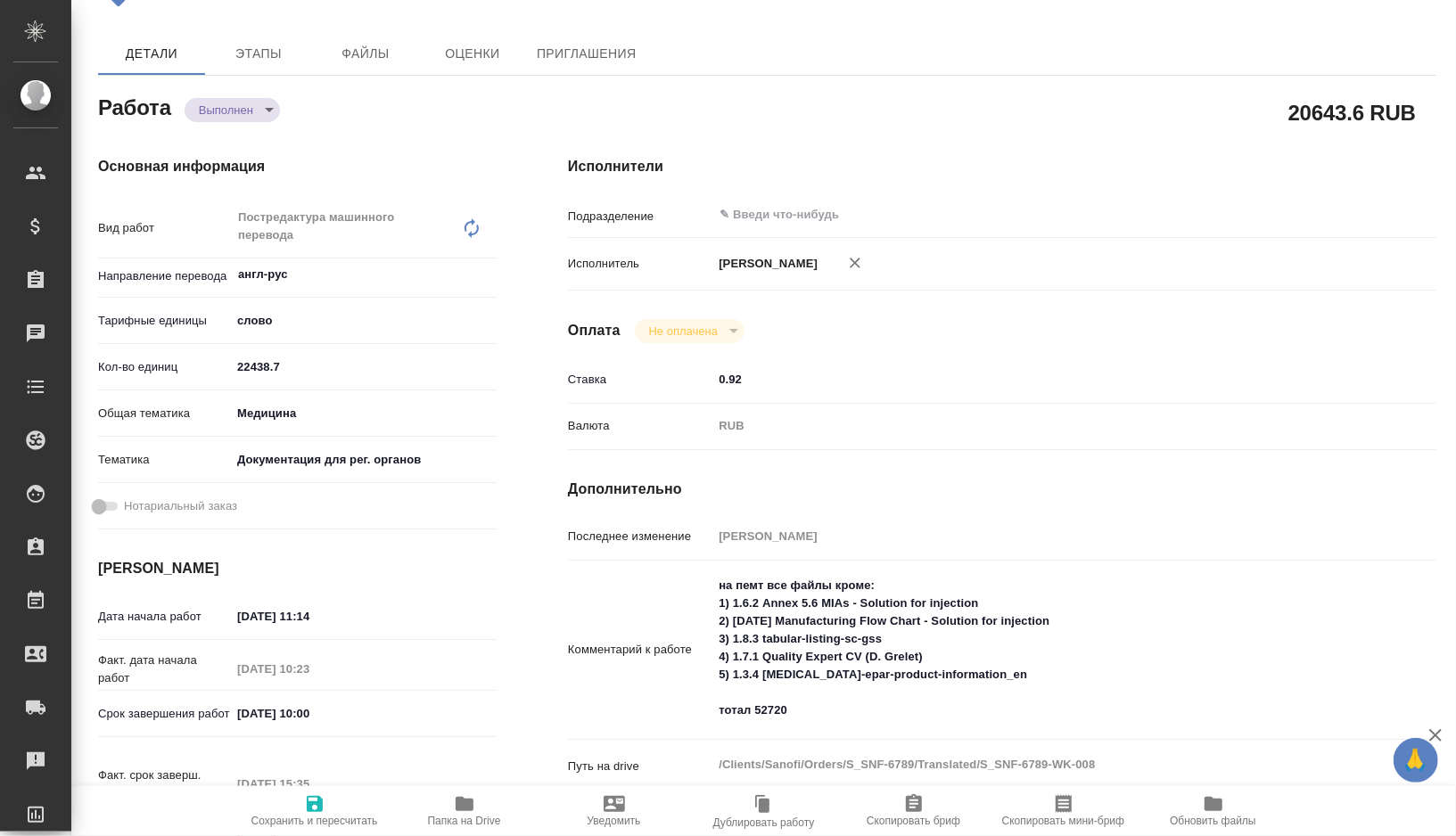
type textarea "x"
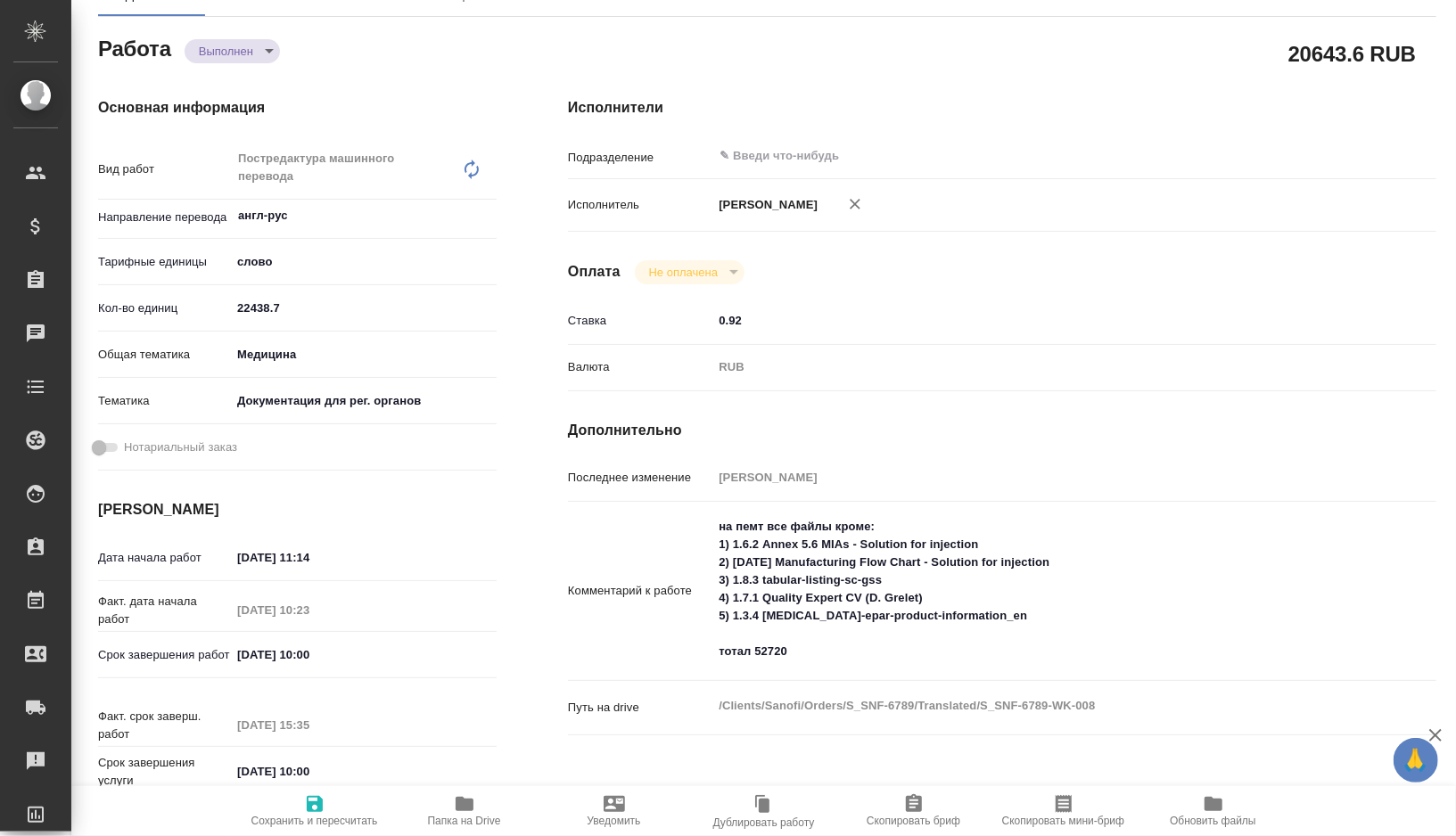
type textarea "x"
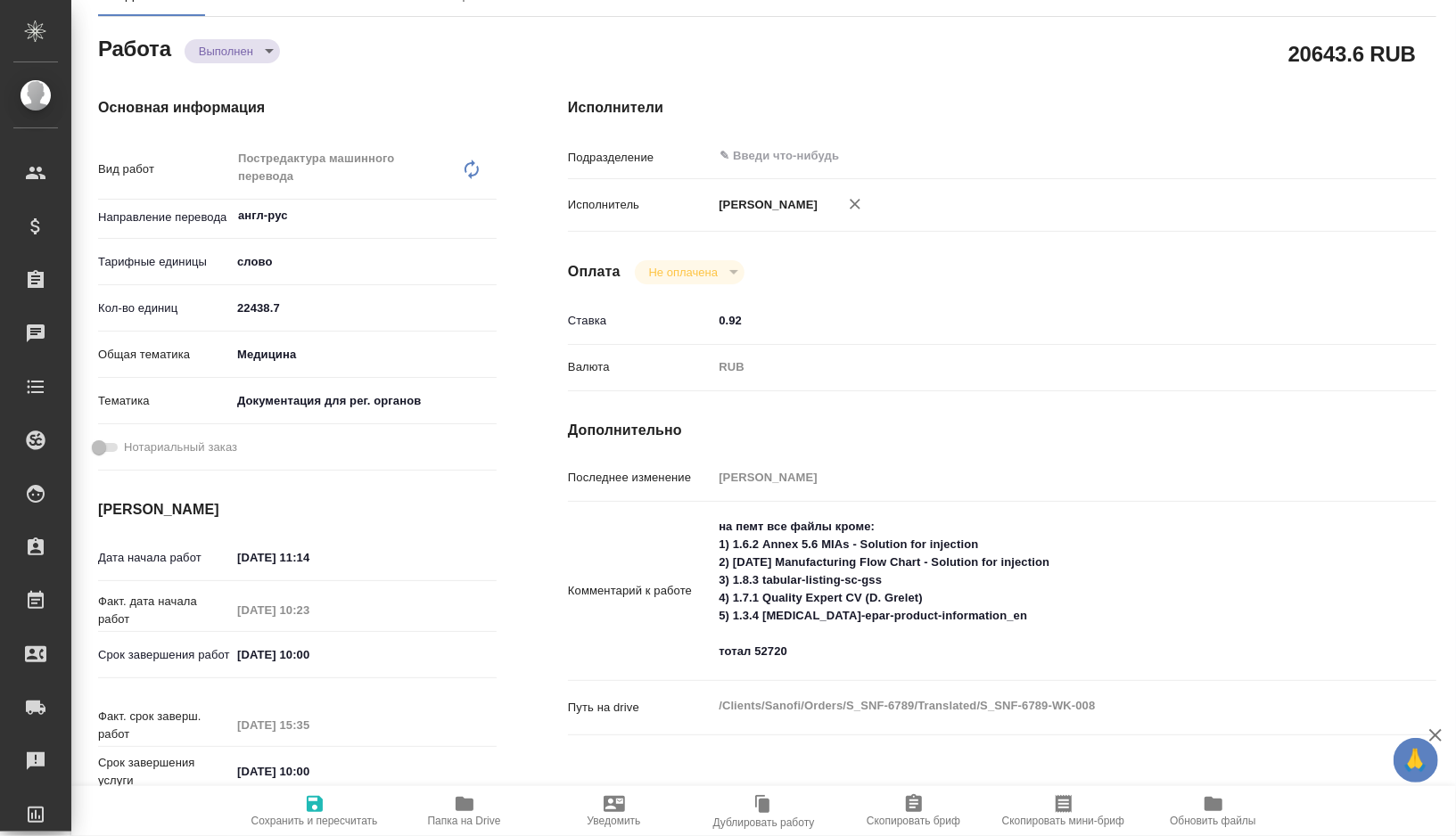
scroll to position [206, 0]
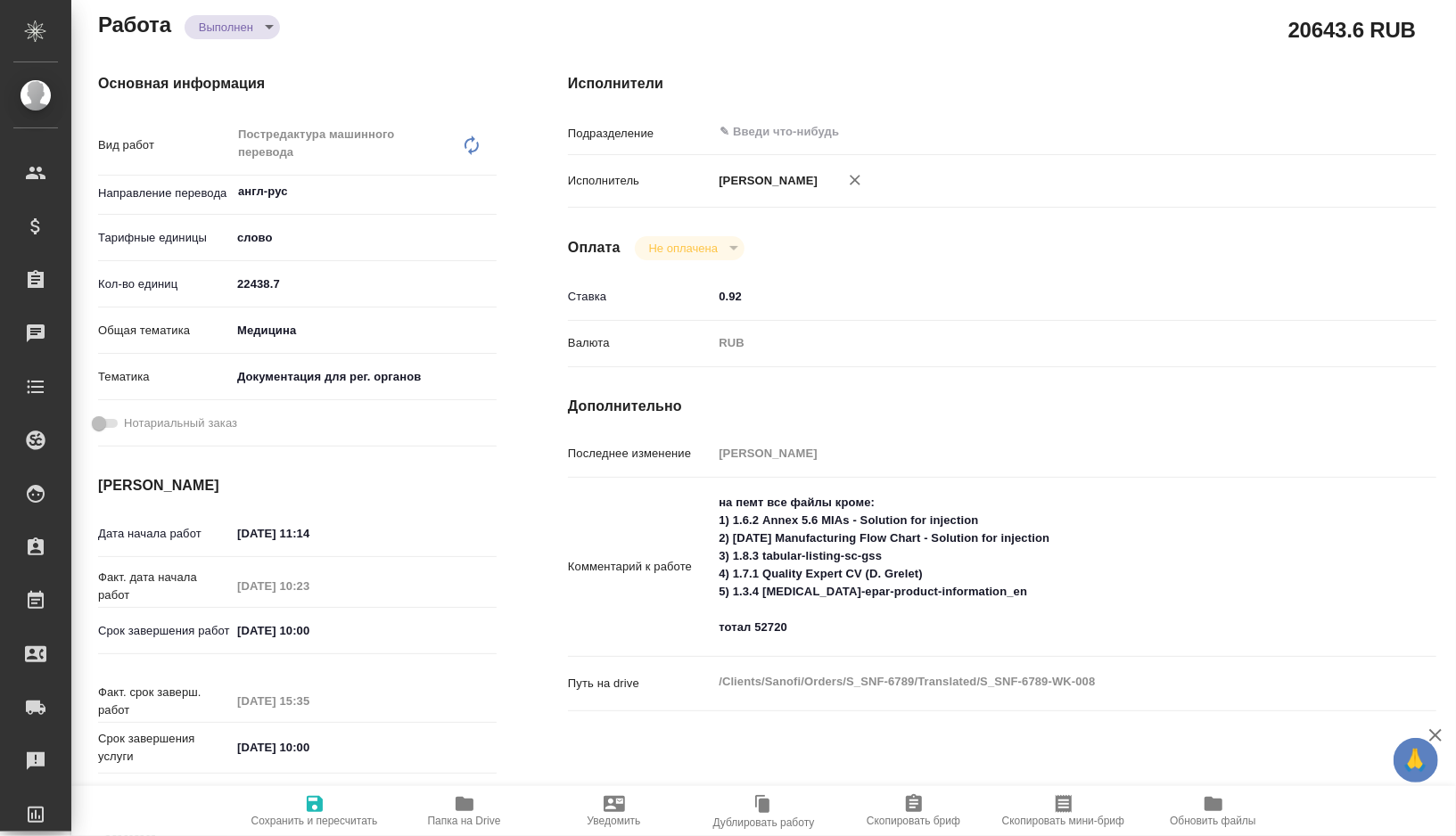
type textarea "x"
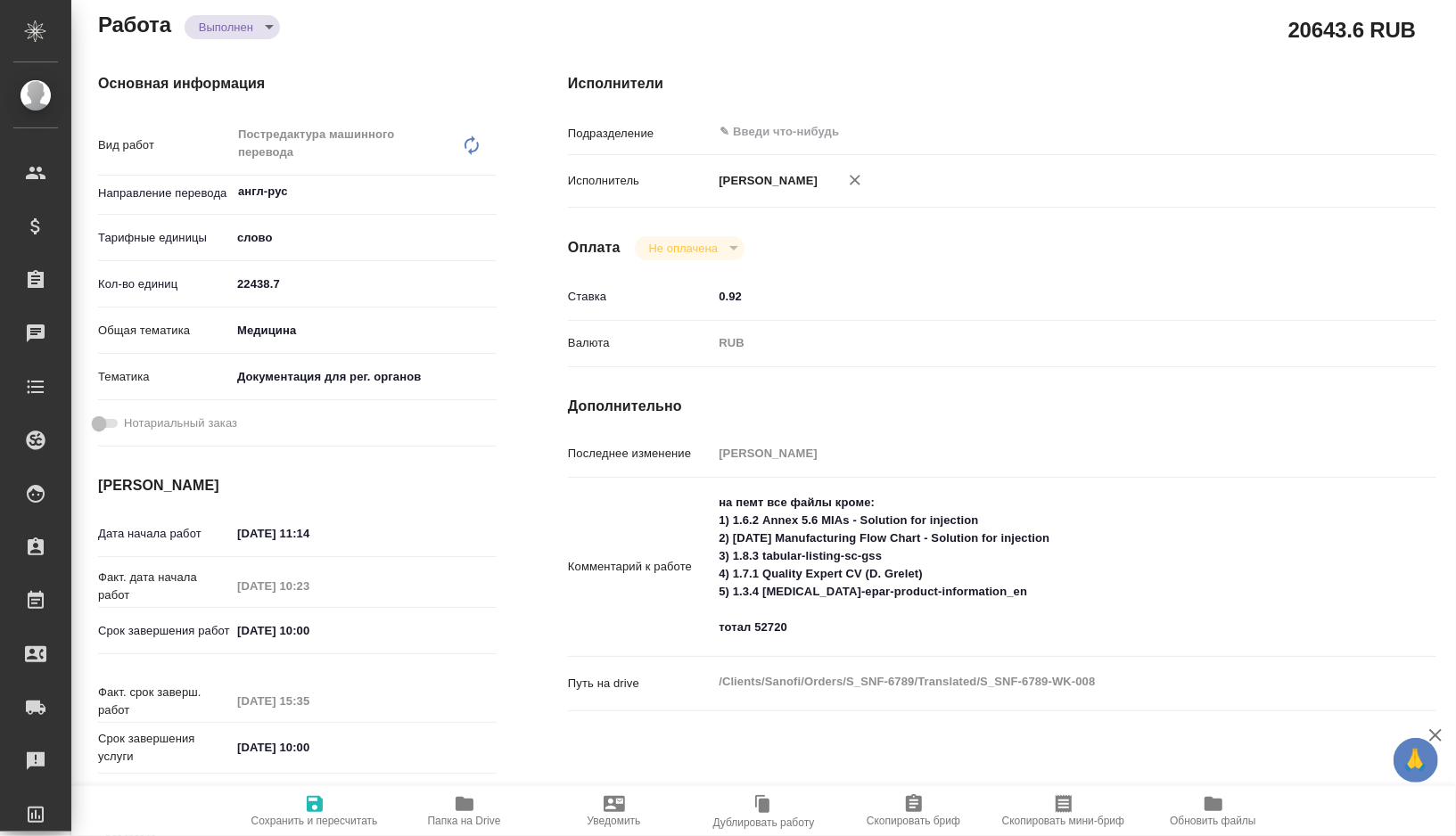
type textarea "x"
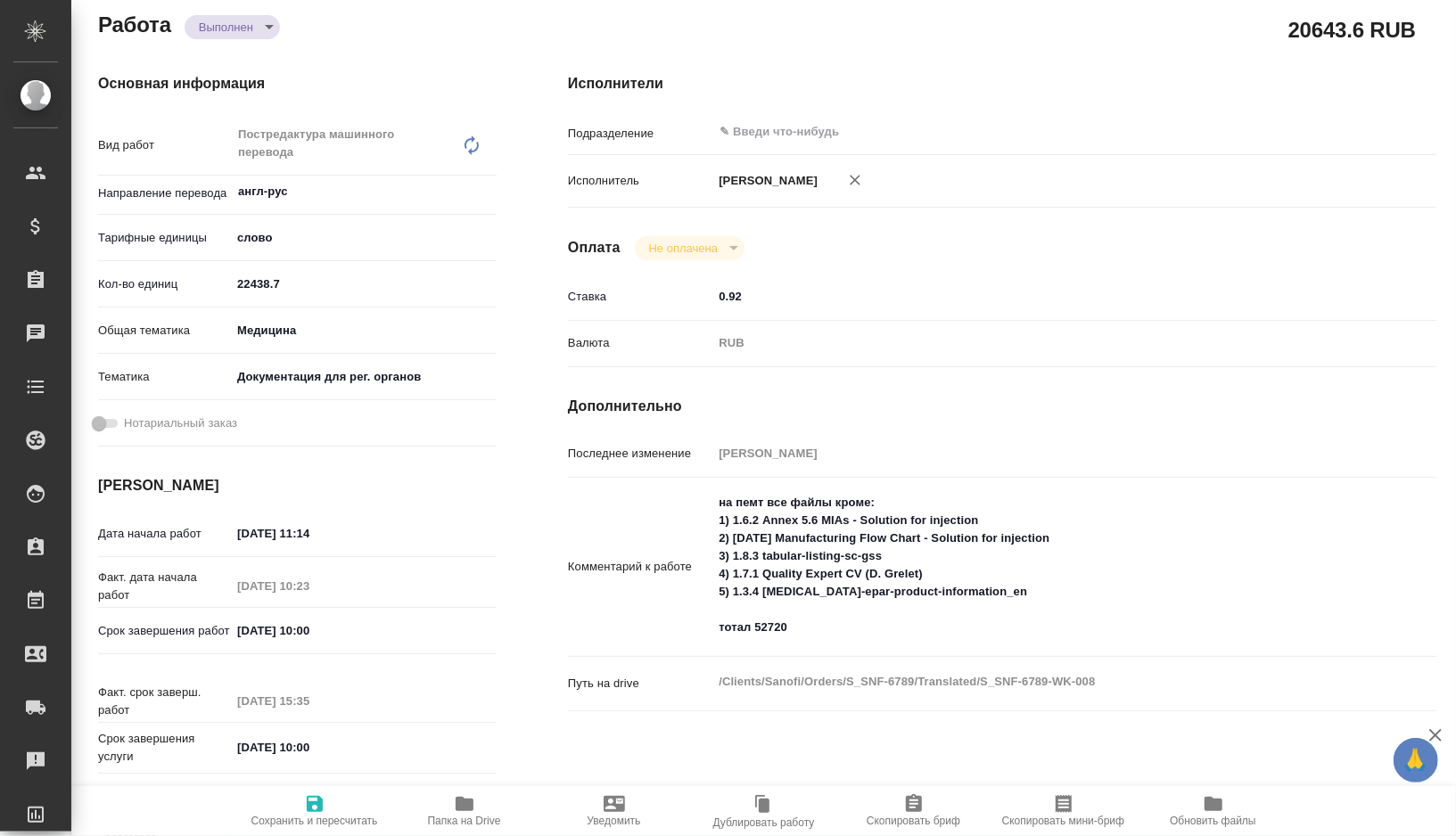
type textarea "x"
click at [881, 640] on textarea "на пемт все файлы кроме: 1) 1.6.2 Annex 5.6 MIAs - Solution for injection 2) [D…" at bounding box center [1038, 565] width 652 height 156
type textarea "x"
type textarea "на пемт все файлы кроме: 1) 1.6.2 Annex 5.6 MIAs - Solution for injection 2) [D…"
type textarea "x"
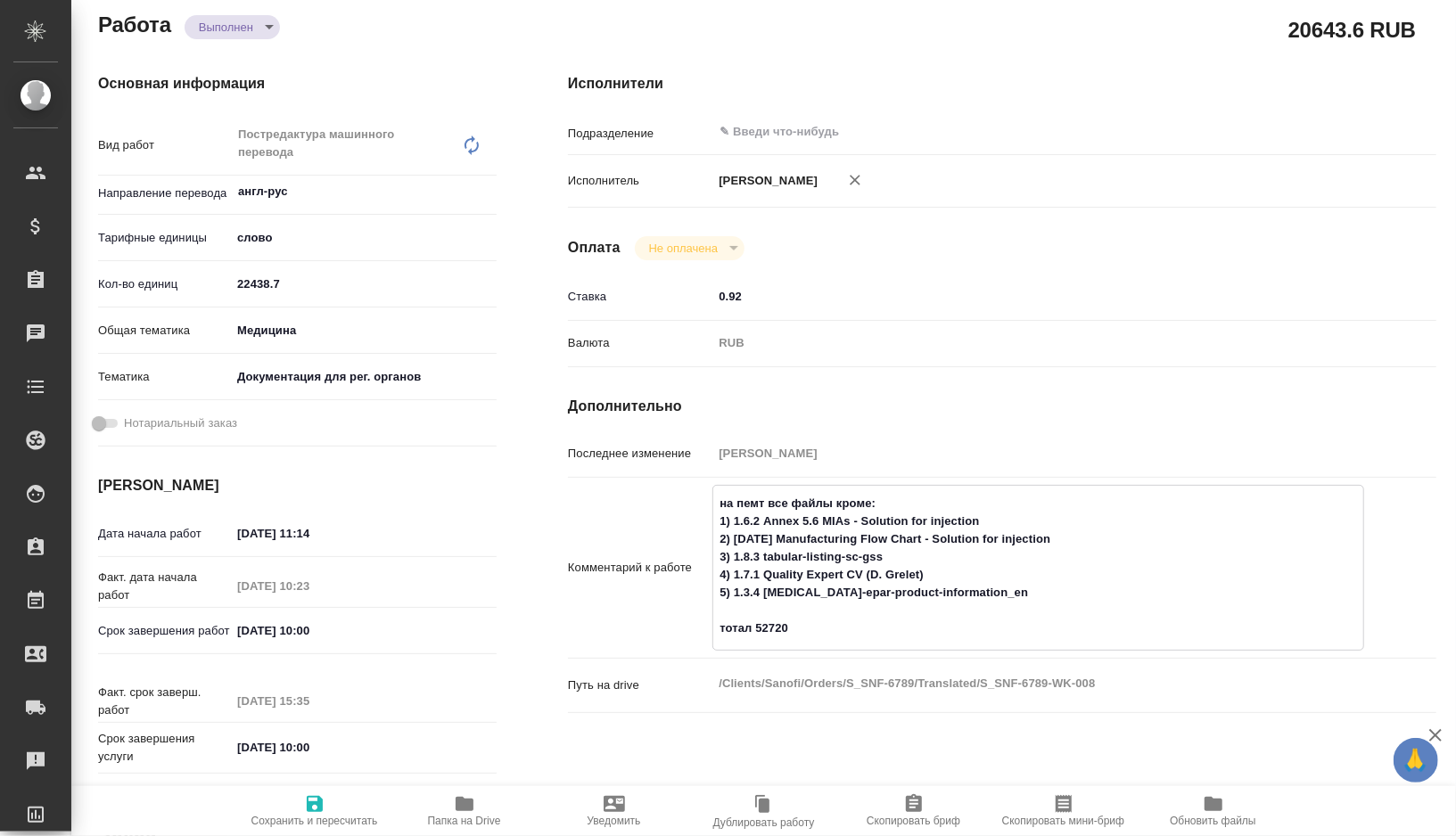
type textarea "x"
type textarea "на пемт все файлы кроме: 1) 1.6.2 Annex 5.6 MIAs - Solution for injection 2) [D…"
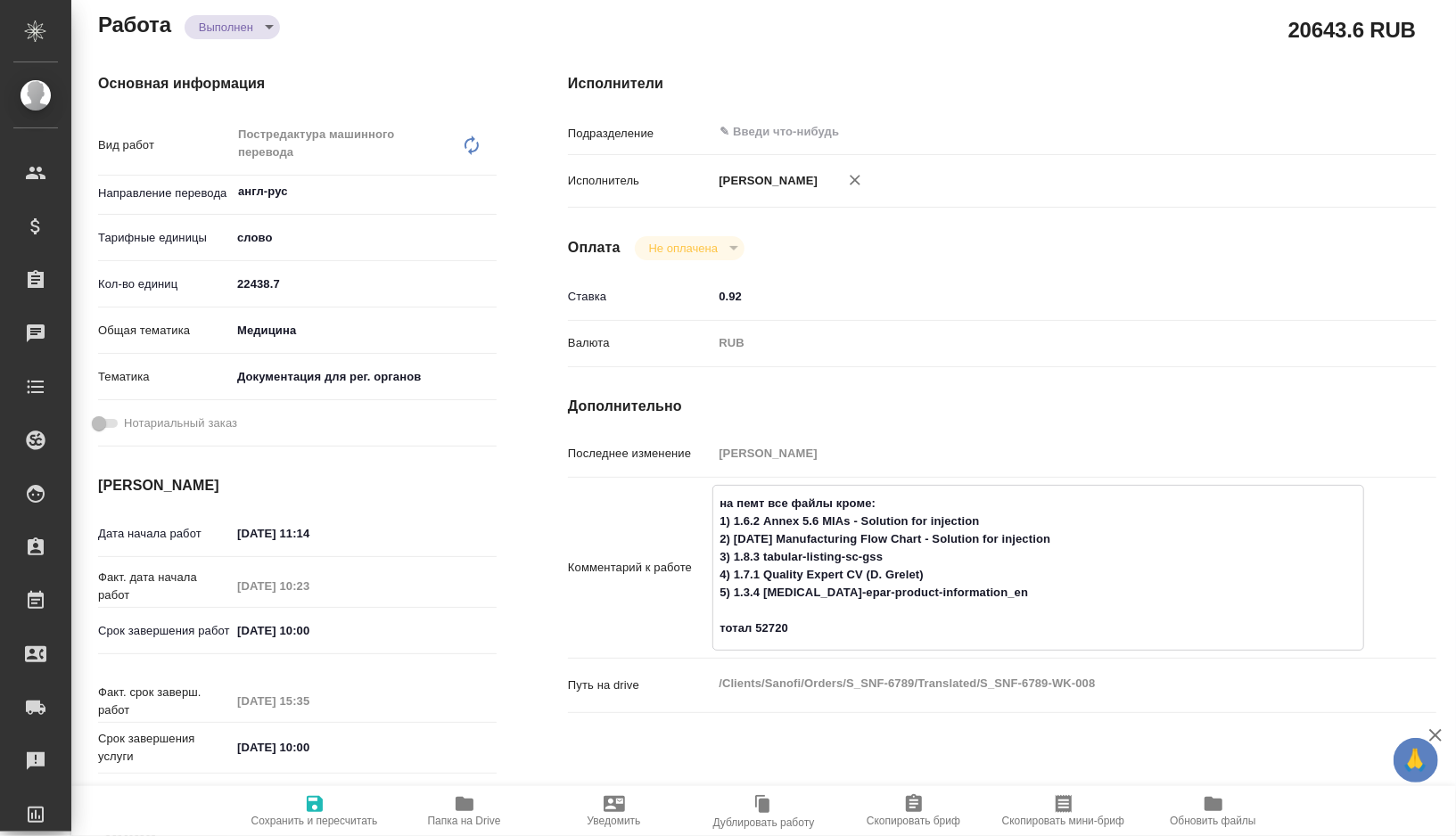
type textarea "x"
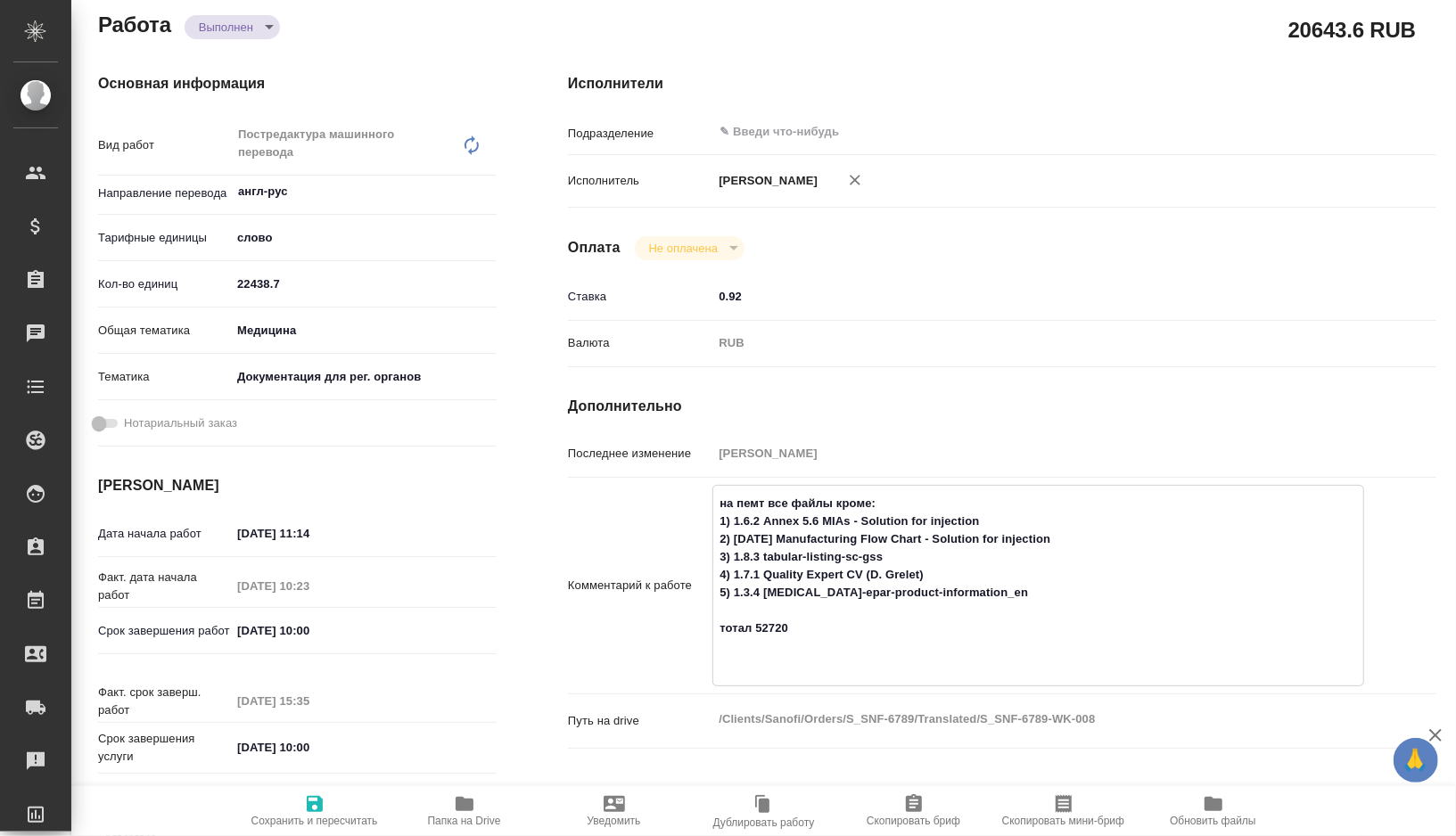
type textarea "x"
type textarea "на пемт все файлы кроме: 1) 1.6.2 Annex 5.6 MIAs - Solution for injection 2) [D…"
type textarea "x"
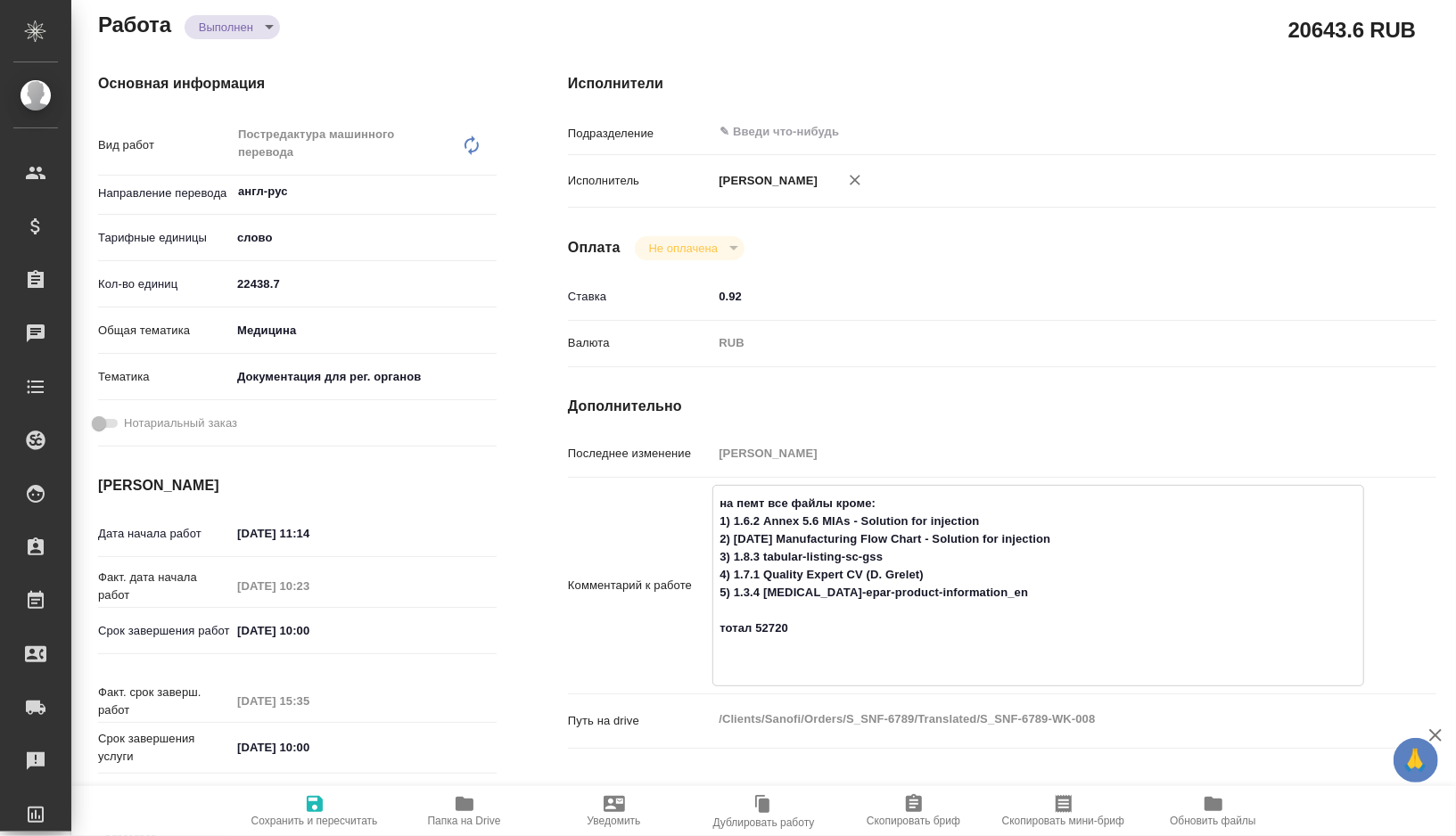
type textarea "x"
type textarea "на пемт все файлы кроме: 1) 1.6.2 Annex 5.6 MIAs - Solution for injection 2) [D…"
type textarea "x"
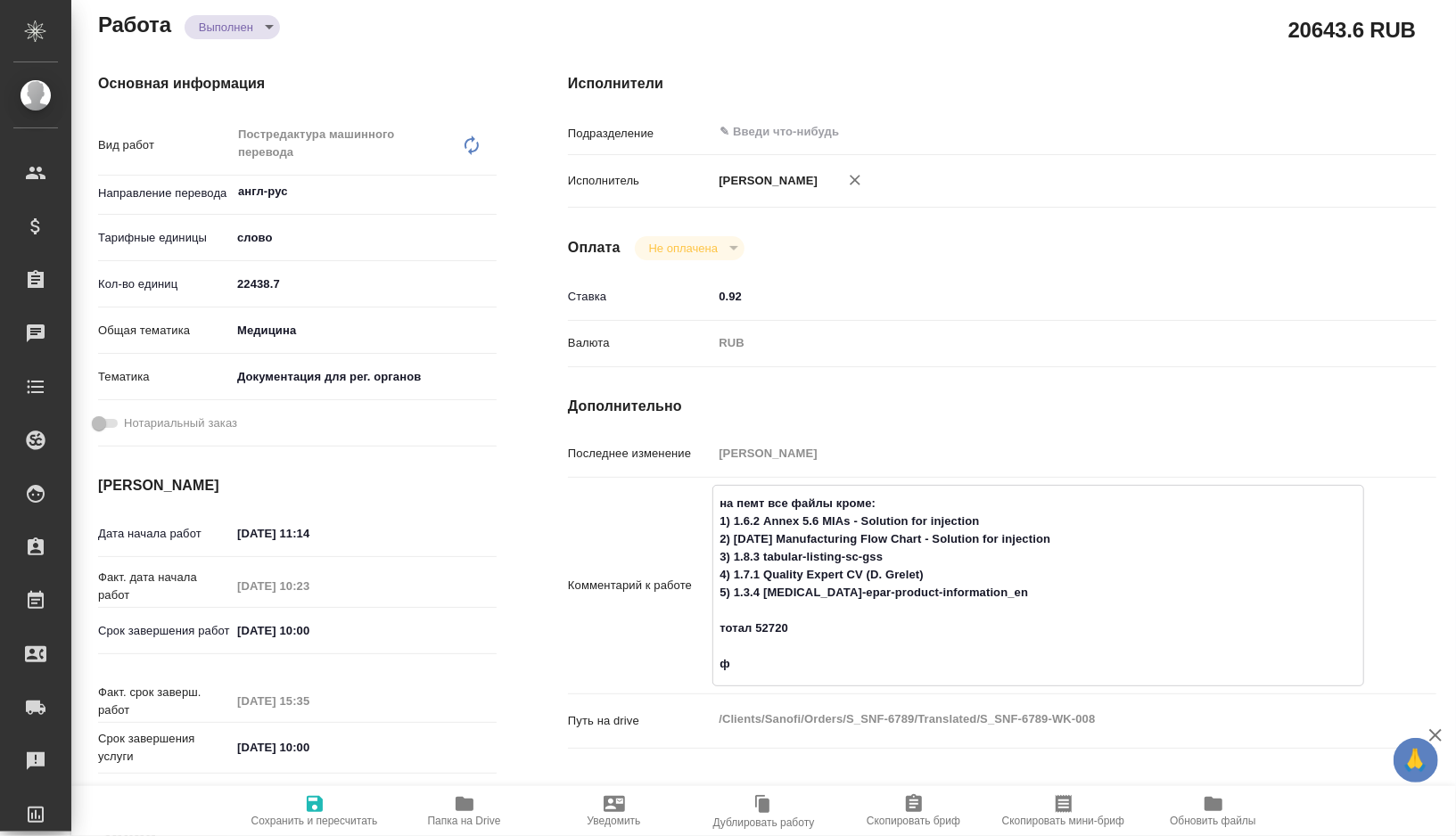
type textarea "x"
type textarea "на пемт все файлы кроме: 1) 1.6.2 Annex 5.6 MIAs - Solution for injection 2) [D…"
type textarea "x"
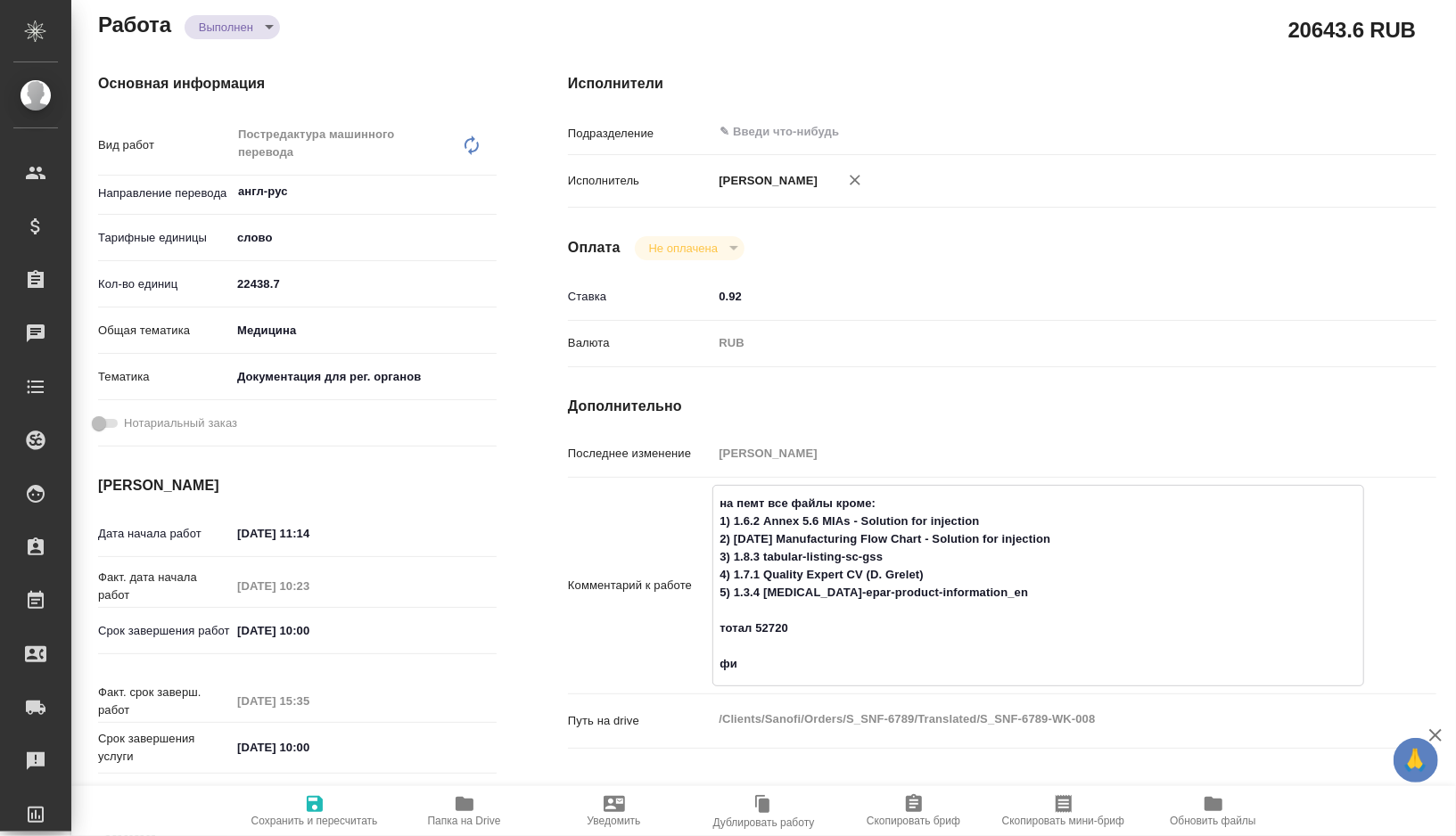
type textarea "x"
type textarea "на пемт все файлы кроме: 1) 1.6.2 Annex 5.6 MIAs - Solution for injection 2) [D…"
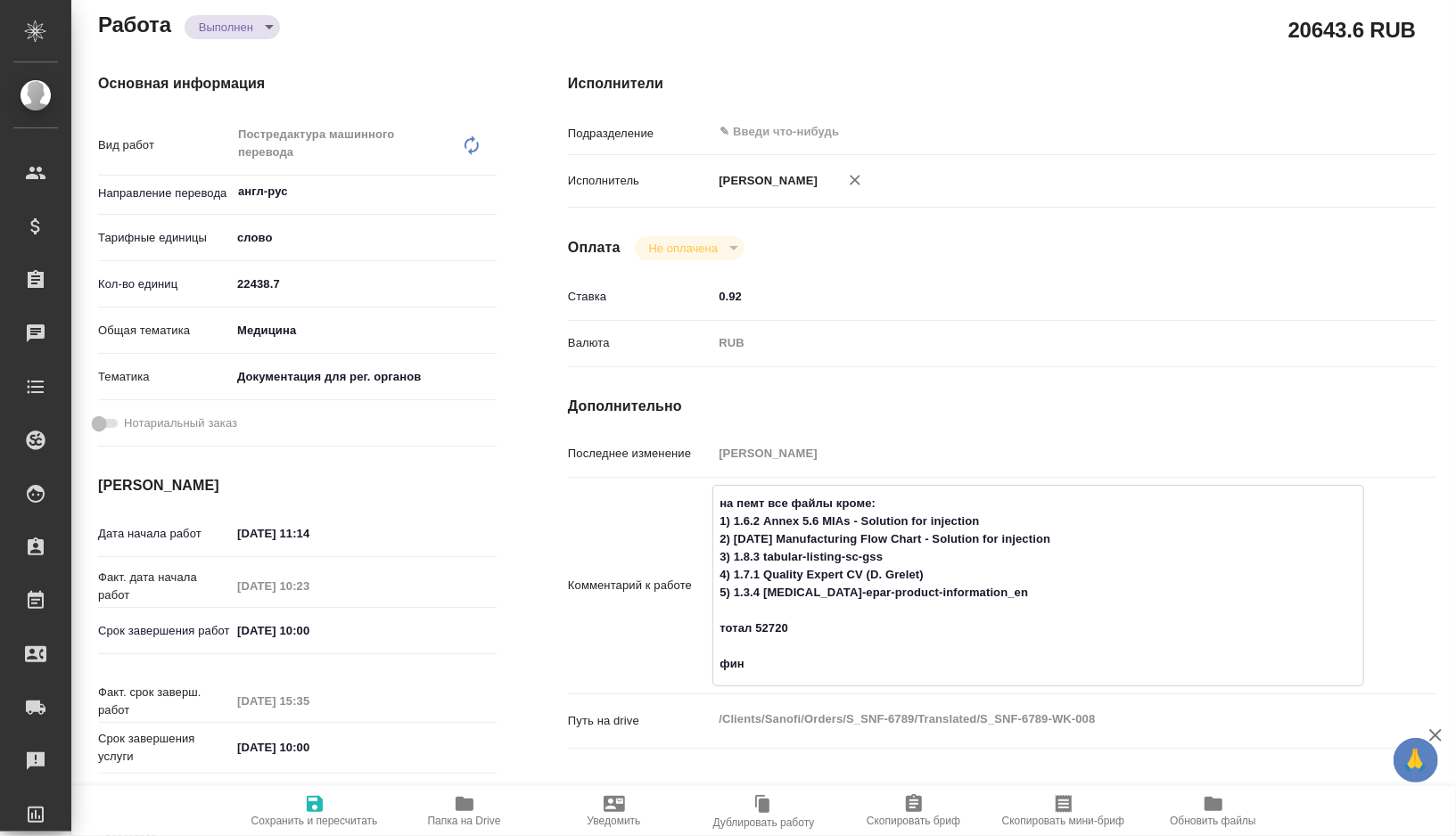
type textarea "x"
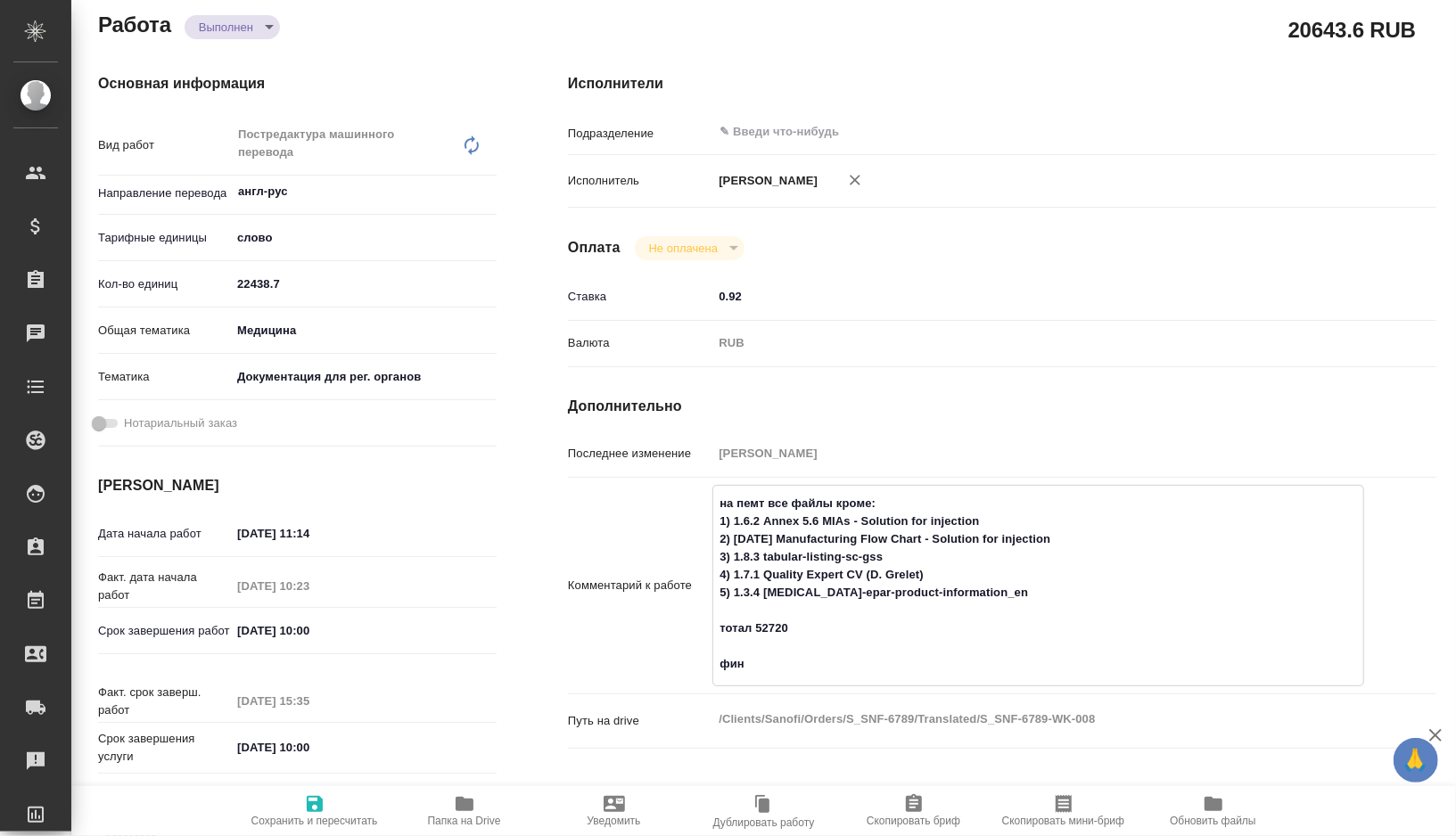
type textarea "на пемт все файлы кроме: 1) 1.6.2 Annex 5.6 MIAs - Solution for injection 2) [D…"
type textarea "x"
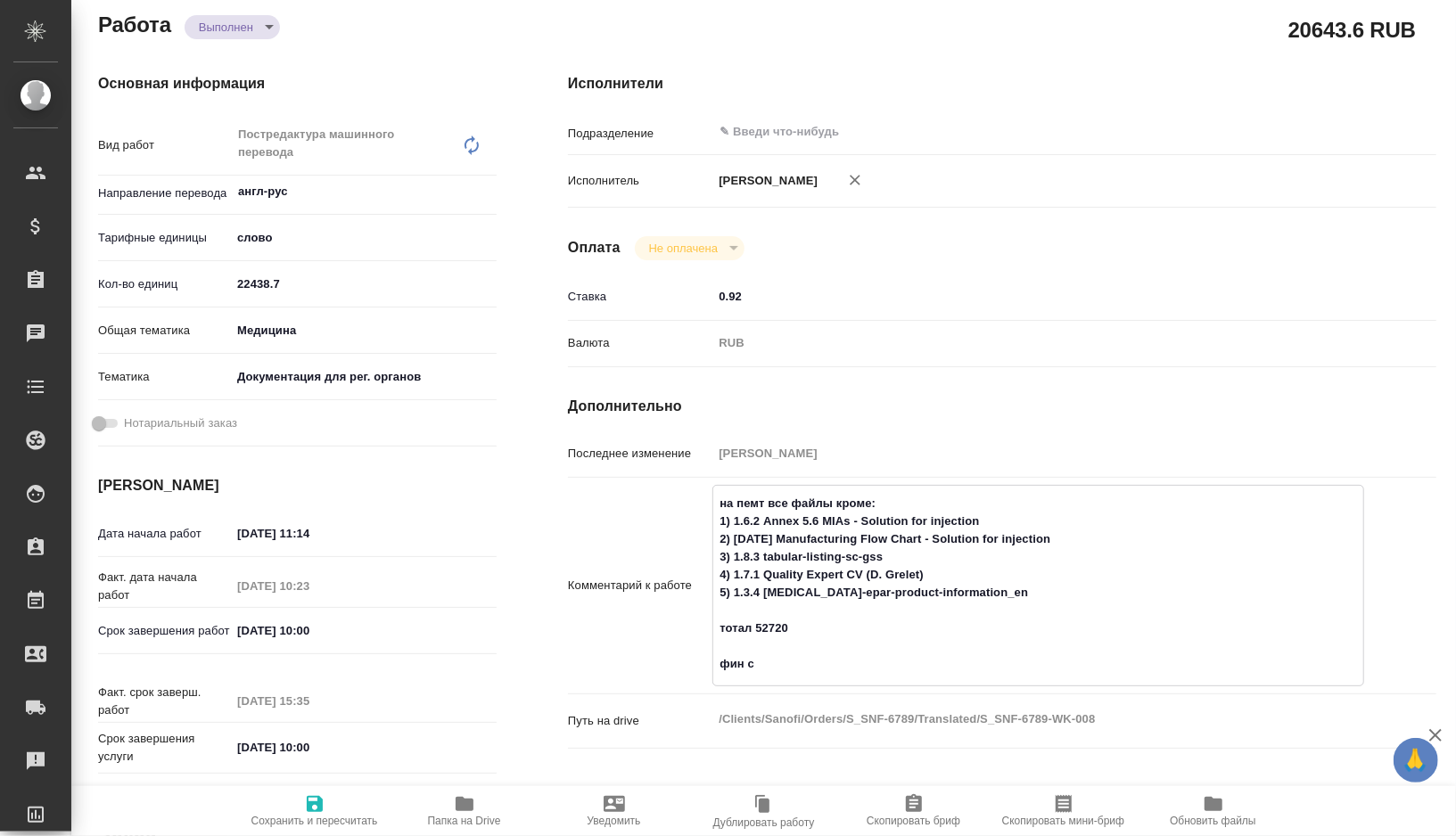
type textarea "x"
type textarea "на пемт все файлы кроме: 1) 1.6.2 Annex 5.6 MIAs - Solution for injection 2) [D…"
type textarea "x"
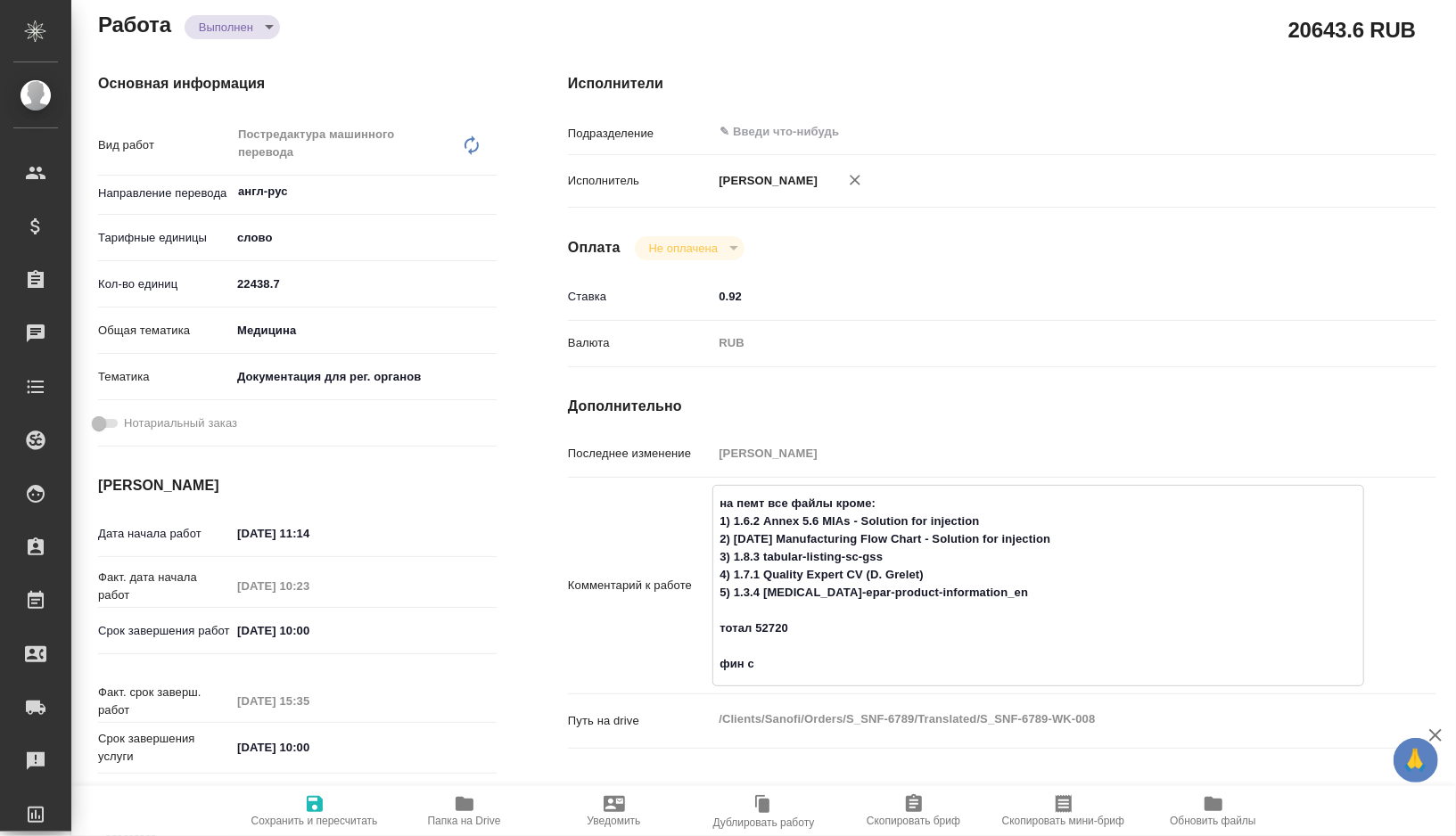
type textarea "x"
type textarea "на пемт все файлы кроме: 1) 1.6.2 Annex 5.6 MIAs - Solution for injection 2) [D…"
type textarea "x"
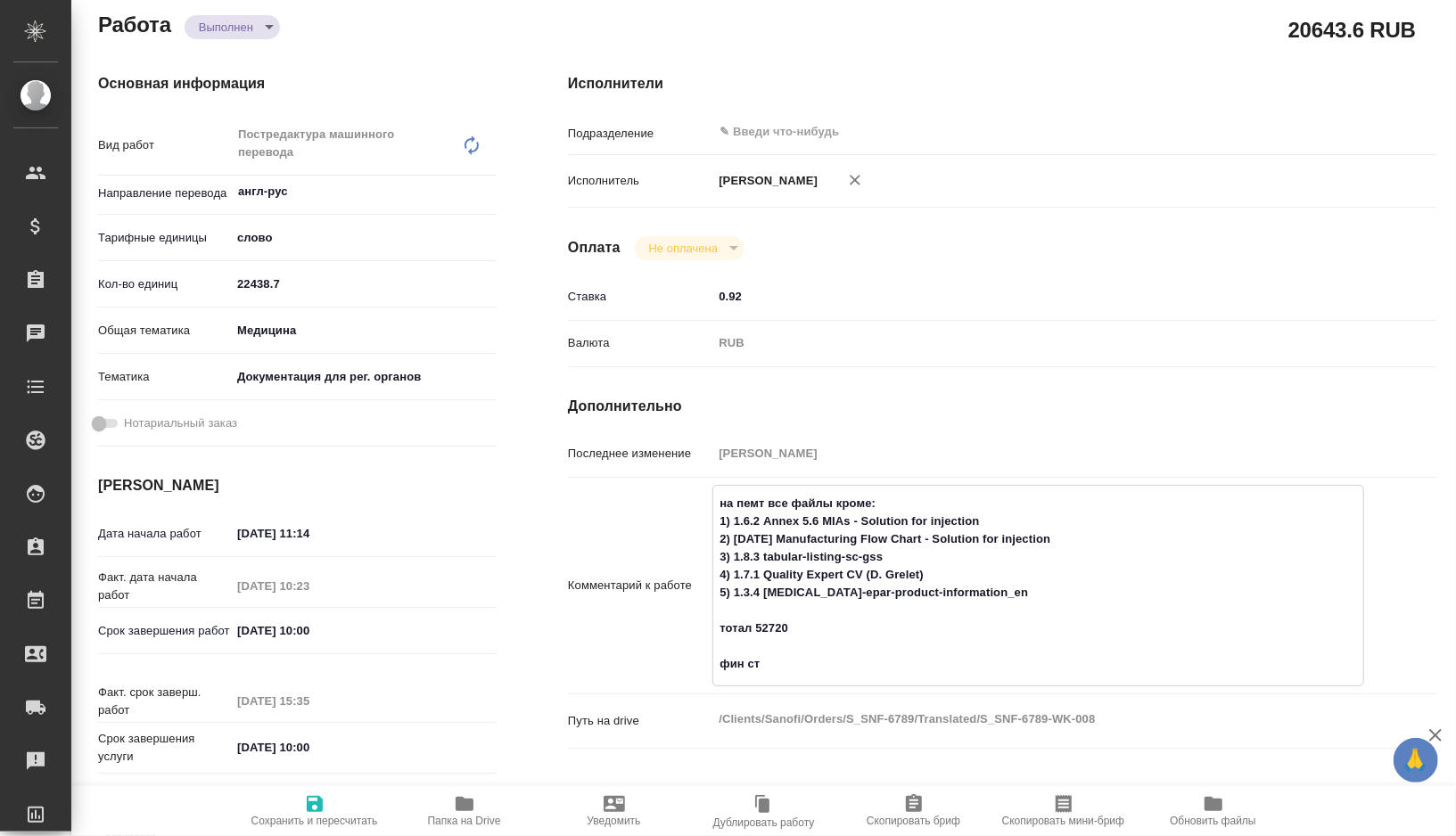
type textarea "x"
type textarea "на пемт все файлы кроме: 1) 1.6.2 Annex 5.6 MIAs - Solution for injection 2) [D…"
type textarea "x"
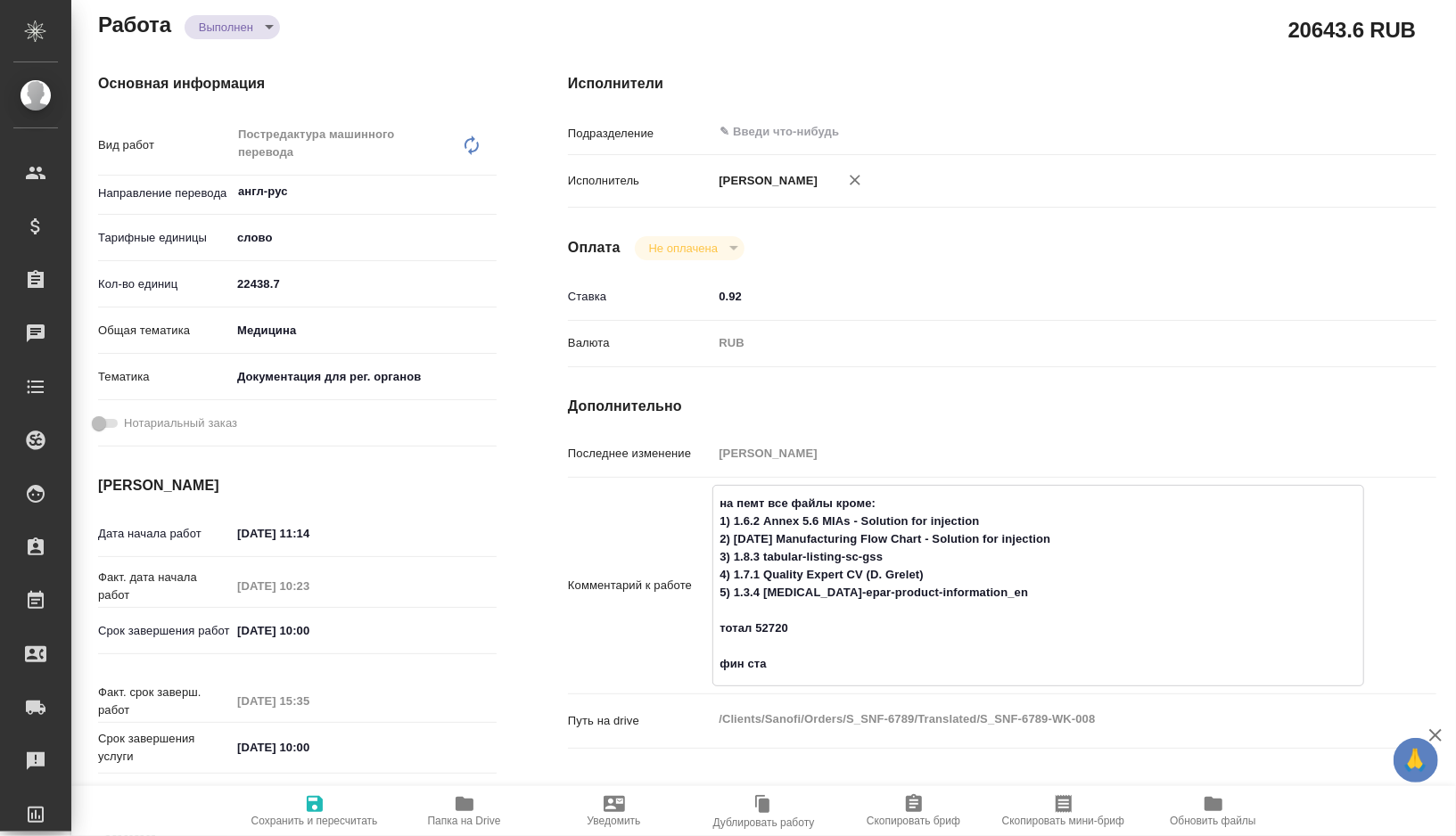
type textarea "x"
type textarea "на пемт все файлы кроме: 1) 1.6.2 Annex 5.6 MIAs - Solution for injection 2) [D…"
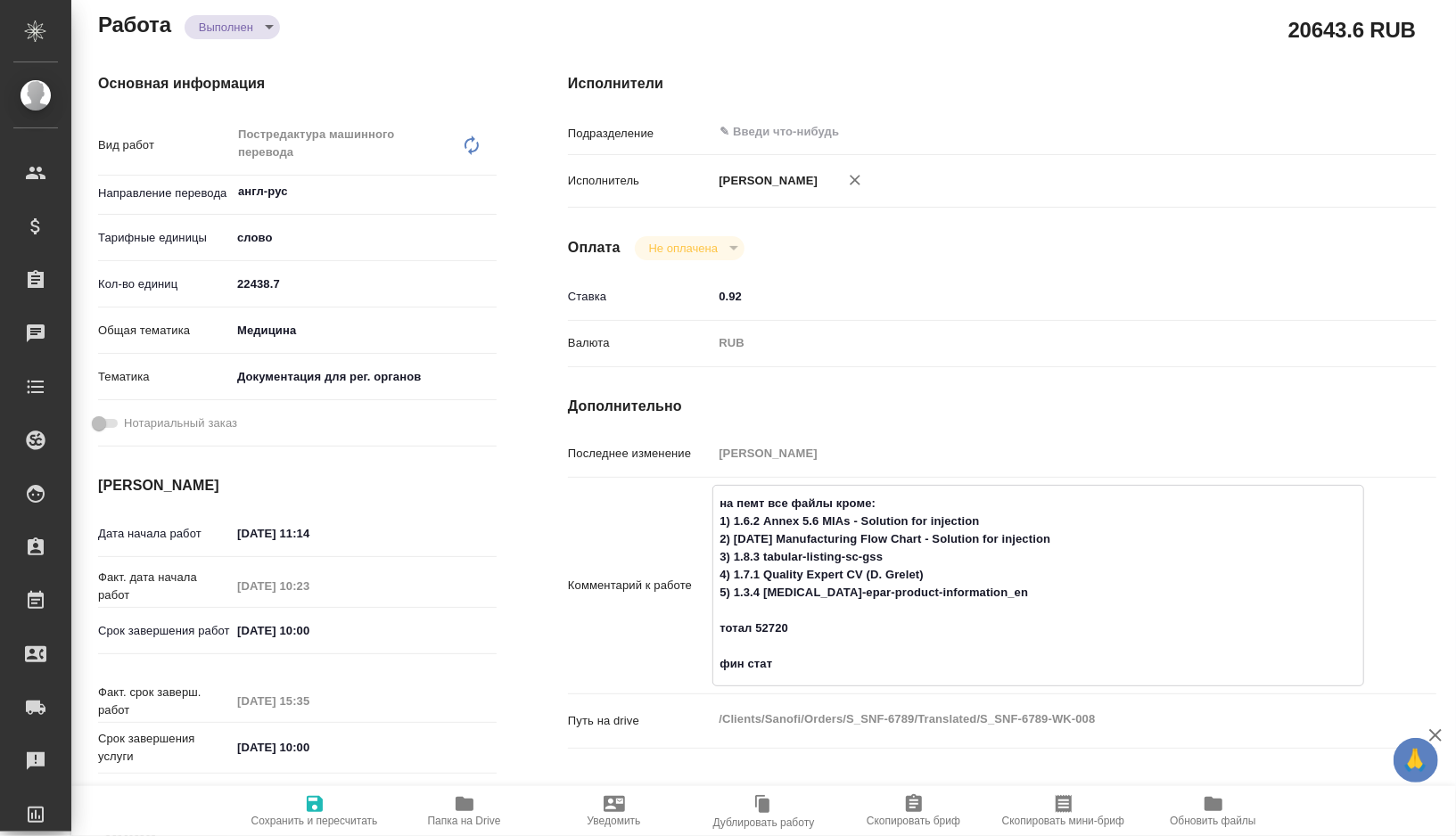
type textarea "x"
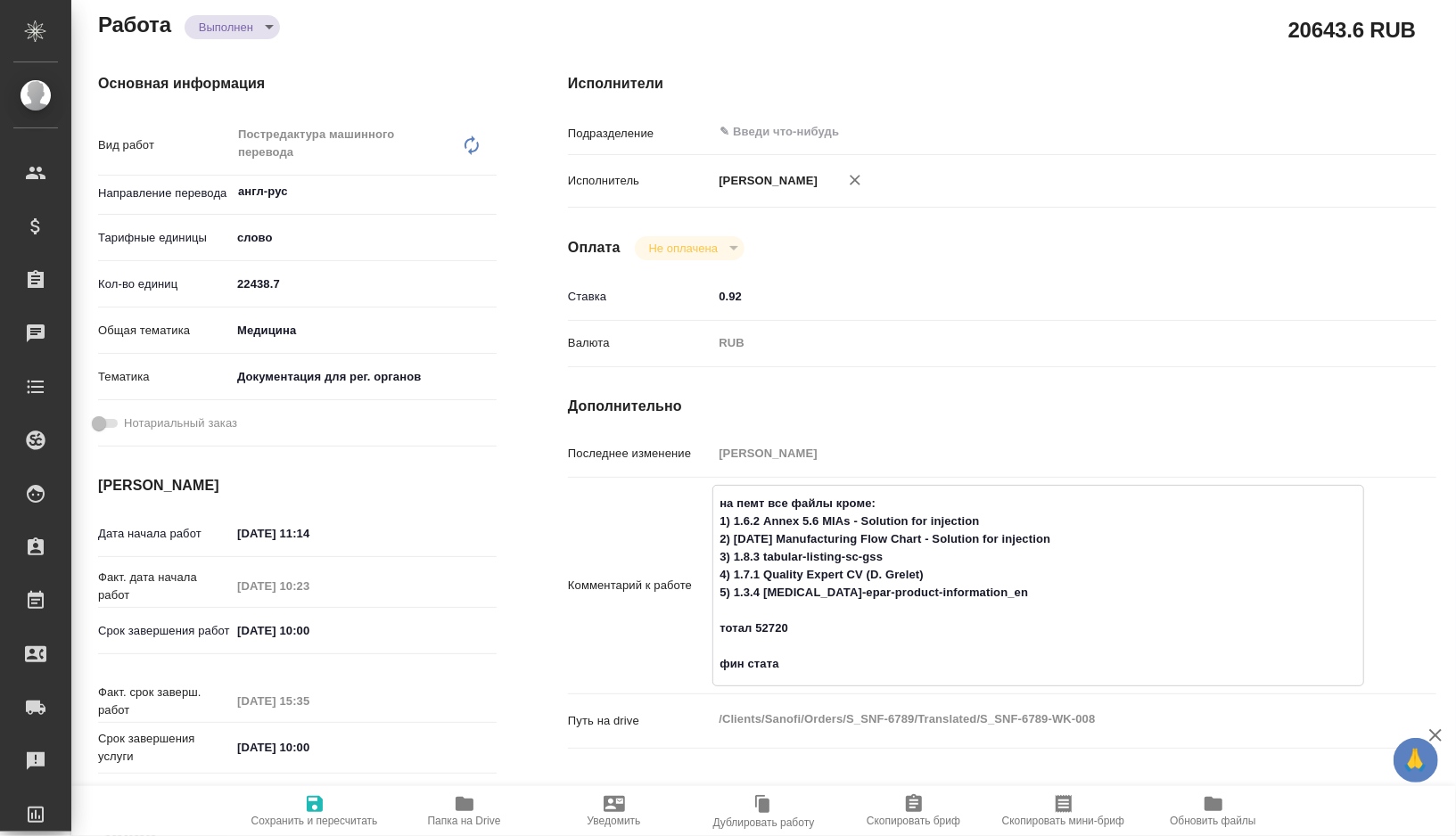
type textarea "на пемт все файлы кроме: 1) 1.6.2 Annex 5.6 MIAs - Solution for injection 2) [D…"
type textarea "x"
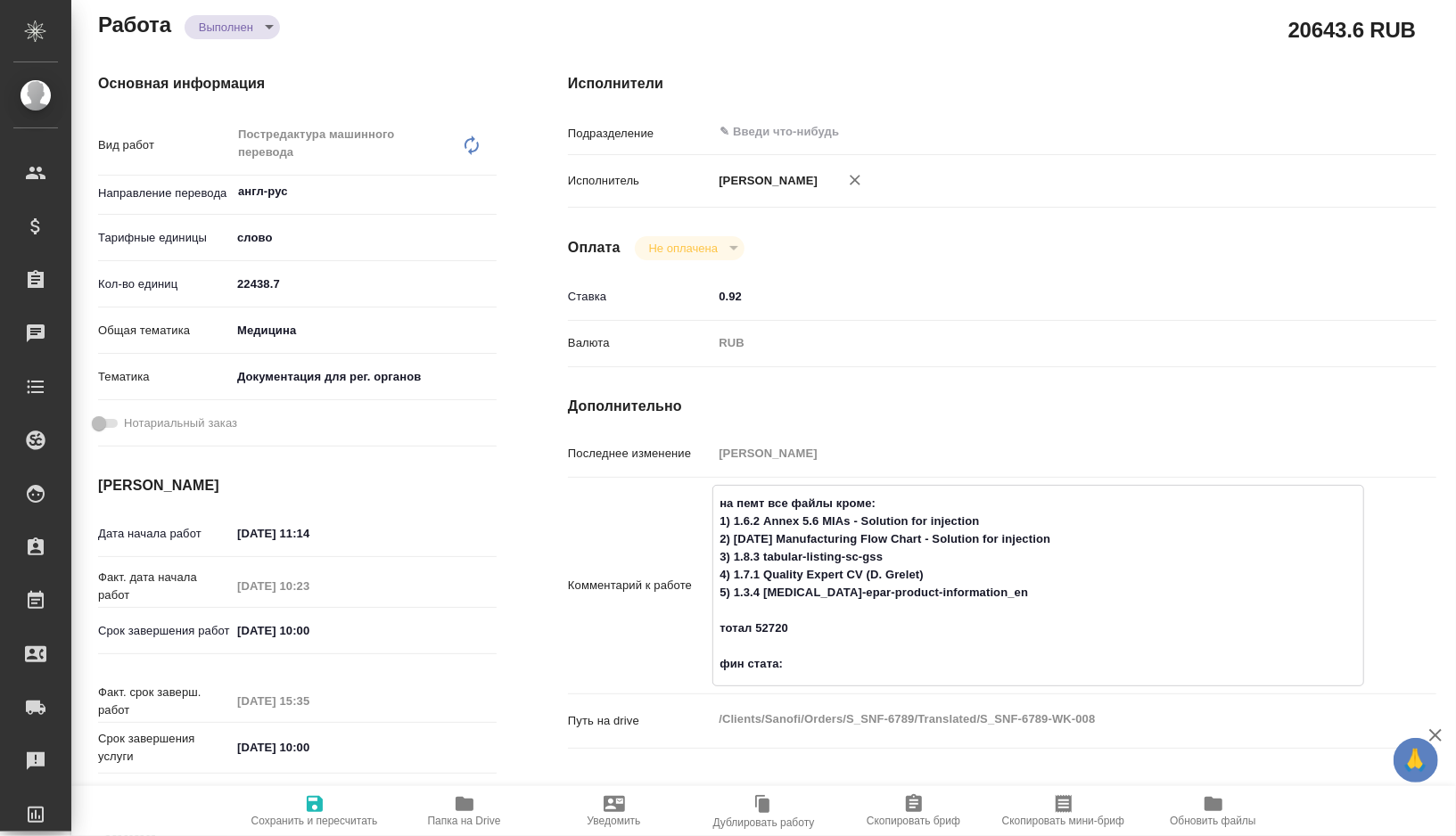
type textarea "x"
type textarea "на пемт все файлы кроме: 1) 1.6.2 Annex 5.6 MIAs - Solution for injection 2) [D…"
type textarea "x"
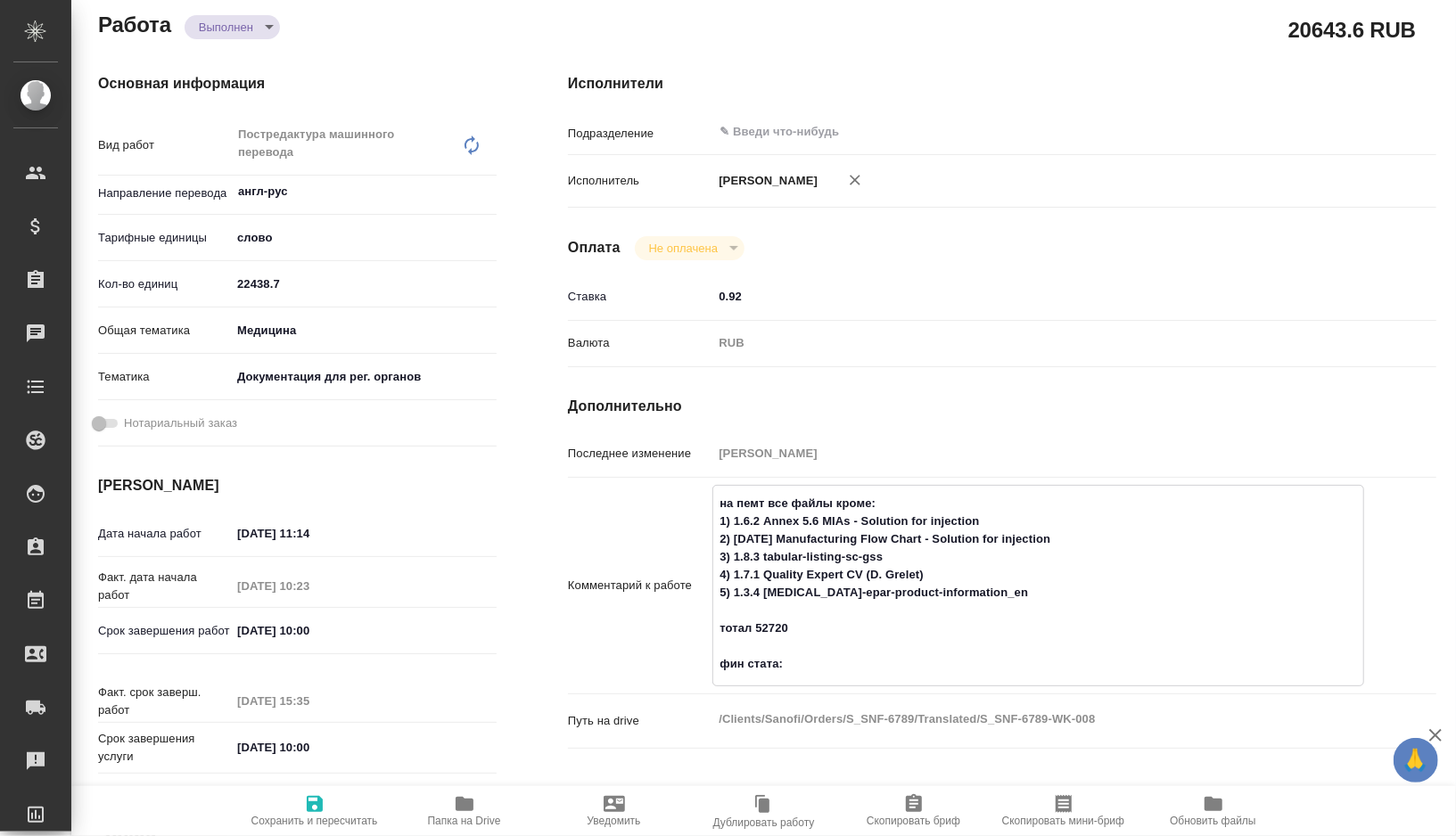
type textarea "x"
type textarea "на пемт все файлы кроме: 1) 1.6.2 Annex 5.6 MIAs - Solution for injection 2) [D…"
type textarea "x"
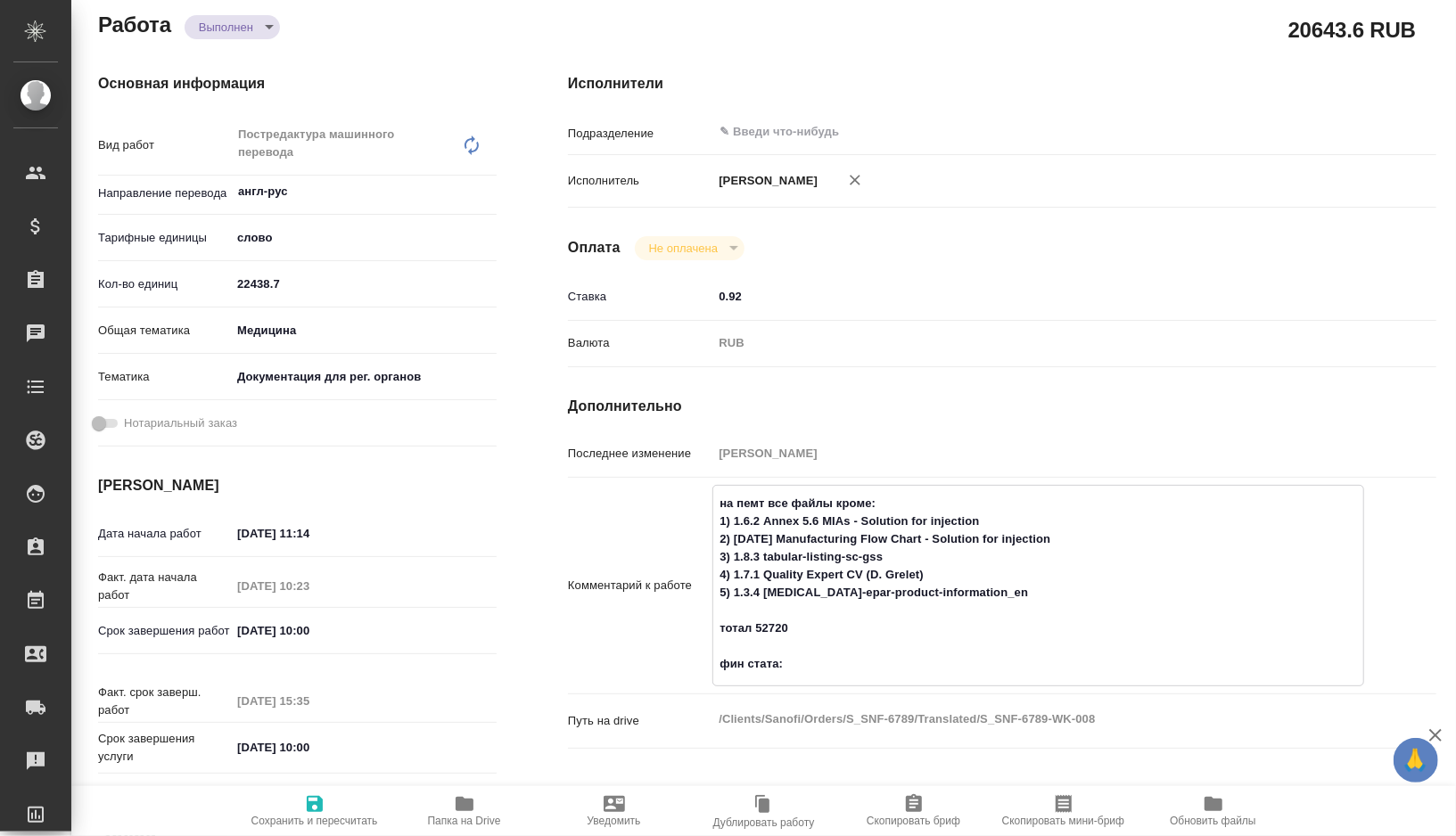
type textarea "x"
paste textarea "6789 8 файлов (11630,87) + 2 ф произв 1779,08"
type textarea "x"
type textarea "на пемт все файлы кроме: 1) 1.6.2 Annex 5.6 MIAs - Solution for injection 2) [D…"
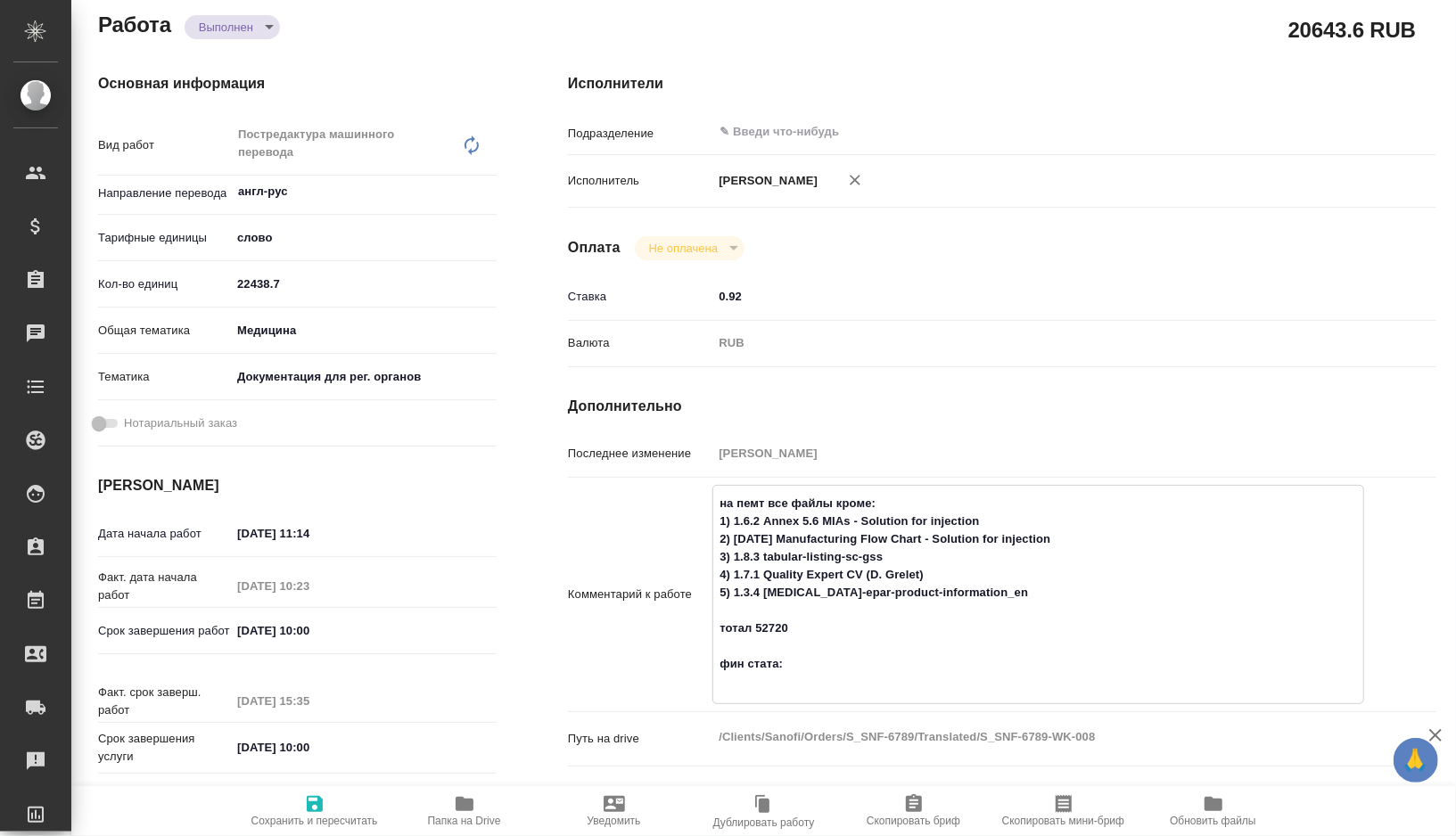
type textarea "x"
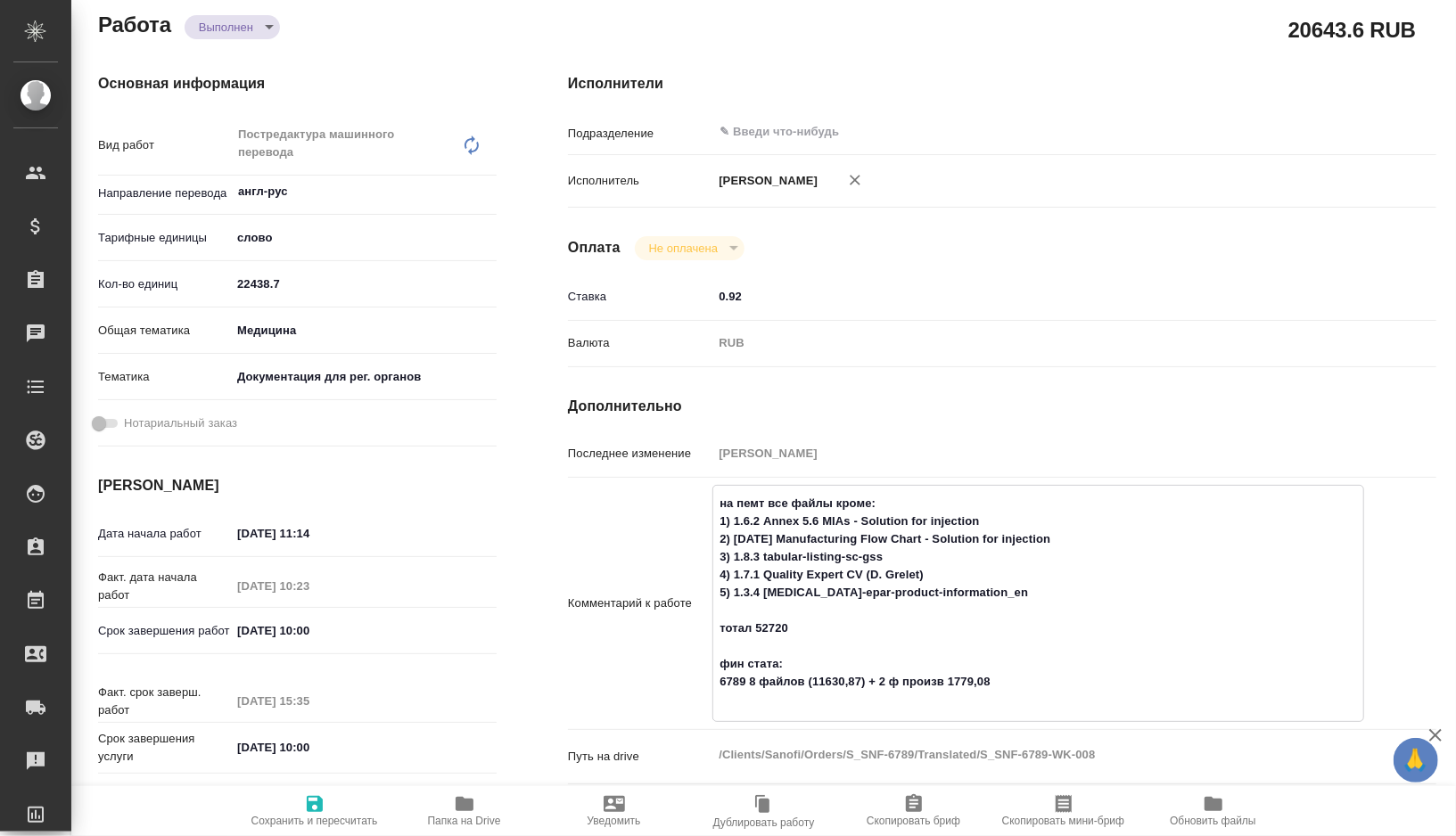
click at [720, 676] on textarea "на пемт все файлы кроме: 1) 1.6.2 Annex 5.6 MIAs - Solution for injection 2) [D…" at bounding box center [1038, 601] width 650 height 227
type textarea "x"
type textarea "на пемт все файлы кроме: 1) 1.6.2 Annex 5.6 MIAs - Solution for injection 2) [D…"
type textarea "x"
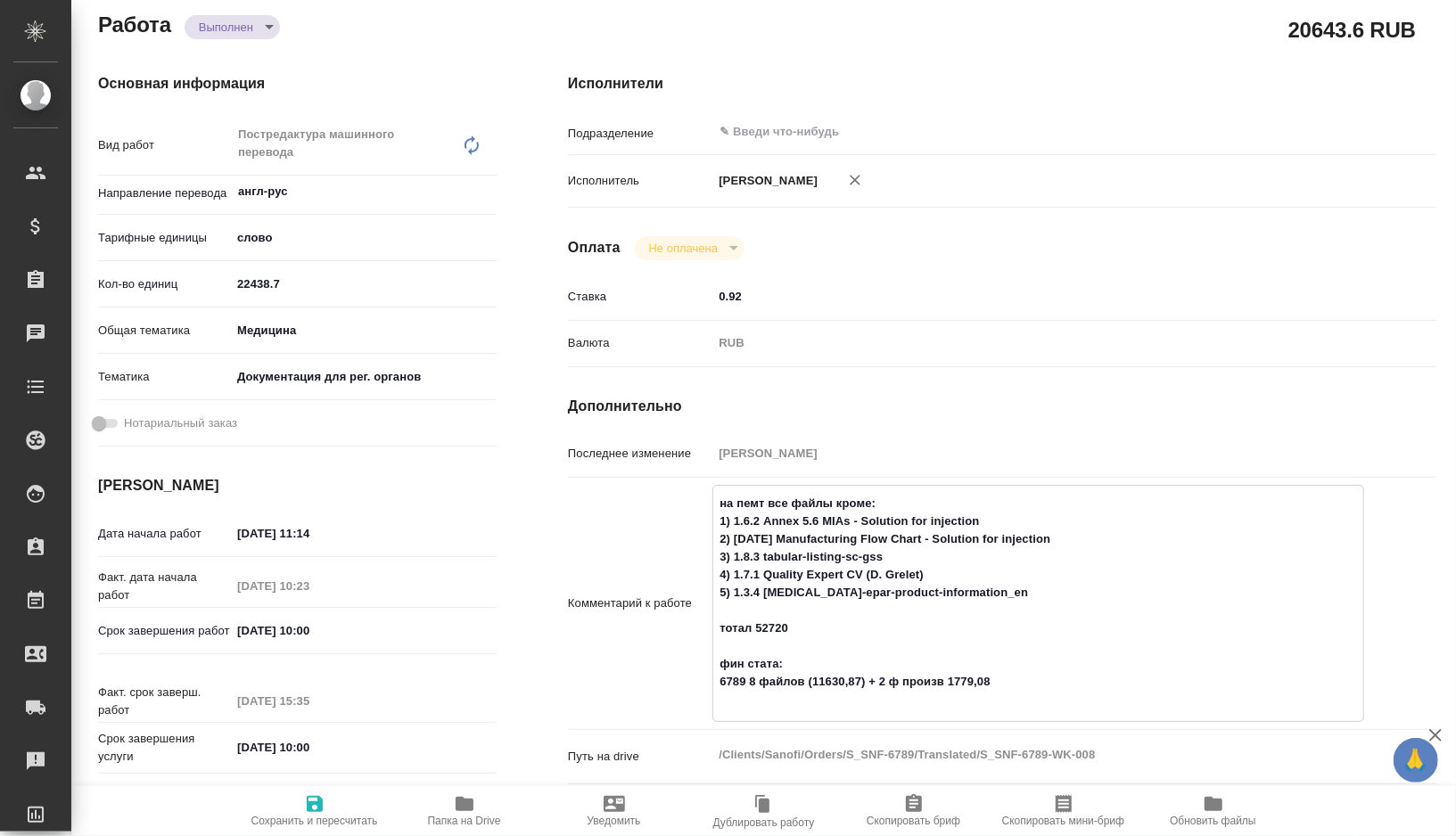
type textarea "x"
type textarea "на пемт все файлы кроме: 1) 1.6.2 Annex 5.6 MIAs - Solution for injection 2) [D…"
type textarea "x"
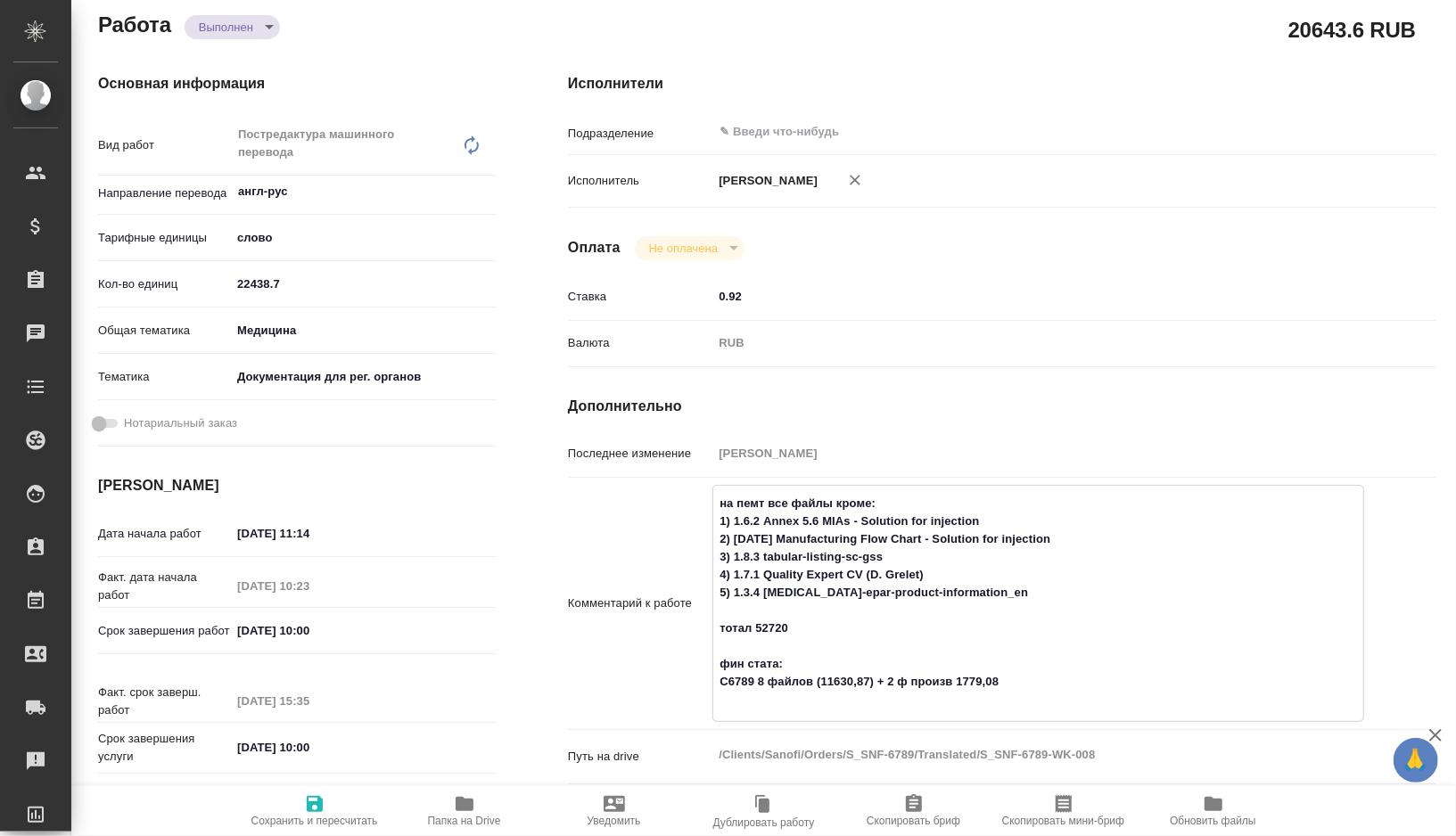
type textarea "x"
type textarea "на пемт все файлы кроме: 1) 1.6.2 Annex 5.6 MIAs - Solution for injection 2) [D…"
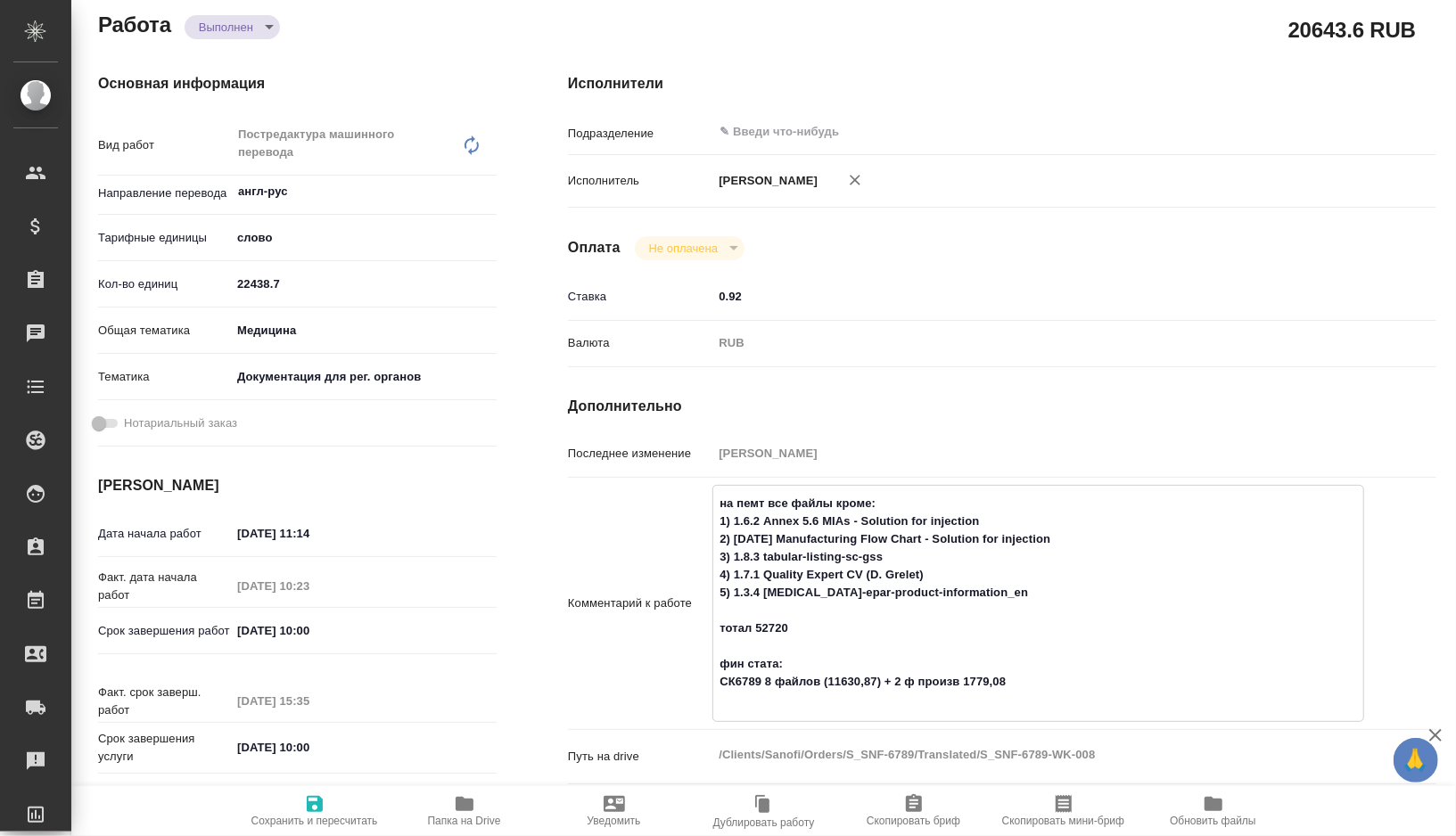
type textarea "x"
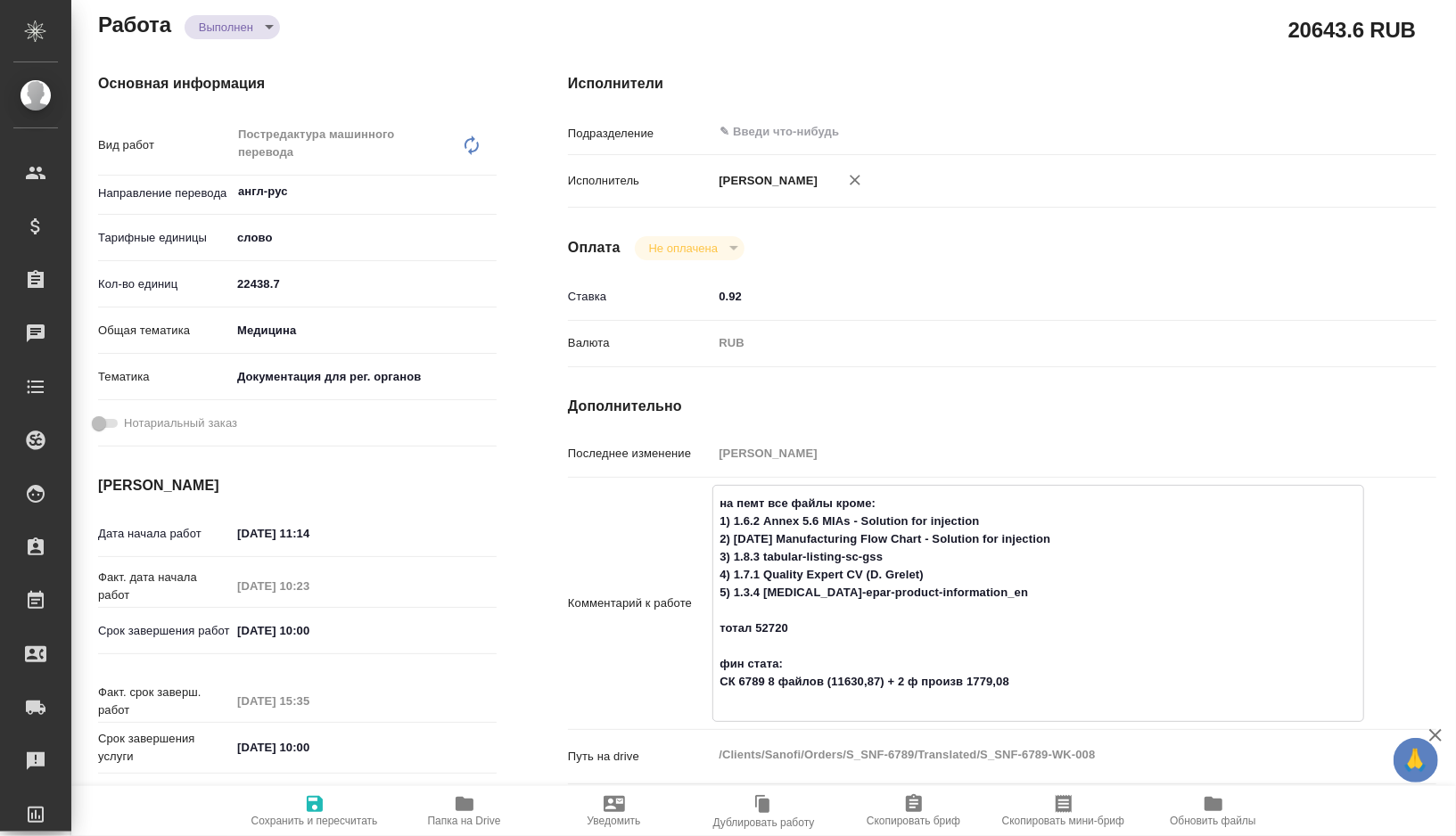
type textarea "на пемт все файлы кроме: 1) 1.6.2 Annex 5.6 MIAs - Solution for injection 2) [D…"
type textarea "x"
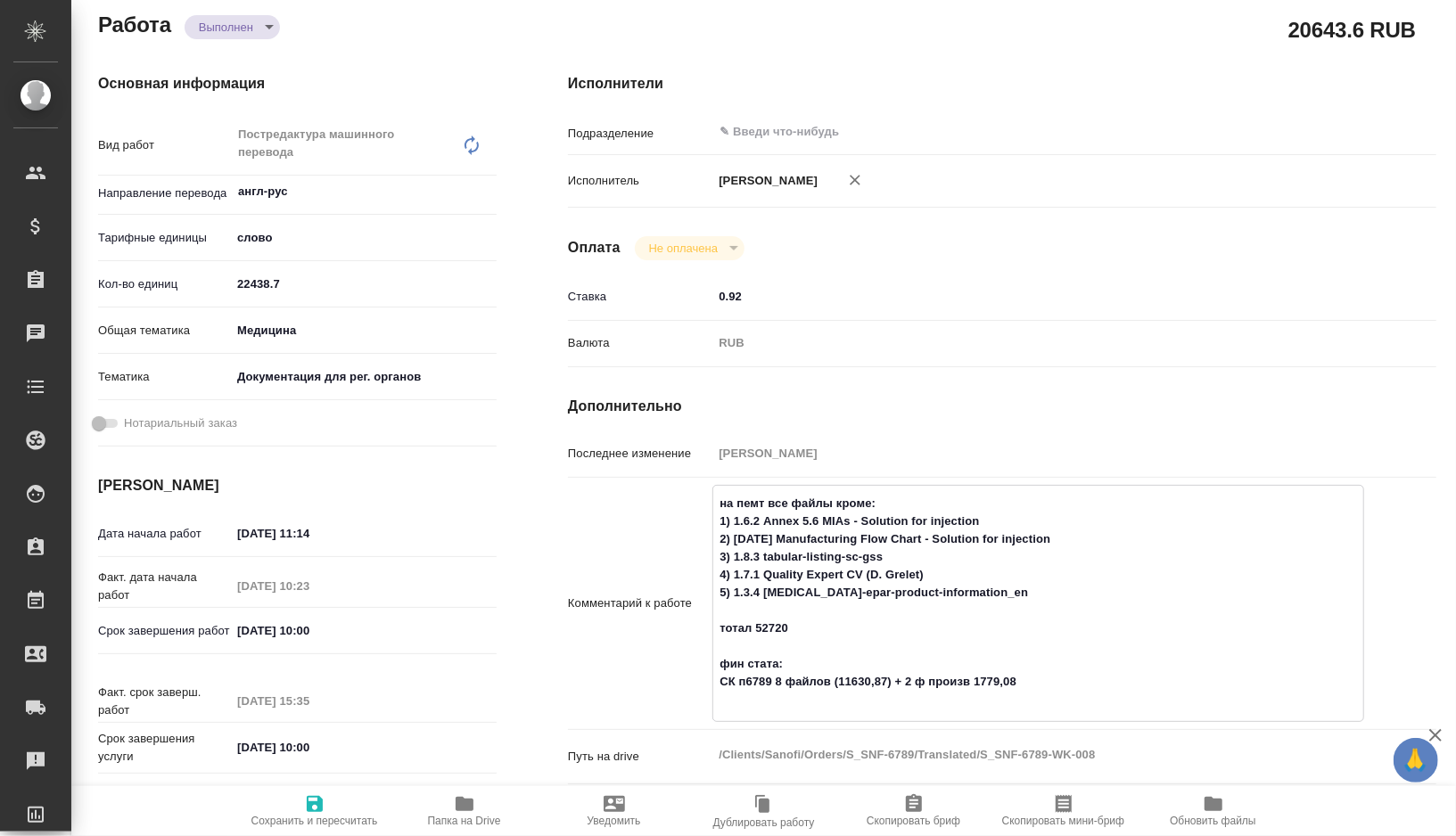
type textarea "x"
type textarea "на пемт все файлы кроме: 1) 1.6.2 Annex 5.6 MIAs - Solution for injection 2) [D…"
type textarea "x"
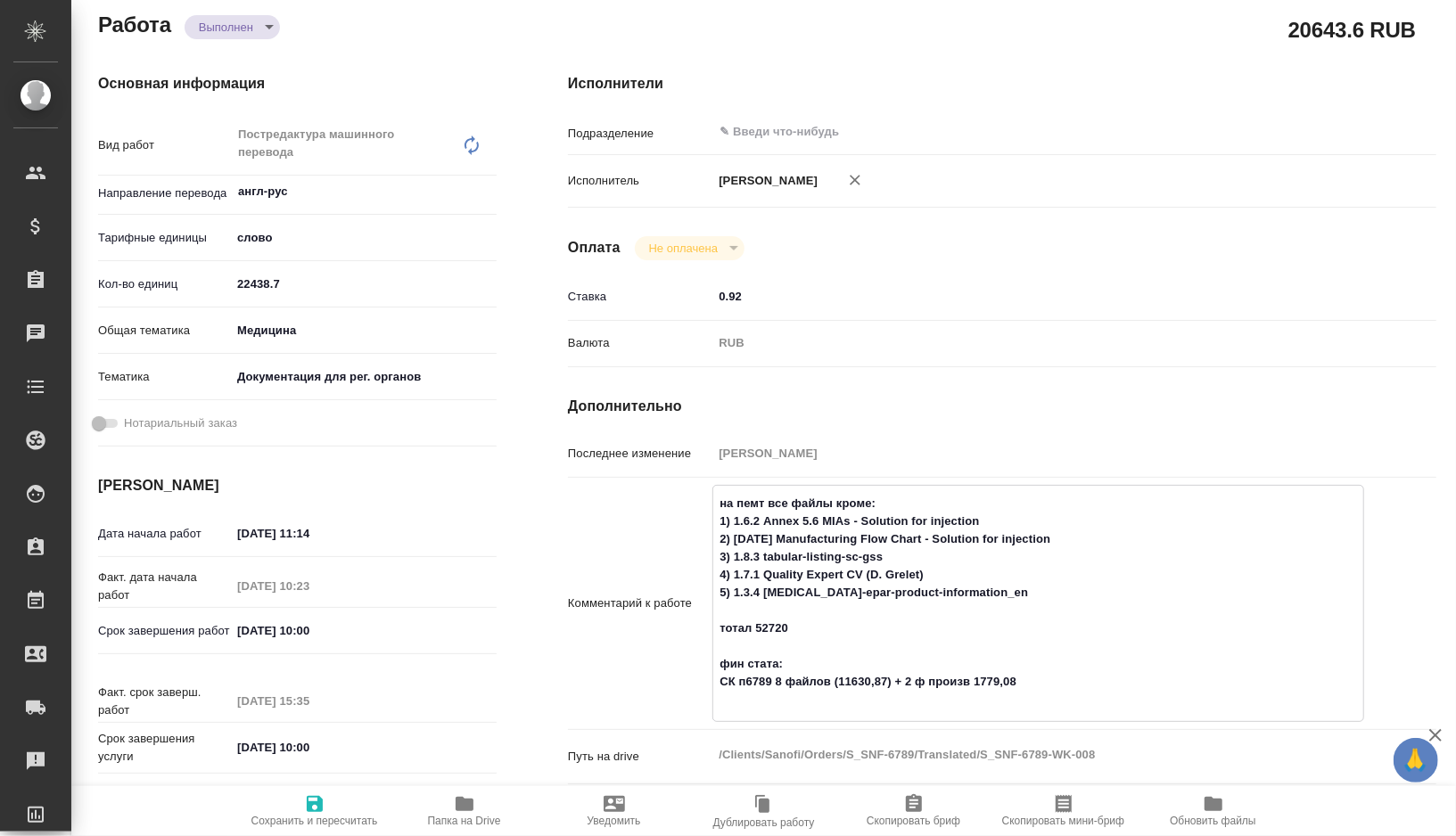
type textarea "x"
type textarea "на пемт все файлы кроме: 1) 1.6.2 Annex 5.6 MIAs - Solution for injection 2) [D…"
type textarea "x"
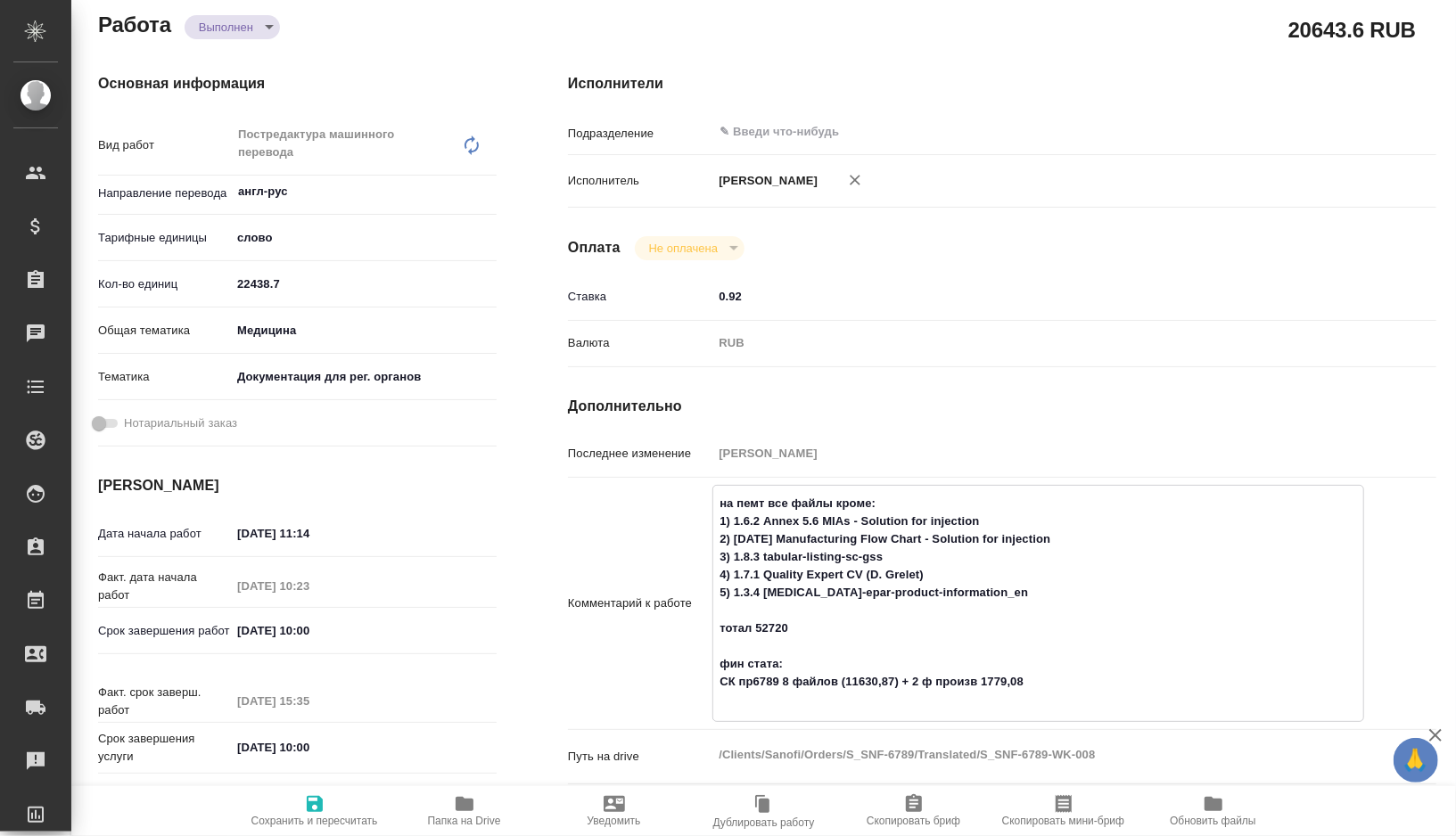
type textarea "x"
type textarea "на пемт все файлы кроме: 1) 1.6.2 Annex 5.6 MIAs - Solution for injection 2) [D…"
type textarea "x"
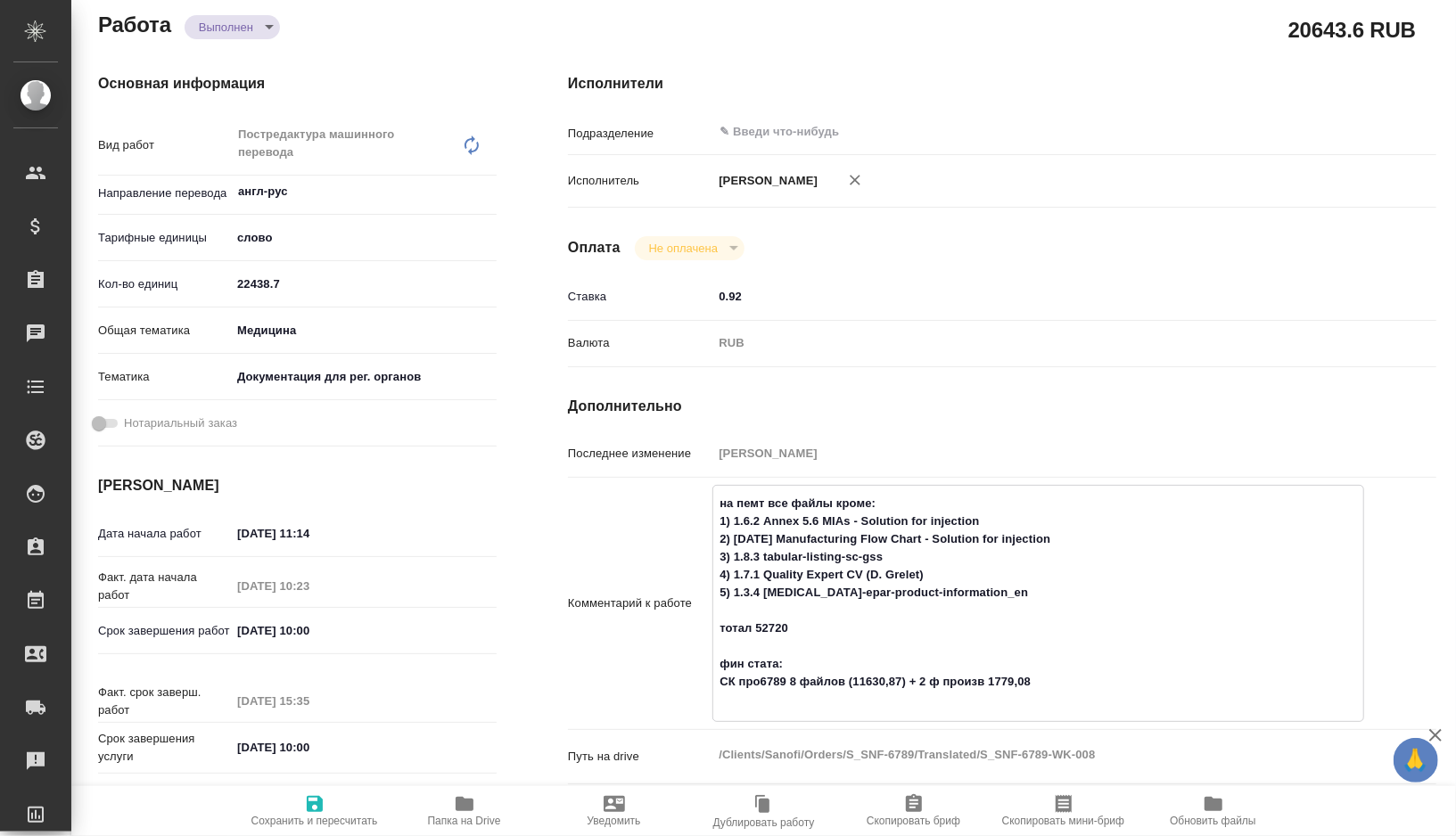
type textarea "x"
type textarea "на пемт все файлы кроме: 1) 1.6.2 Annex 5.6 MIAs - Solution for injection 2) [D…"
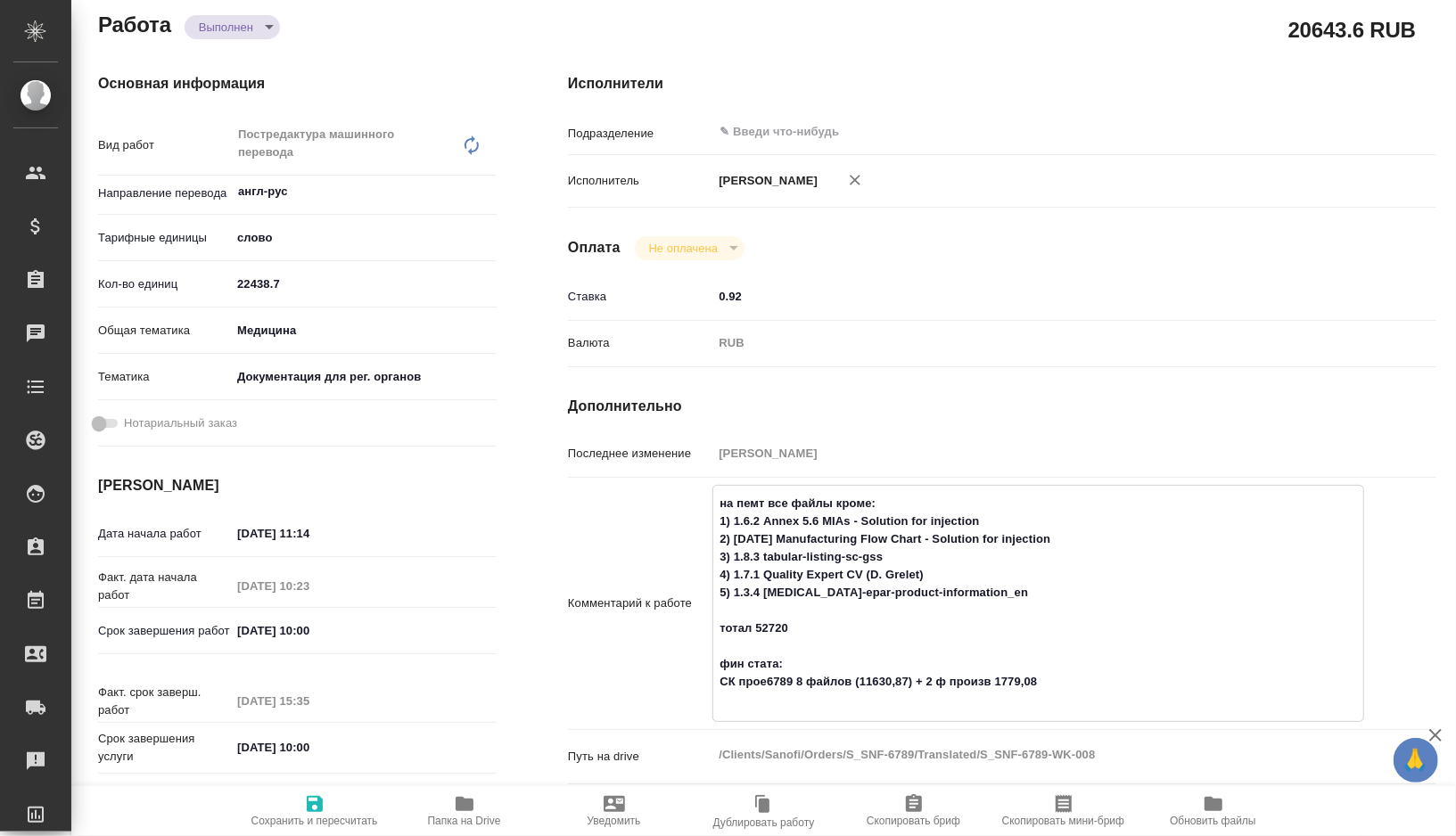
type textarea "x"
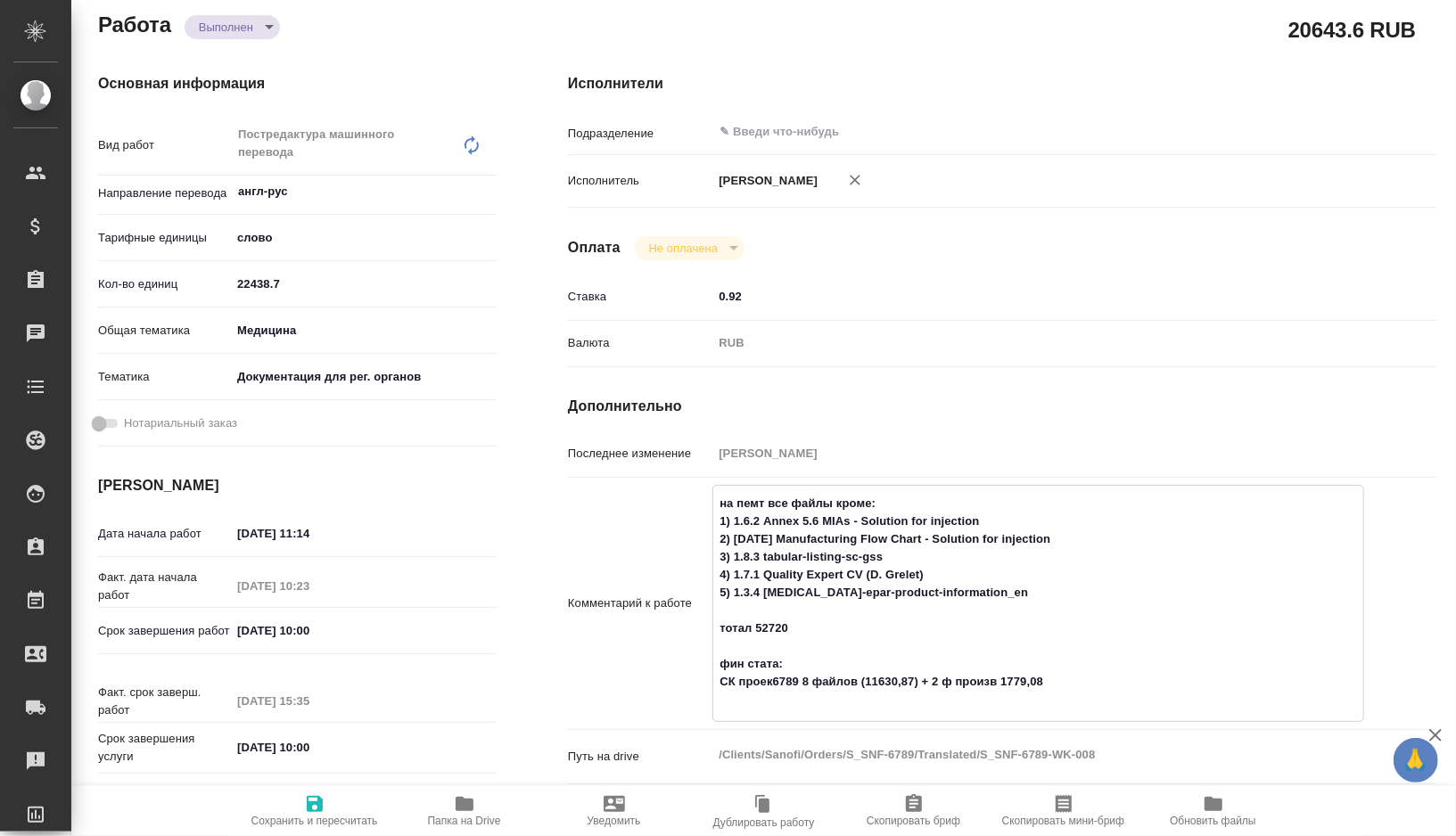
type textarea "на пемт все файлы кроме: 1) 1.6.2 Annex 5.6 MIAs - Solution for injection 2) [D…"
type textarea "x"
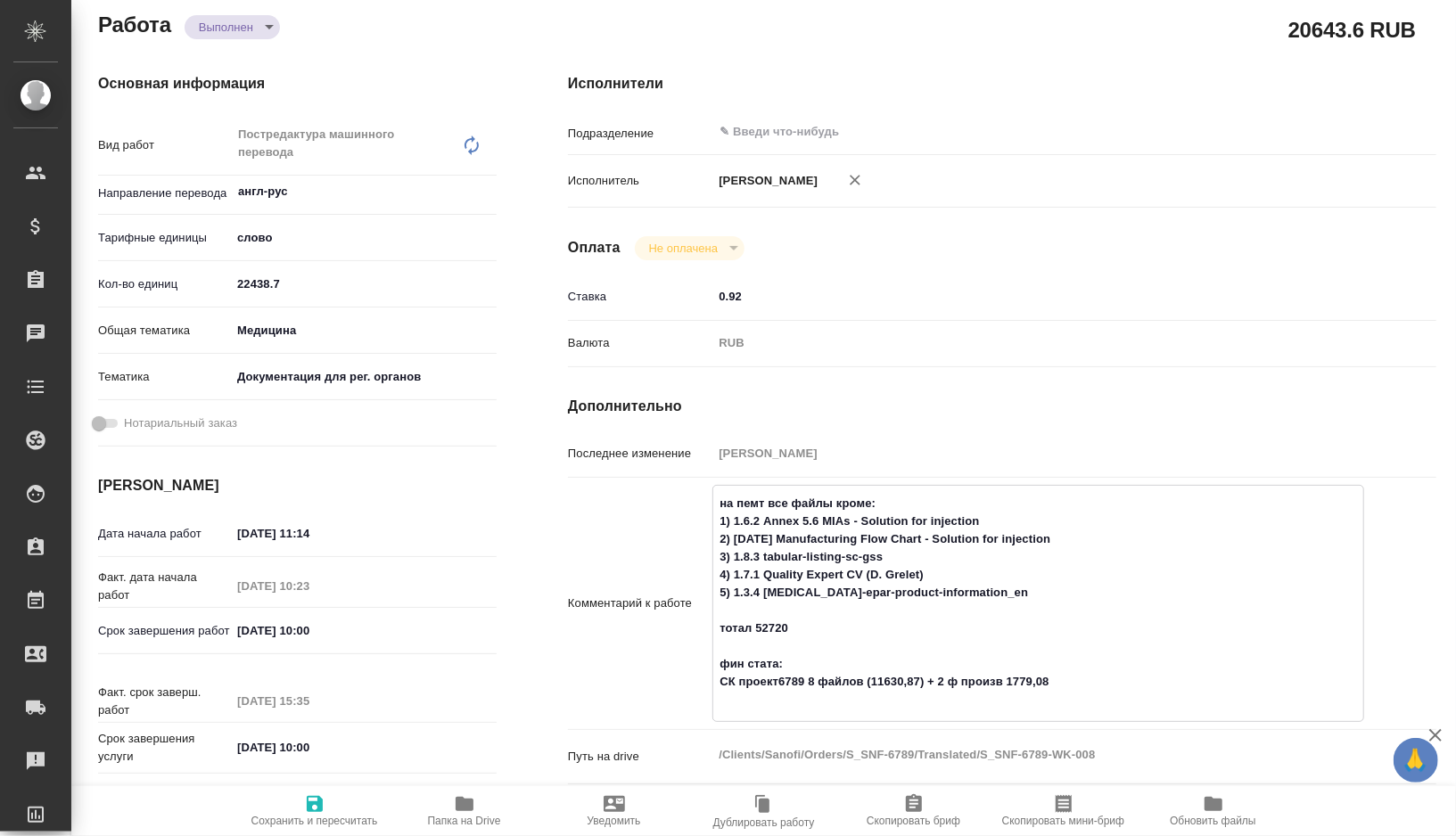
type textarea "x"
type textarea "на пемт все файлы кроме: 1) 1.6.2 Annex 5.6 MIAs - Solution for injection 2) [D…"
type textarea "x"
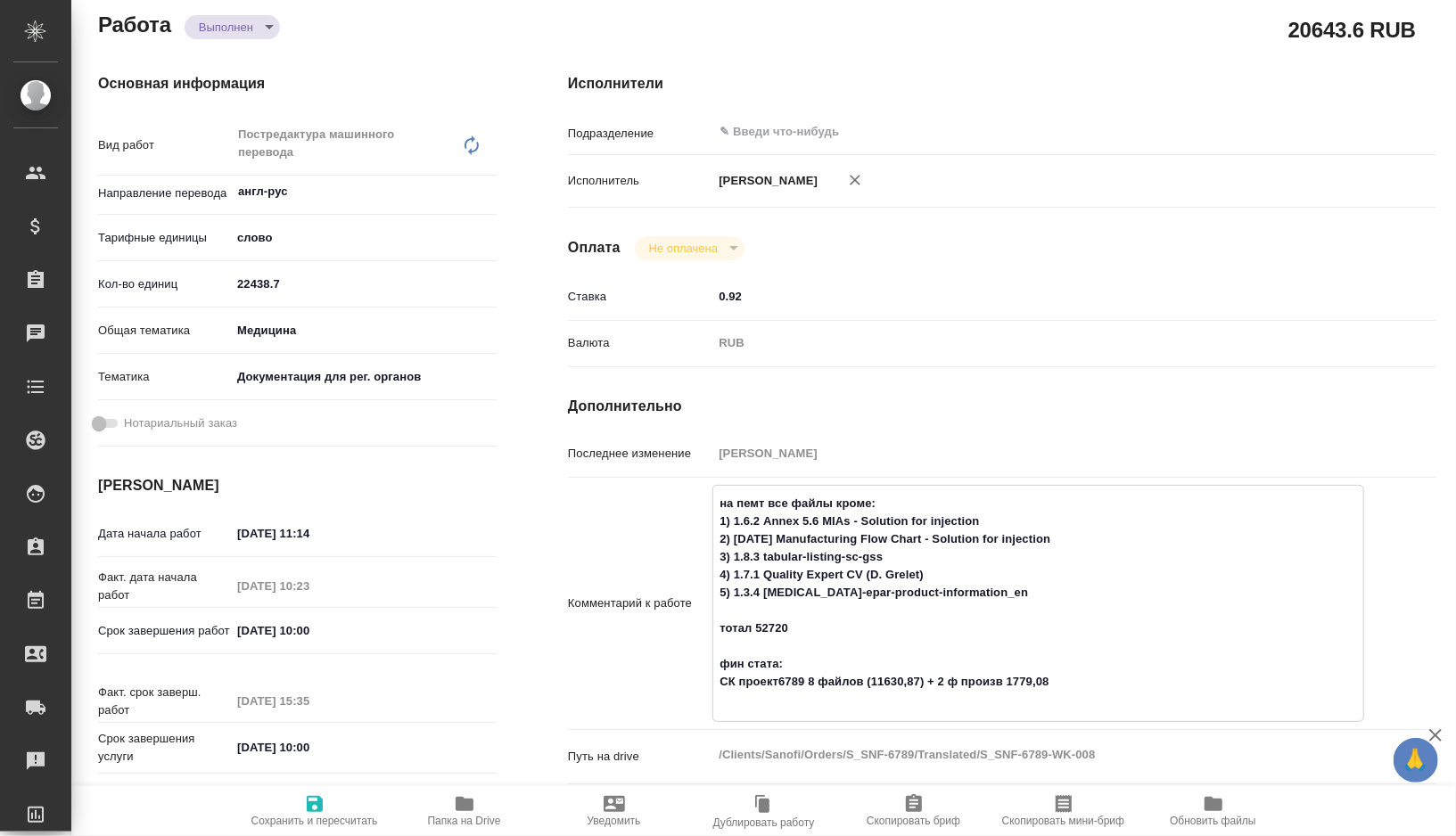
type textarea "x"
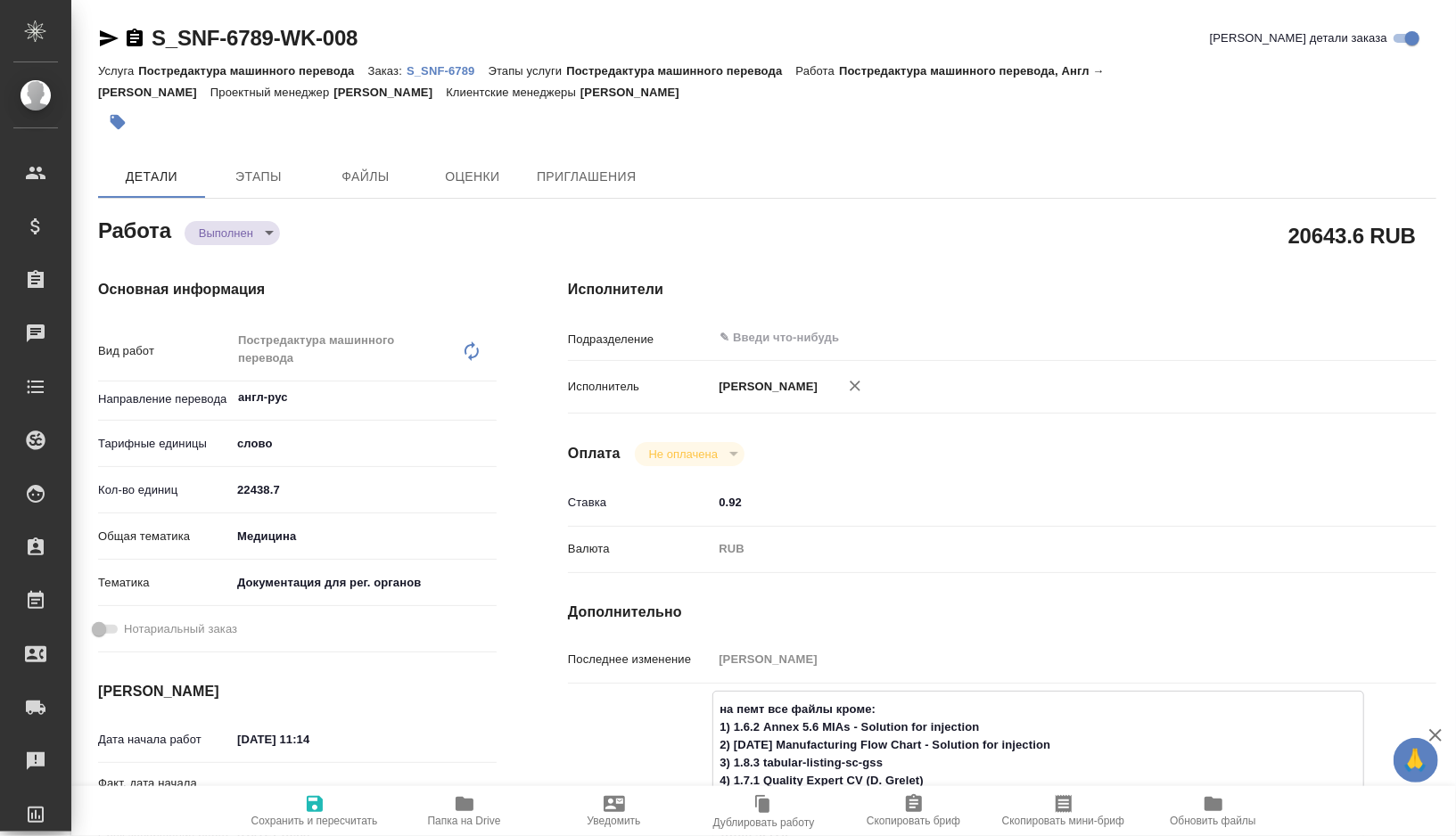
type textarea "на пемт все файлы кроме: 1) 1.6.2 Annex 5.6 MIAs - Solution for injection 2) 1.…"
type textarea "x"
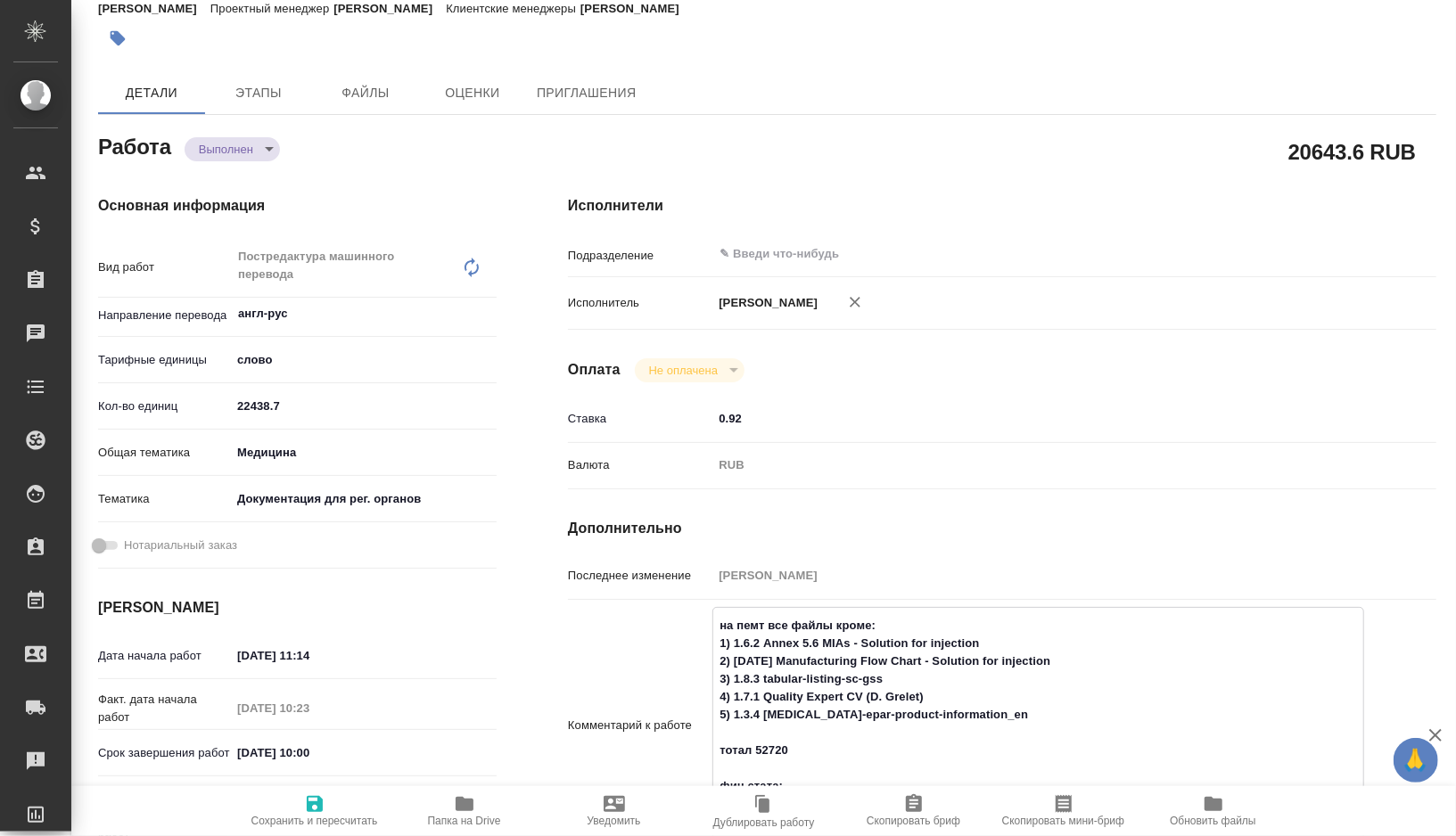
scroll to position [268, 0]
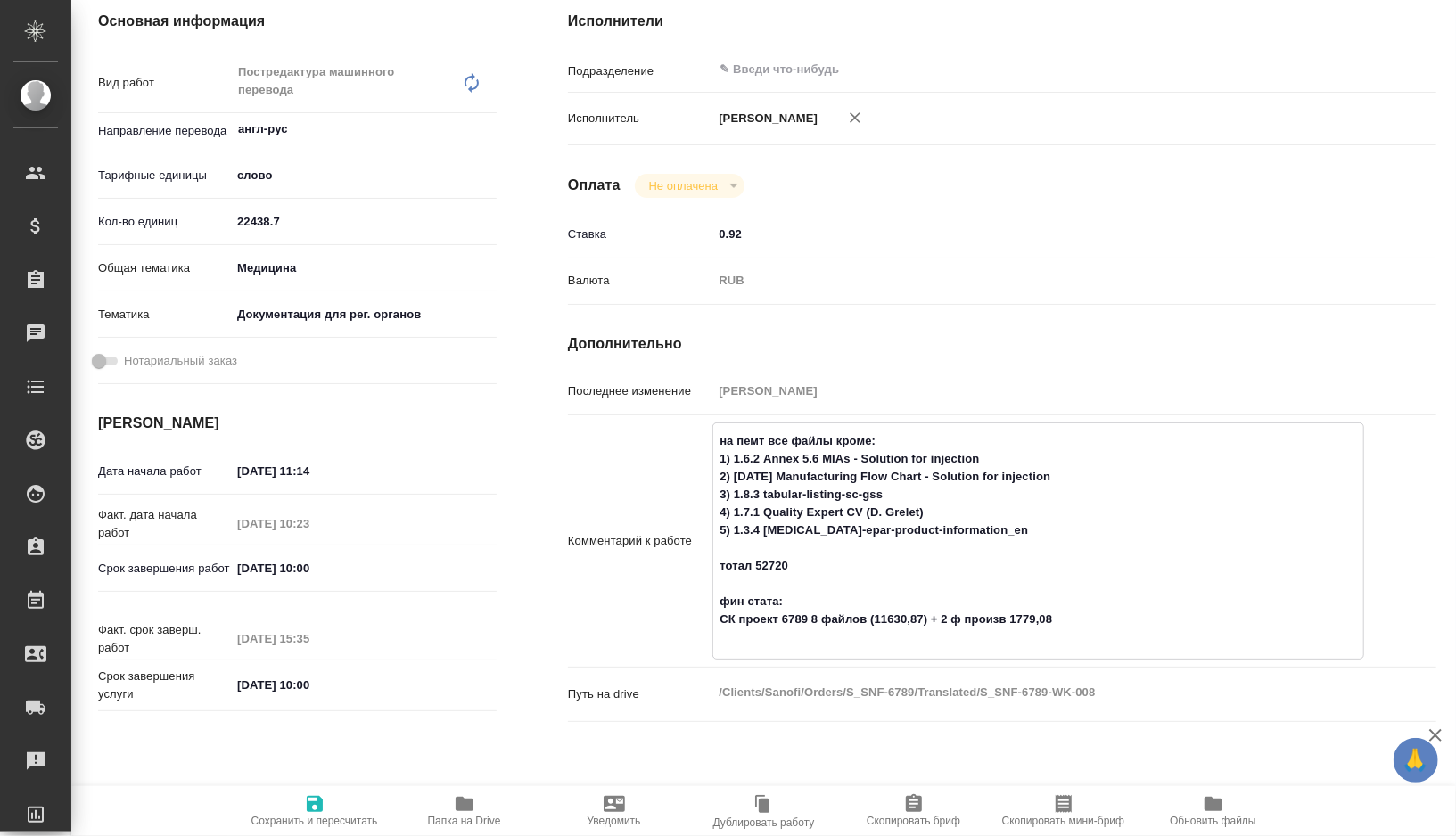
click at [792, 610] on textarea "на пемт все файлы кроме: 1) 1.6.2 Annex 5.6 MIAs - Solution for injection 2) 1.…" at bounding box center [1038, 539] width 650 height 227
paste textarea "S_SNF-"
type textarea "x"
type textarea "на пемт все файлы кроме: 1) 1.6.2 Annex 5.6 MIAs - Solution for injection 2) 1.…"
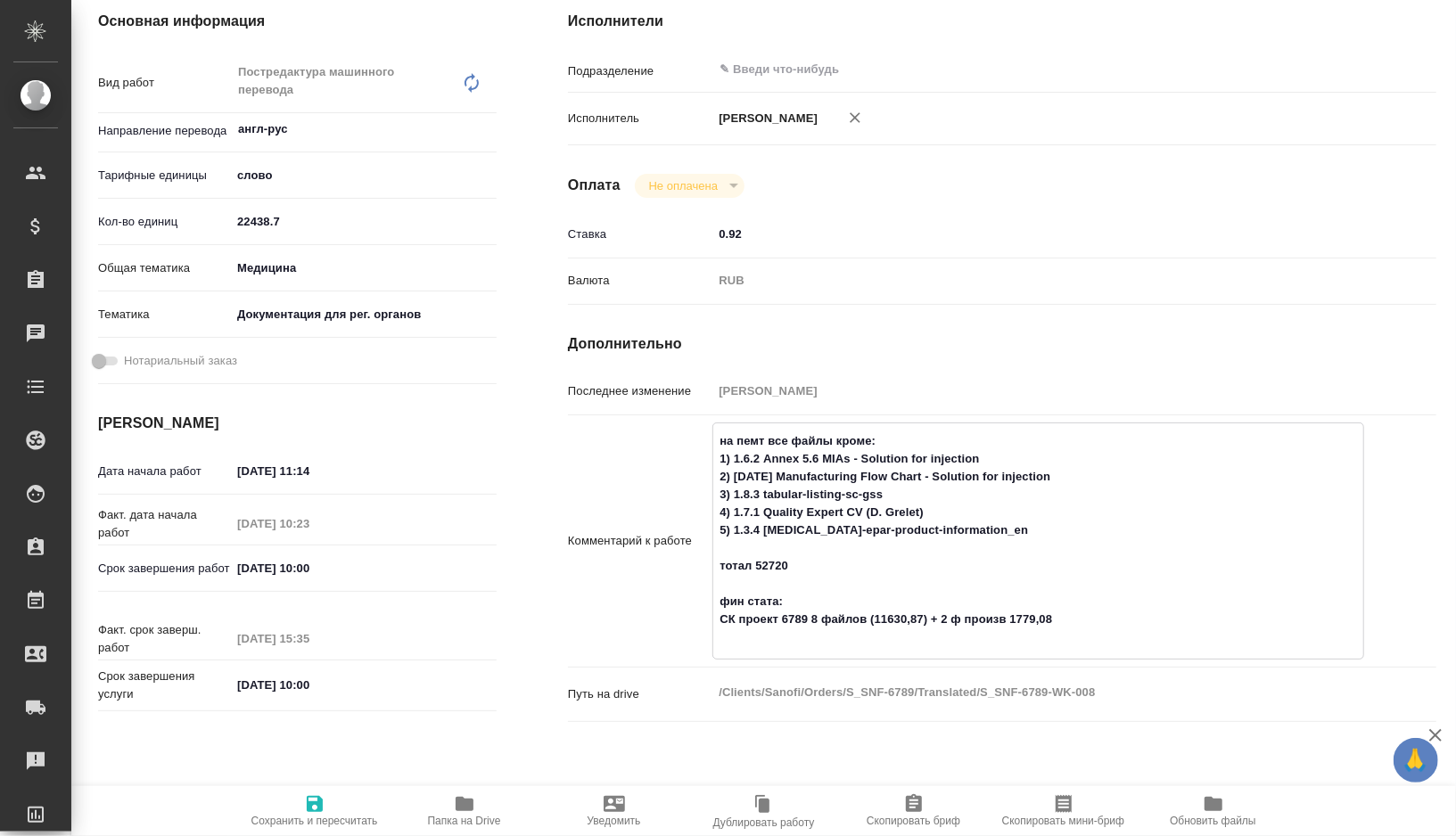
type textarea "x"
click at [919, 619] on textarea "на пемт все файлы кроме: 1) 1.6.2 Annex 5.6 MIAs - Solution for injection 2) 1.…" at bounding box center [1038, 539] width 650 height 227
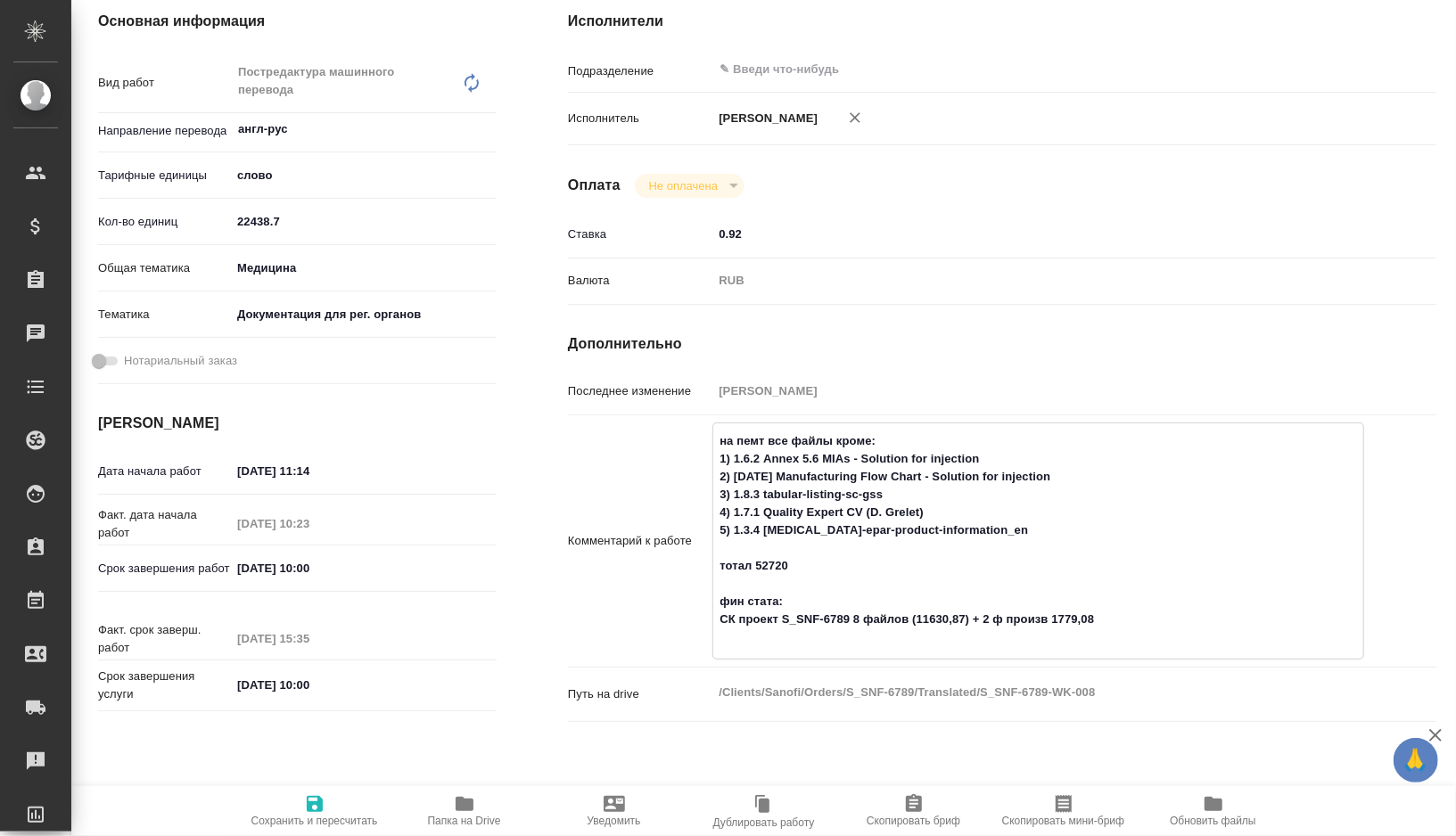
type textarea "на пемт все файлы кроме: 1) 1.6.2 Annex 5.6 MIAs - Solution for injection 2) 1.…"
click at [923, 620] on textarea "на пемт все файлы кроме: 1) 1.6.2 Annex 5.6 MIAs - Solution for injection 2) 1.…" at bounding box center [1038, 539] width 650 height 227
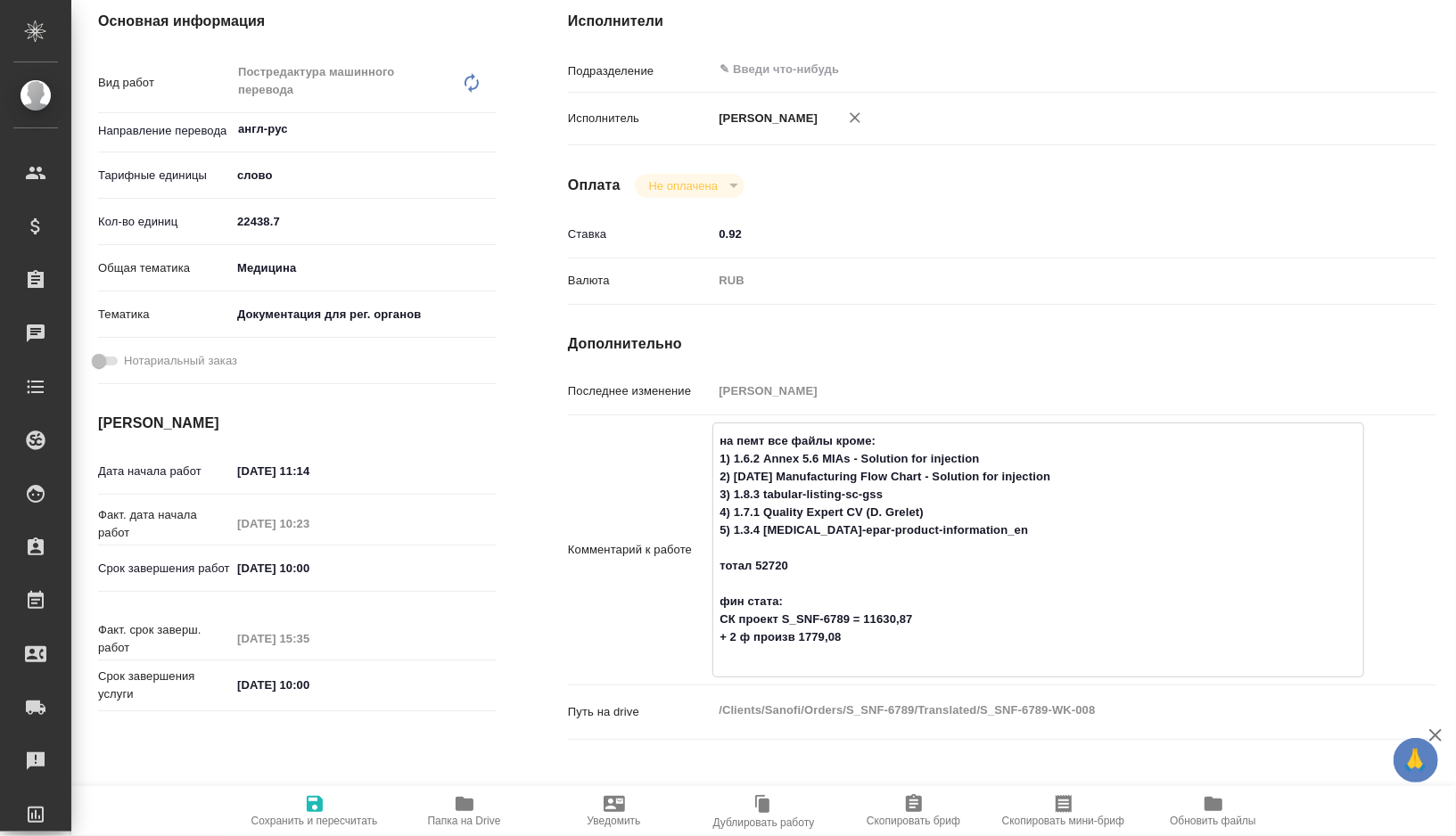
drag, startPoint x: 784, startPoint y: 620, endPoint x: 851, endPoint y: 617, distance: 67.1
click at [851, 617] on textarea "на пемт все файлы кроме: 1) 1.6.2 Annex 5.6 MIAs - Solution for injection 2) 1.…" at bounding box center [1038, 548] width 650 height 245
click at [771, 637] on textarea "на пемт все файлы кроме: 1) 1.6.2 Annex 5.6 MIAs - Solution for injection 2) 1.…" at bounding box center [1038, 548] width 650 height 245
paste textarea "S_SNF-6789"
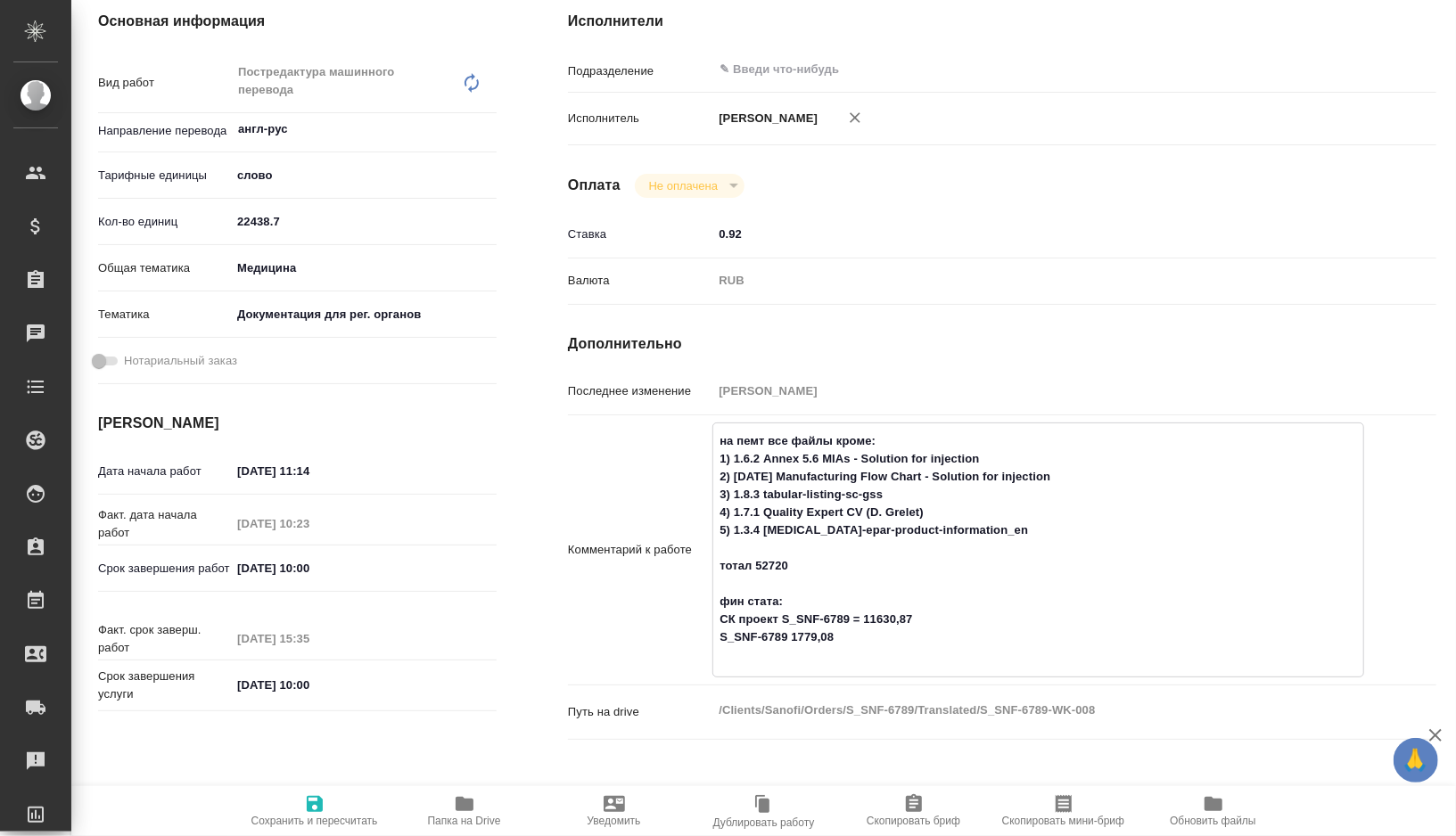
click at [716, 637] on textarea "на пемт все файлы кроме: 1) 1.6.2 Annex 5.6 MIAs - Solution for injection 2) 1.…" at bounding box center [1038, 548] width 650 height 245
click at [852, 630] on textarea "на пемт все файлы кроме: 1) 1.6.2 Annex 5.6 MIAs - Solution for injection 2) 1.…" at bounding box center [1038, 548] width 650 height 245
click at [859, 619] on textarea "на пемт все файлы кроме: 1) 1.6.2 Annex 5.6 MIAs - Solution for injection 2) 1.…" at bounding box center [1038, 548] width 650 height 245
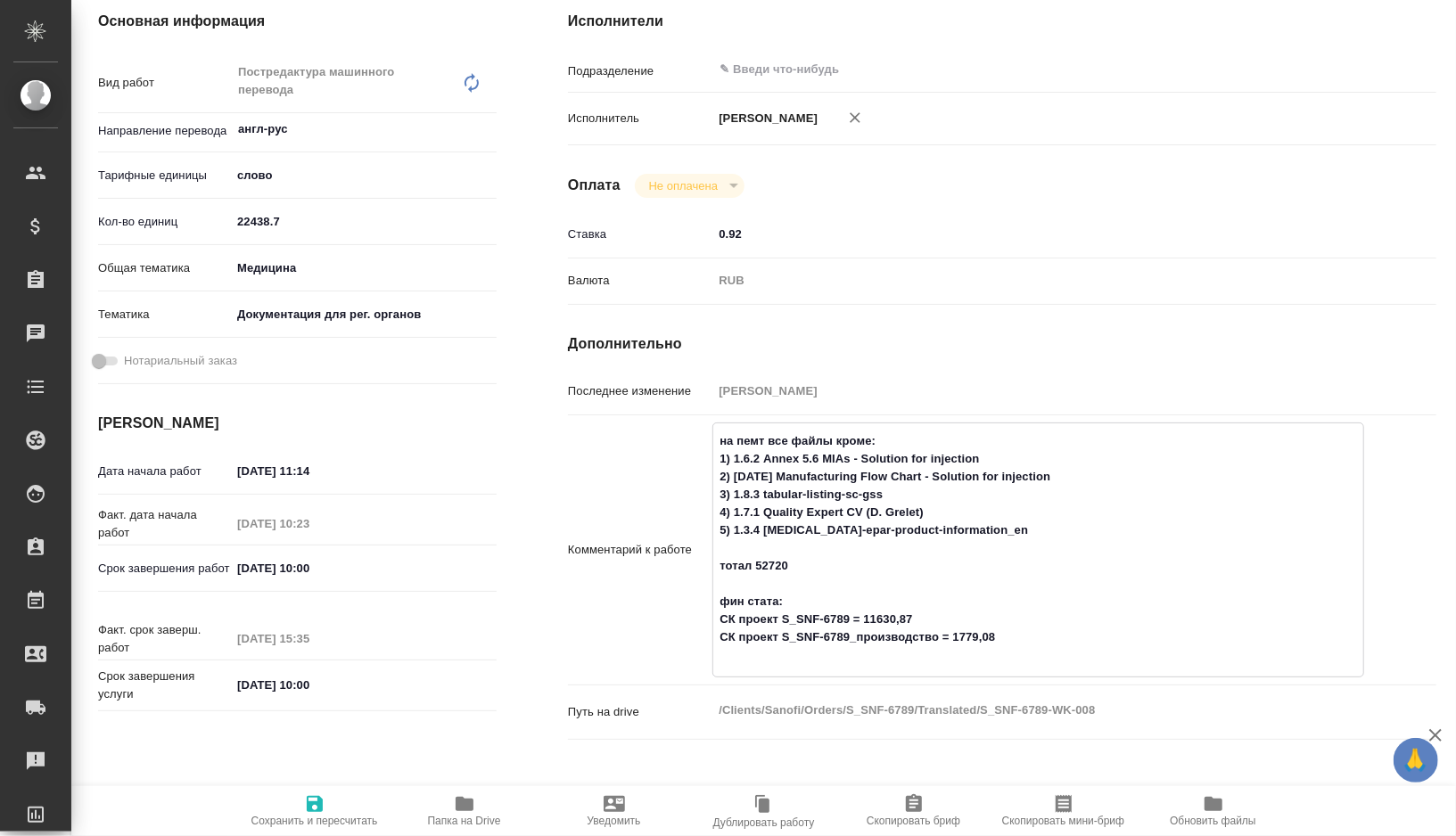
click at [859, 619] on textarea "на пемт все файлы кроме: 1) 1.6.2 Annex 5.6 MIAs - Solution for injection 2) 1.…" at bounding box center [1038, 548] width 650 height 245
click at [939, 635] on textarea "на пемт все файлы кроме: 1) 1.6.2 Annex 5.6 MIAs - Solution for injection 2) 1.…" at bounding box center [1038, 548] width 650 height 245
click at [318, 807] on icon "button" at bounding box center [315, 804] width 22 height 22
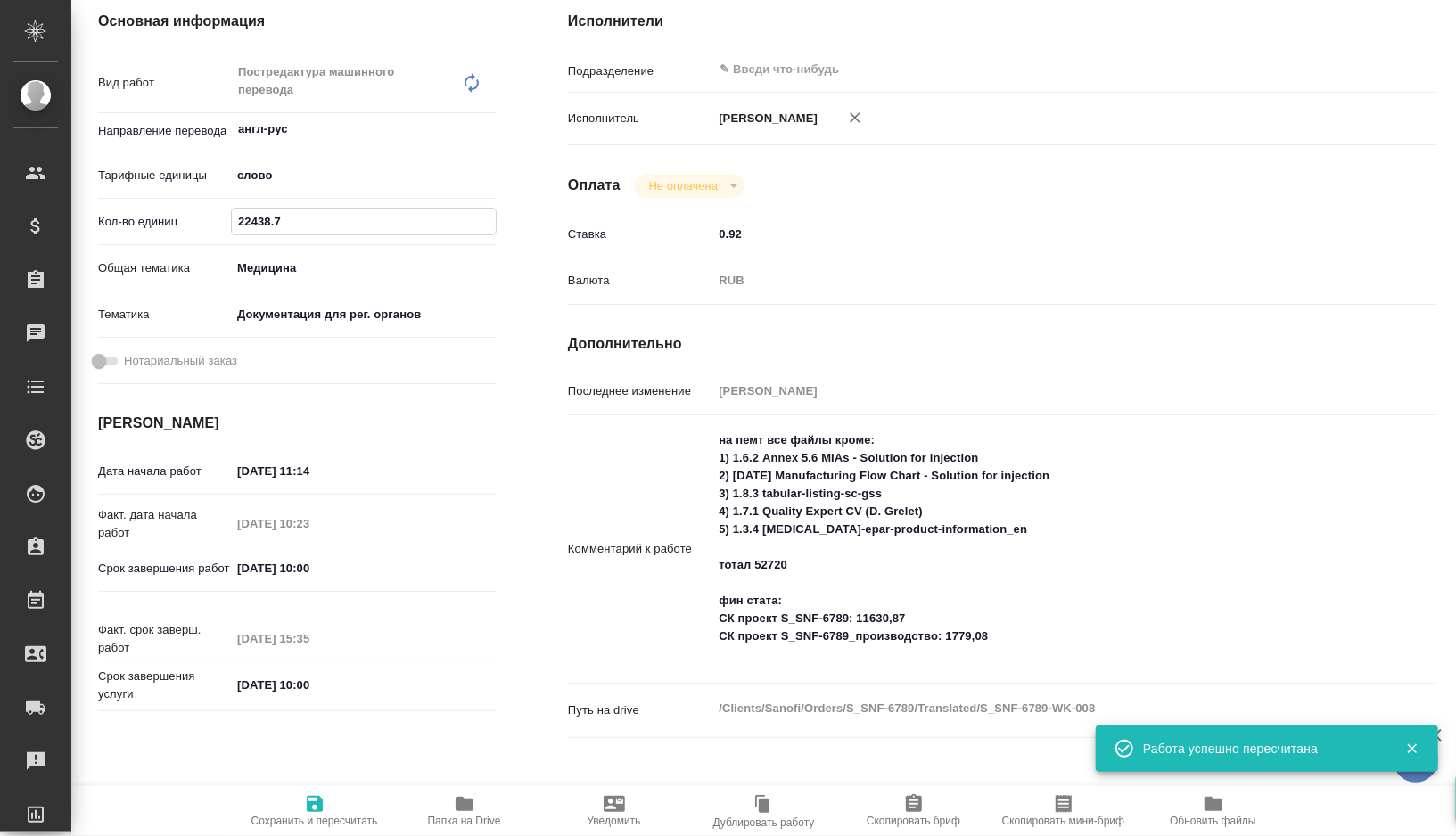
drag, startPoint x: 296, startPoint y: 224, endPoint x: 160, endPoint y: 224, distance: 136.0
click at [160, 224] on div "Кол-во единиц 22438.7" at bounding box center [298, 221] width 399 height 31
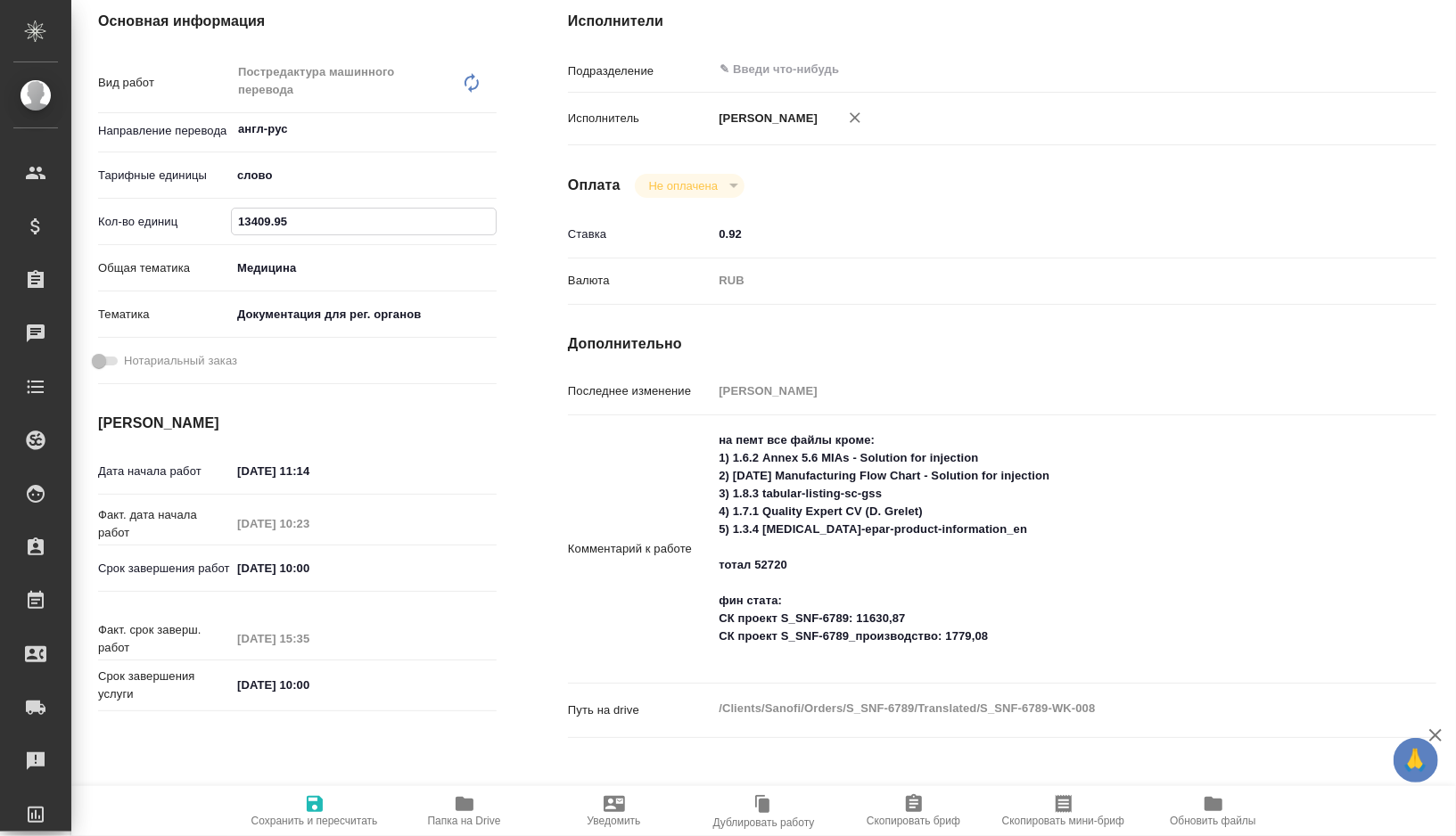
click at [324, 793] on icon "button" at bounding box center [315, 804] width 22 height 22
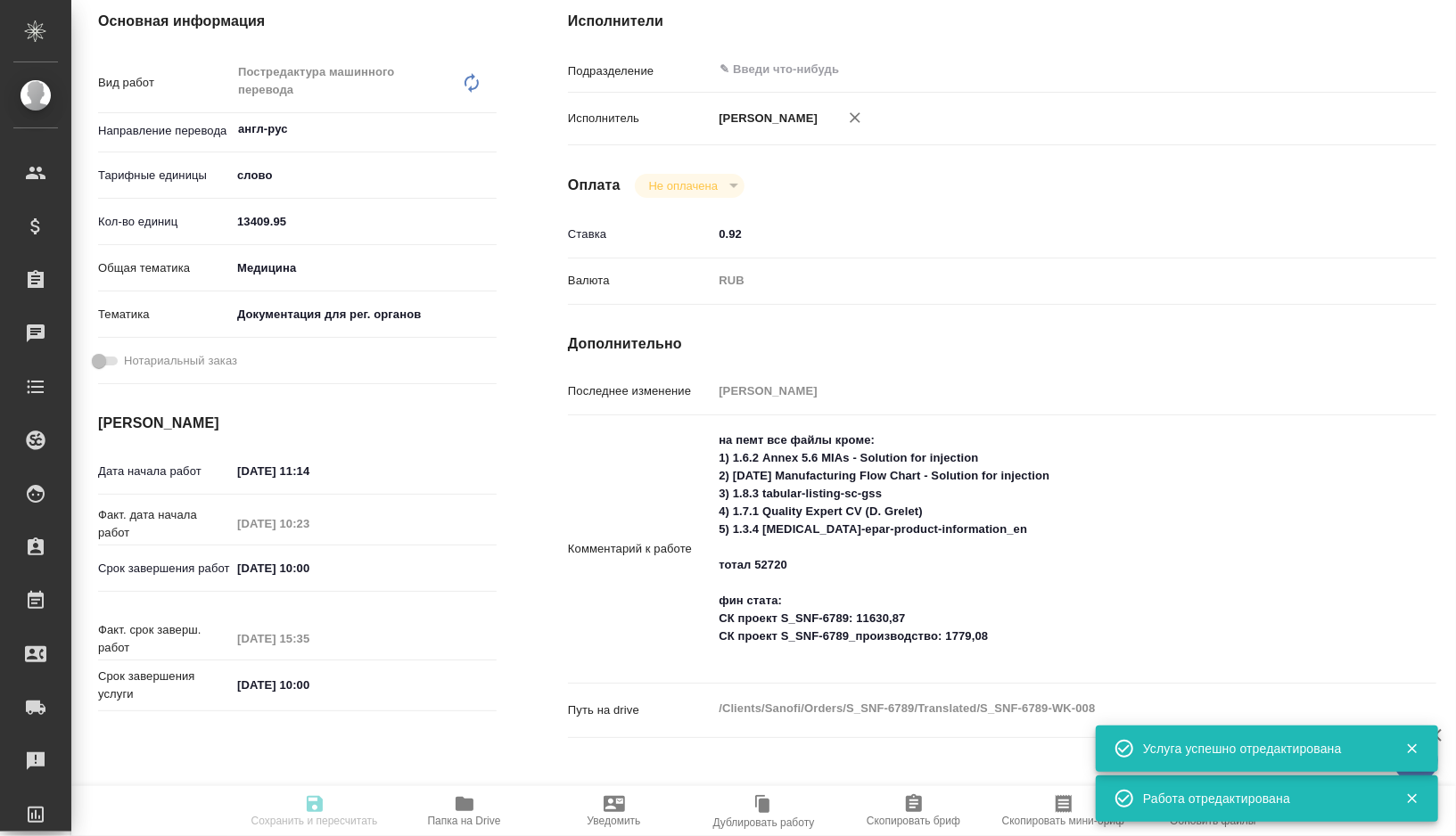
scroll to position [0, 0]
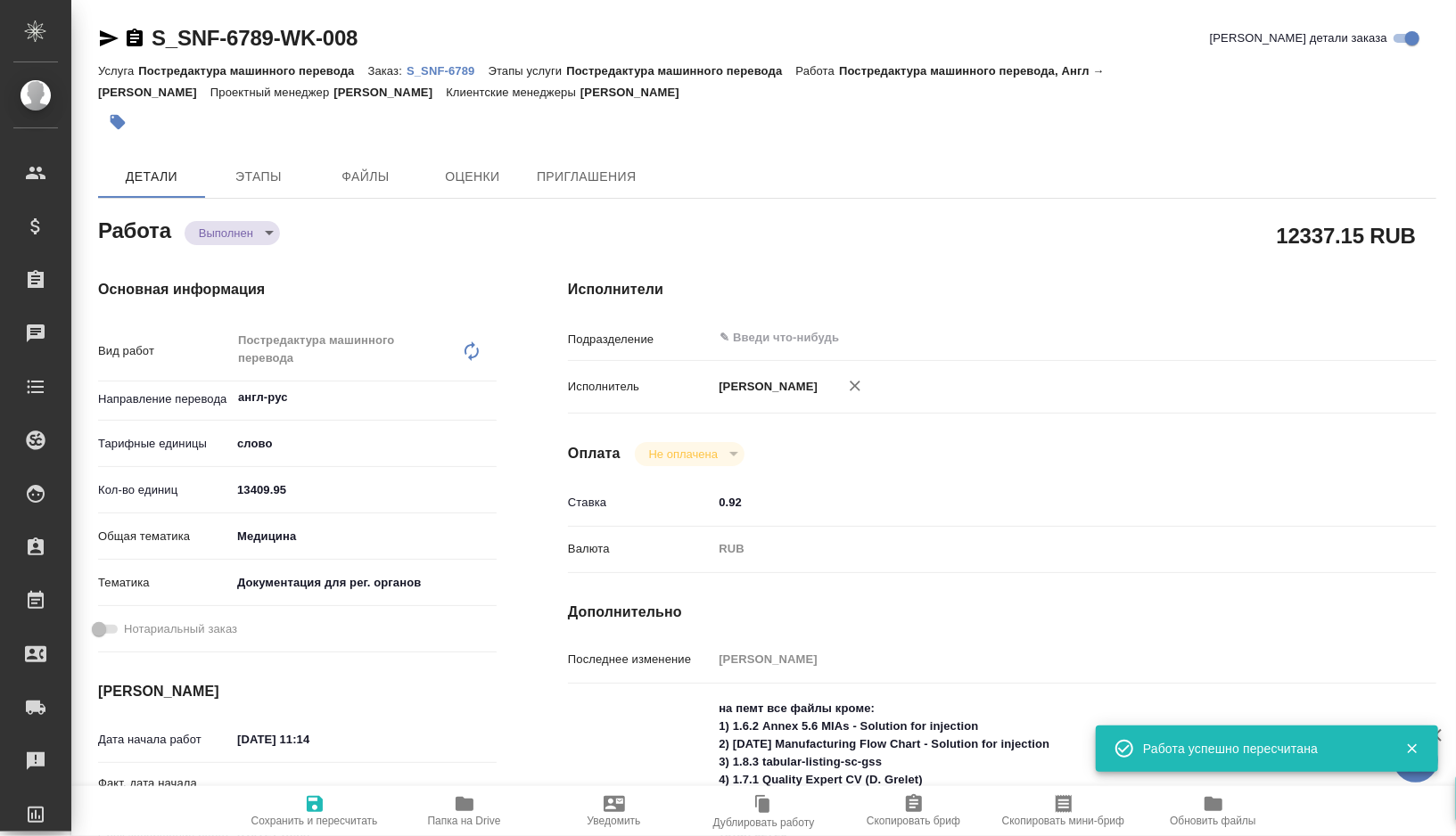
click at [278, 237] on body "🙏 .cls-1 fill:#fff; AWATERA Gorshkova Valentina Клиенты Спецификации Заказы 0 Ч…" at bounding box center [728, 418] width 1456 height 836
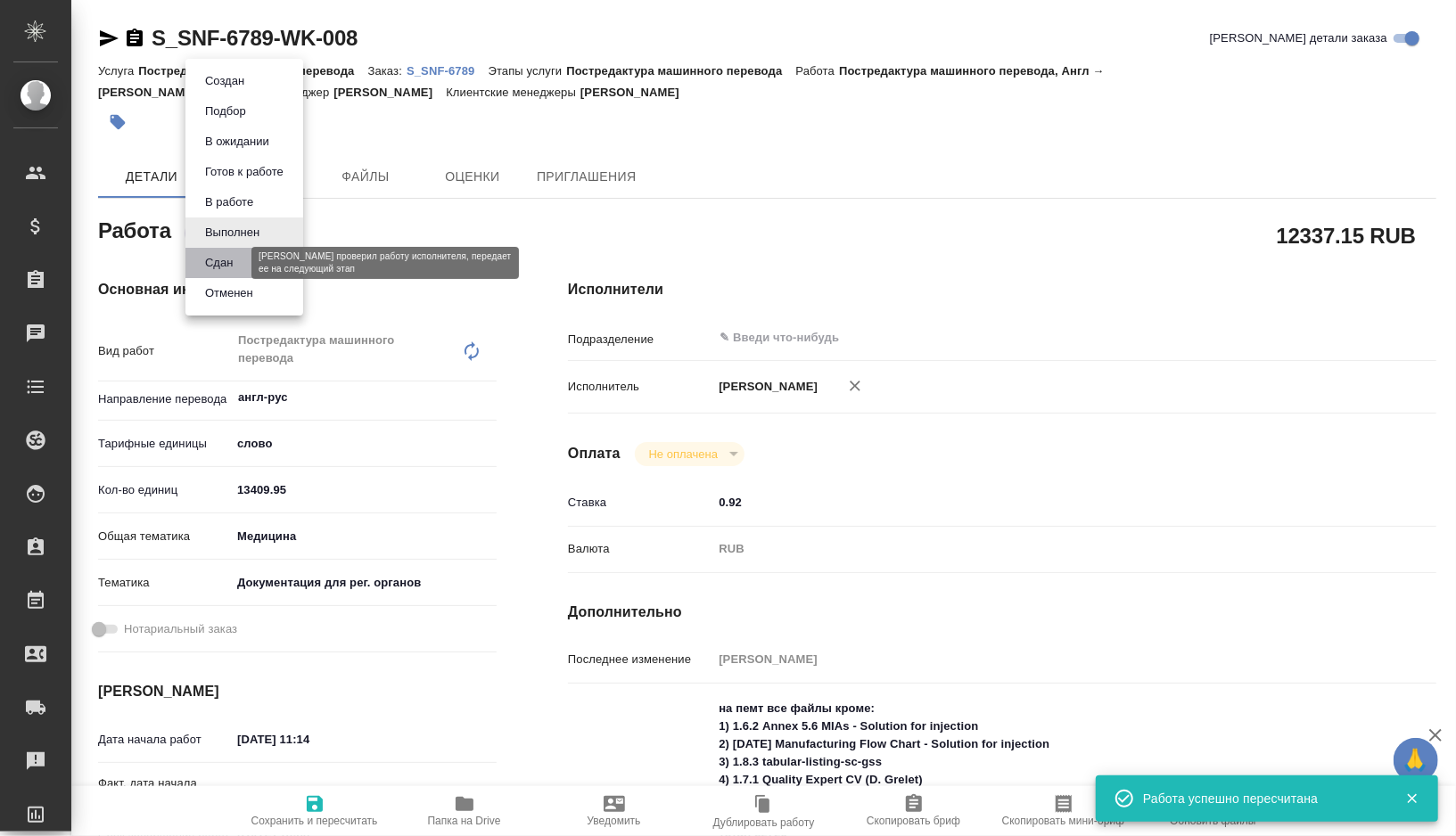
click at [236, 258] on button "Сдан" at bounding box center [219, 263] width 38 height 20
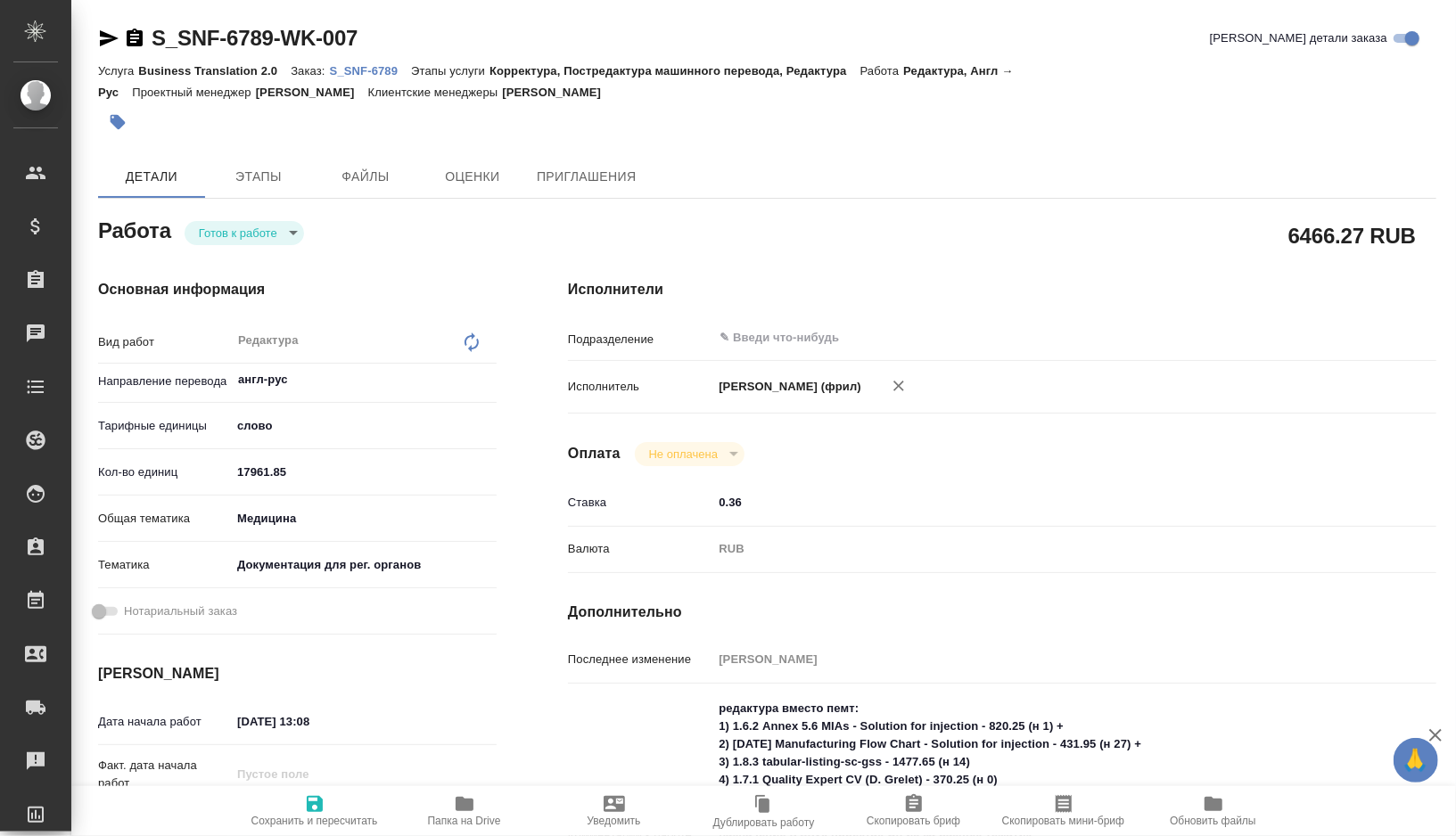
type textarea "x"
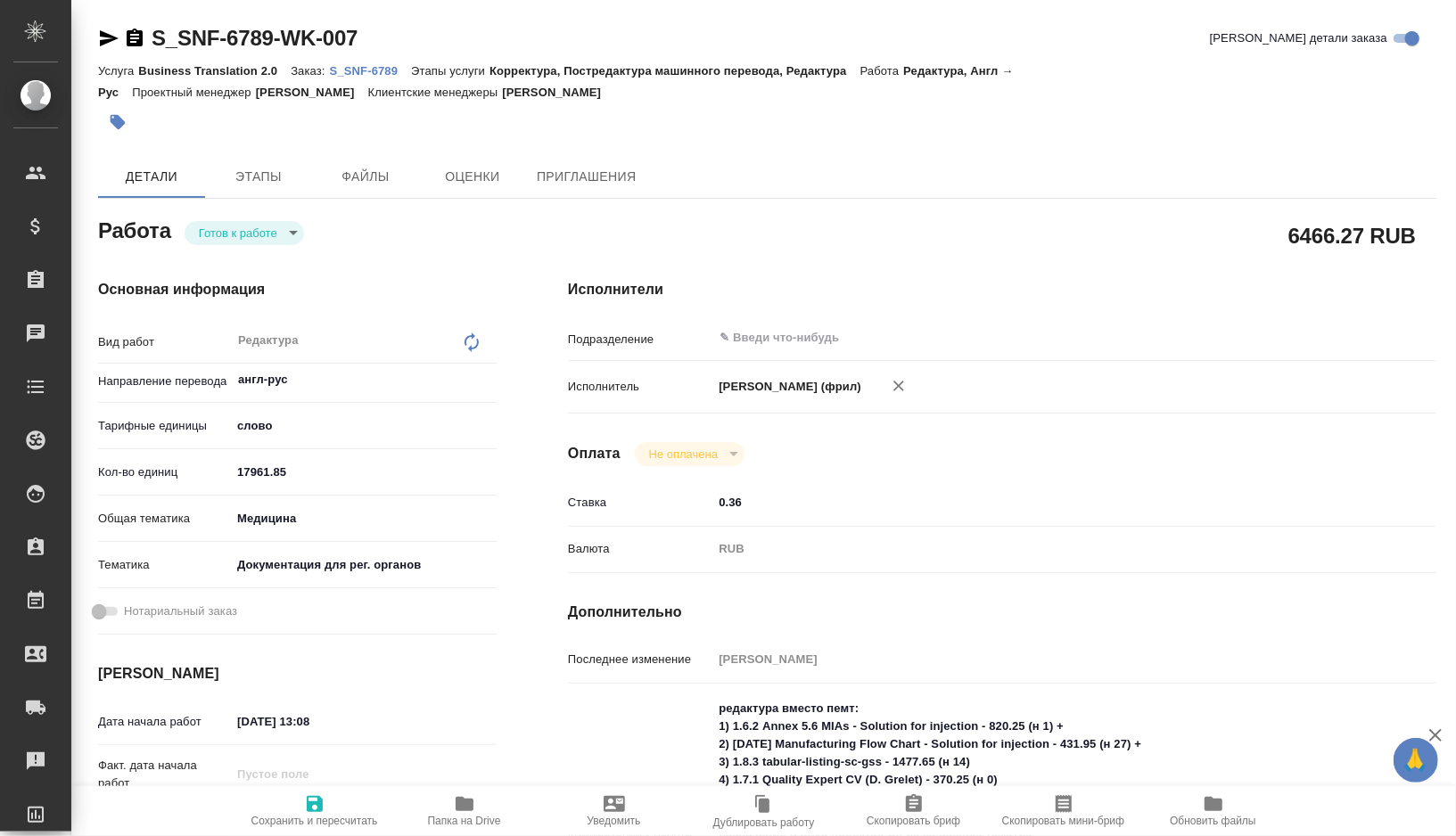
type textarea "x"
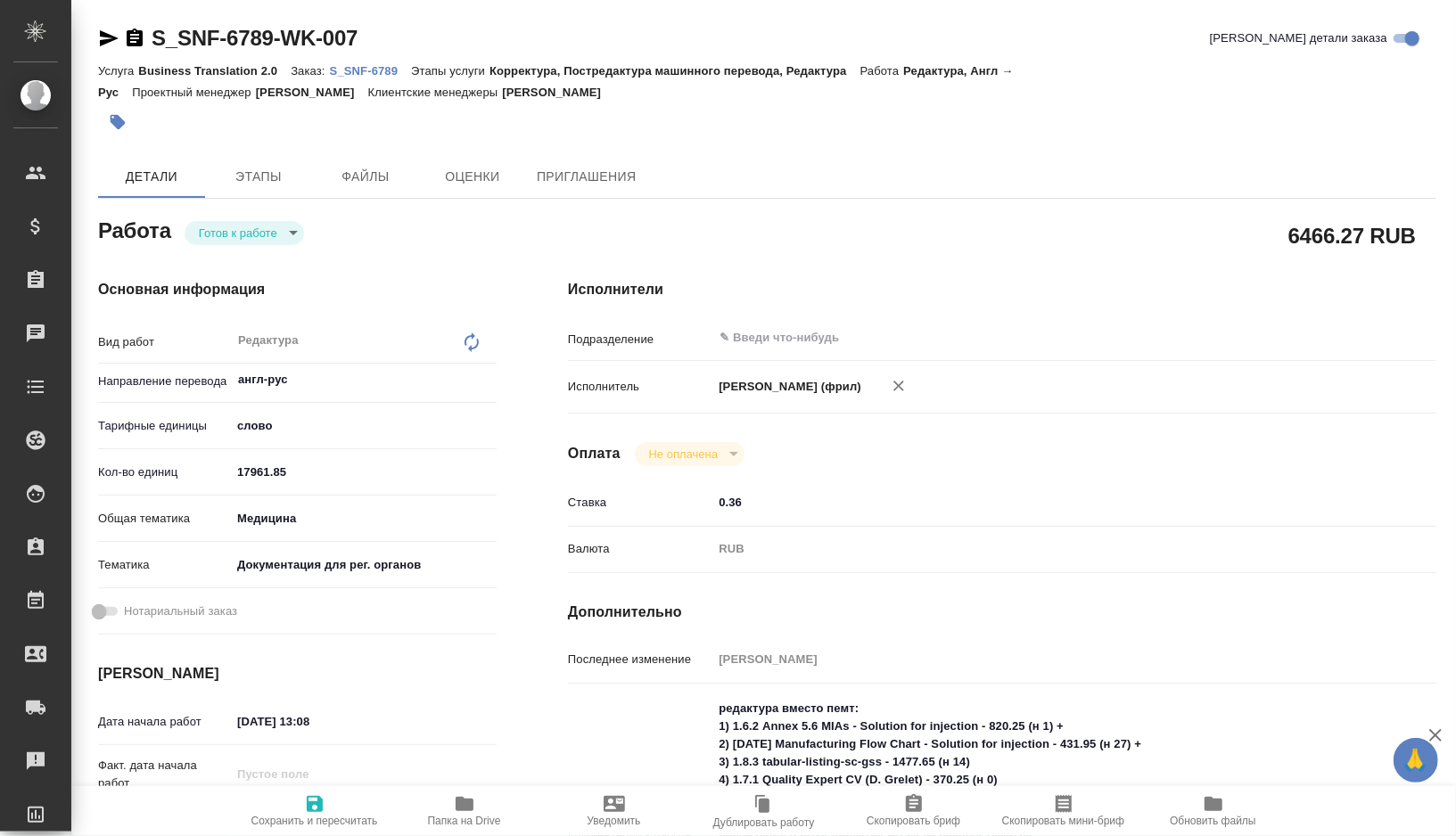
type textarea "x"
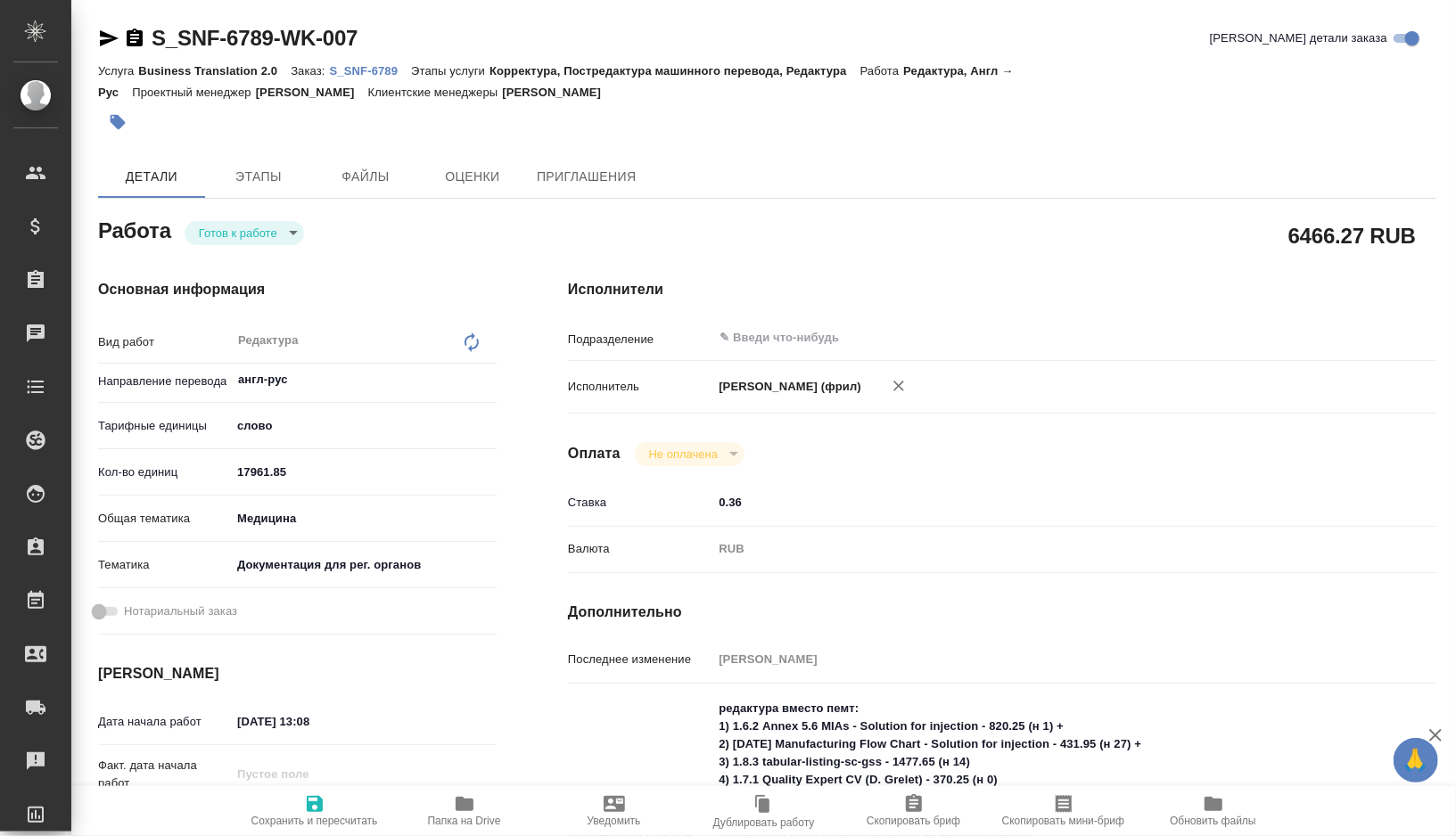
type textarea "x"
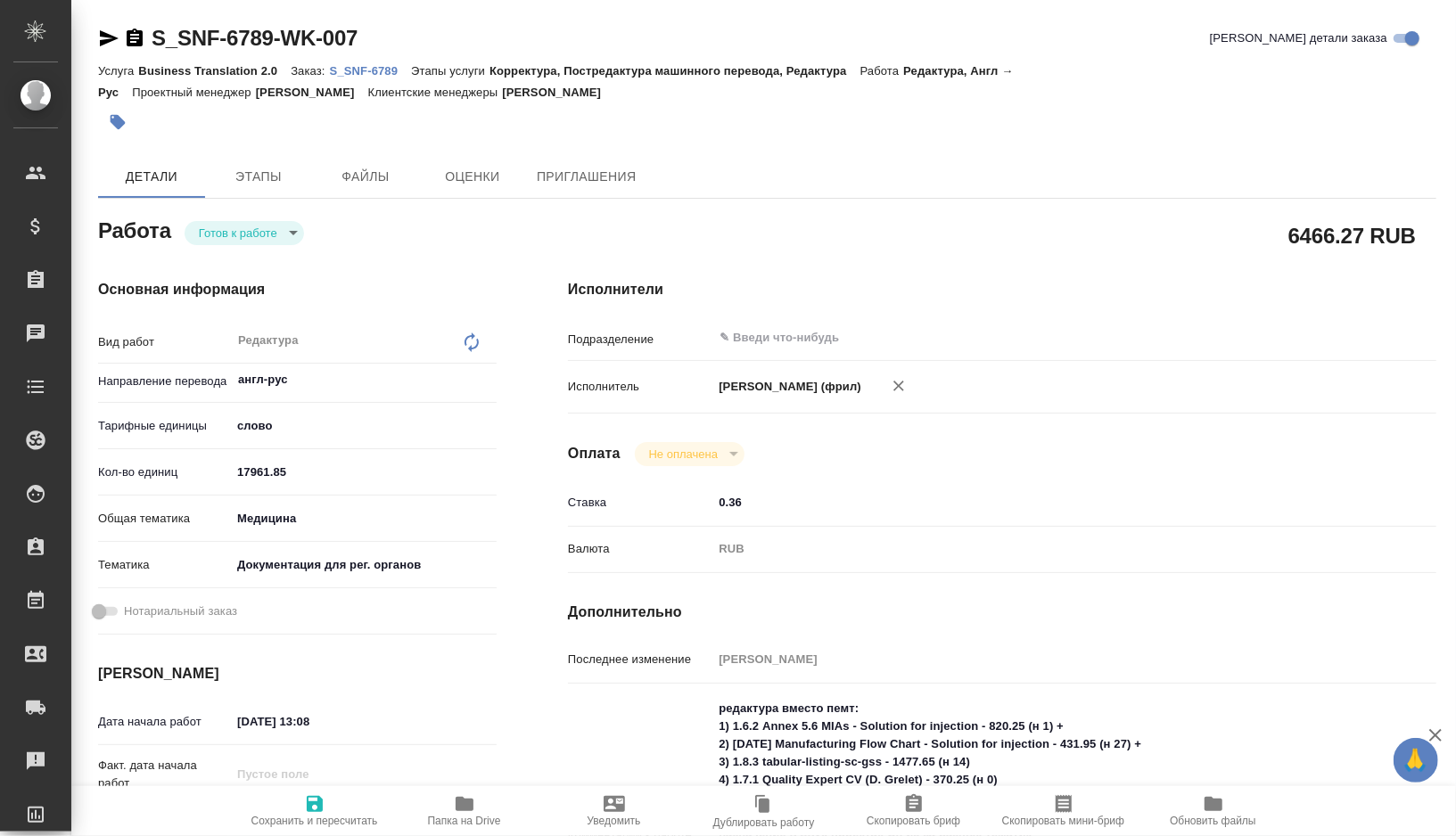
type textarea "x"
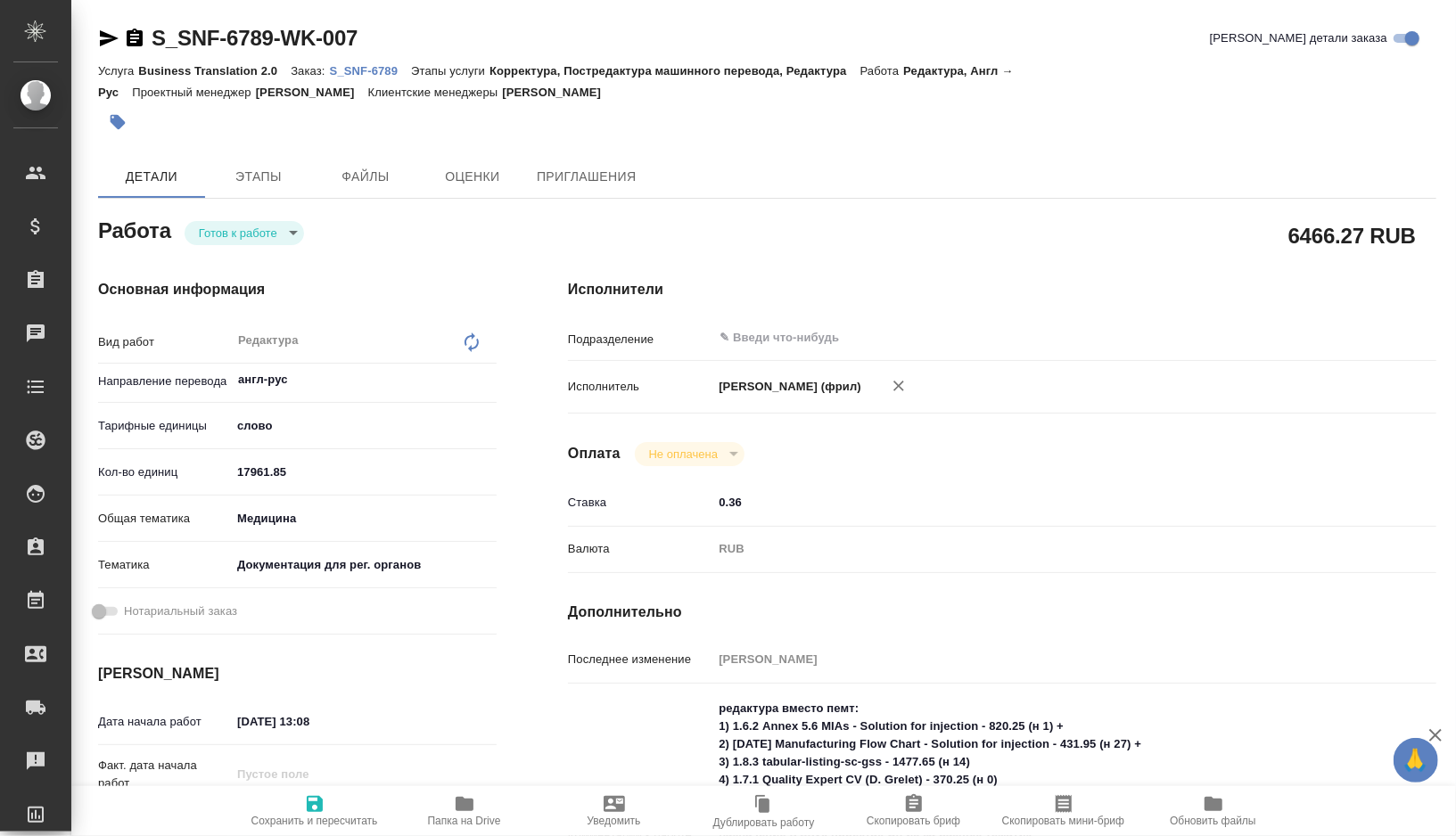
type textarea "x"
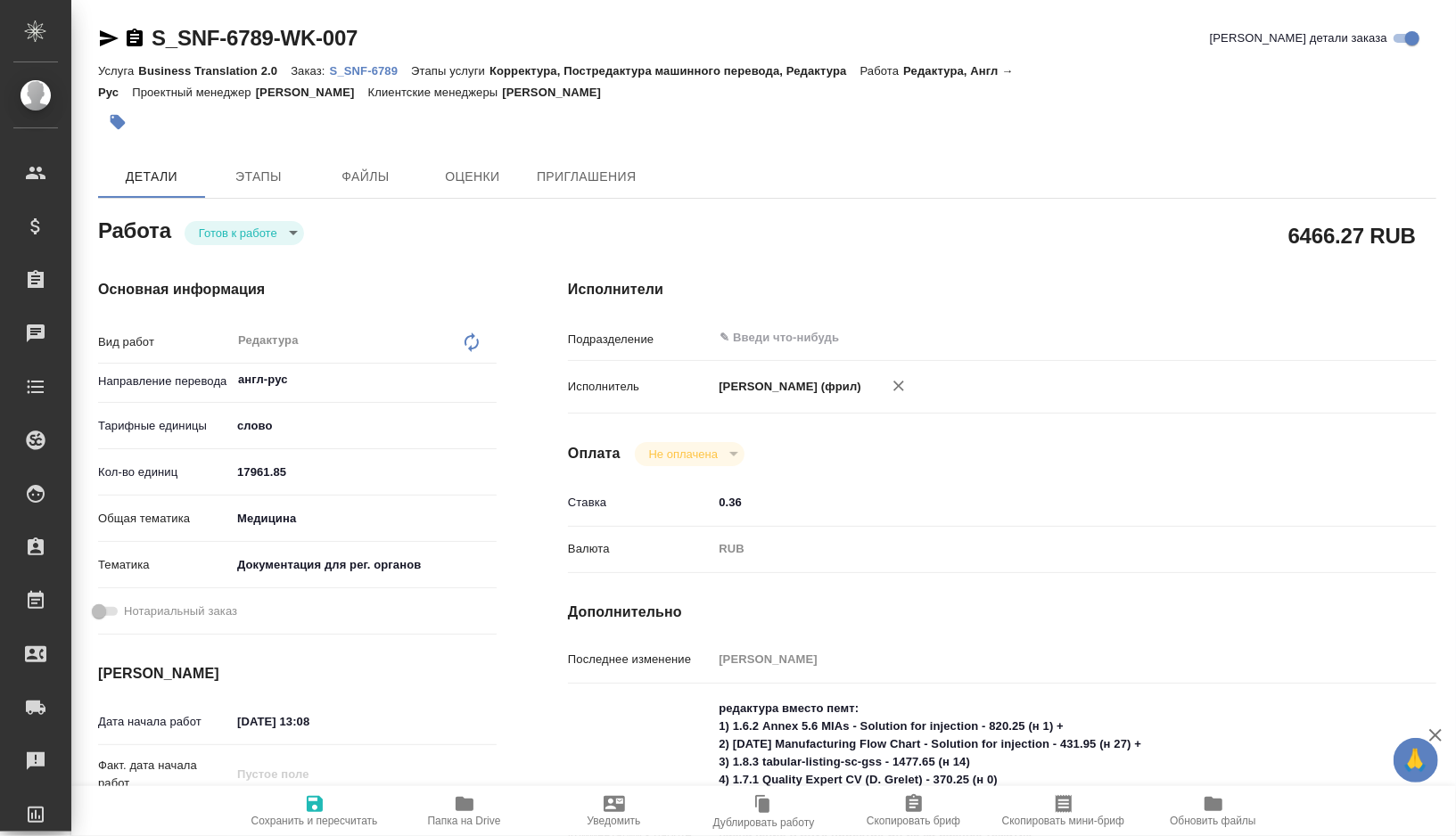
type textarea "x"
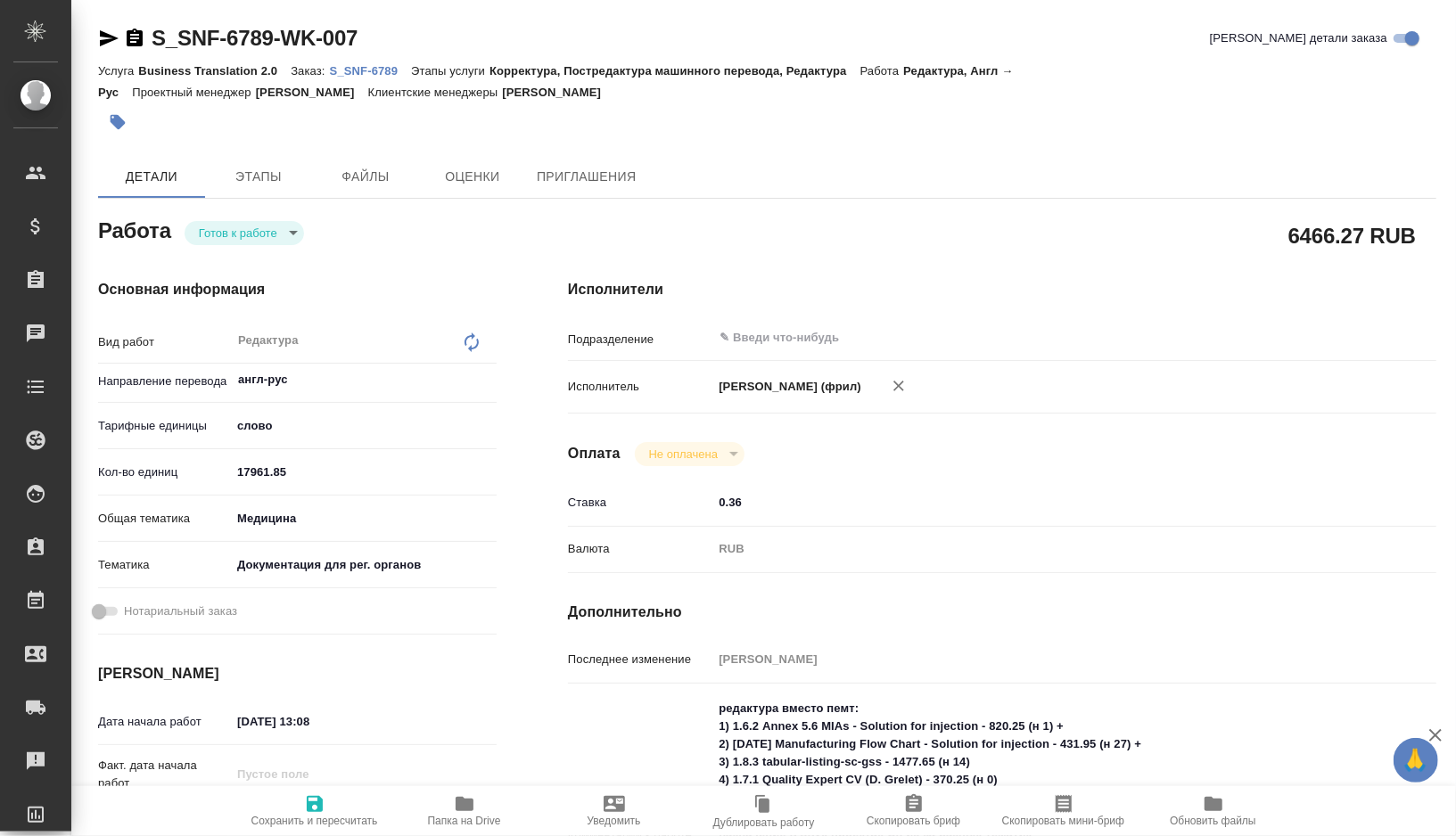
type textarea "x"
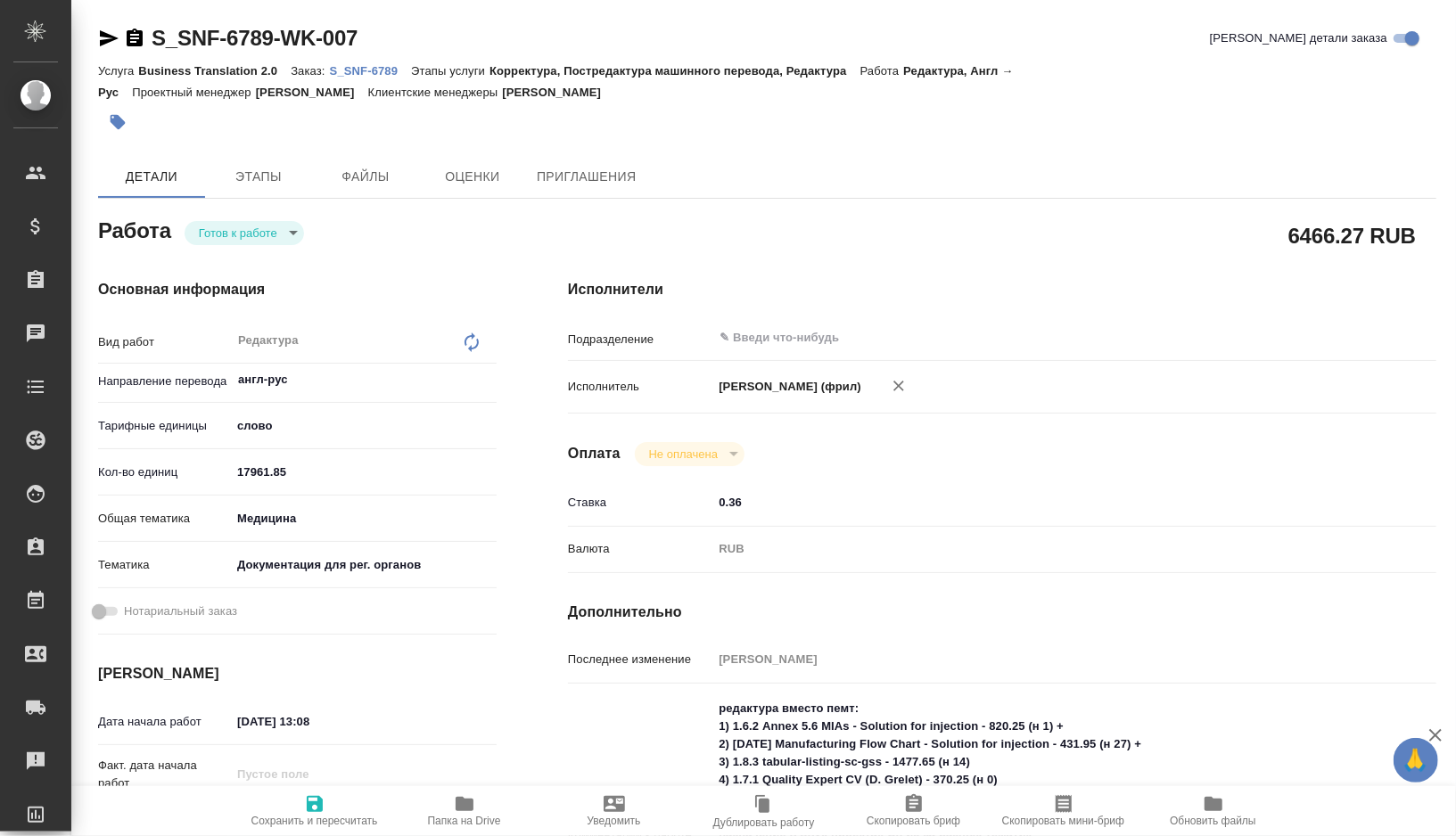
type textarea "x"
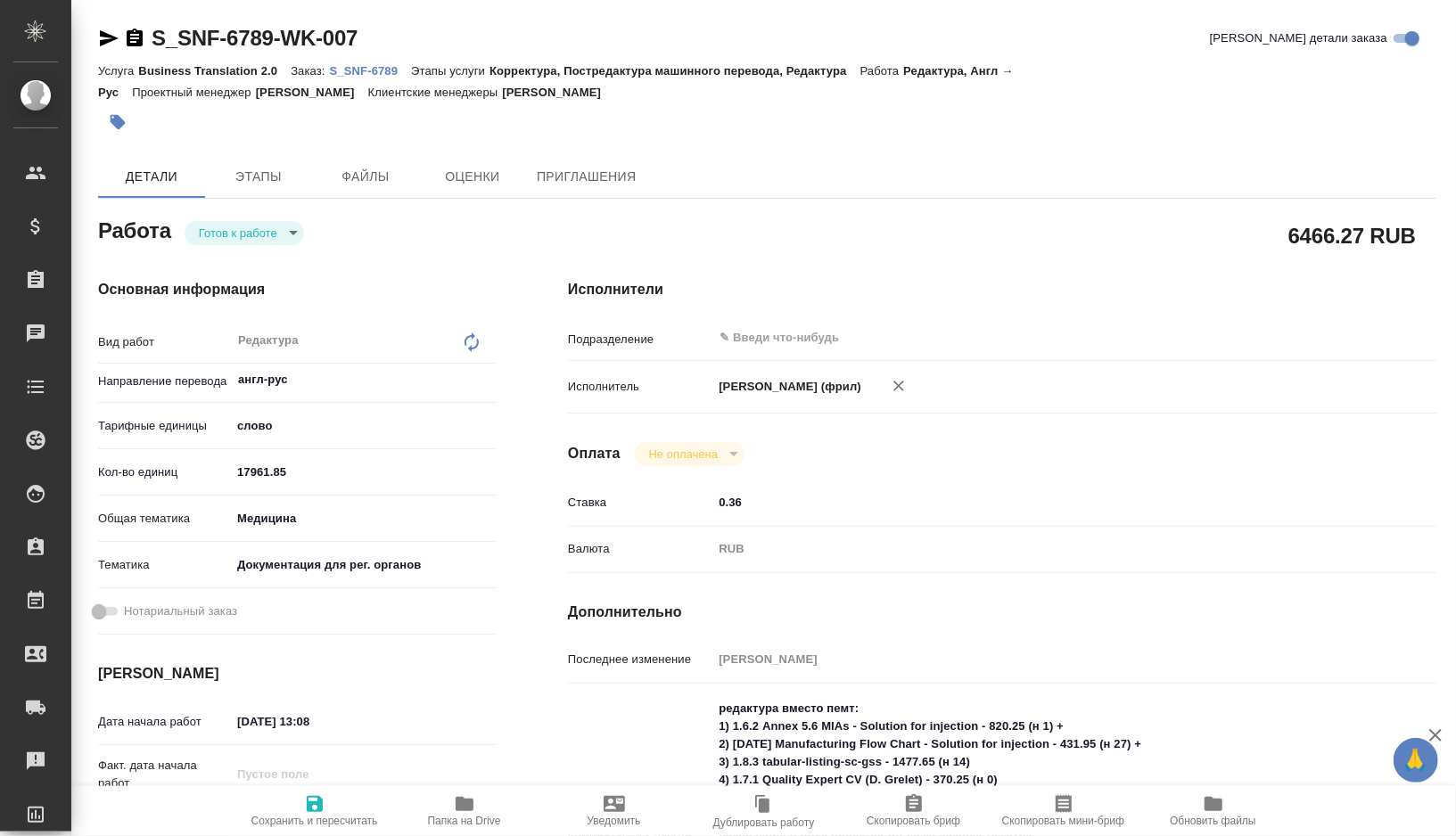
type textarea "x"
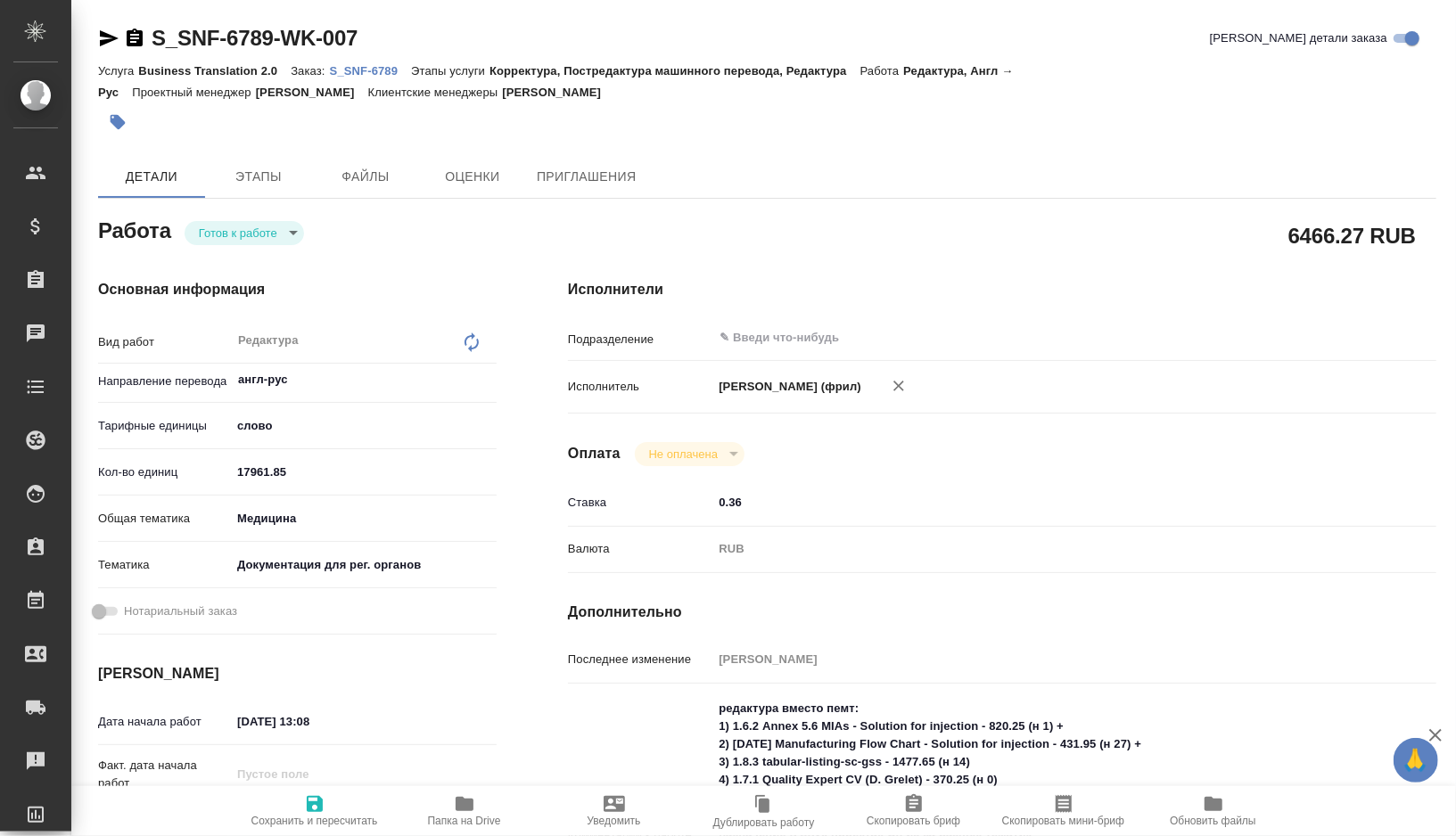
type textarea "x"
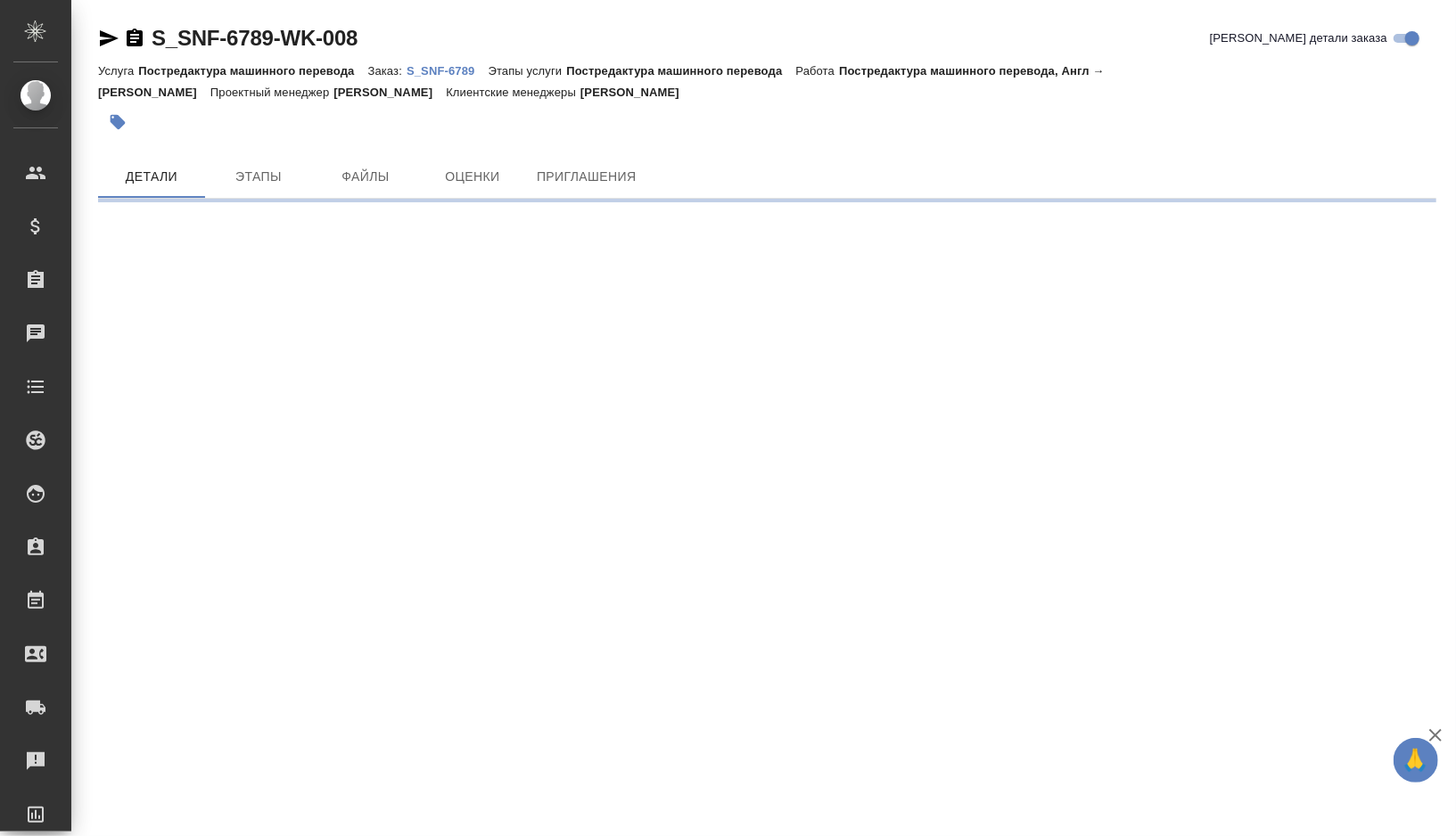
click at [107, 34] on icon "button" at bounding box center [109, 38] width 19 height 16
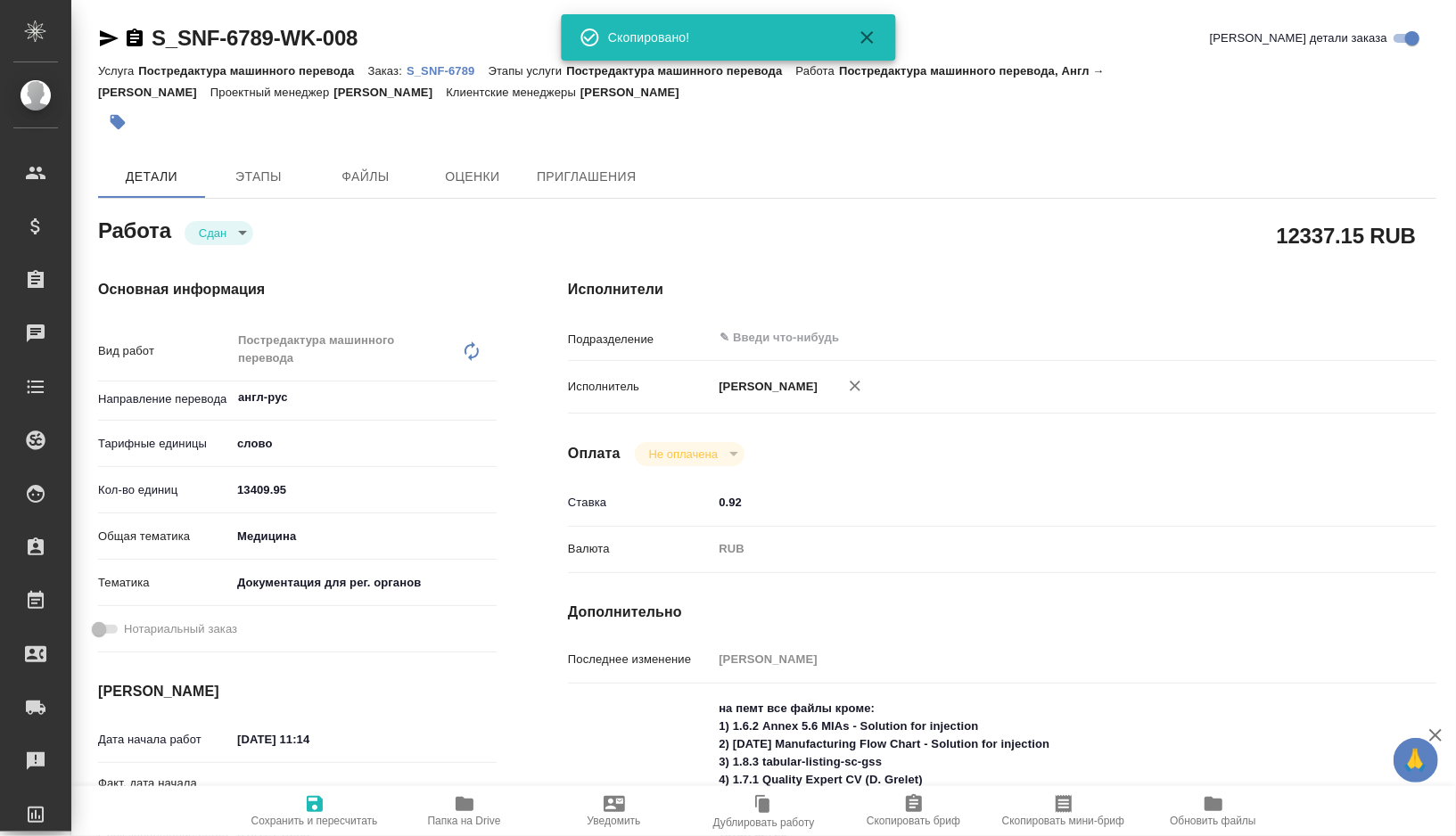
type textarea "x"
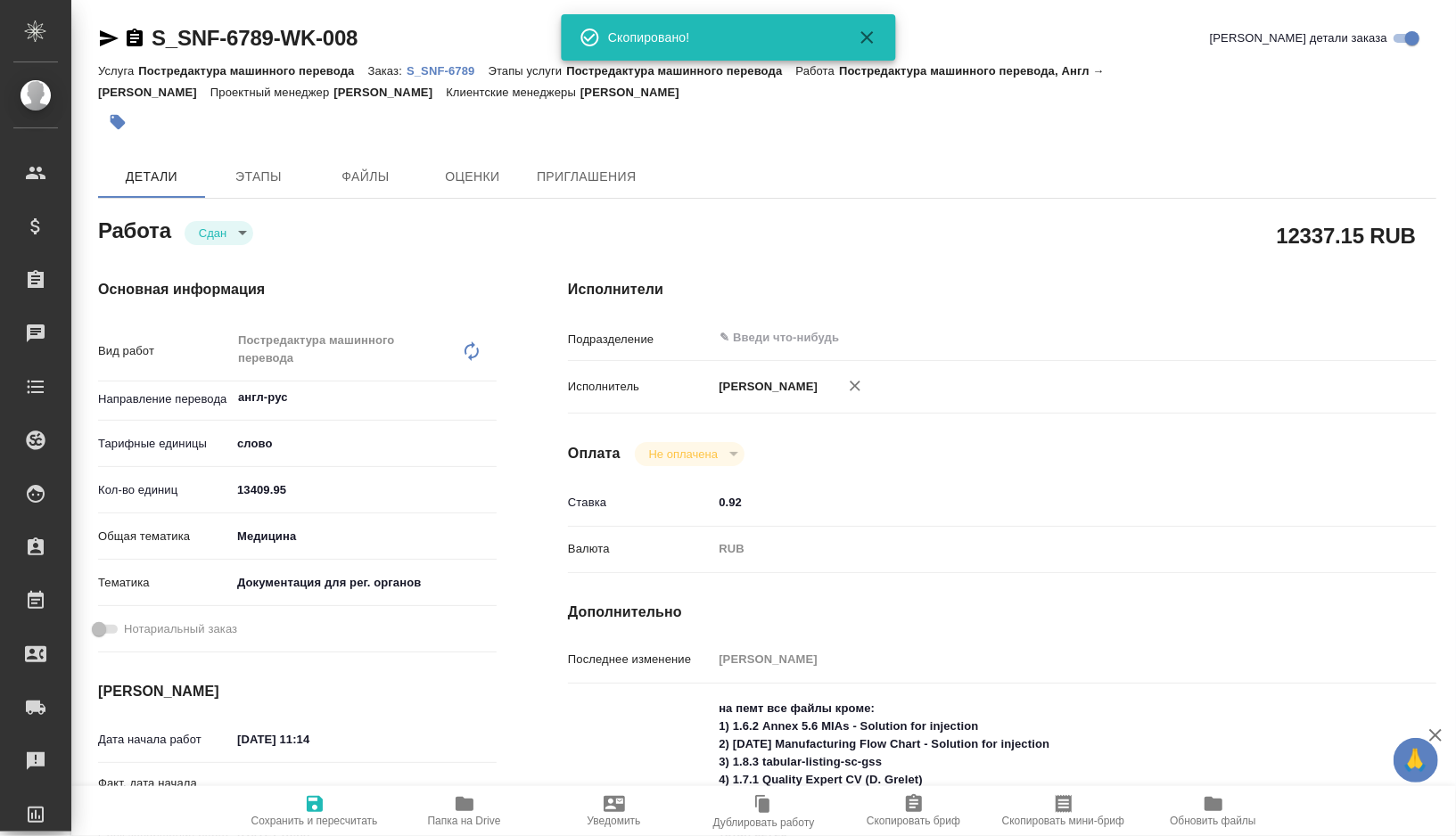
type textarea "x"
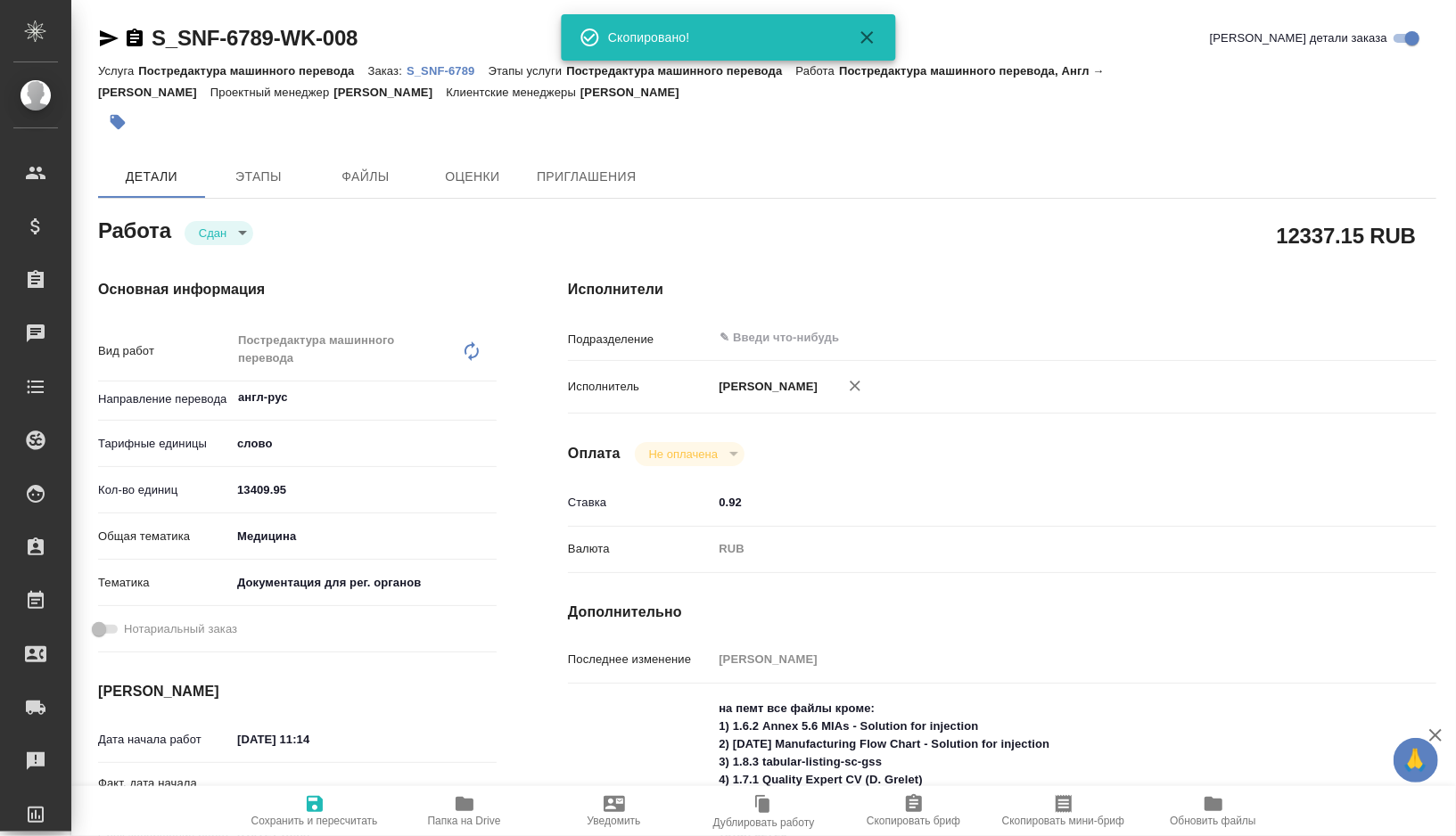
type textarea "x"
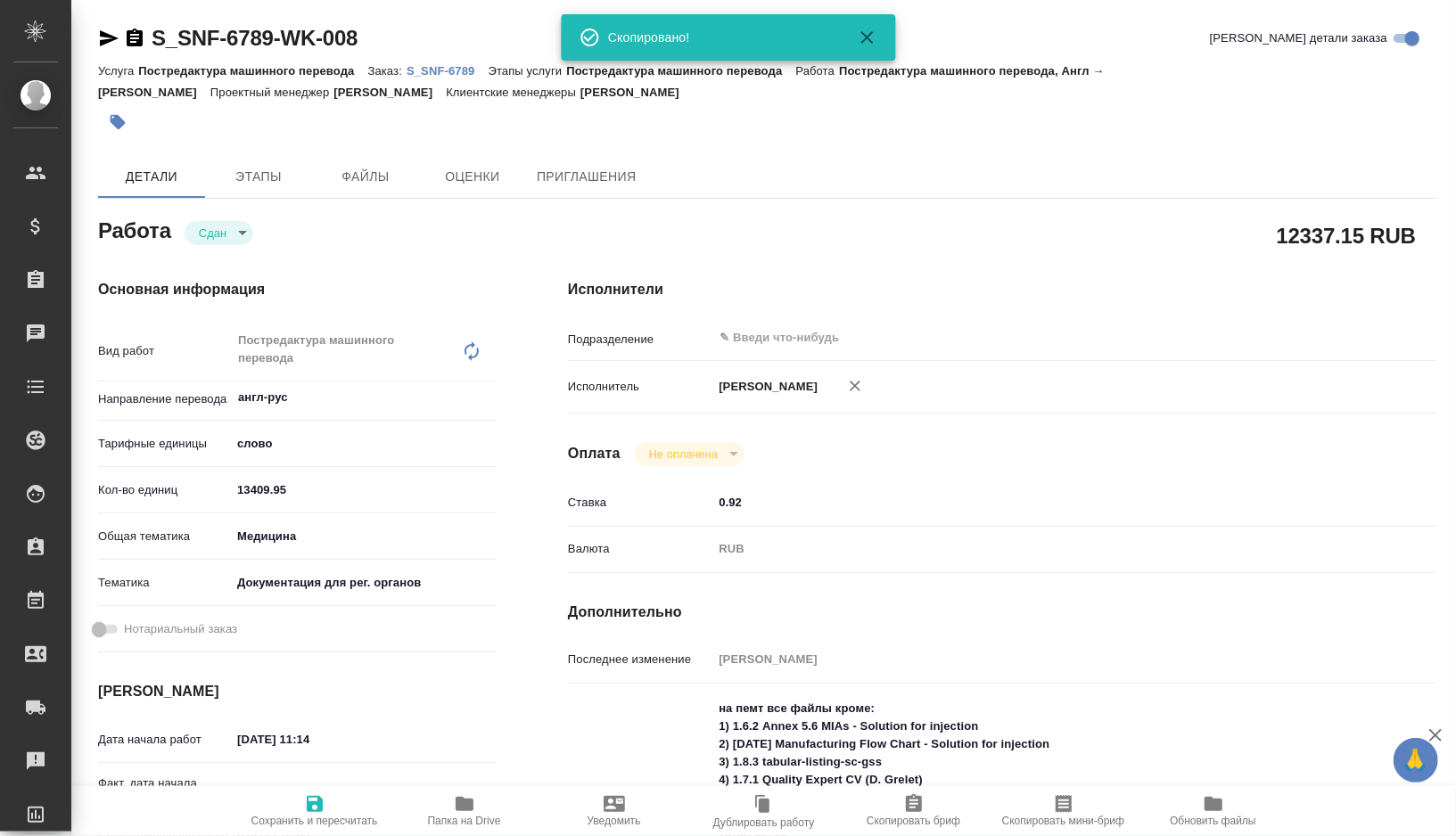
type textarea "x"
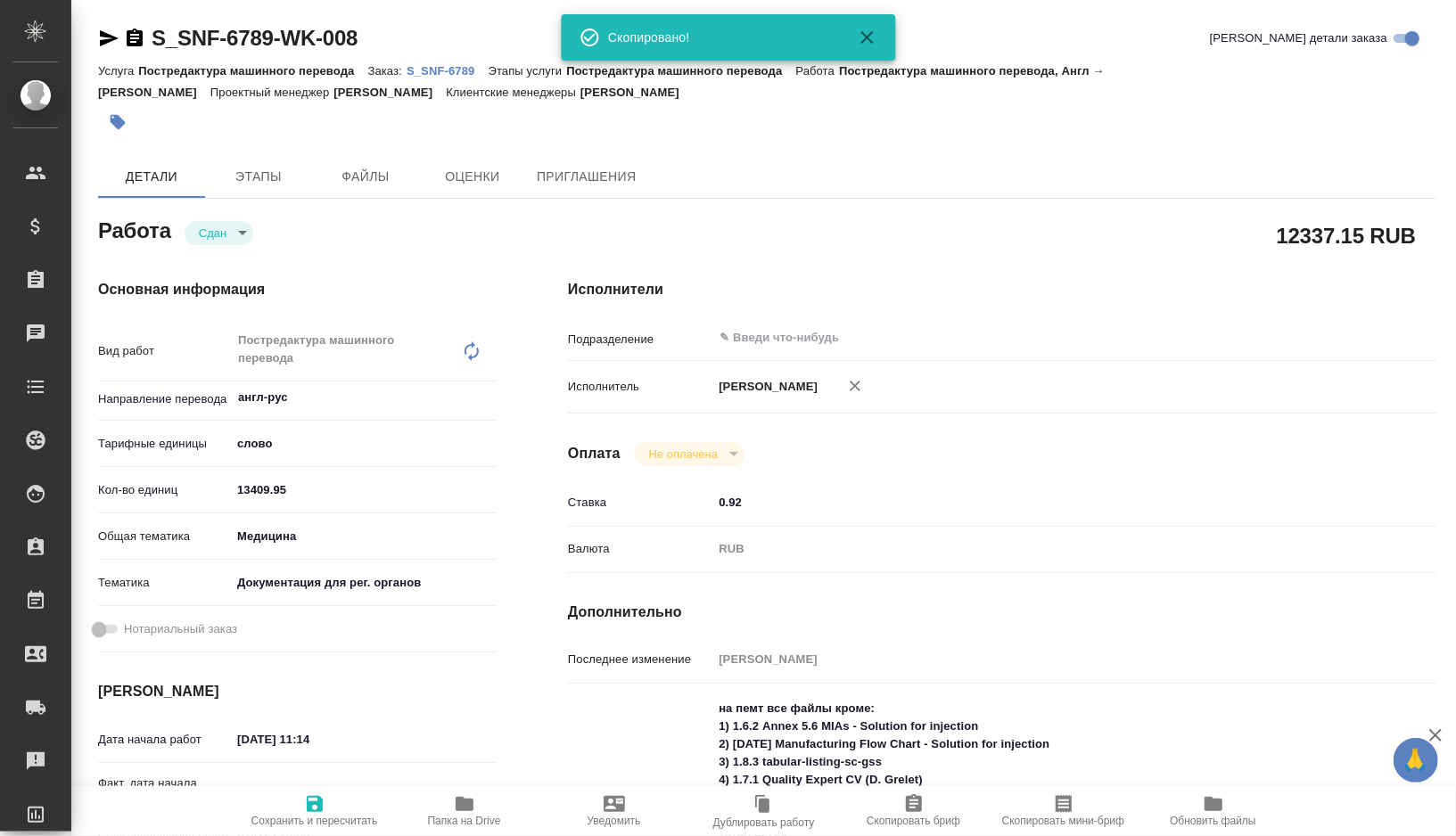
type textarea "x"
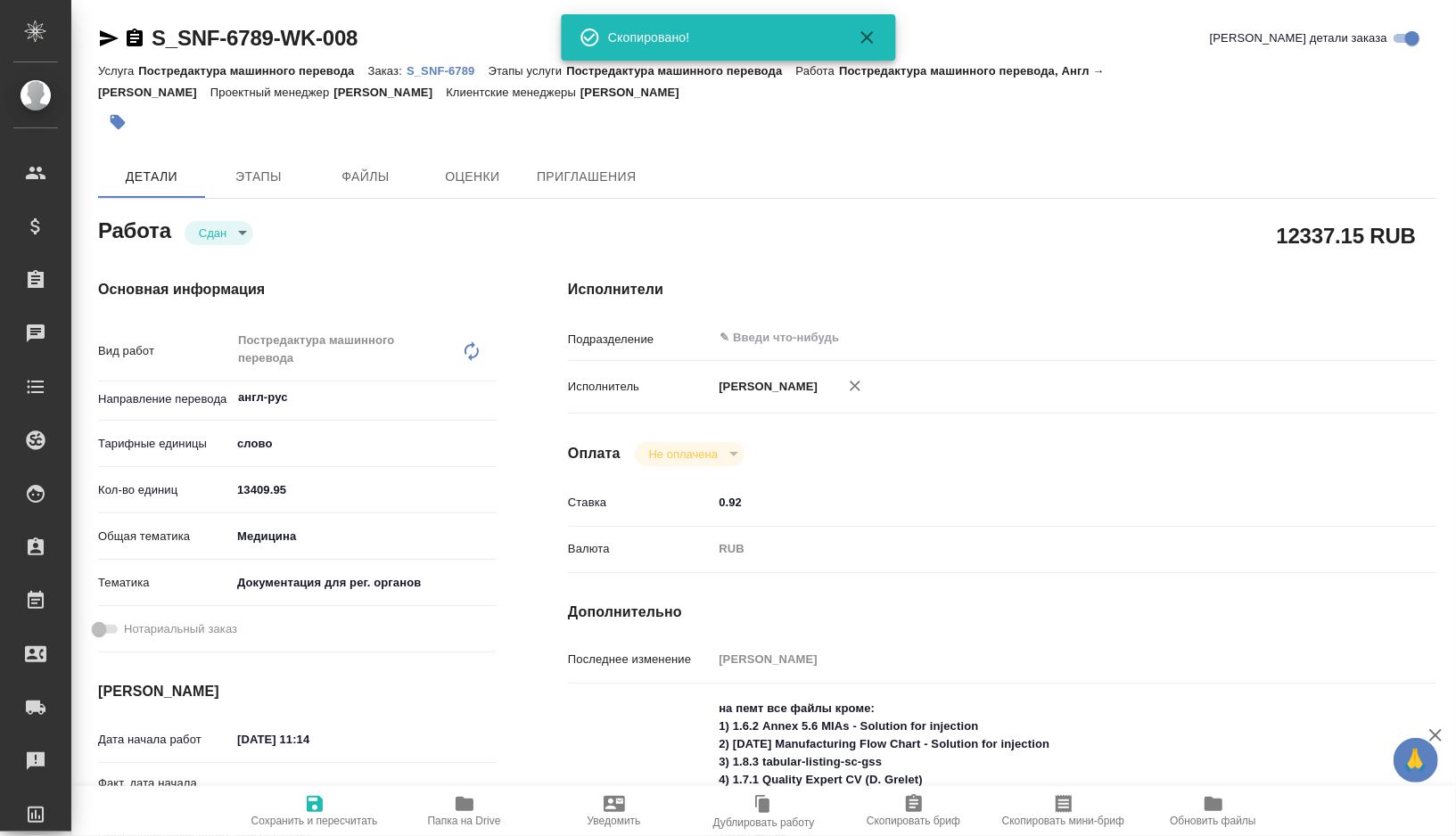
type textarea "x"
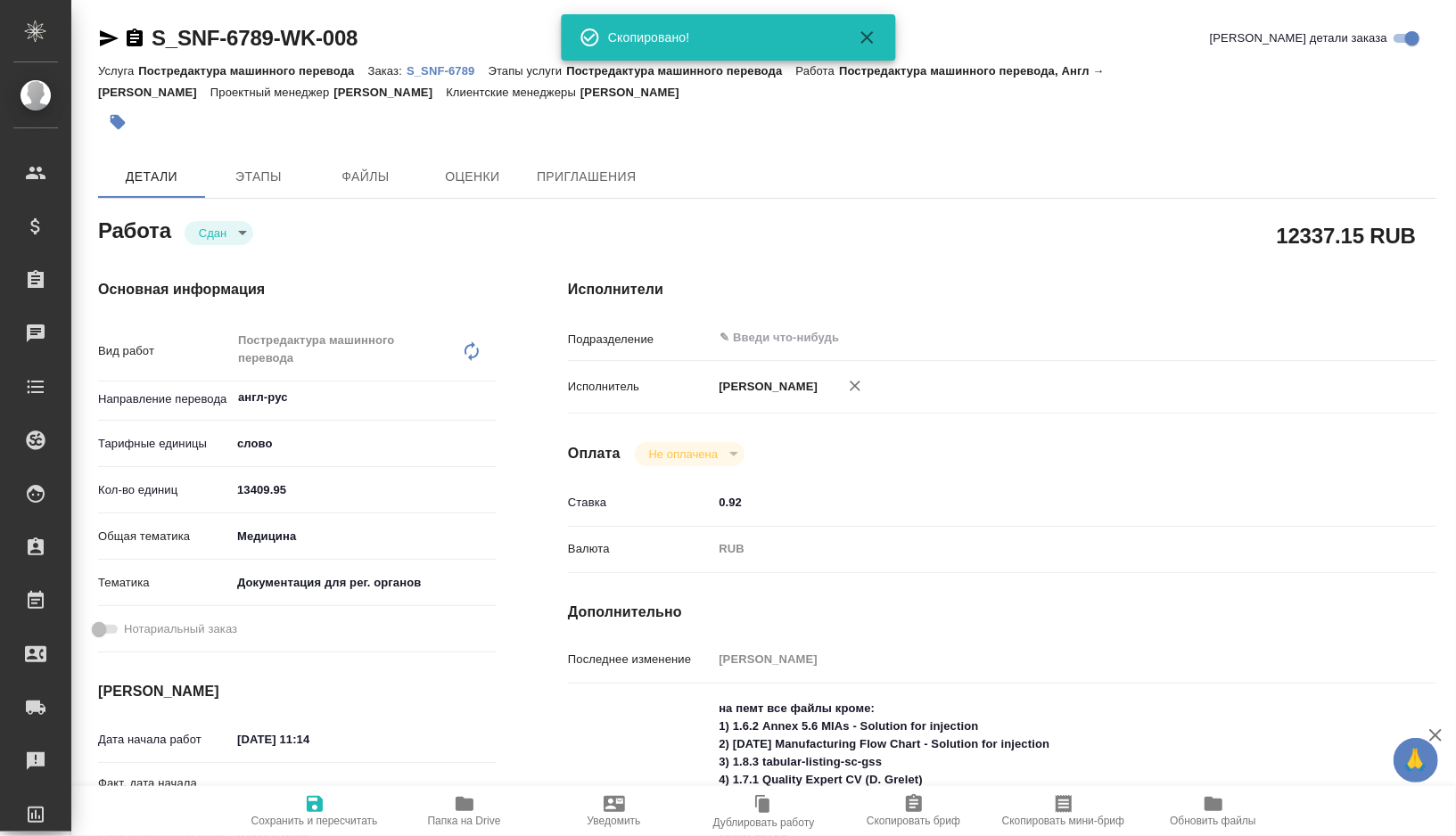
type textarea "x"
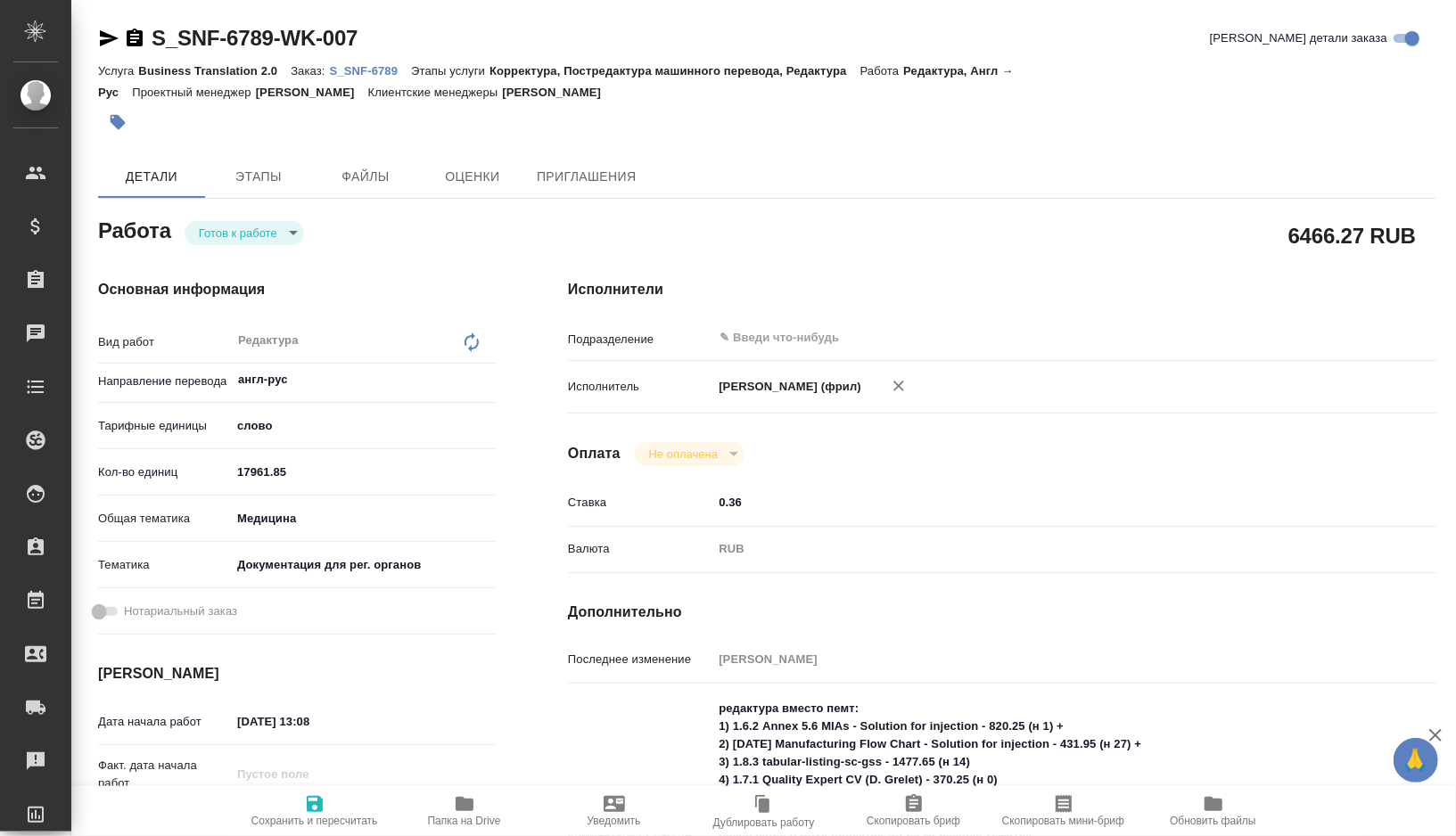
type textarea "x"
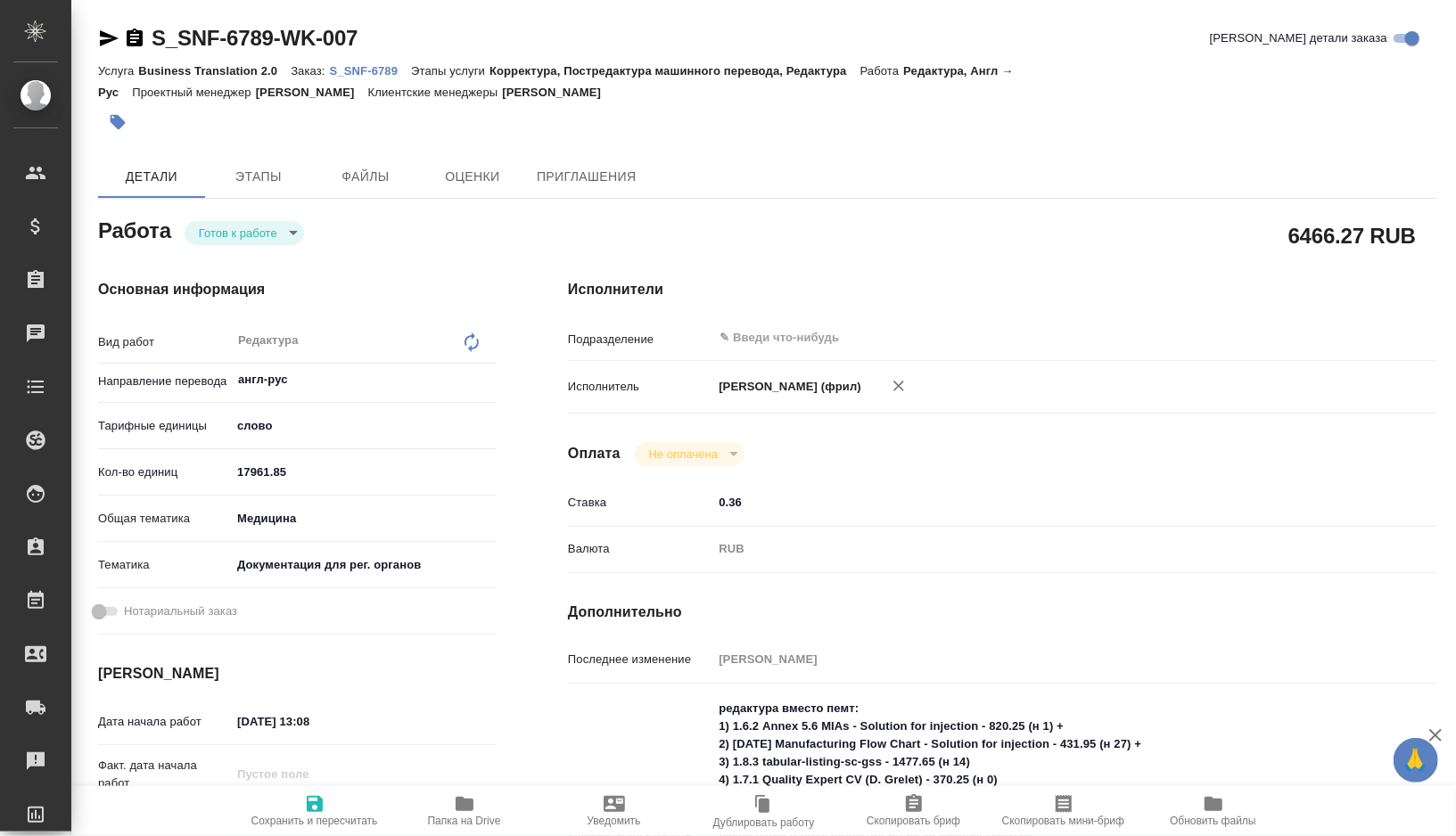
type textarea "x"
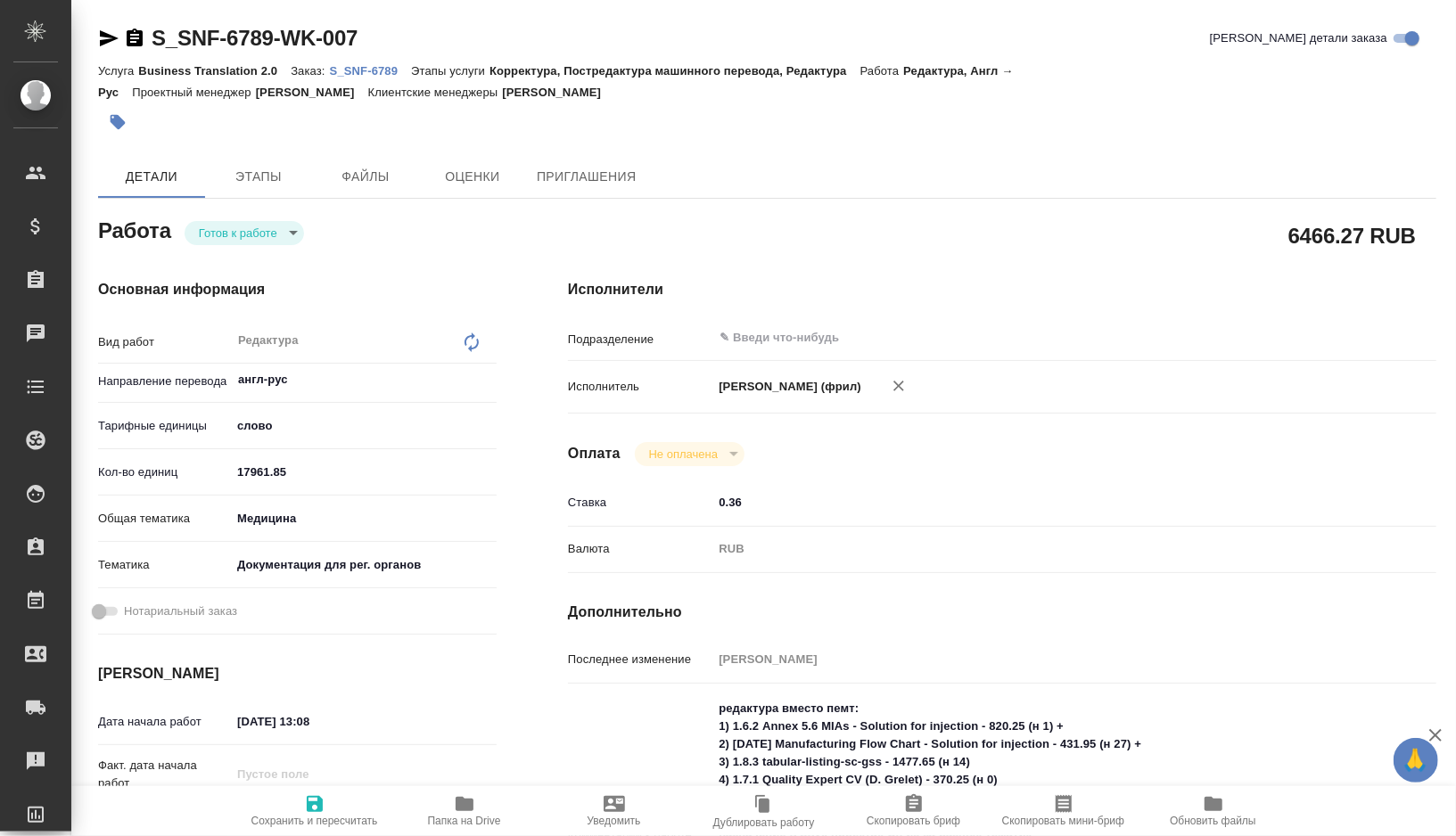
type textarea "x"
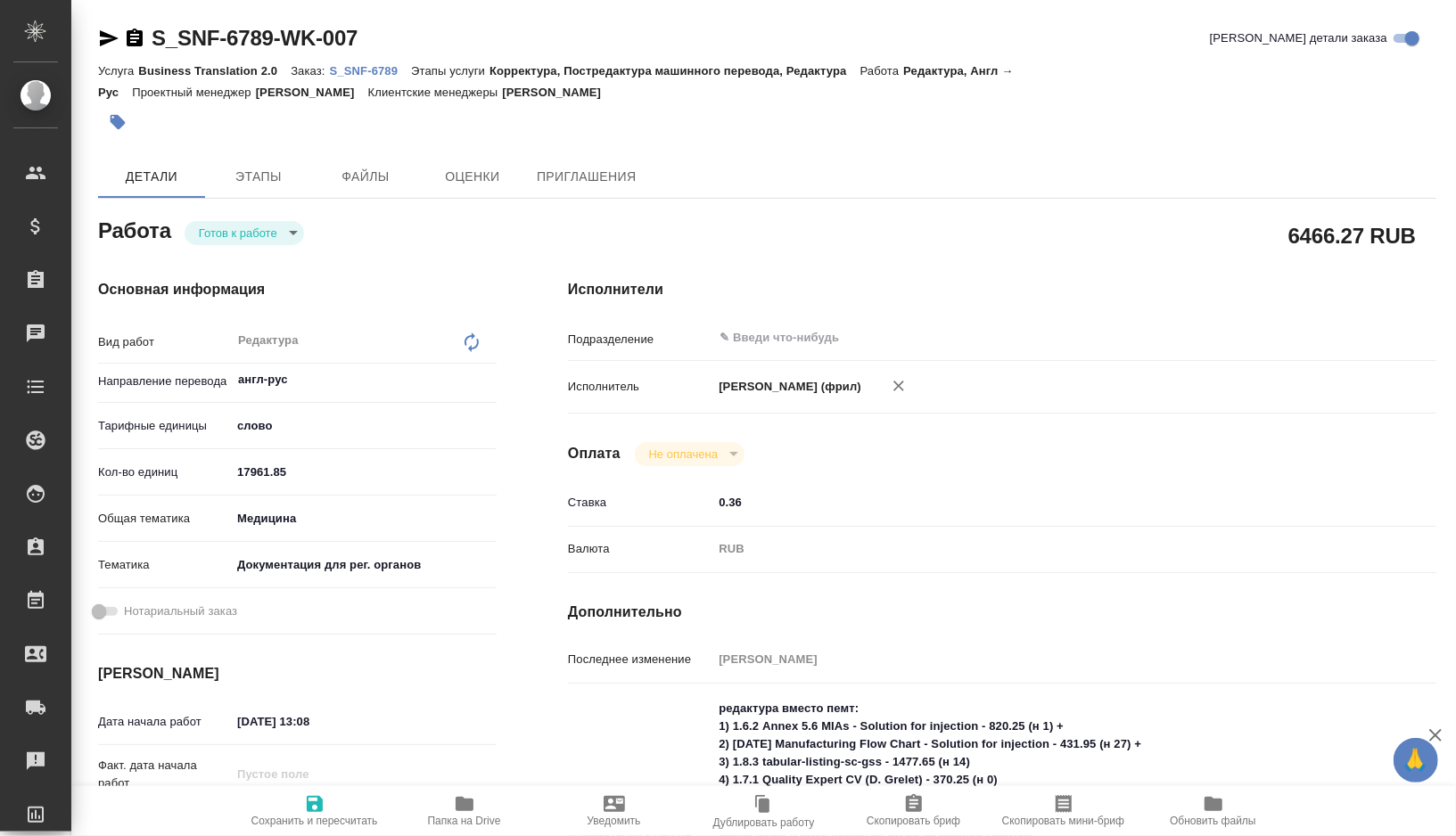
type textarea "x"
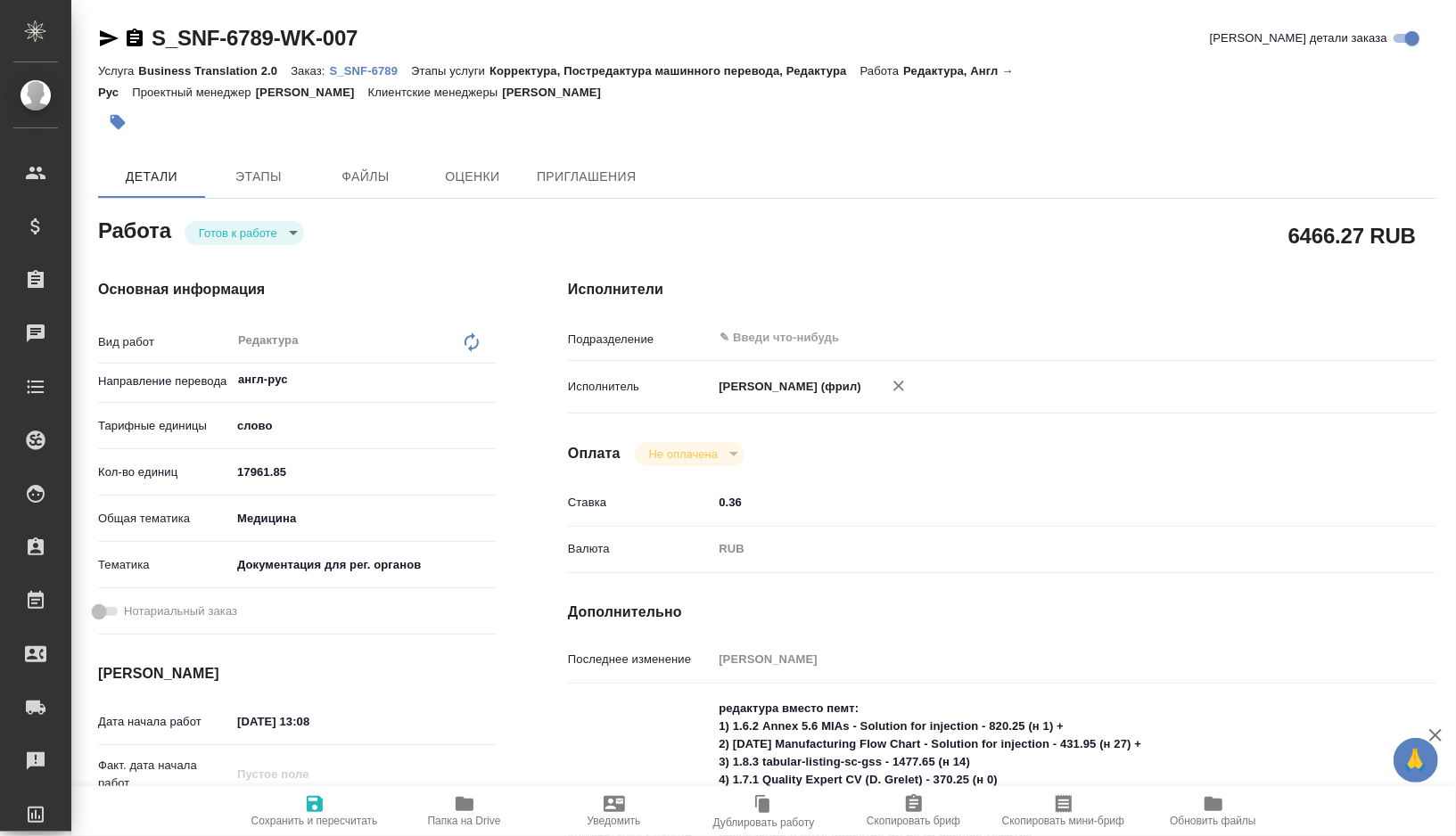
type textarea "x"
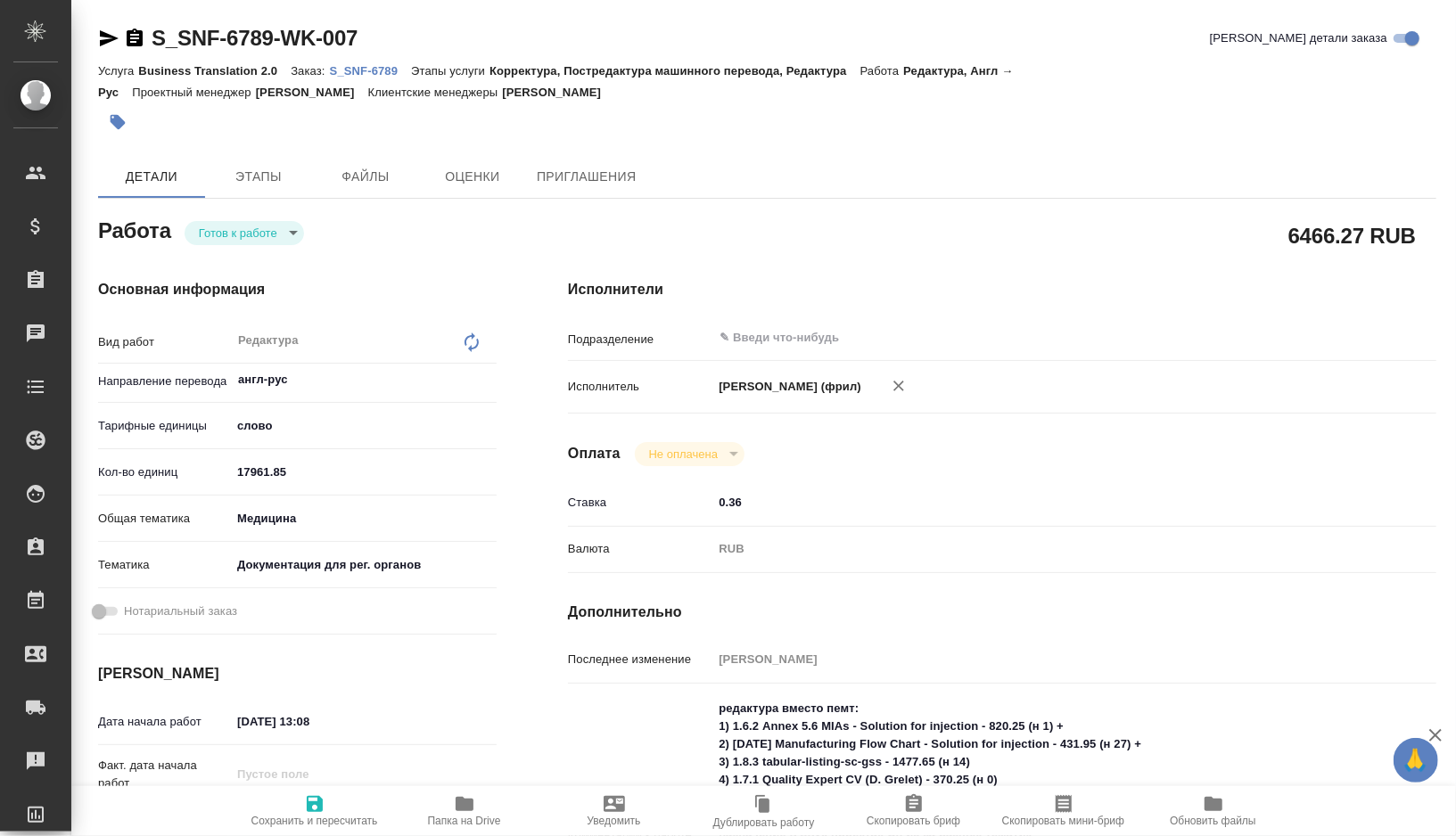
type textarea "x"
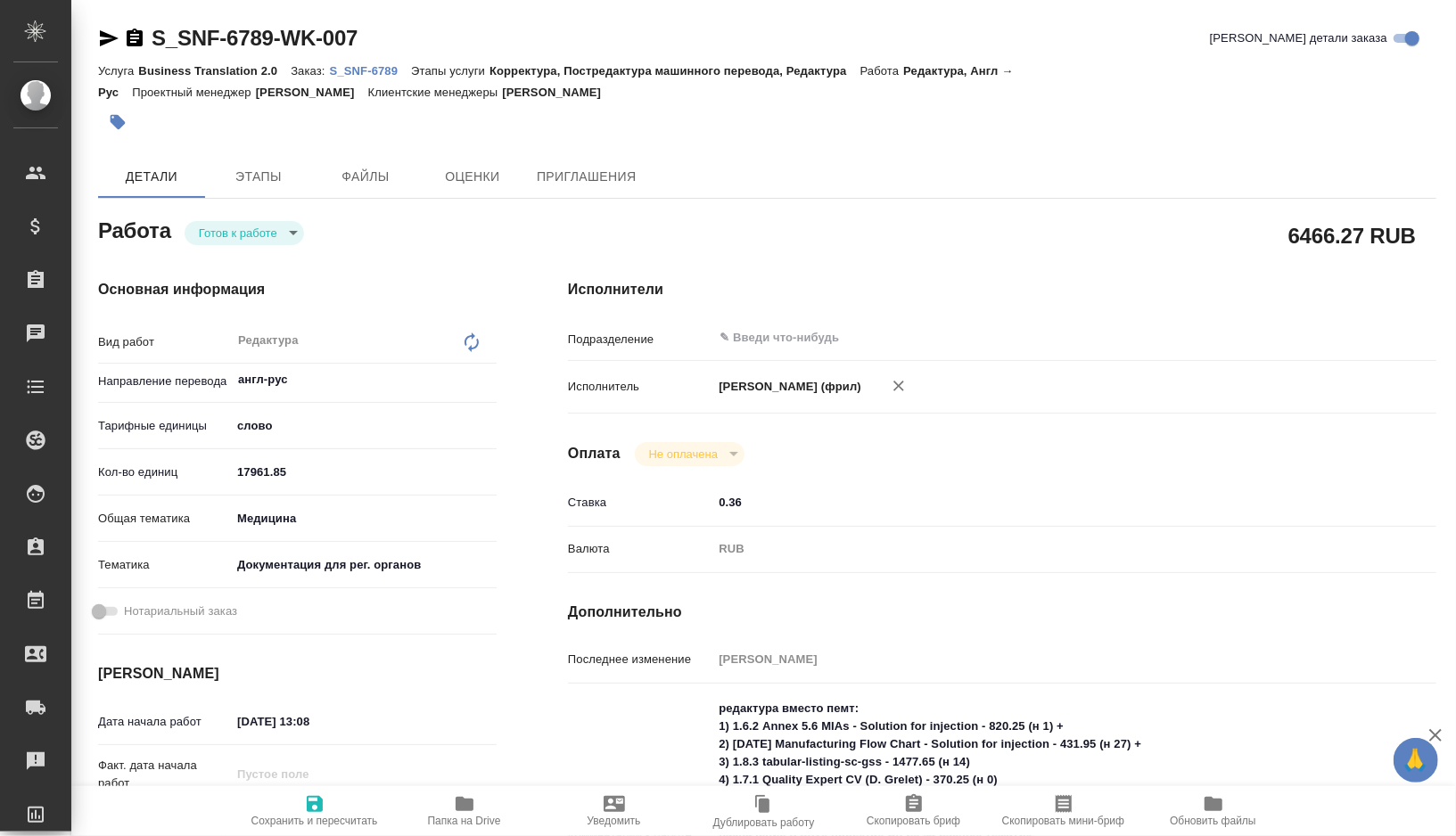
type textarea "x"
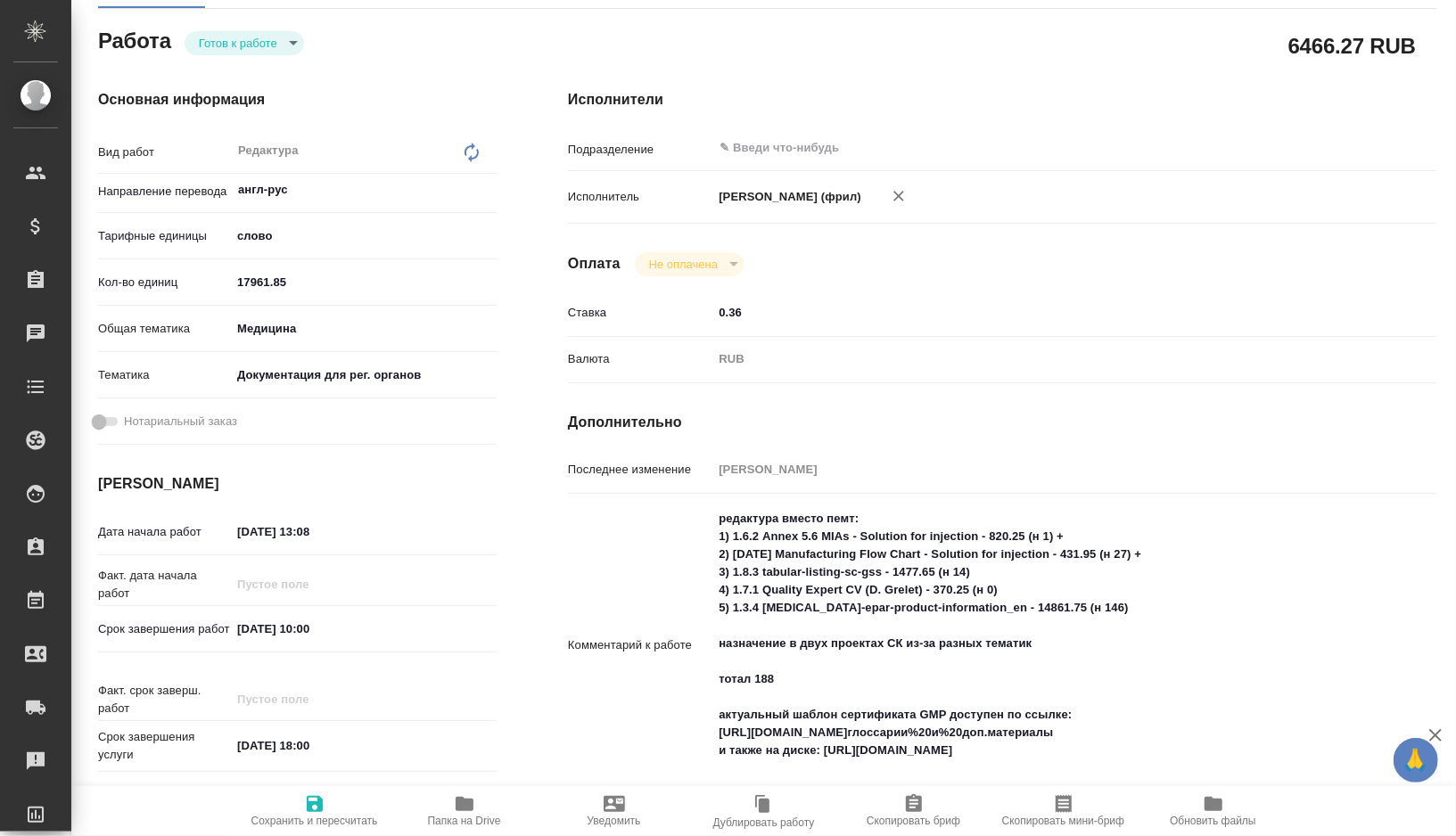
scroll to position [196, 0]
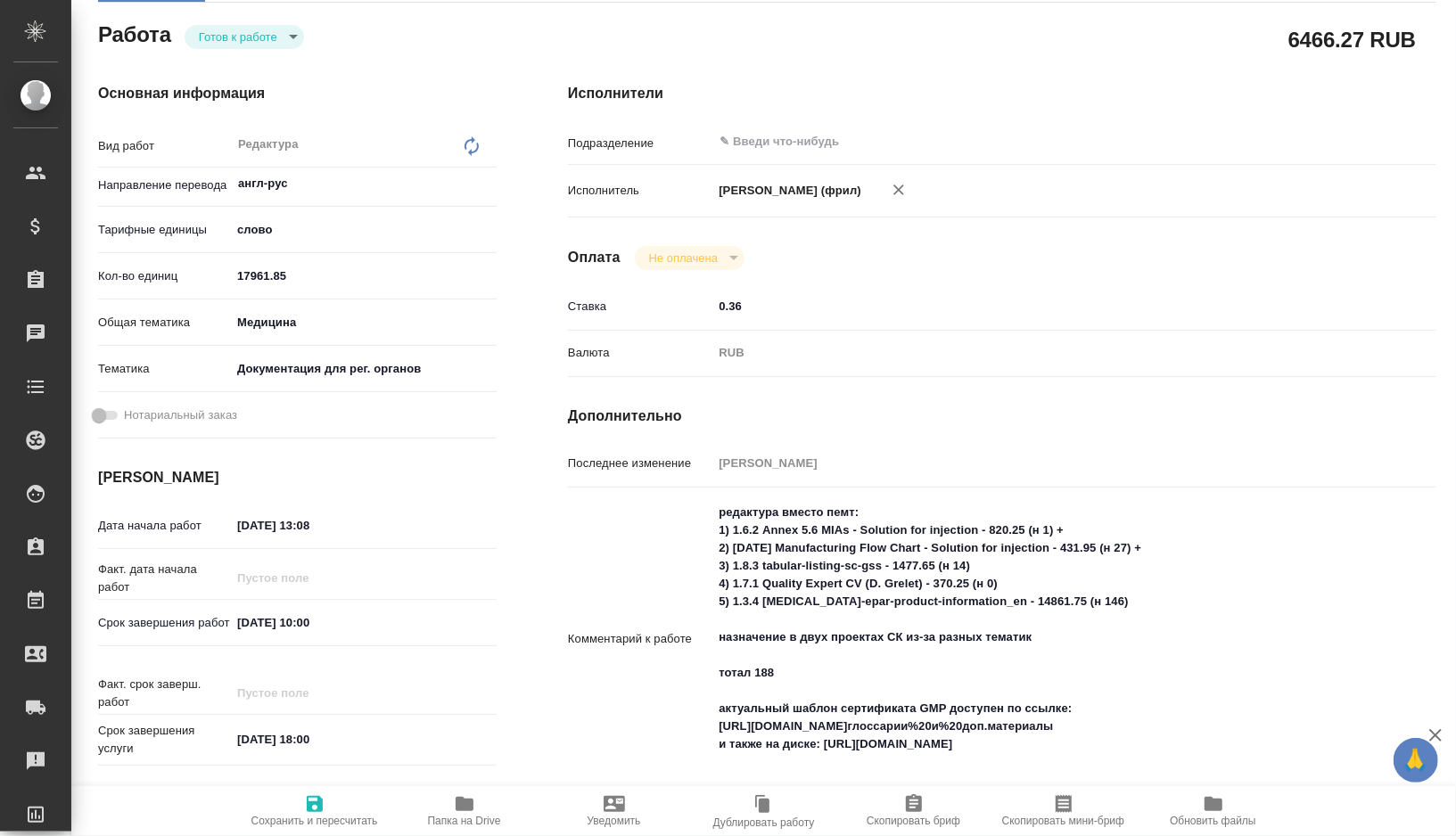
type textarea "x"
click at [1108, 633] on textarea "редактура вместо пемт: 1) 1.6.2 Annex 5.6 MIAs - Solution for injection - 820.2…" at bounding box center [1038, 639] width 650 height 280
type textarea "x"
type textarea "редактура вместо пемт: 1) 1.6.2 Annex 5.6 MIAs - Solution for injection - 820.2…"
type textarea "x"
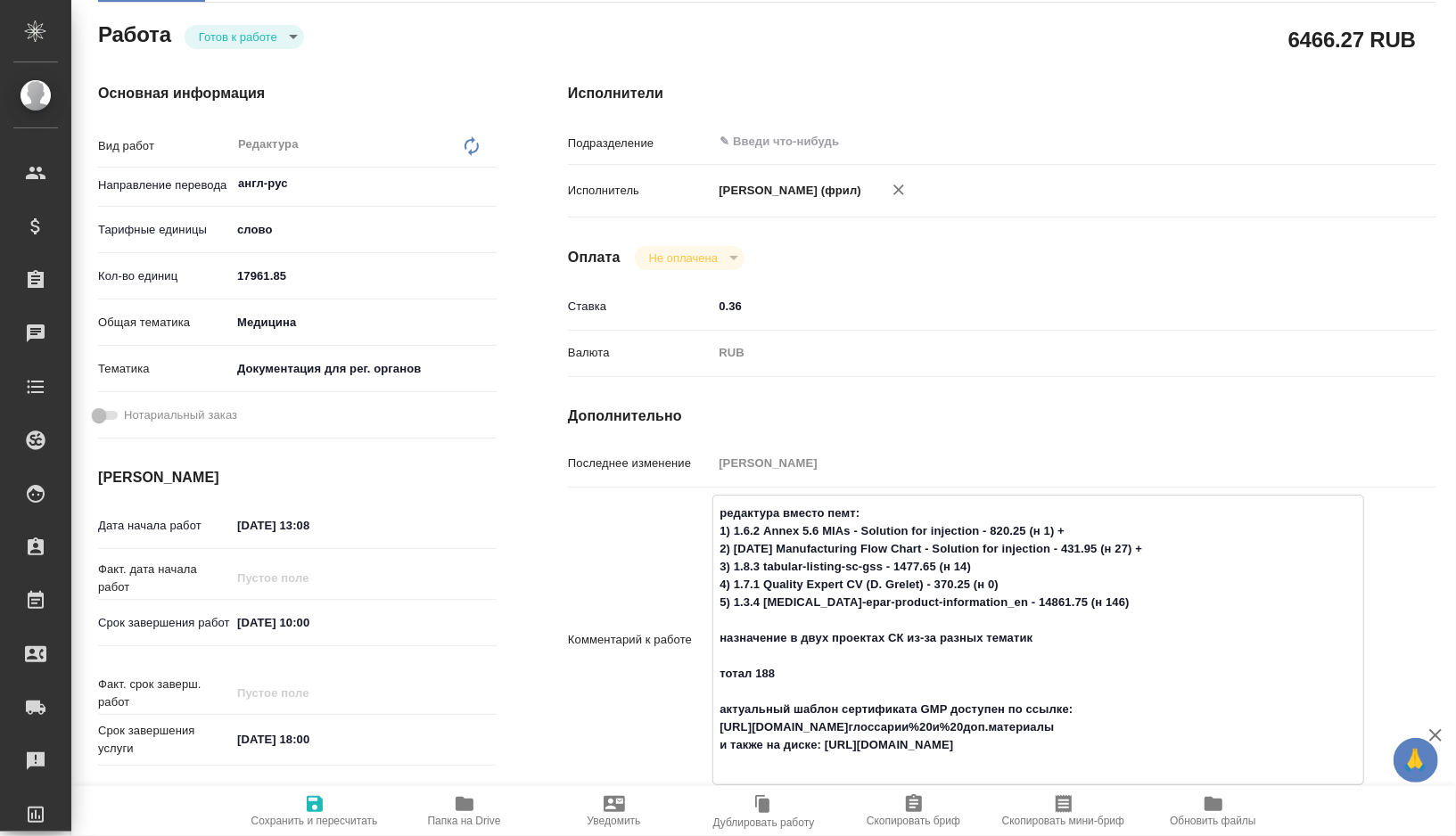
type textarea "x"
paste textarea "14861.75"
type textarea "x"
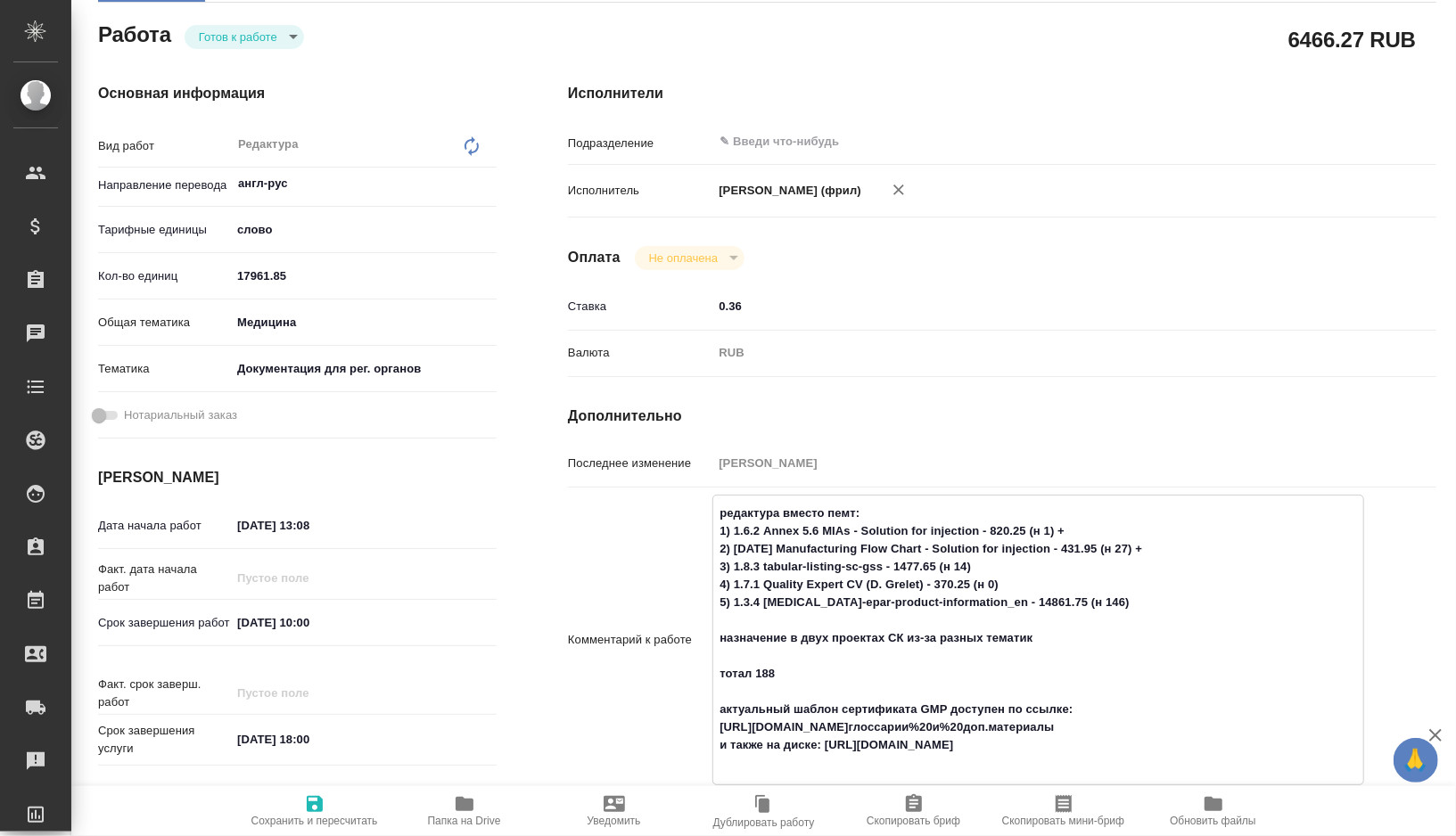
type textarea "редактура вместо пемт: 1) 1.6.2 Annex 5.6 MIAs - Solution for injection - 820.2…"
type textarea "x"
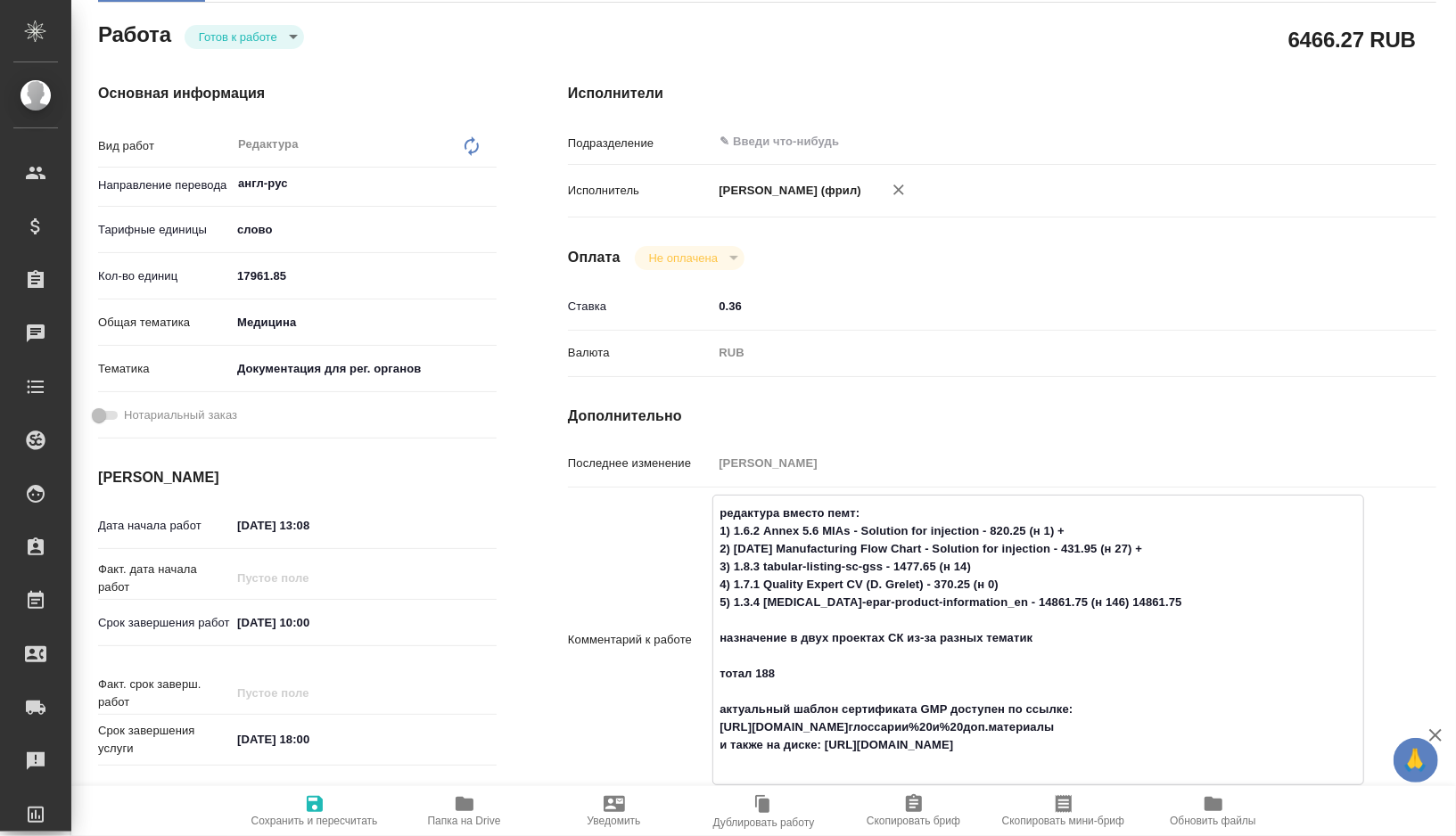
type textarea "редактура вместо пемт: 1) 1.6.2 Annex 5.6 MIAs - Solution for injection - 820.2…"
type textarea "x"
click at [1046, 618] on textarea "редактура вместо пемт: 1) 1.6.2 Annex 5.6 MIAs - Solution for injection - 820.2…" at bounding box center [1038, 639] width 650 height 280
type textarea "x"
type textarea "редактура вместо пемт: 1) 1.6.2 Annex 5.6 MIAs - Solution for injection - 820.2…"
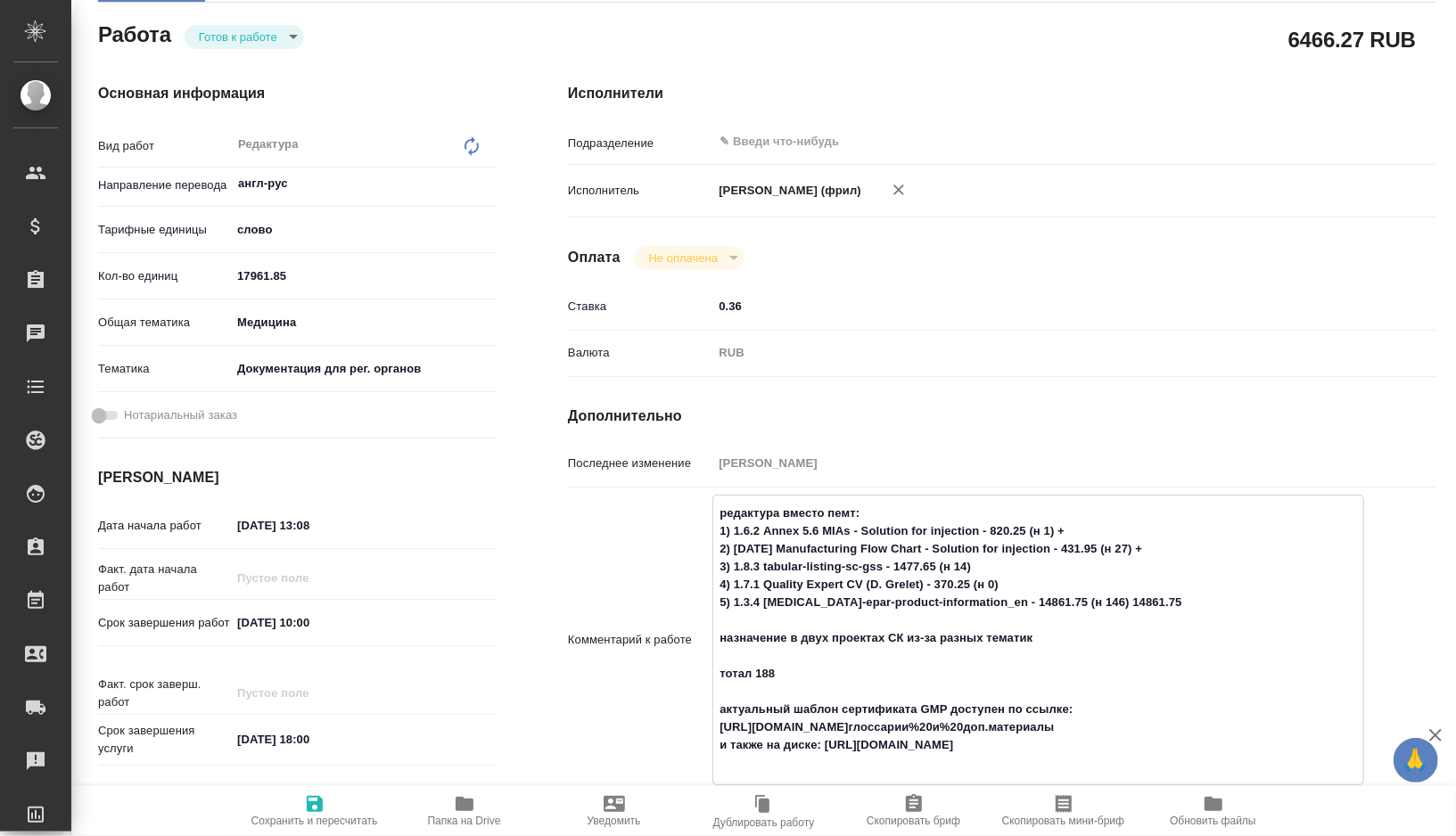
type textarea "x"
paste textarea "370.25"
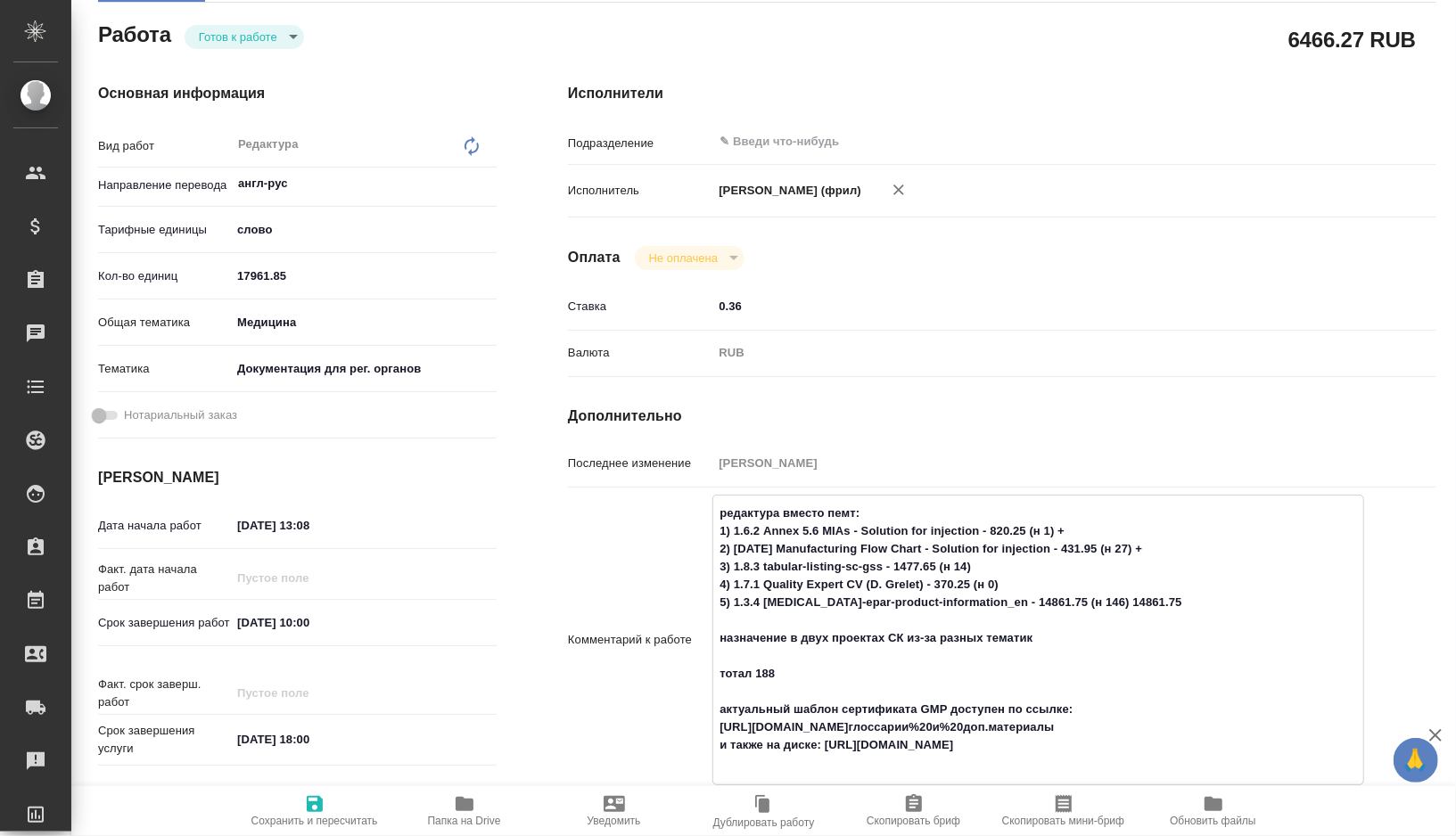
type textarea "x"
type textarea "редактура вместо пемт: 1) 1.6.2 Annex 5.6 MIAs - Solution for injection - 820.2…"
type textarea "x"
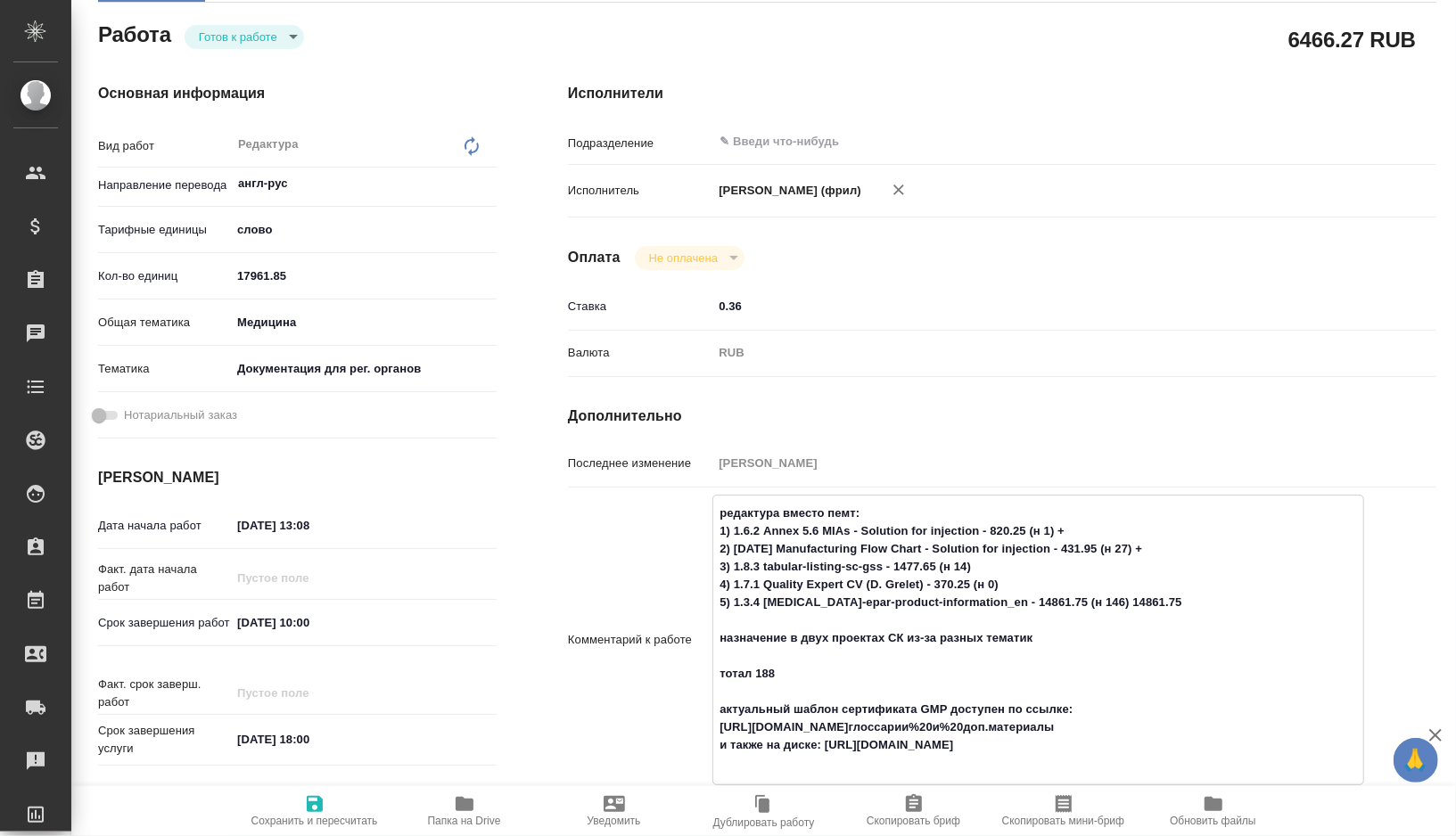
type textarea "x"
type textarea "редактура вместо пемт: 1) 1.6.2 Annex 5.6 MIAs - Solution for injection - 820.2…"
type textarea "x"
click at [1007, 602] on textarea "редактура вместо пемт: 1) 1.6.2 Annex 5.6 MIAs - Solution for injection - 820.2…" at bounding box center [1038, 639] width 650 height 280
type textarea "x"
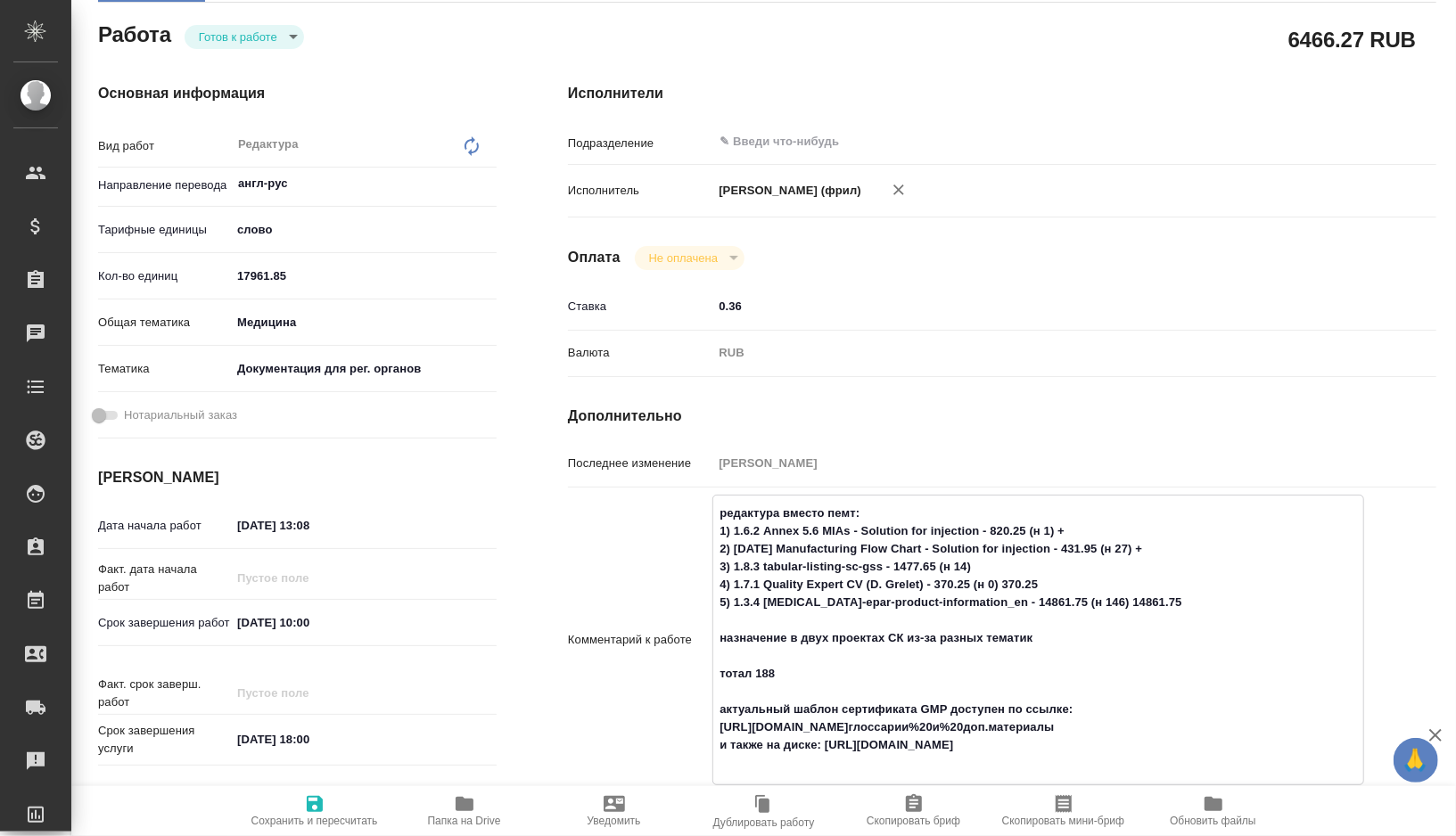
type textarea "редактура вместо пемт: 1) 1.6.2 Annex 5.6 MIAs - Solution for injection - 820.2…"
type textarea "x"
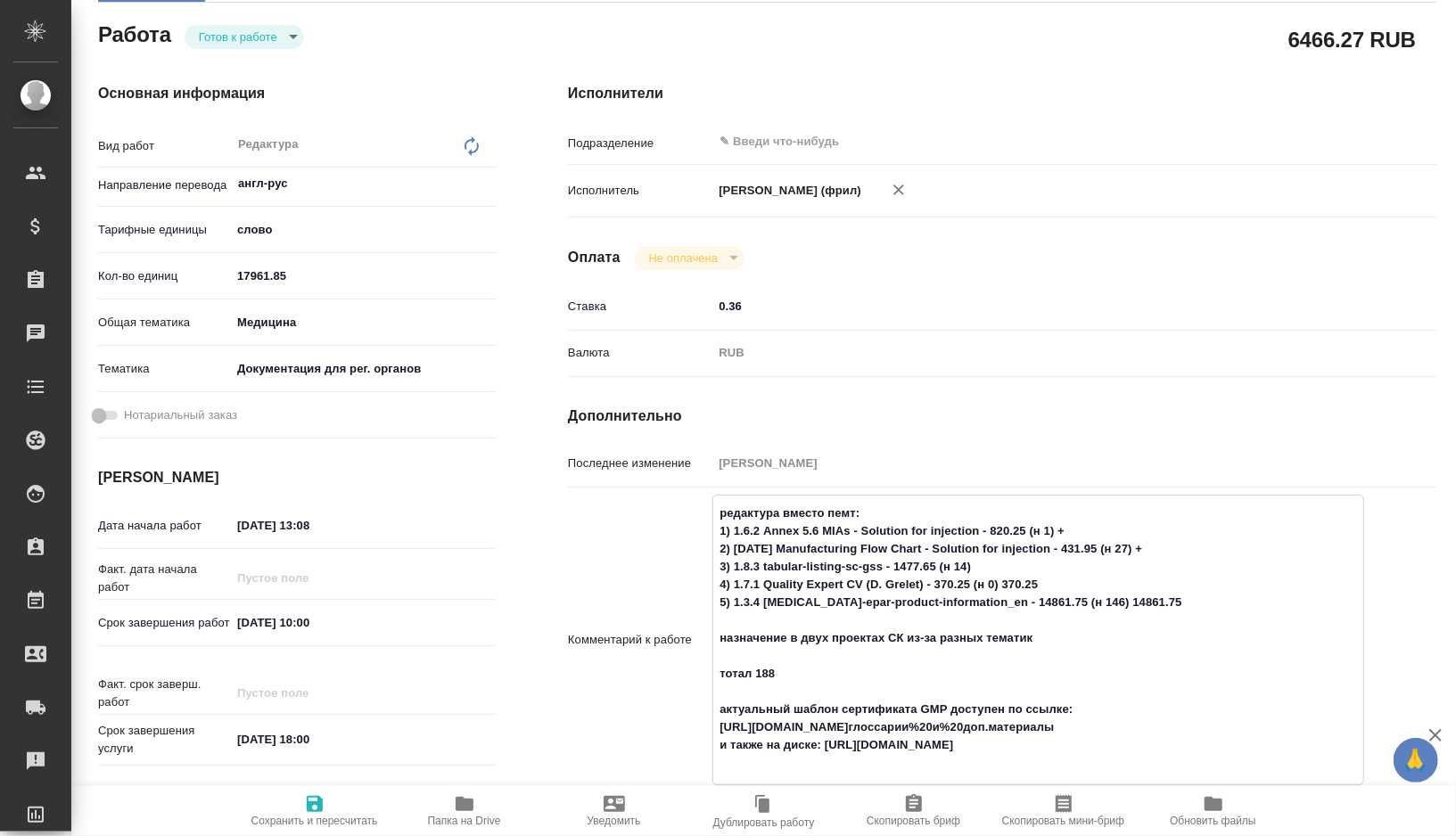
paste textarea "1477.65"
type textarea "x"
type textarea "редактура вместо пемт: 1) 1.6.2 Annex 5.6 MIAs - Solution for injection - 820.2…"
type textarea "x"
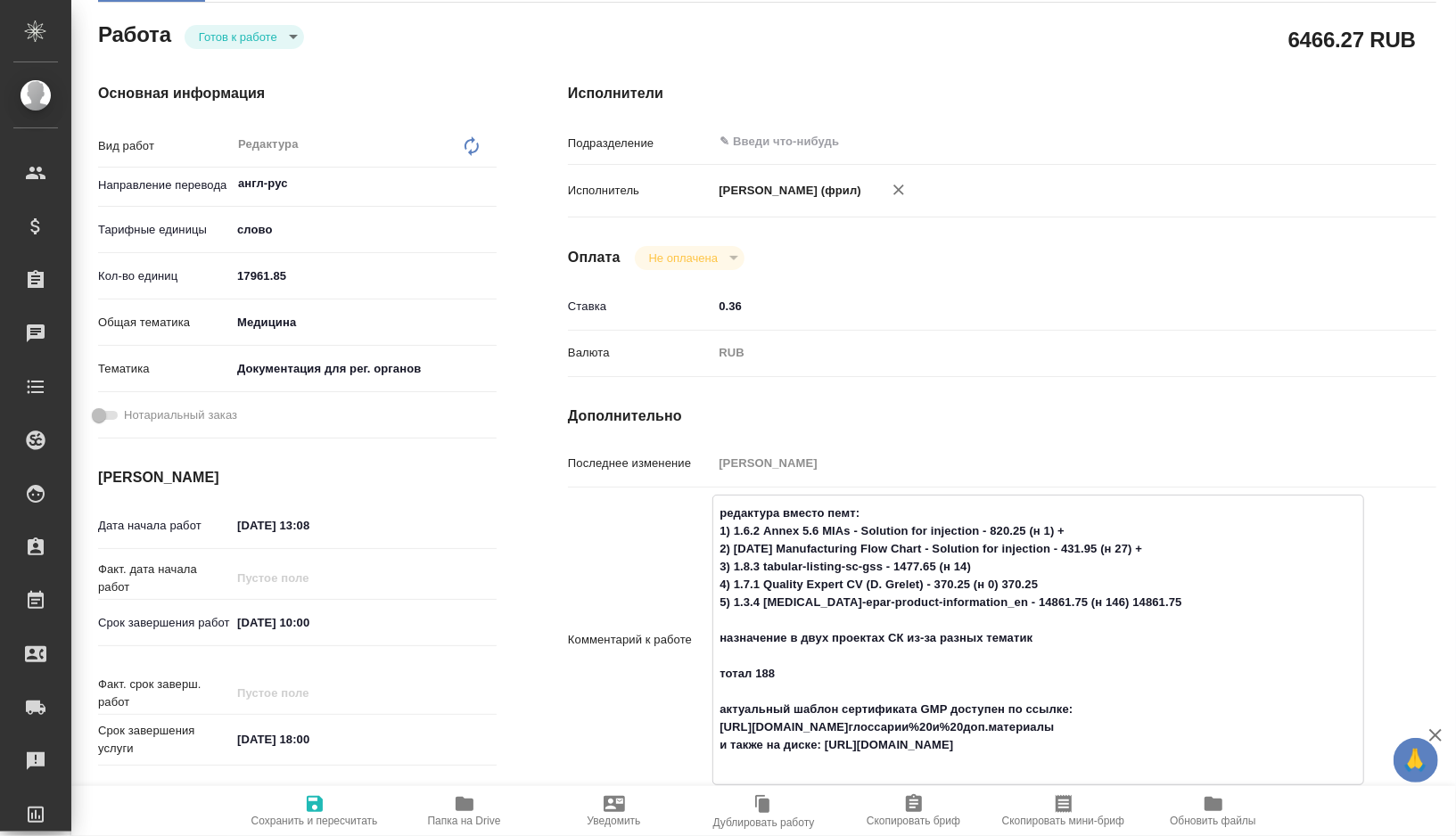
type textarea "x"
type textarea "редактура вместо пемт: 1) 1.6.2 Annex 5.6 MIAs - Solution for injection - 820.2…"
type textarea "x"
click at [1171, 586] on textarea "редактура вместо пемт: 1) 1.6.2 Annex 5.6 MIAs - Solution for injection - 820.2…" at bounding box center [1038, 639] width 650 height 280
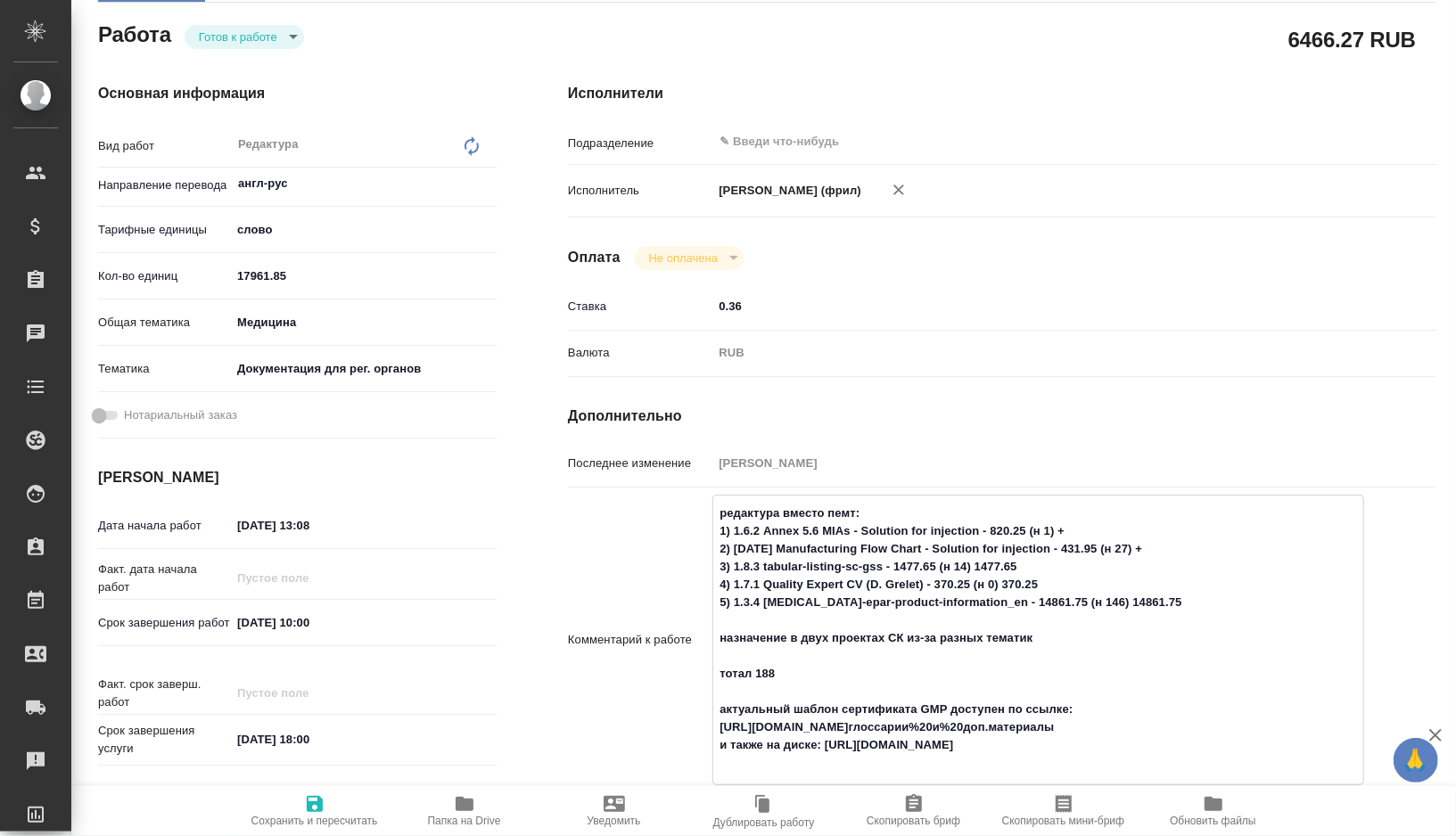
type textarea "x"
type textarea "редактура вместо пемт: 1) 1.6.2 Annex 5.6 MIAs - Solution for injection - 820.2…"
type textarea "x"
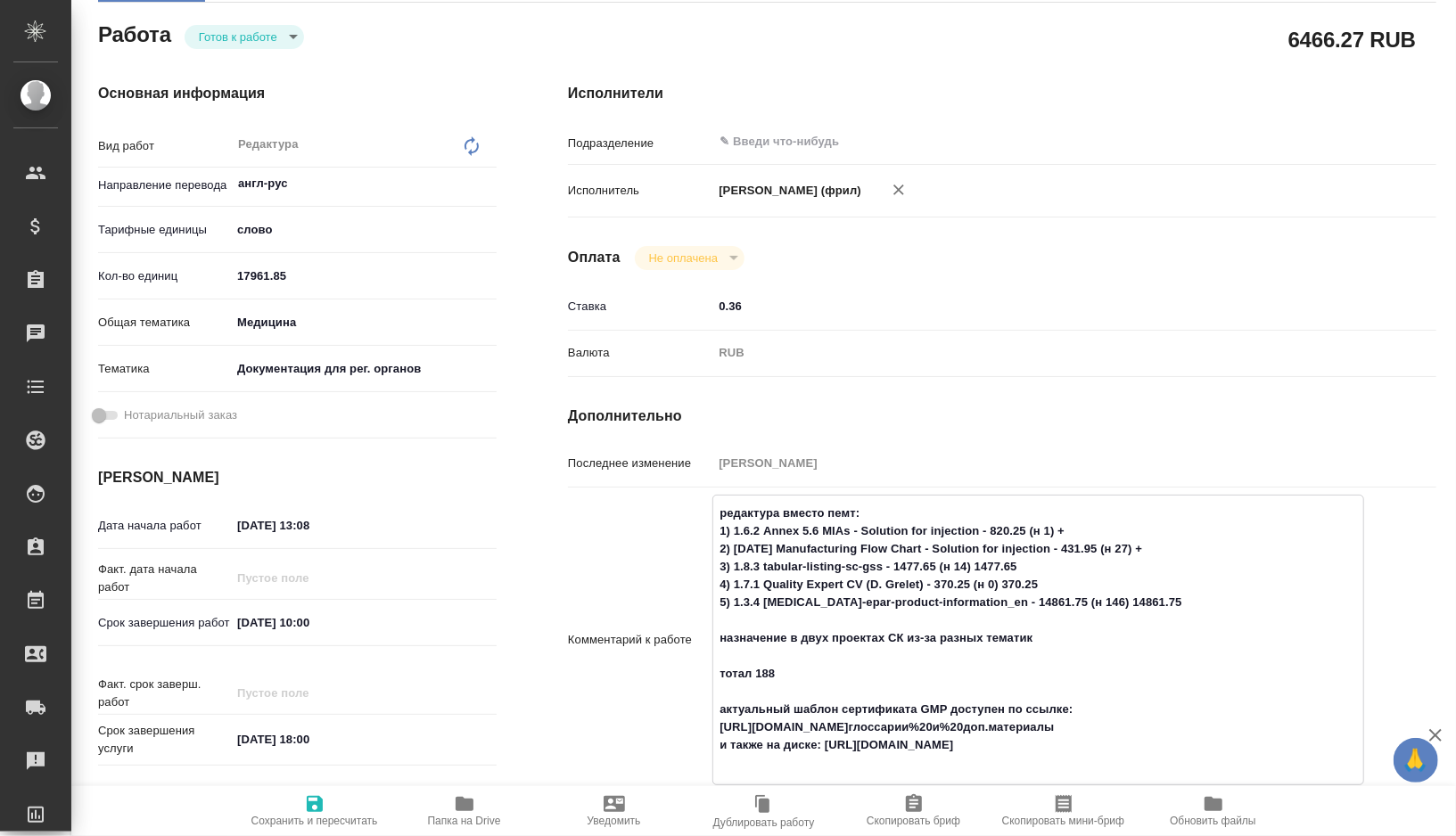
type textarea "x"
paste textarea "431.95"
type textarea "x"
type textarea "редактура вместо пемт: 1) 1.6.2 Annex 5.6 MIAs - Solution for injection - 820.2…"
type textarea "x"
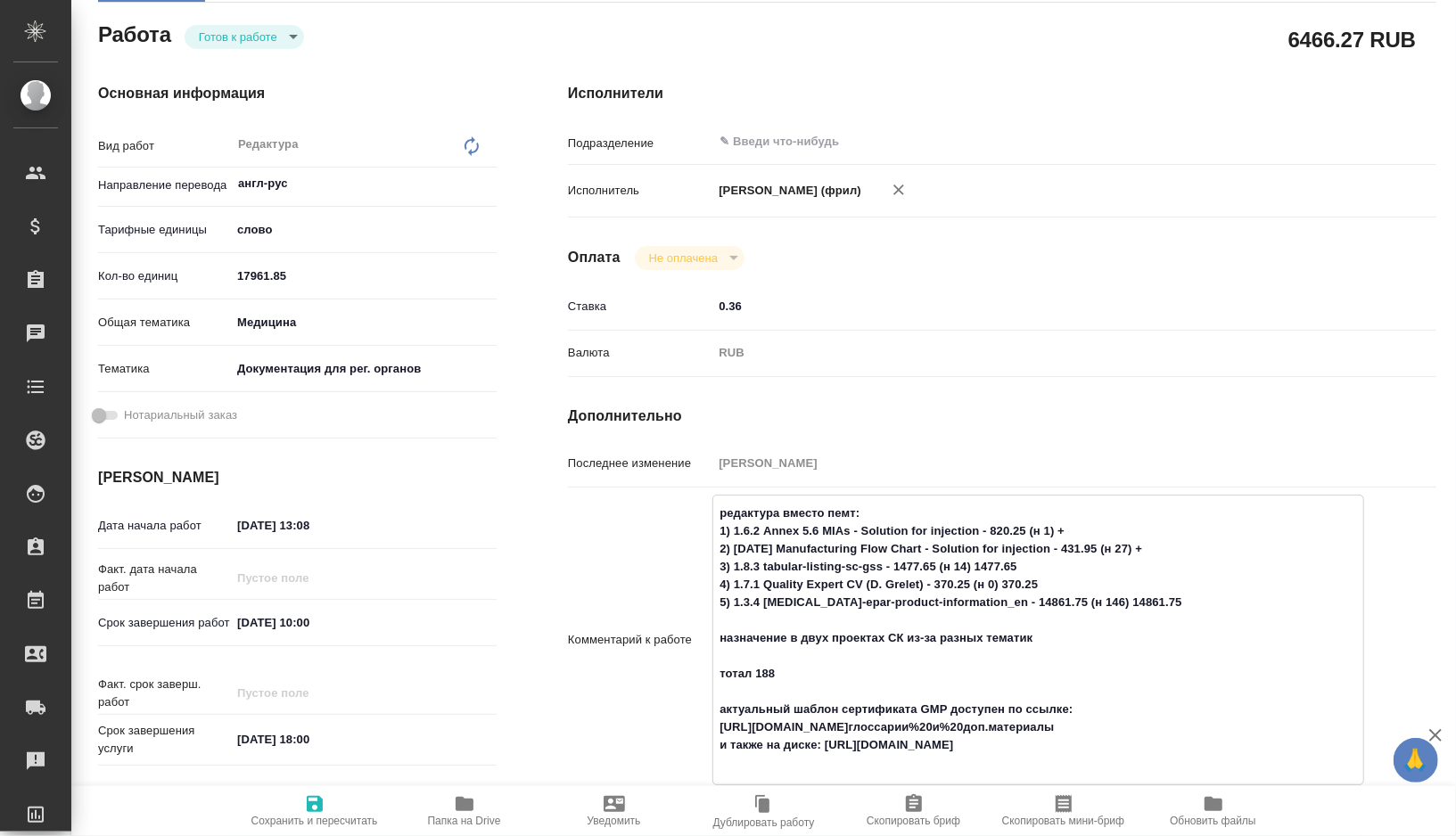
type textarea "x"
type textarea "редактура вместо пемт: 1) 1.6.2 Annex 5.6 MIAs - Solution for injection - 820.2…"
type textarea "x"
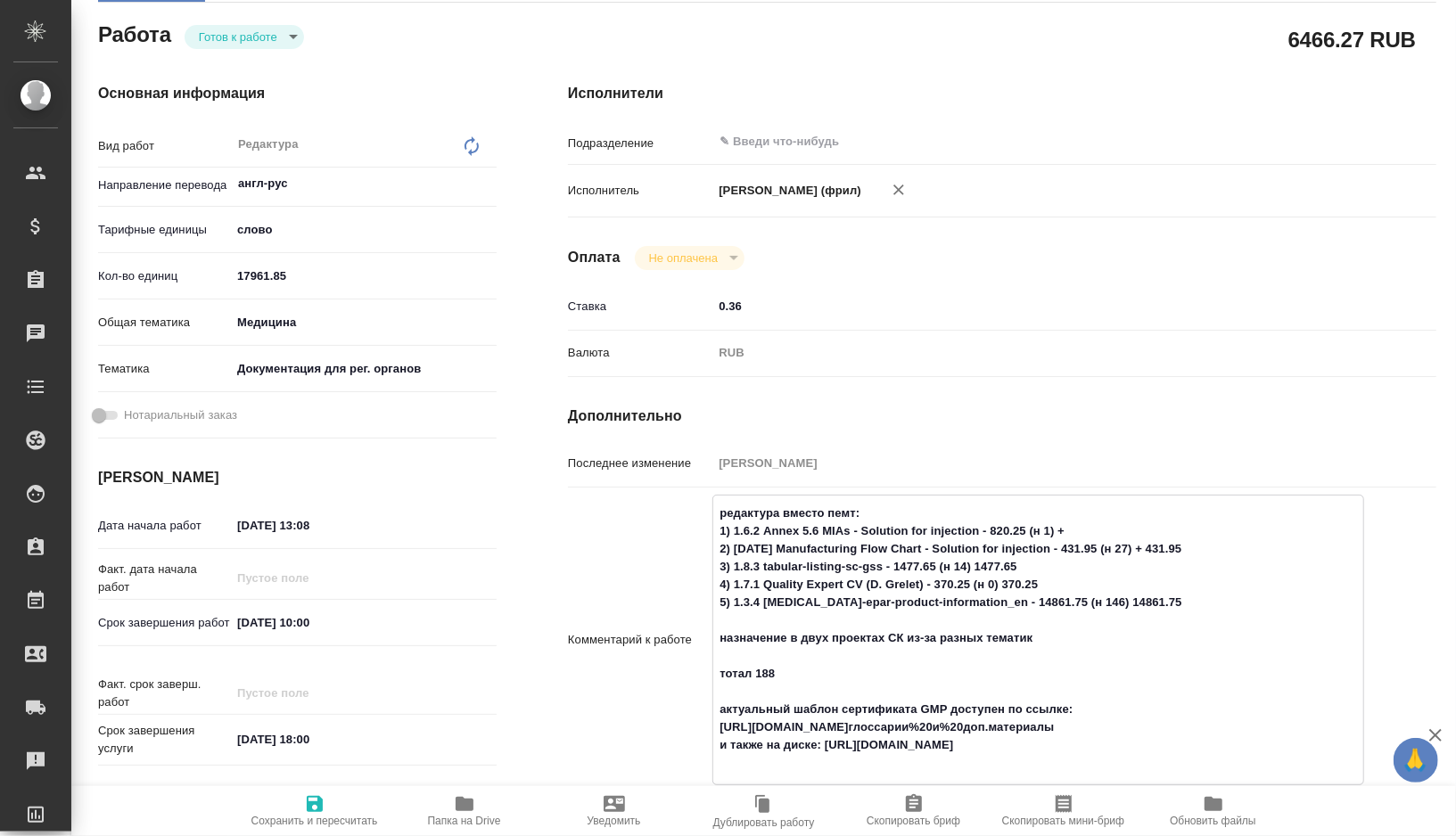
click at [282, 26] on body "🙏 .cls-1 fill:#fff; AWATERA Gorshkova Valentina Клиенты Спецификации Заказы 0 Ч…" at bounding box center [728, 418] width 1456 height 836
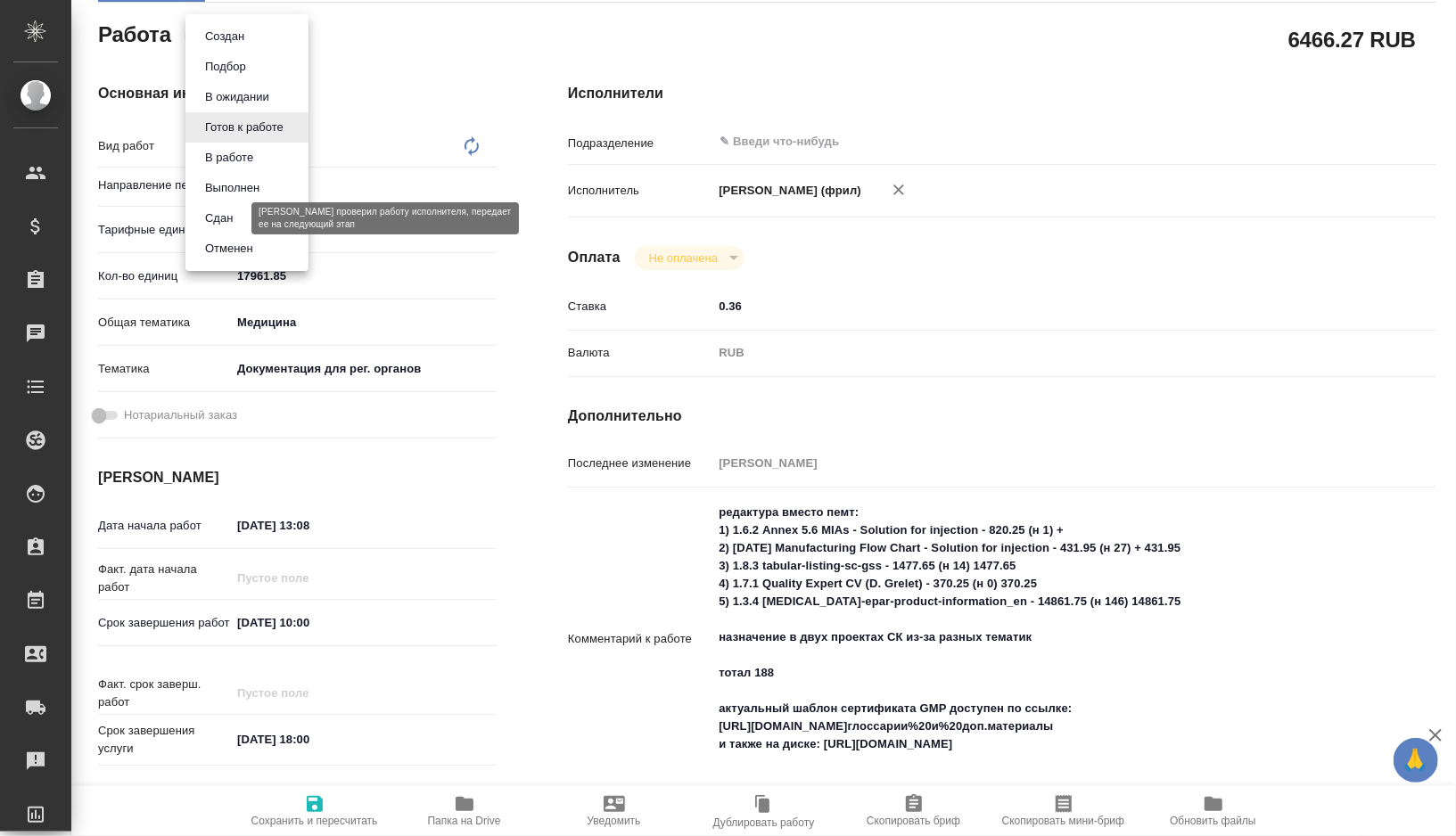
click at [224, 222] on button "Сдан" at bounding box center [219, 218] width 38 height 20
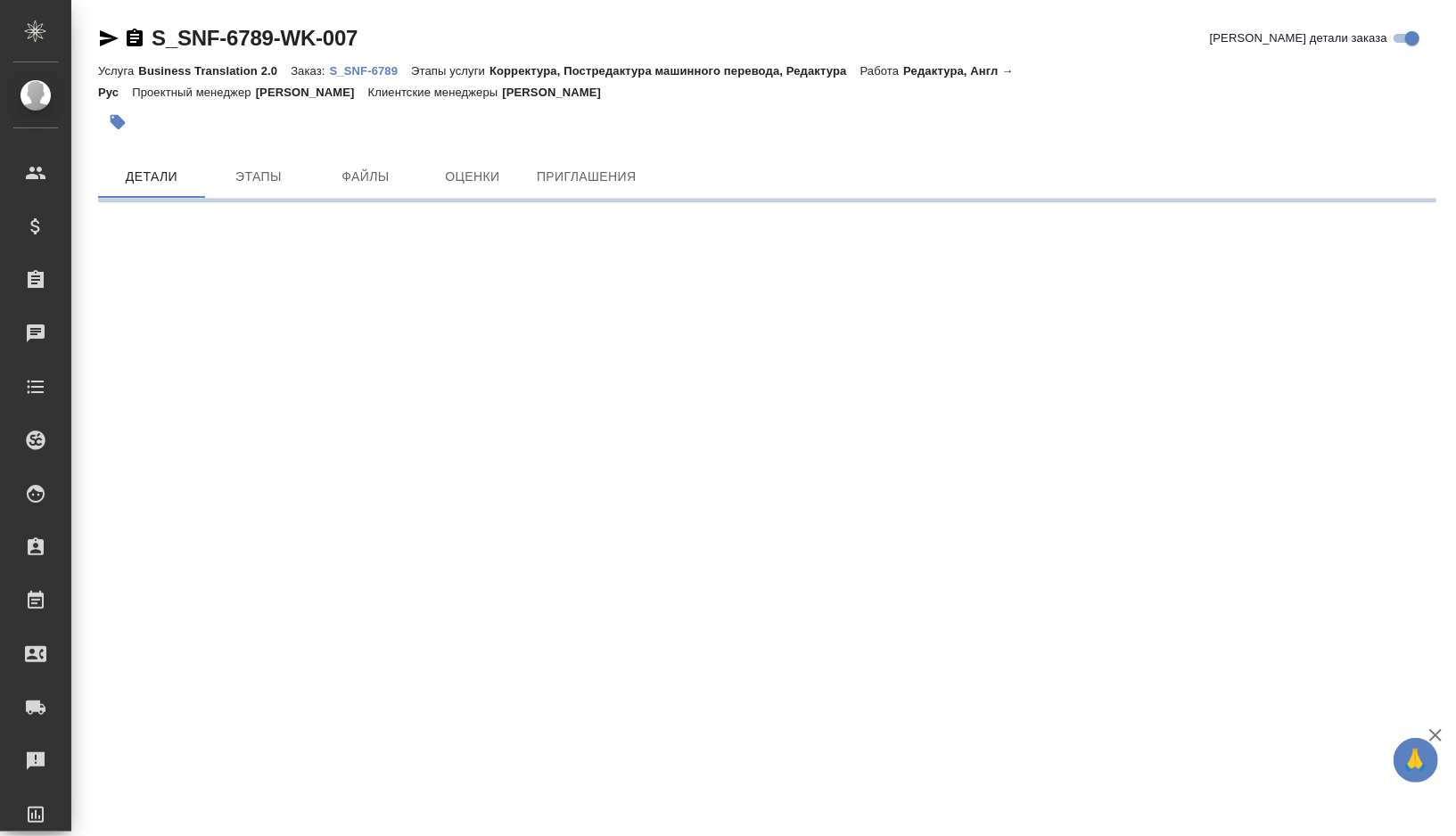
scroll to position [0, 0]
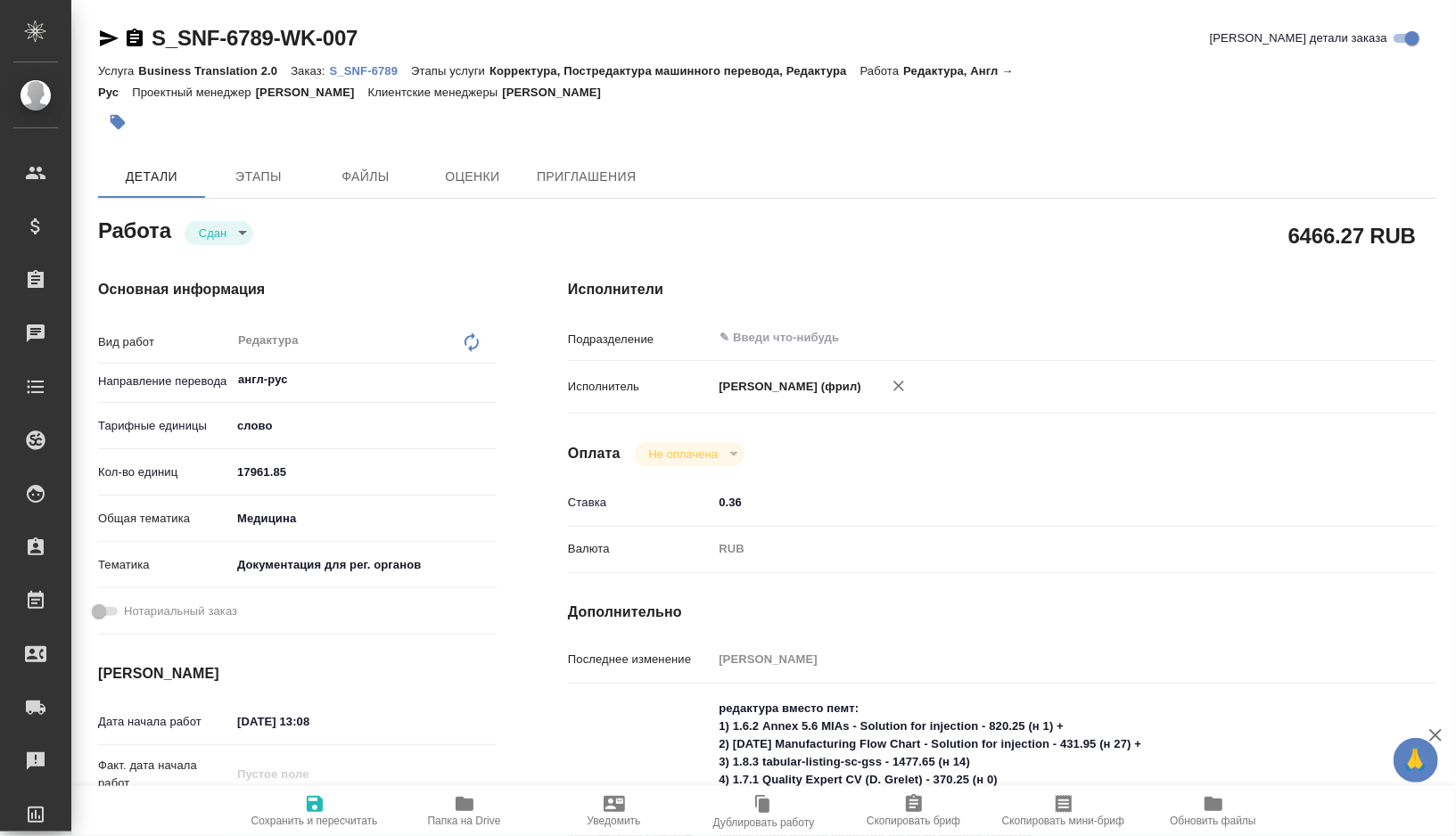
type textarea "x"
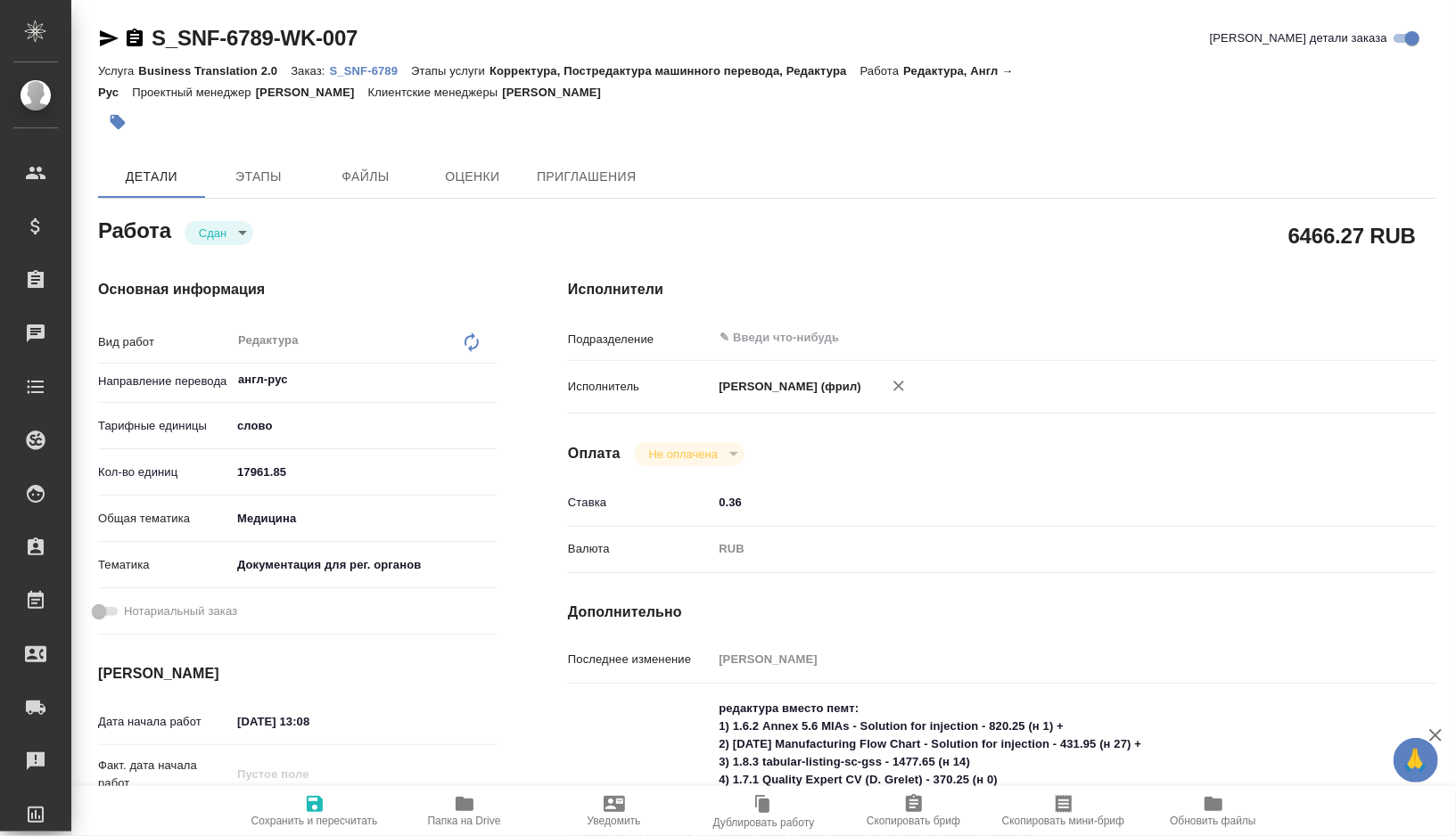
type textarea "x"
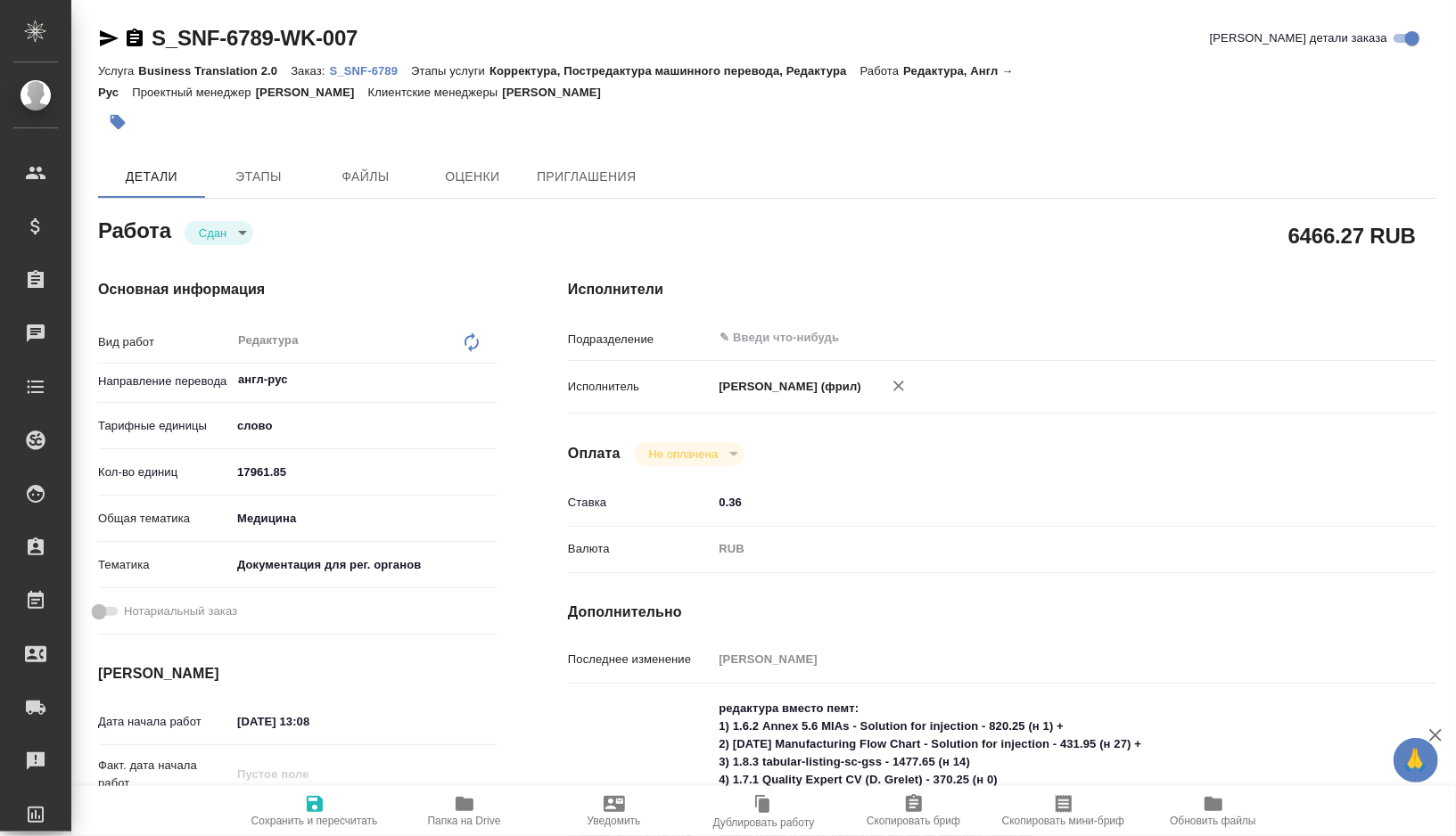
type textarea "x"
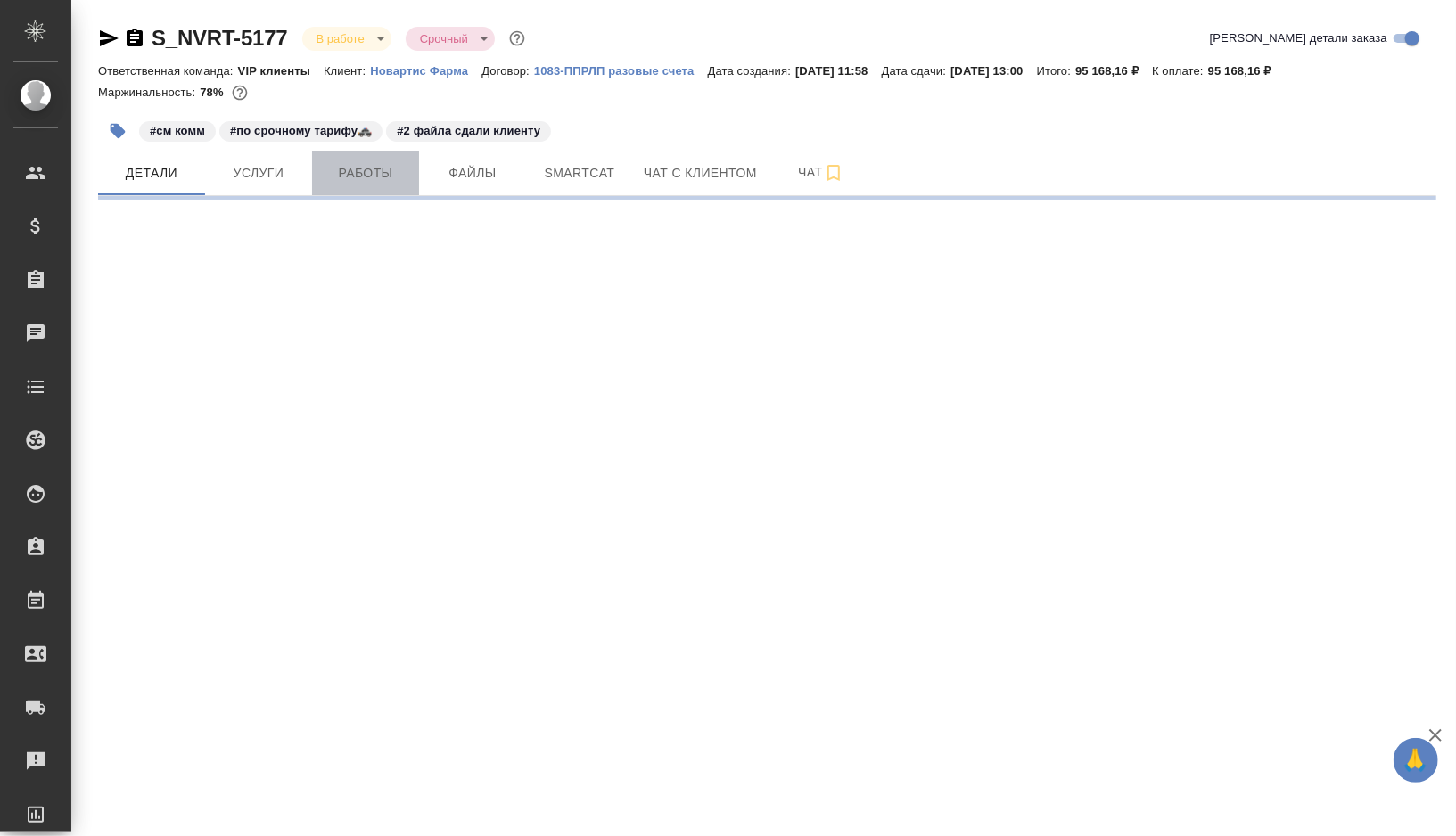
click at [369, 176] on span "Работы" at bounding box center [366, 173] width 86 height 23
select select "RU"
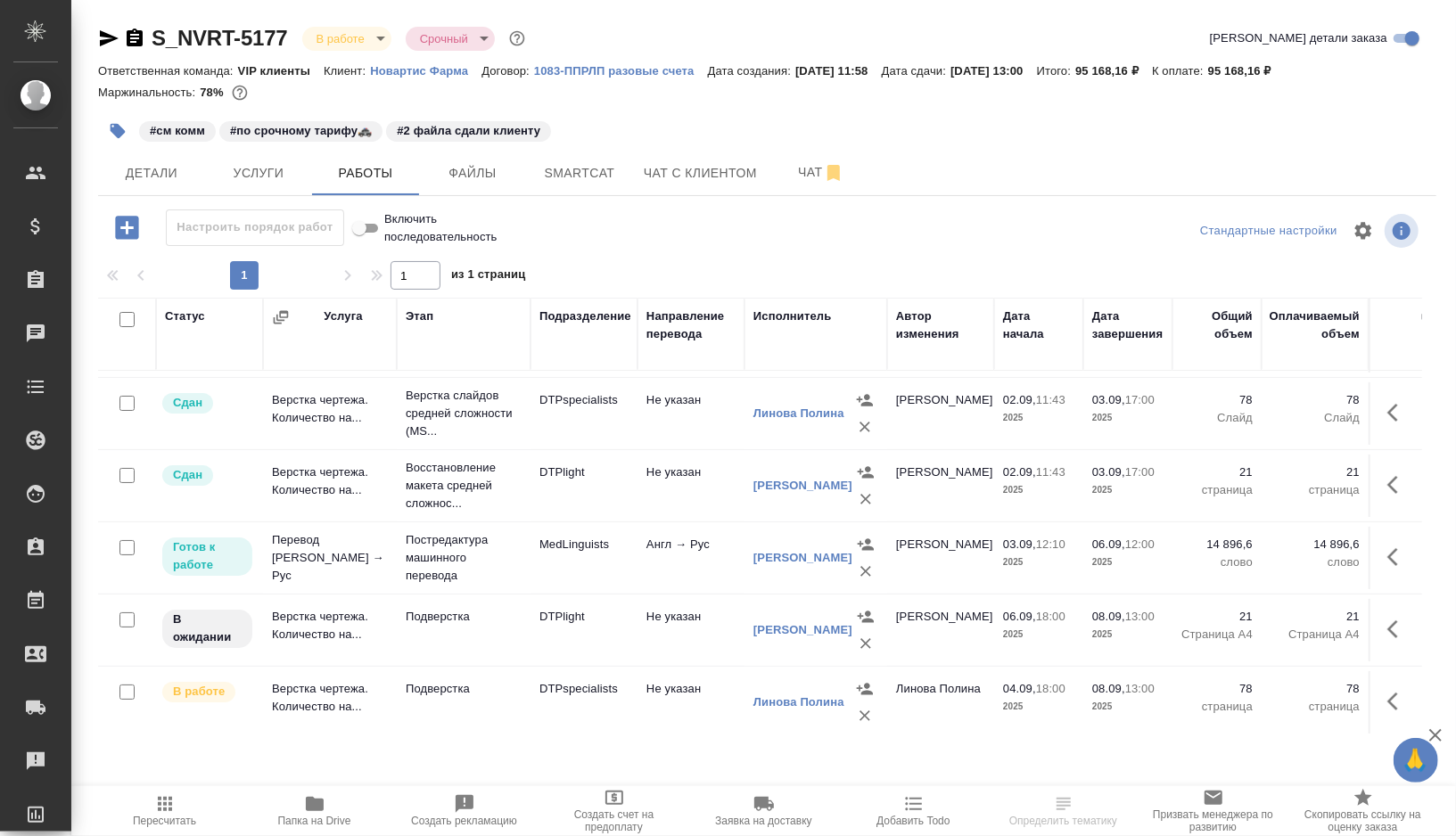
scroll to position [67, 0]
click at [498, 694] on td "Подверстка" at bounding box center [463, 701] width 134 height 63
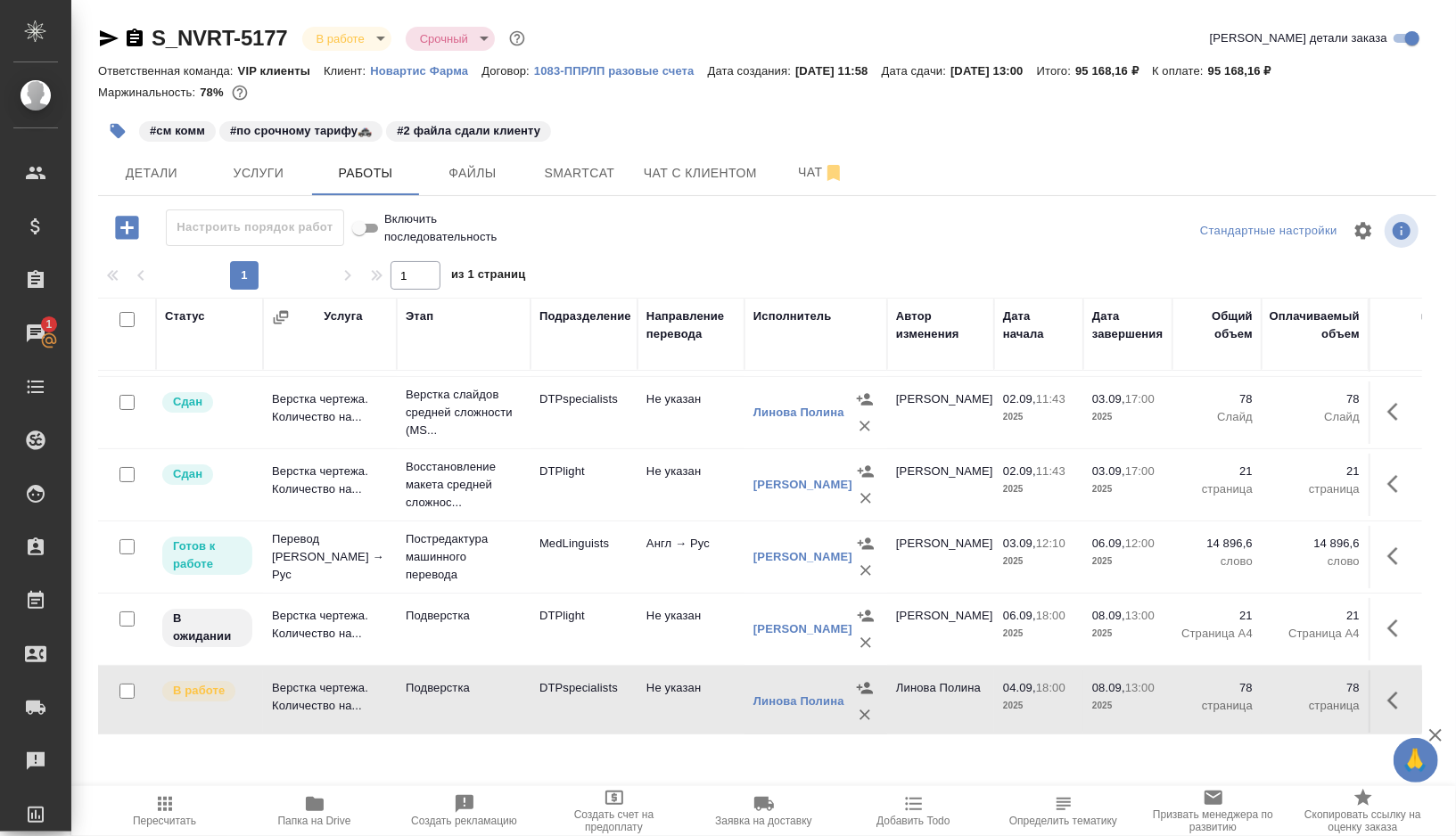
click at [510, 631] on td "Подверстка" at bounding box center [463, 630] width 134 height 63
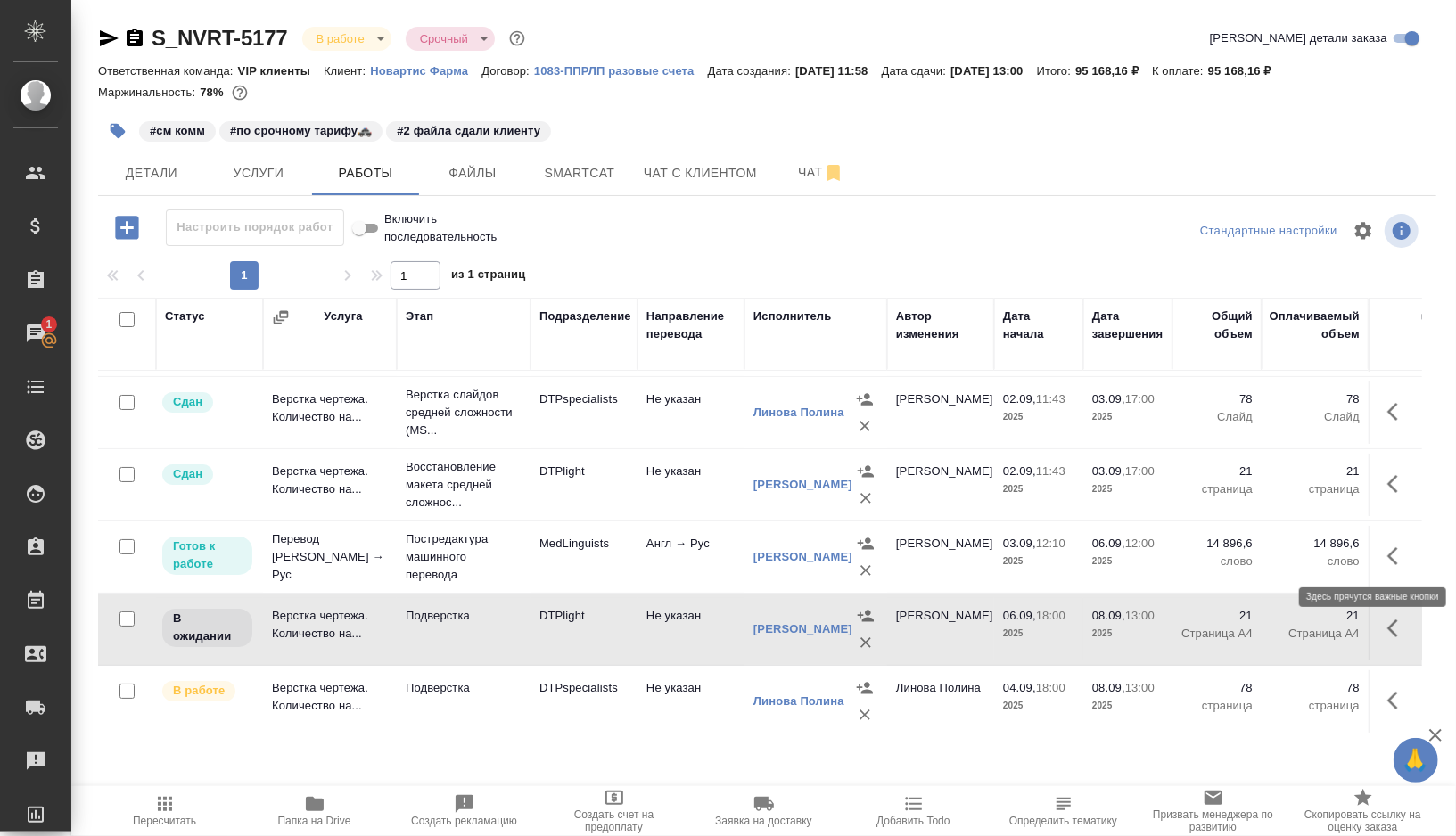
click at [1393, 551] on icon "button" at bounding box center [1399, 557] width 22 height 22
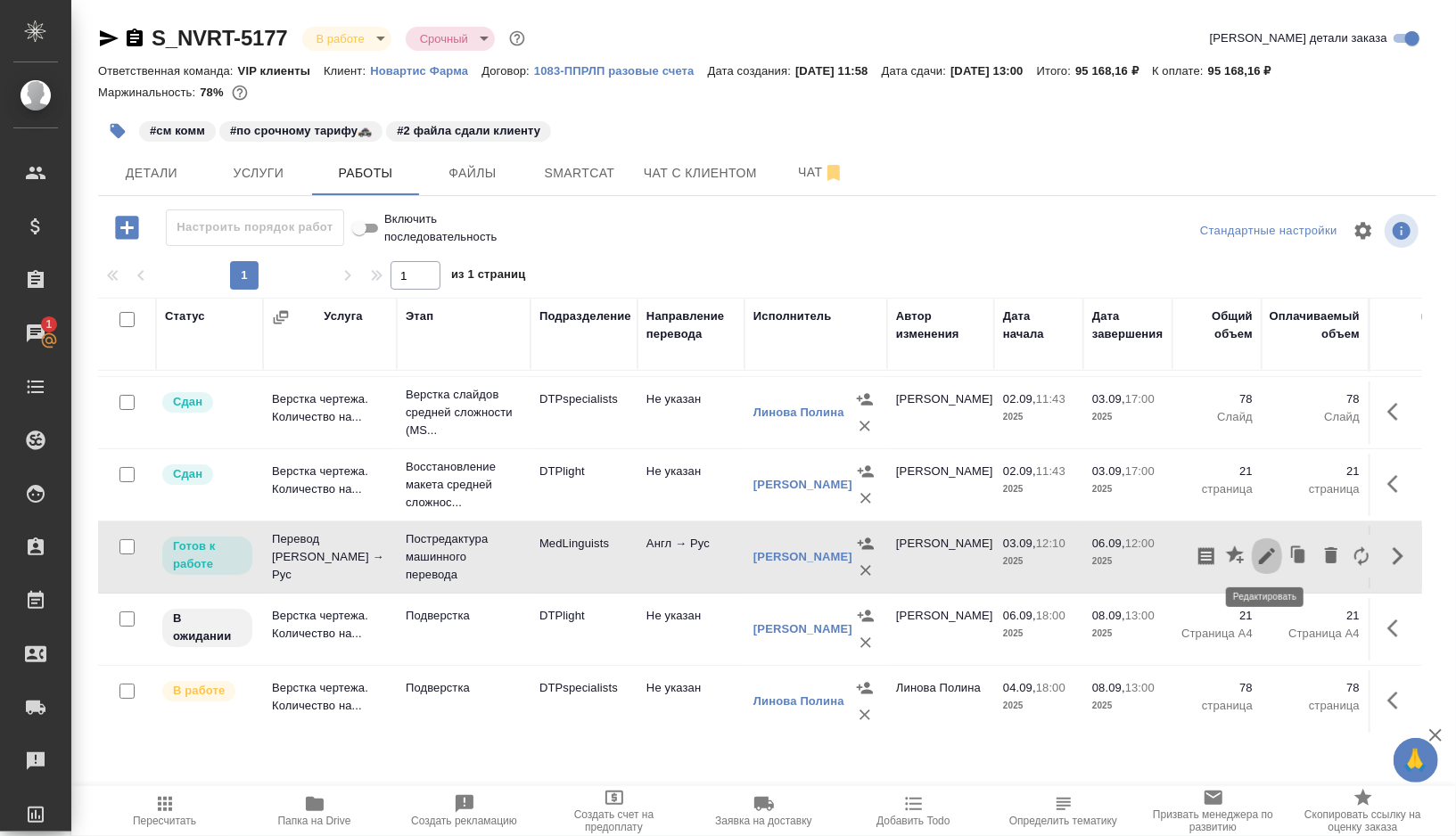
click at [1276, 555] on icon "button" at bounding box center [1268, 557] width 22 height 22
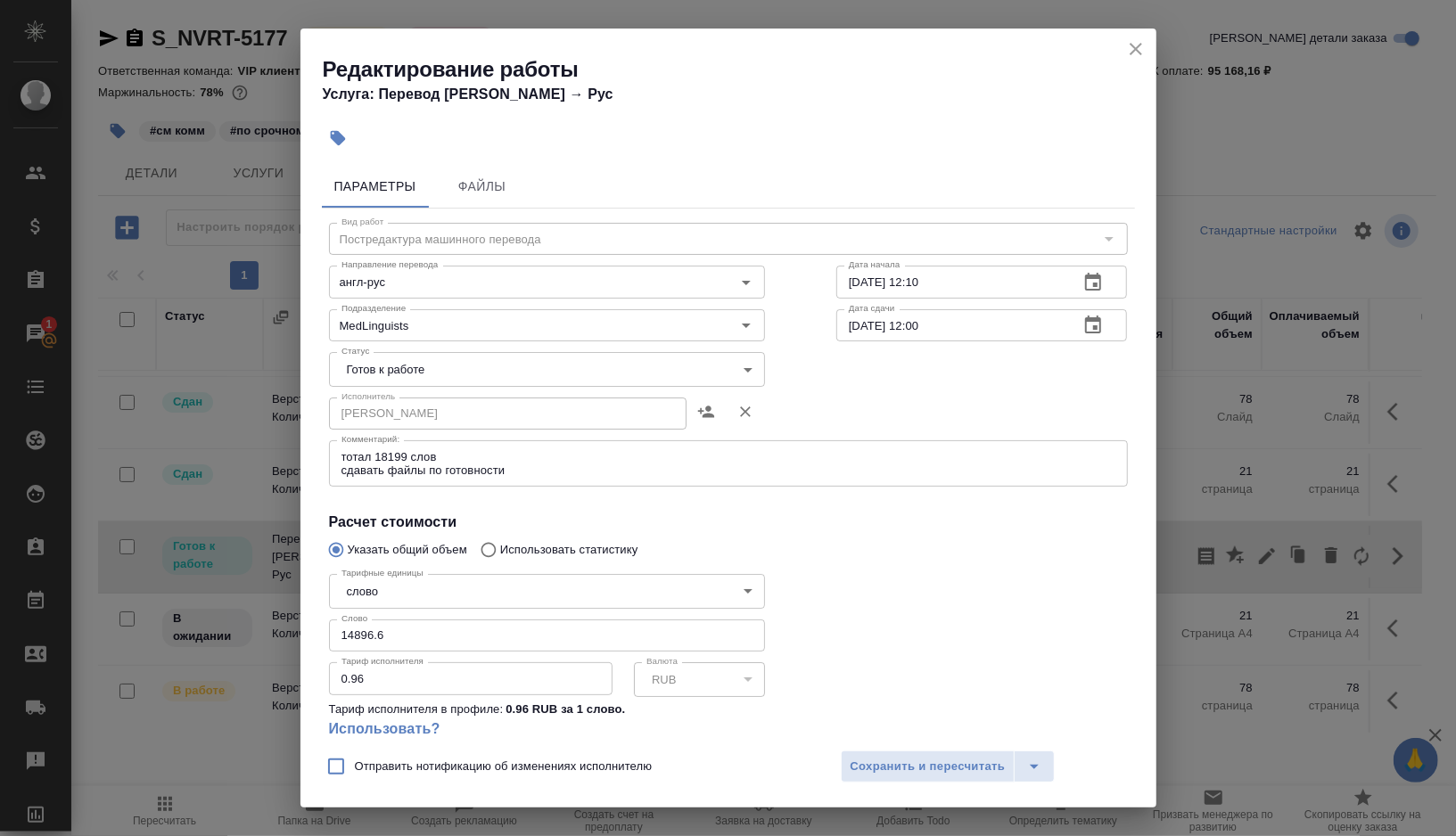
click at [749, 371] on body "🙏 .cls-1 fill:#fff; AWATERA Gorshkova Valentina Клиенты Спецификации Заказы 1 Ч…" at bounding box center [728, 418] width 1456 height 836
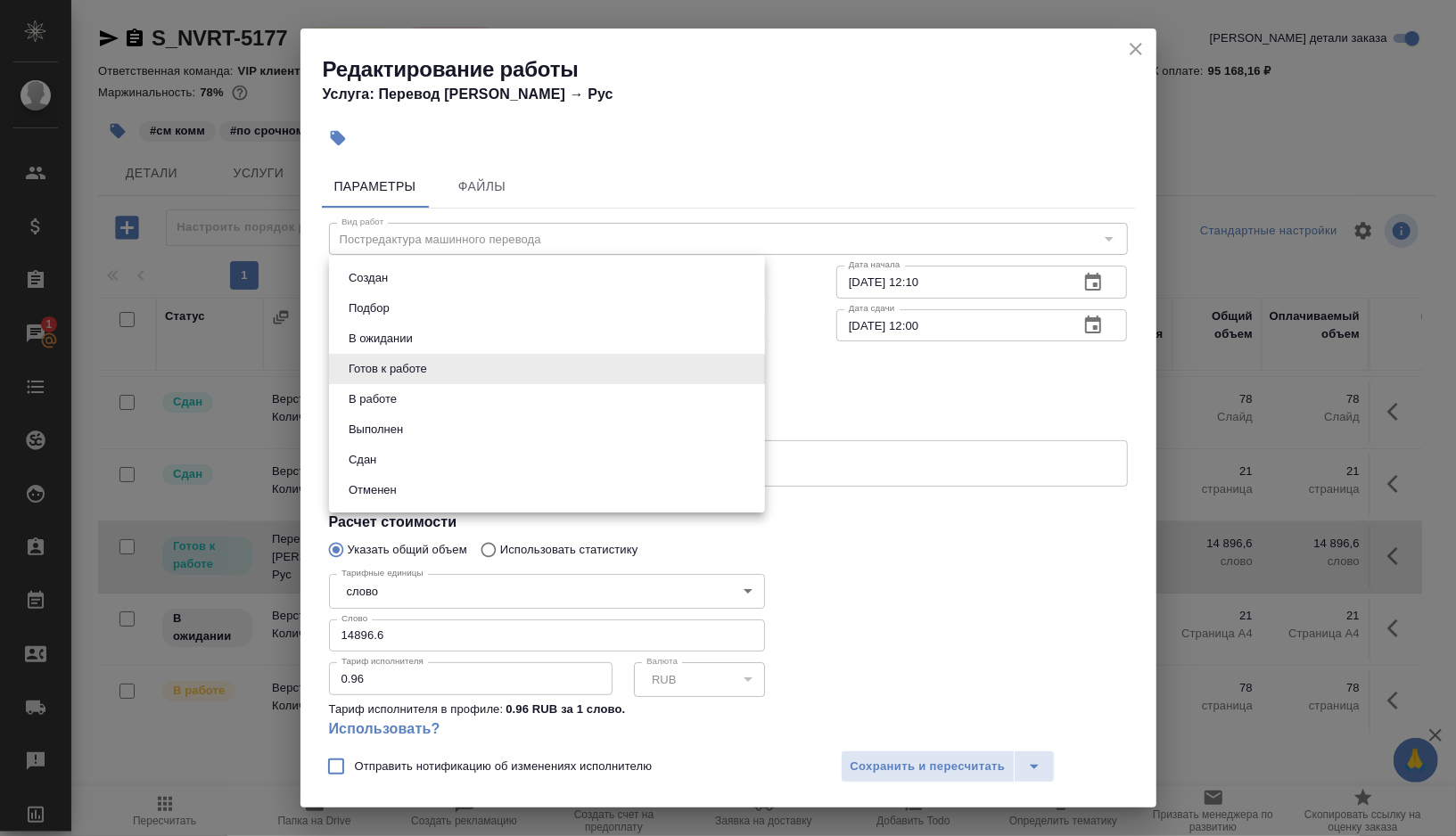
click at [393, 438] on button "Выполнен" at bounding box center [376, 430] width 66 height 20
type input "completed"
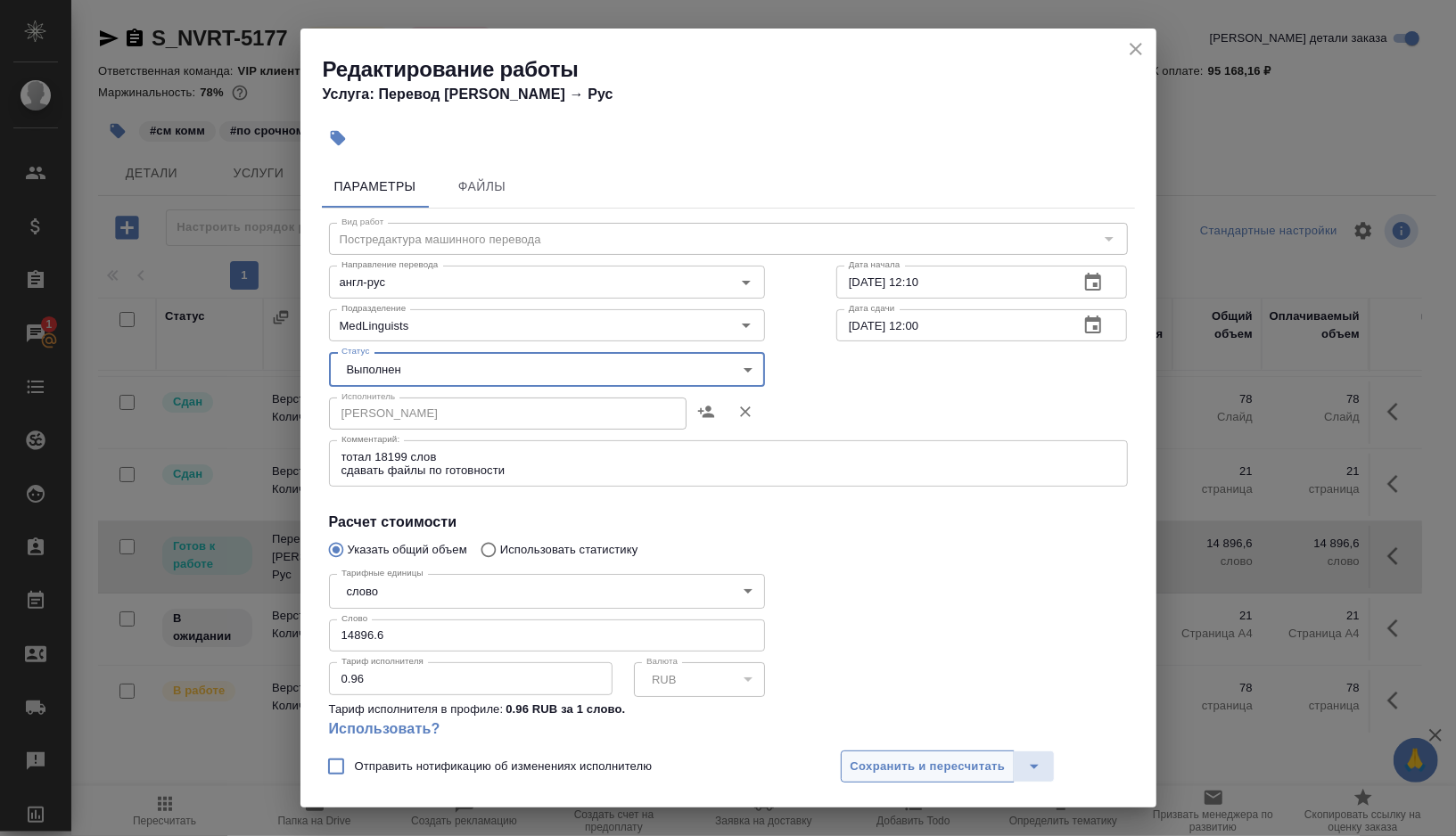
click at [910, 753] on button "Сохранить и пересчитать" at bounding box center [928, 766] width 175 height 32
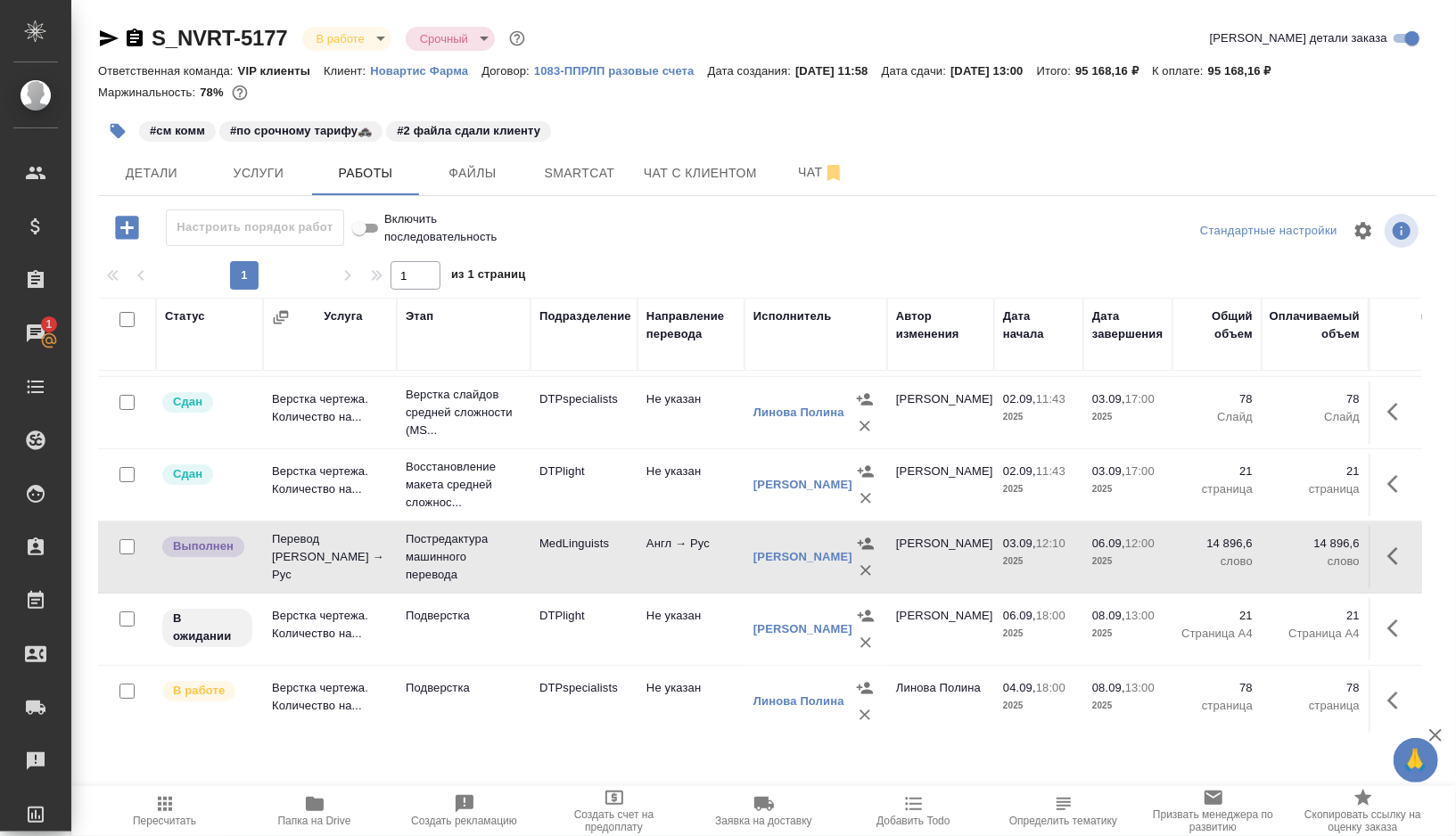
click at [510, 633] on td "Подверстка" at bounding box center [463, 630] width 134 height 63
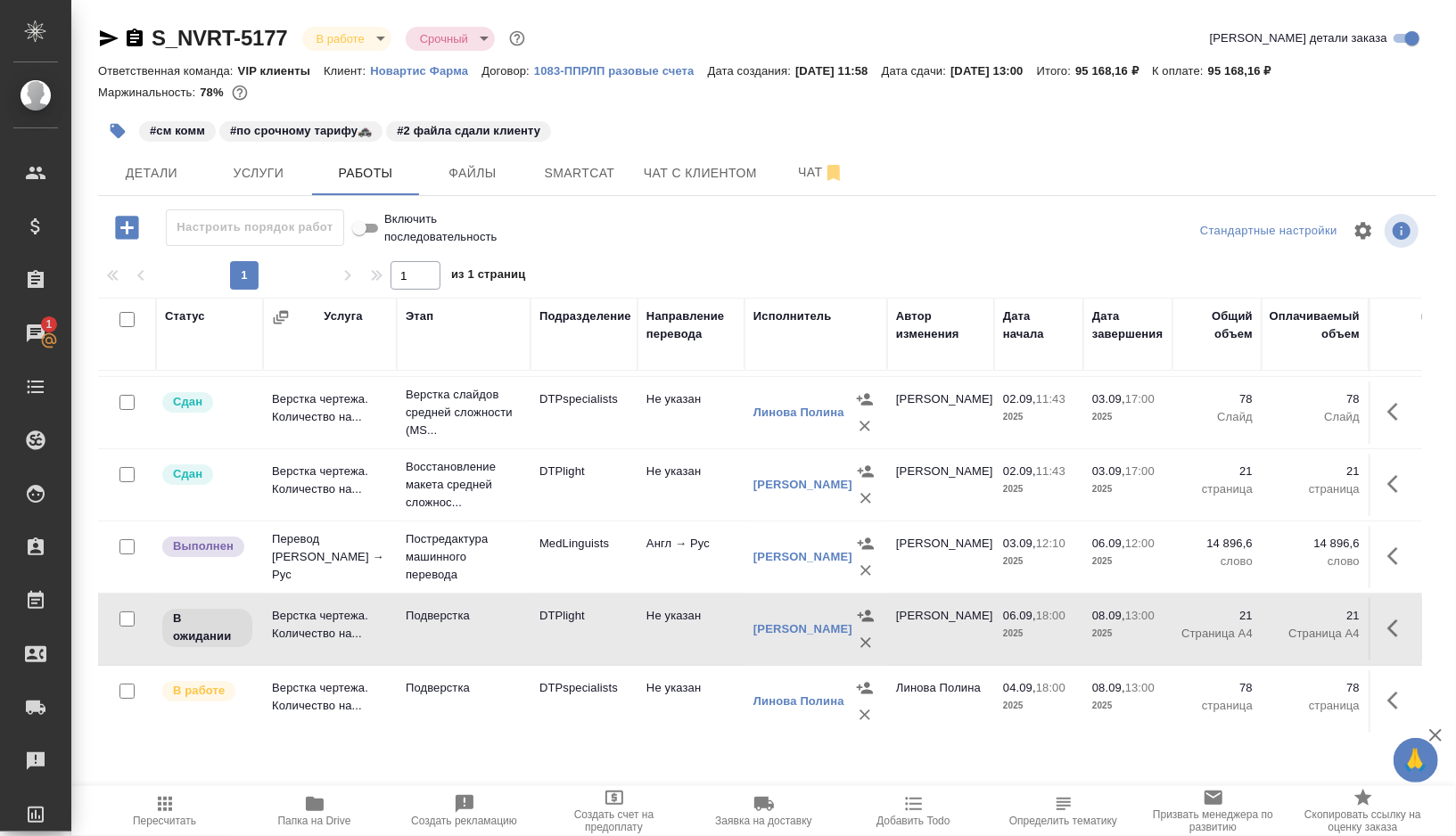
click at [106, 136] on button "button" at bounding box center [117, 131] width 39 height 39
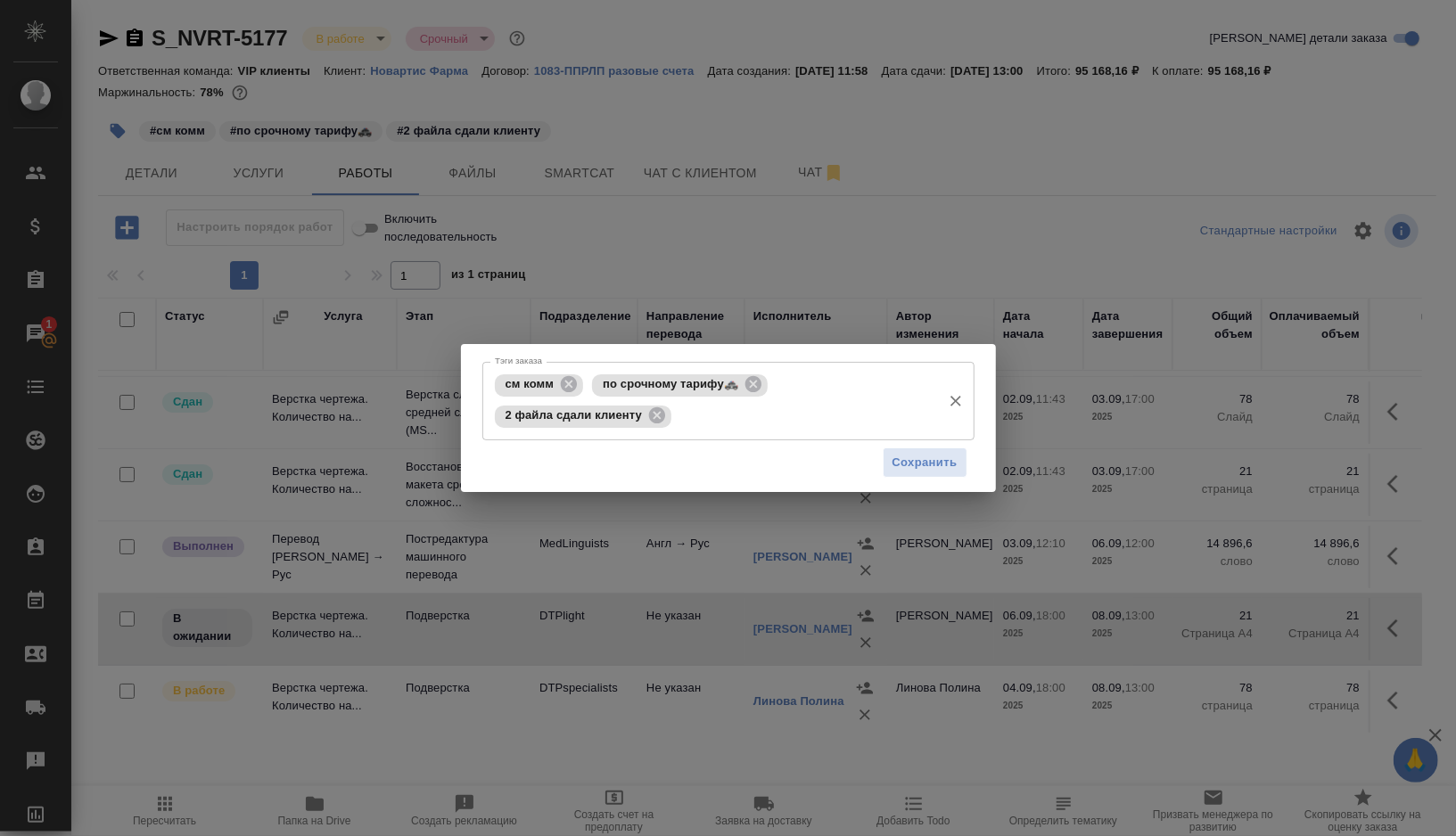
click at [808, 418] on input "Тэги заказа" at bounding box center [804, 416] width 256 height 30
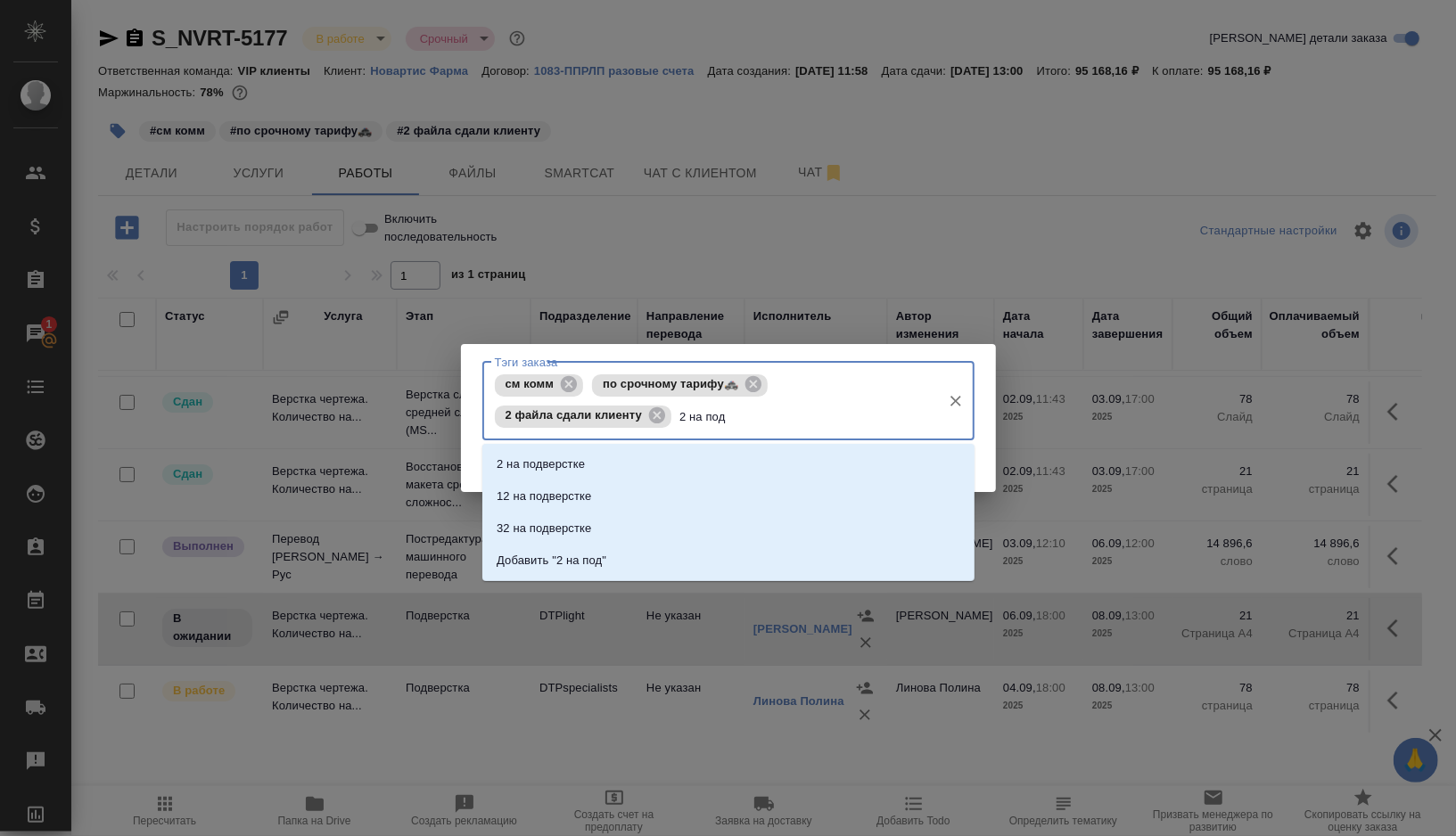
type input "2 на подв"
click at [715, 464] on li "2 на подверстке" at bounding box center [728, 464] width 492 height 32
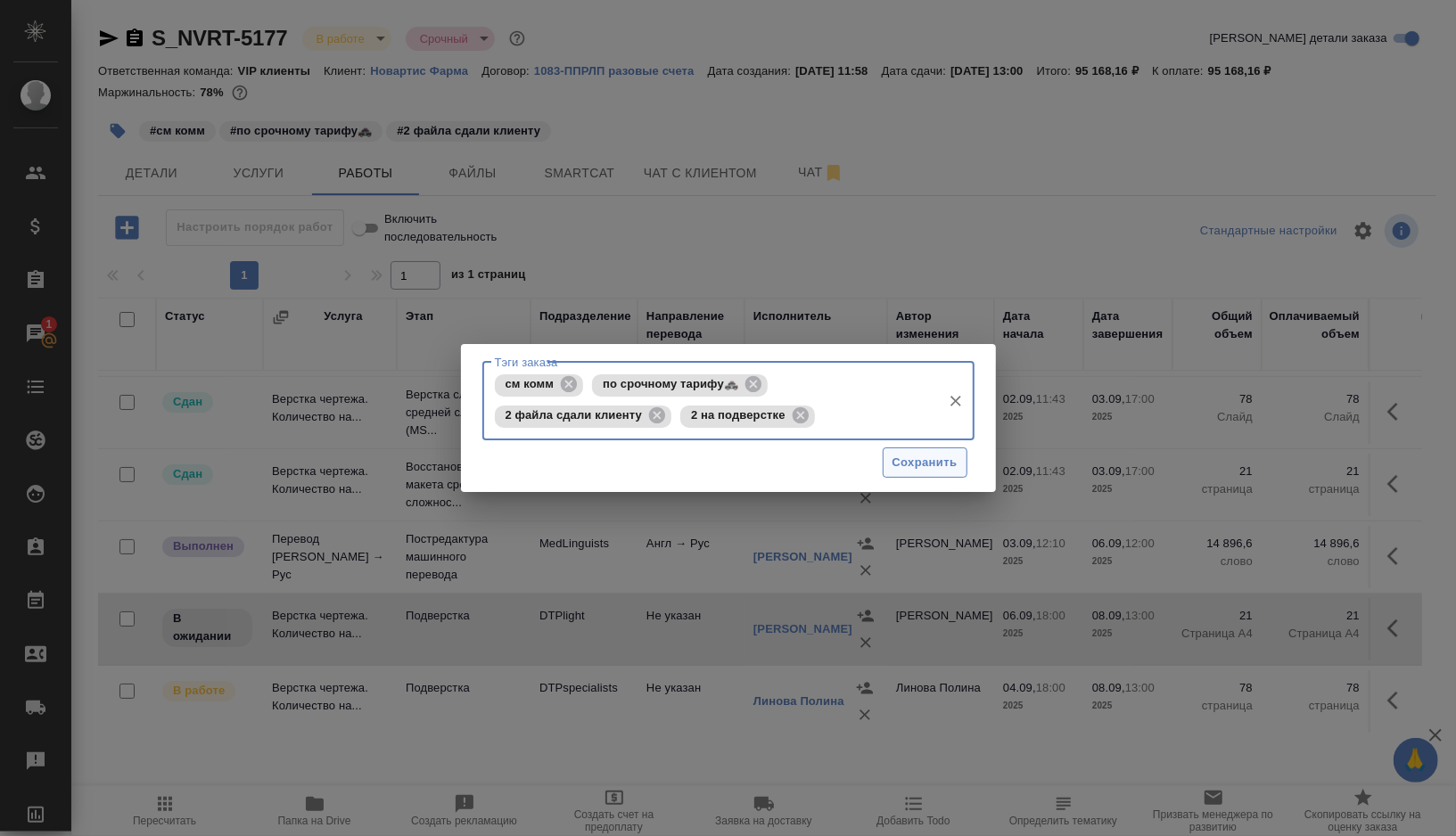
click at [899, 459] on span "Сохранить" at bounding box center [925, 463] width 66 height 21
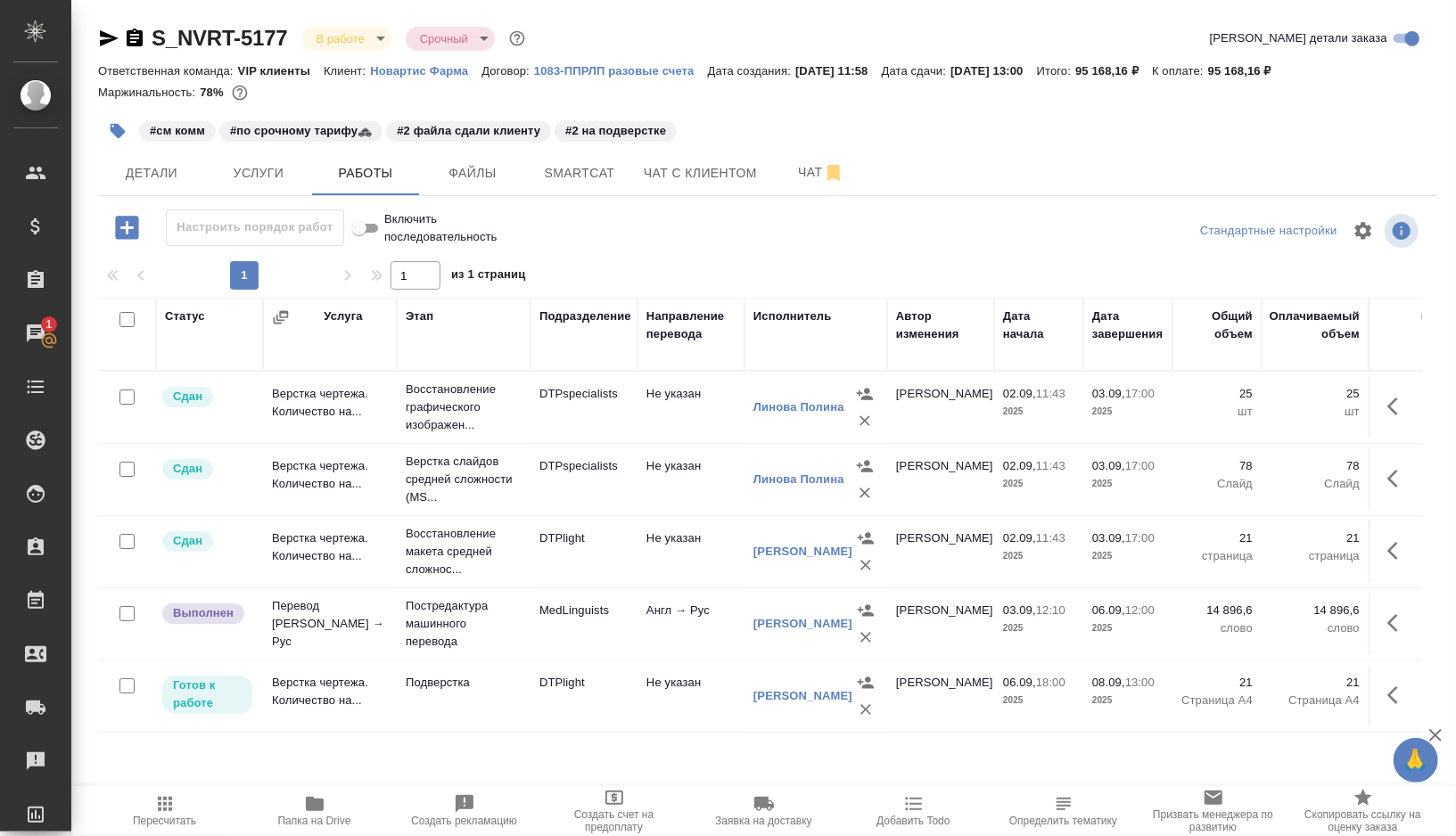
click at [304, 801] on icon "button" at bounding box center [315, 804] width 22 height 22
click at [580, 182] on span "Smartcat" at bounding box center [580, 173] width 86 height 23
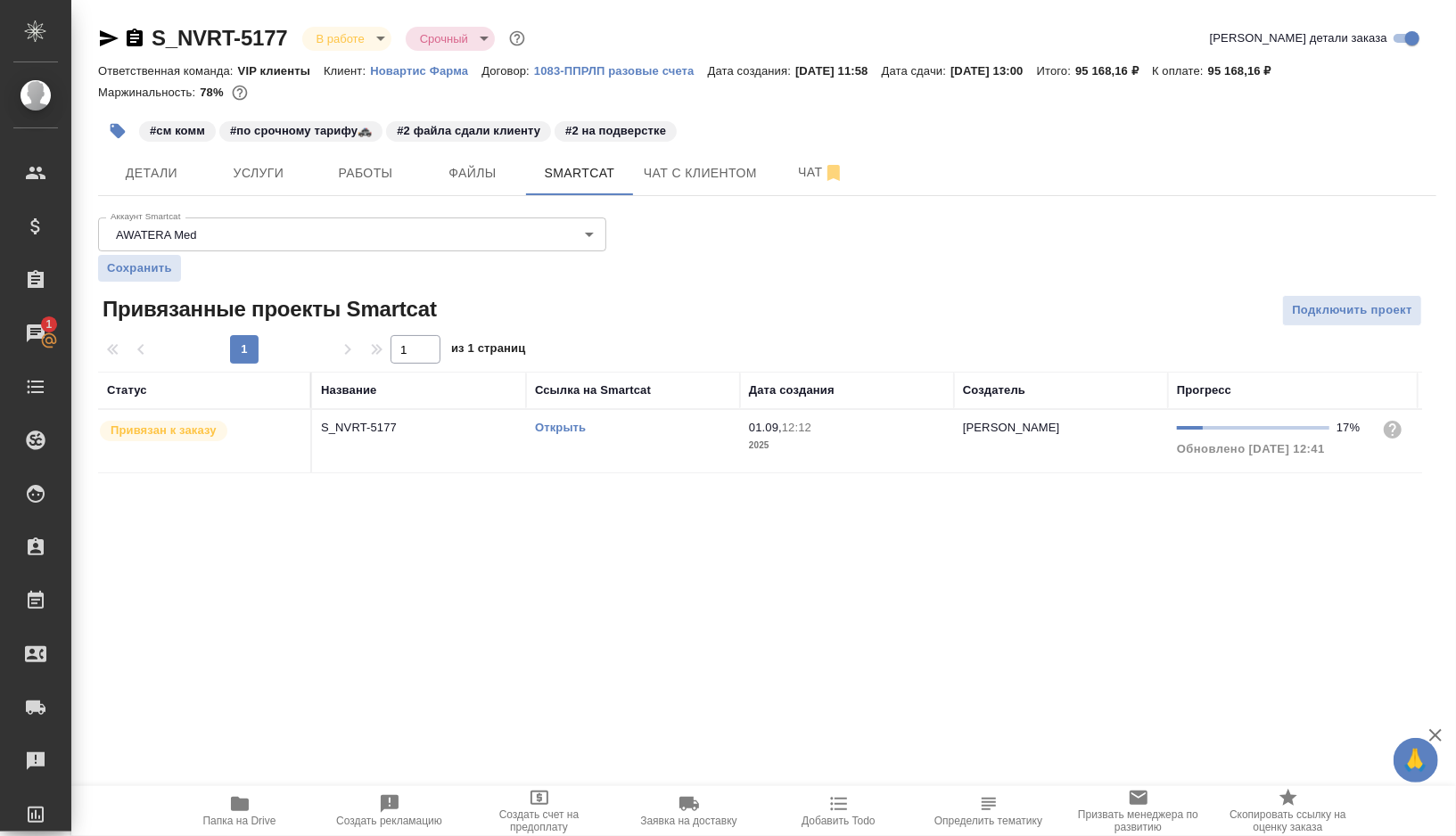
click at [652, 436] on td "Открыть" at bounding box center [632, 441] width 214 height 63
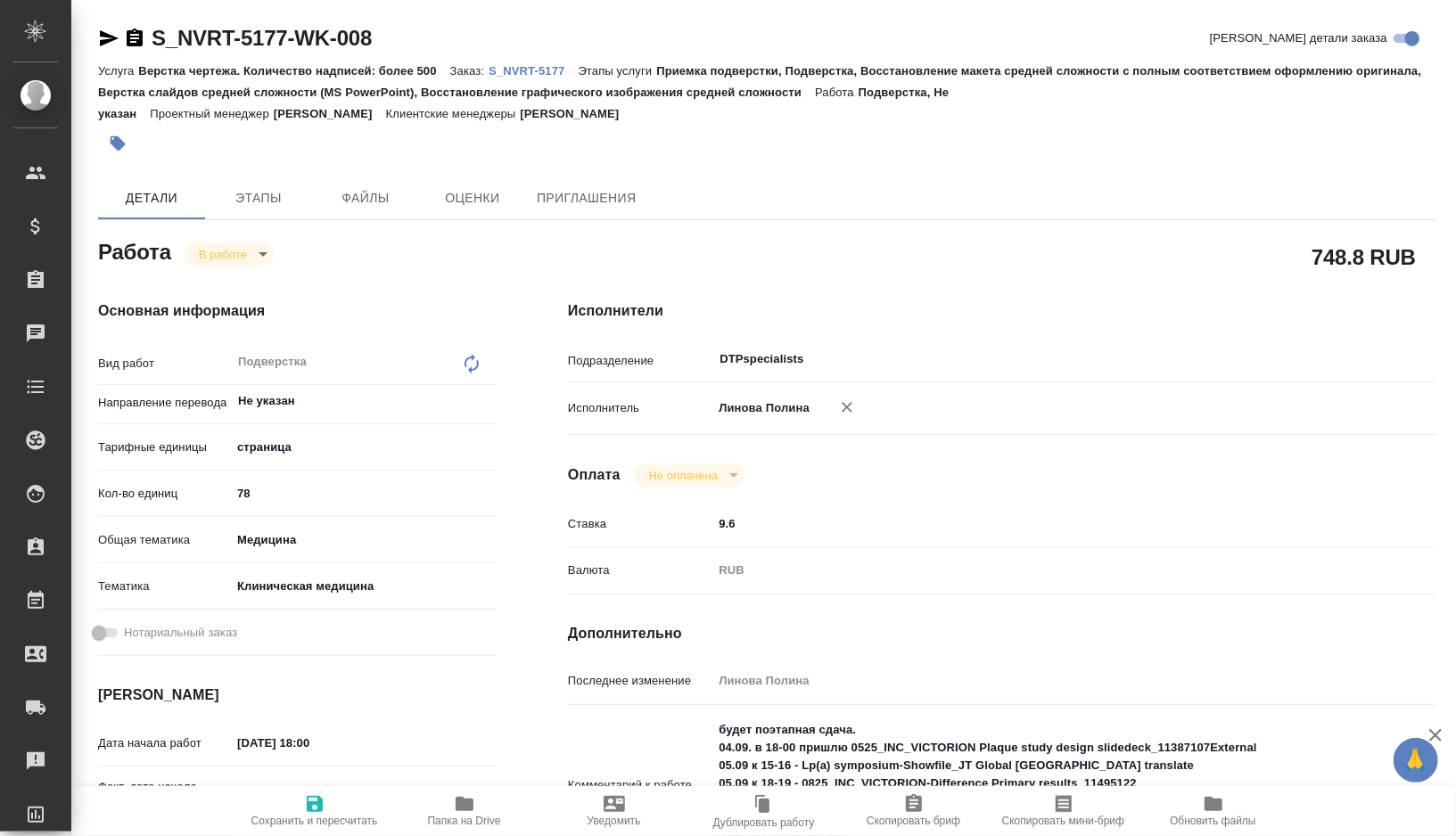
type textarea "x"
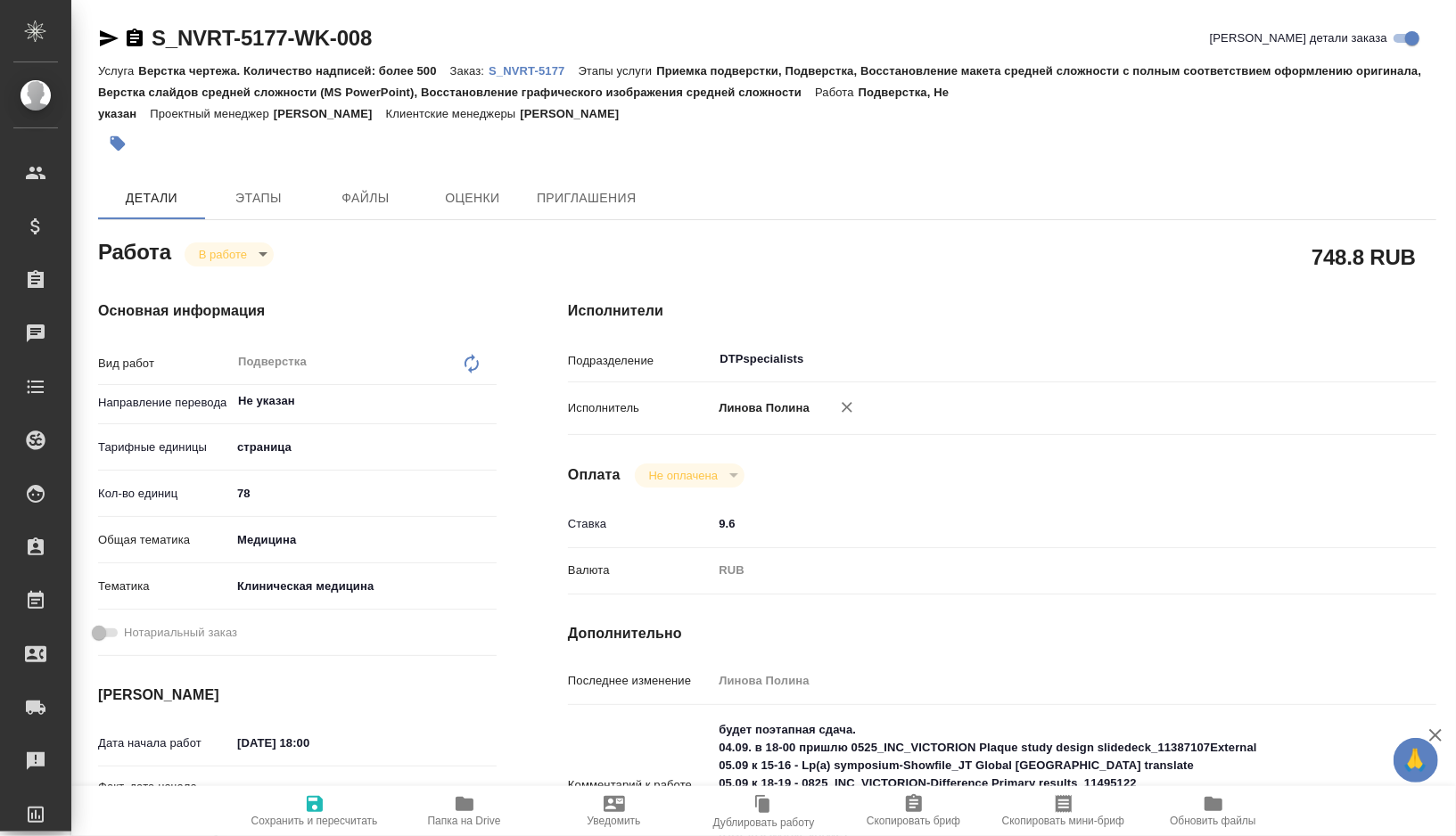
type textarea "x"
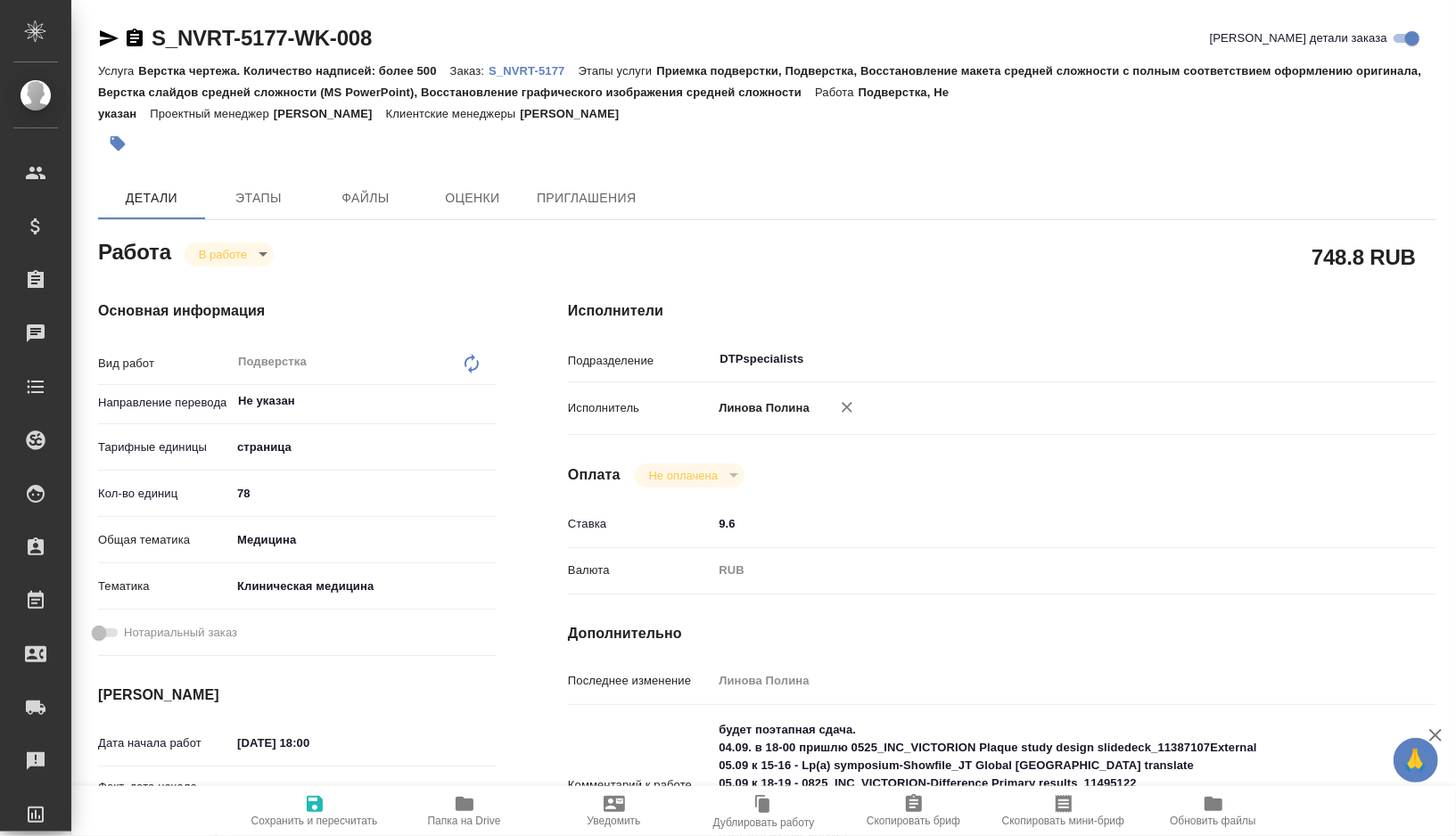
type textarea "x"
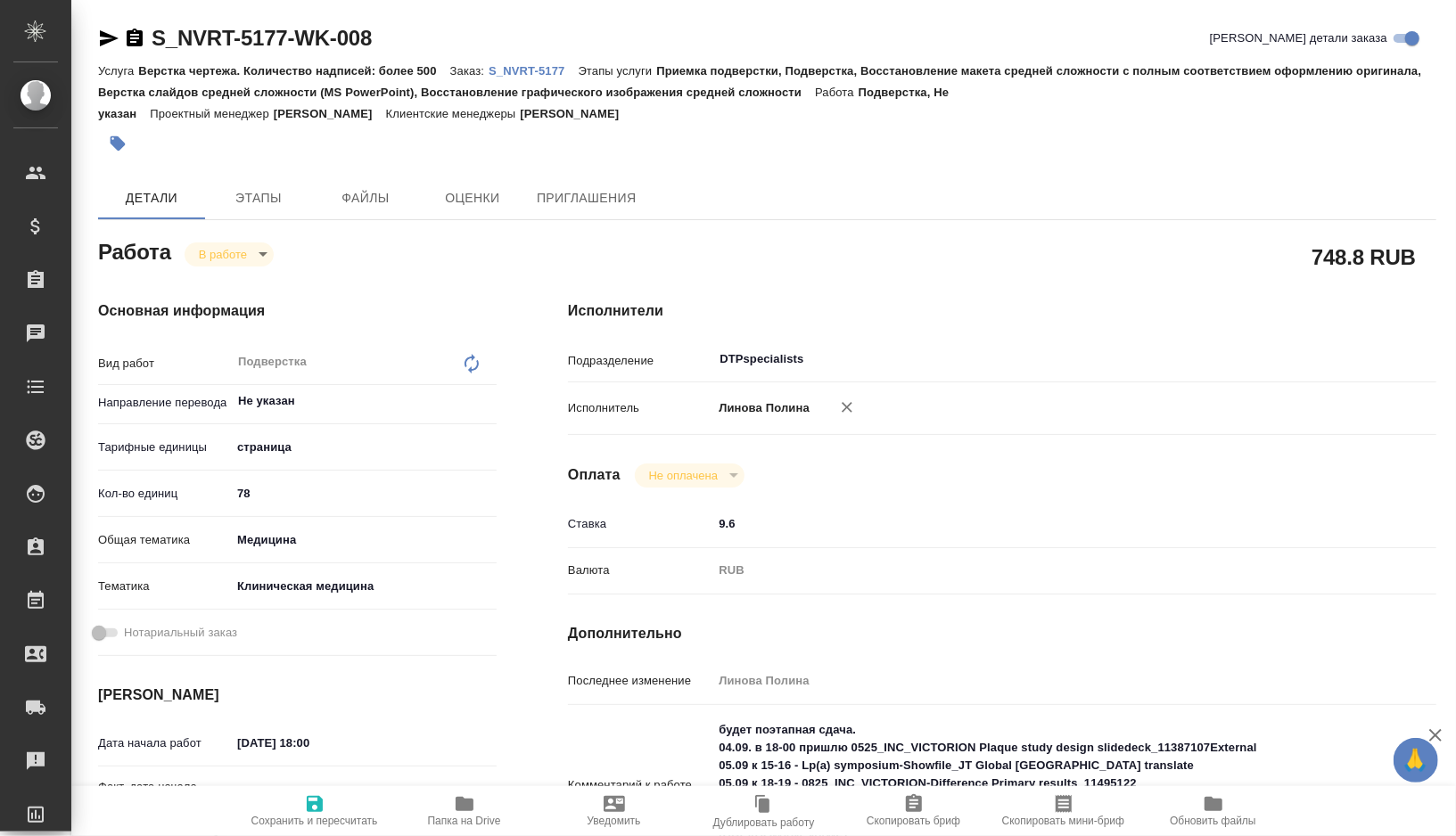
type textarea "x"
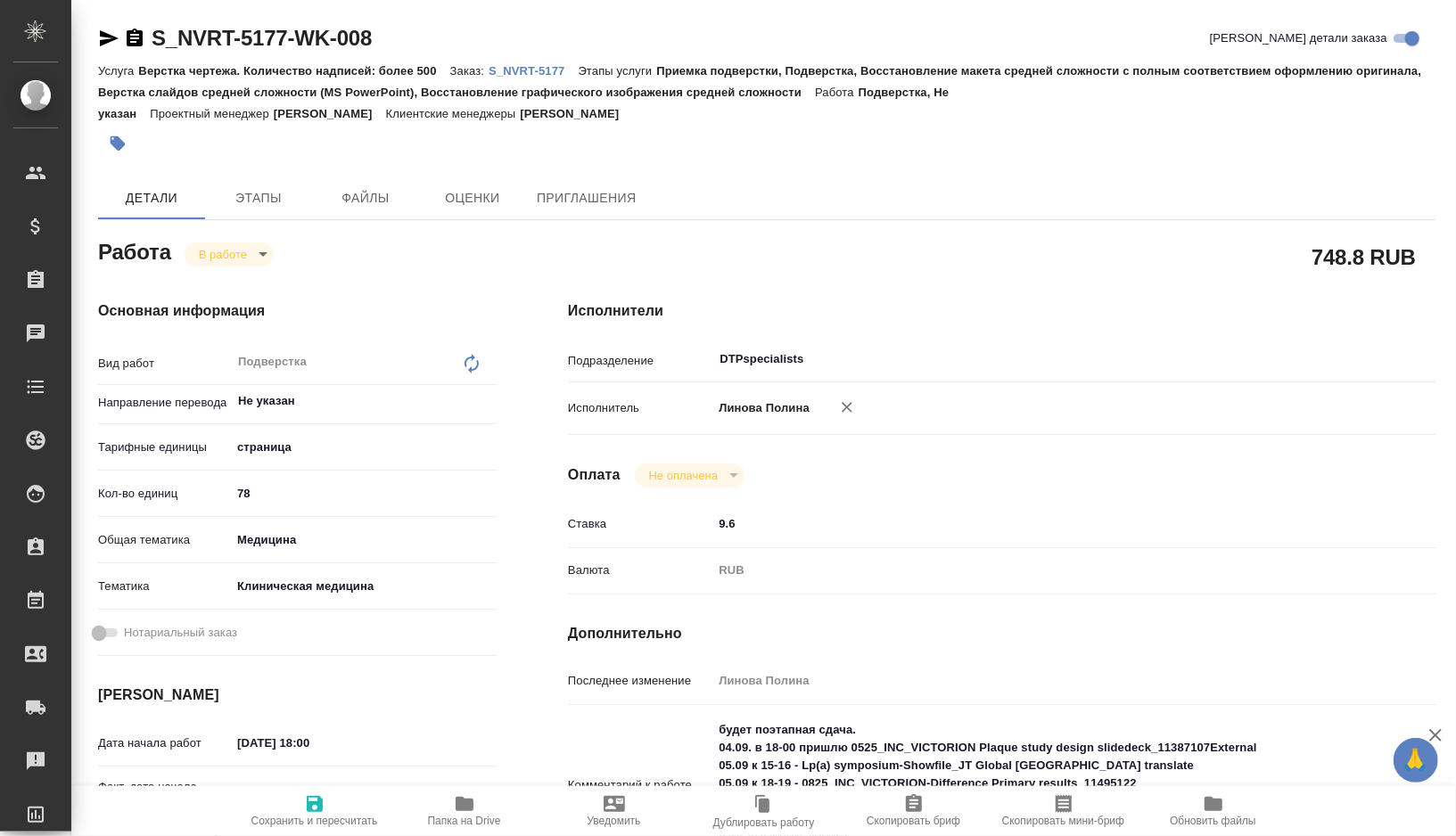
type textarea "x"
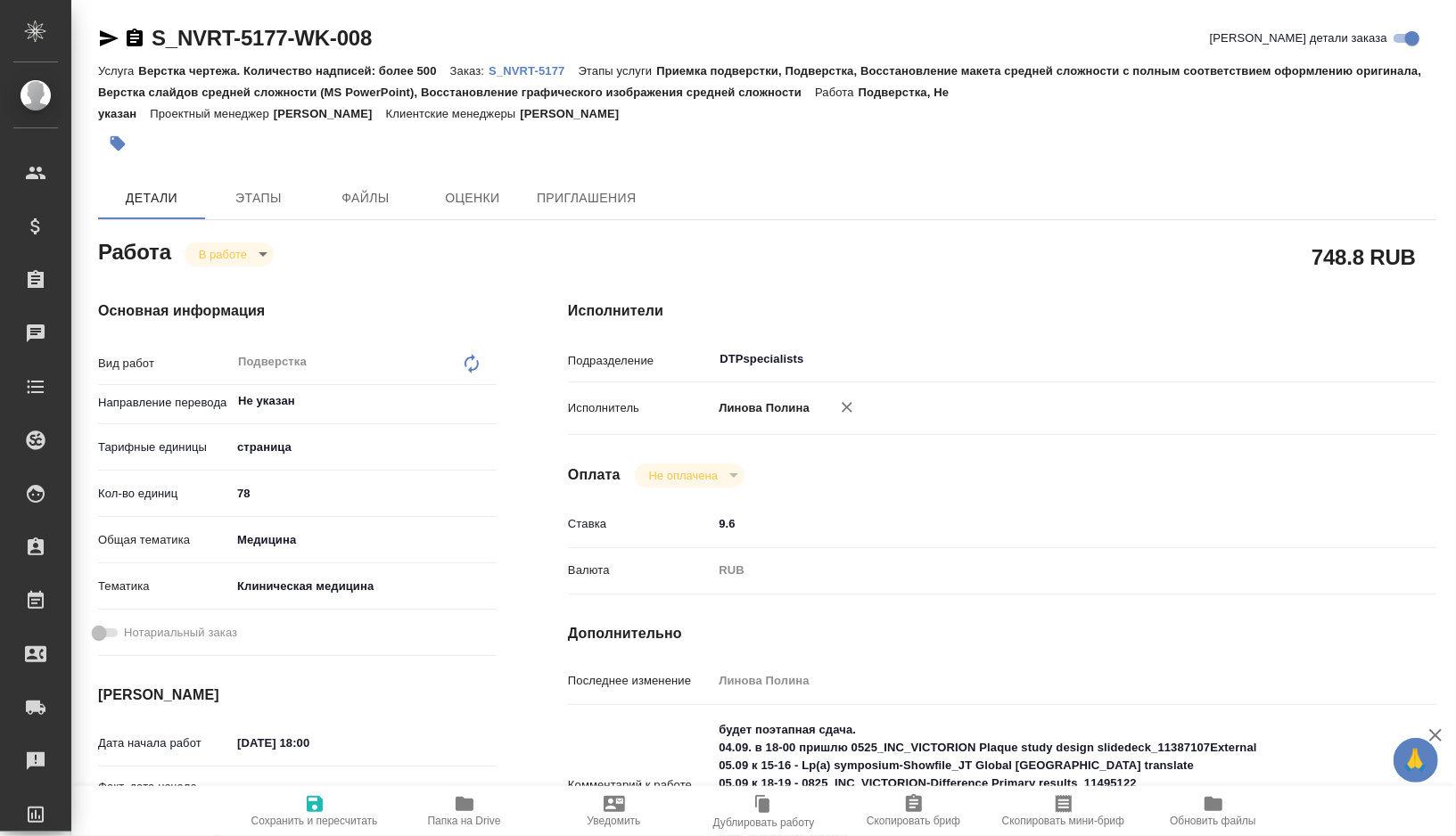
type textarea "x"
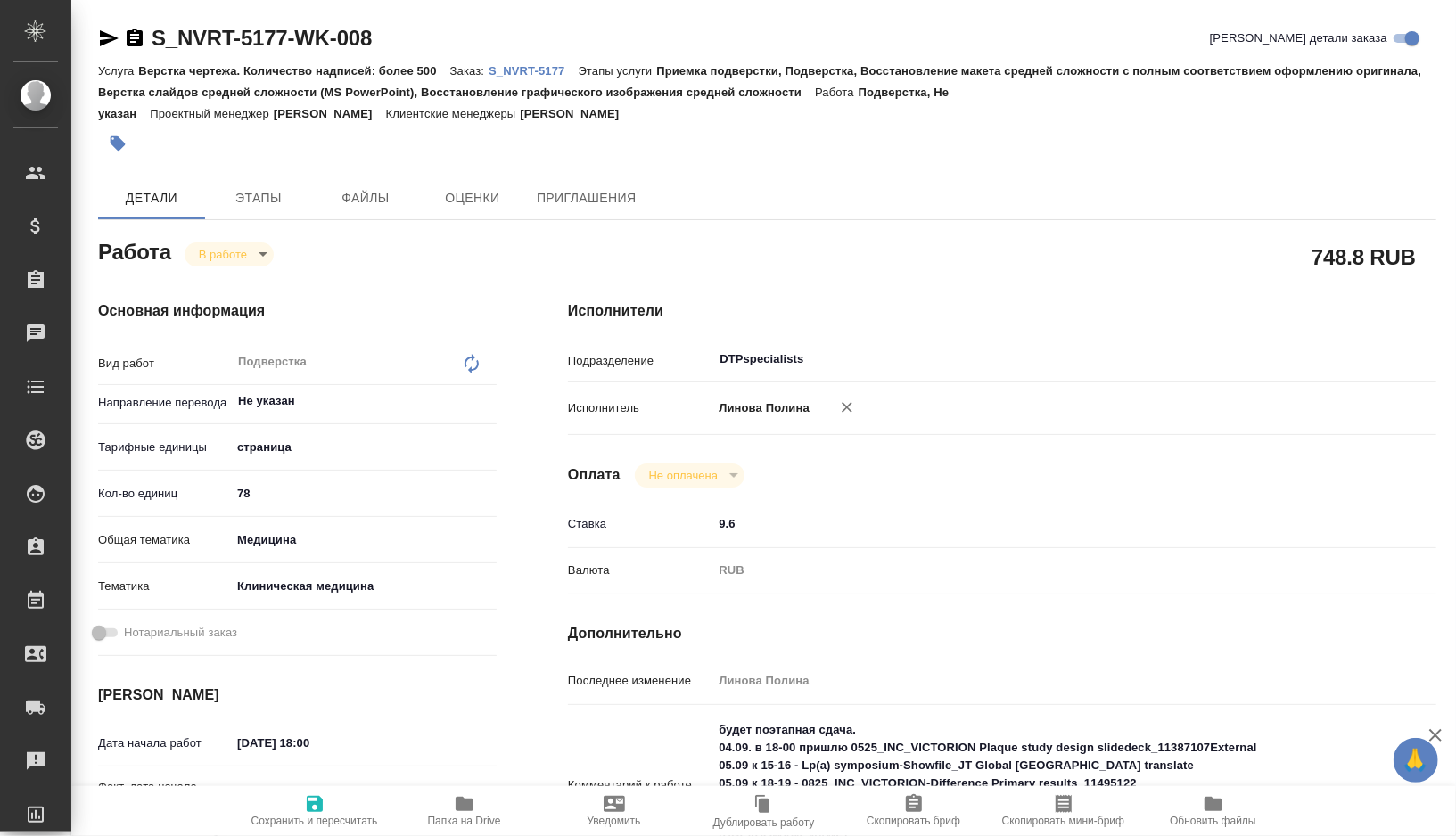
type textarea "x"
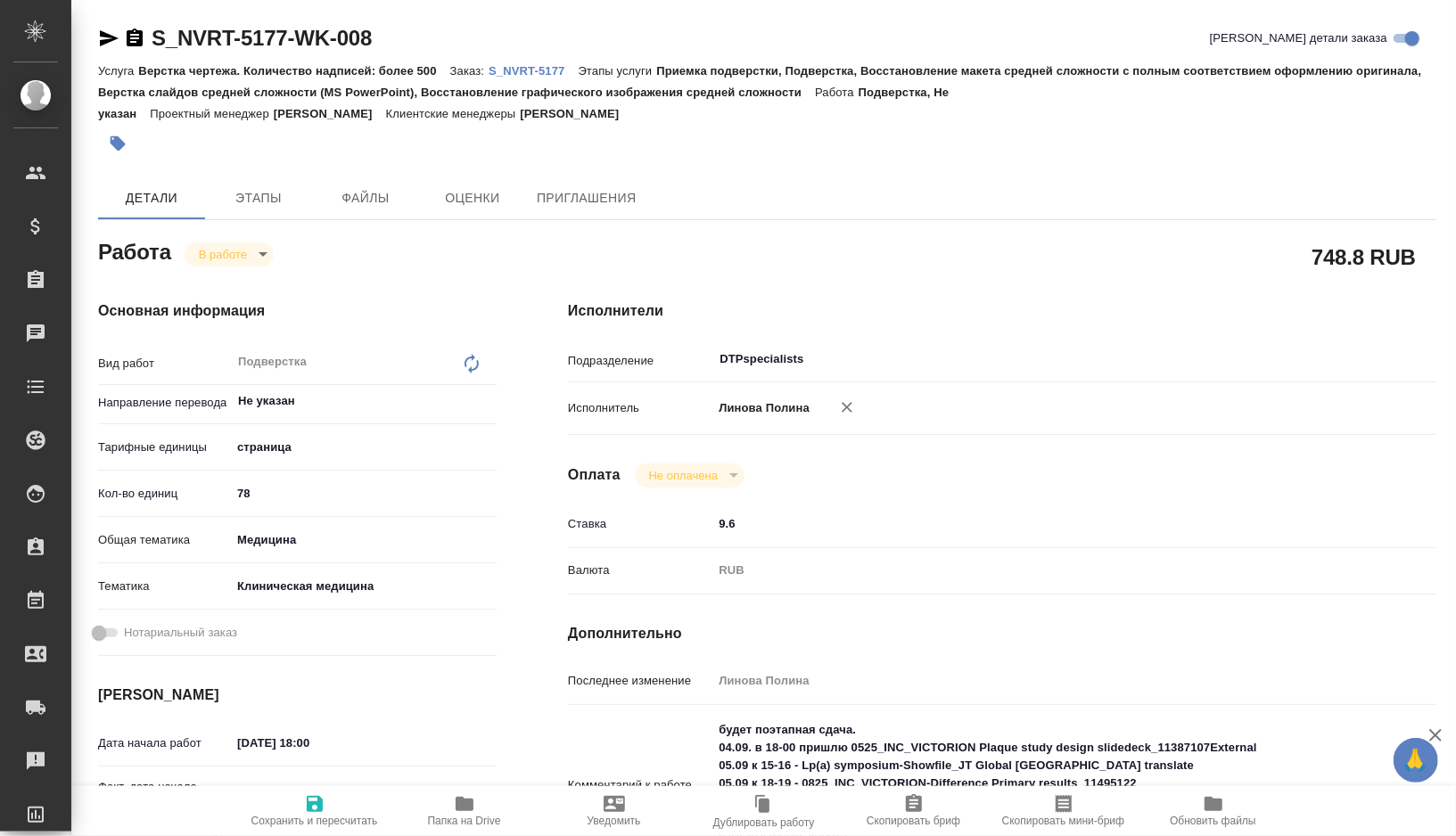
type textarea "x"
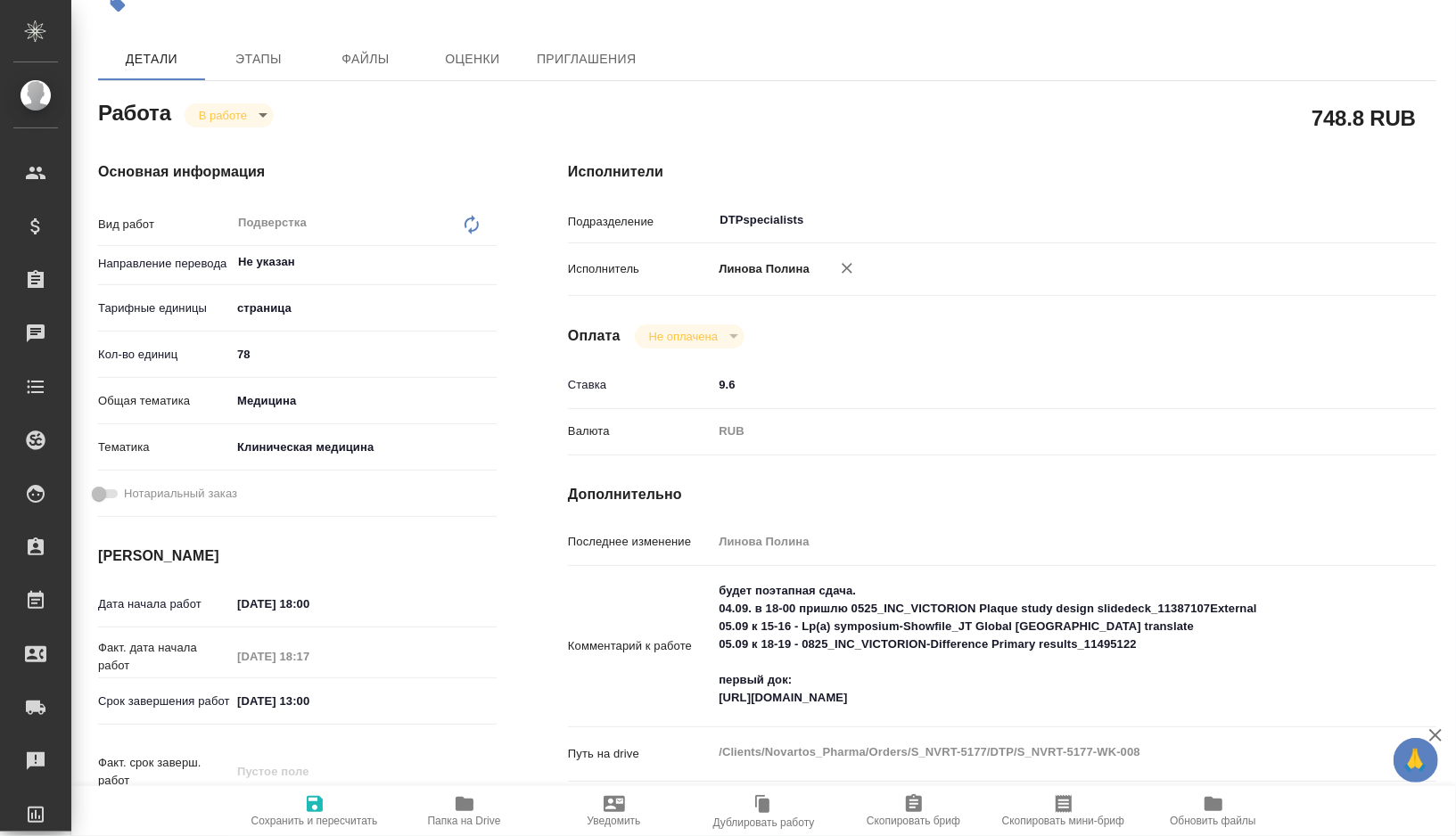
scroll to position [144, 0]
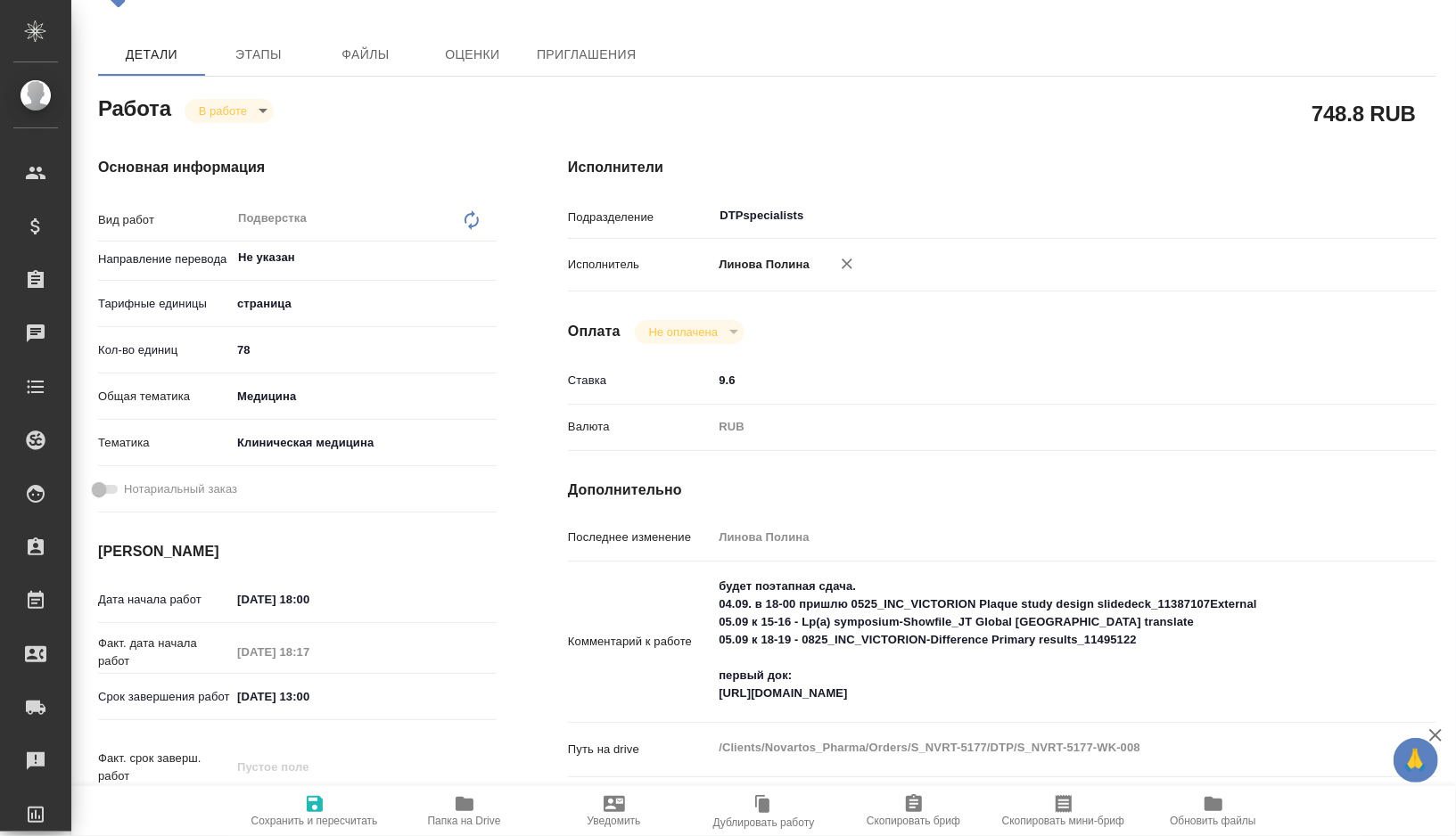
type textarea "x"
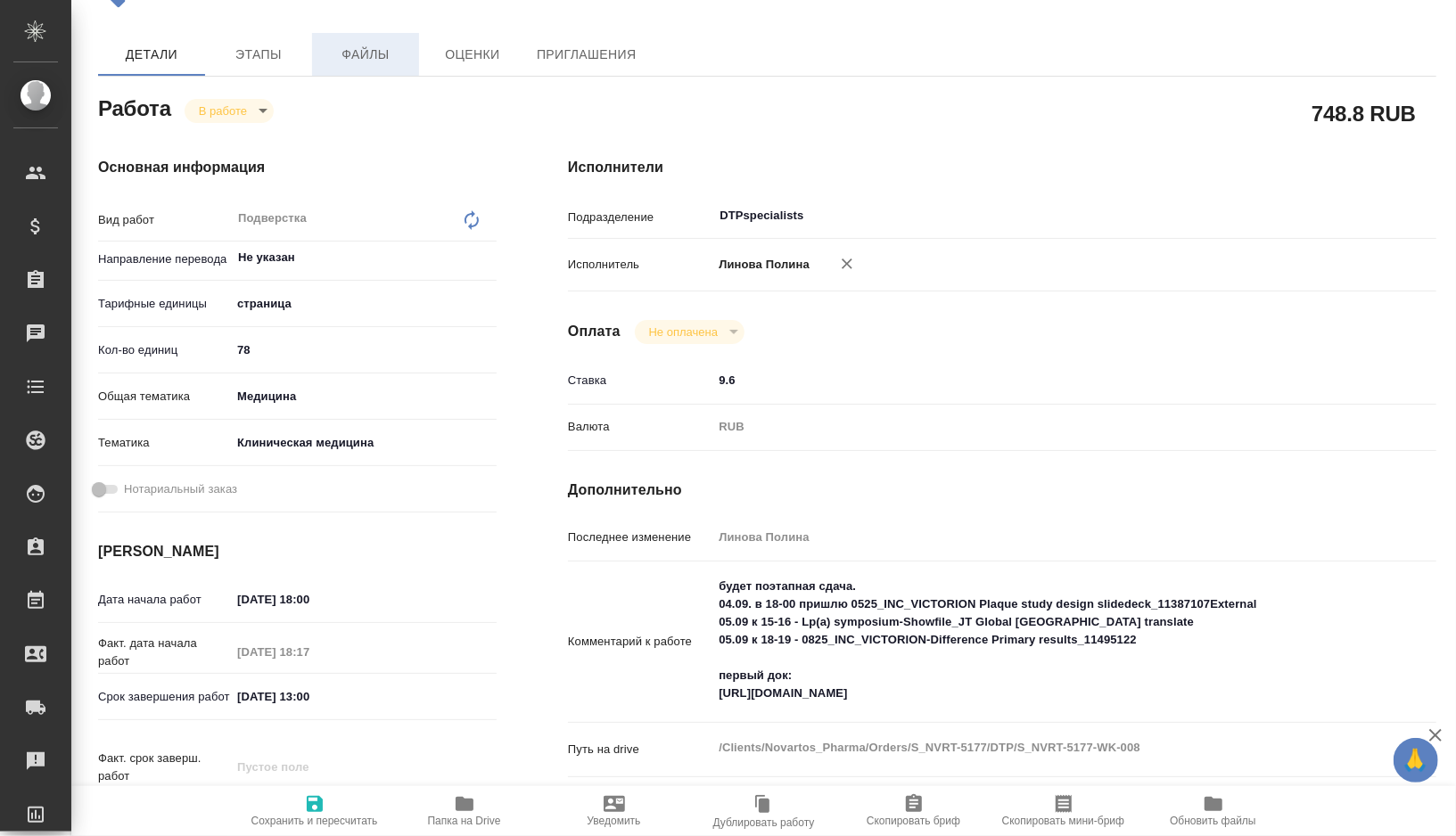
click at [395, 70] on button "Файлы" at bounding box center [366, 54] width 107 height 43
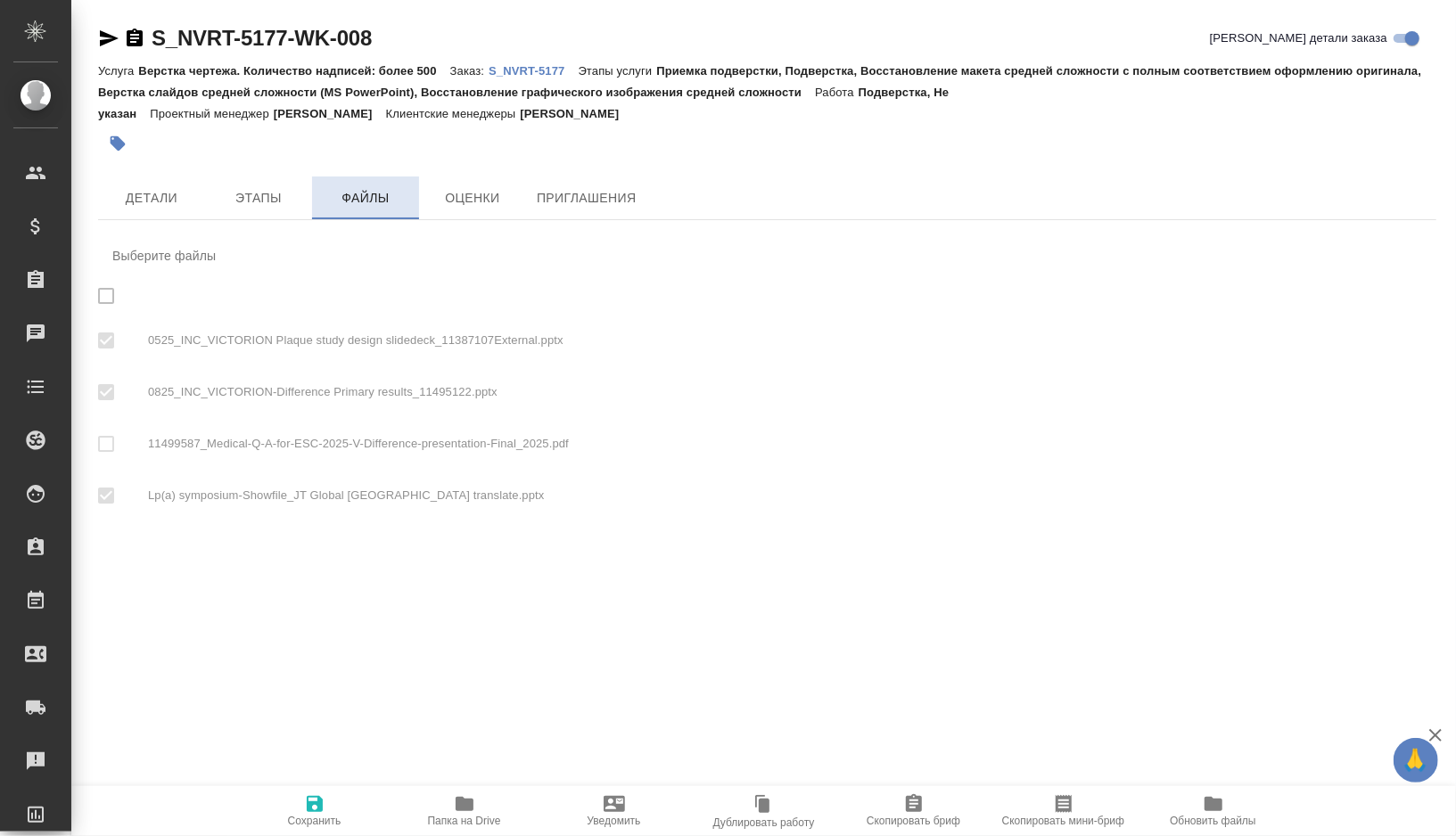
checkbox input "true"
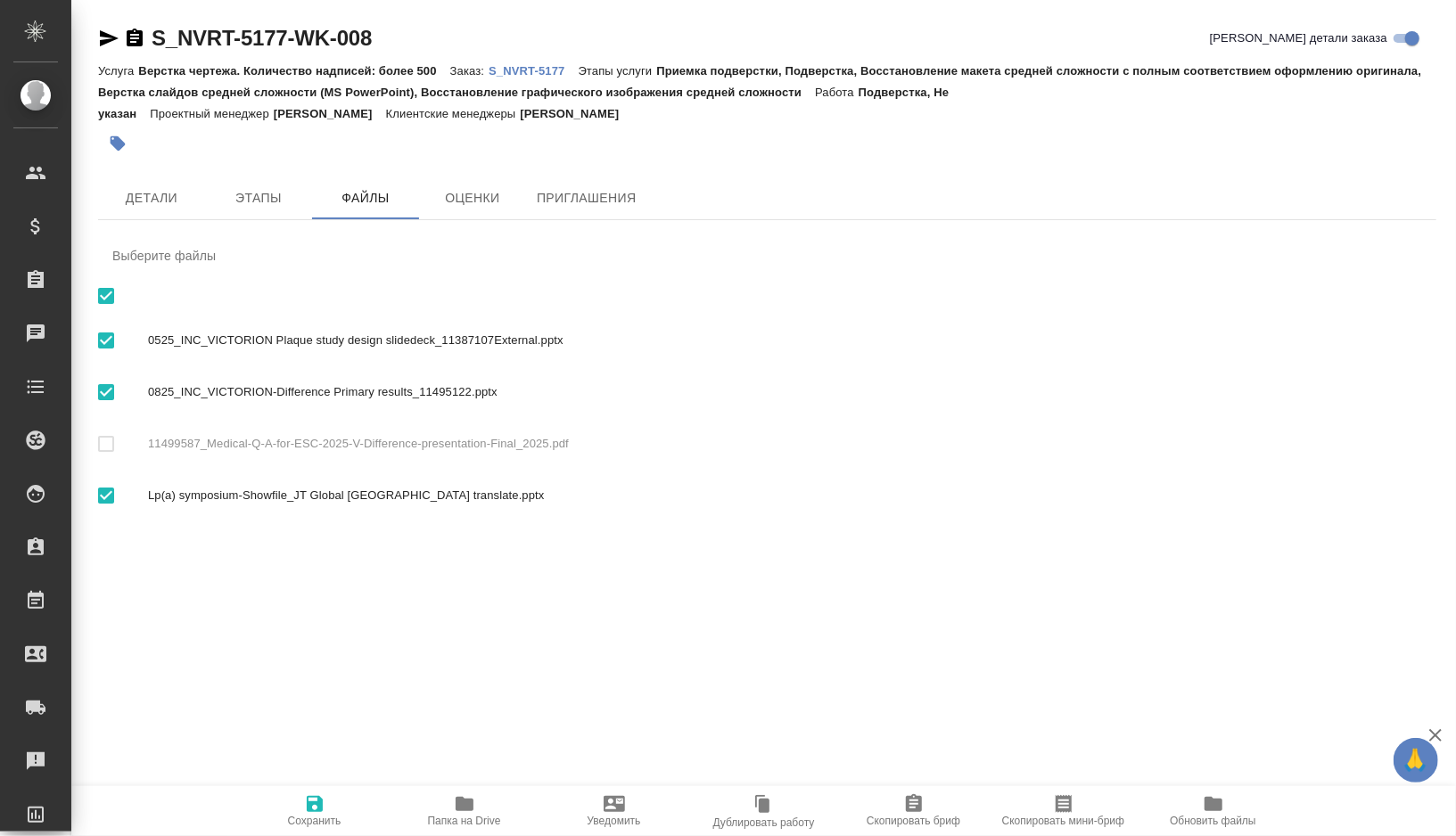
click at [468, 811] on icon "button" at bounding box center [465, 804] width 18 height 15
click at [172, 217] on button "Детали" at bounding box center [152, 197] width 107 height 43
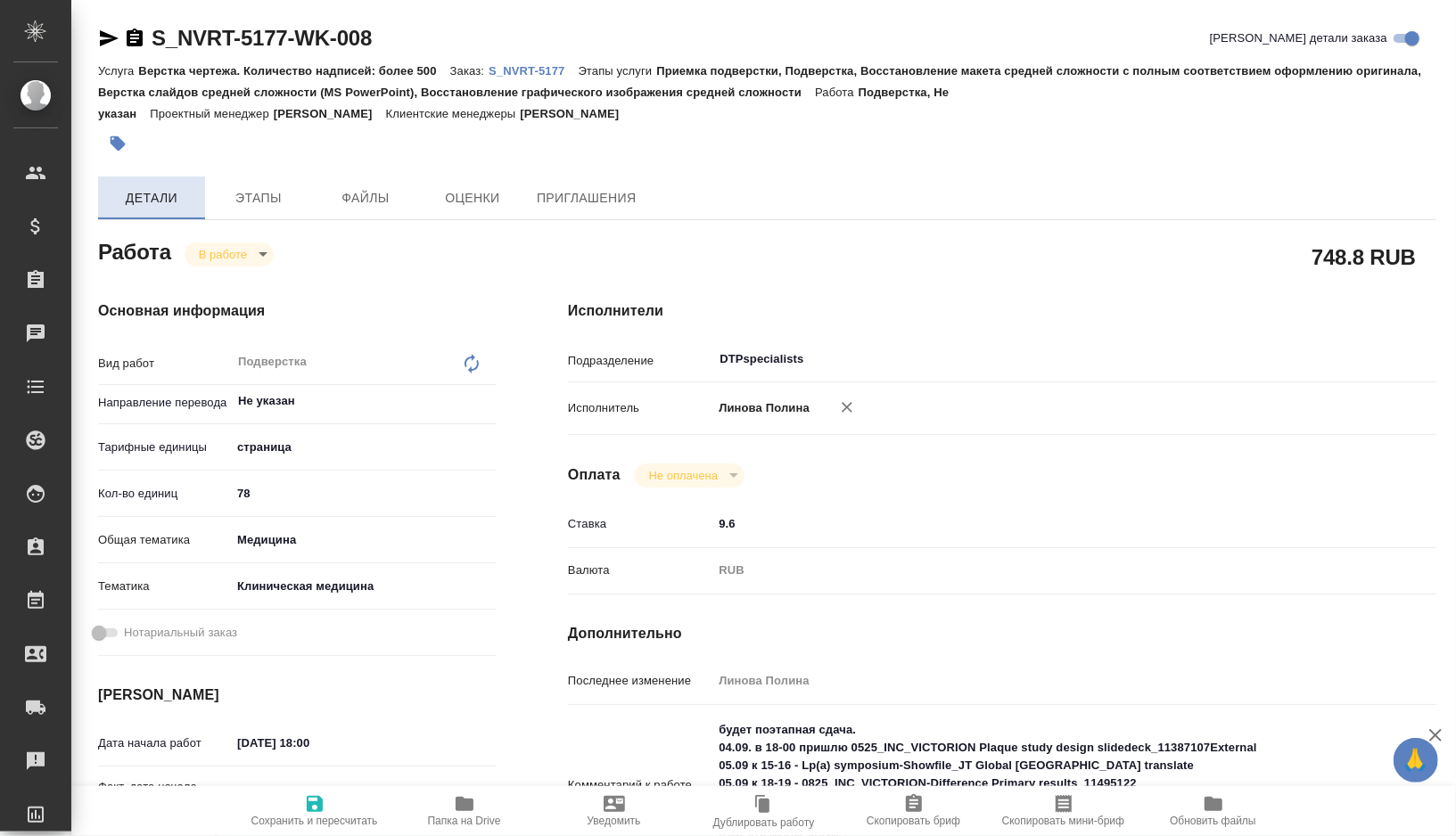
type textarea "x"
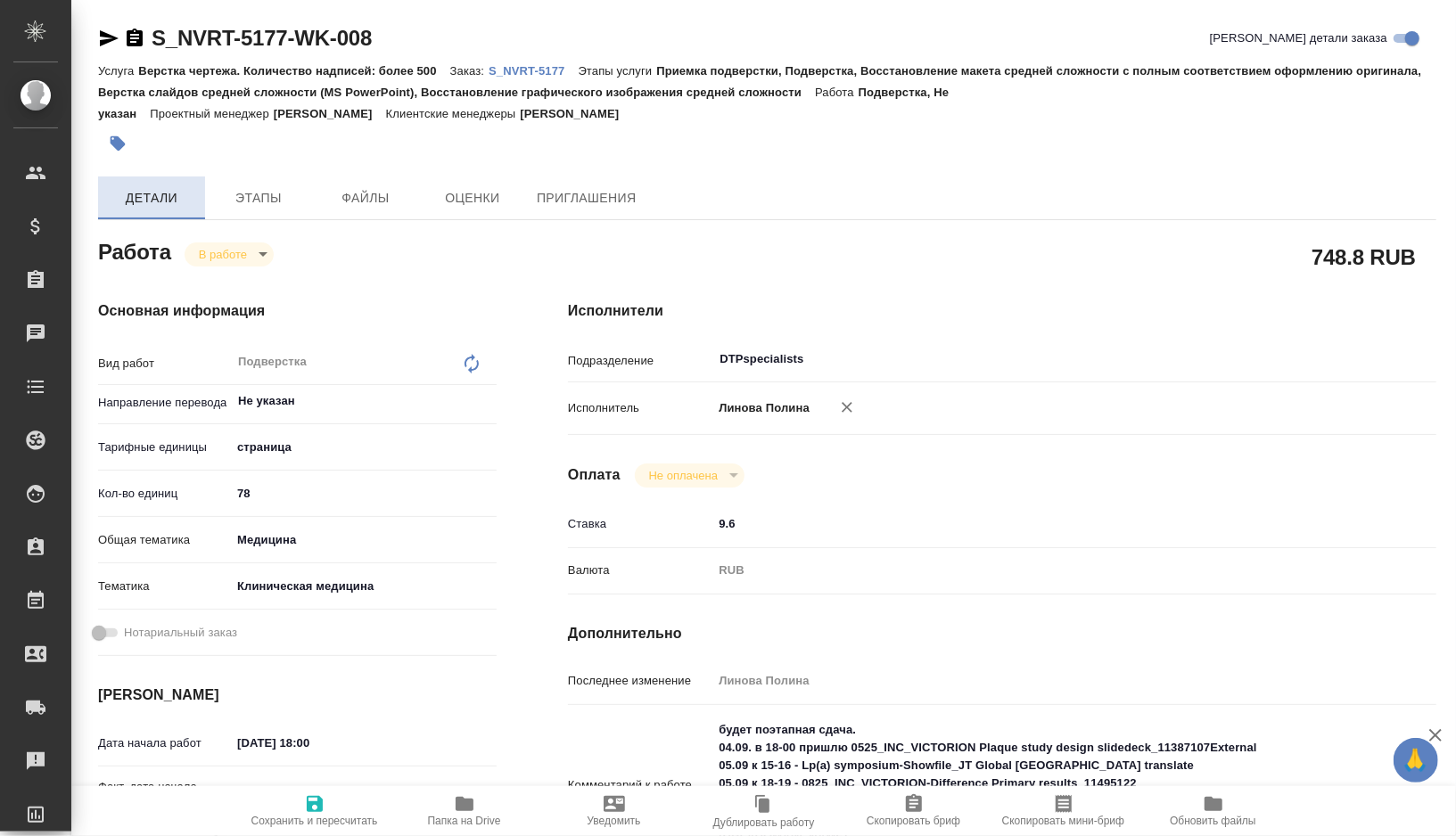
type textarea "x"
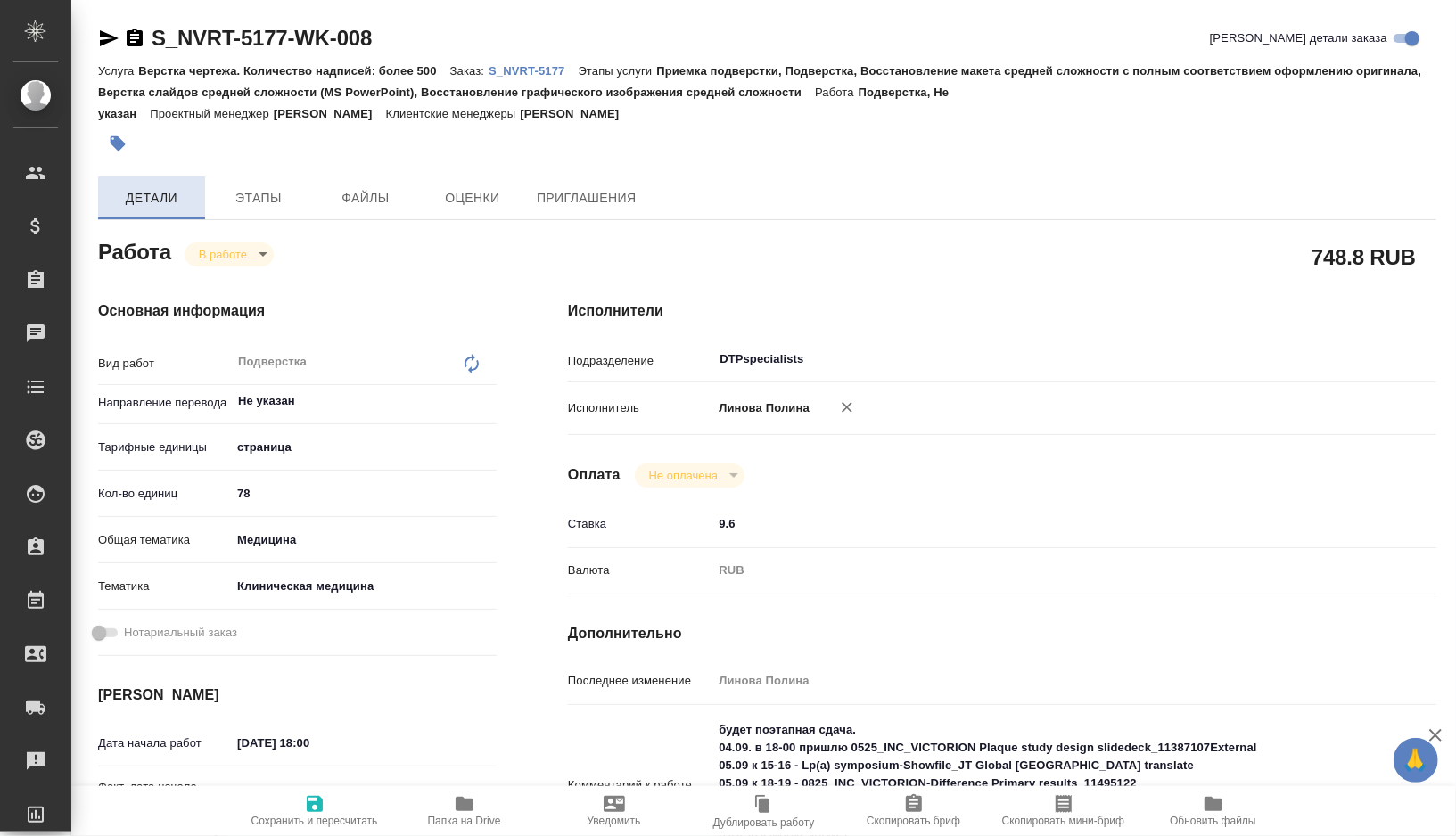
type textarea "x"
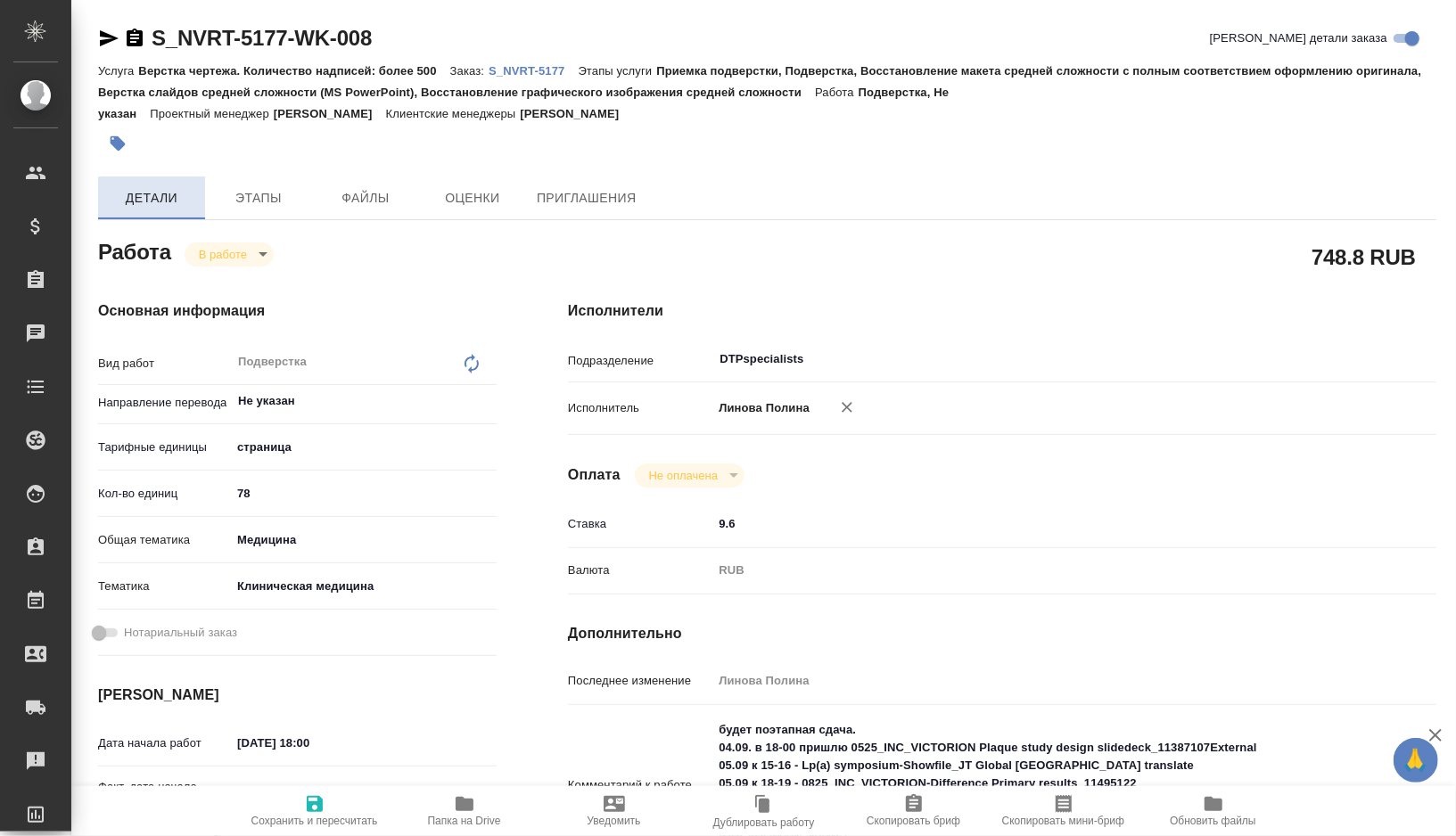
type textarea "x"
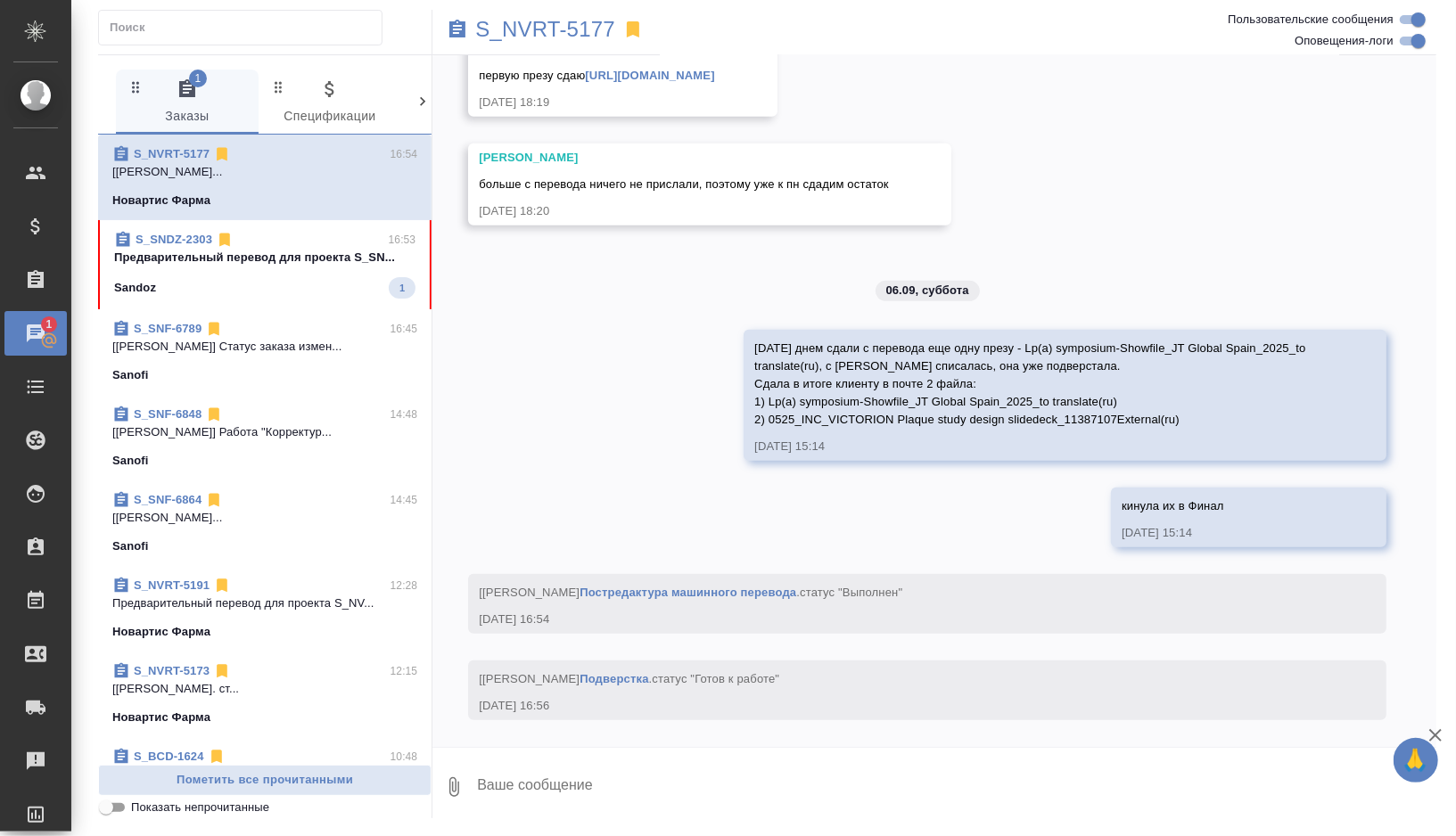
scroll to position [18537, 0]
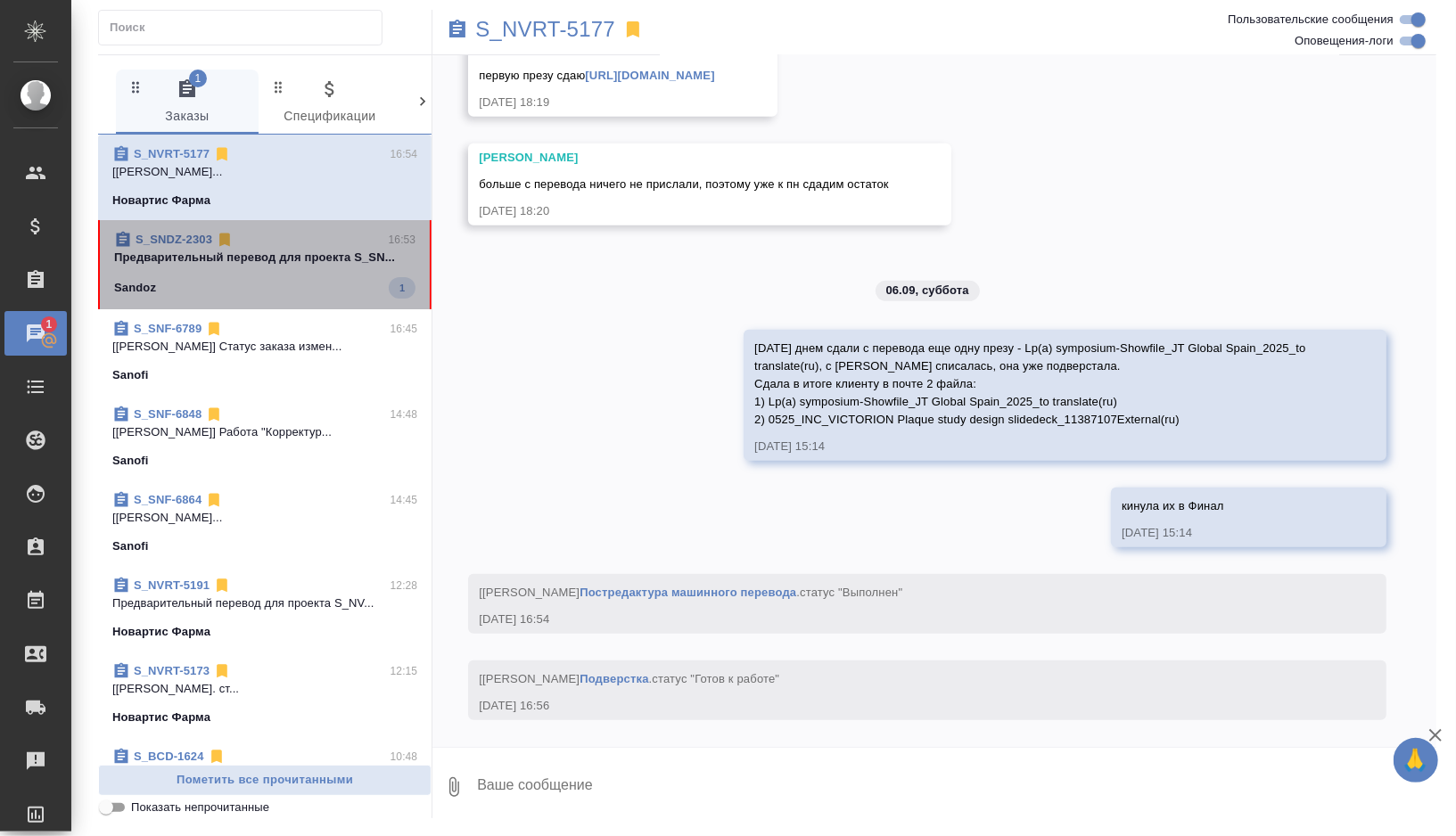
click at [264, 288] on div "Sandoz 1" at bounding box center [264, 288] width 301 height 22
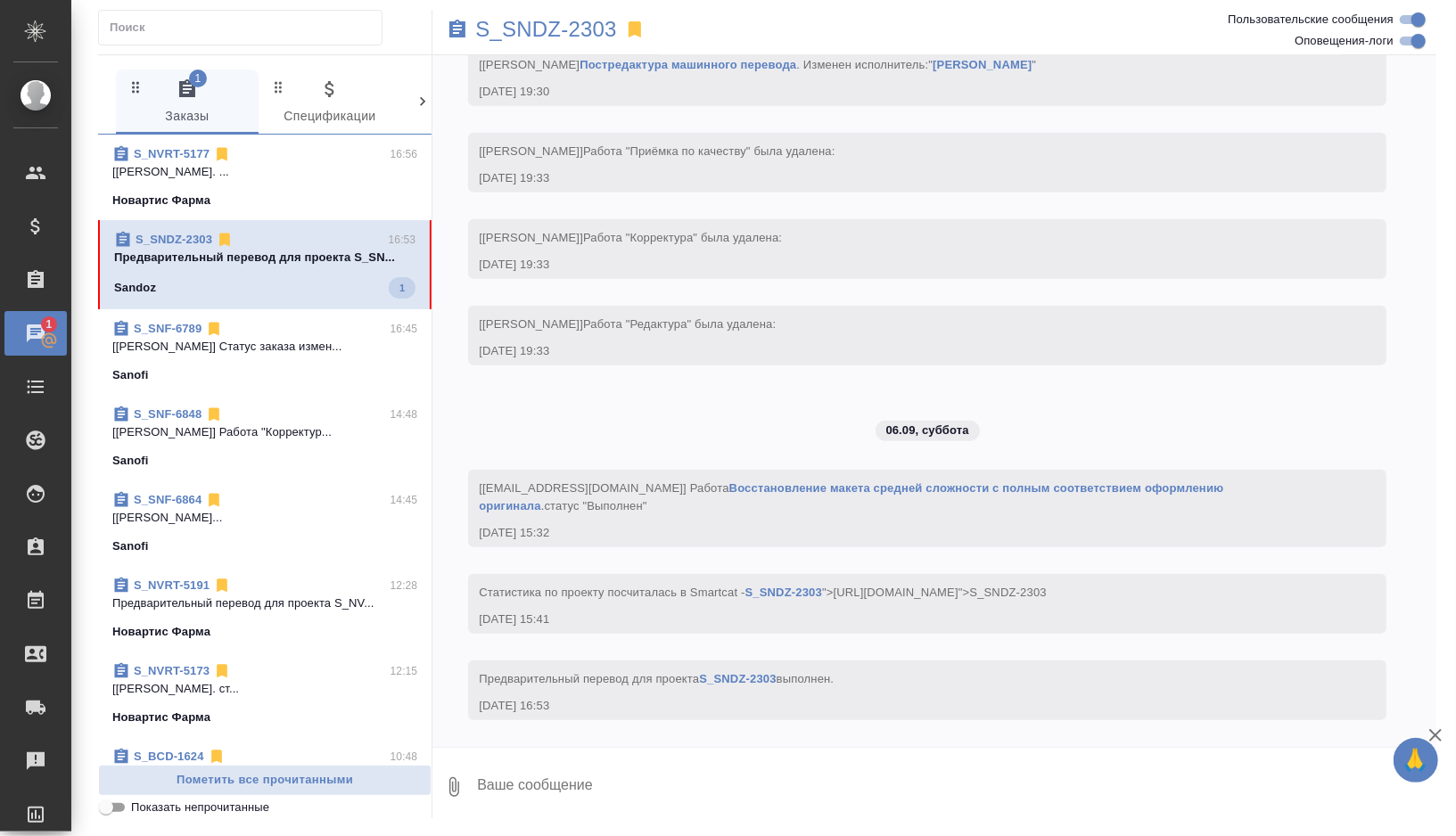
scroll to position [5228, 0]
click at [527, 29] on p "S_SNDZ-2303" at bounding box center [546, 30] width 142 height 18
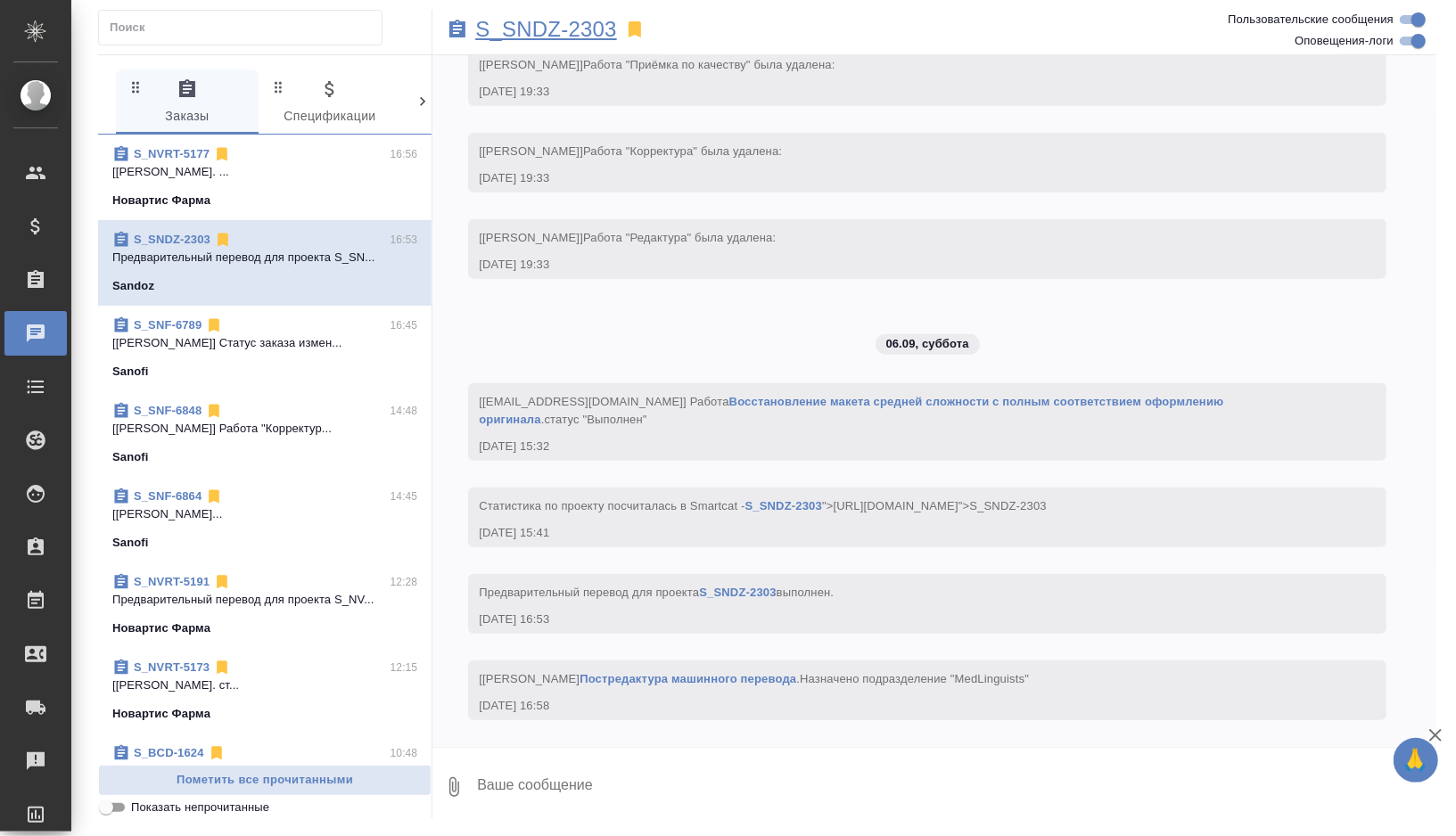
scroll to position [5314, 0]
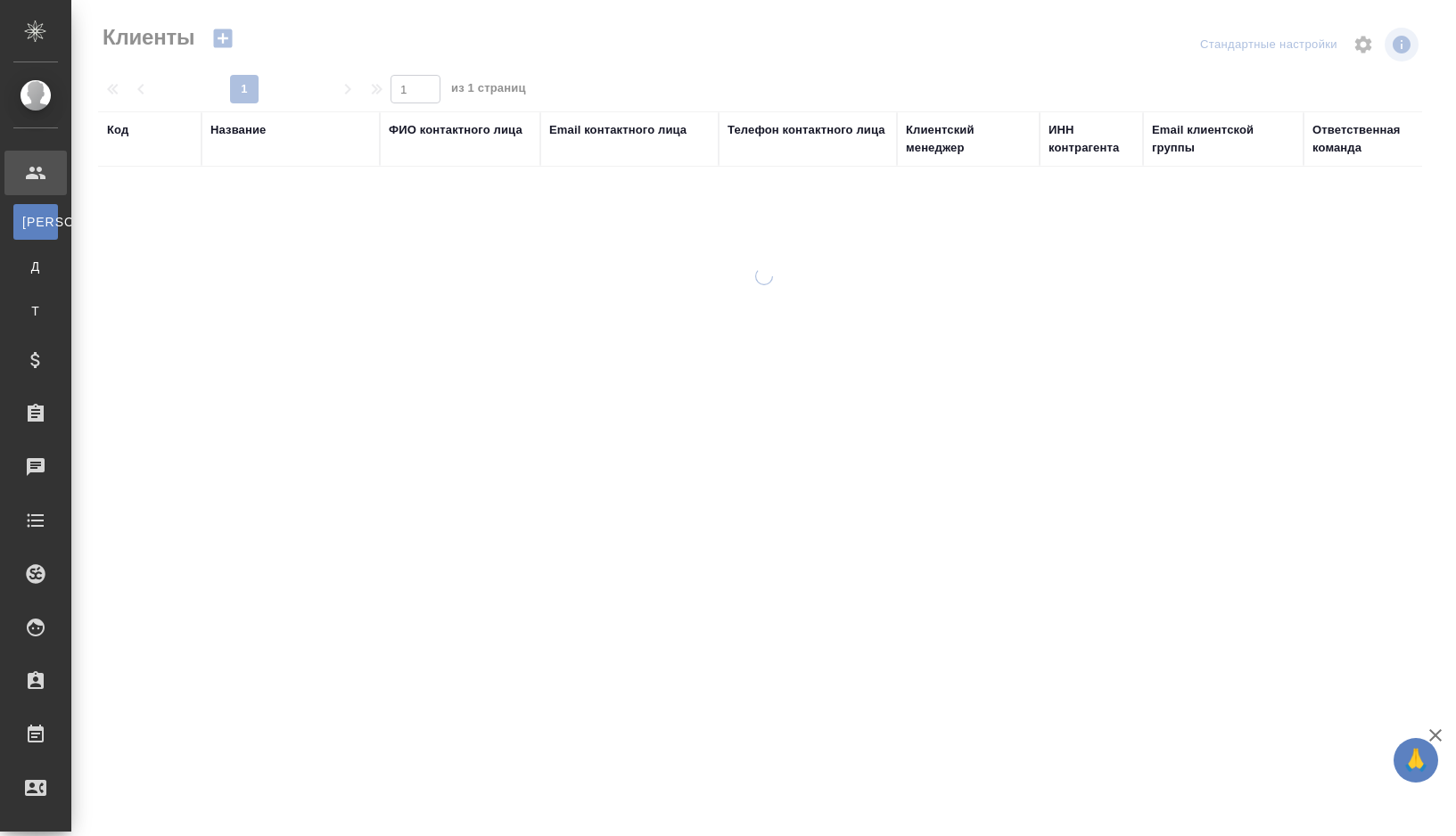
select select "RU"
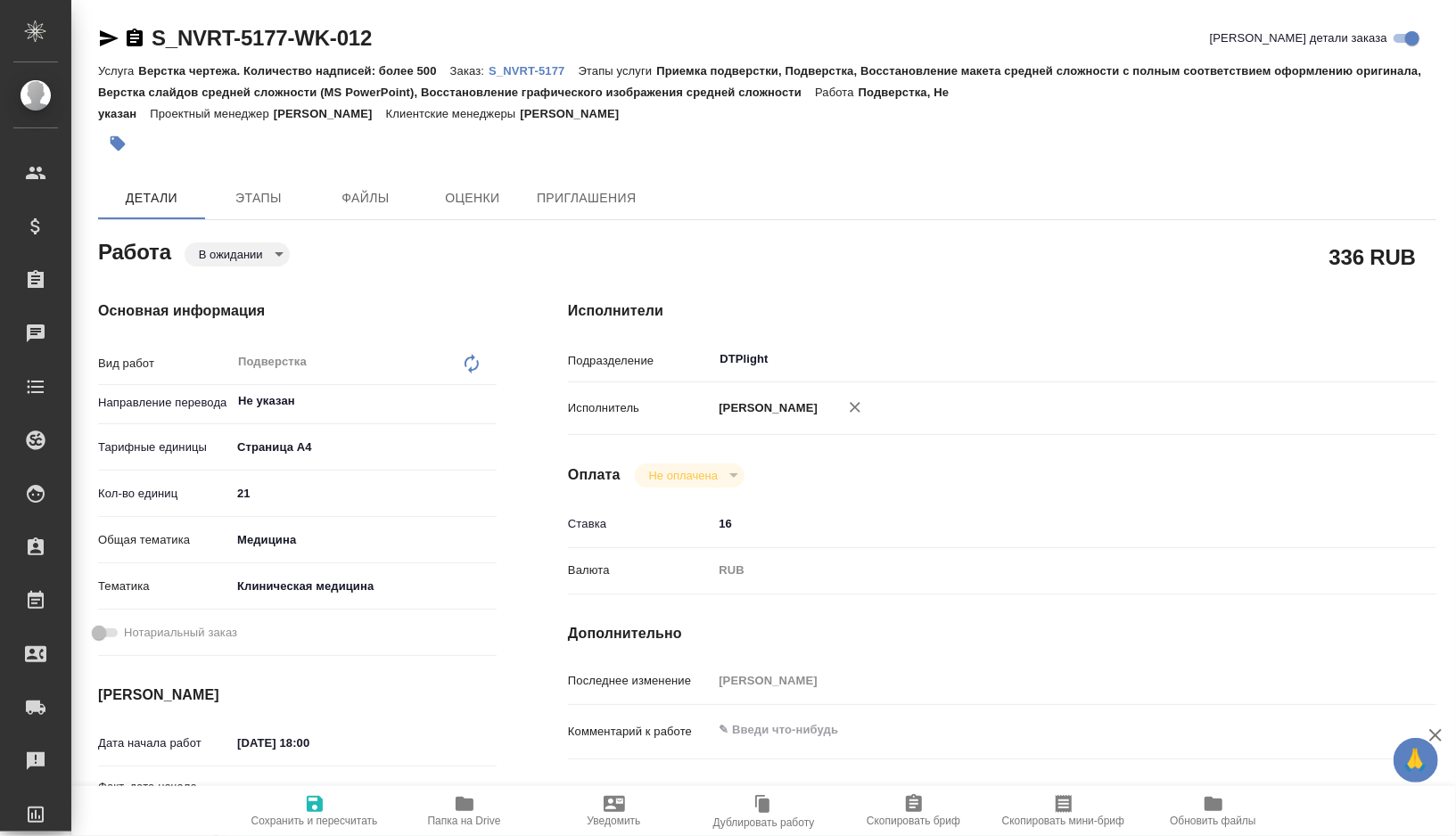
type textarea "x"
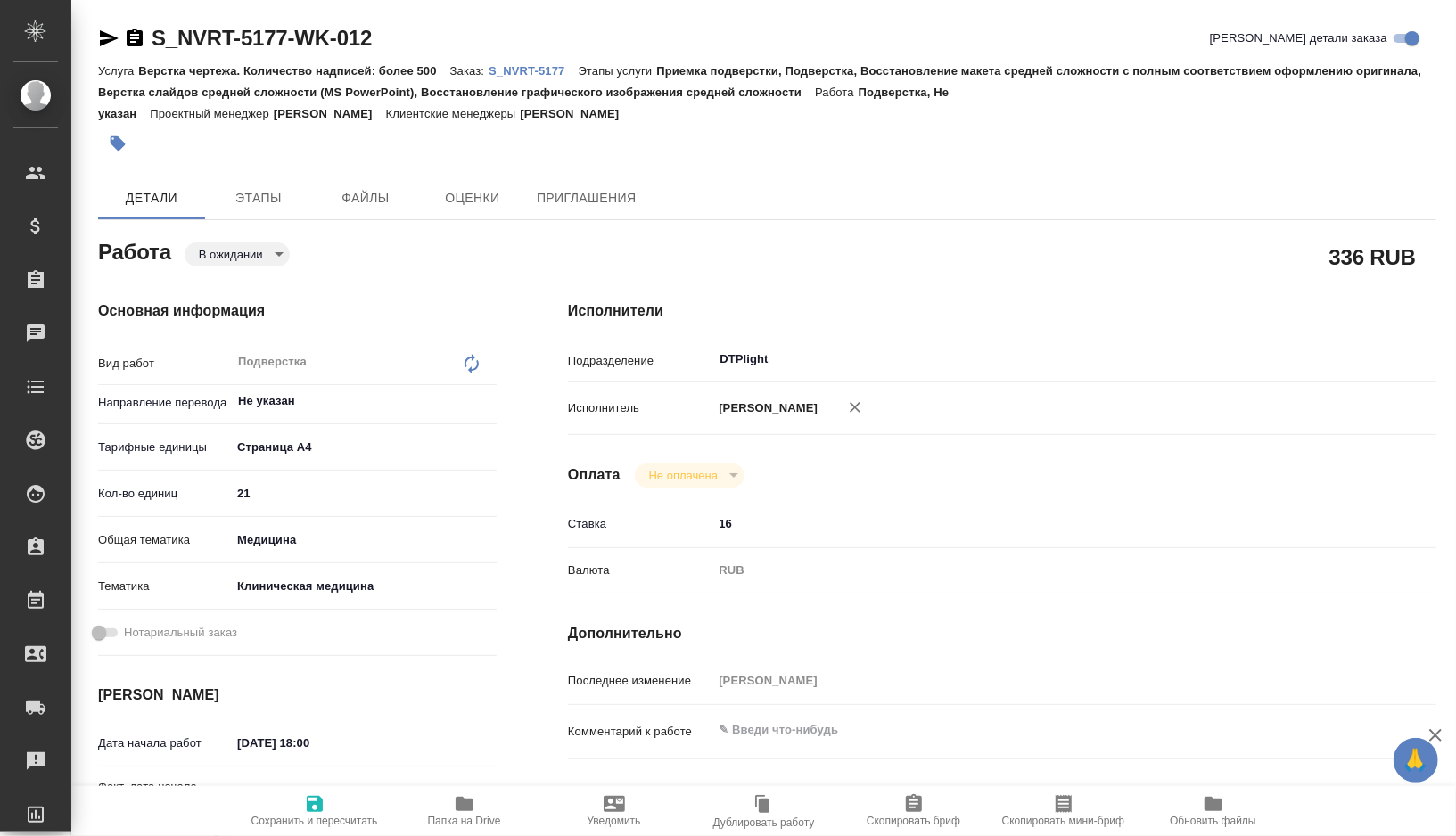
type textarea "x"
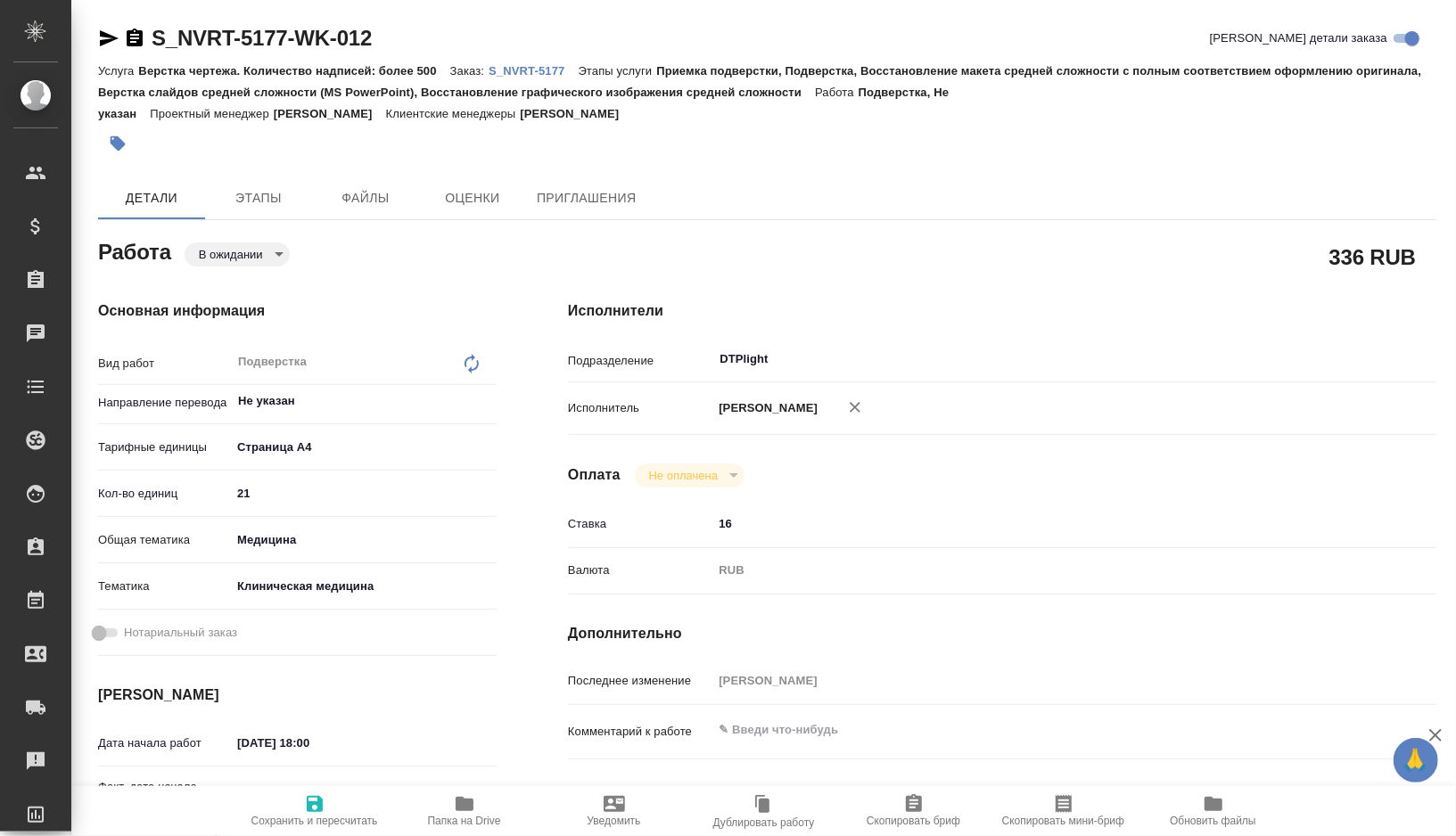
type textarea "x"
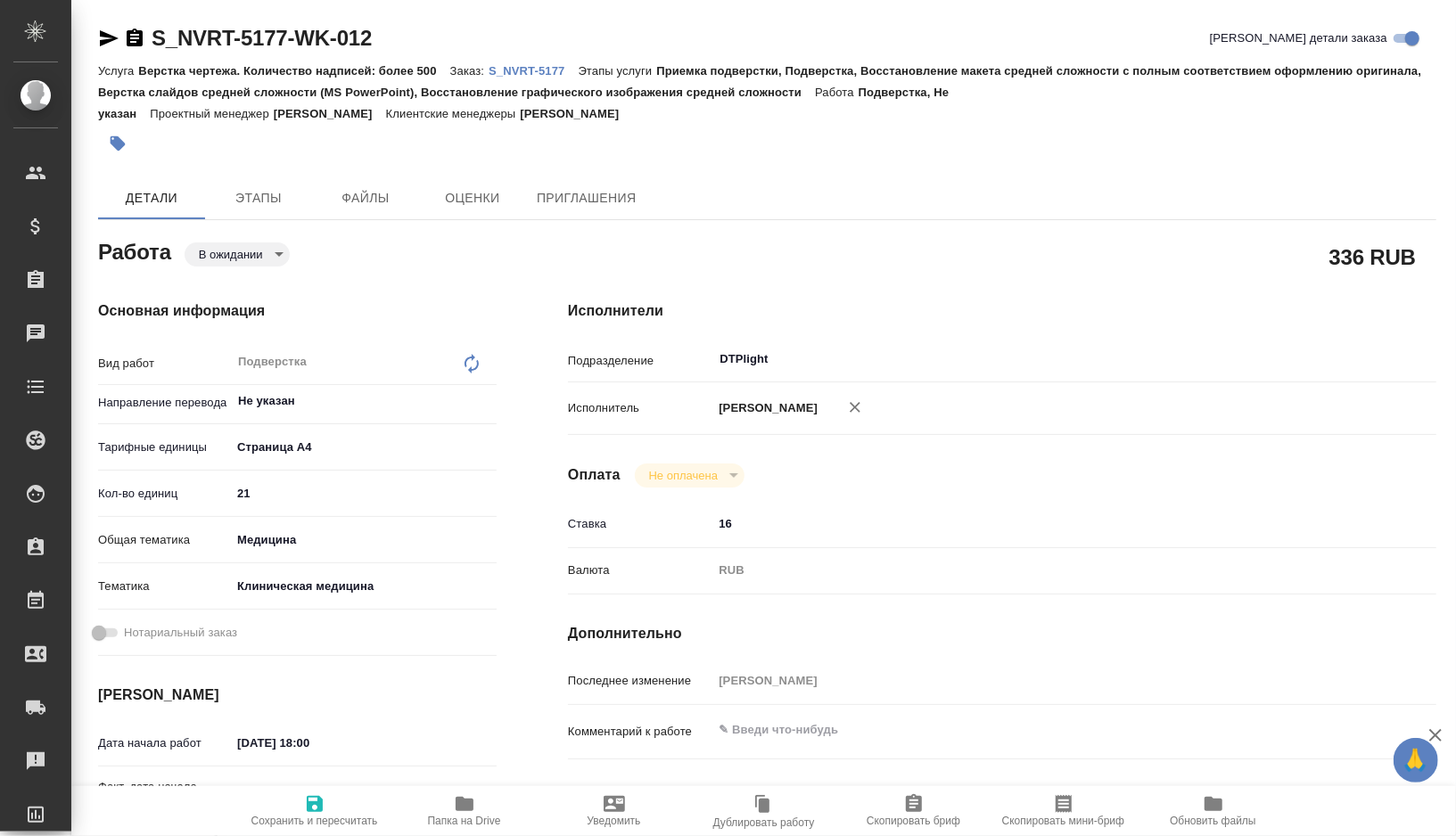
type textarea "x"
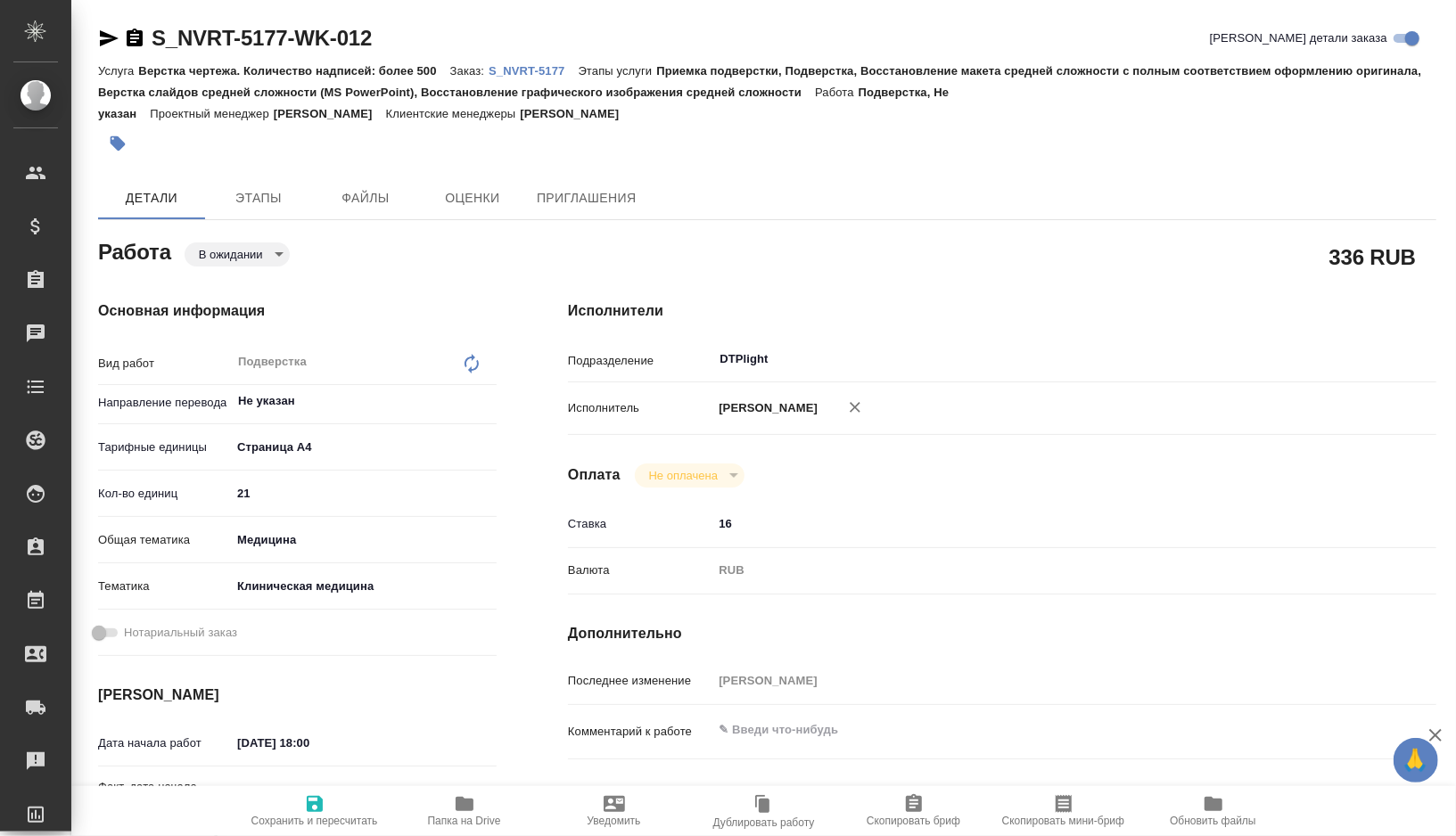
type textarea "x"
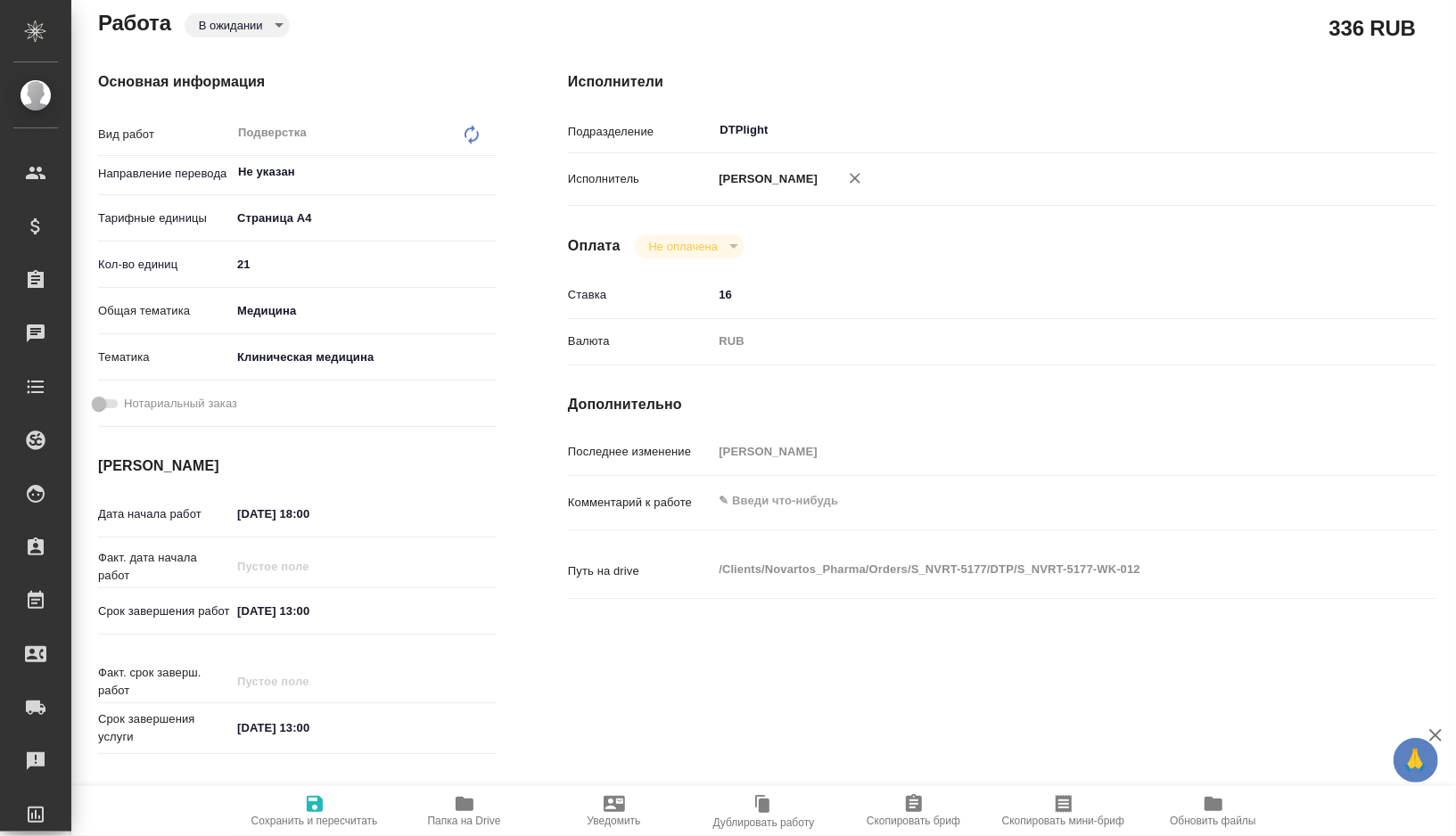
type textarea "x"
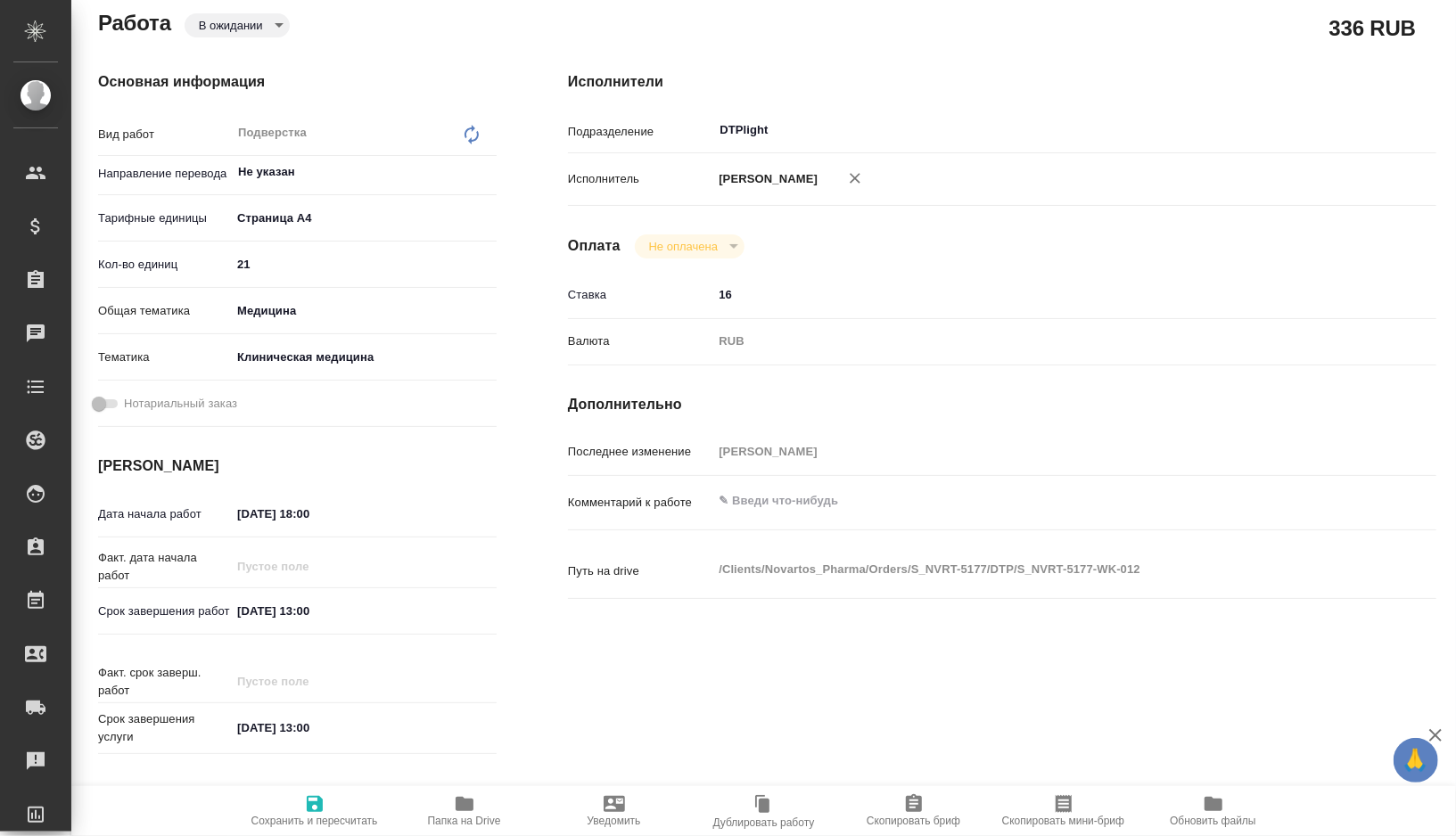
scroll to position [229, 0]
type textarea "x"
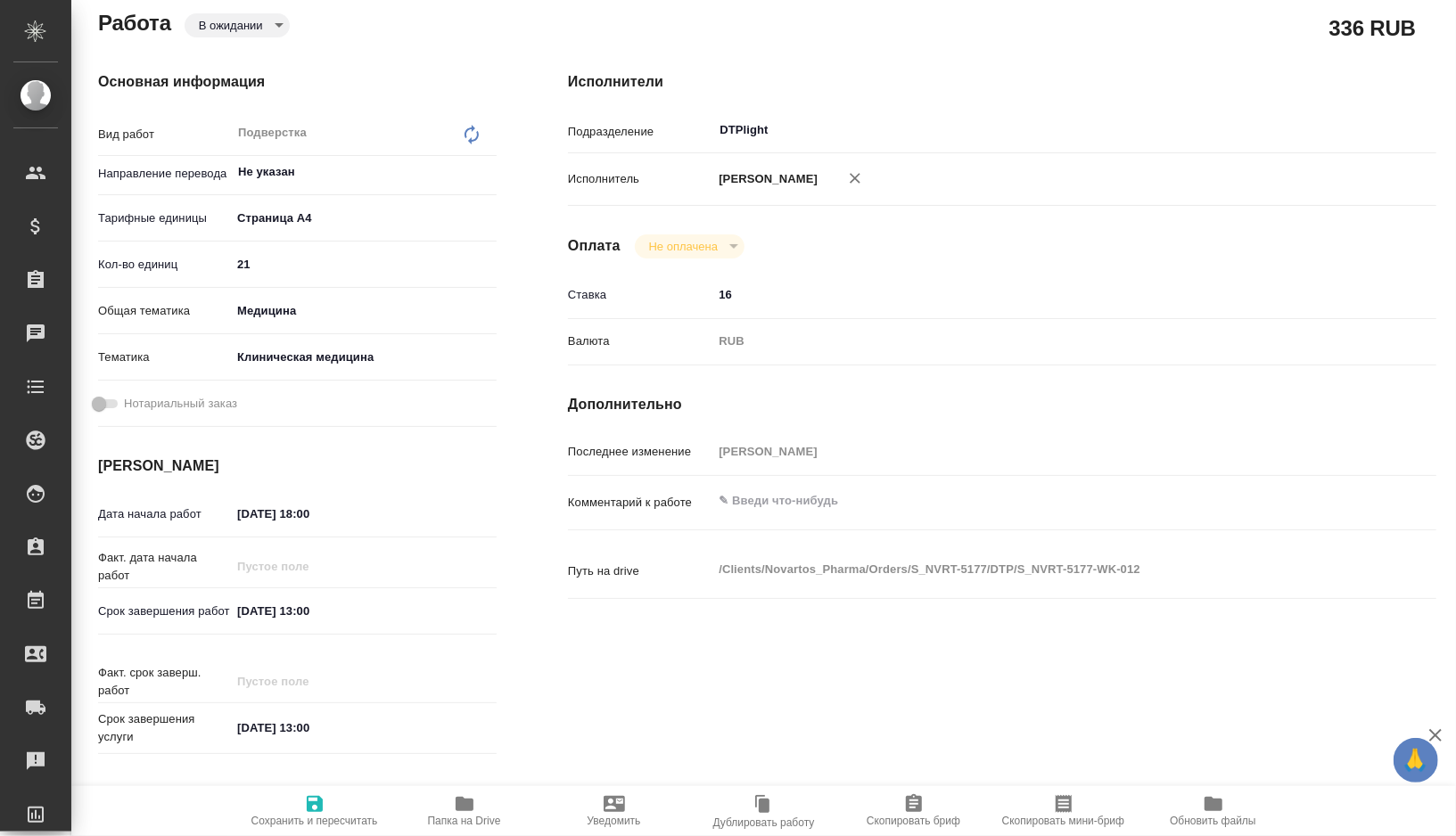
type textarea "x"
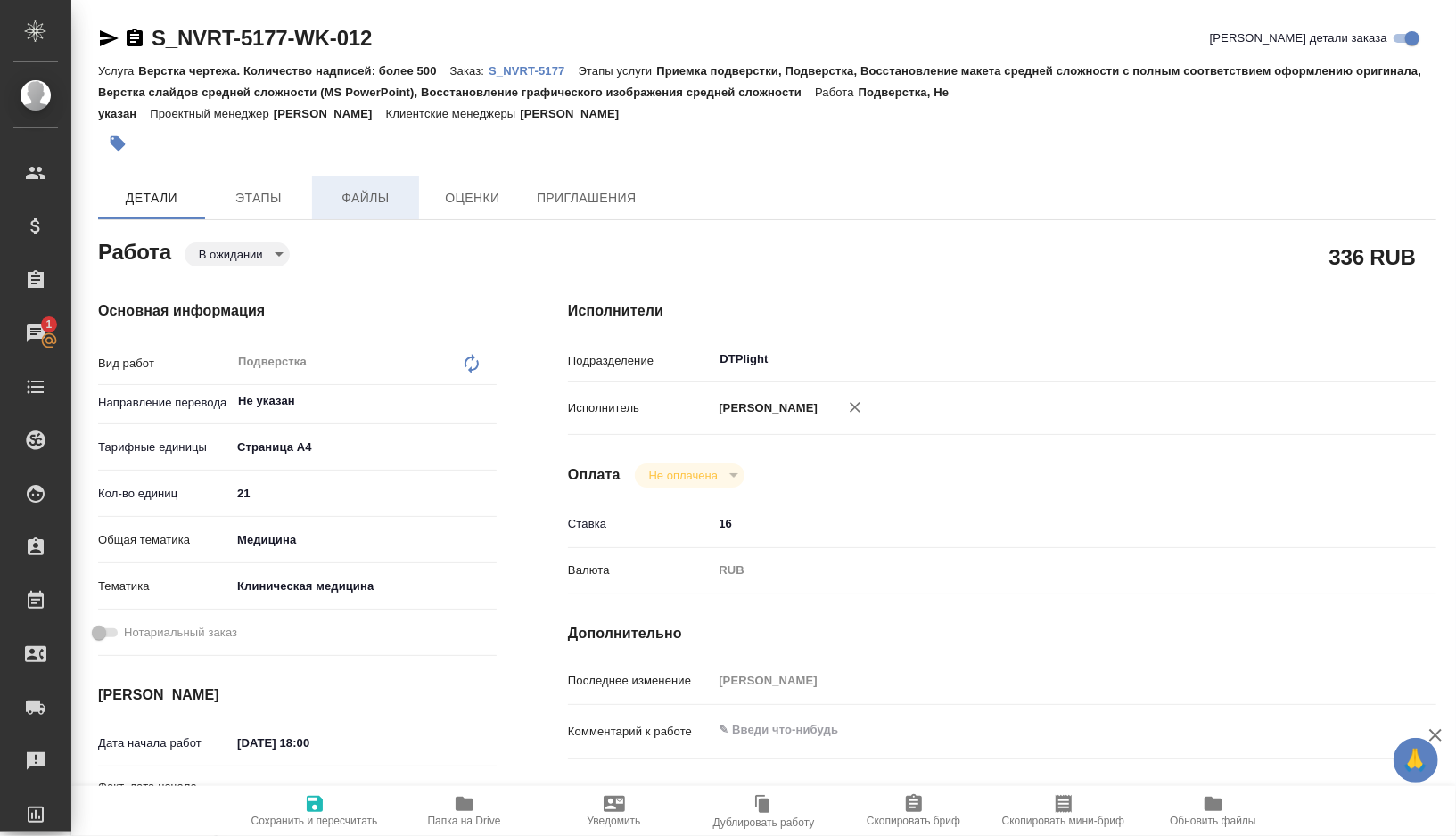
click at [369, 198] on span "Файлы" at bounding box center [366, 198] width 86 height 23
type textarea "x"
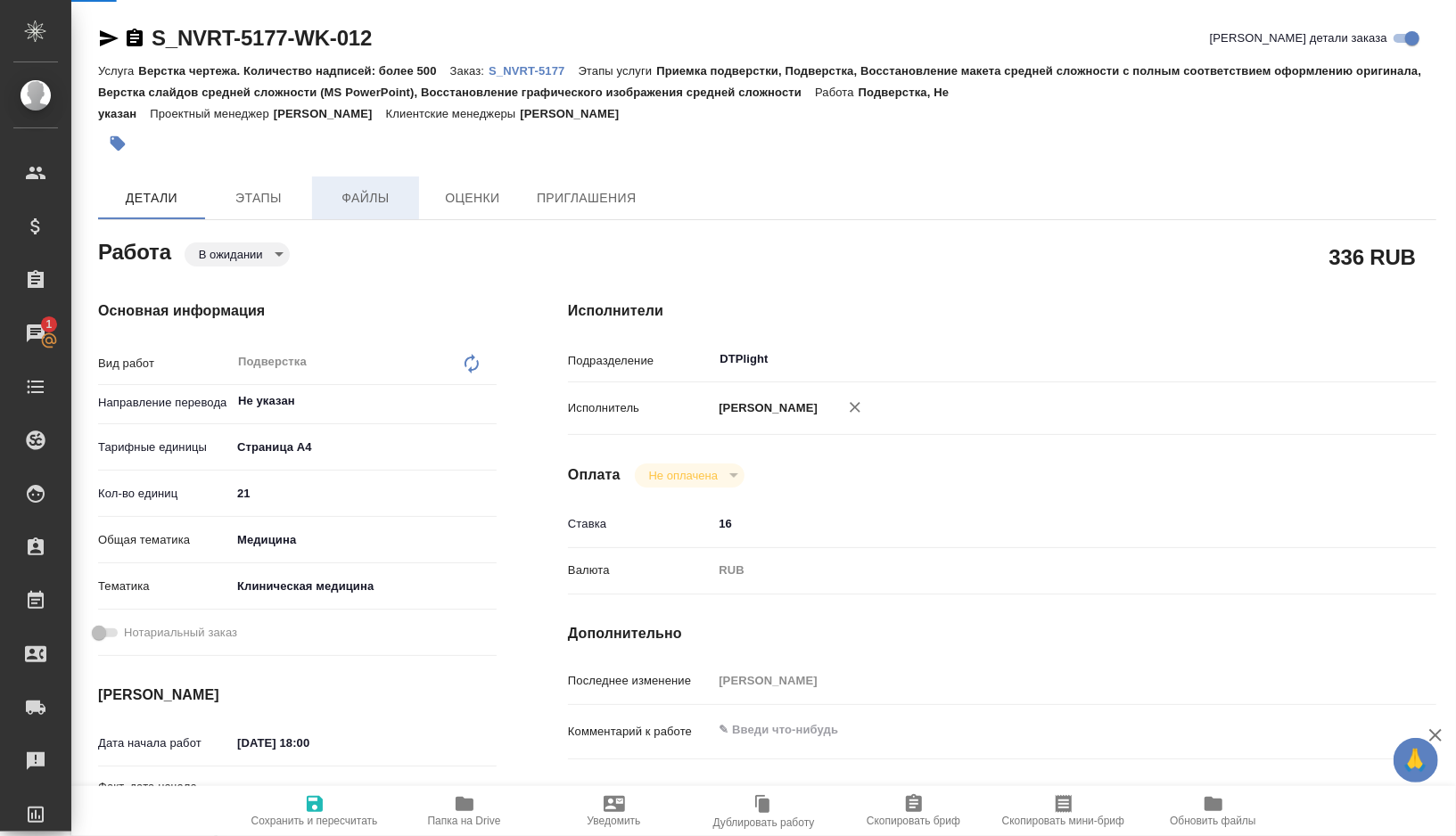
type textarea "x"
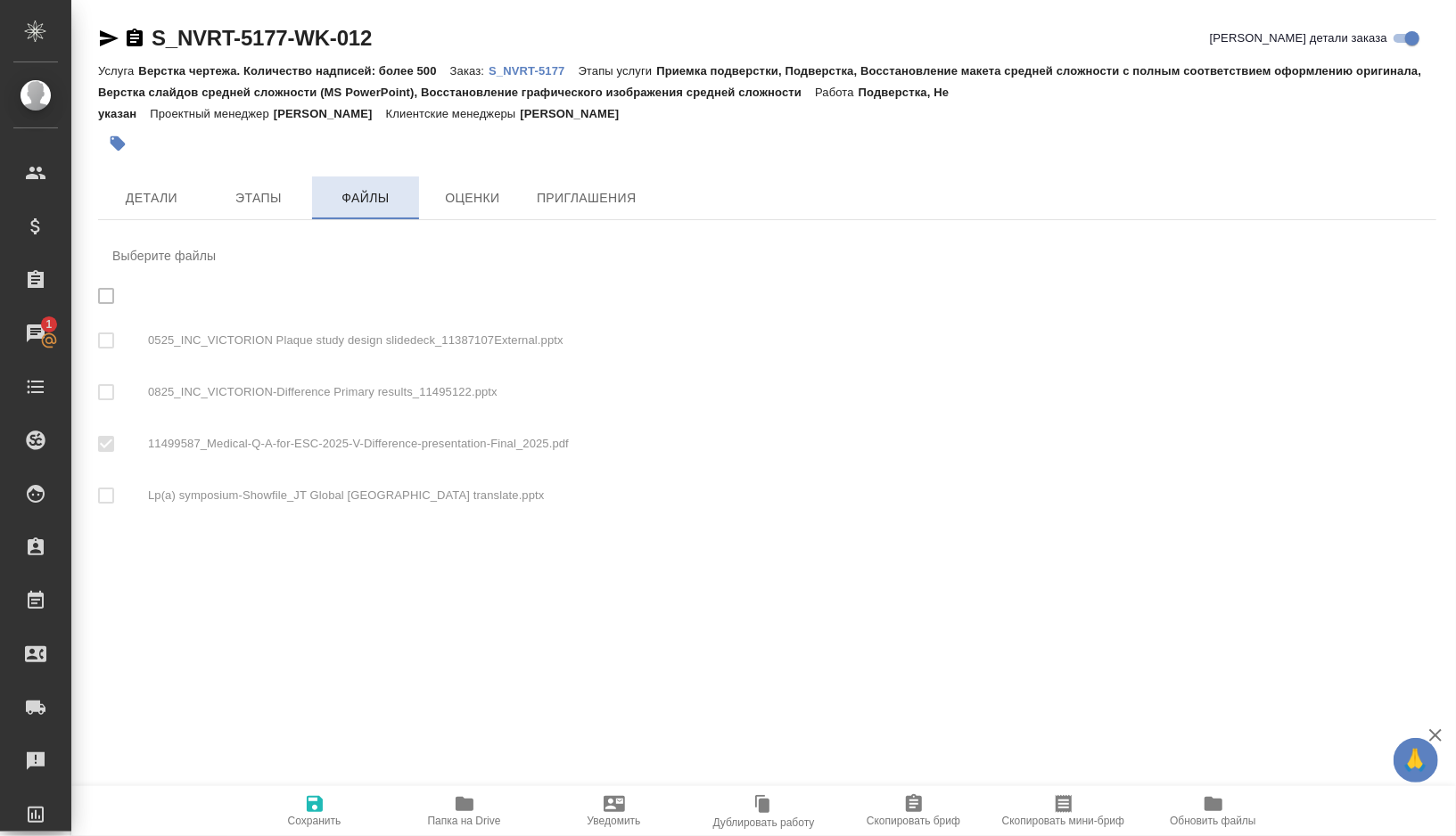
checkbox input "true"
click at [470, 804] on icon "button" at bounding box center [465, 804] width 18 height 15
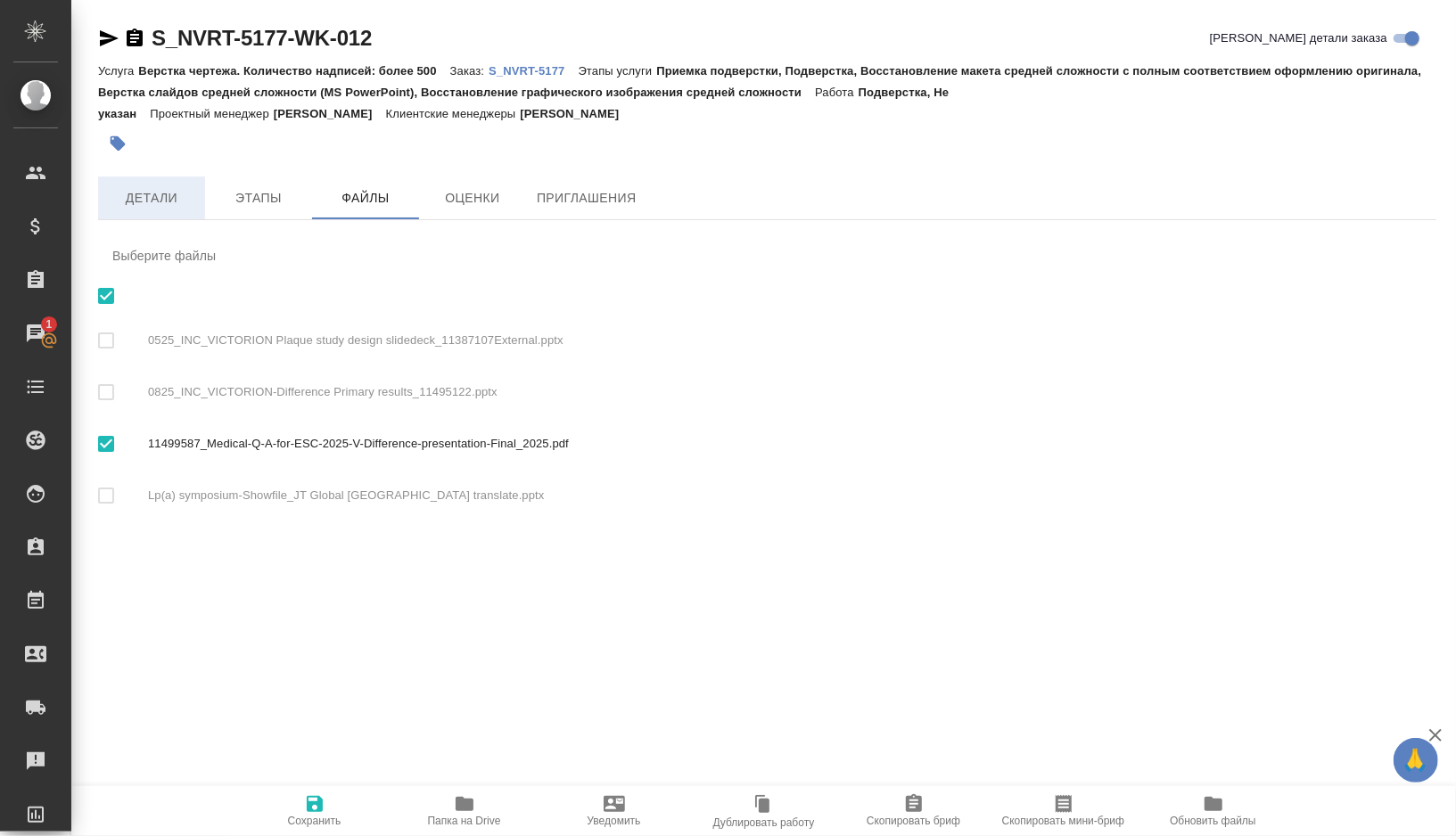
click at [157, 209] on button "Детали" at bounding box center [152, 197] width 107 height 43
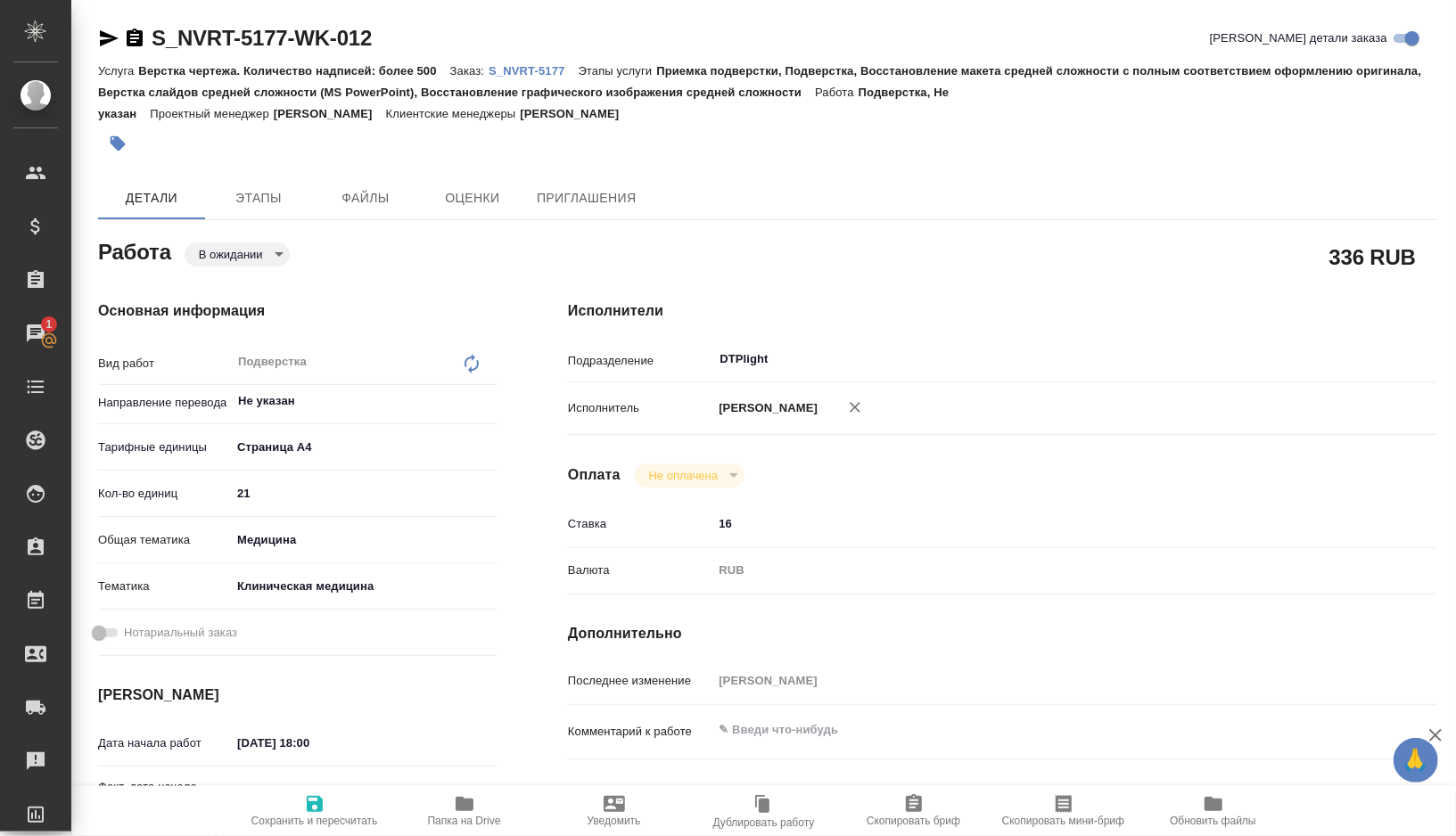
type textarea "x"
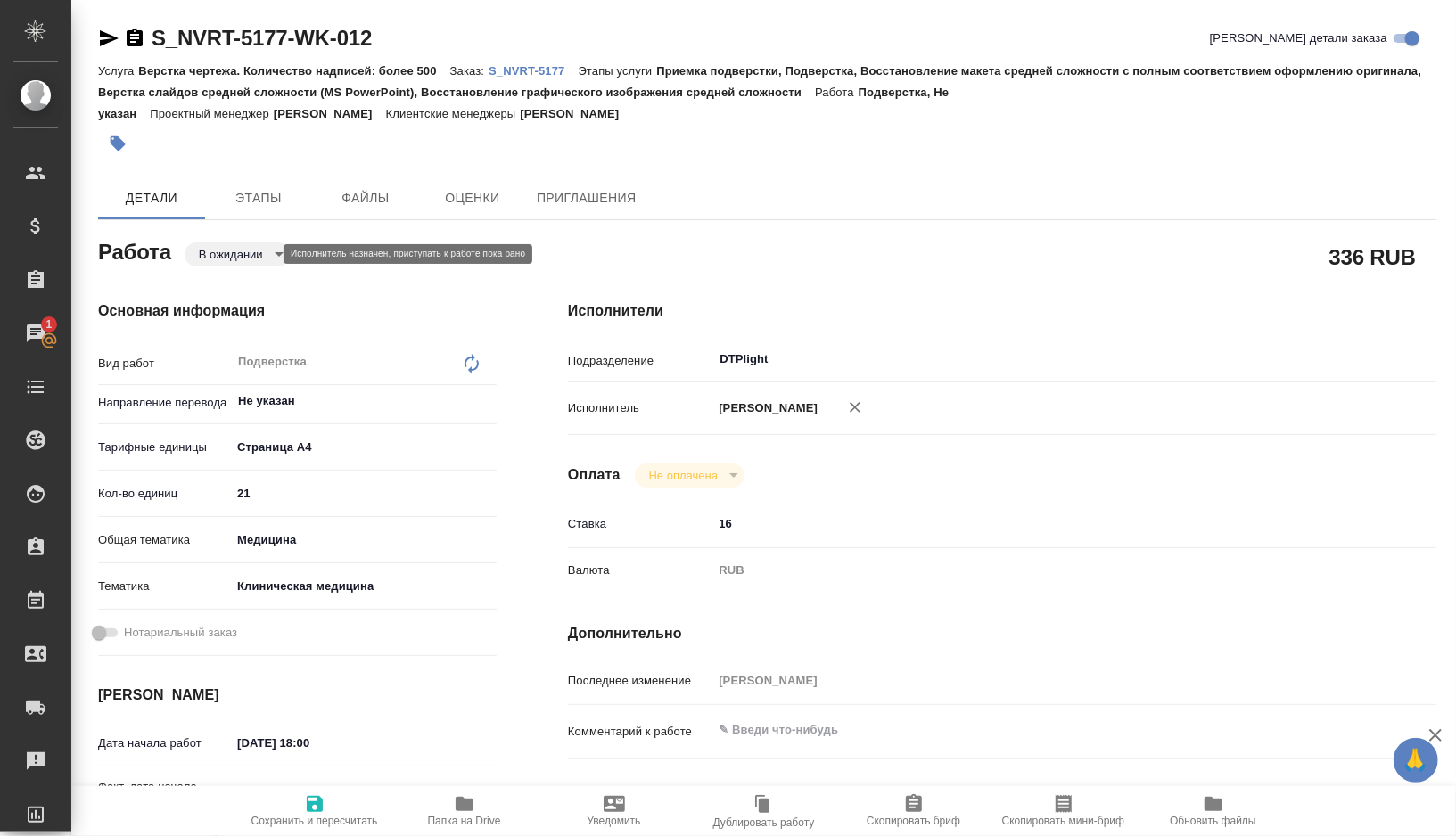
type textarea "x"
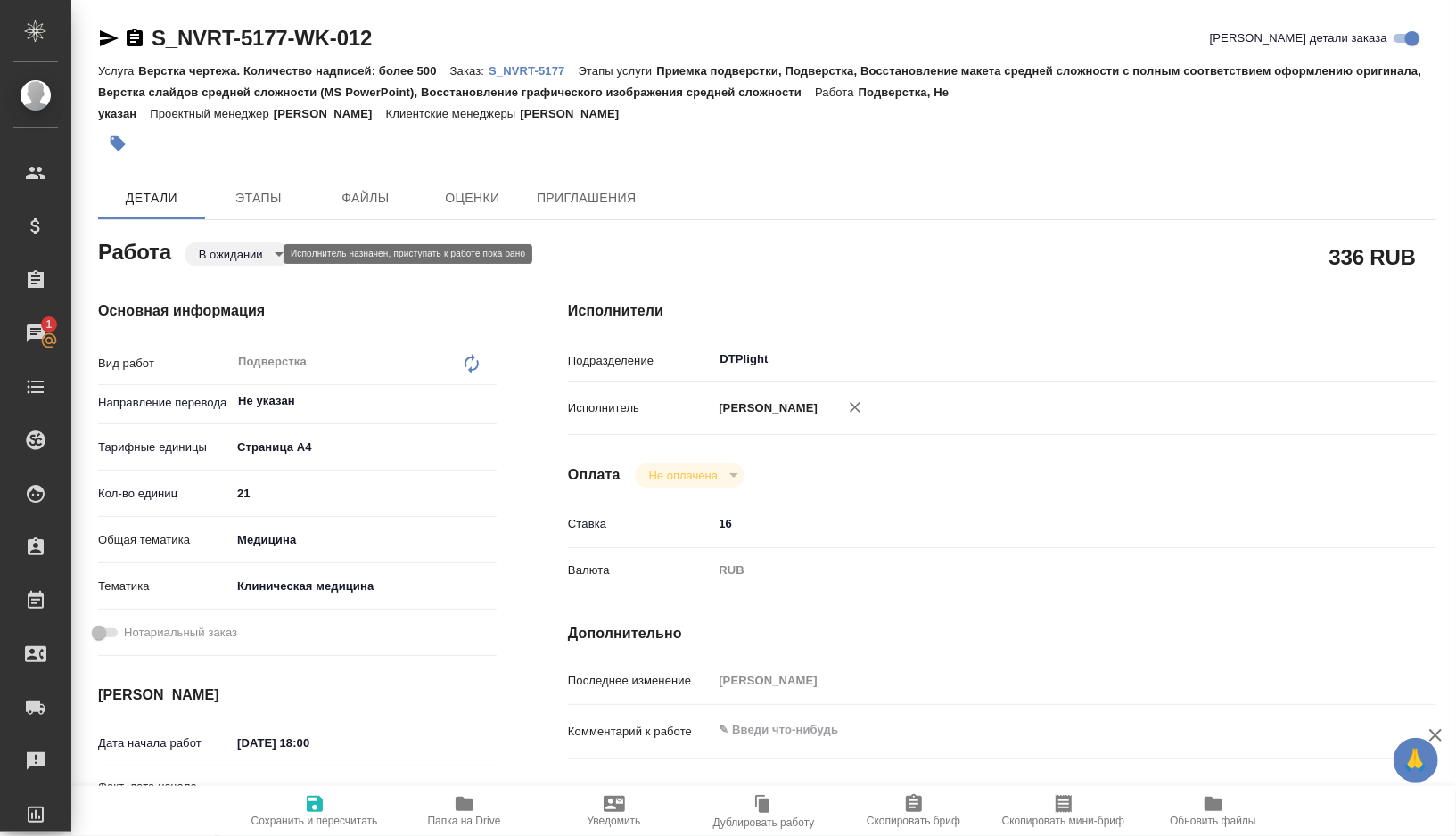
click at [255, 249] on body "🙏 .cls-1 fill:#fff; AWATERA Gorshkova Valentina Клиенты Спецификации Заказы 1 Ч…" at bounding box center [728, 418] width 1456 height 836
type textarea "x"
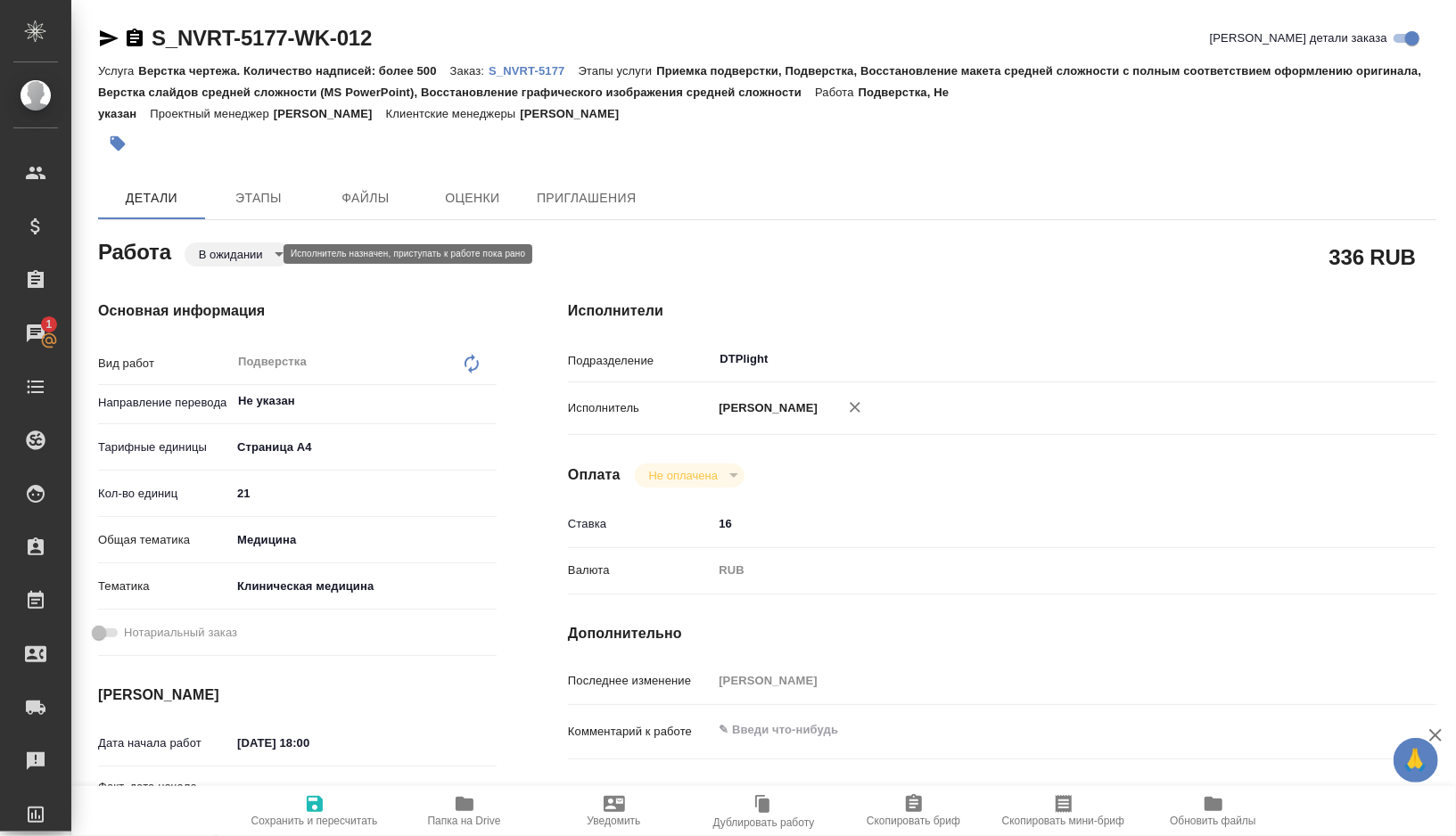
type textarea "x"
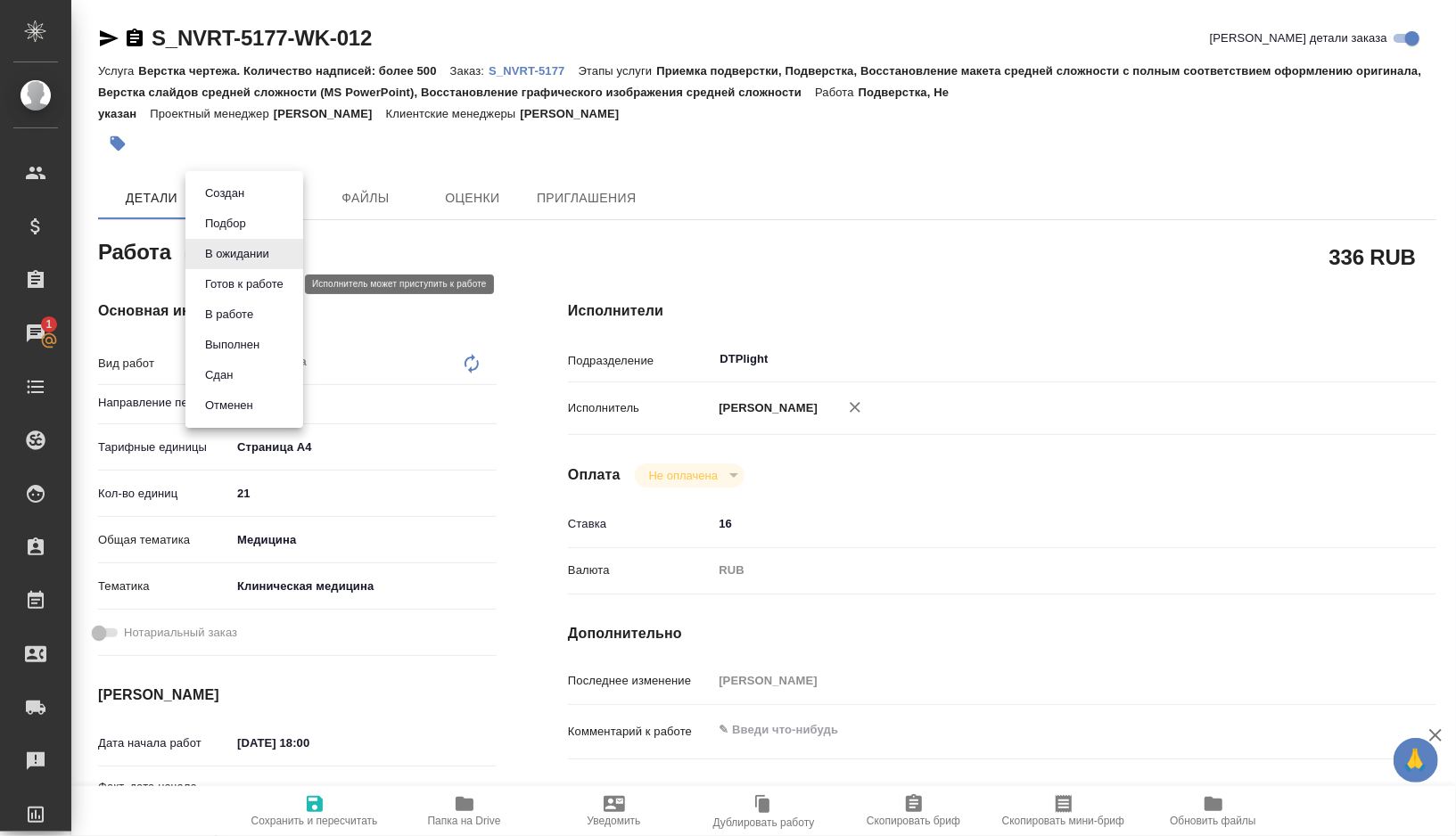
click at [258, 285] on button "Готов к работе" at bounding box center [245, 285] width 89 height 20
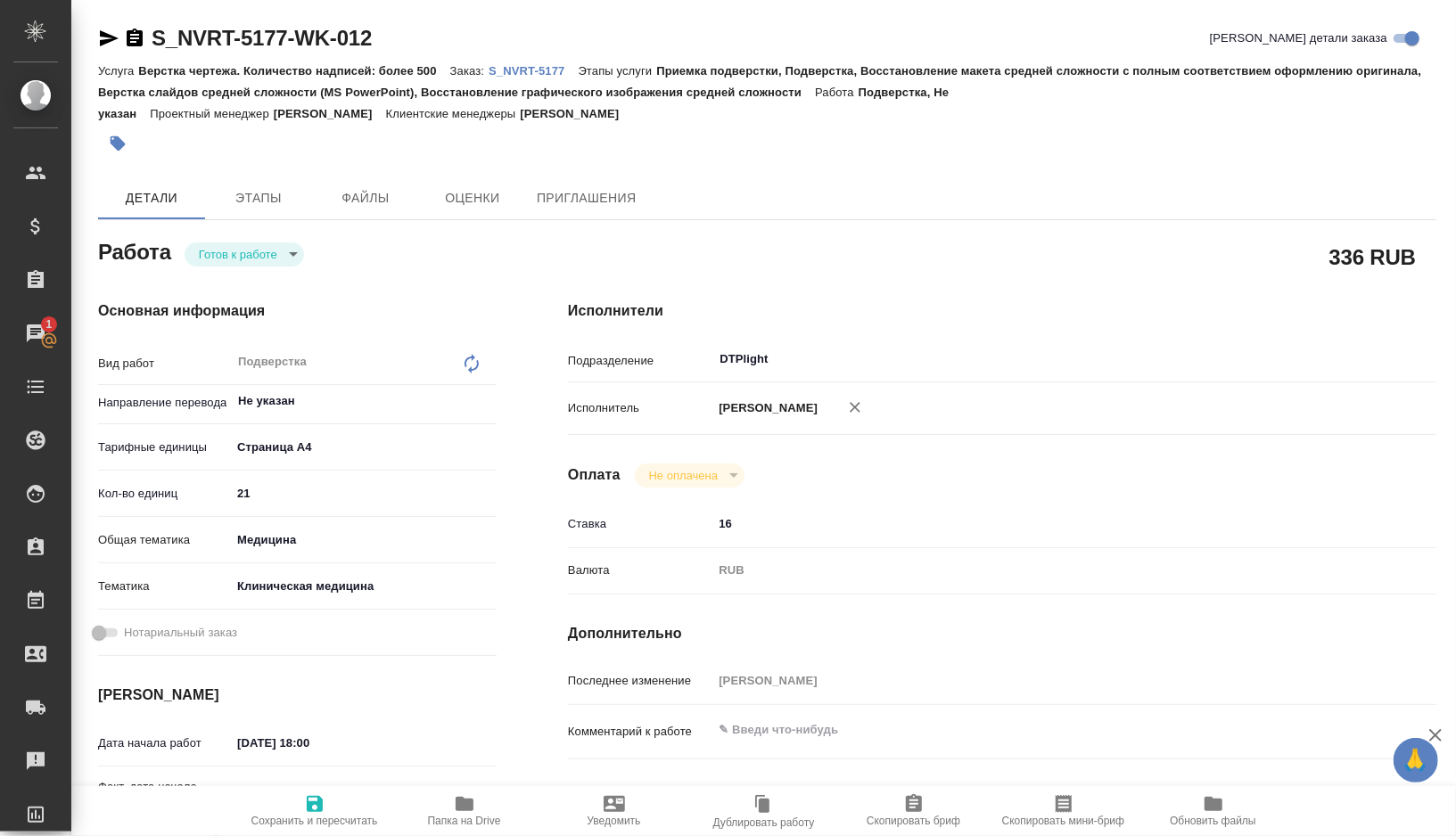
type textarea "x"
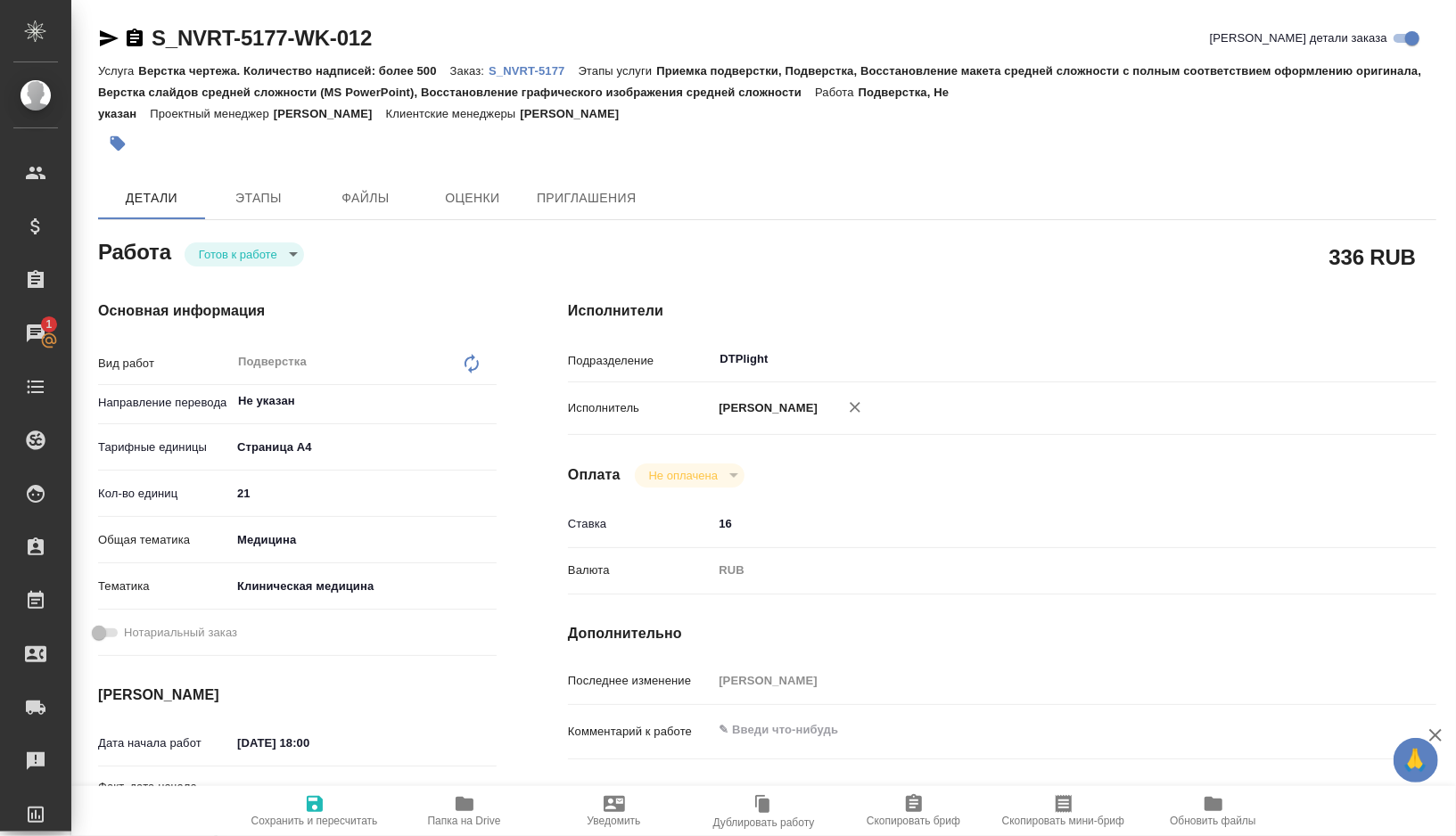
type textarea "x"
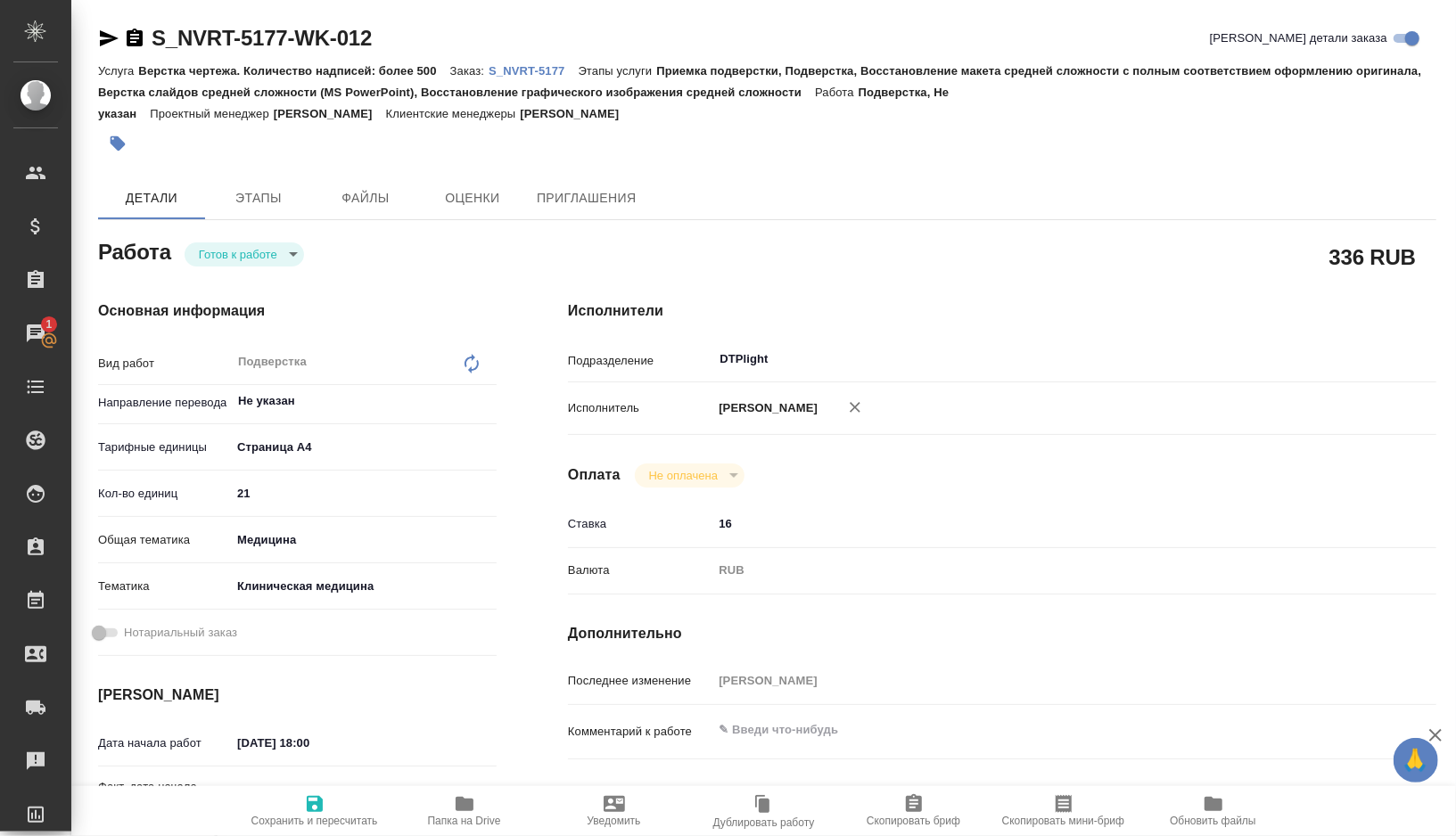
type textarea "x"
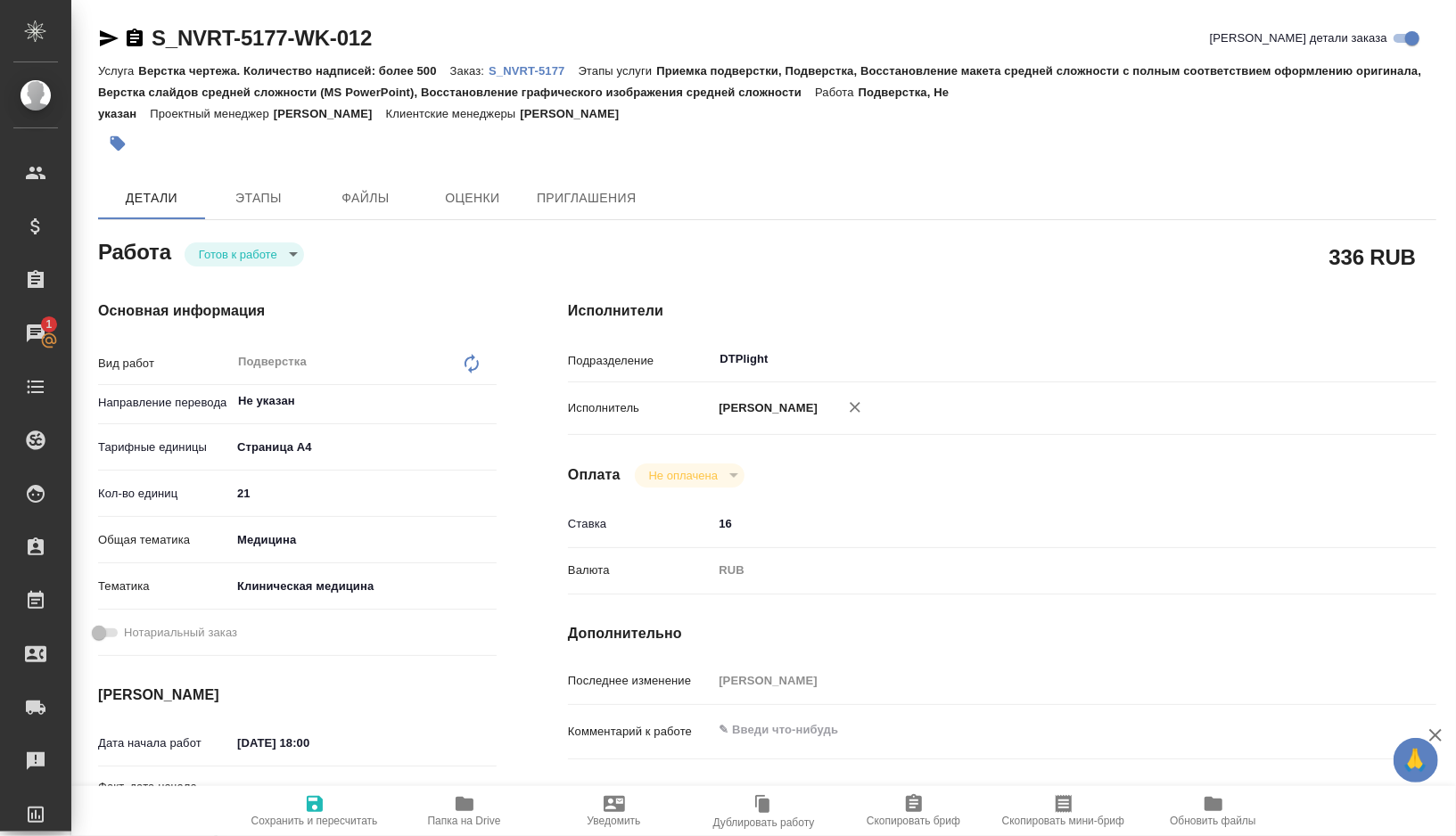
type textarea "x"
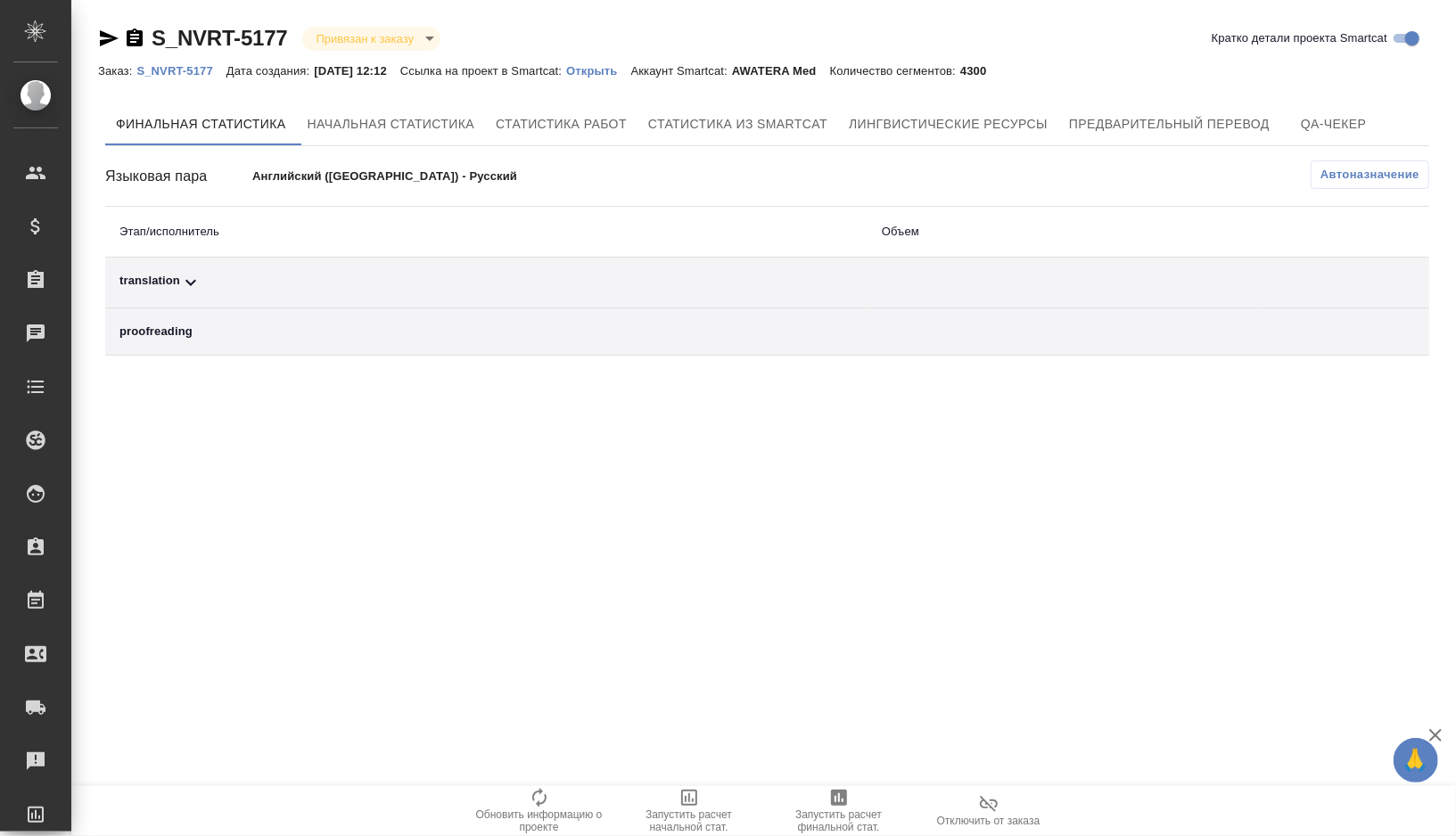
click at [283, 272] on div "translation" at bounding box center [486, 283] width 734 height 22
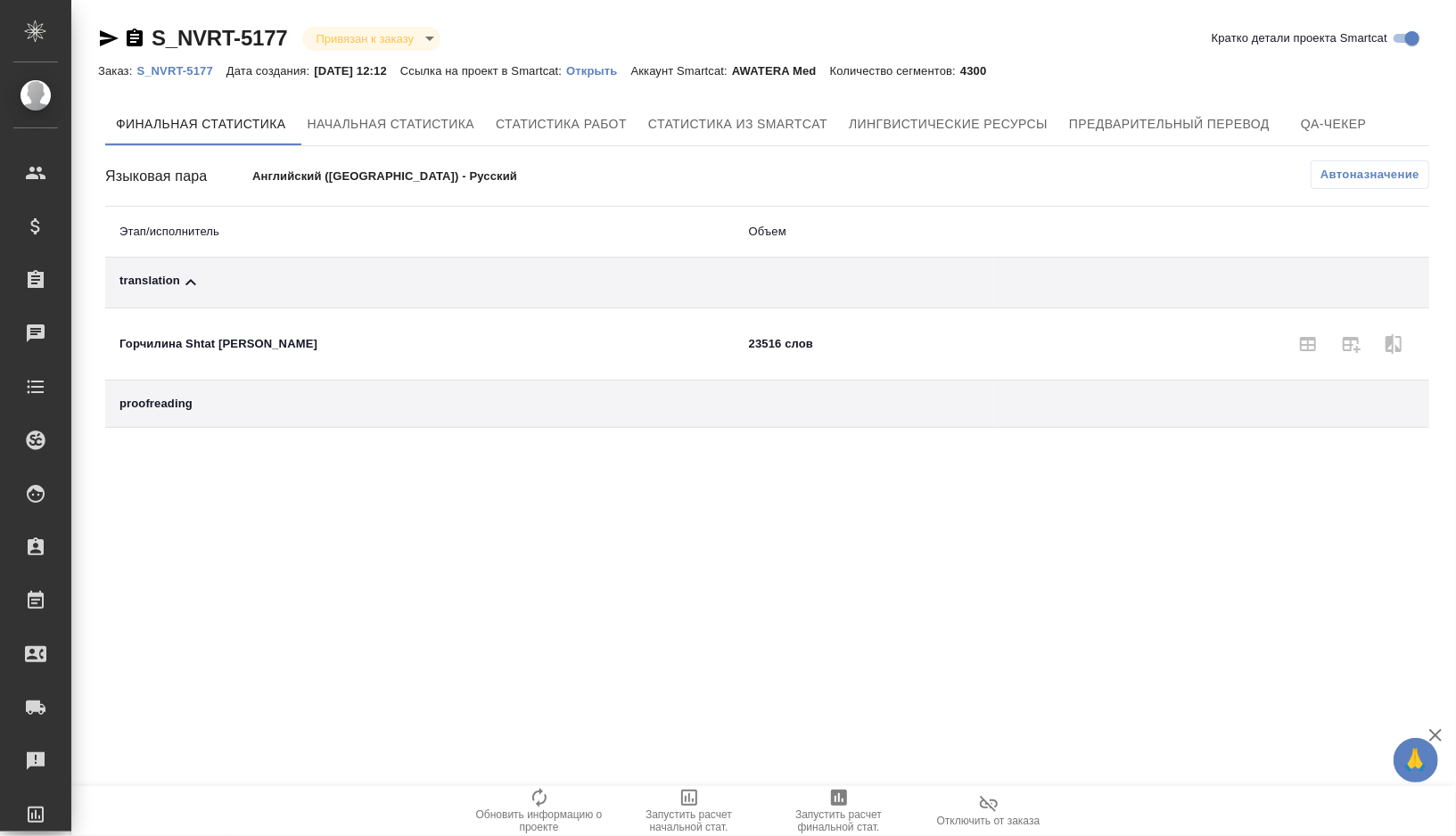
click at [1348, 172] on span "Автоназначение" at bounding box center [1370, 175] width 99 height 18
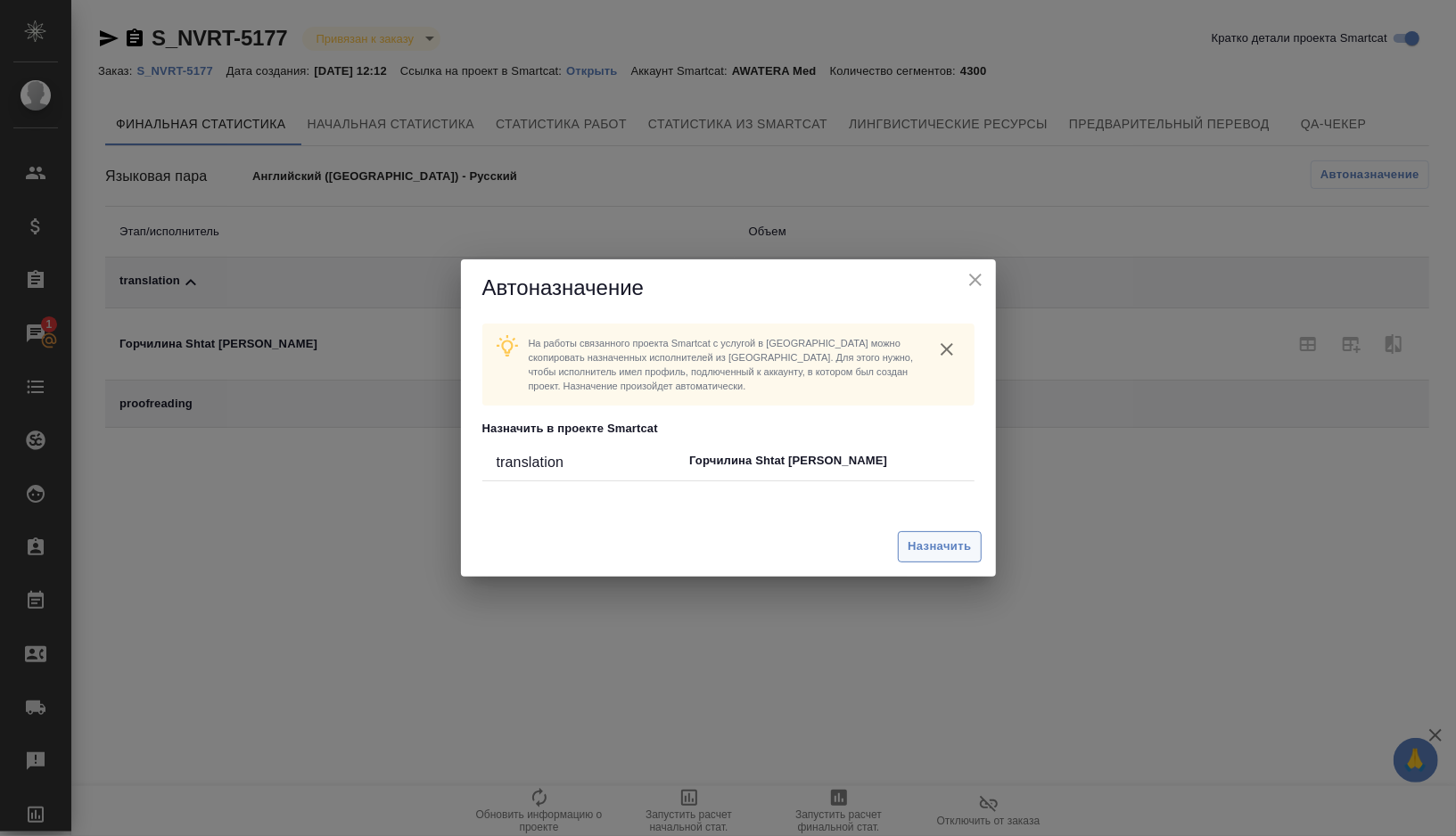
click at [923, 554] on span "Назначить" at bounding box center [940, 547] width 64 height 21
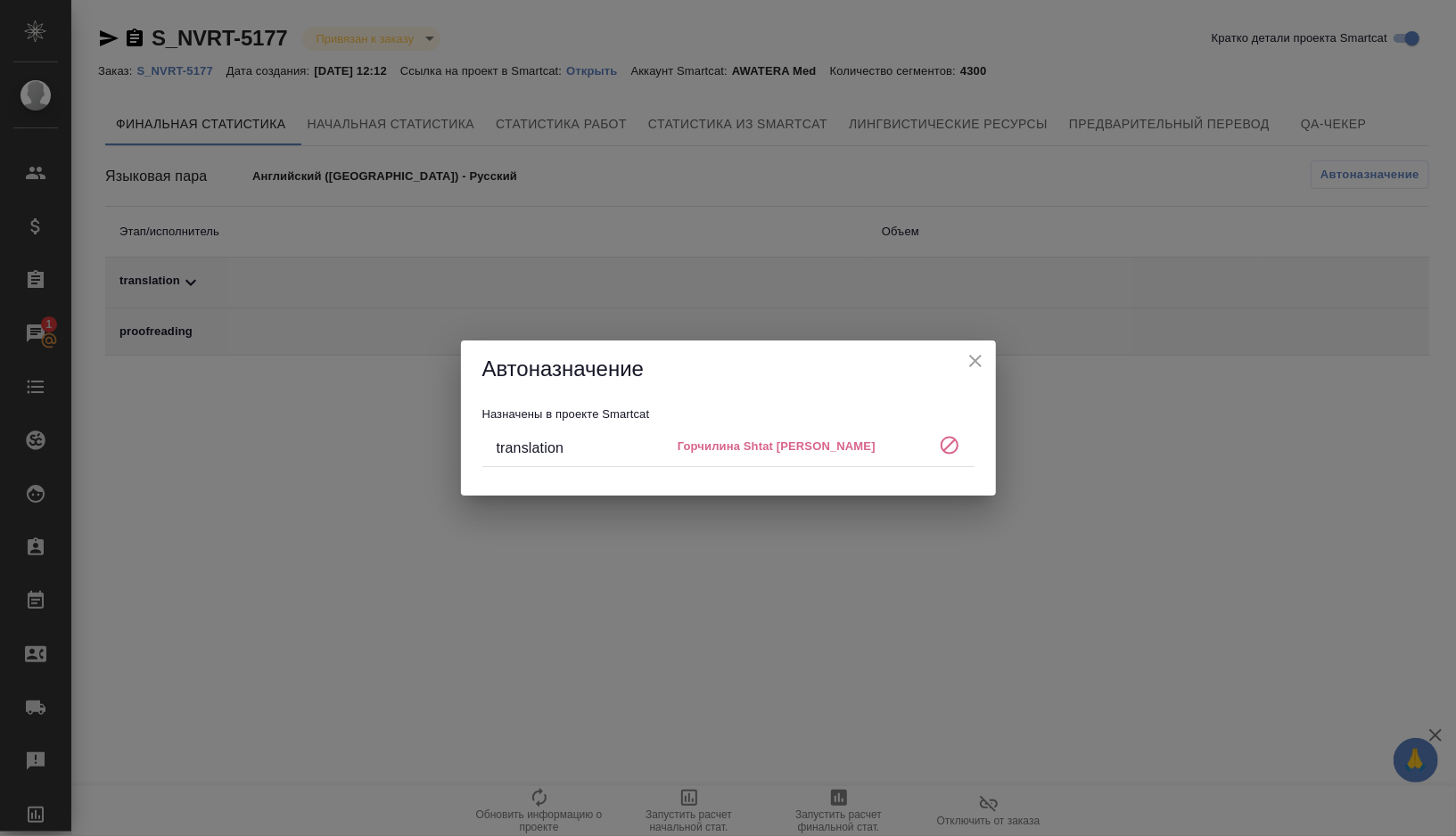
click at [975, 364] on icon "close" at bounding box center [976, 361] width 22 height 22
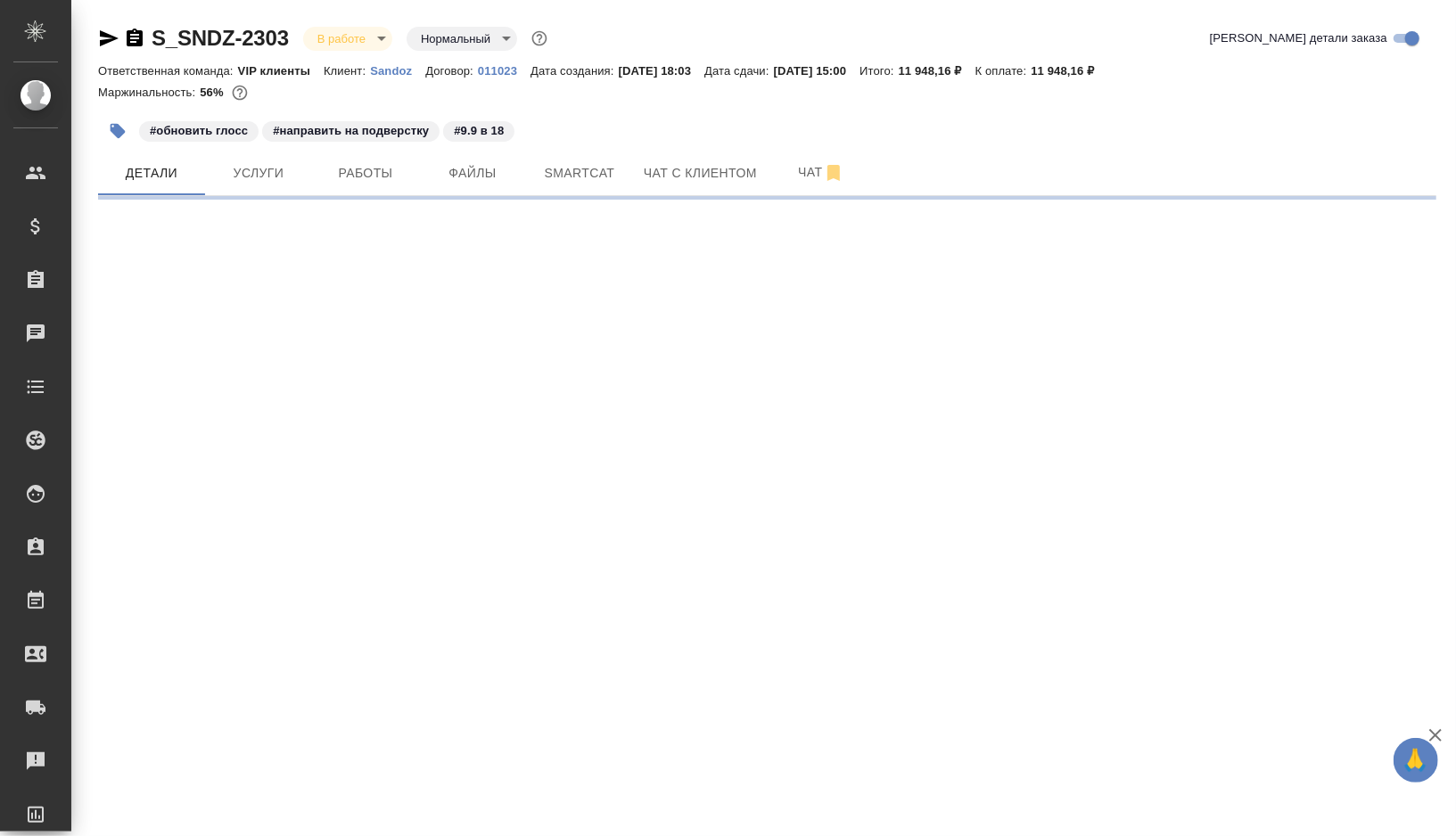
select select "RU"
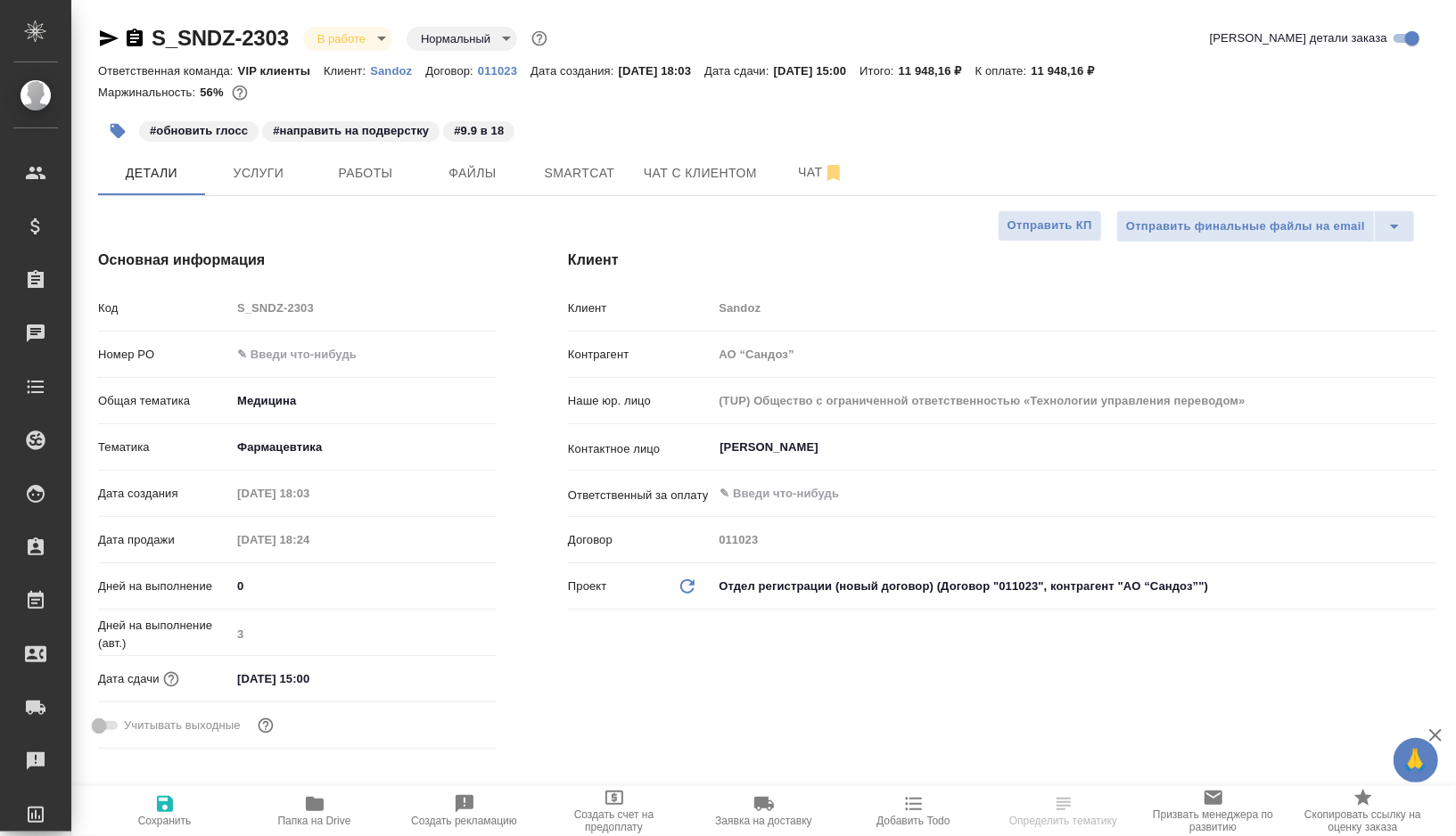
type textarea "x"
click at [581, 165] on span "Smartcat" at bounding box center [580, 173] width 86 height 23
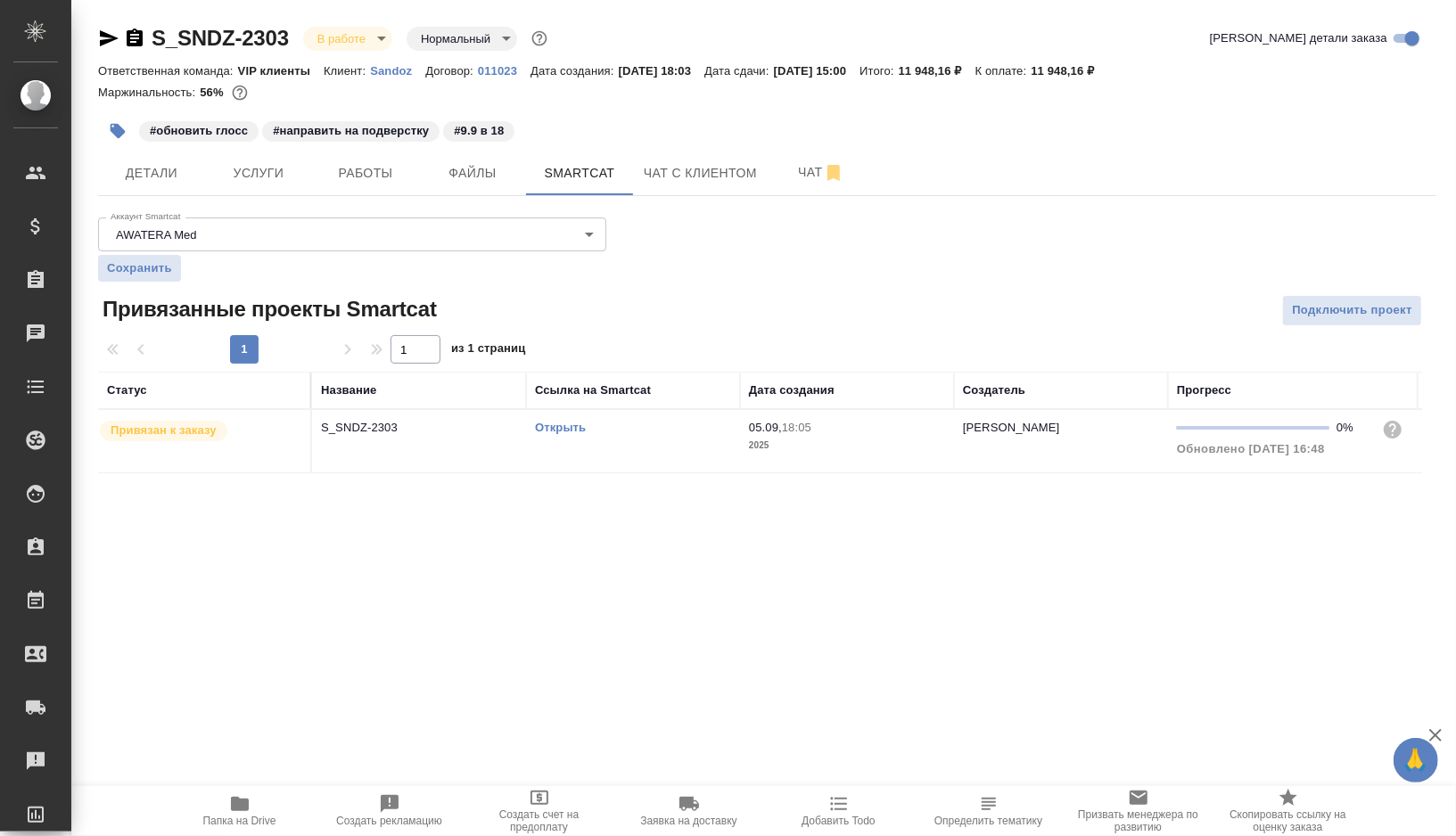
click at [570, 428] on link "Открыть" at bounding box center [561, 428] width 51 height 14
click at [340, 172] on span "Работы" at bounding box center [366, 173] width 86 height 23
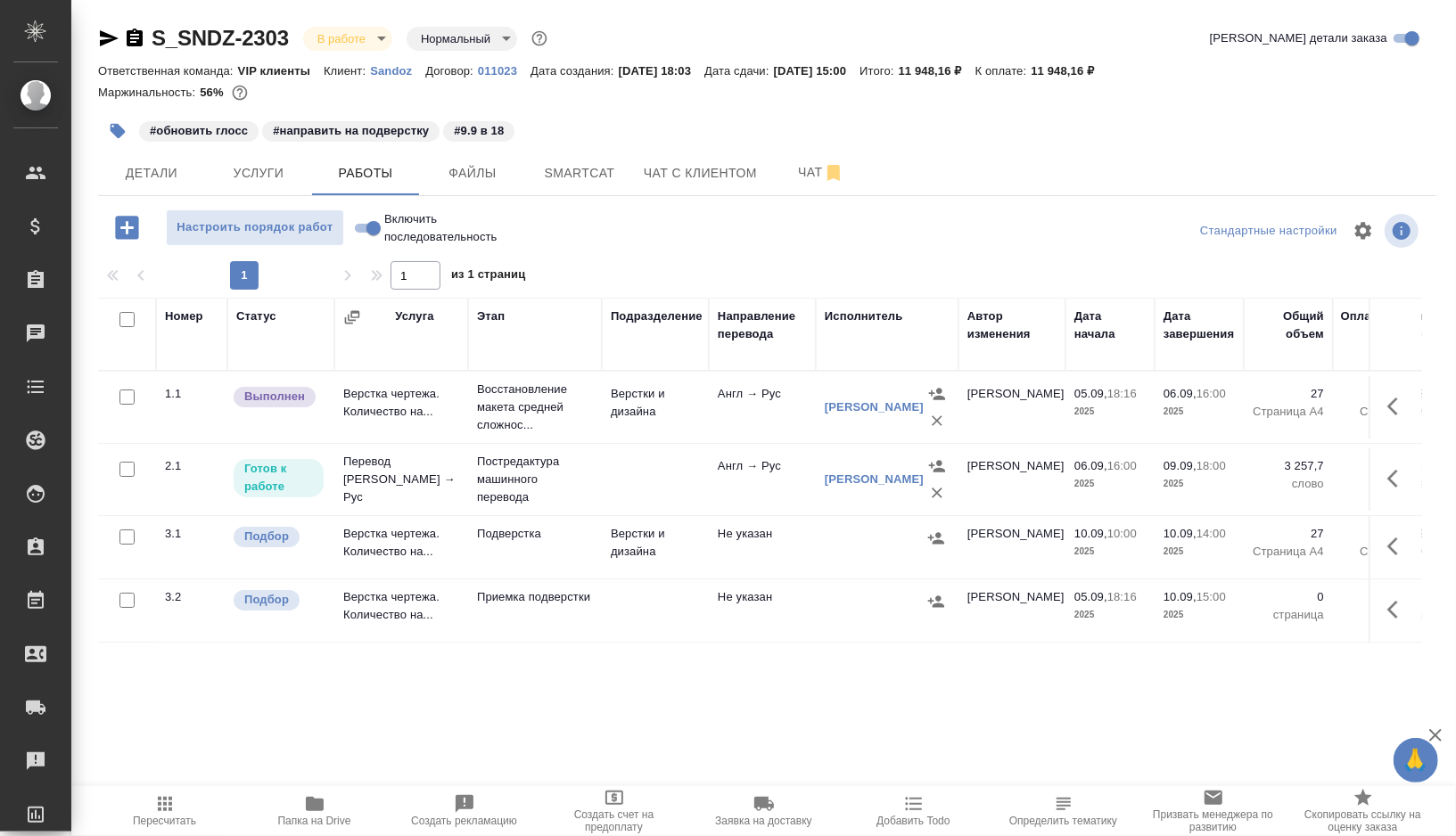
click at [116, 132] on icon "button" at bounding box center [118, 131] width 15 height 15
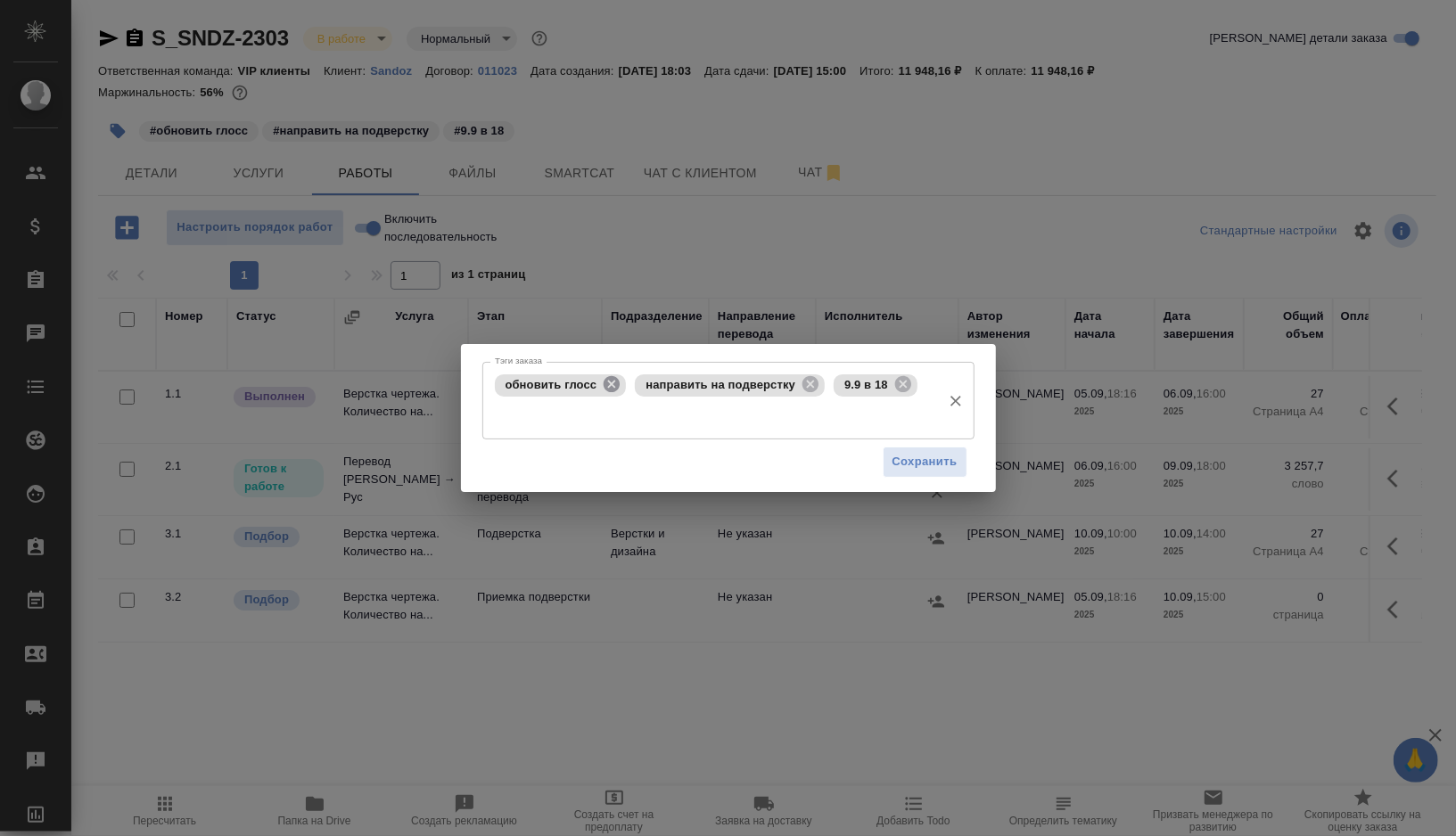
click at [610, 388] on icon at bounding box center [612, 385] width 20 height 20
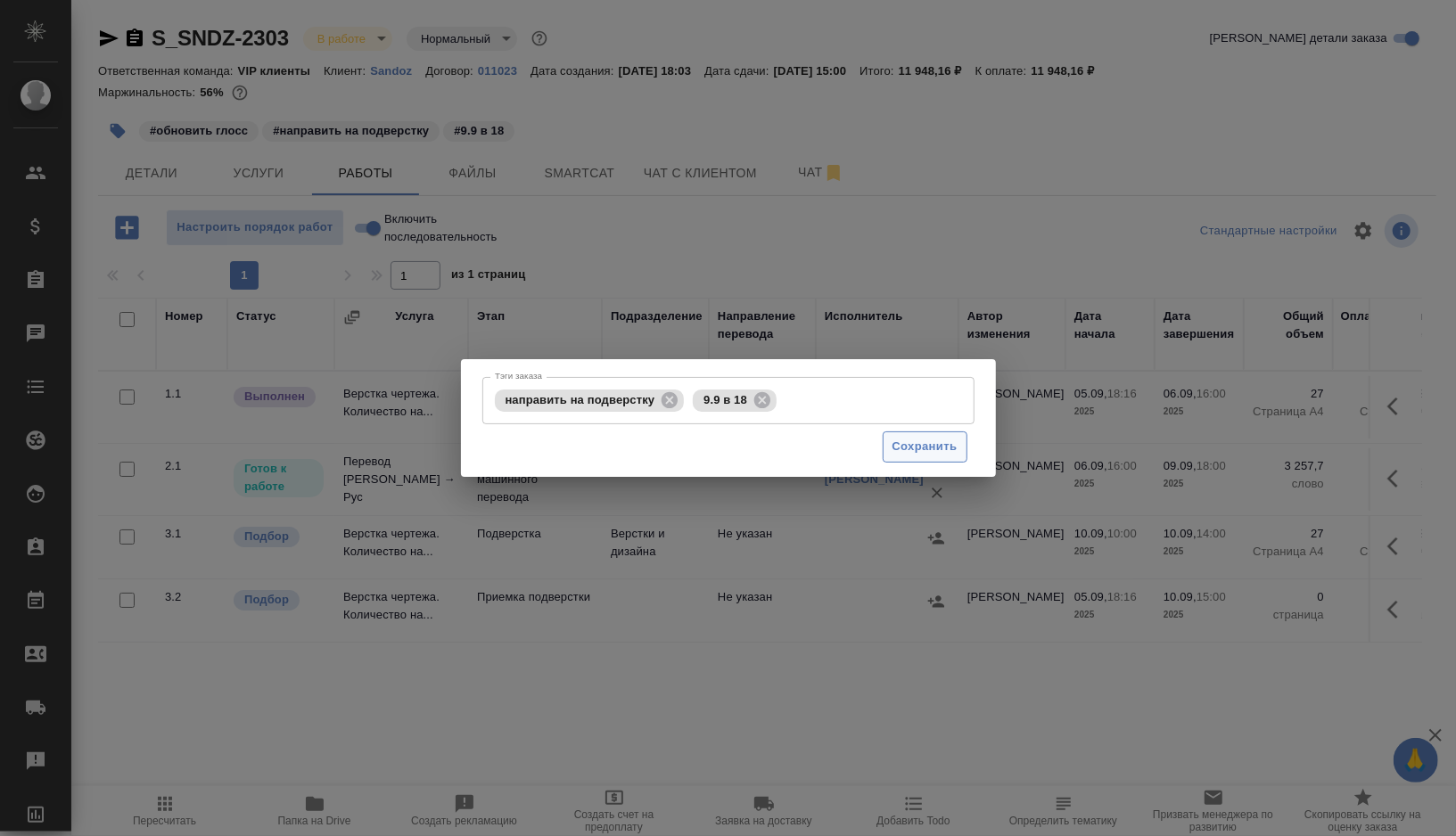
click at [903, 450] on span "Сохранить" at bounding box center [925, 447] width 66 height 21
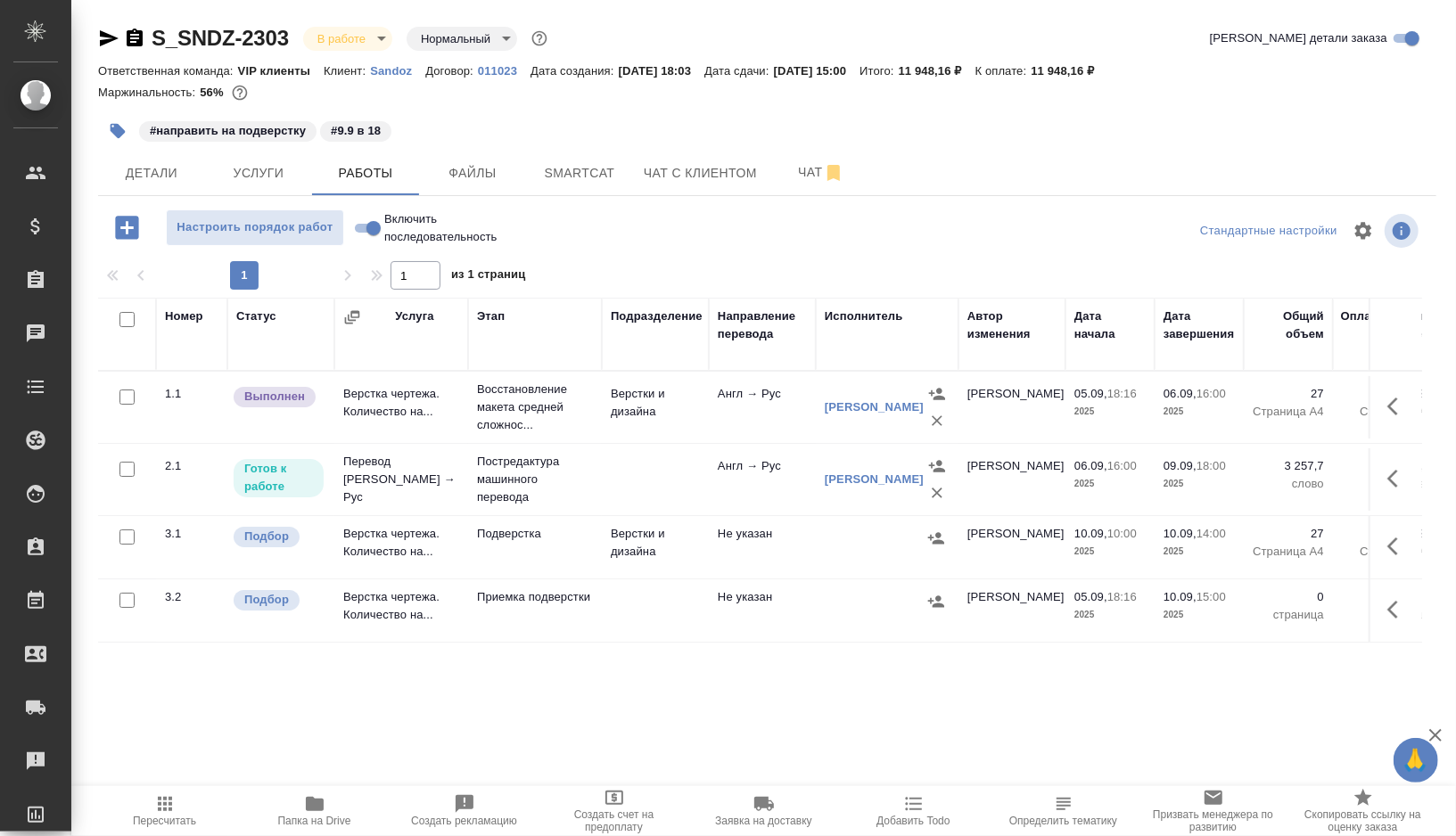
click at [652, 478] on td at bounding box center [656, 479] width 107 height 63
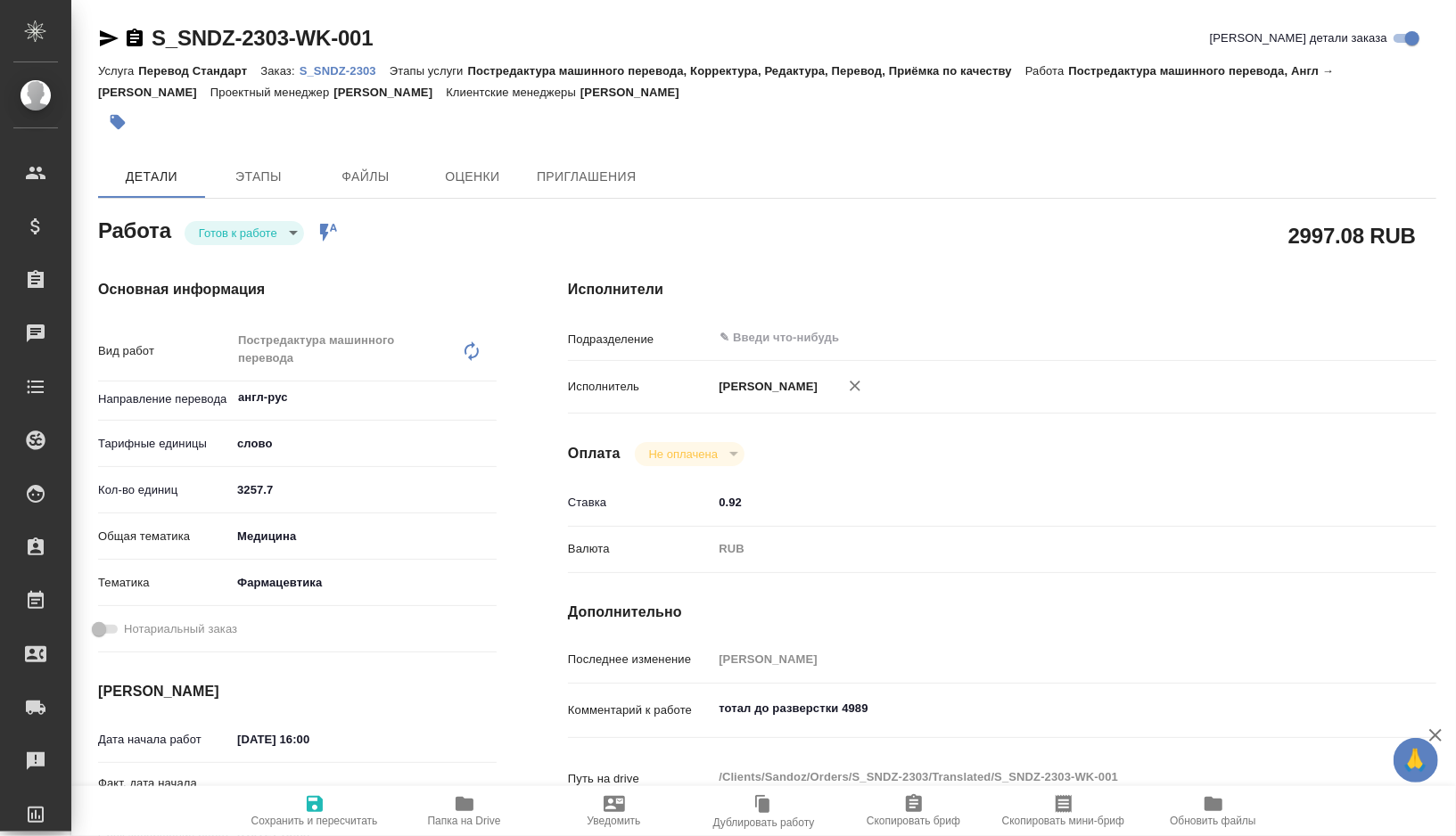
type textarea "x"
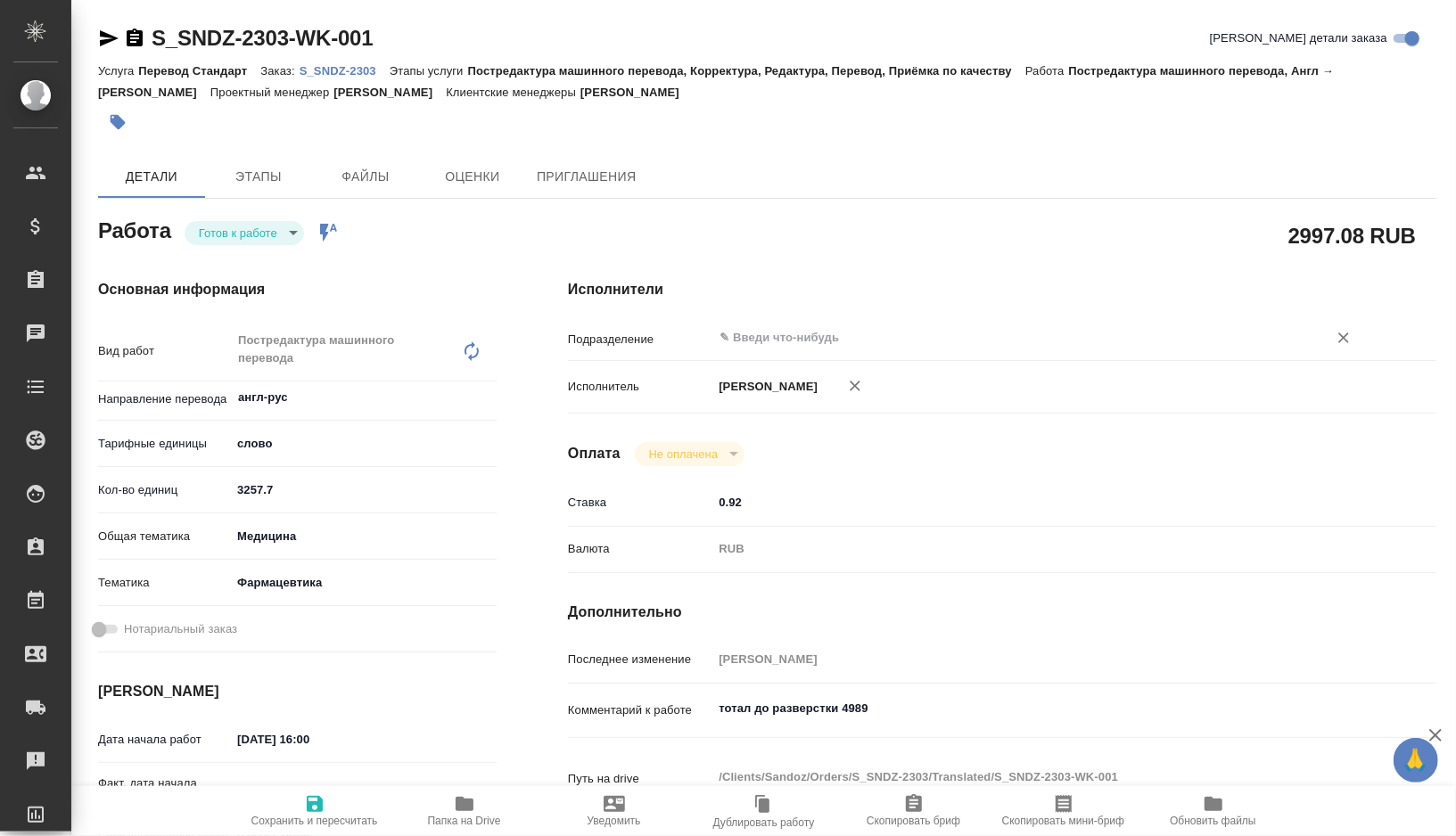
type textarea "x"
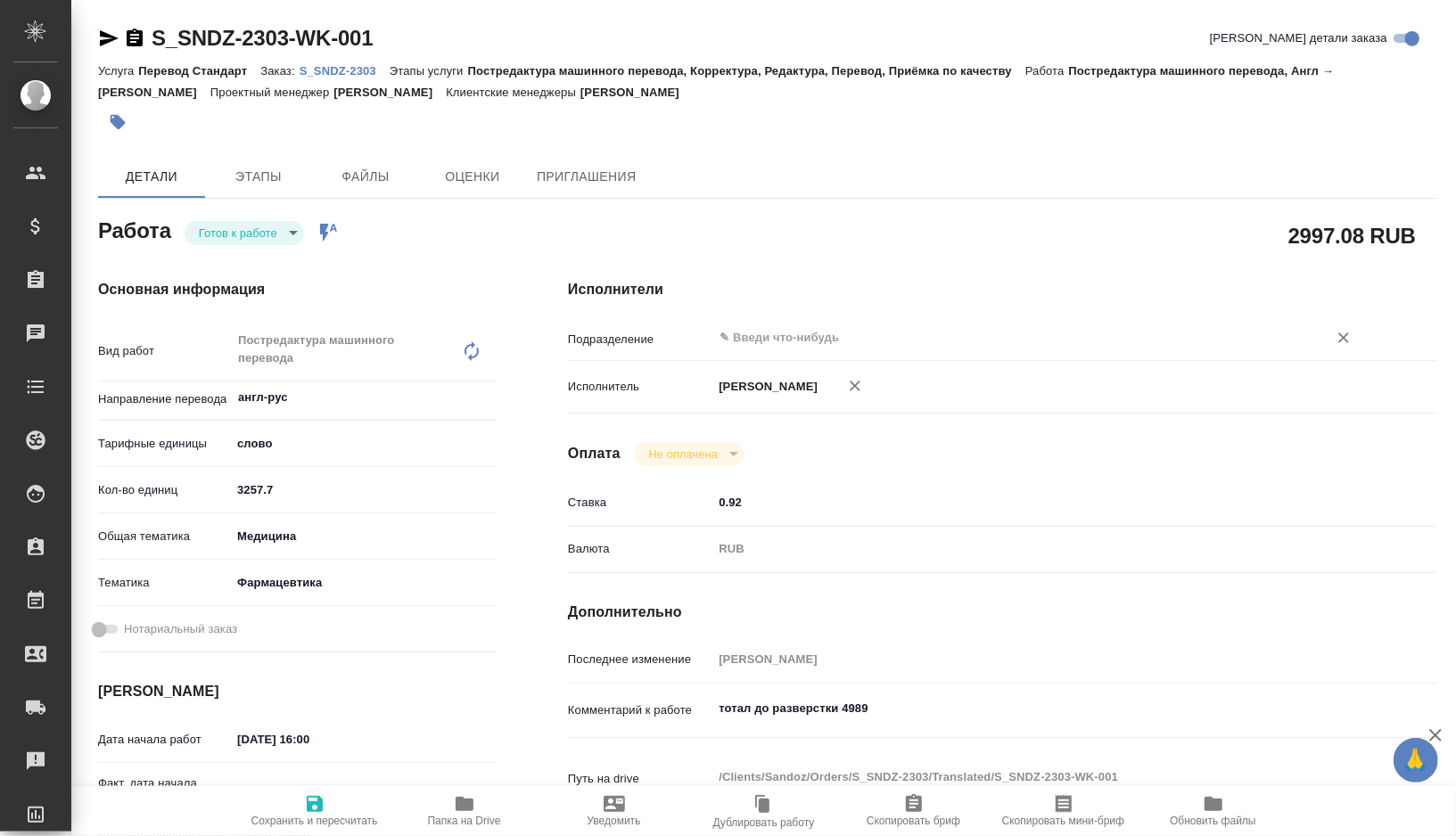
type textarea "x"
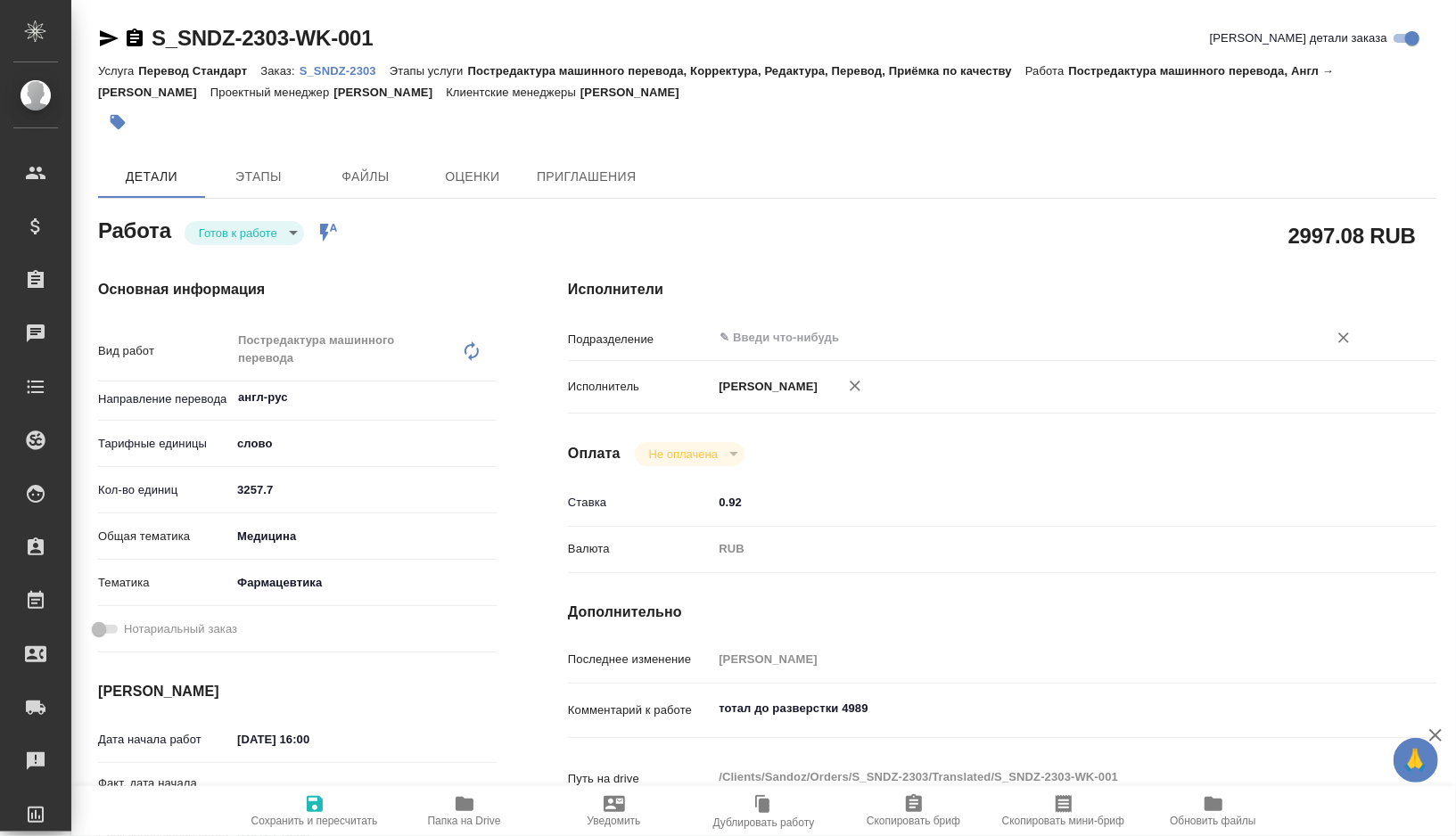
click at [774, 349] on div "​" at bounding box center [1038, 337] width 652 height 32
type textarea "x"
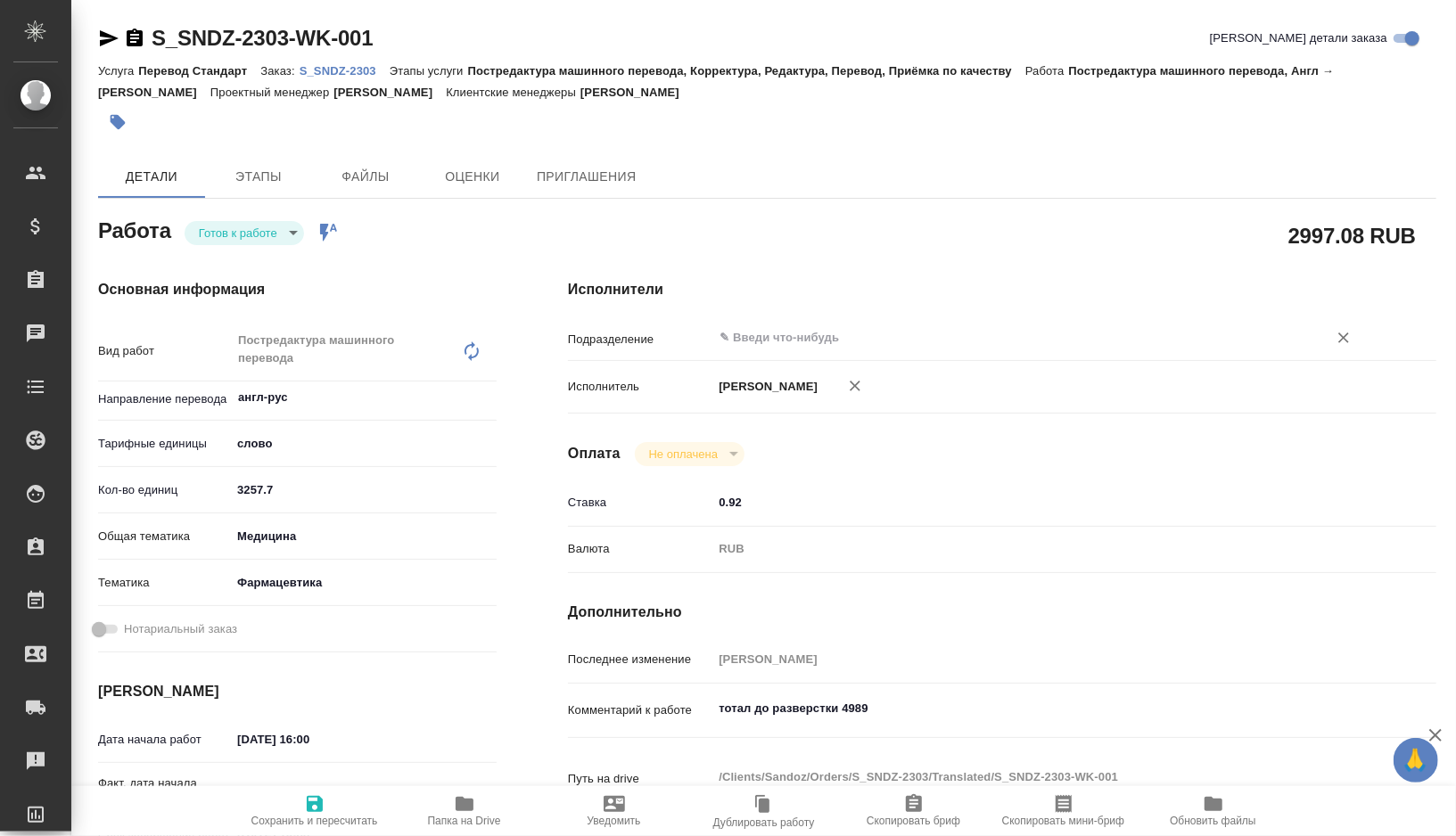
type textarea "x"
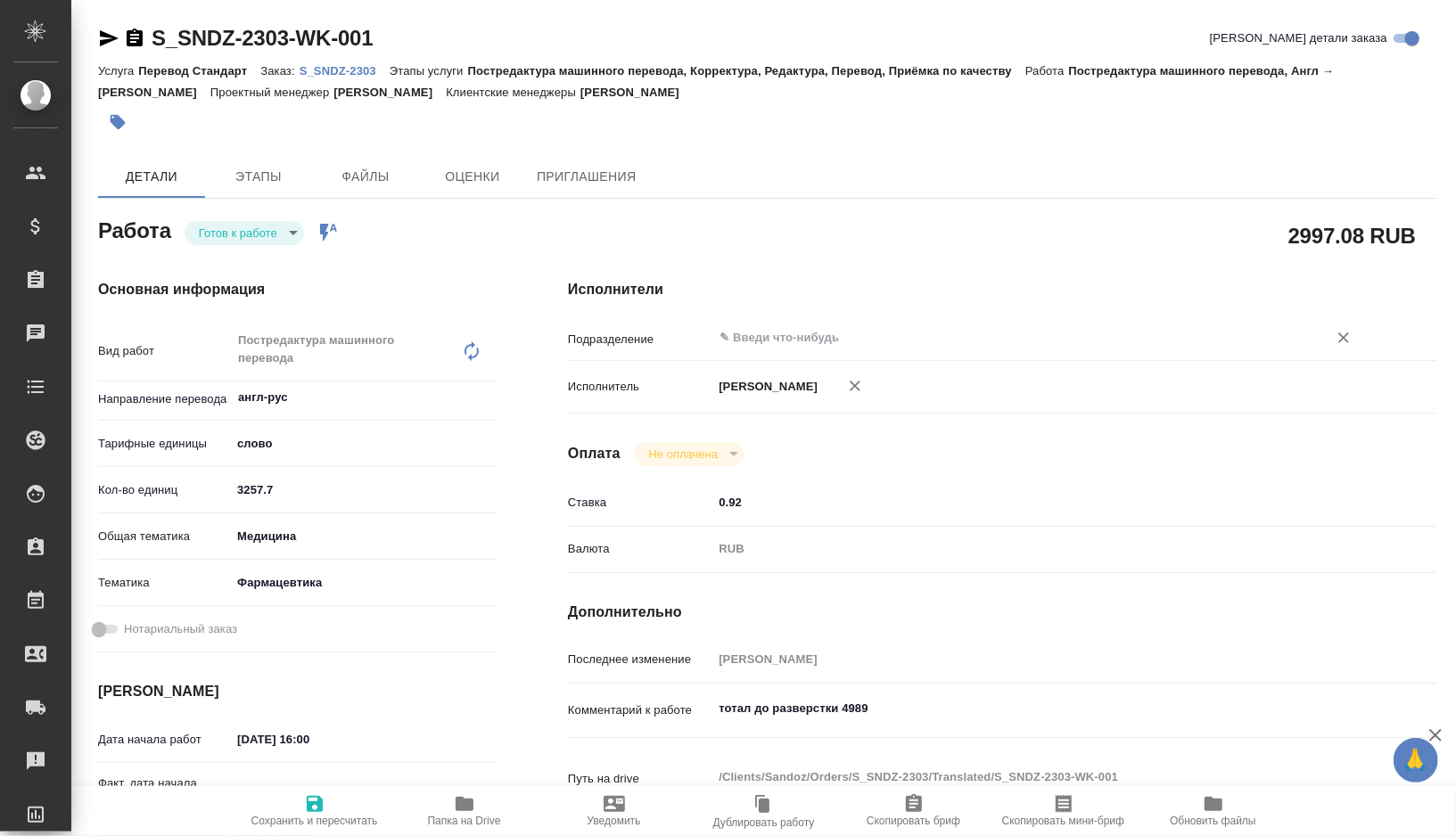
type textarea "x"
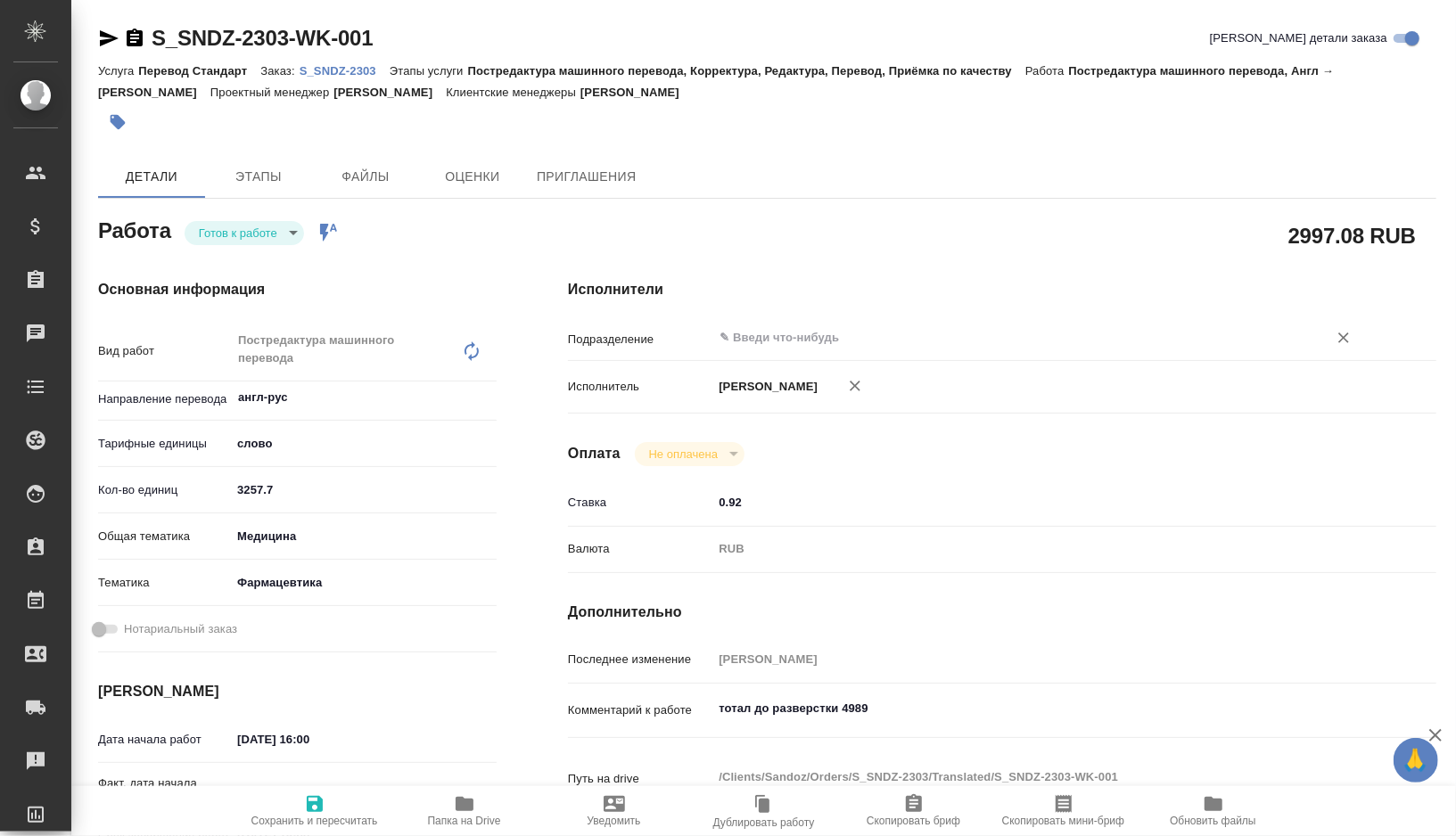
type textarea "x"
click at [770, 342] on input "text" at bounding box center [1008, 338] width 581 height 22
type textarea "x"
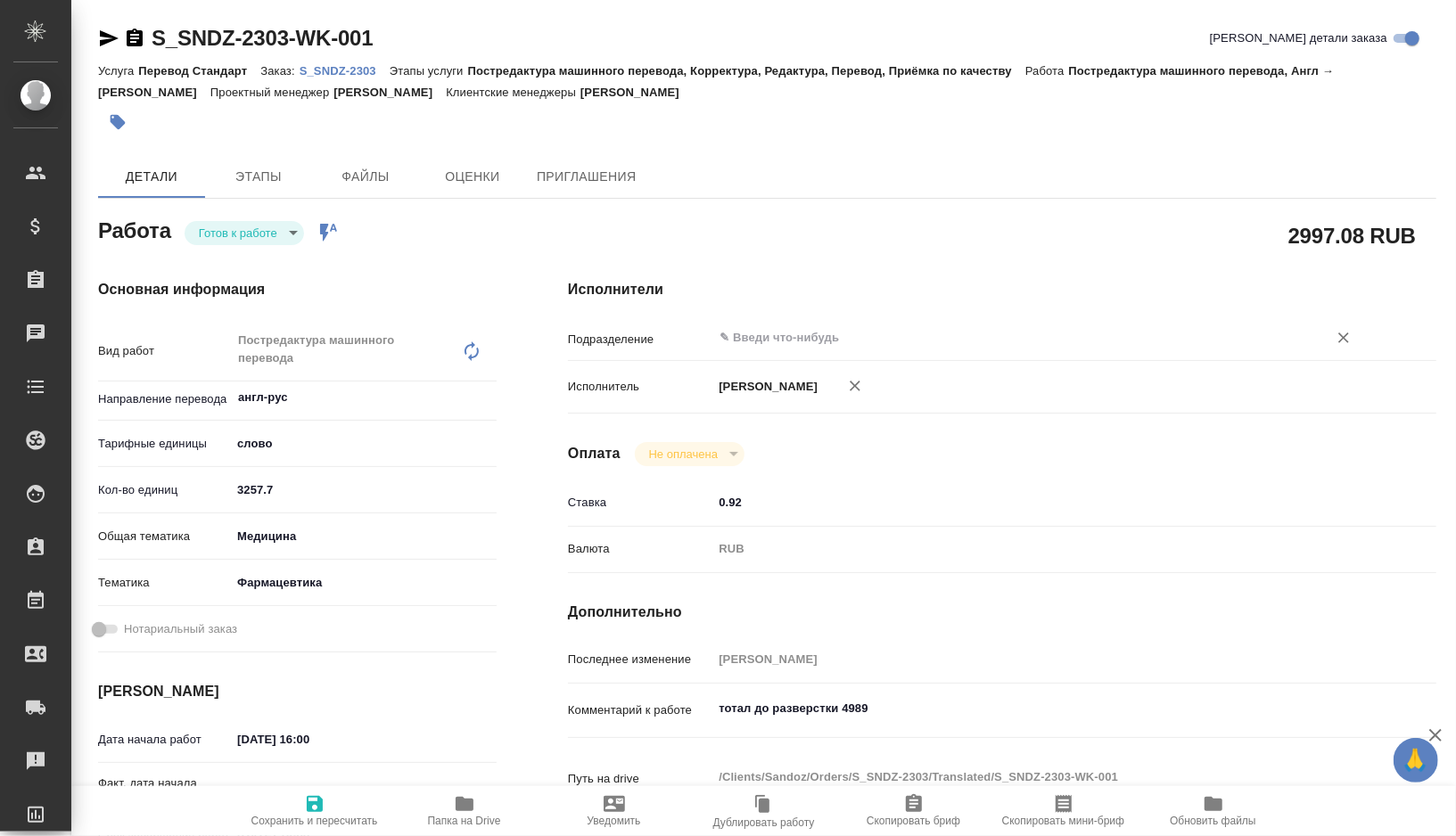
type textarea "x"
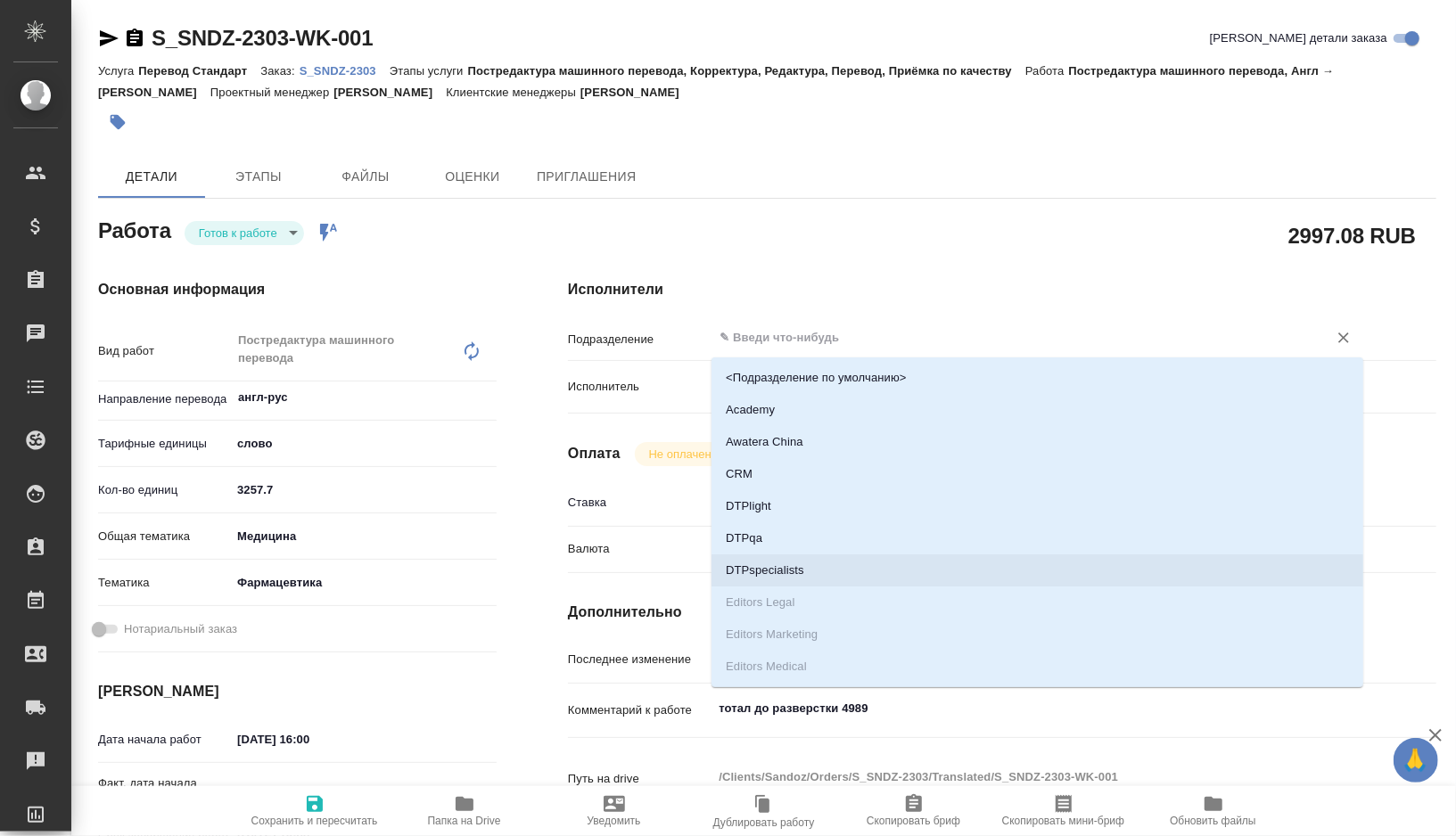
type textarea "x"
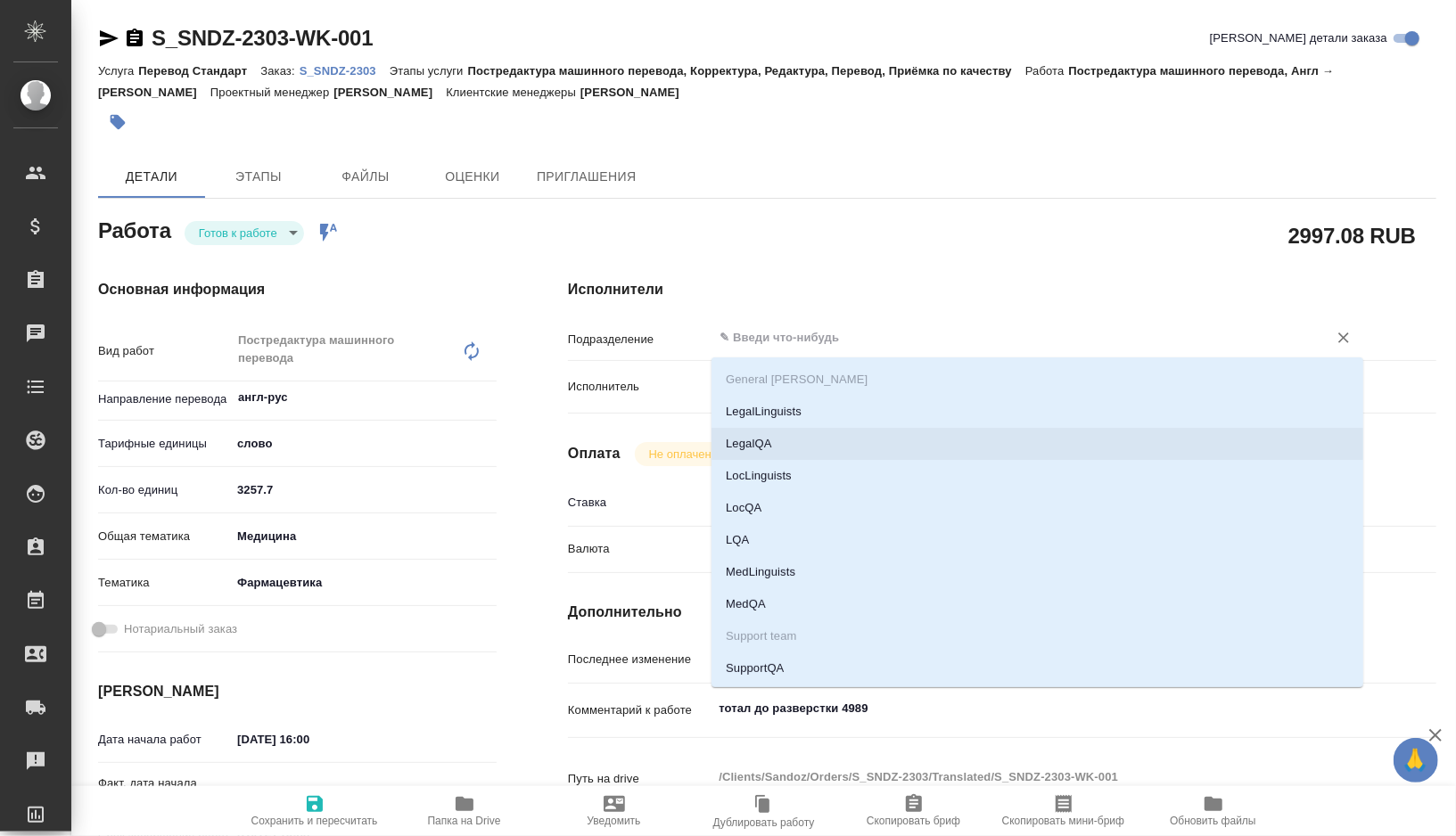
scroll to position [366, 0]
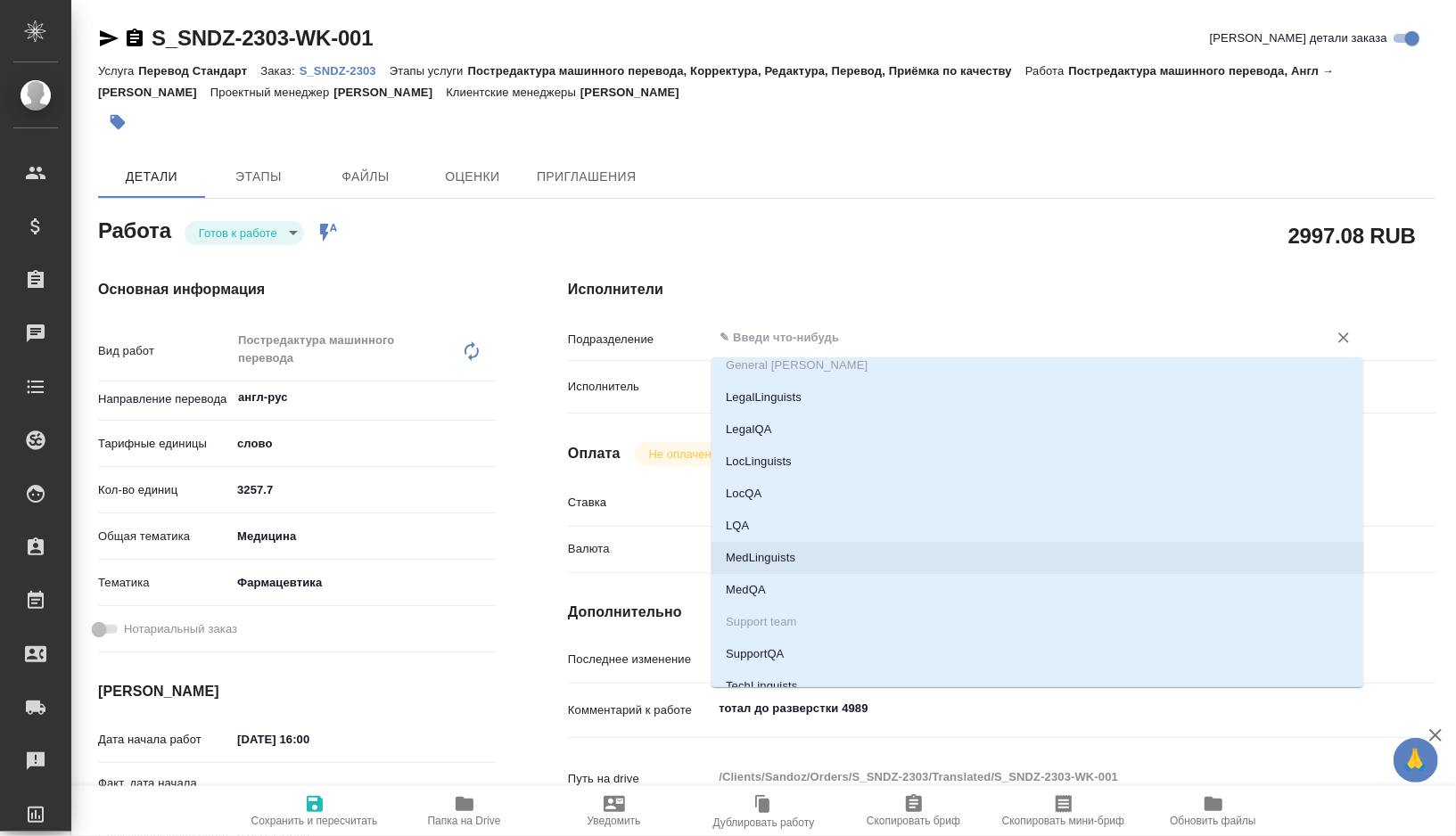
click at [787, 553] on li "MedLinguists" at bounding box center [1037, 558] width 652 height 32
type textarea "x"
type input "MedLinguists"
type textarea "x"
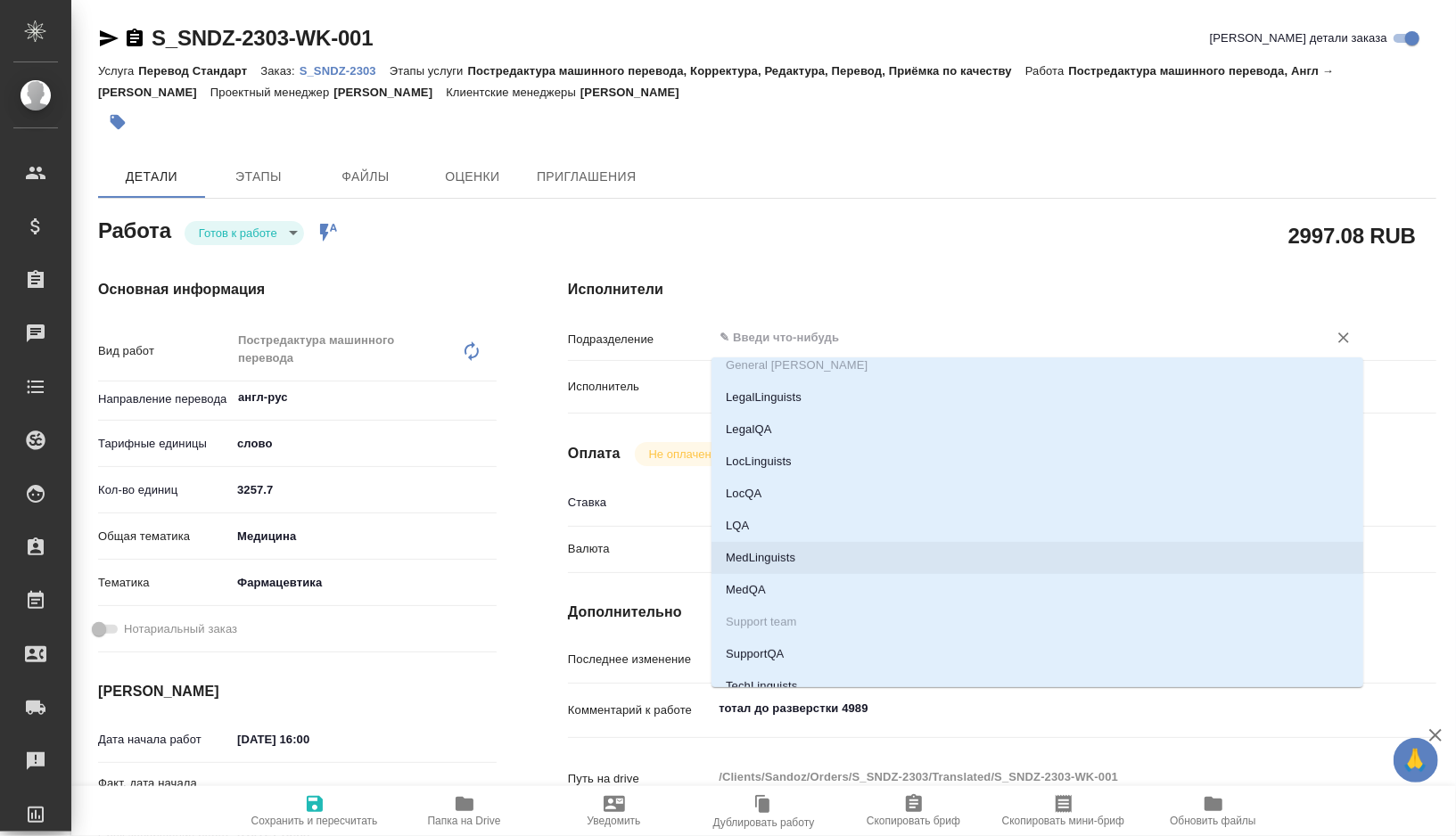
type textarea "x"
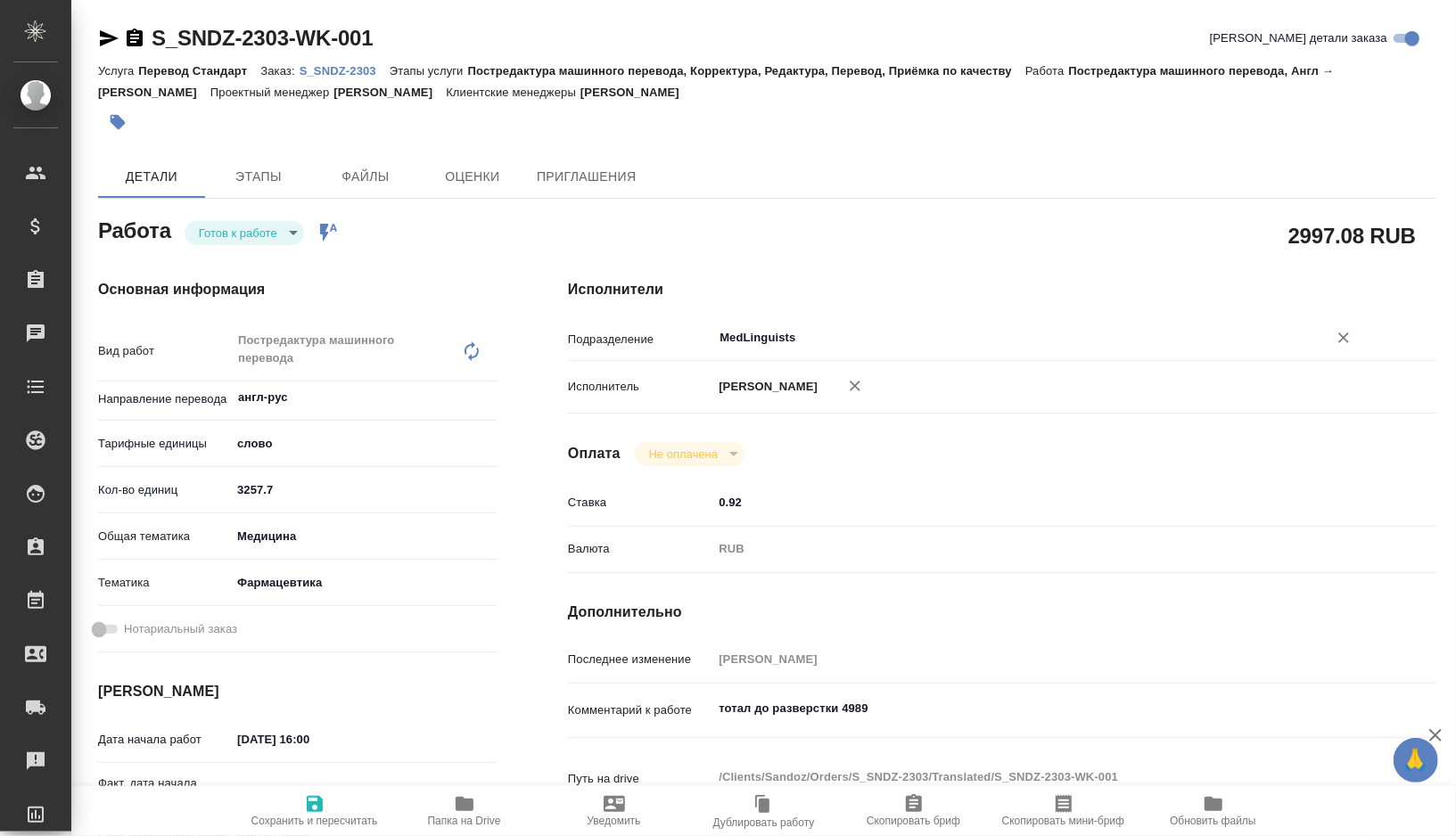
click at [318, 826] on span "Сохранить и пересчитать" at bounding box center [314, 821] width 126 height 13
type textarea "x"
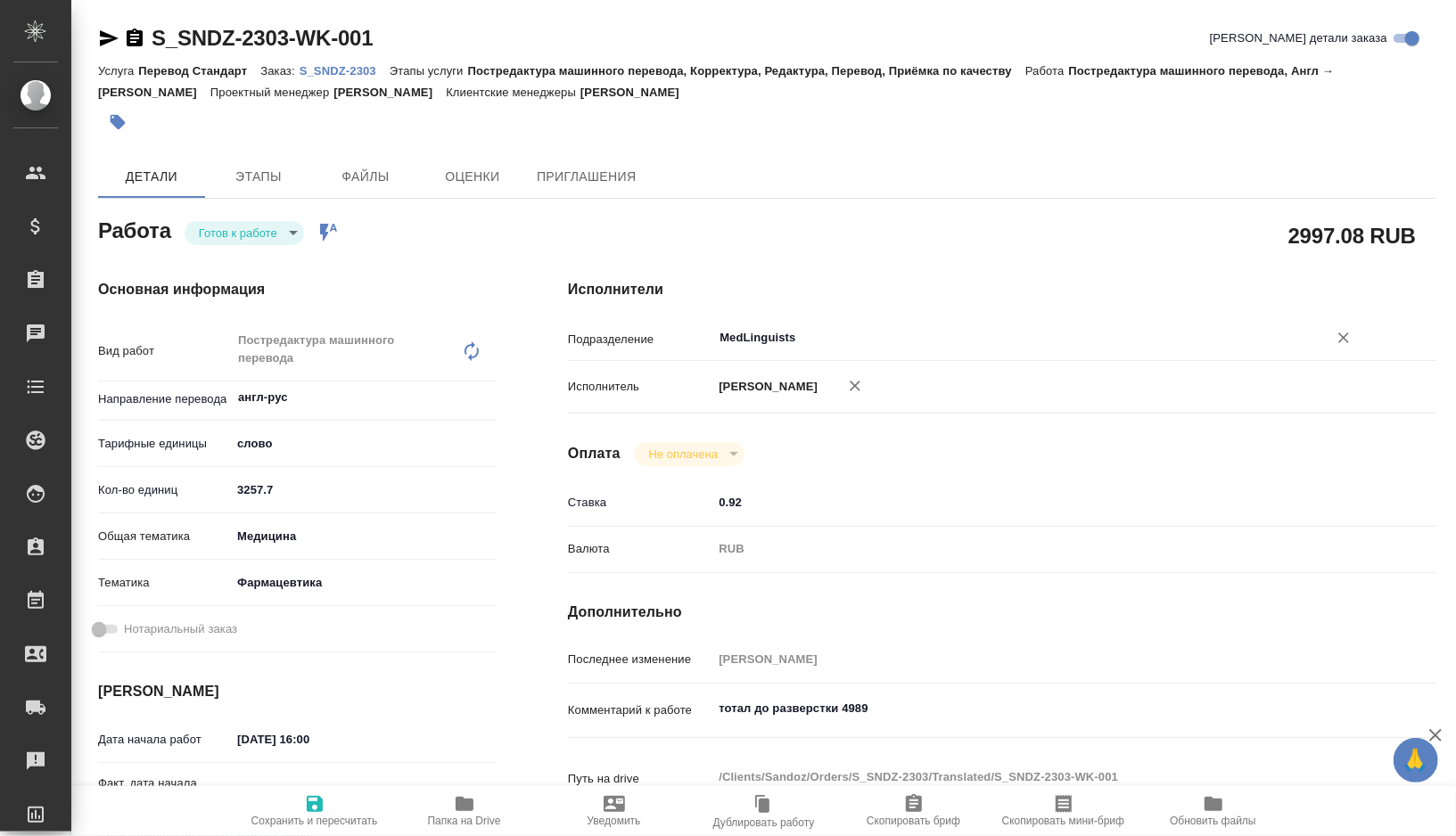
type textarea "x"
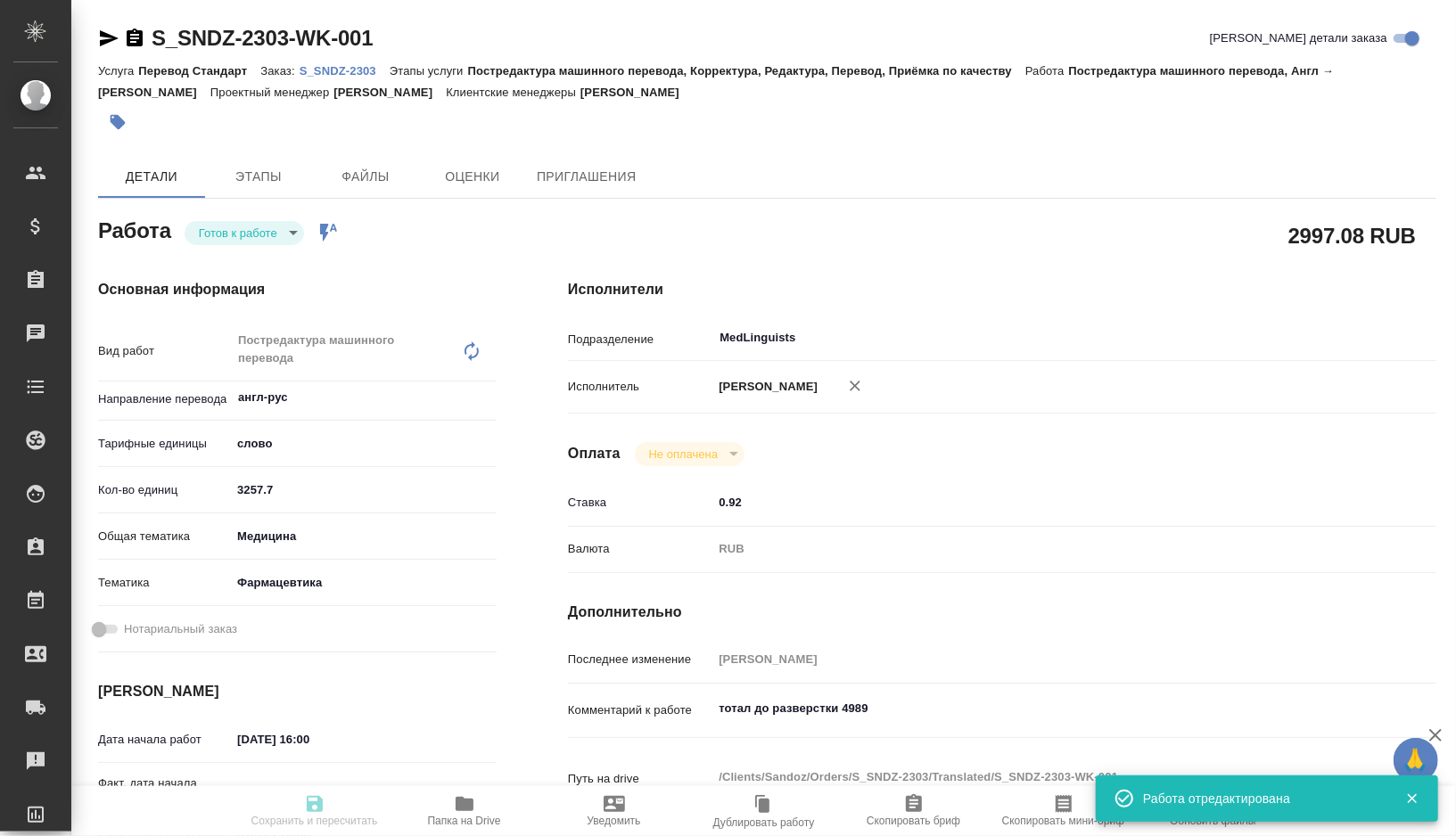
type textarea "x"
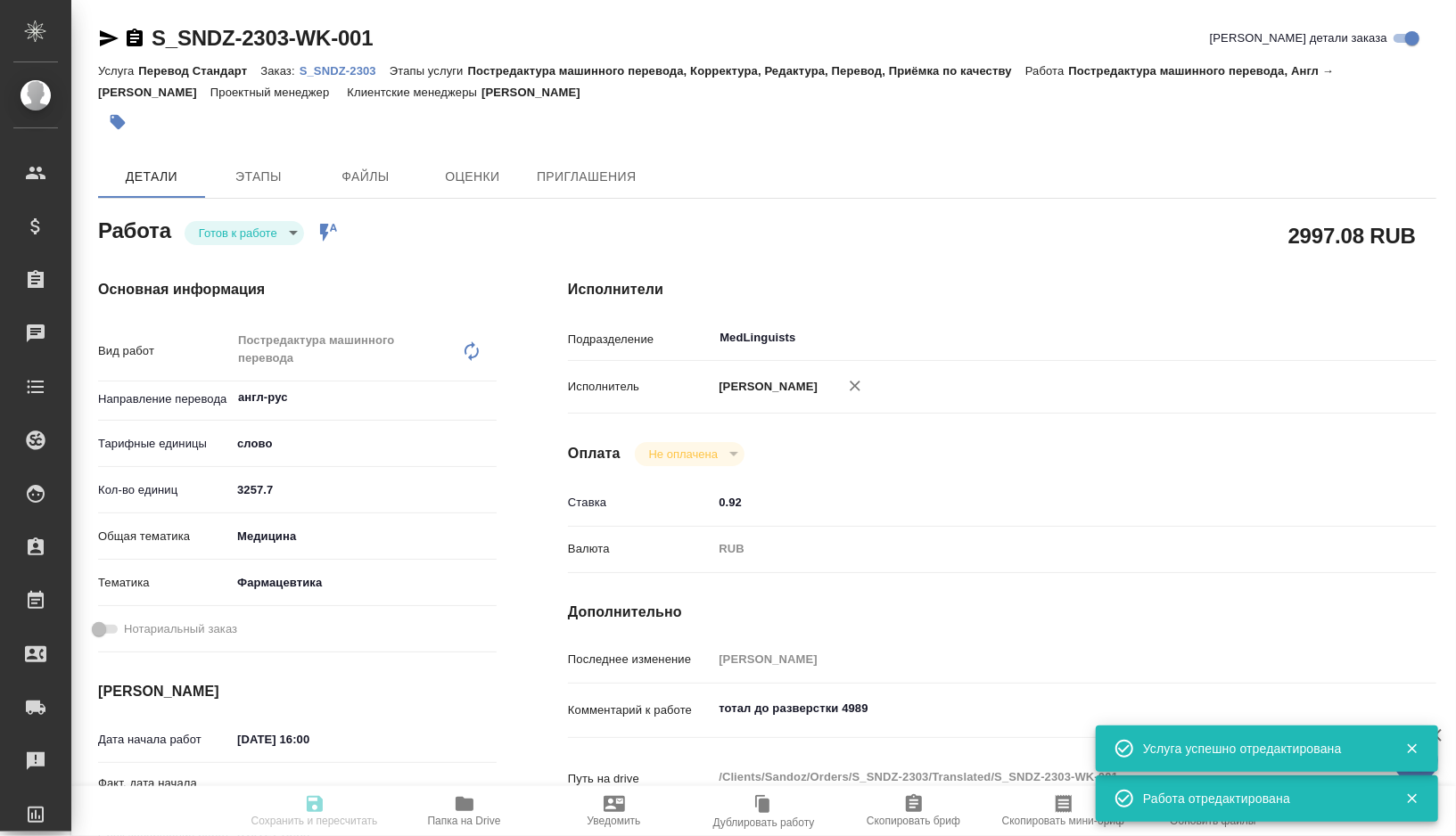
type input "readyForWork"
type textarea "Постредактура машинного перевода"
type textarea "x"
type input "англ-рус"
type input "5a8b1489cc6b4906c91bfd90"
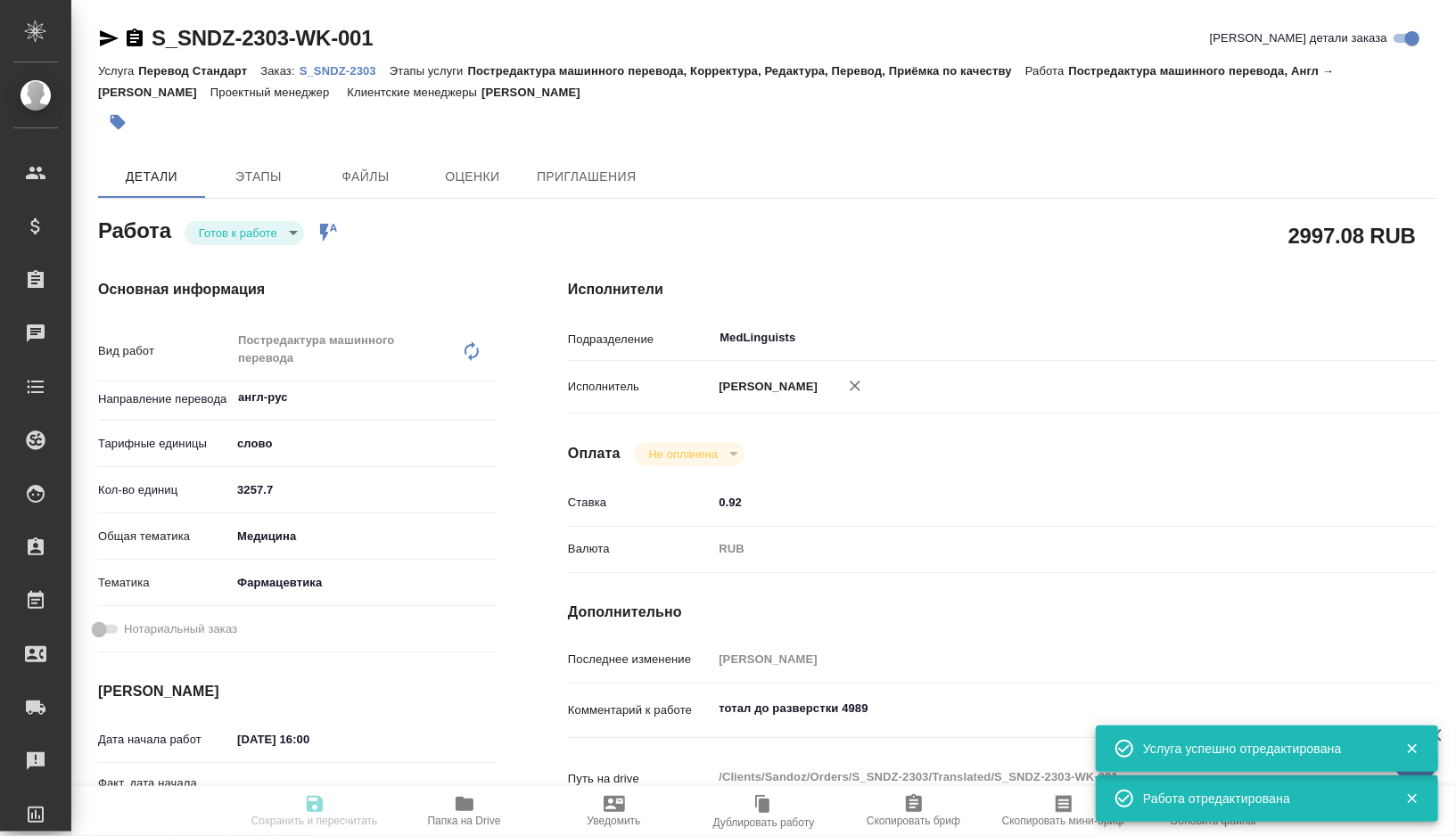
type input "3257.7"
type input "med"
type input "6149832f2b7be24903fd7a82"
type input "[DATE] 16:00"
type input "[DATE] 18:00"
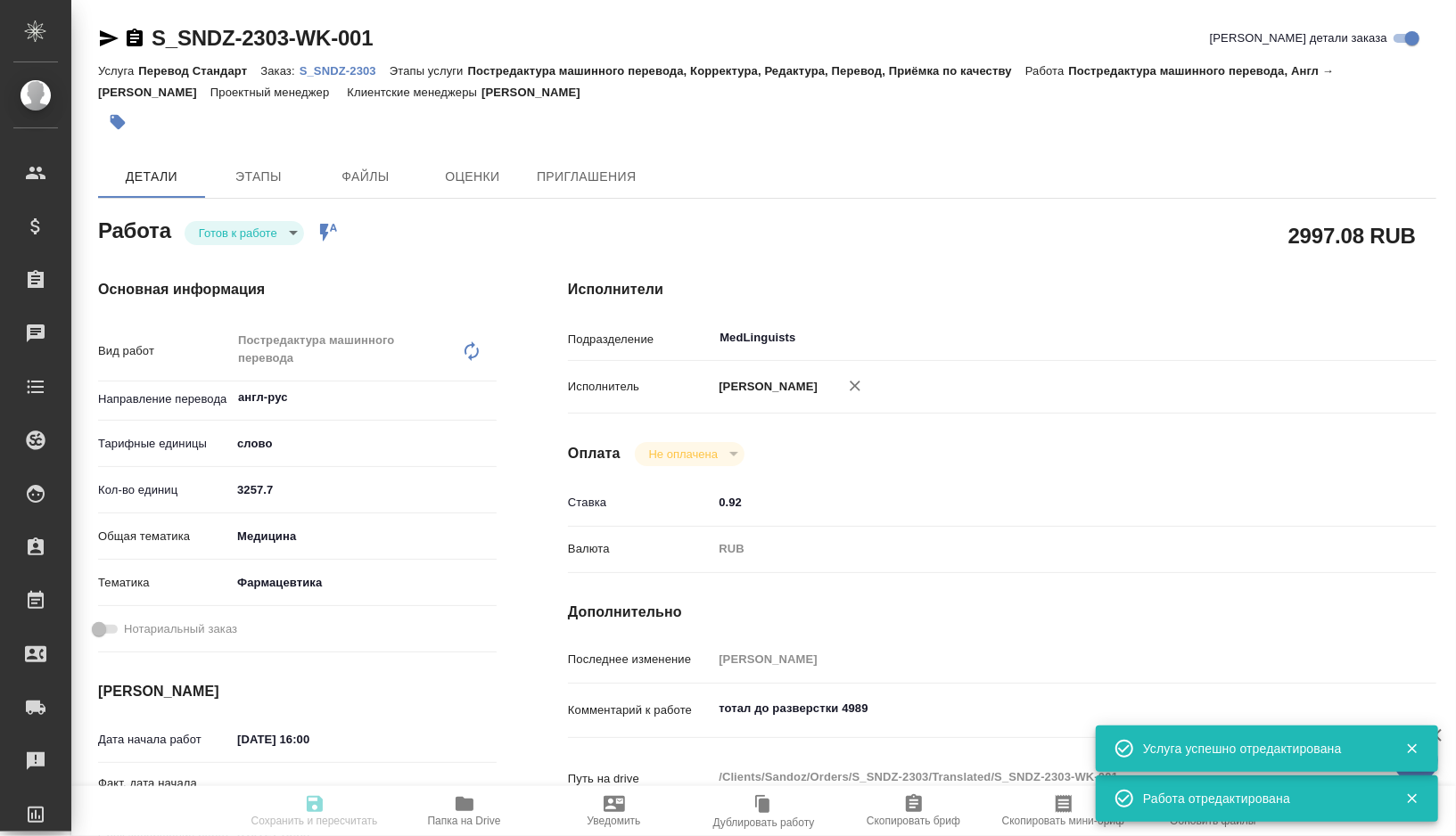
type input "[DATE] 15:00"
type input "MedLinguists"
type input "notPayed"
type input "0.92"
type input "RUB"
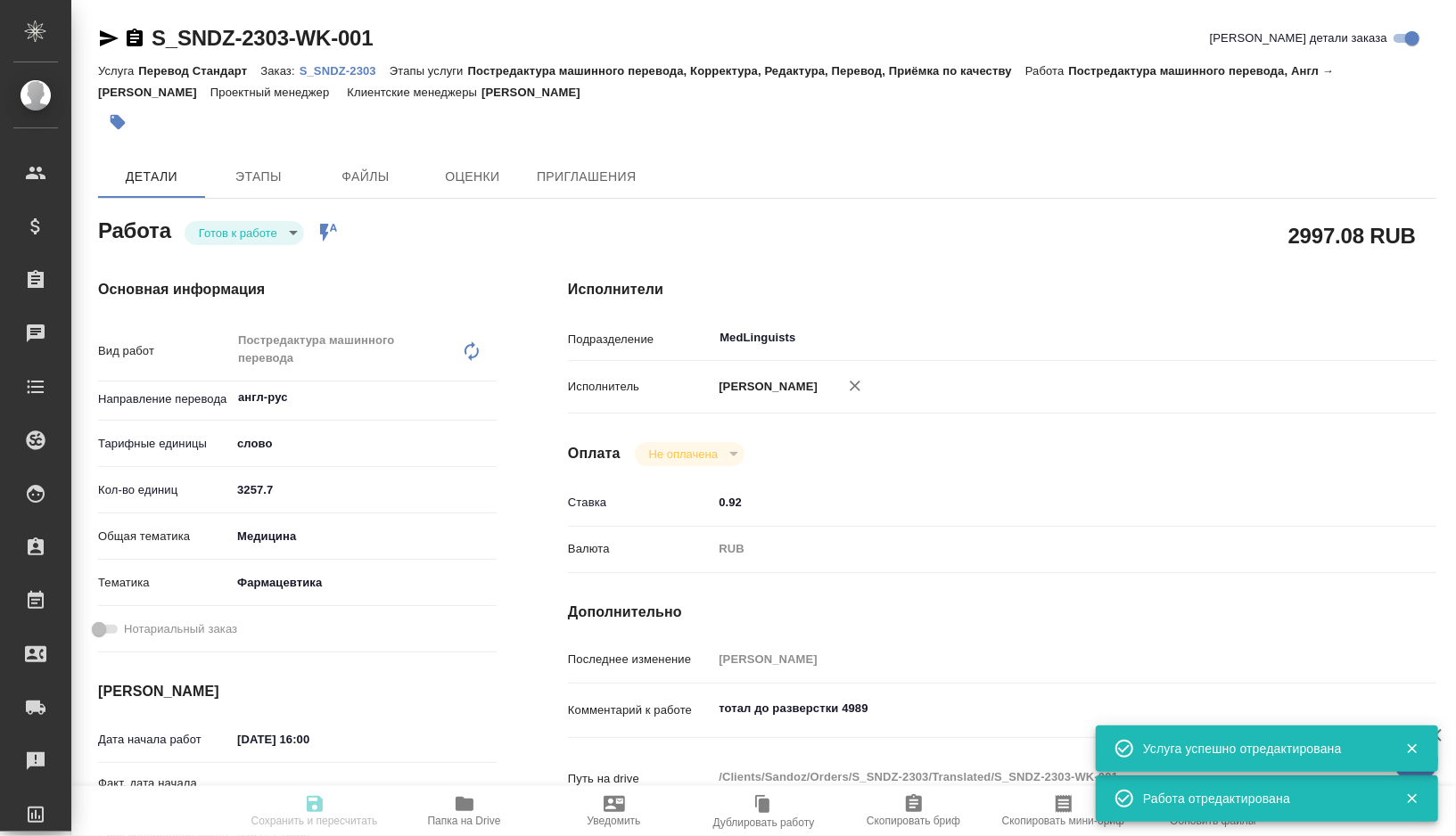
type input "[PERSON_NAME]"
type textarea "тотал до разверстки 4989"
type textarea "x"
type textarea "/Clients/Sandoz/Orders/S_SNDZ-2303/Translated/S_SNDZ-2303-WK-001"
type textarea "x"
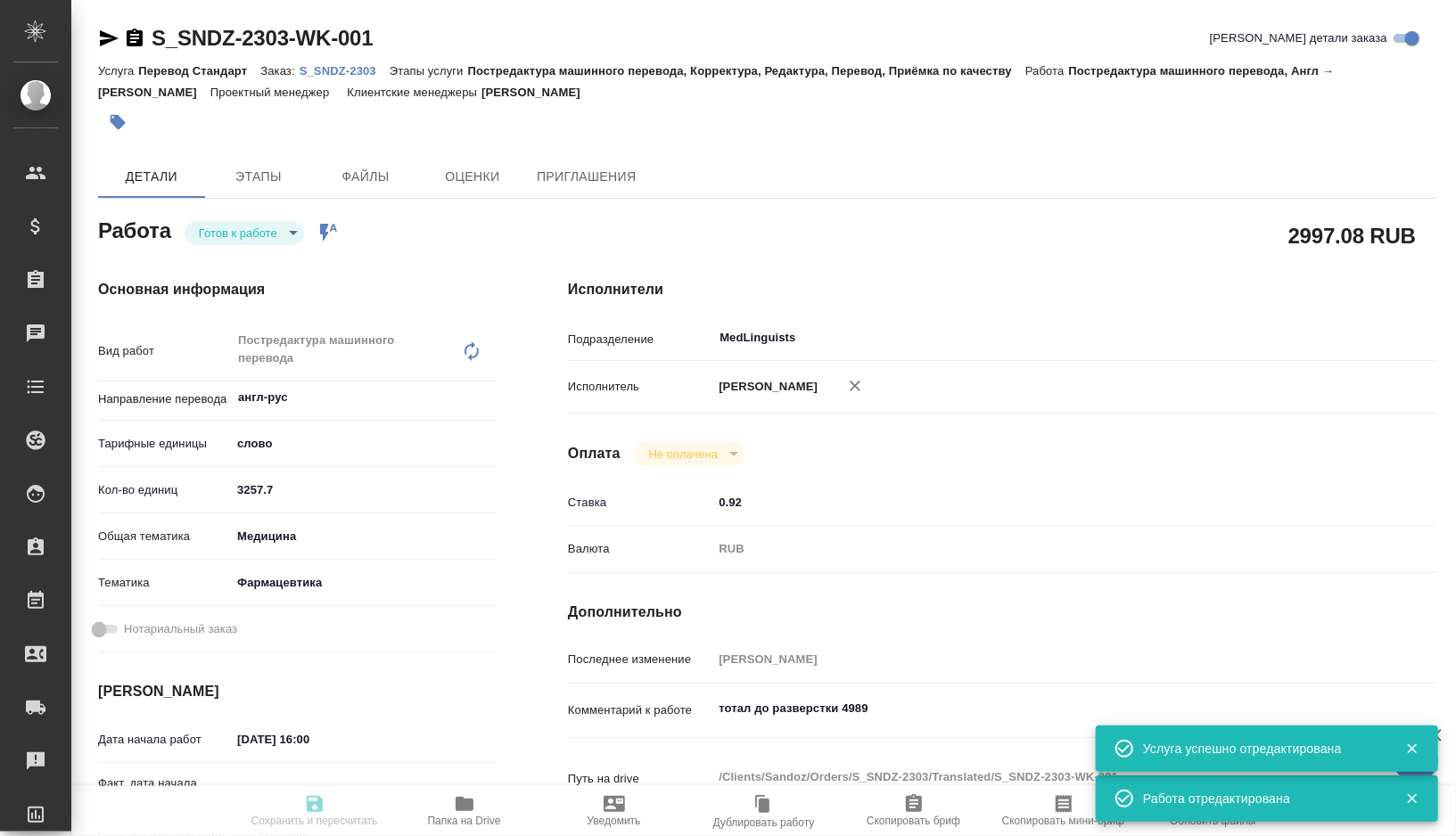
type input "S_SNDZ-2303"
type input "Перевод Стандарт"
type input "Постредактура машинного перевода, Корректура, Редактура, Перевод, Приёмка по ка…"
type input "[PERSON_NAME]"
type input "[PERSON_NAME], [PERSON_NAME]"
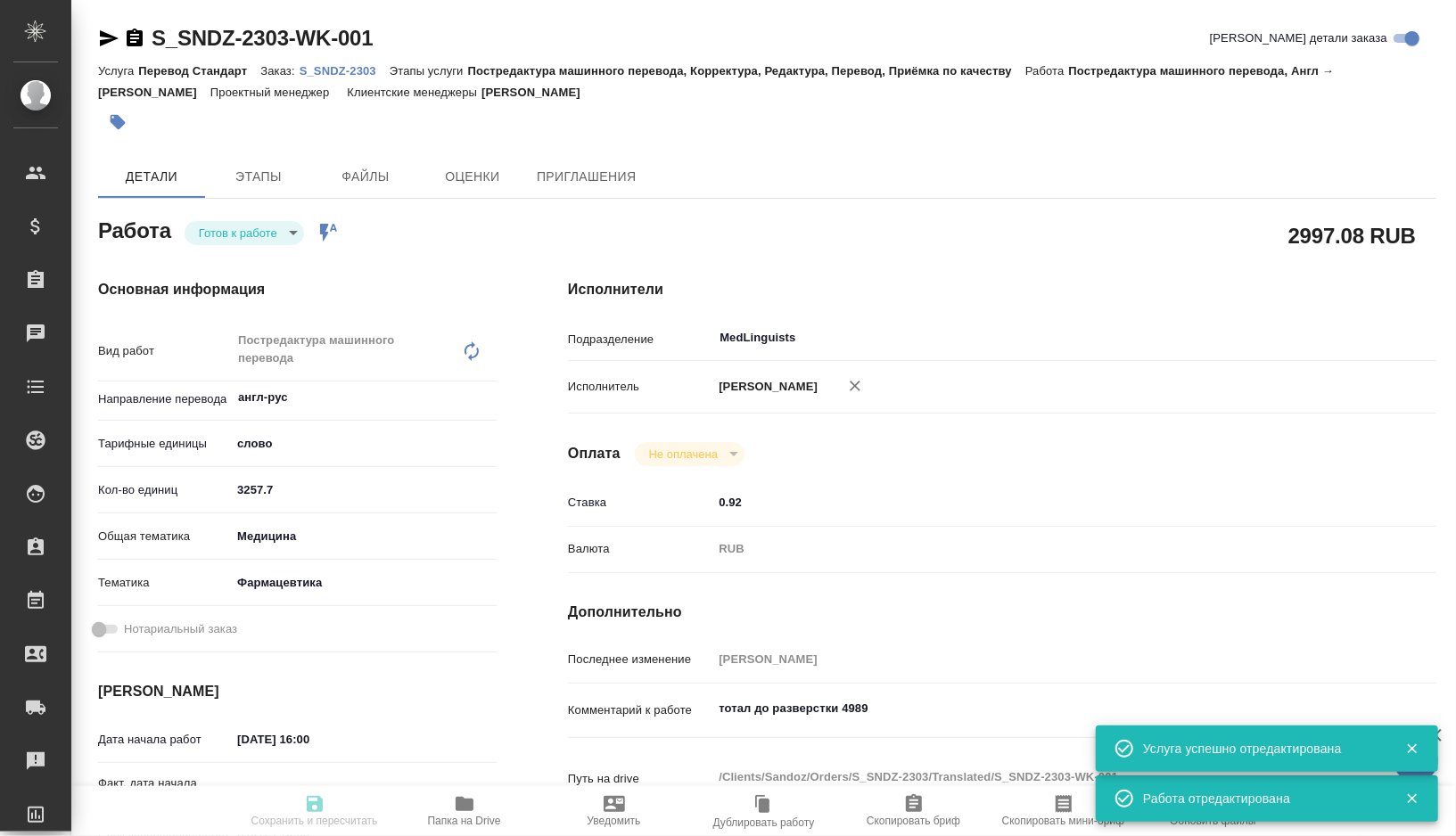
type input "/Clients/Sandoz/Orders/S_SNDZ-2303"
type textarea "x"
type textarea "[PERSON_NAME] взять в перевод с английского на русский язык приложенные сертифи…"
type textarea "x"
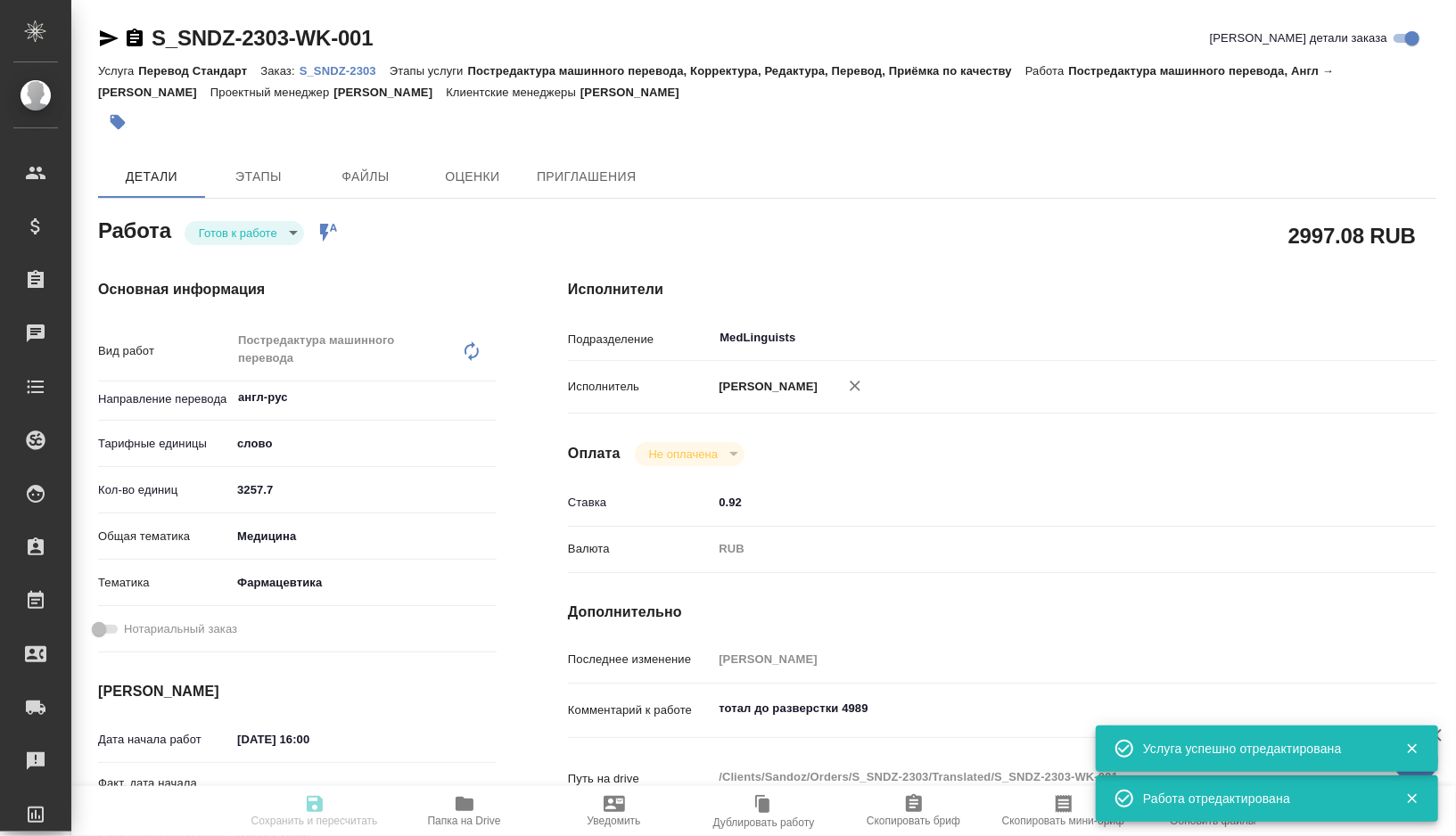
type textarea "x"
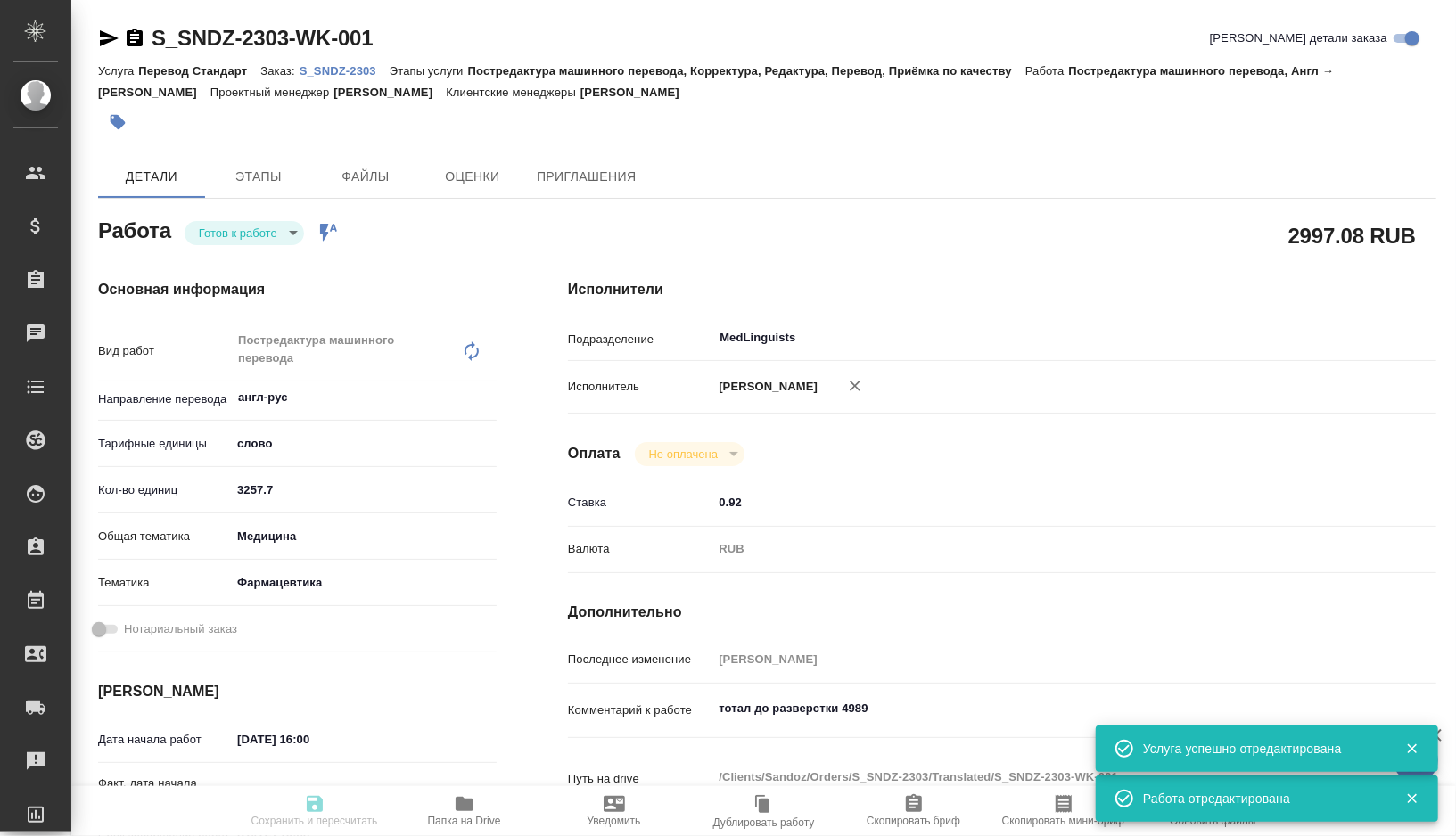
type textarea "x"
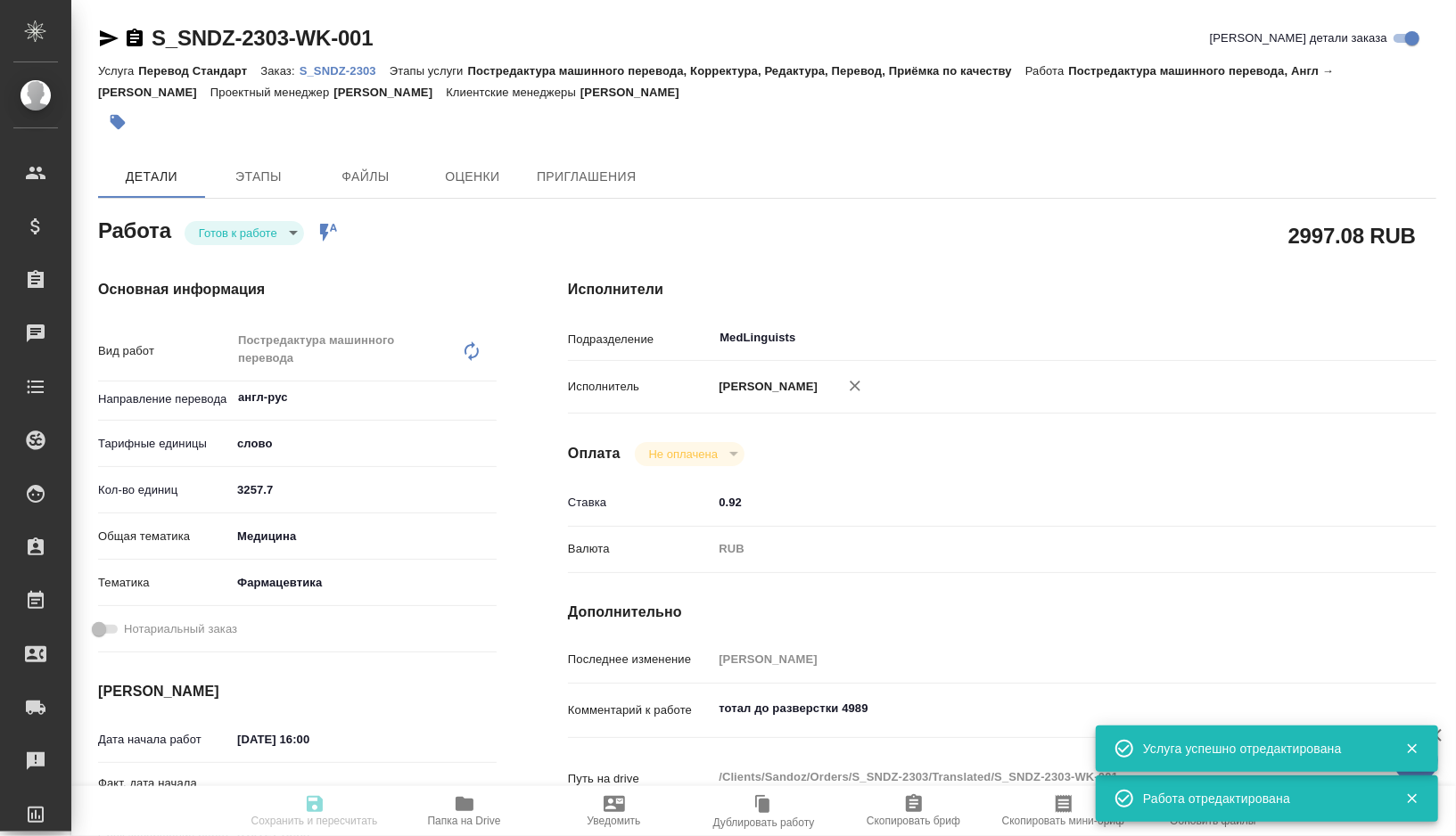
type textarea "x"
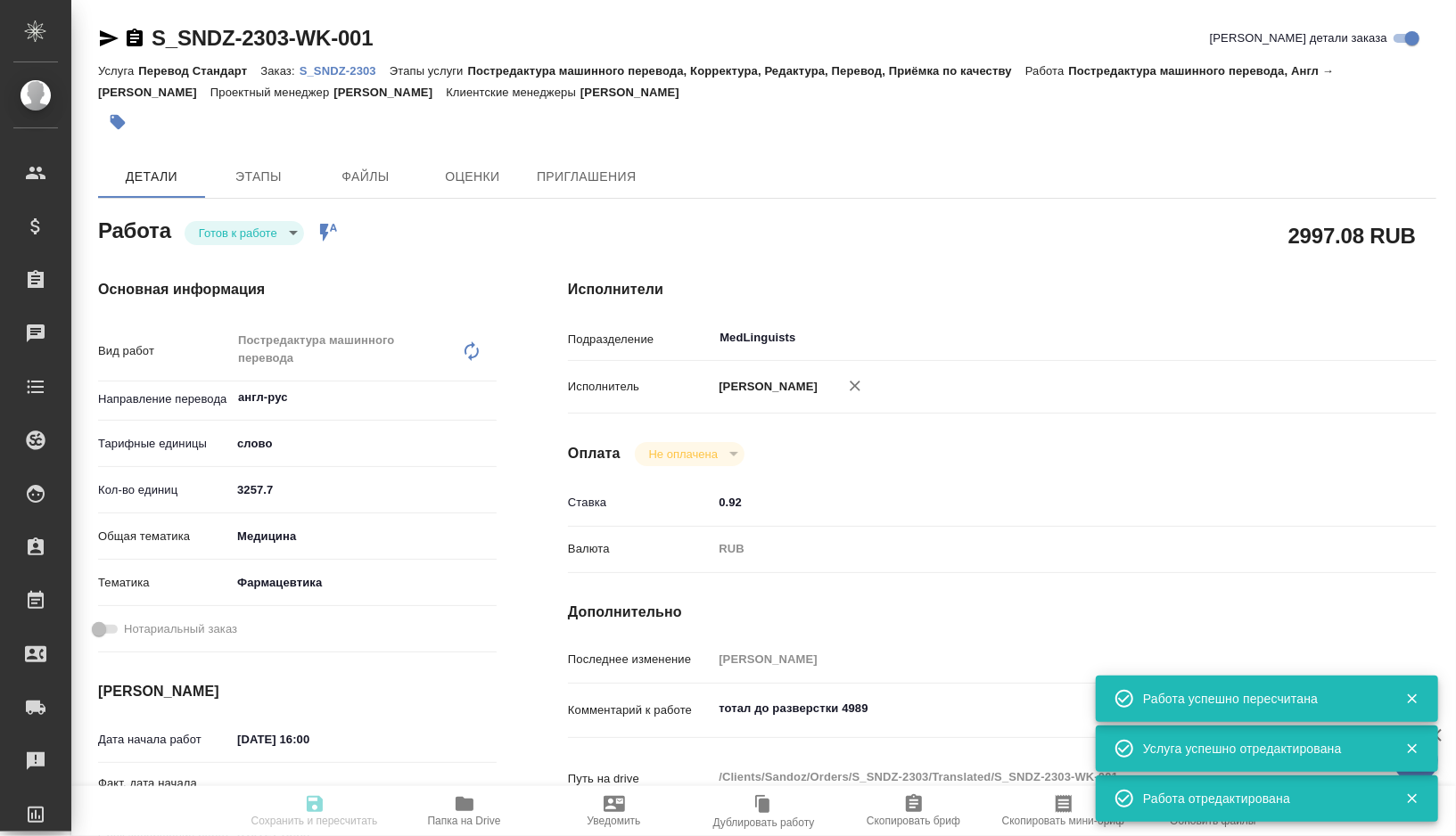
type textarea "x"
